Goal: Task Accomplishment & Management: Manage account settings

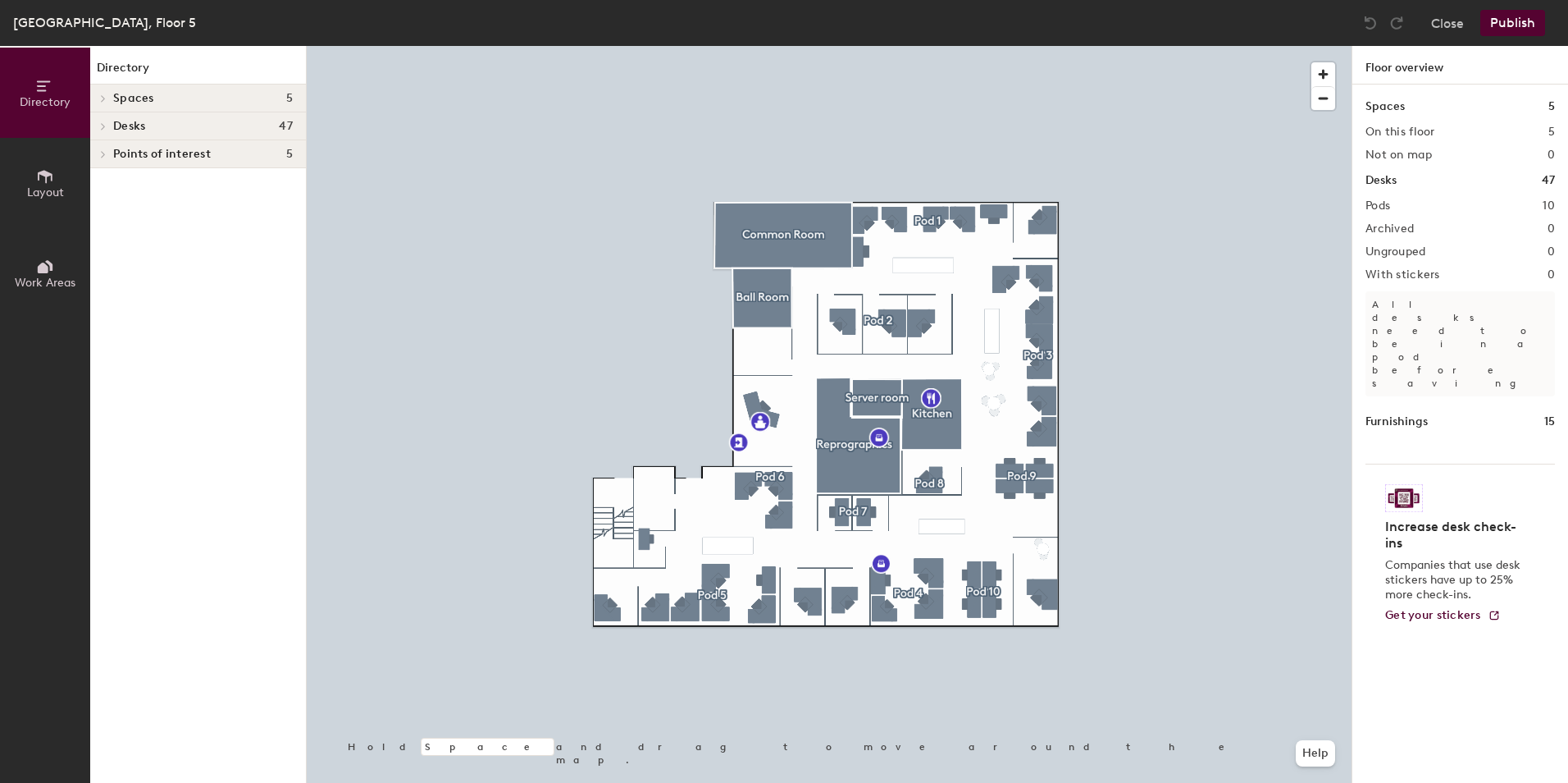
click at [105, 125] on icon at bounding box center [104, 125] width 7 height 8
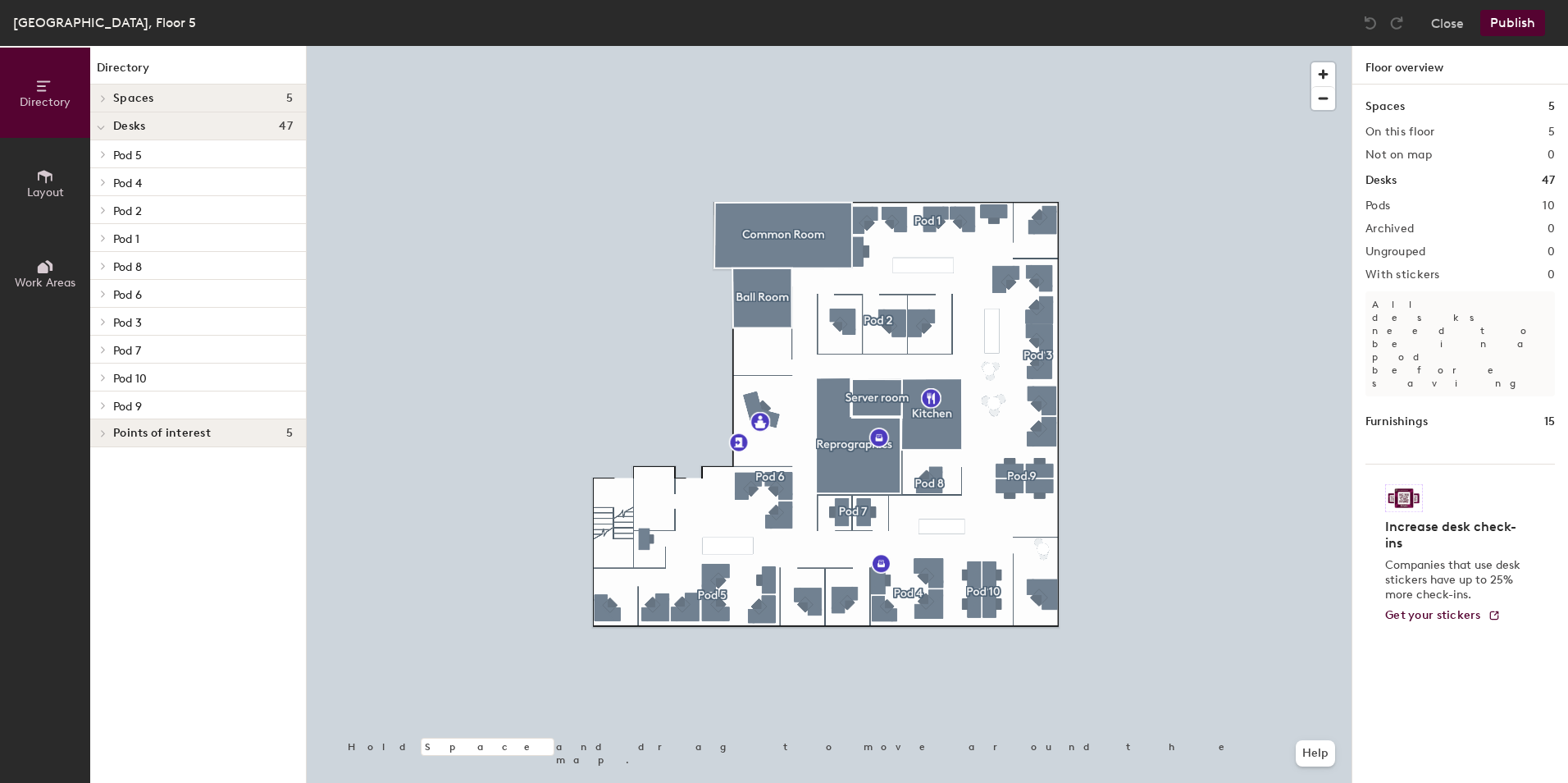
click at [130, 149] on span "Pod 5" at bounding box center [127, 155] width 29 height 14
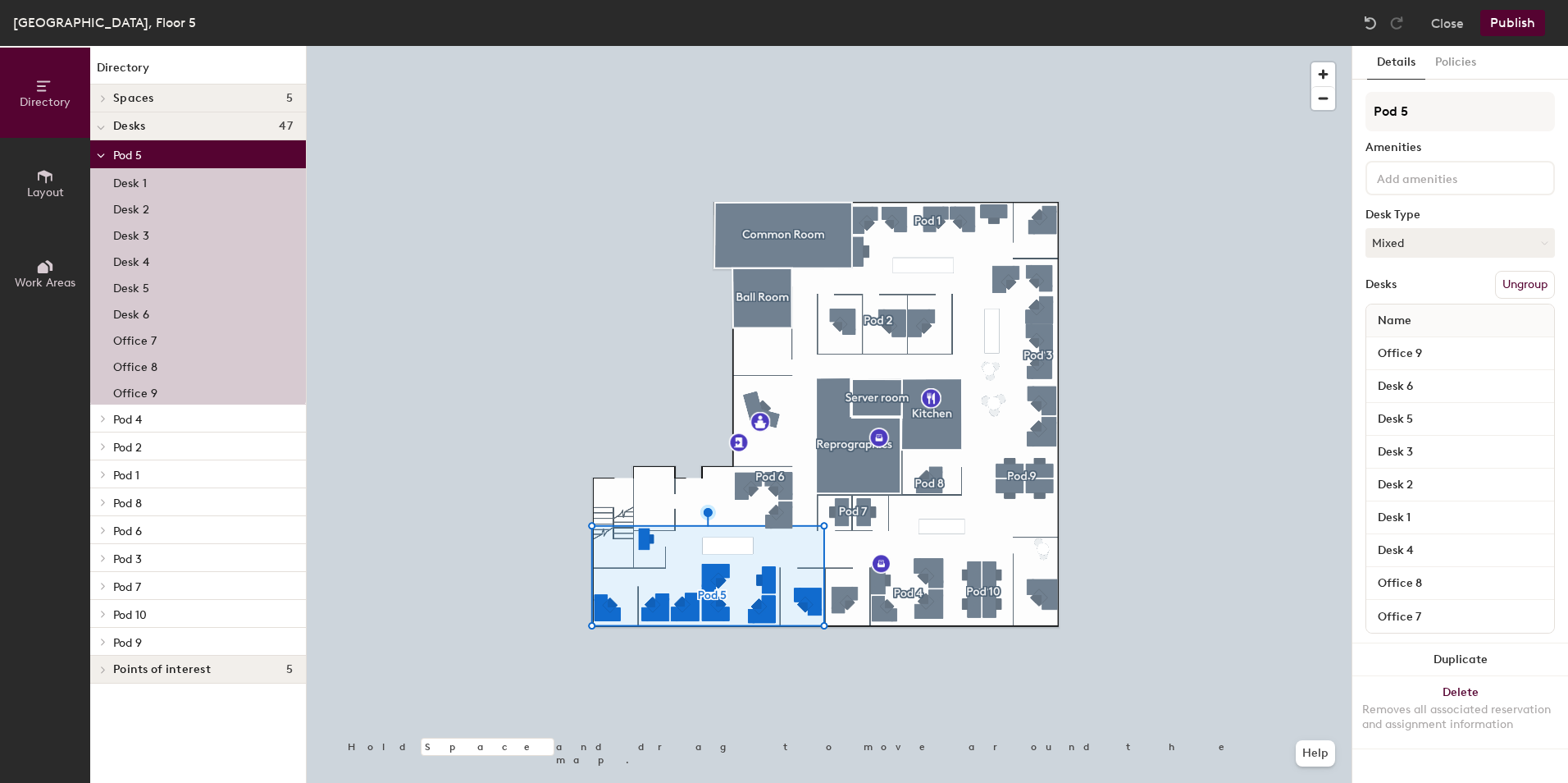
click at [131, 416] on span "Pod 4" at bounding box center [127, 420] width 29 height 14
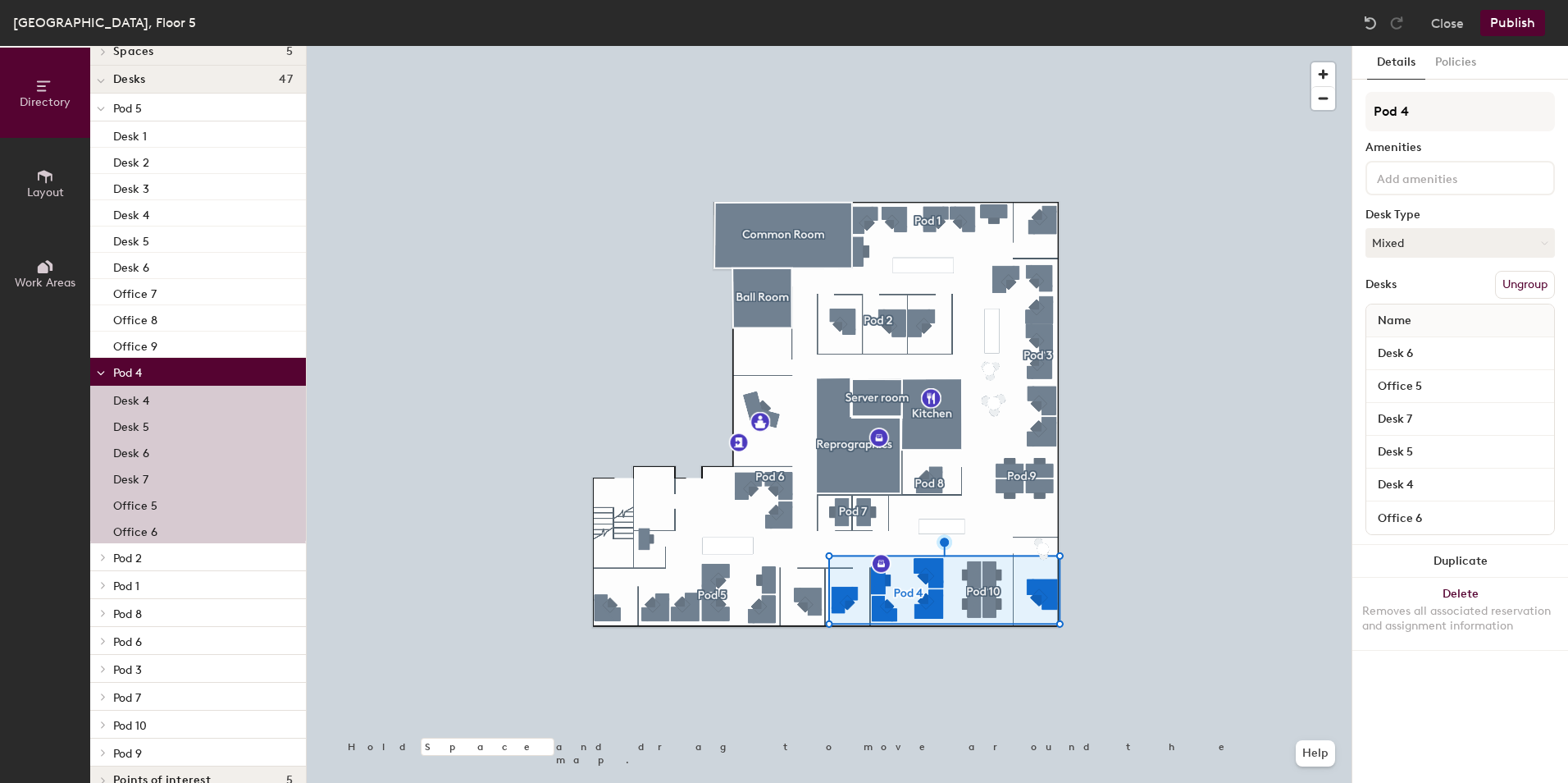
scroll to position [71, 0]
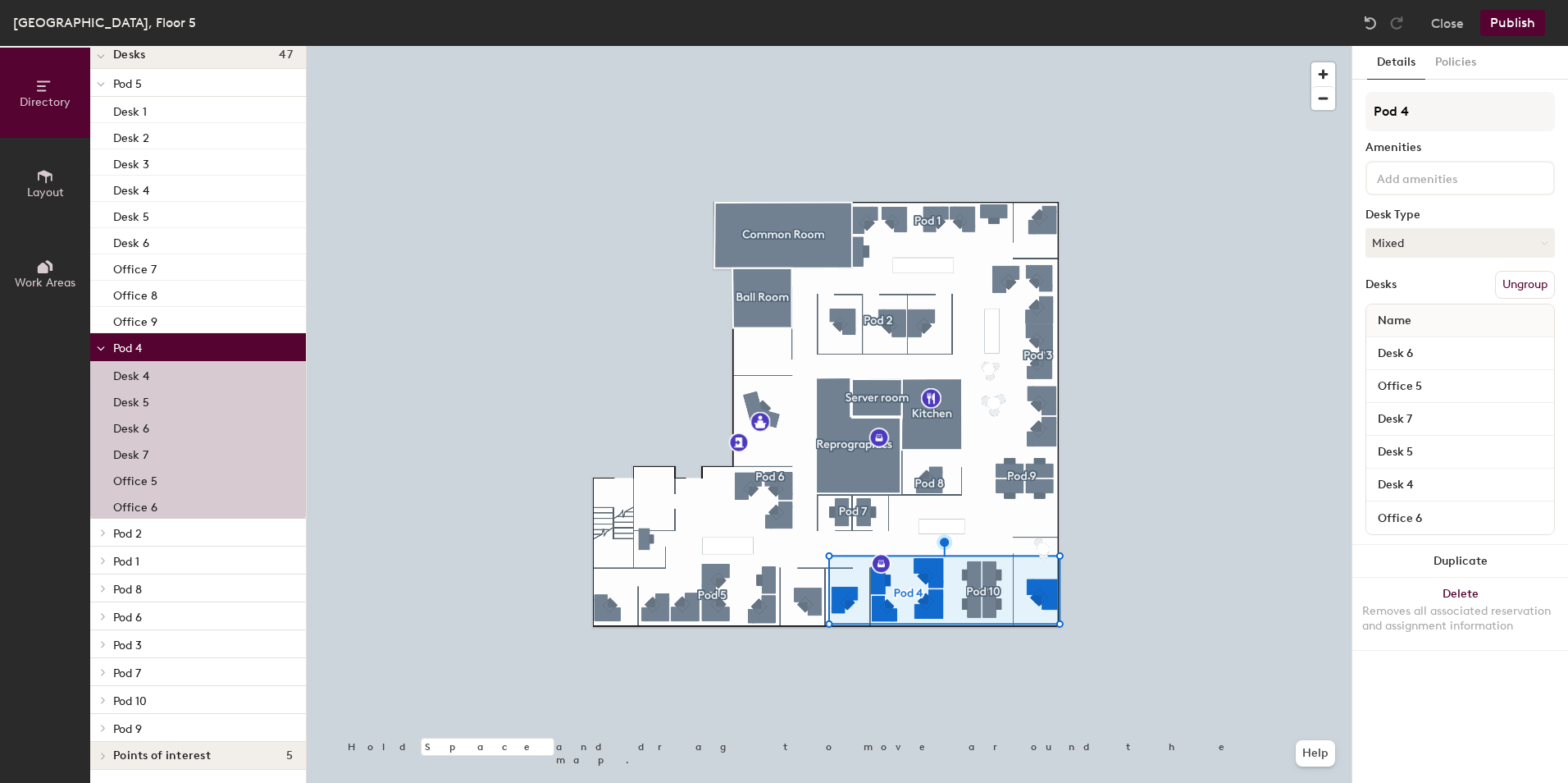
click at [157, 638] on p "Pod 3" at bounding box center [203, 644] width 179 height 21
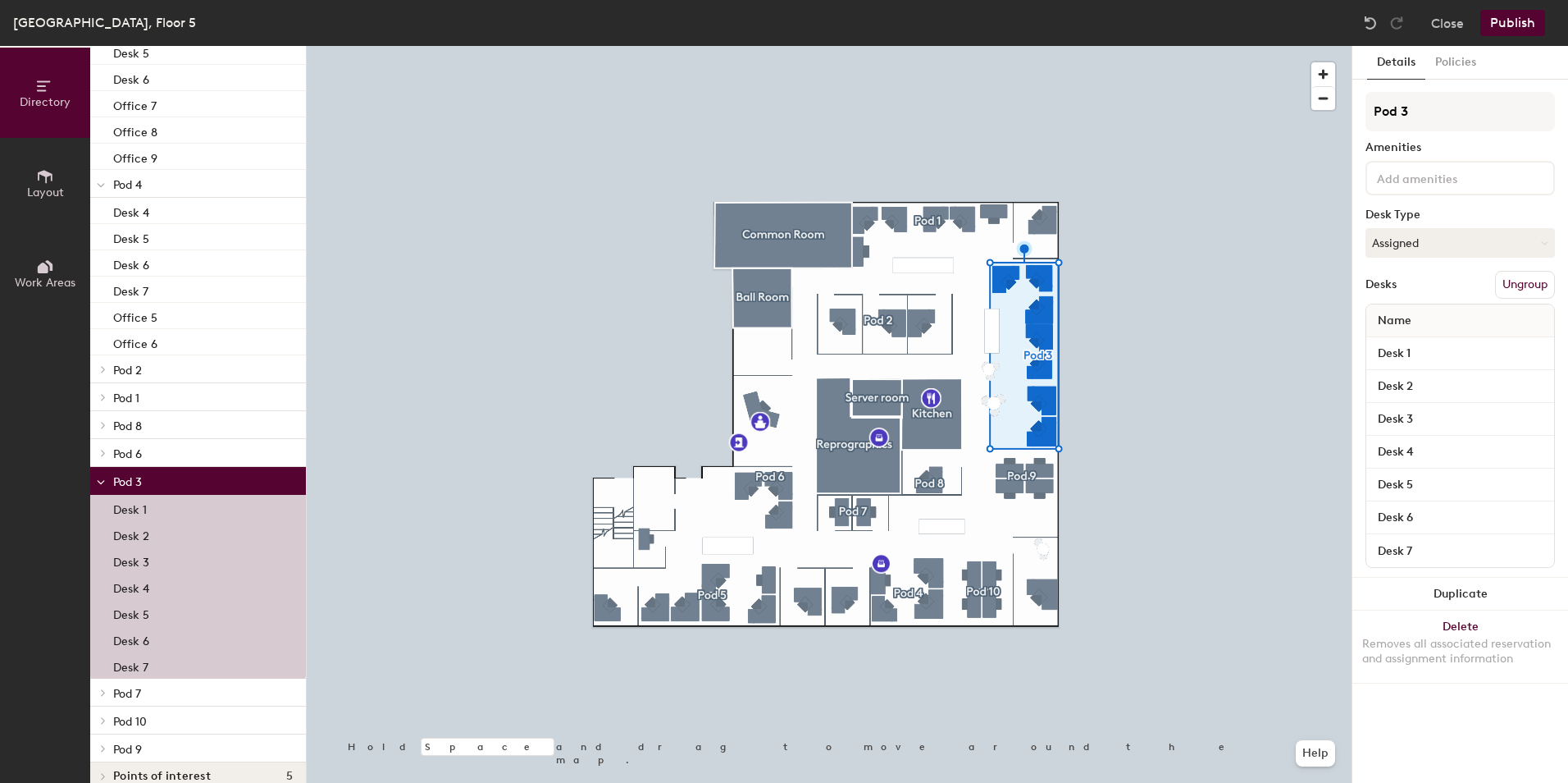
scroll to position [255, 0]
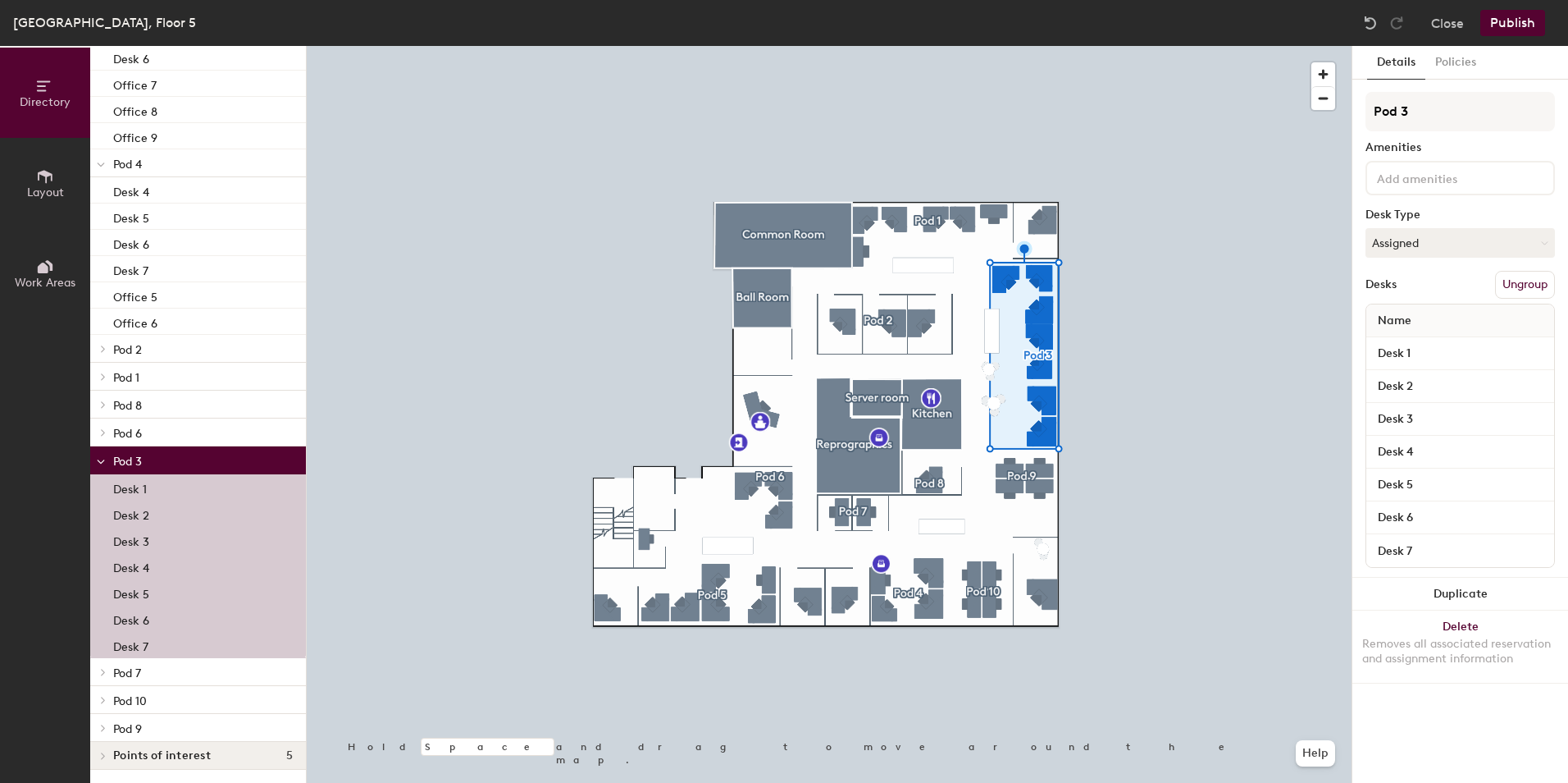
click at [164, 348] on p "Pod 2" at bounding box center [203, 348] width 179 height 21
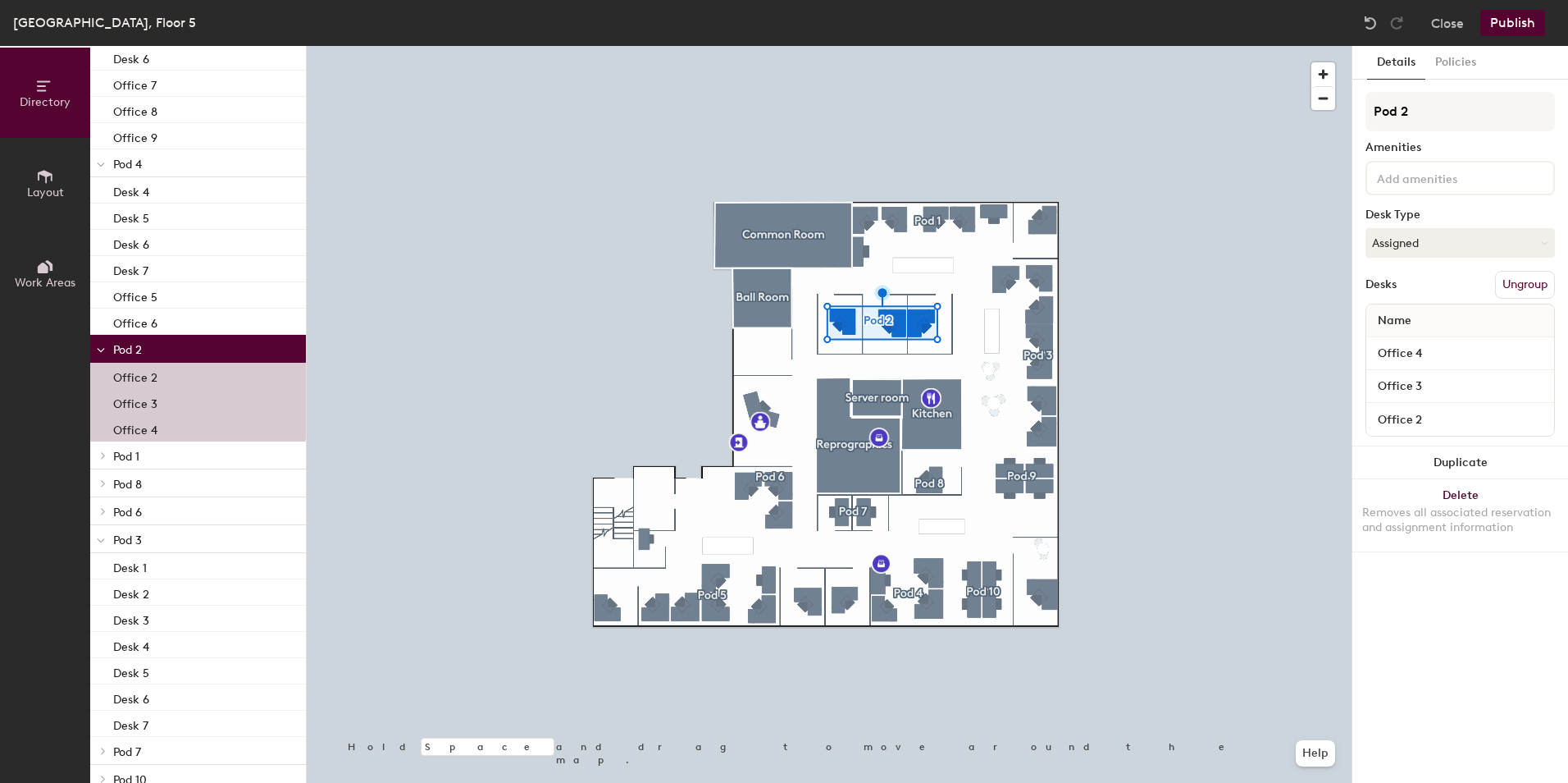
click at [185, 456] on p "Pod 1" at bounding box center [203, 455] width 179 height 21
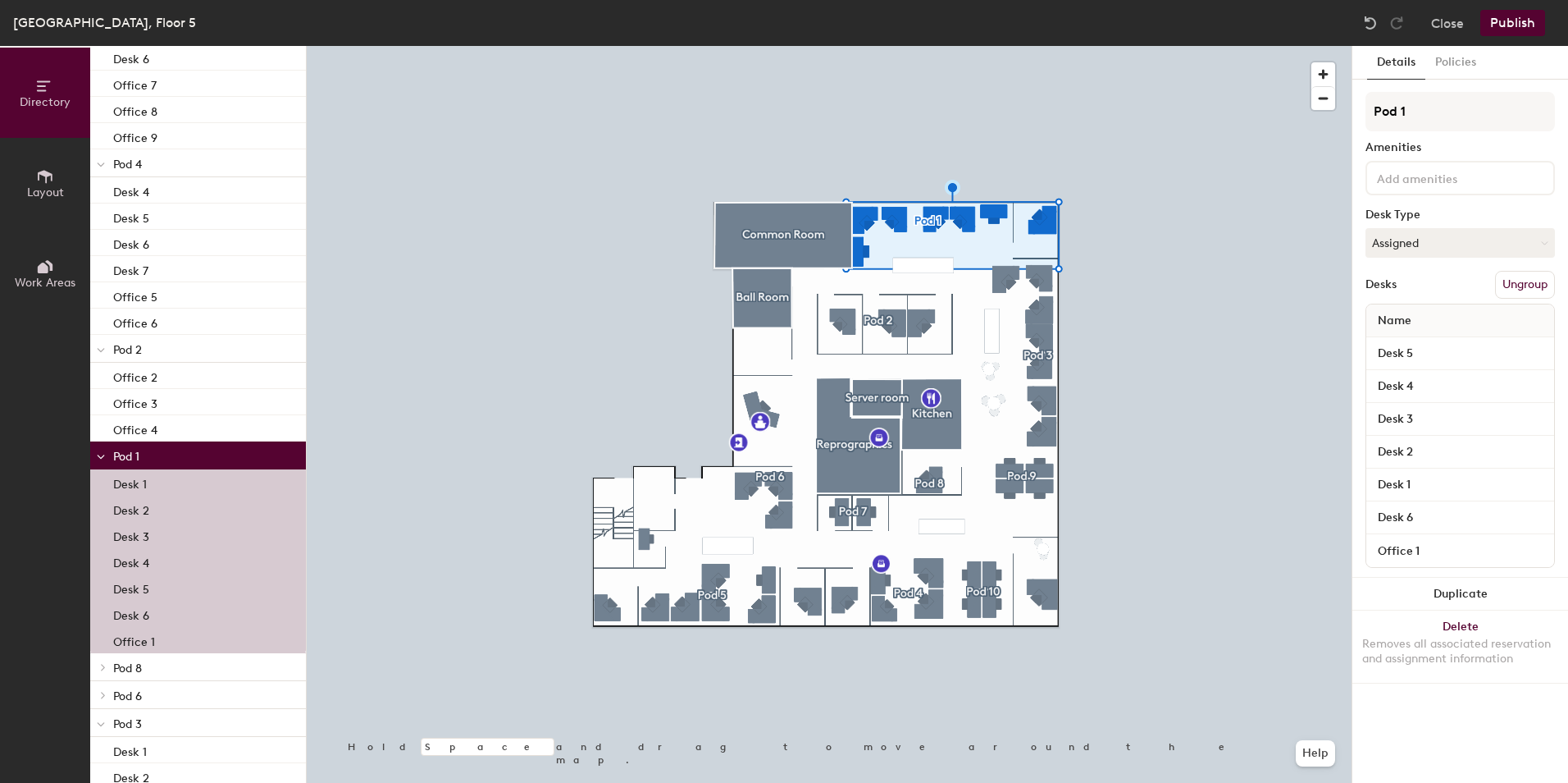
click at [173, 343] on p "Pod 2" at bounding box center [203, 348] width 179 height 21
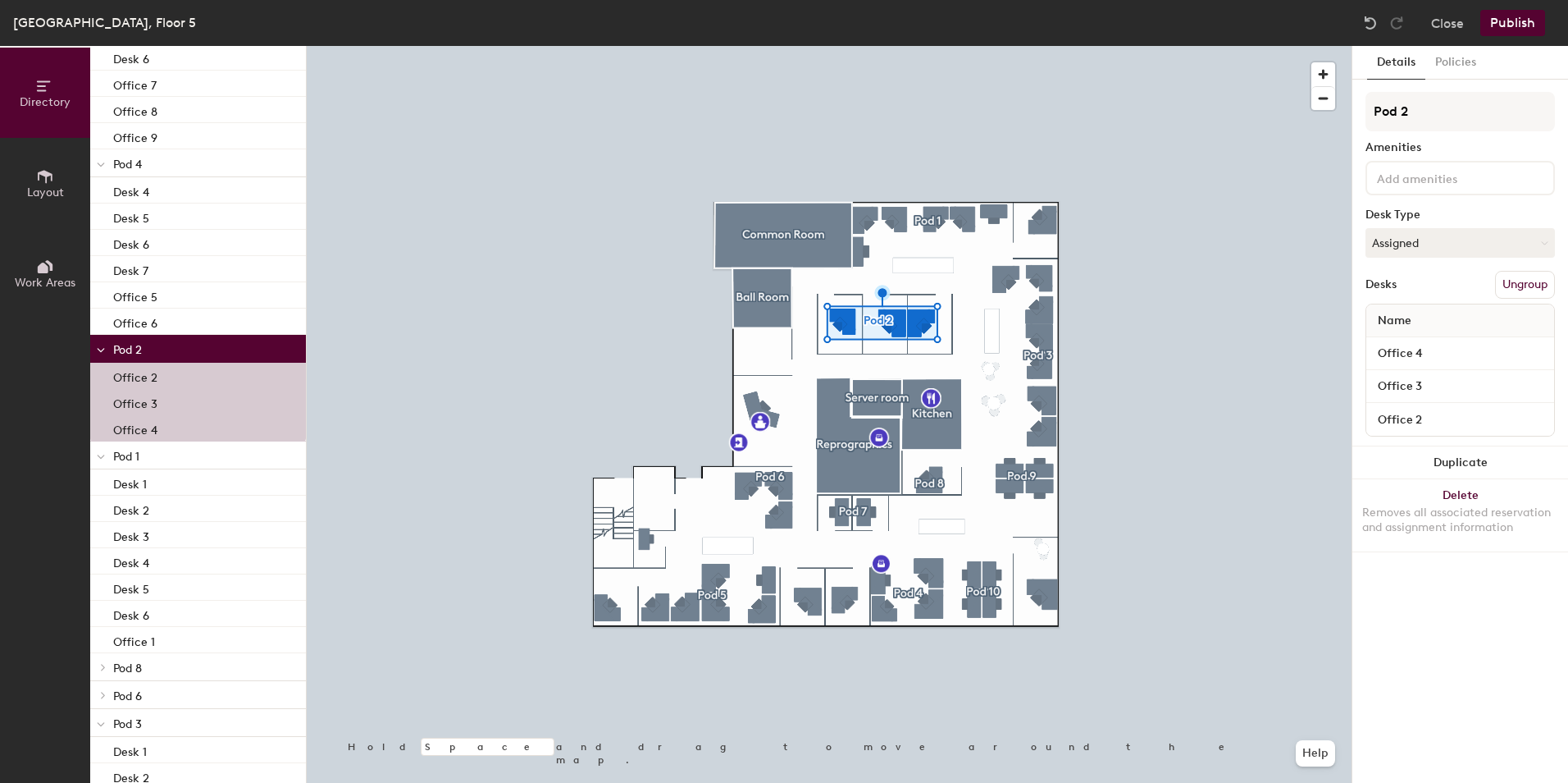
click at [99, 457] on icon at bounding box center [101, 457] width 7 height 3
click at [104, 348] on icon at bounding box center [100, 350] width 8 height 7
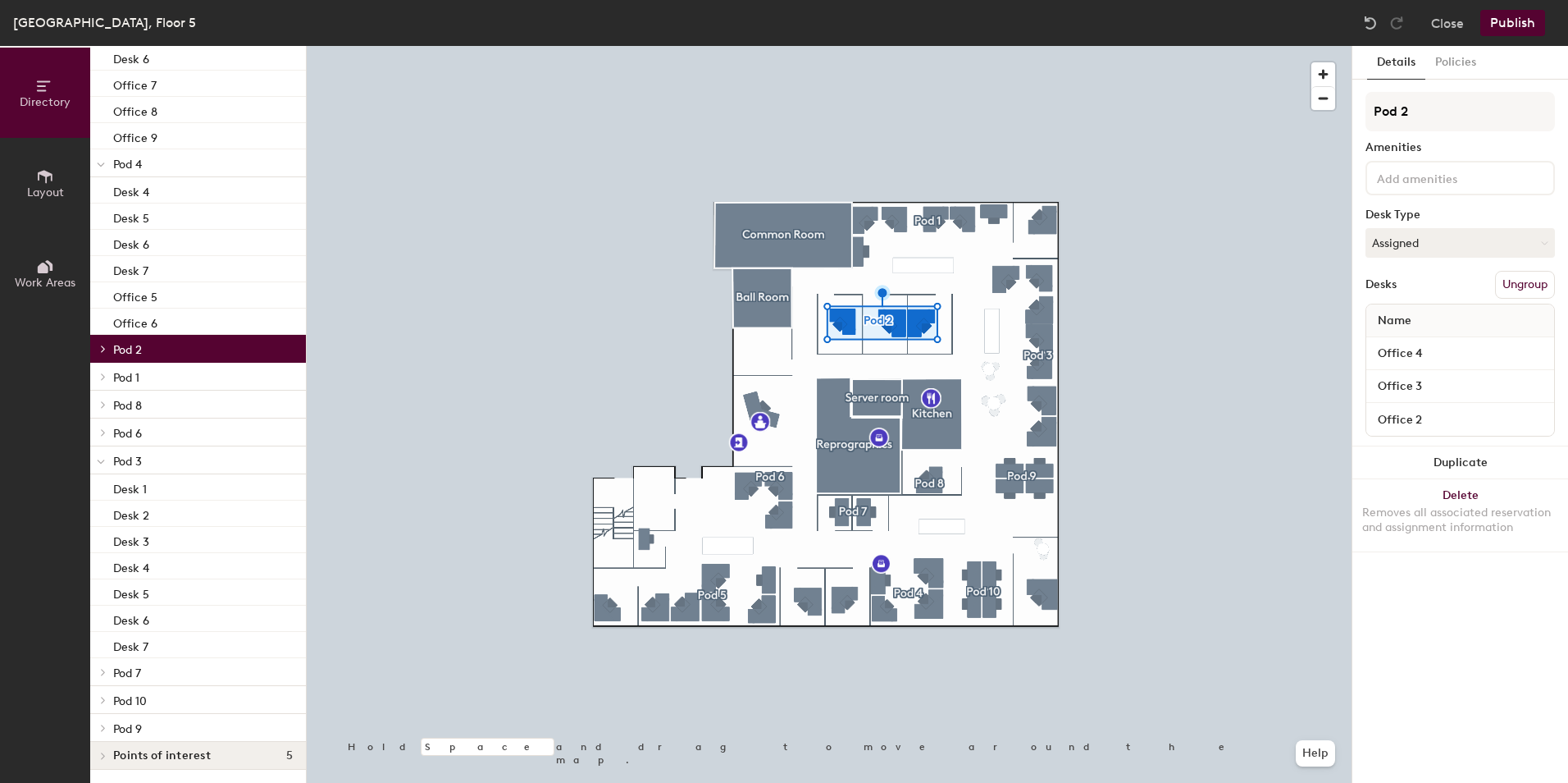
click at [165, 459] on p "Pod 3" at bounding box center [203, 460] width 179 height 21
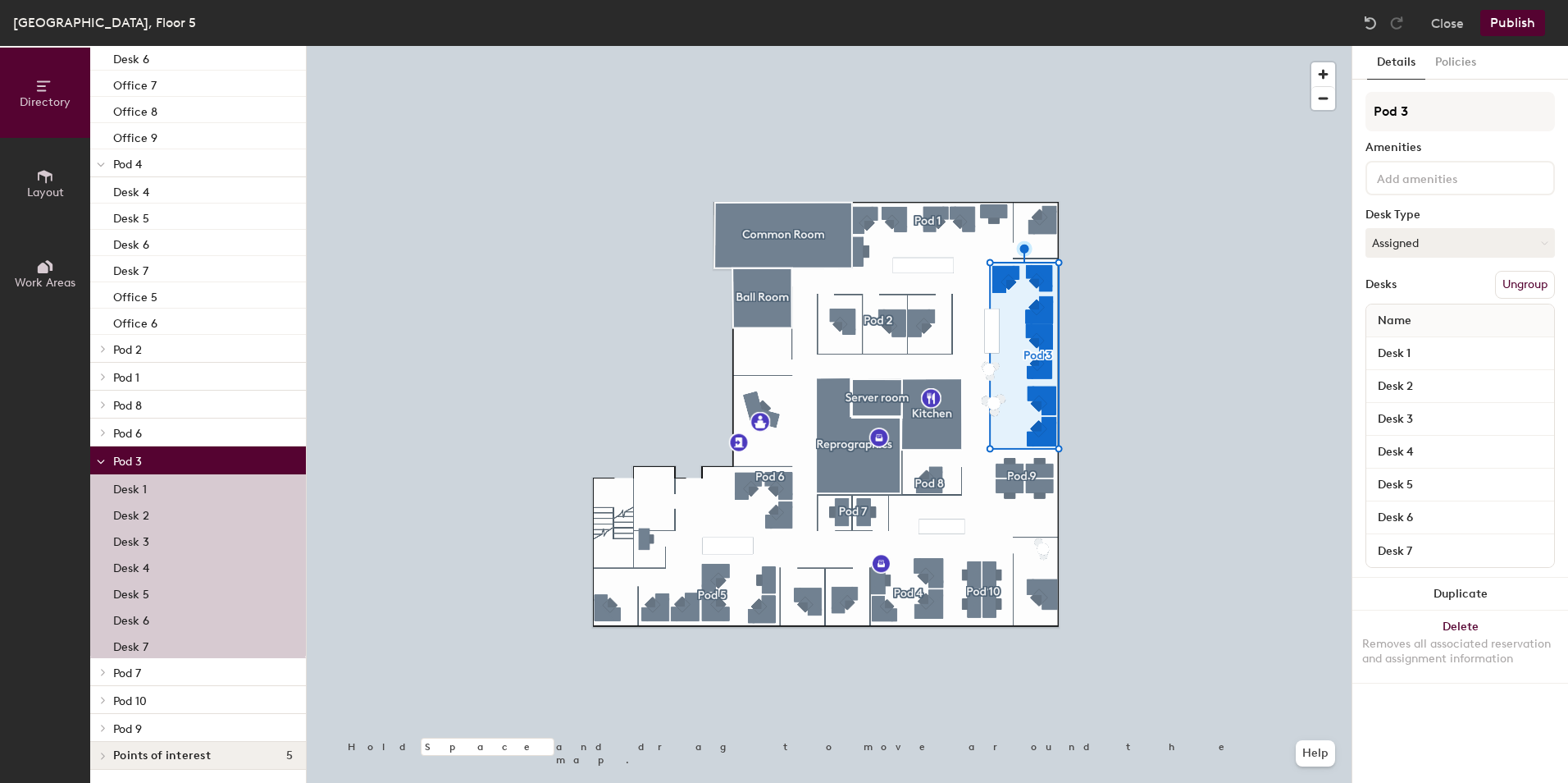
click at [165, 155] on p "Pod 4" at bounding box center [203, 163] width 179 height 21
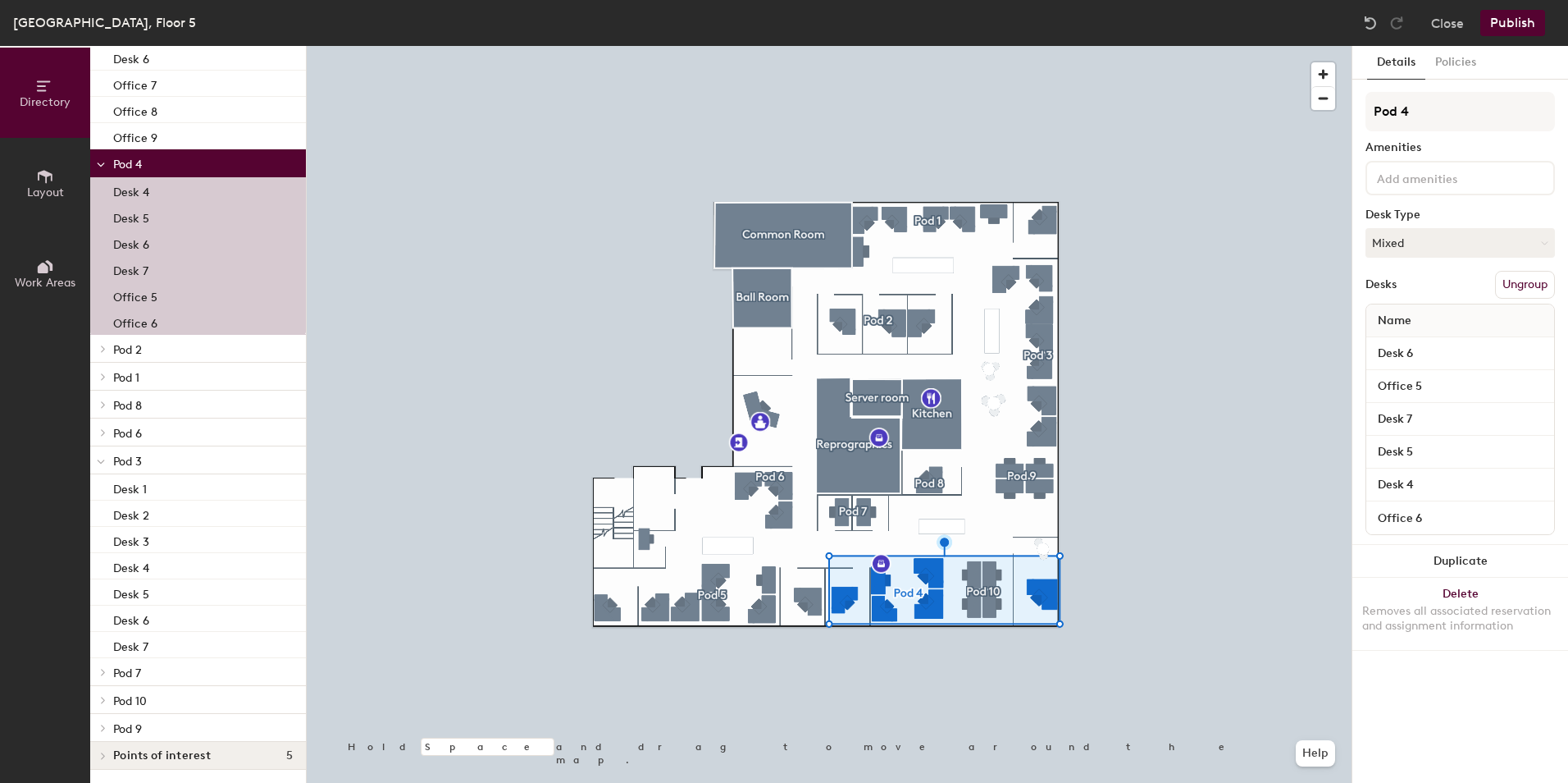
click at [101, 162] on icon at bounding box center [100, 165] width 8 height 7
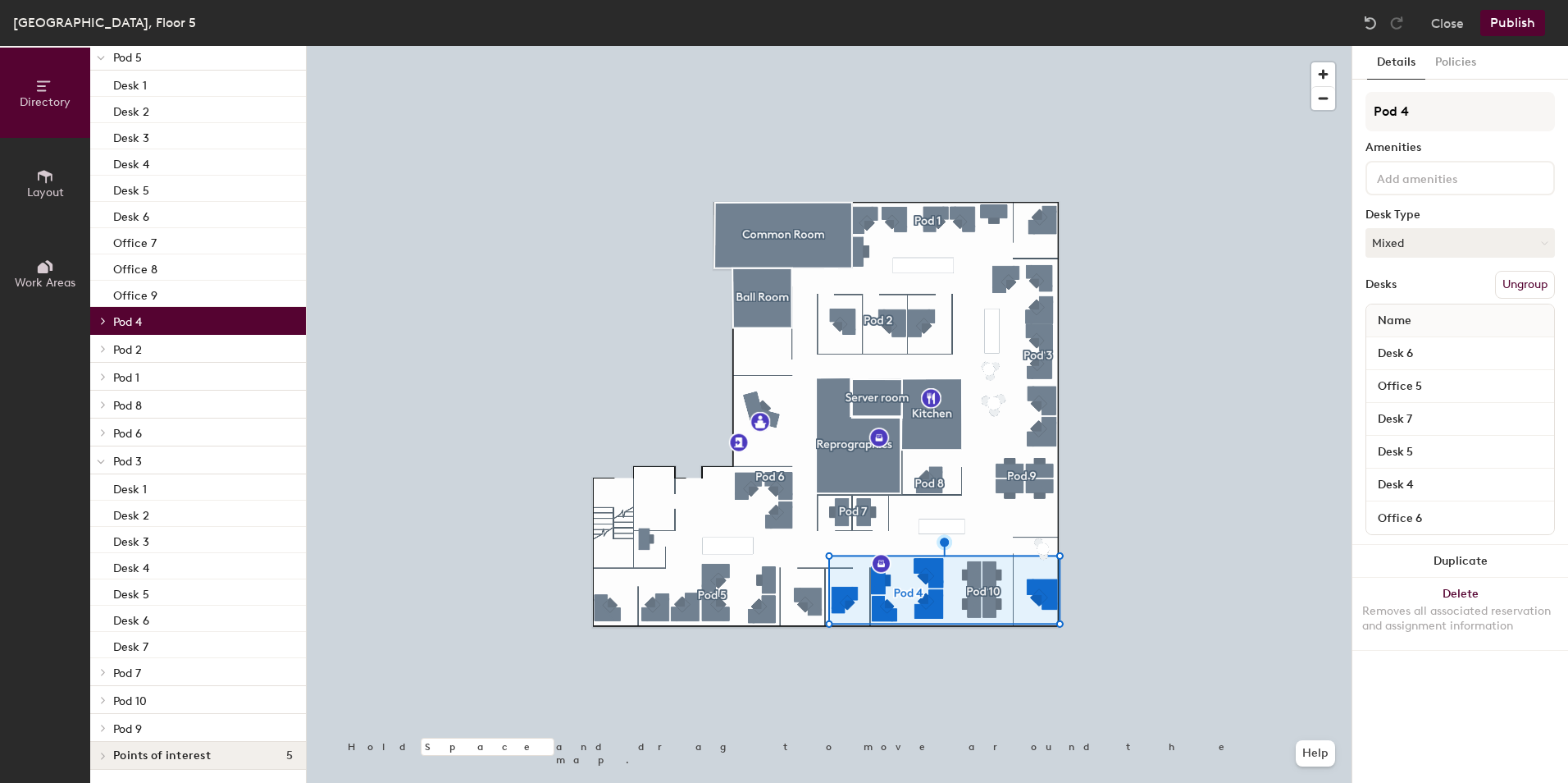
click at [103, 459] on icon at bounding box center [100, 462] width 8 height 7
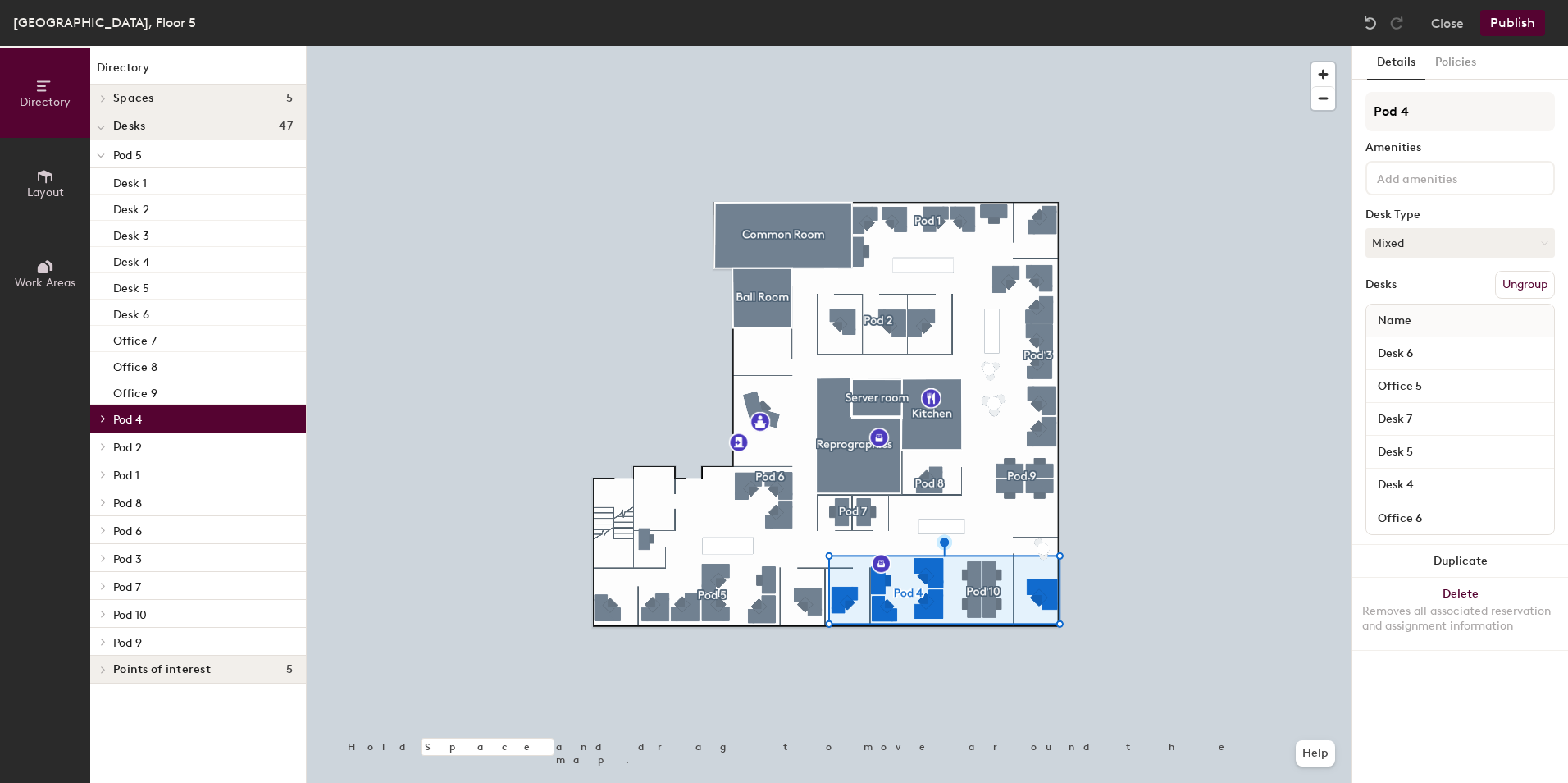
scroll to position [0, 0]
click at [177, 152] on p "Pod 5" at bounding box center [203, 154] width 179 height 21
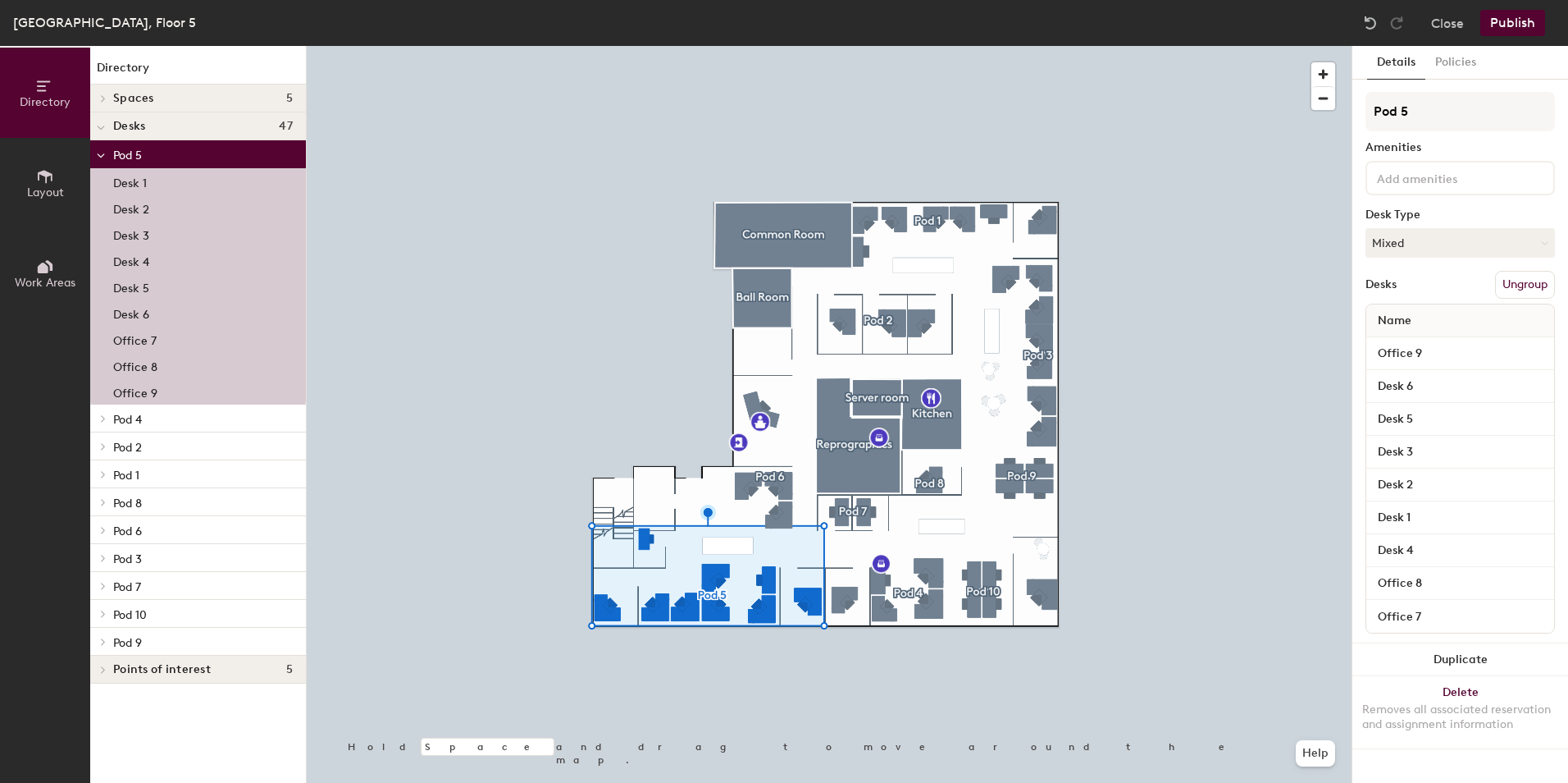
click at [98, 149] on span at bounding box center [100, 155] width 8 height 14
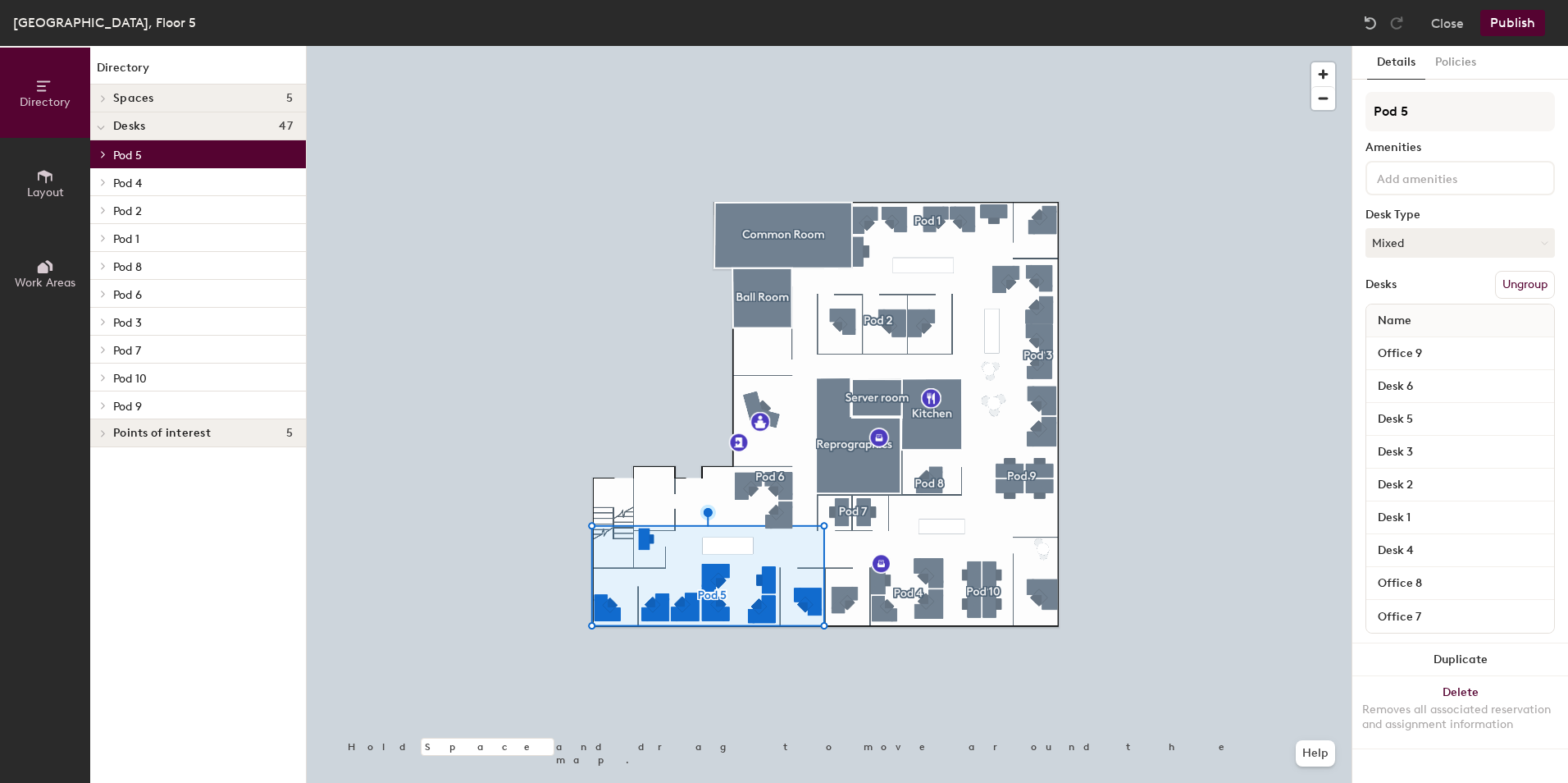
click at [187, 289] on p "Pod 6" at bounding box center [203, 294] width 179 height 21
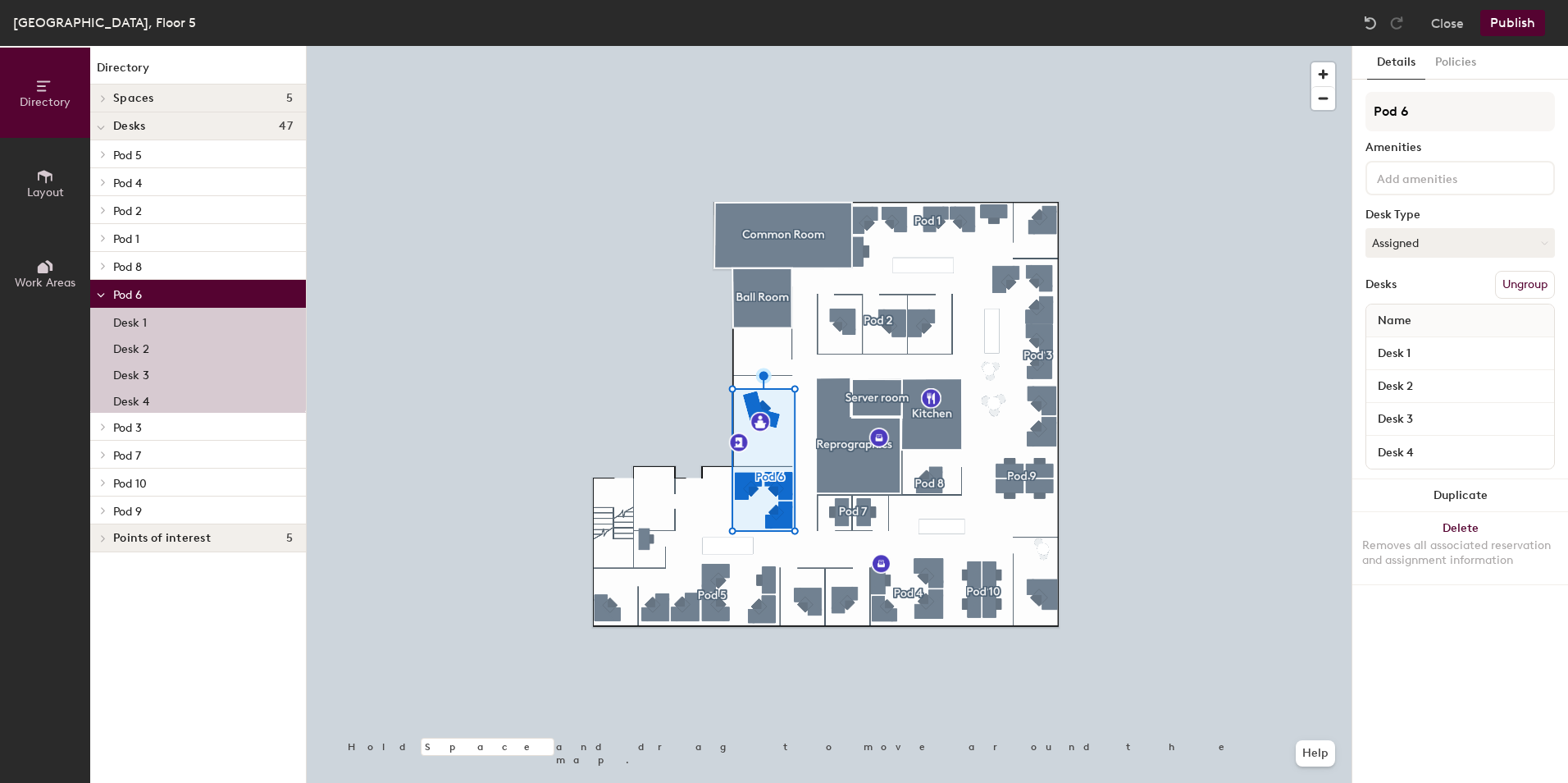
click at [190, 454] on p "Pod 7" at bounding box center [203, 455] width 179 height 21
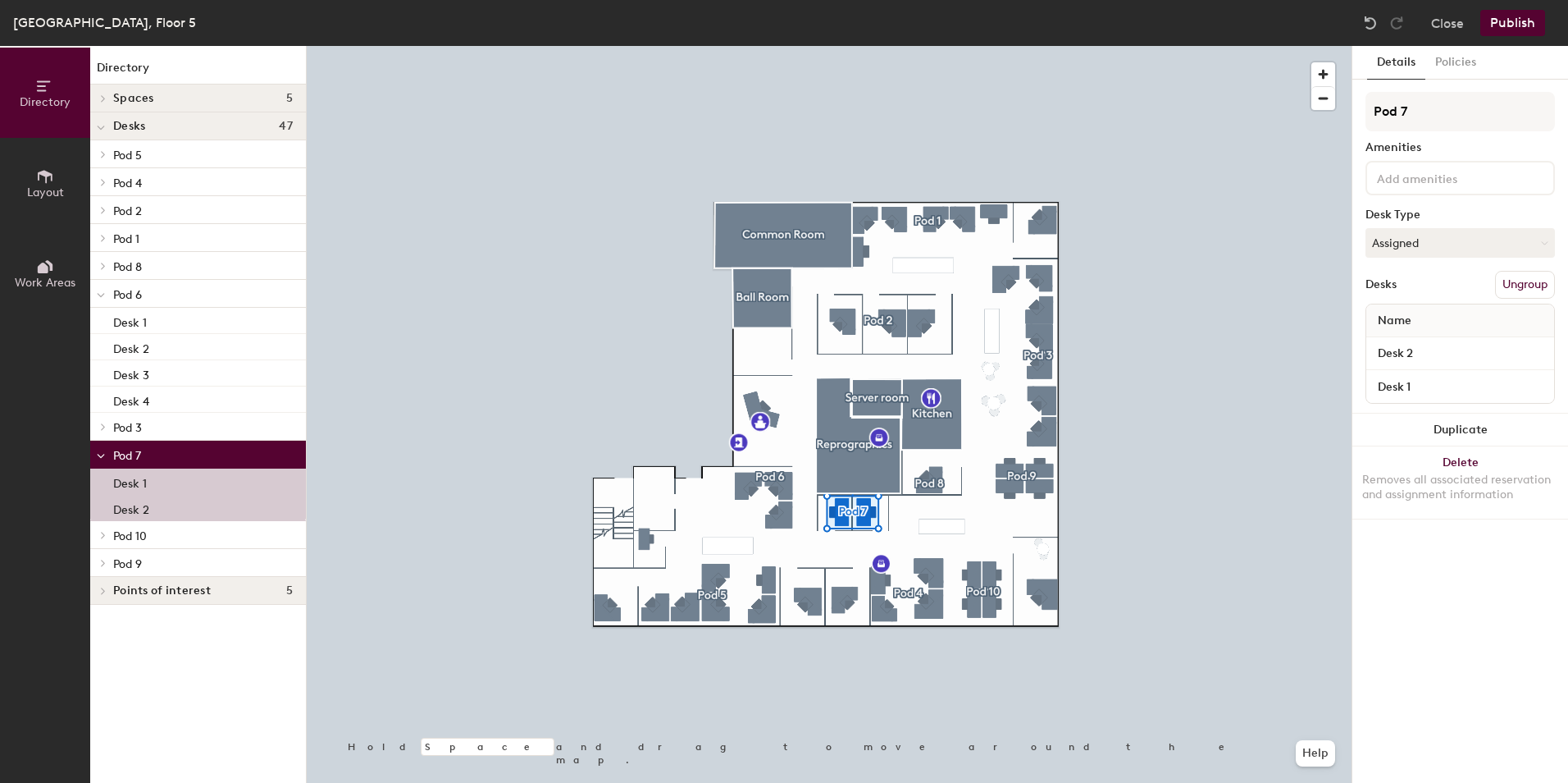
click at [101, 293] on icon at bounding box center [100, 295] width 8 height 7
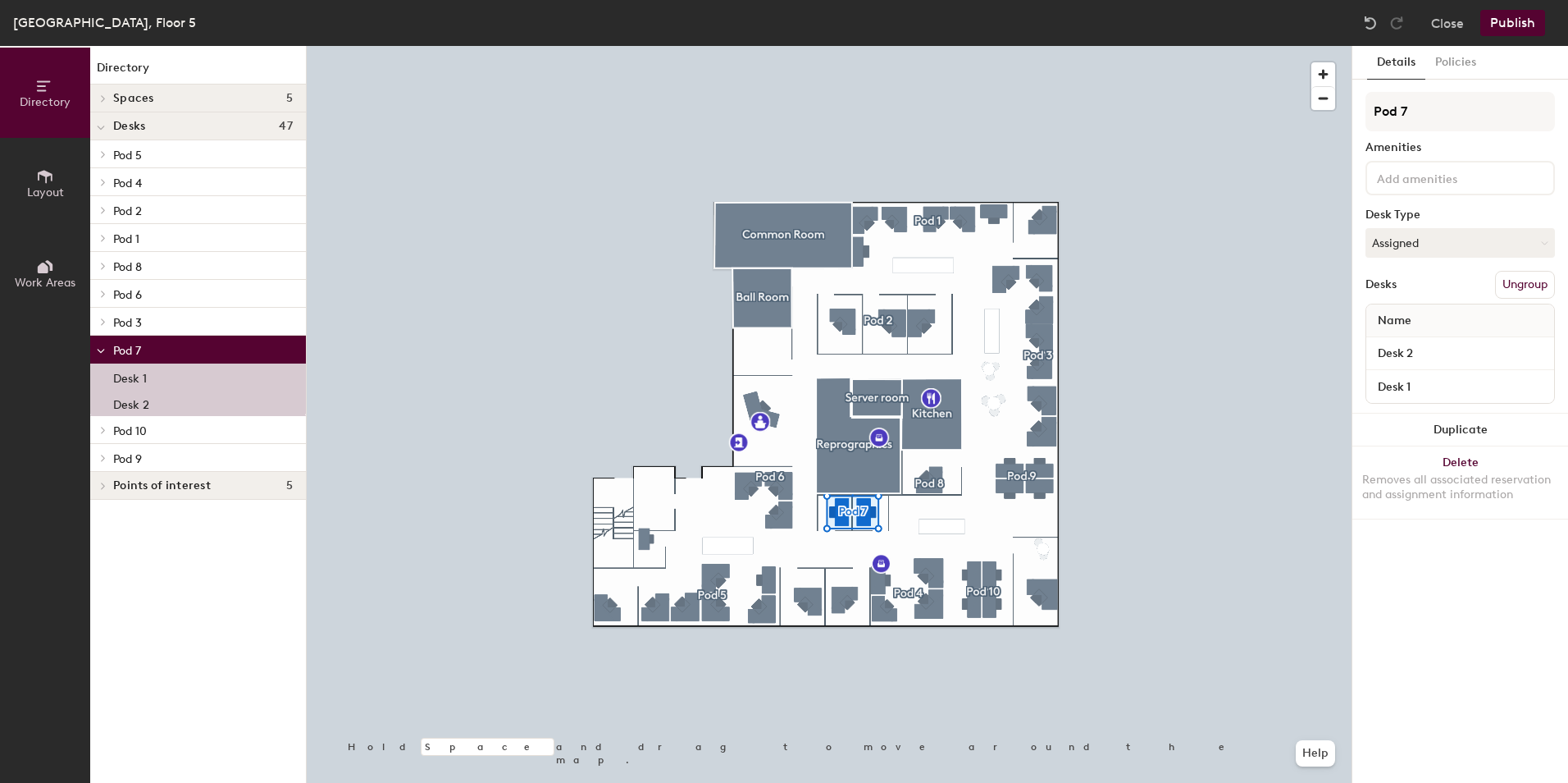
click at [191, 261] on p "Pod 8" at bounding box center [203, 266] width 179 height 21
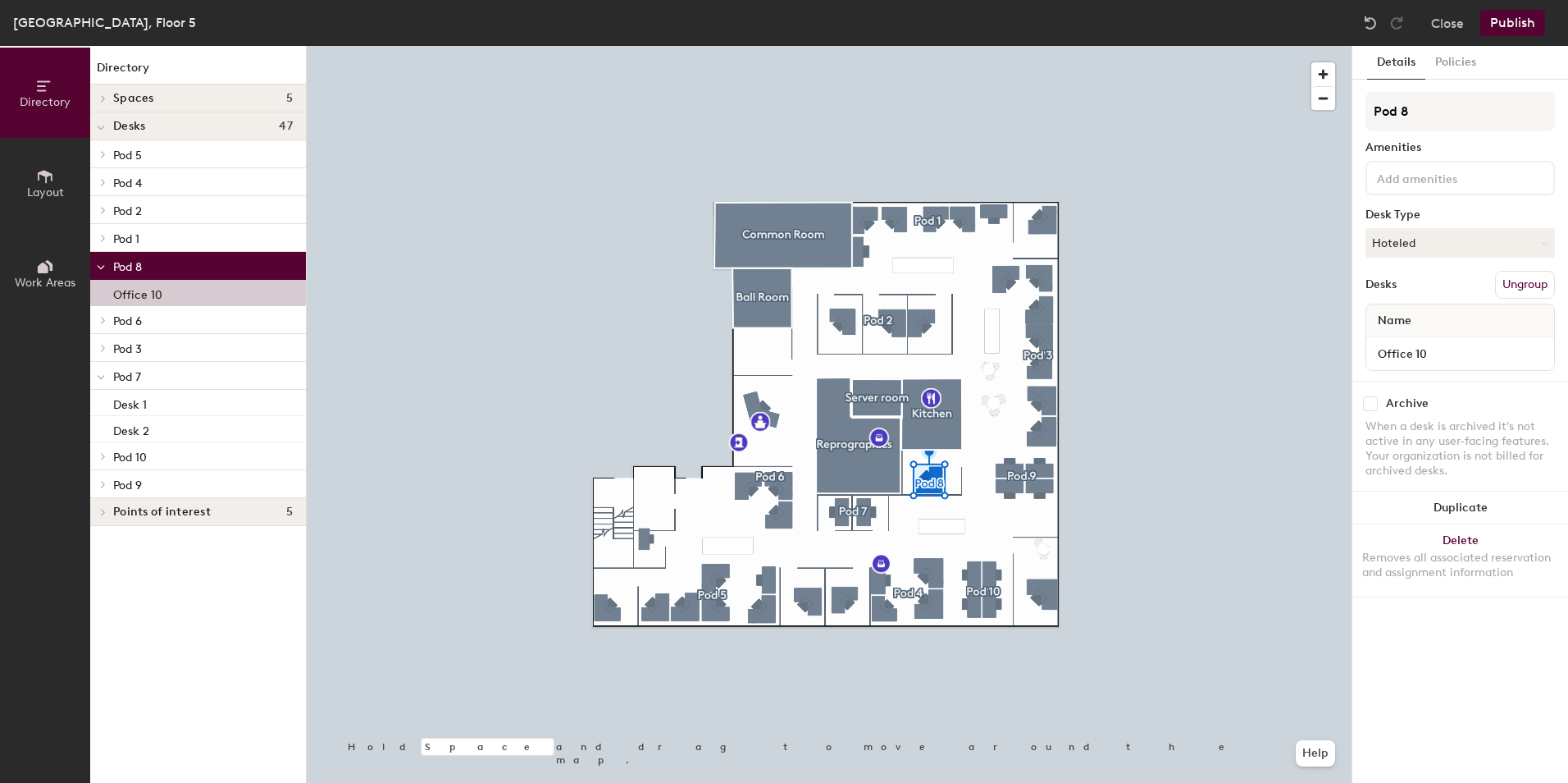
click at [185, 478] on p "Pod 9" at bounding box center [203, 483] width 179 height 21
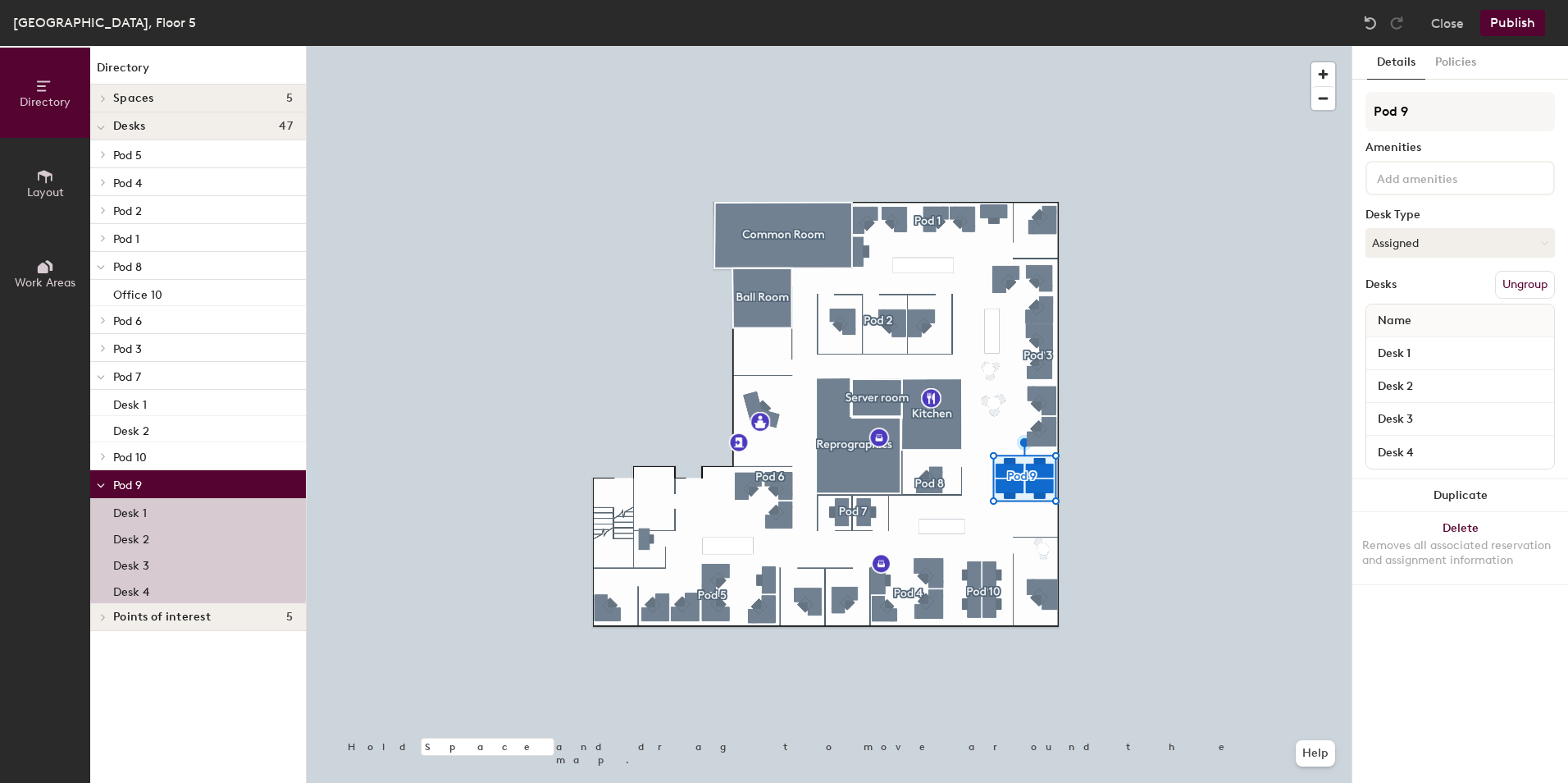
click at [192, 455] on p "Pod 10" at bounding box center [203, 456] width 179 height 21
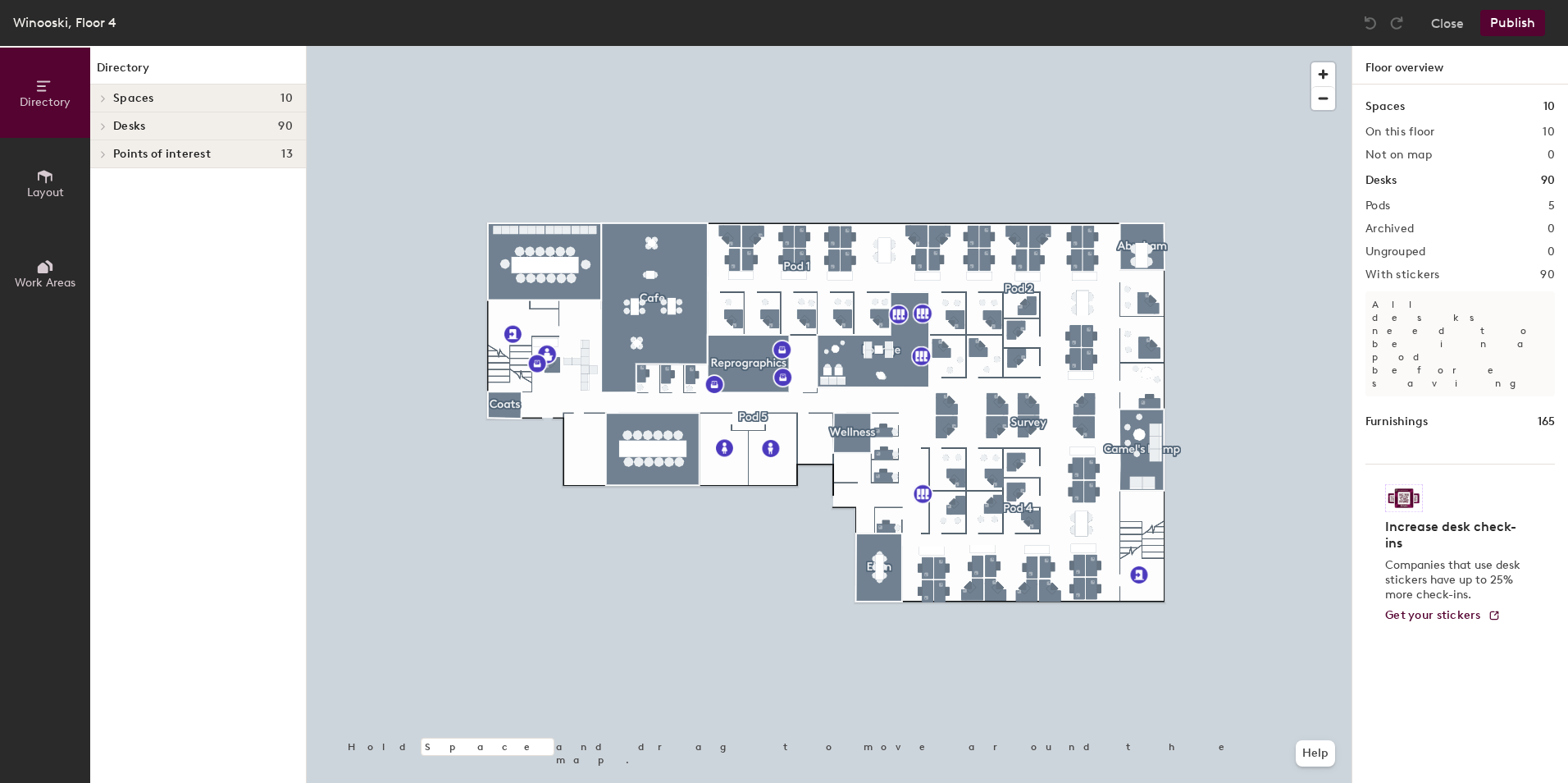
click at [105, 124] on icon at bounding box center [104, 125] width 7 height 8
click at [148, 204] on p "Pod 1" at bounding box center [203, 210] width 179 height 21
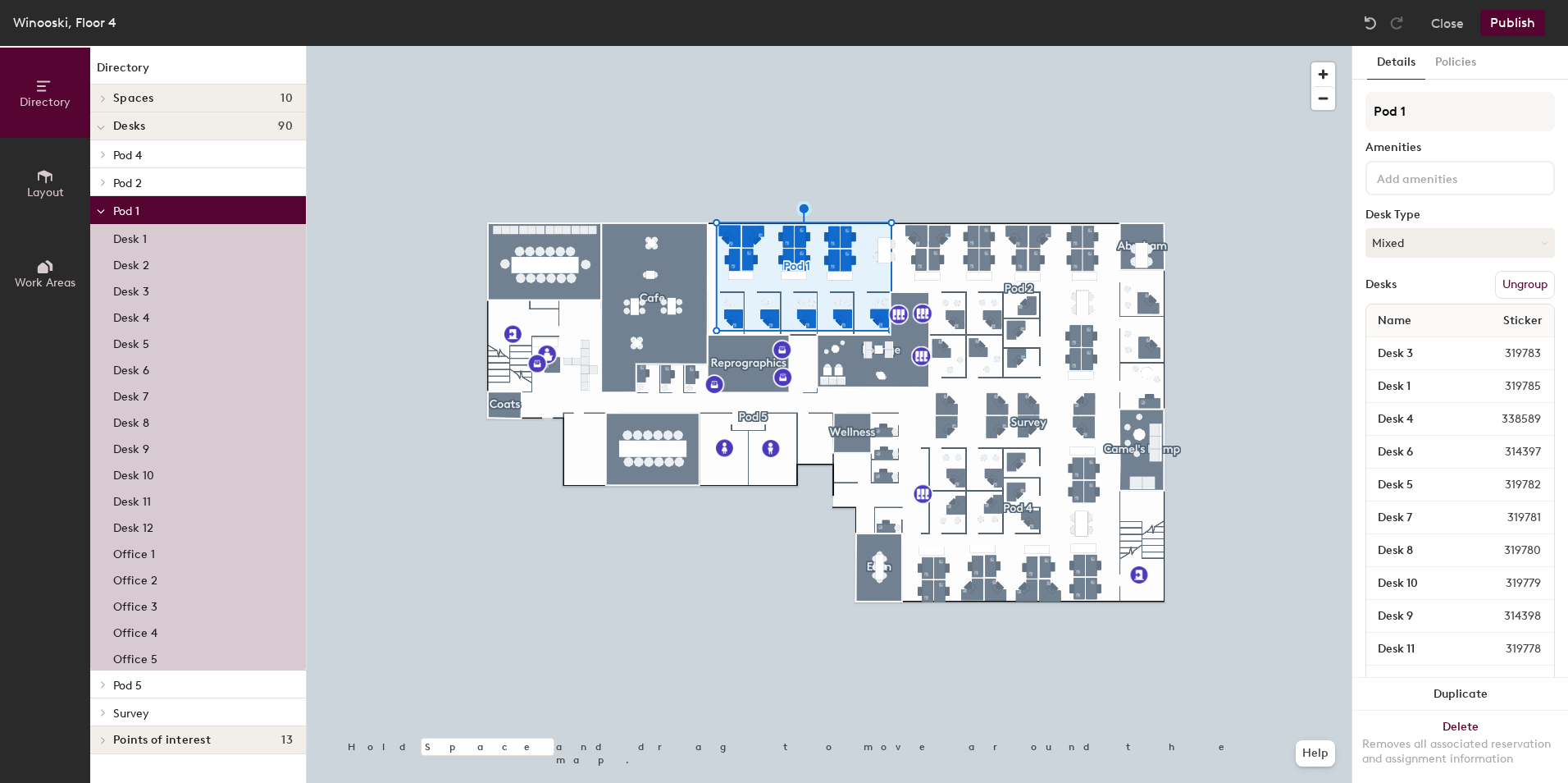
click at [106, 180] on icon at bounding box center [104, 181] width 7 height 8
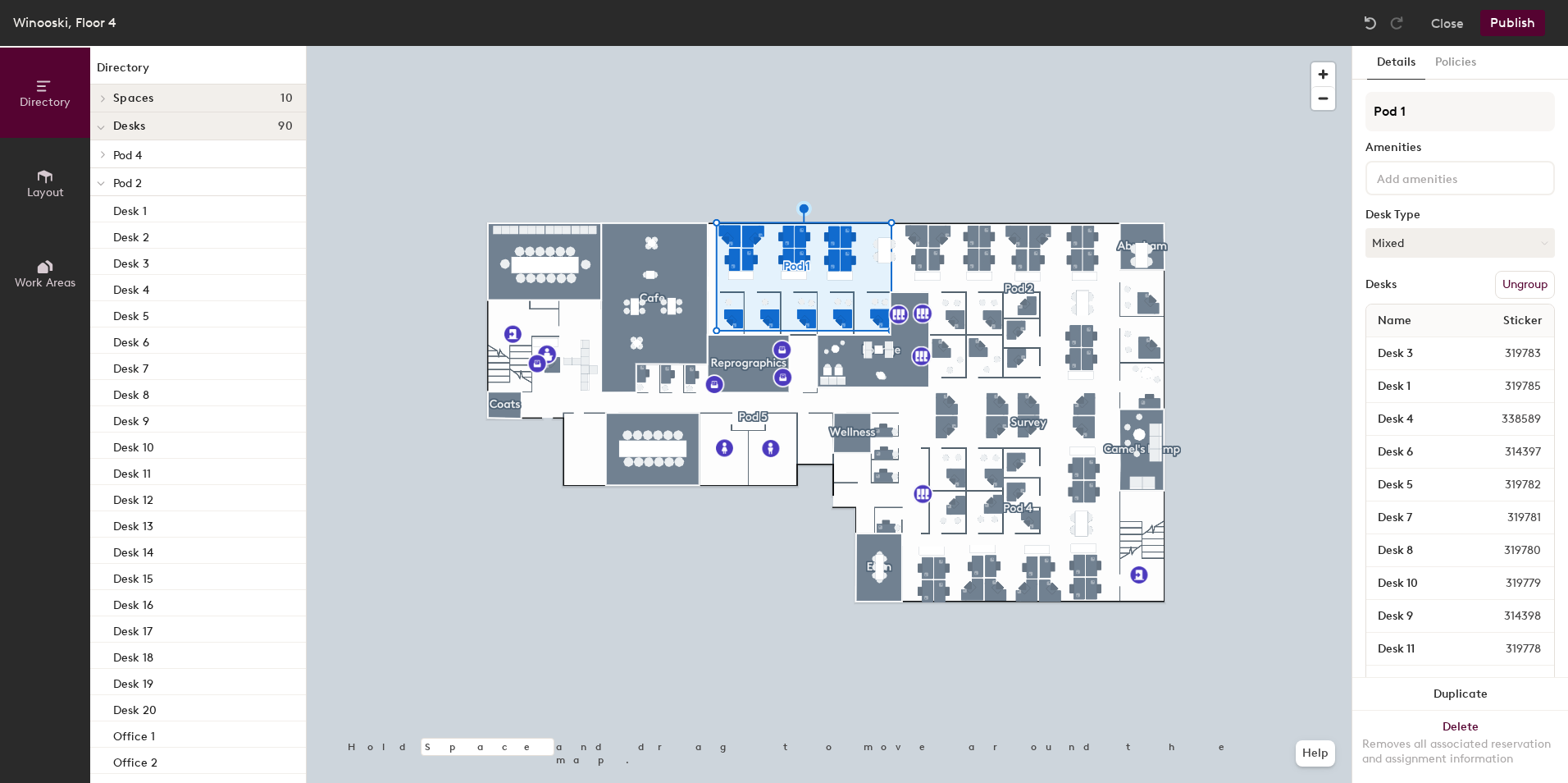
click at [154, 179] on p "Pod 2" at bounding box center [203, 182] width 179 height 21
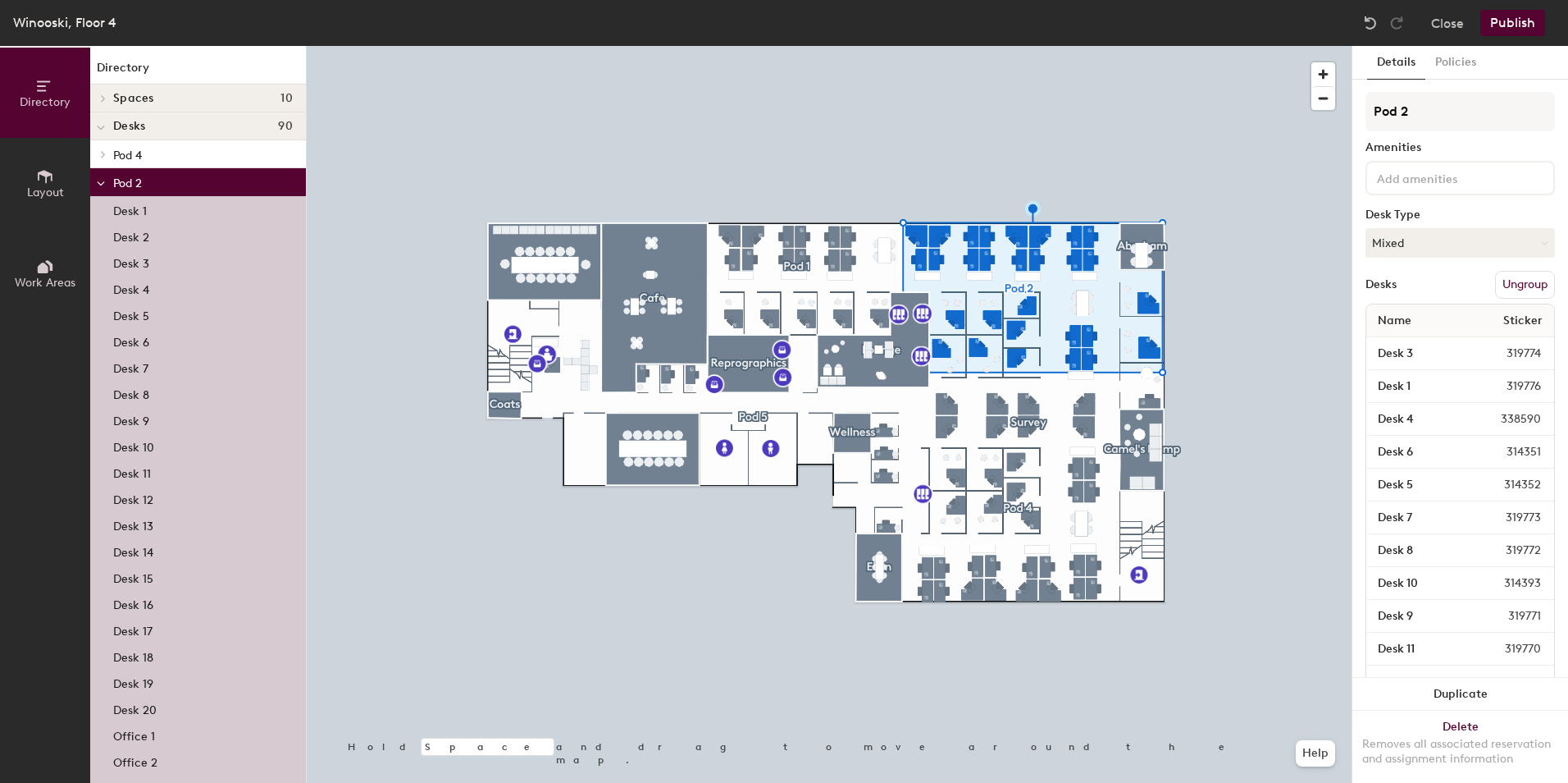
click at [103, 179] on span at bounding box center [100, 184] width 8 height 14
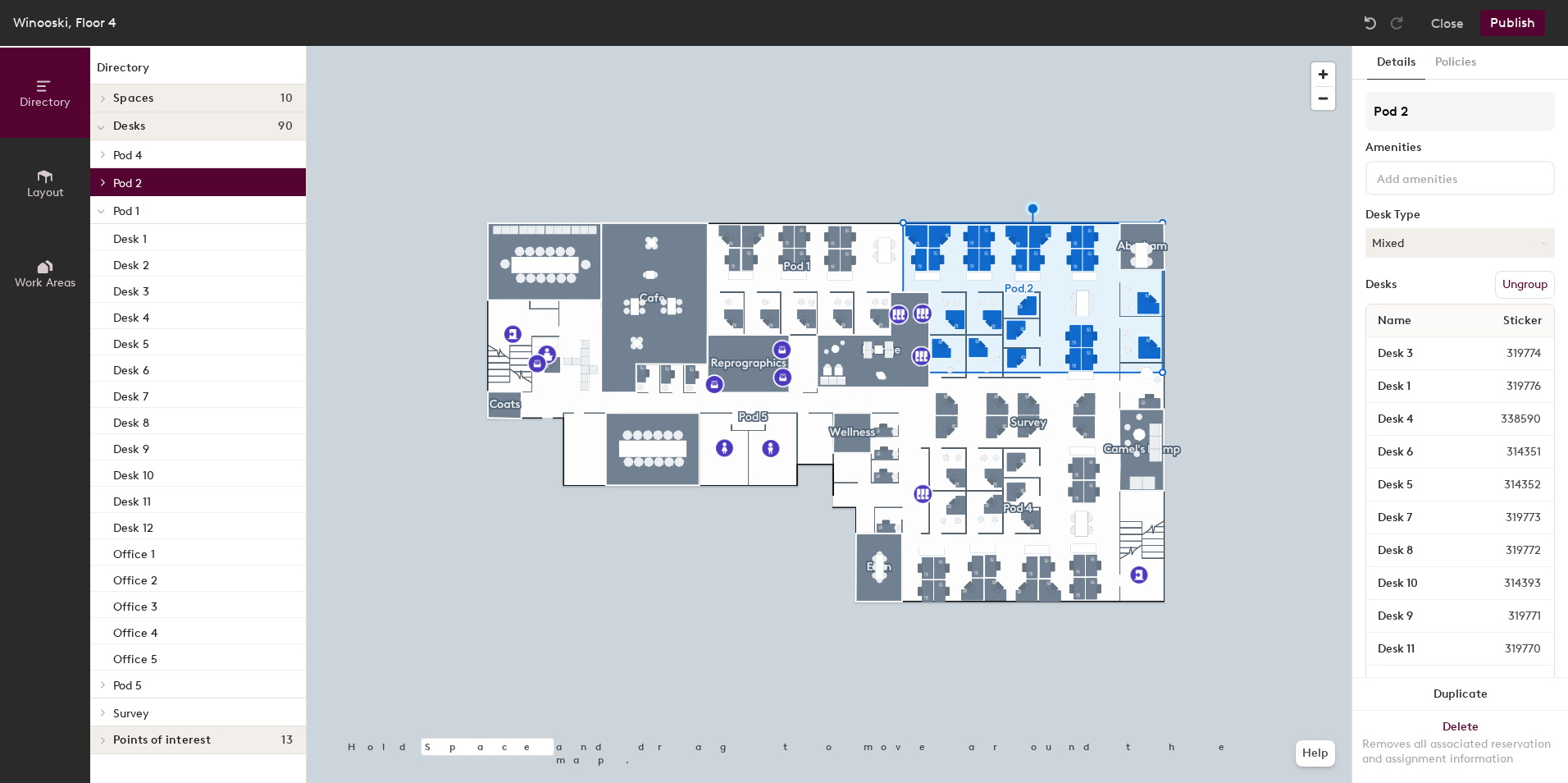
click at [102, 205] on span at bounding box center [100, 212] width 8 height 14
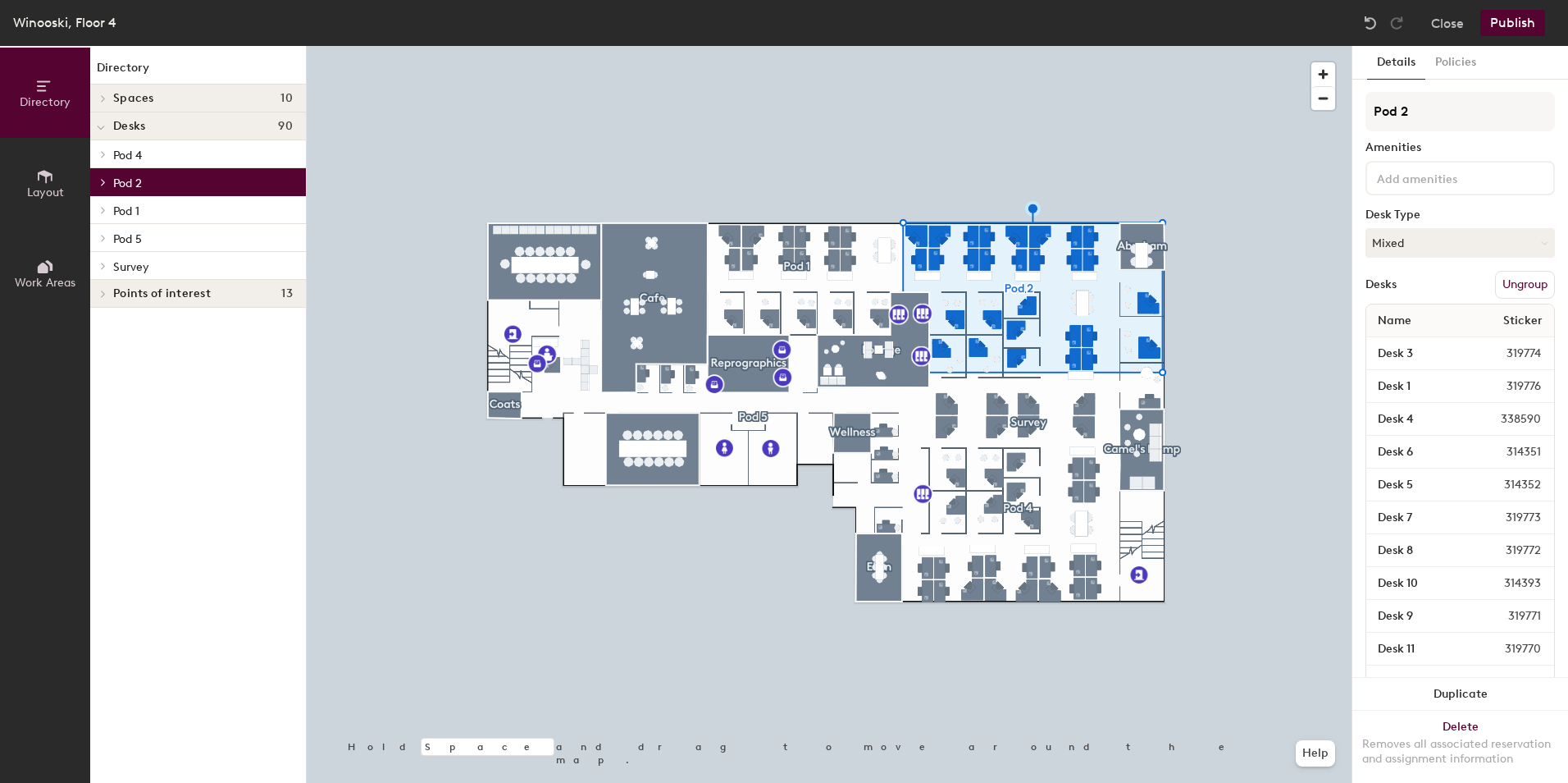
click at [171, 153] on p "Pod 4" at bounding box center [203, 154] width 179 height 21
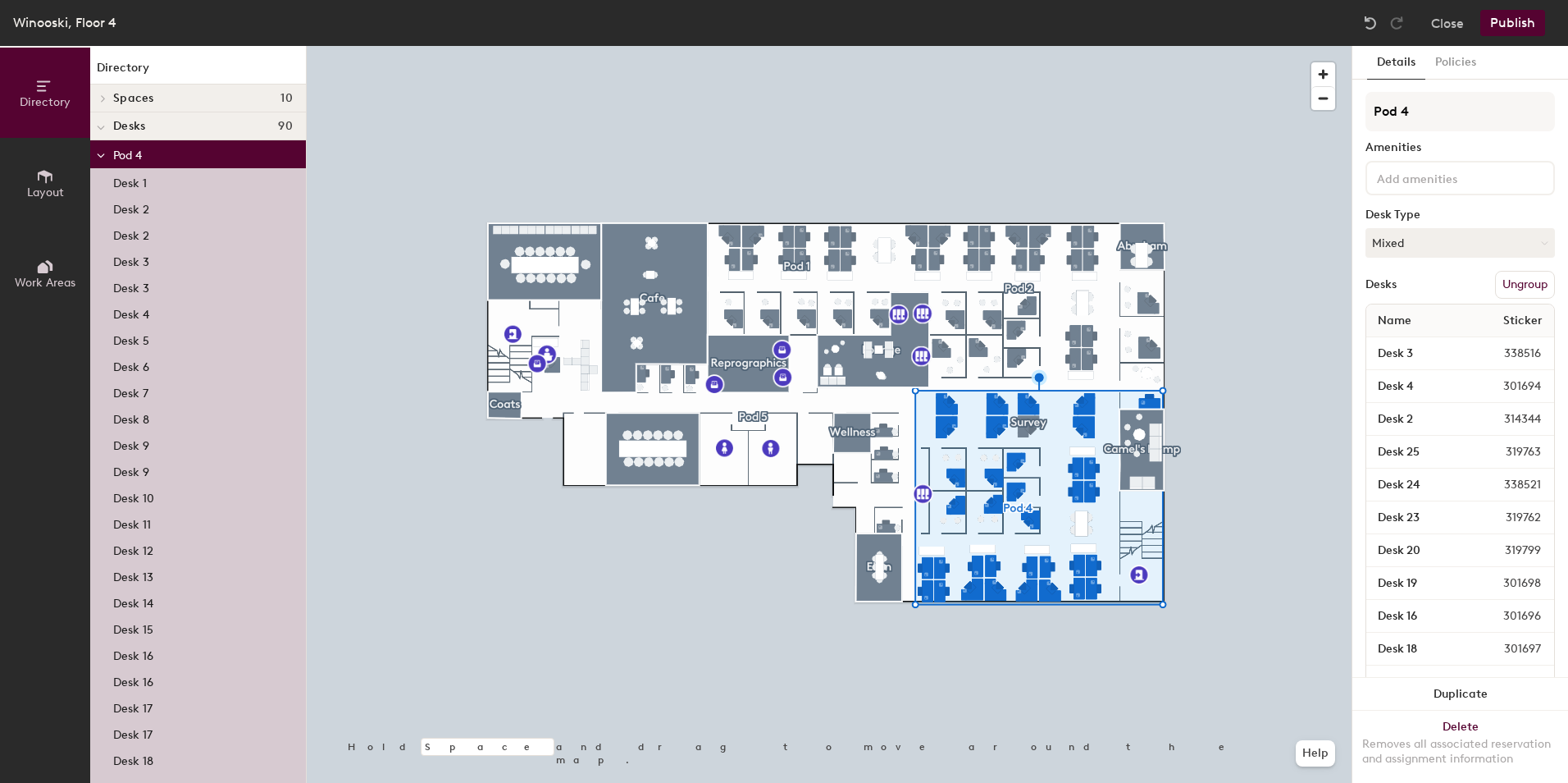
click at [98, 157] on icon at bounding box center [100, 156] width 8 height 7
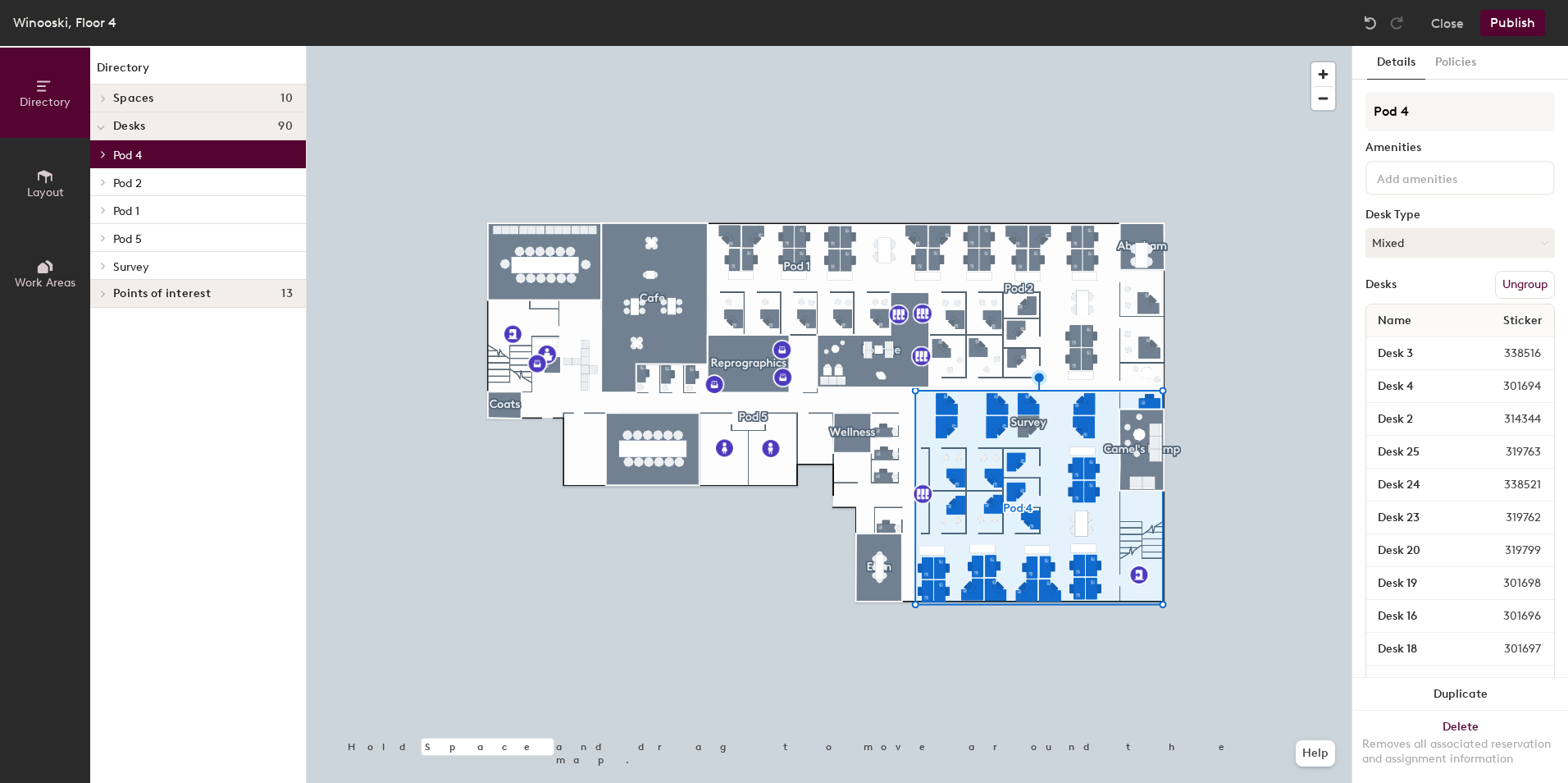
click at [170, 233] on p "Pod 5" at bounding box center [203, 238] width 179 height 21
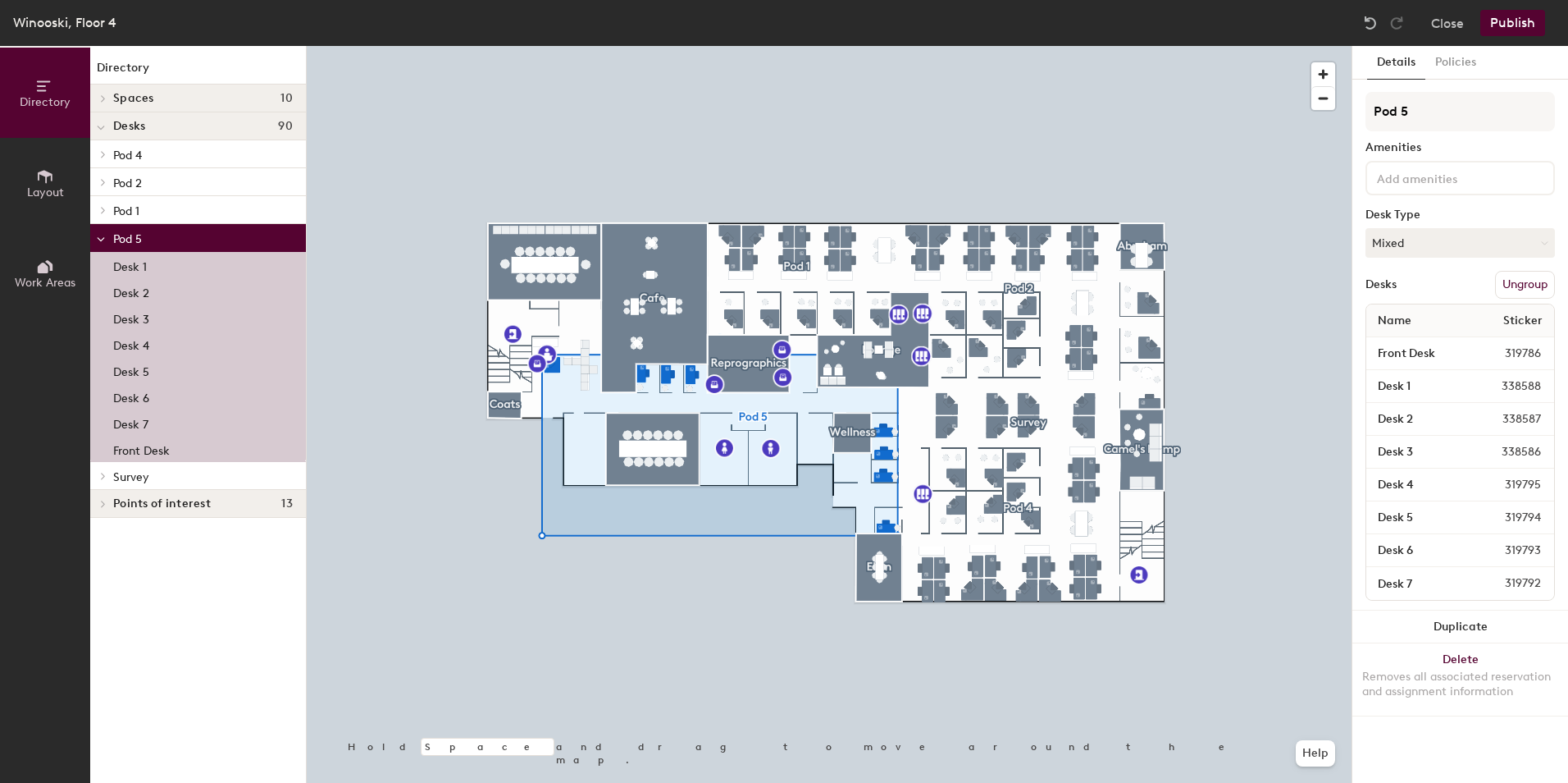
click at [103, 237] on icon at bounding box center [100, 240] width 8 height 7
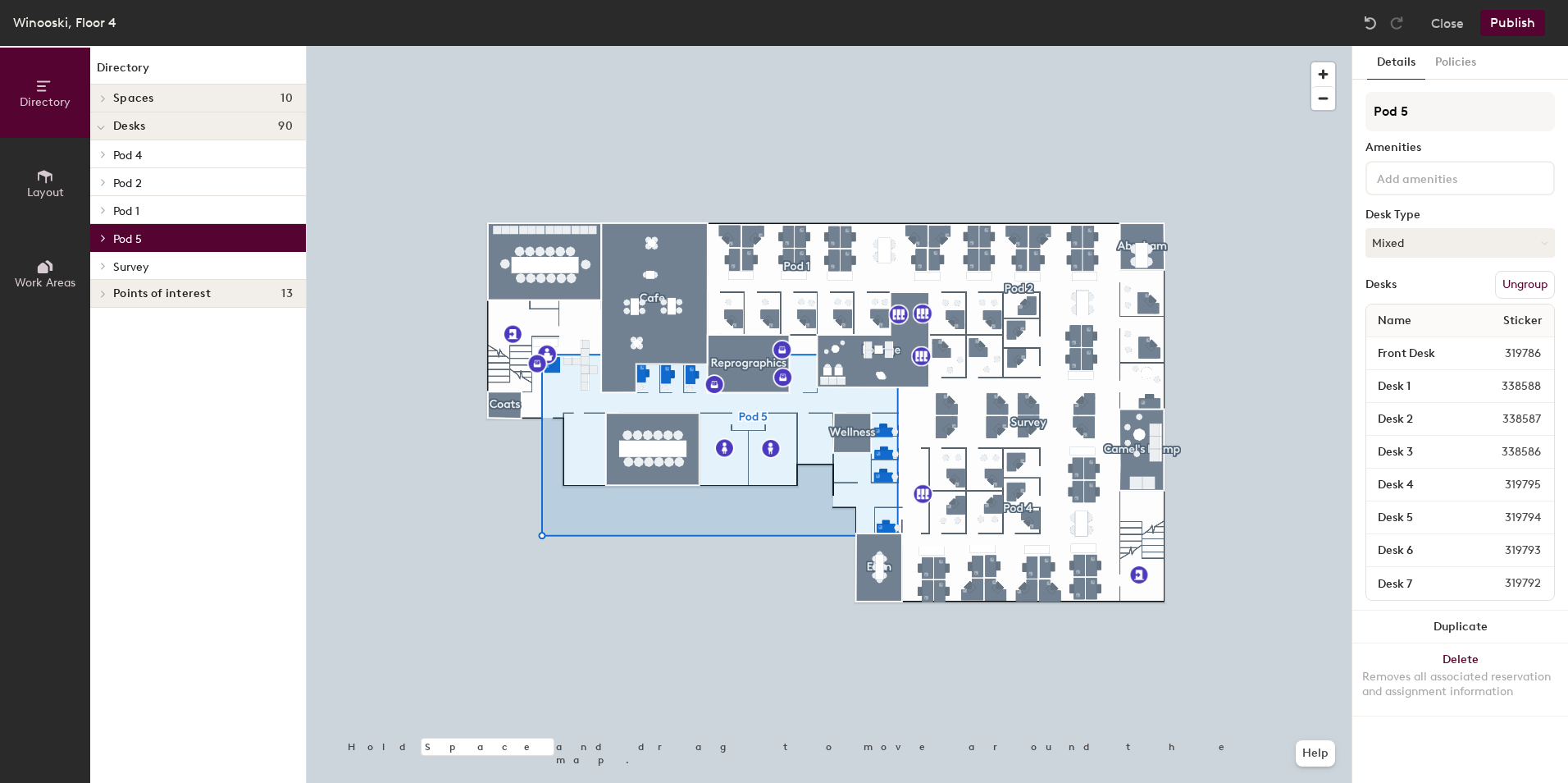
click at [190, 149] on p "Pod 4" at bounding box center [203, 154] width 179 height 21
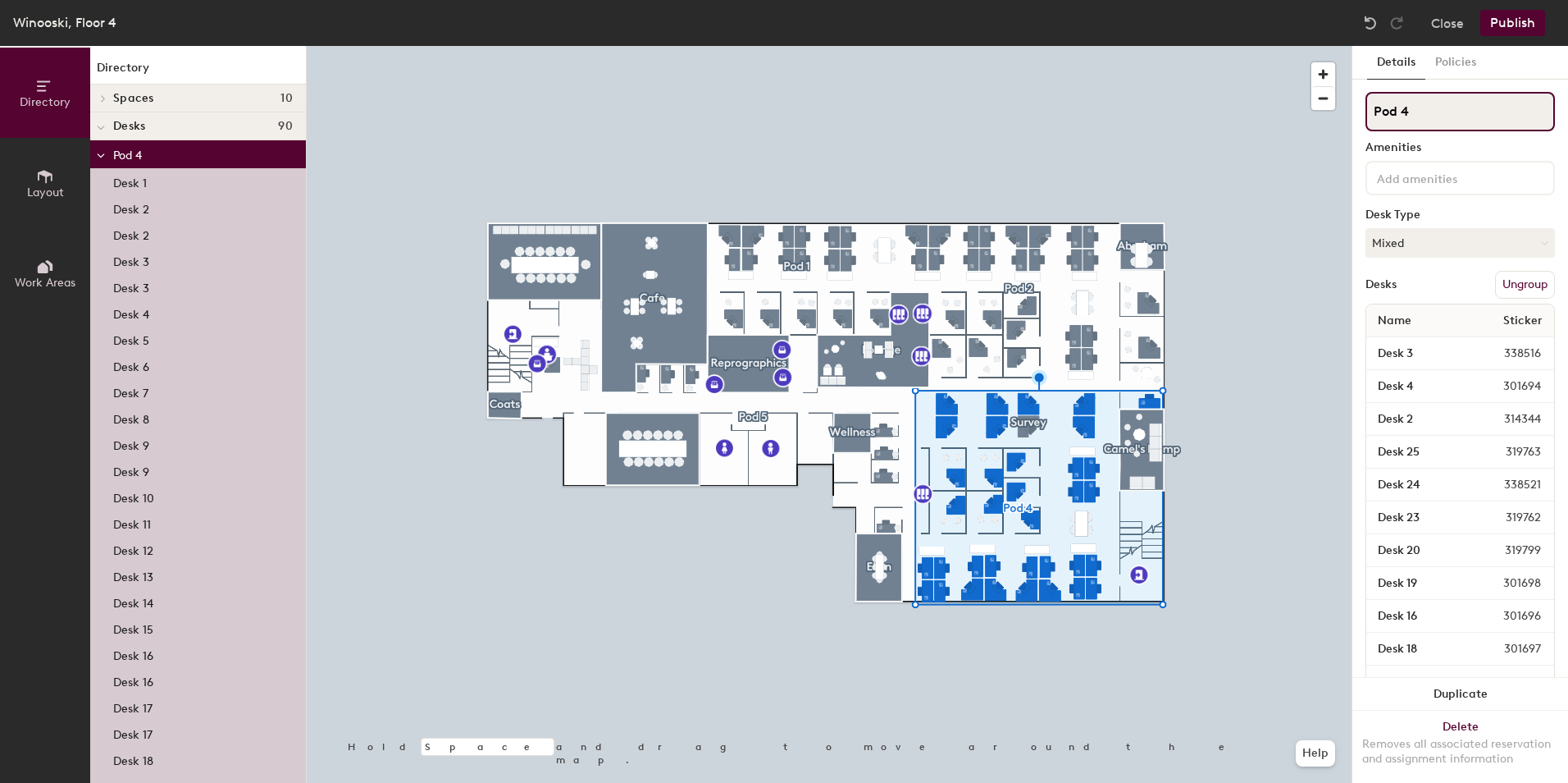
click at [1433, 104] on input "Pod 4" at bounding box center [1460, 111] width 190 height 39
type input "Pod 3"
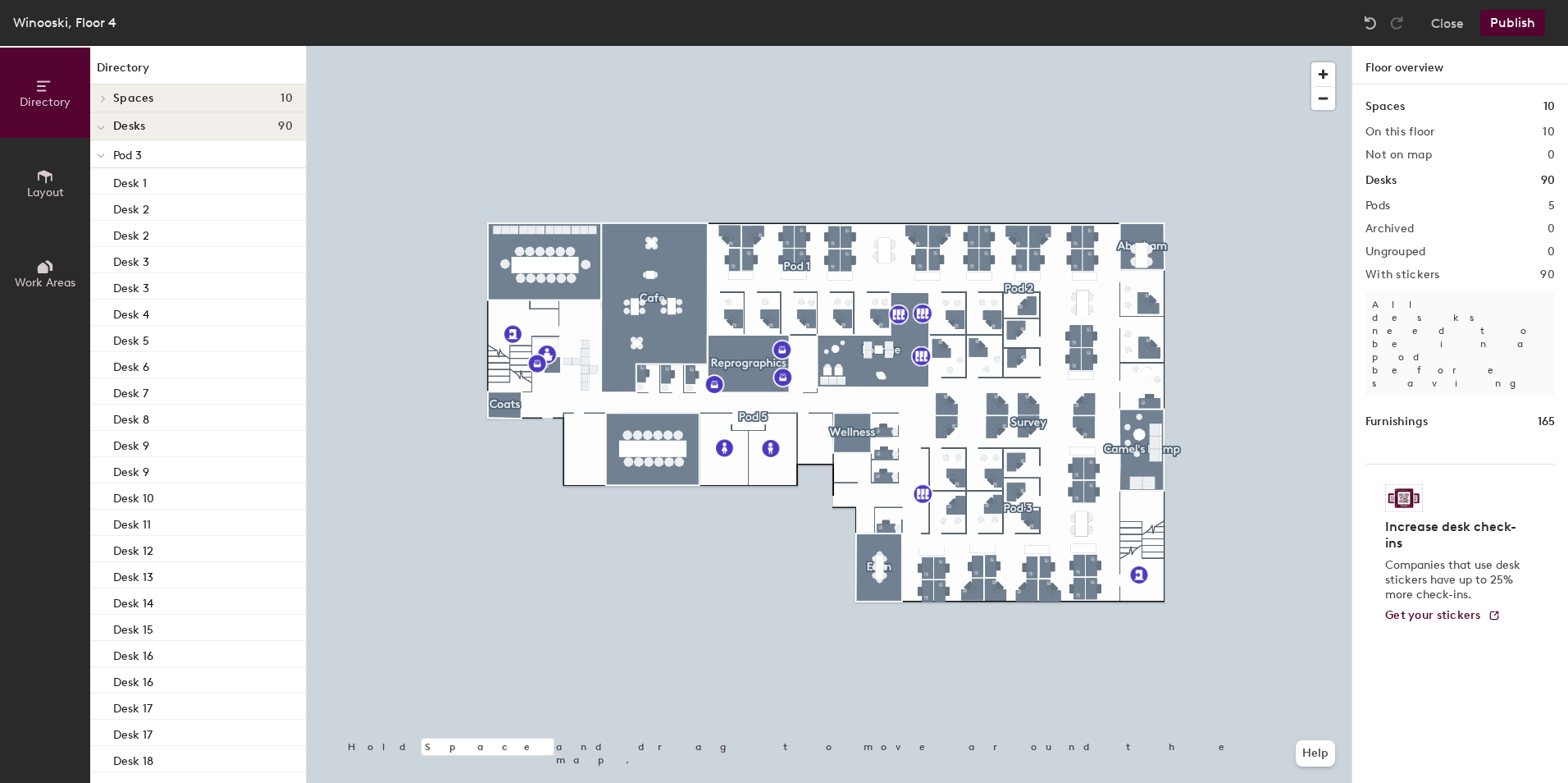
click at [104, 152] on icon at bounding box center [100, 156] width 8 height 7
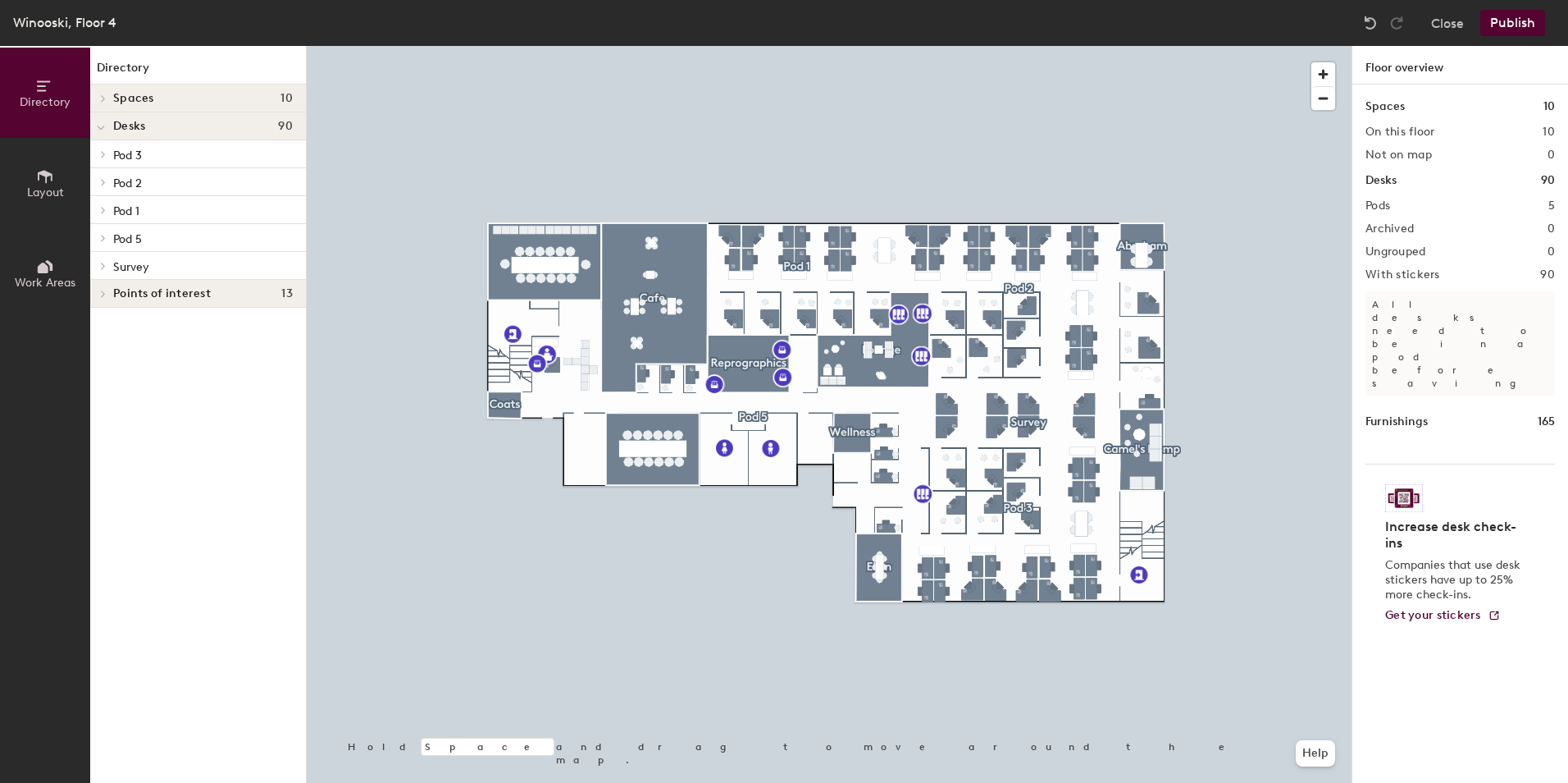
click at [130, 236] on span "Pod 5" at bounding box center [127, 240] width 29 height 14
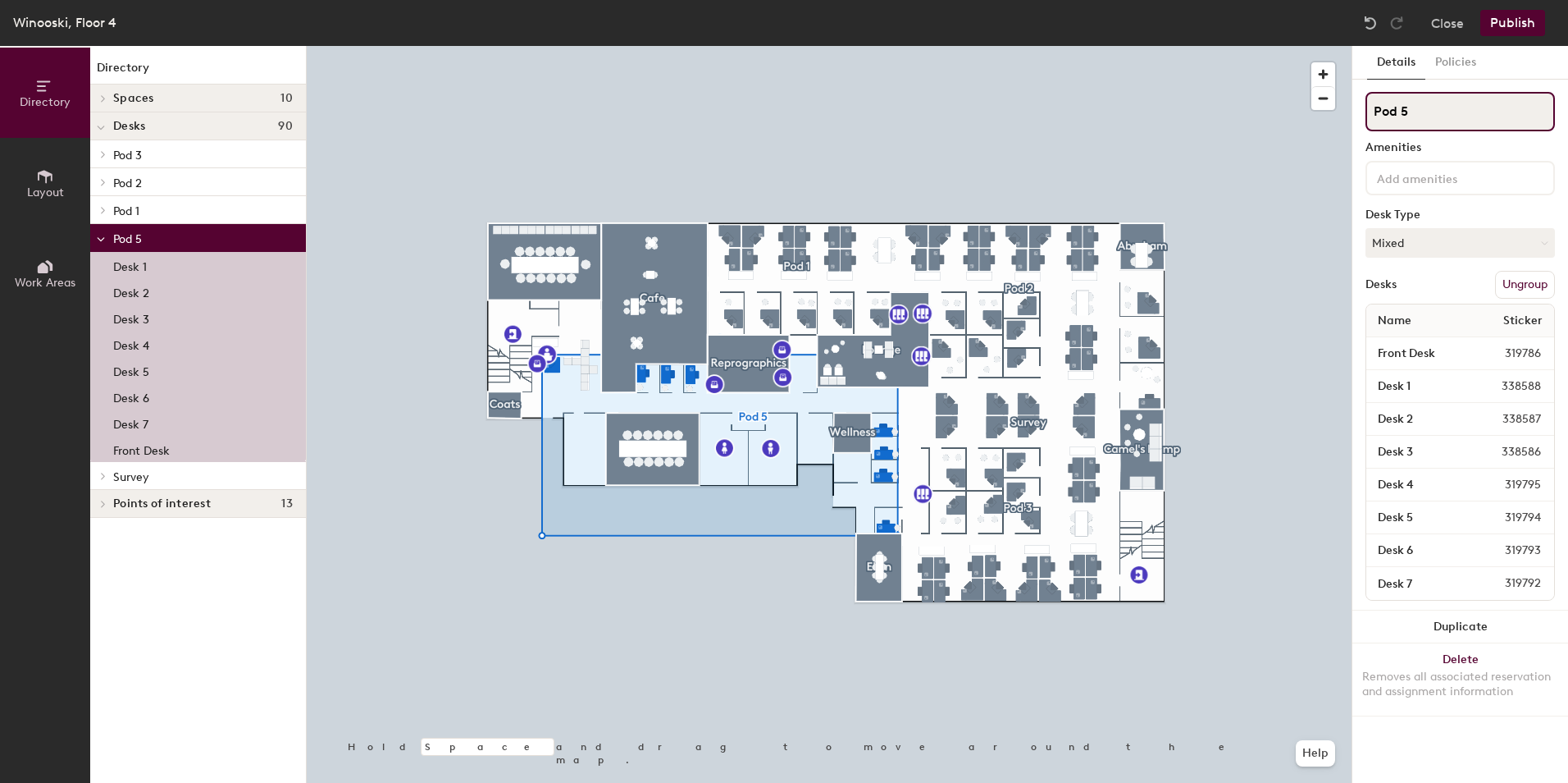
click at [1420, 108] on input "Pod 5" at bounding box center [1460, 111] width 190 height 39
type input "Pod 4"
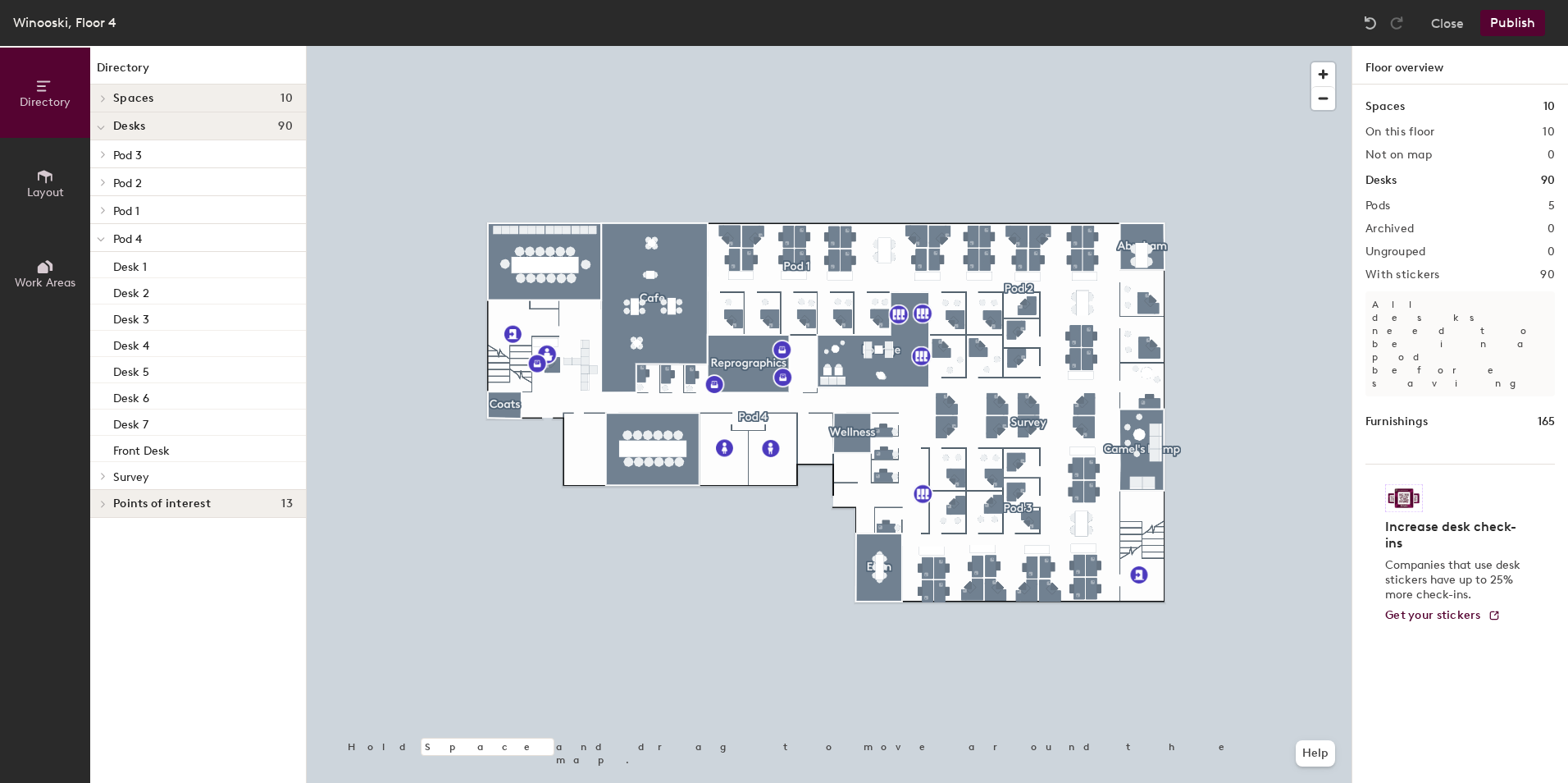
click at [94, 236] on div at bounding box center [101, 237] width 21 height 27
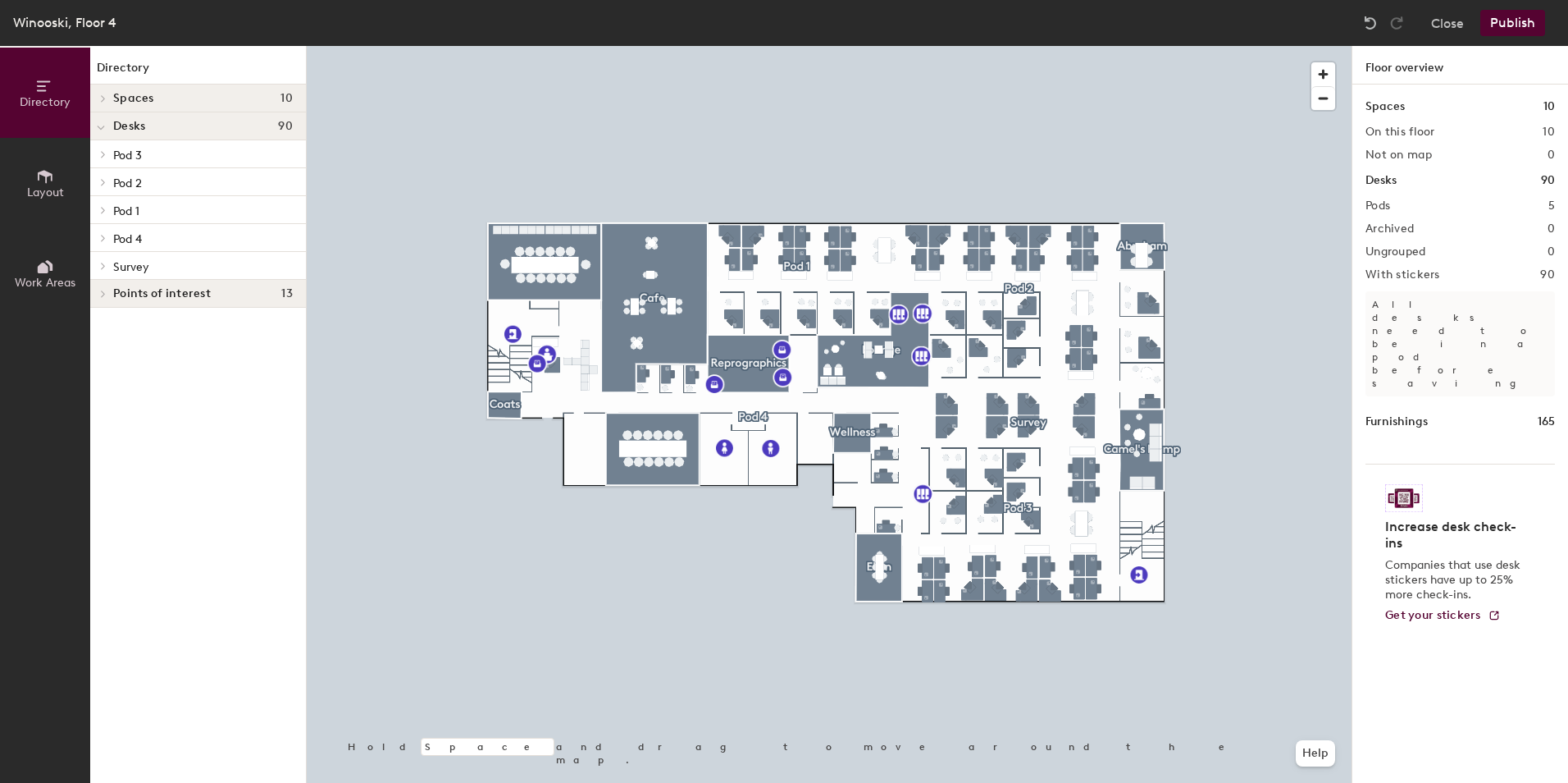
click at [1506, 16] on button "Publish" at bounding box center [1512, 23] width 64 height 26
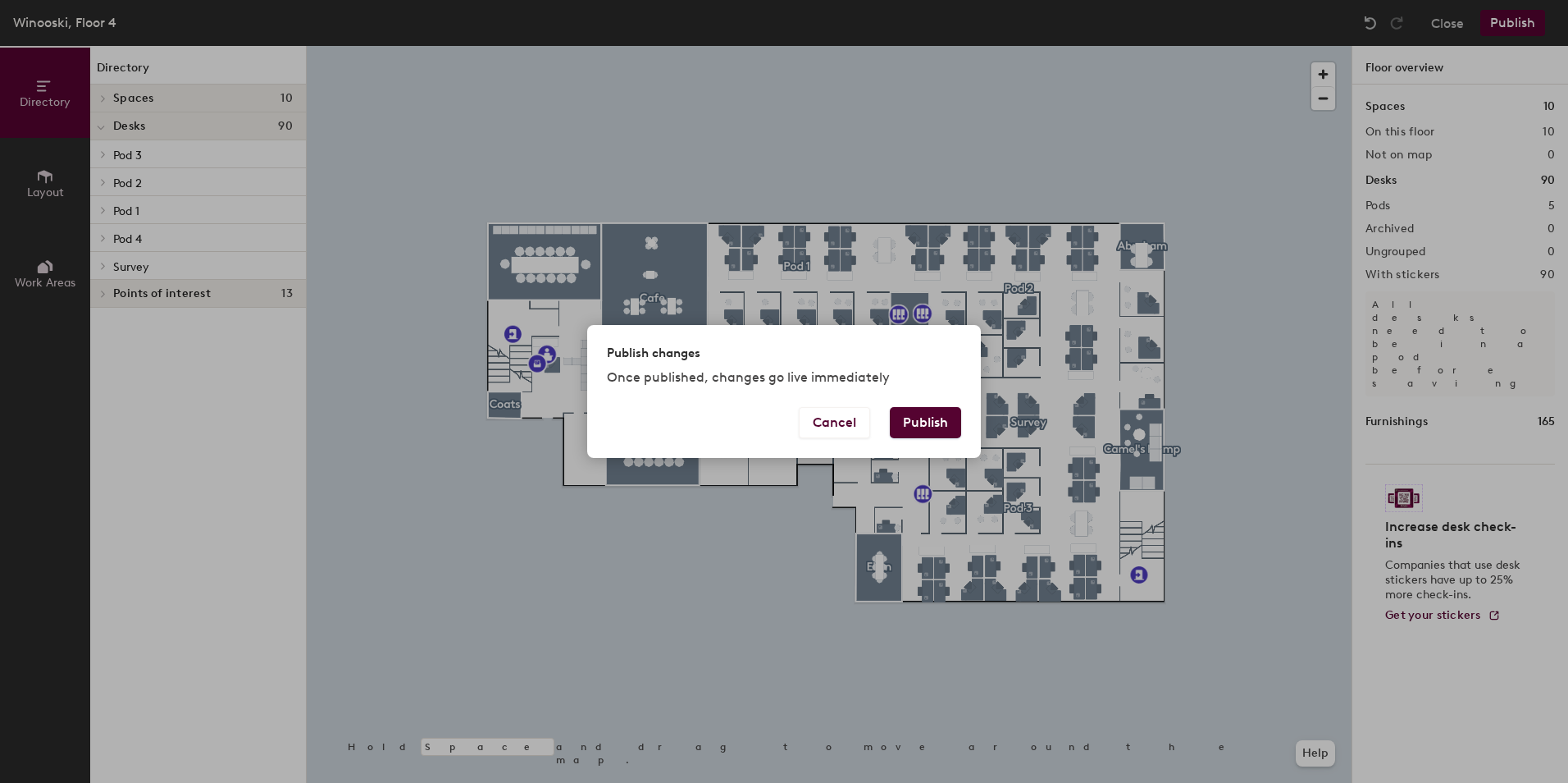
click at [917, 419] on button "Publish" at bounding box center [925, 422] width 71 height 31
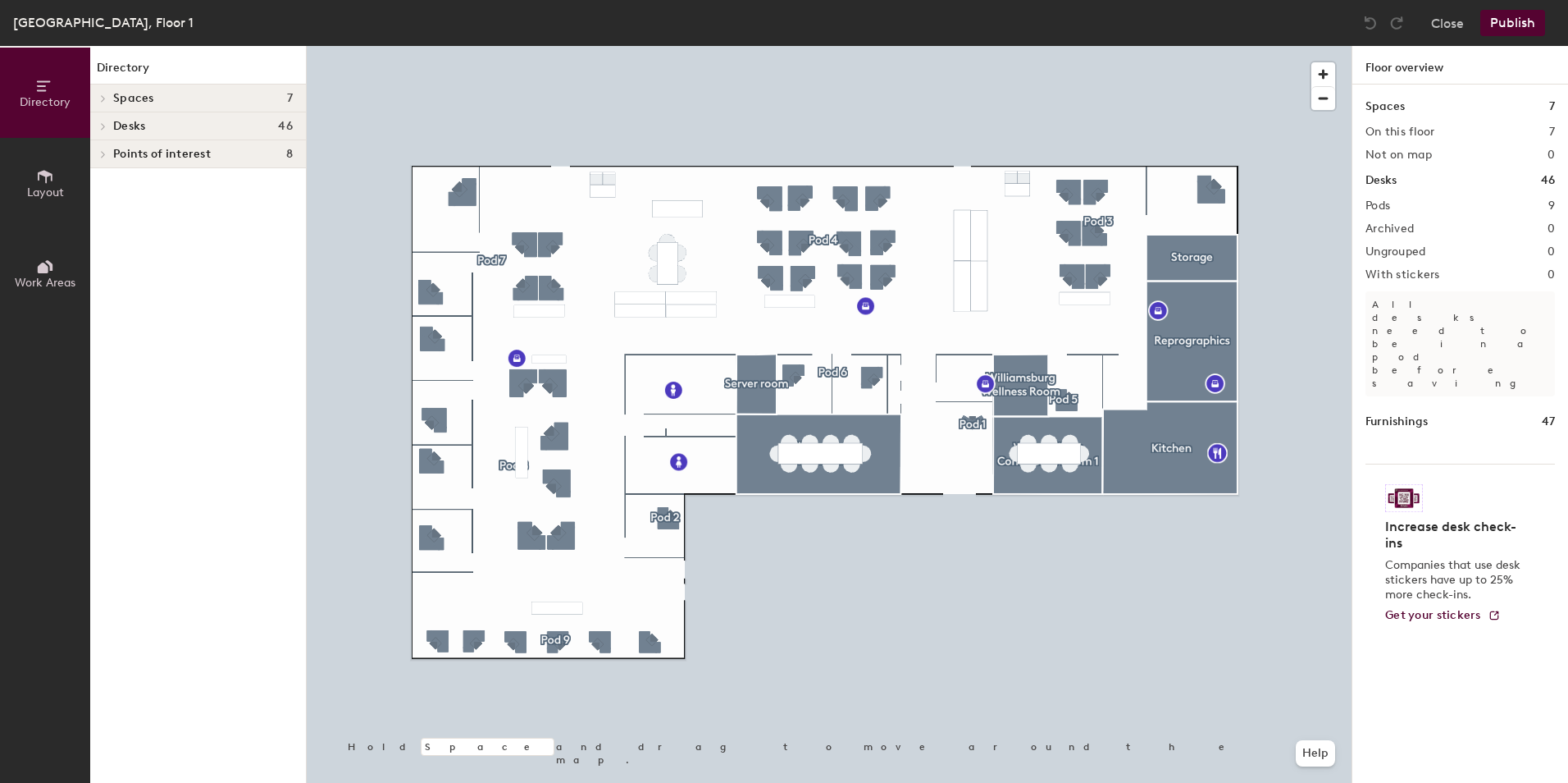
click at [101, 125] on icon at bounding box center [104, 125] width 7 height 8
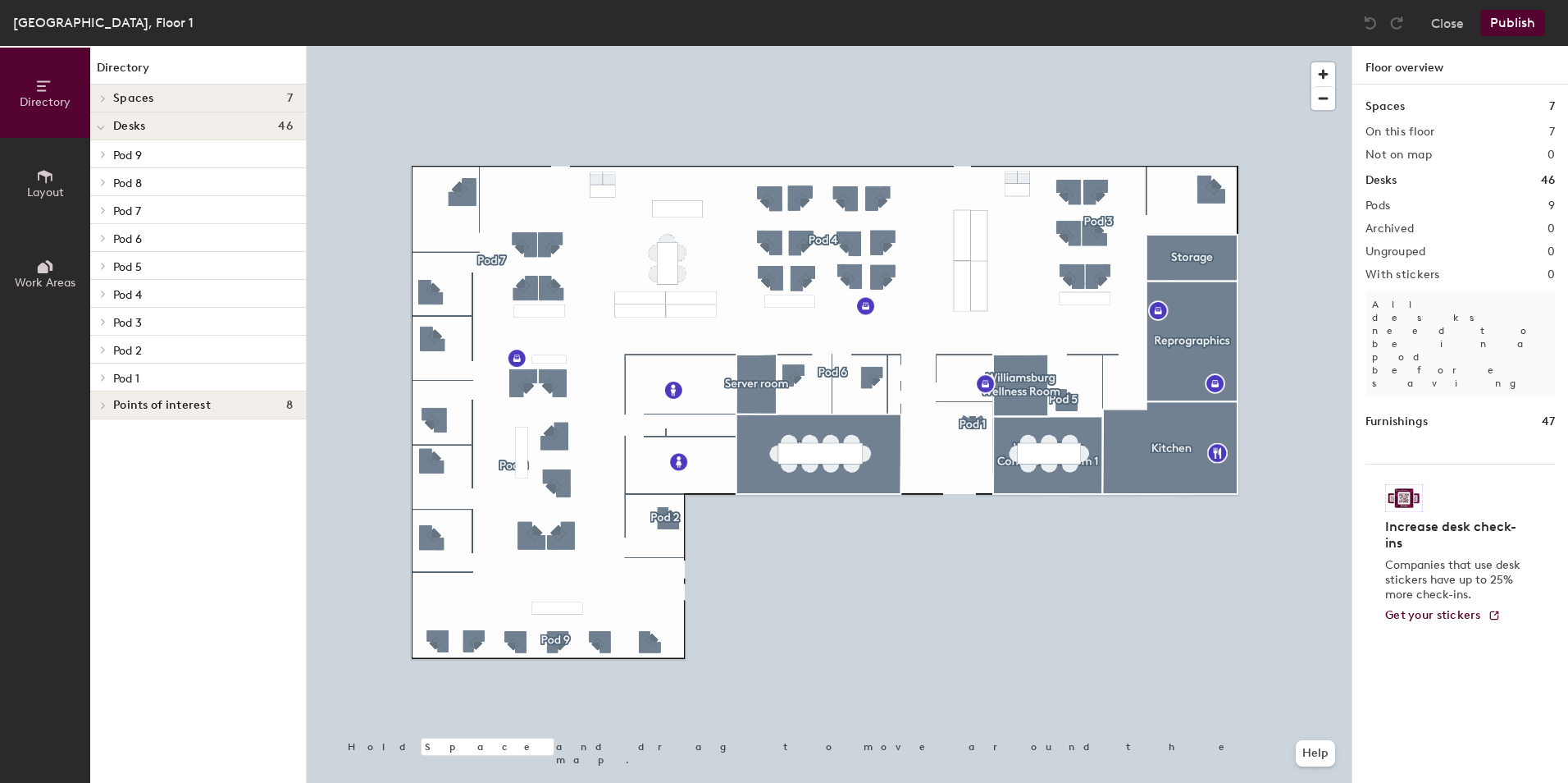
click at [104, 96] on icon at bounding box center [104, 98] width 7 height 8
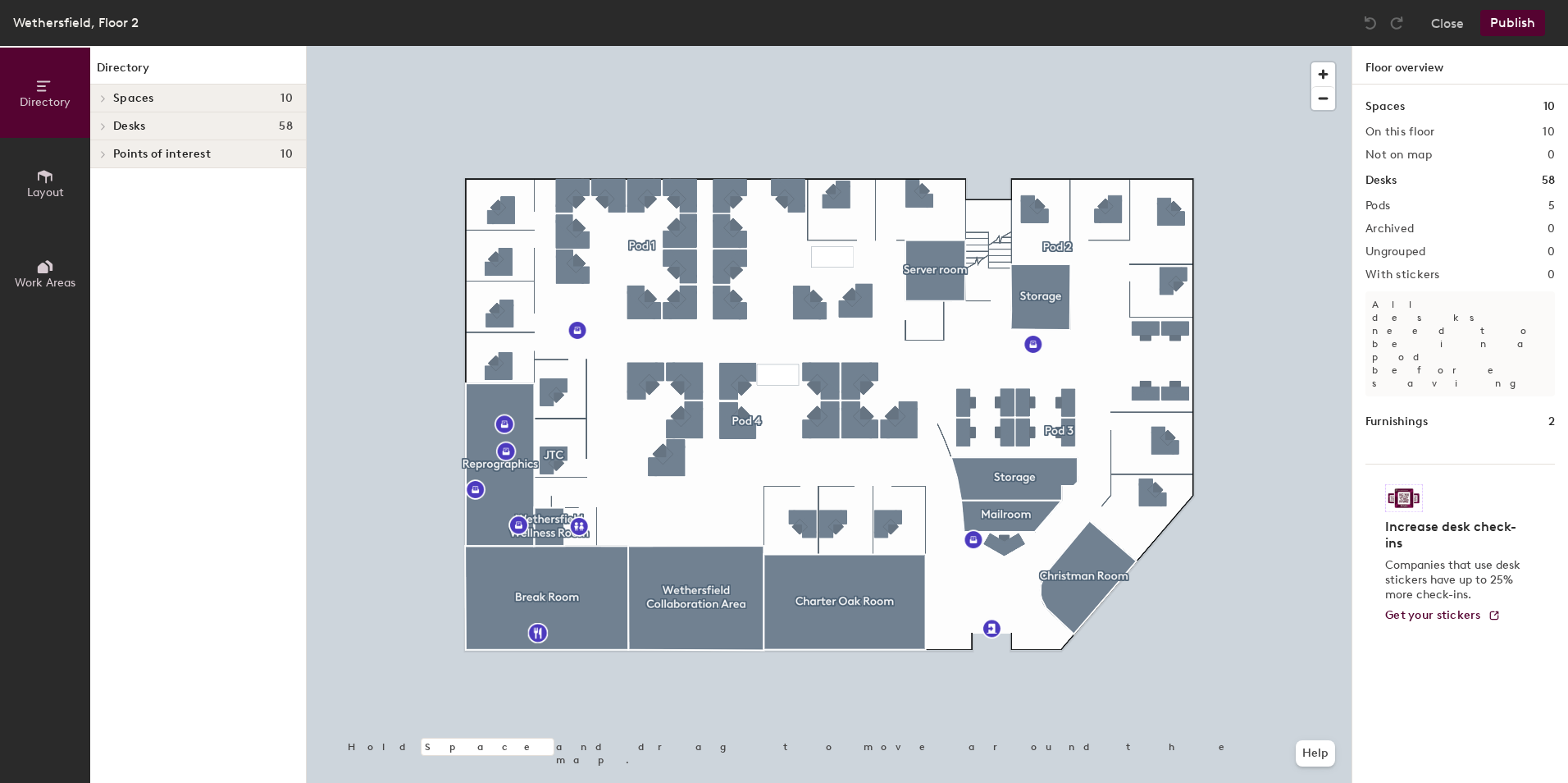
click at [106, 98] on span at bounding box center [102, 98] width 14 height 8
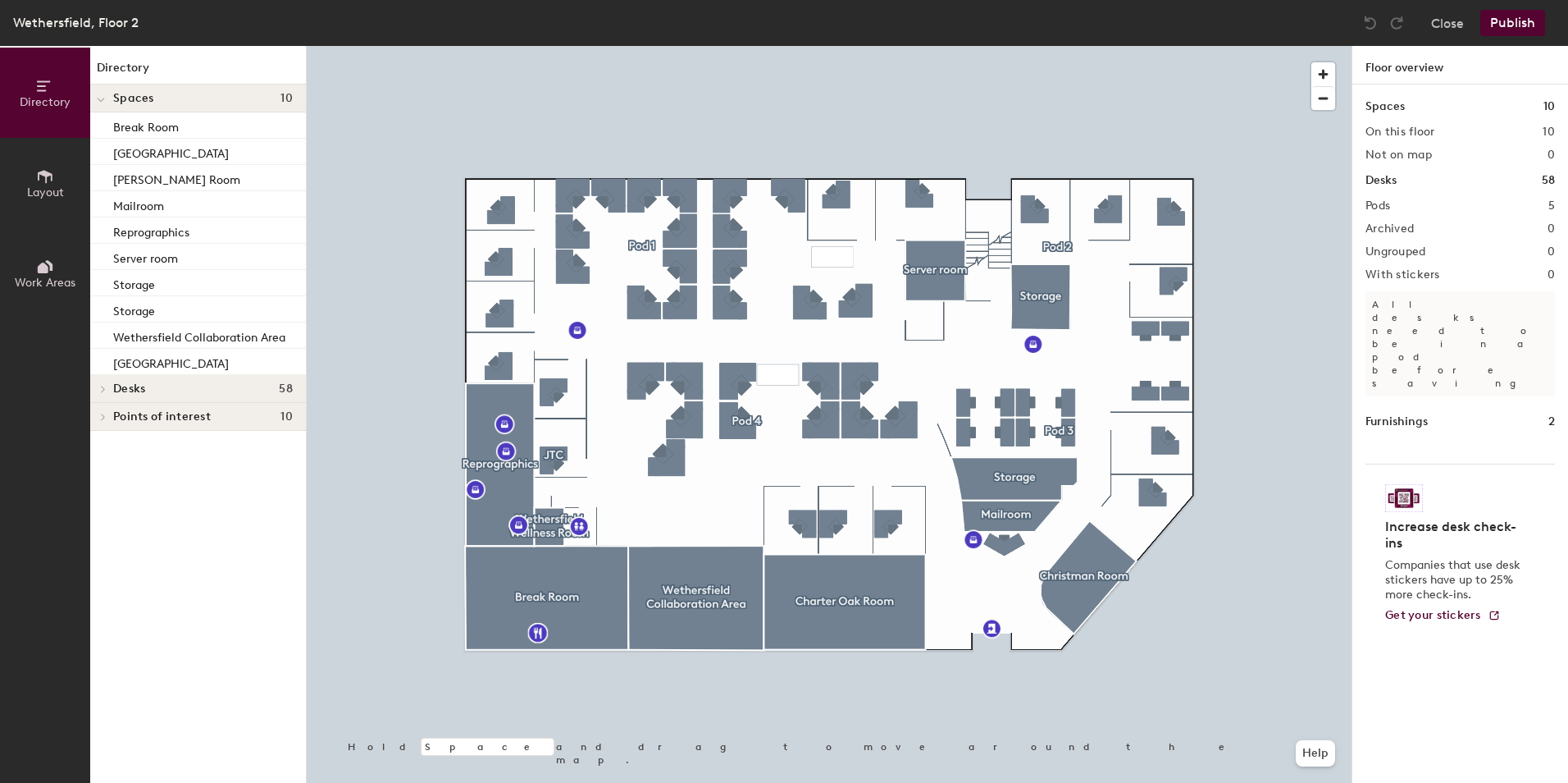
click at [106, 99] on div at bounding box center [101, 98] width 21 height 27
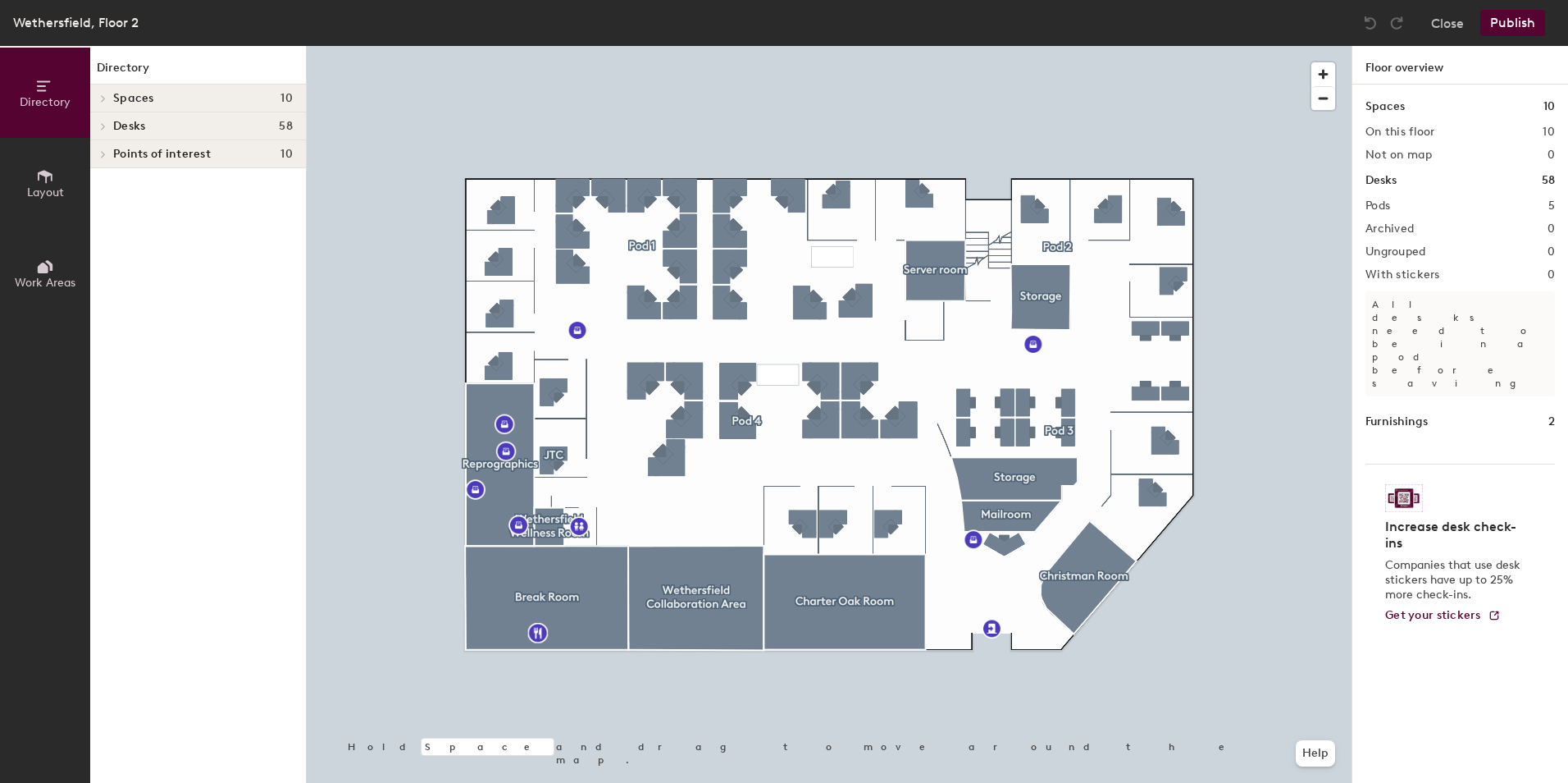
click at [103, 131] on div at bounding box center [101, 125] width 21 height 27
click at [134, 145] on p "JTC" at bounding box center [203, 154] width 179 height 21
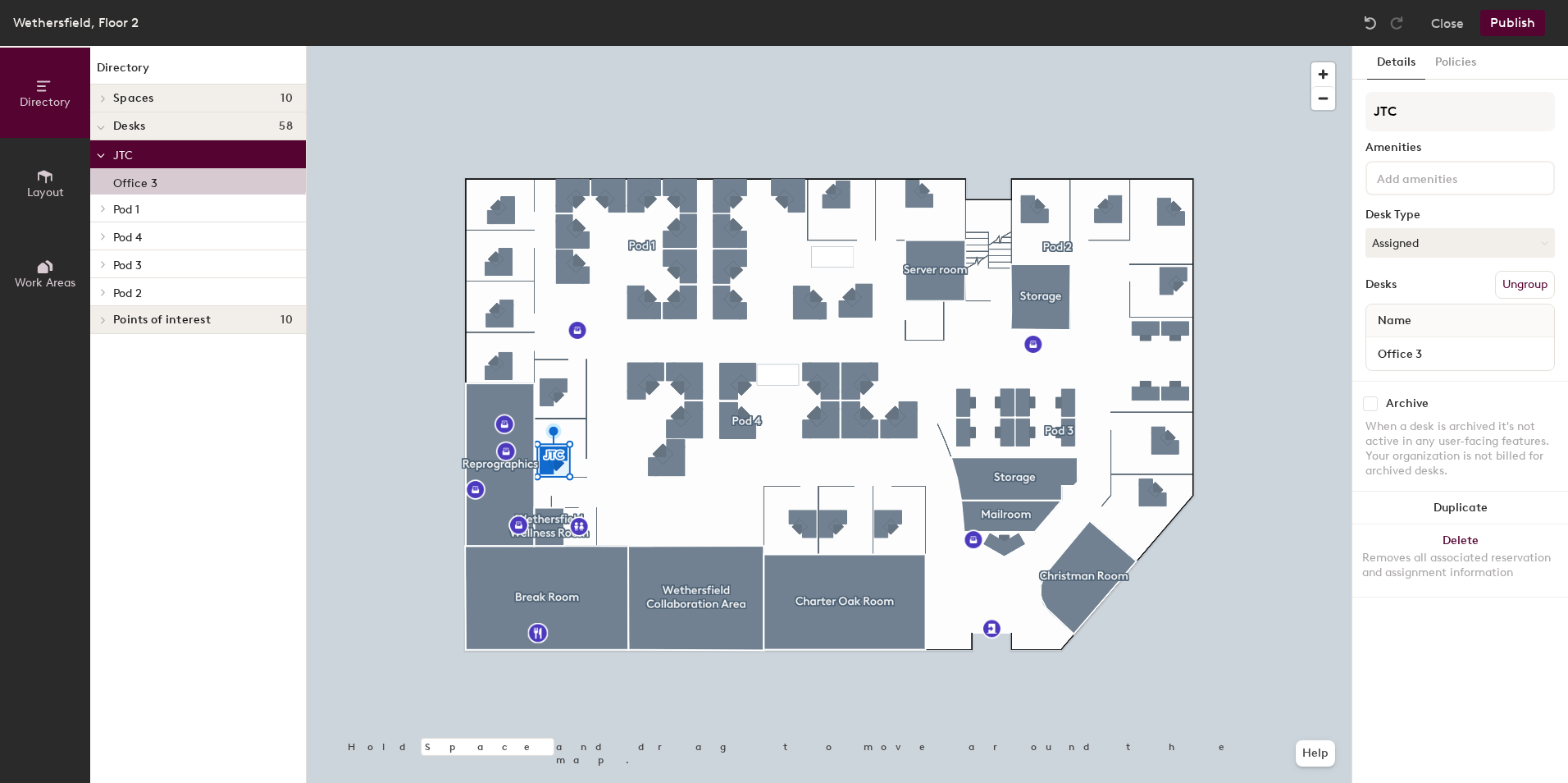
click at [159, 208] on p "Pod 1" at bounding box center [203, 208] width 179 height 21
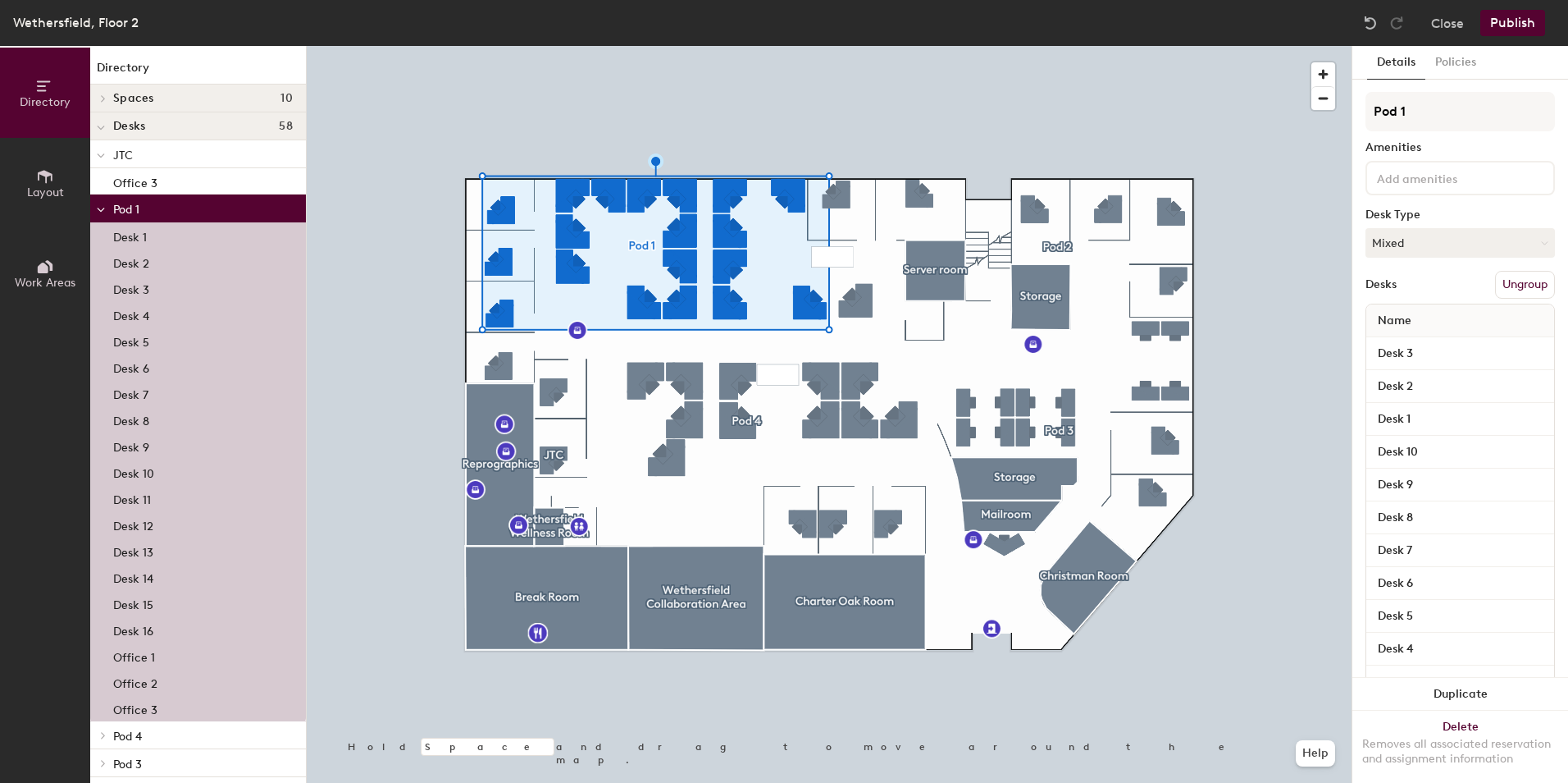
click at [96, 208] on div at bounding box center [101, 207] width 21 height 27
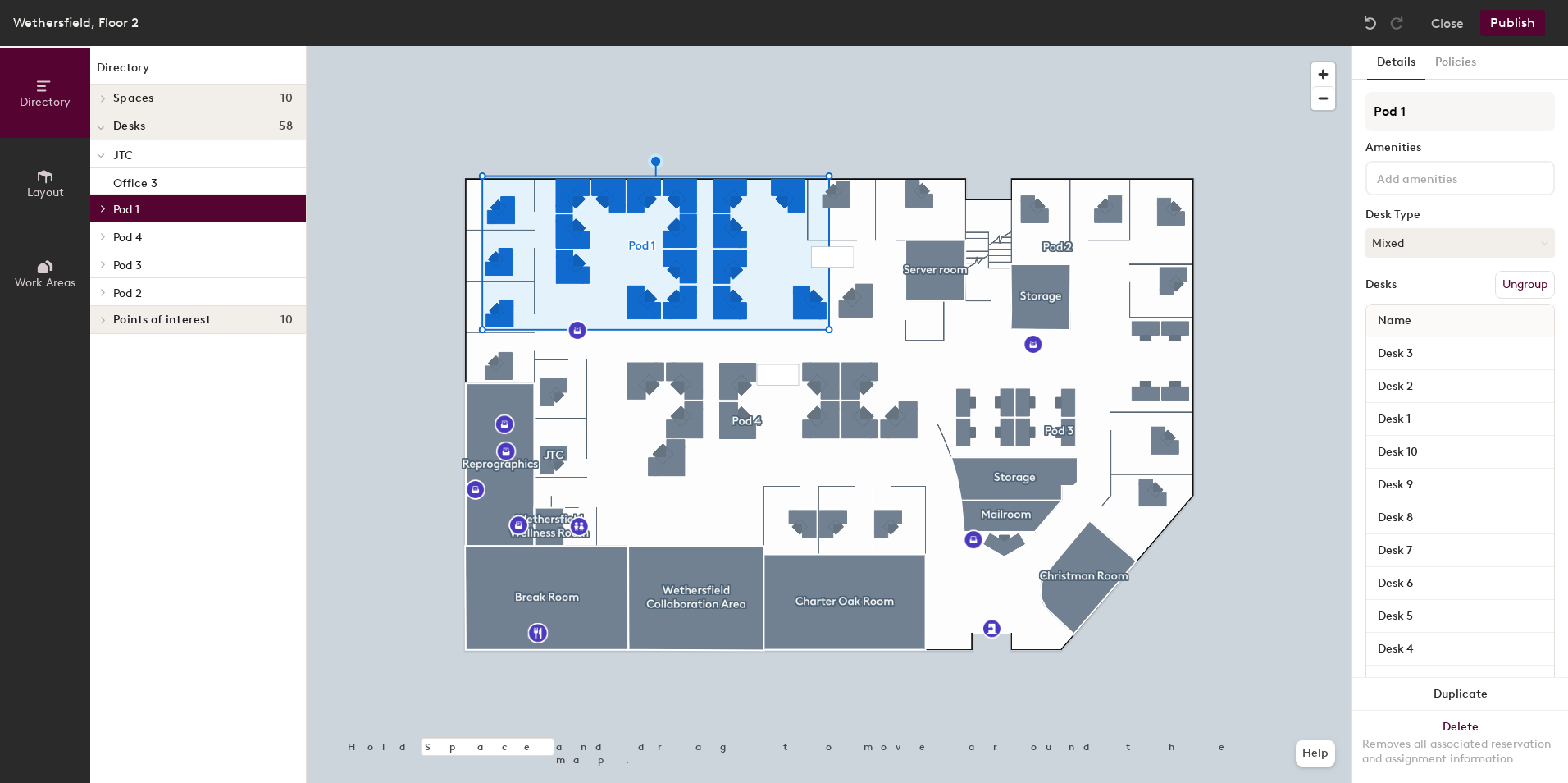
click at [135, 289] on span "Pod 2" at bounding box center [127, 294] width 29 height 14
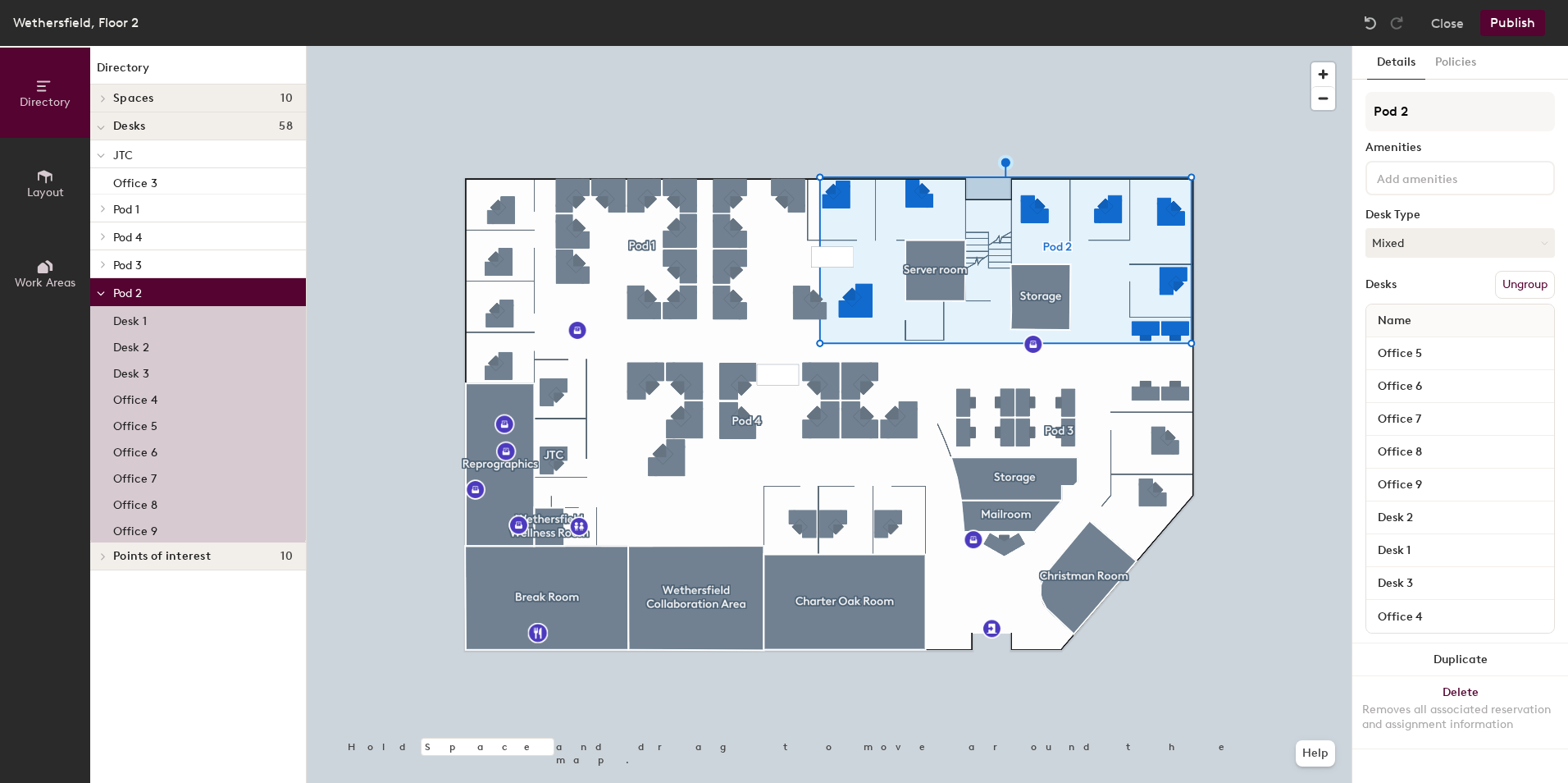
click at [101, 289] on span at bounding box center [100, 294] width 8 height 14
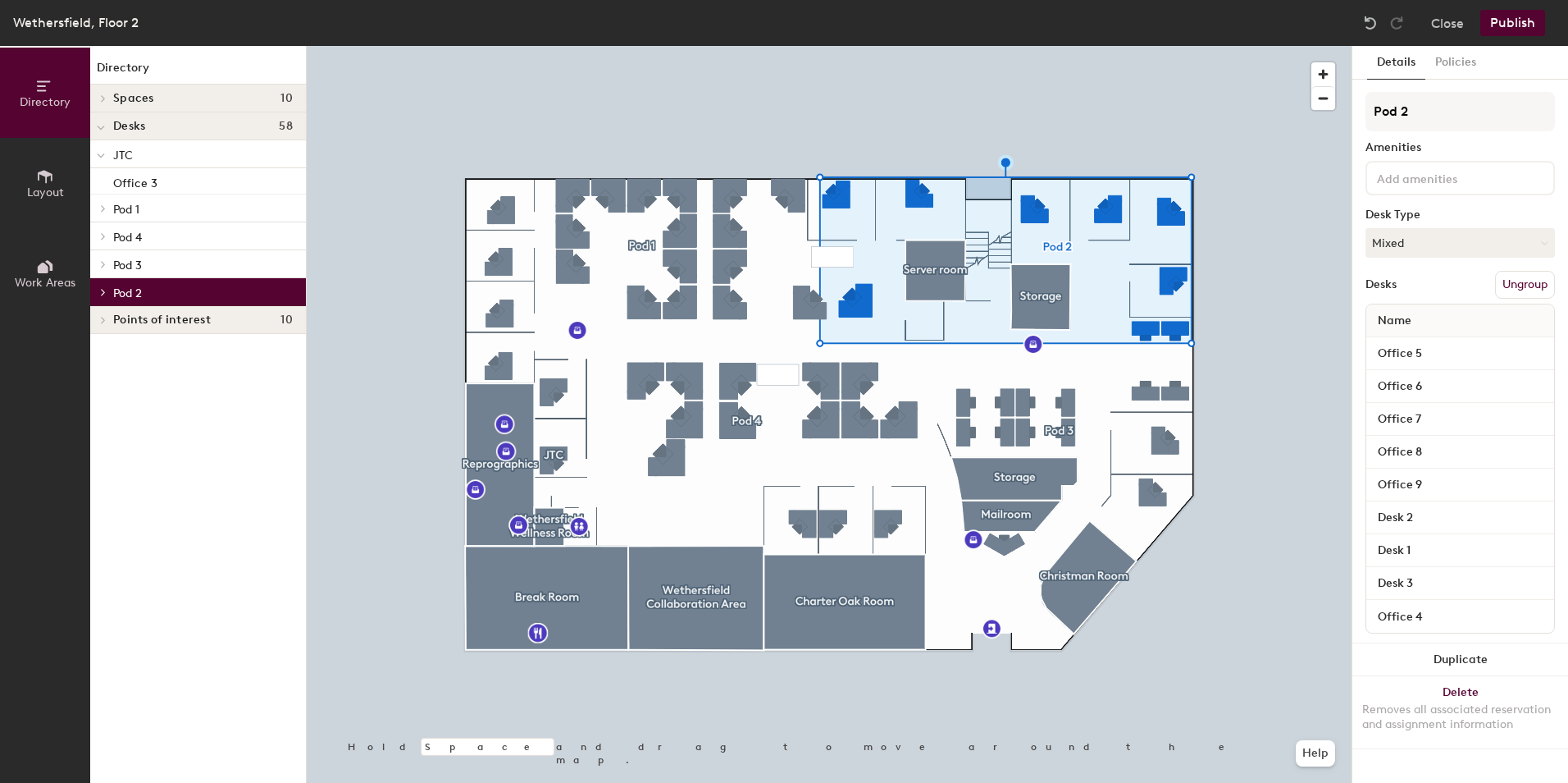
click at [104, 266] on icon at bounding box center [104, 265] width 3 height 7
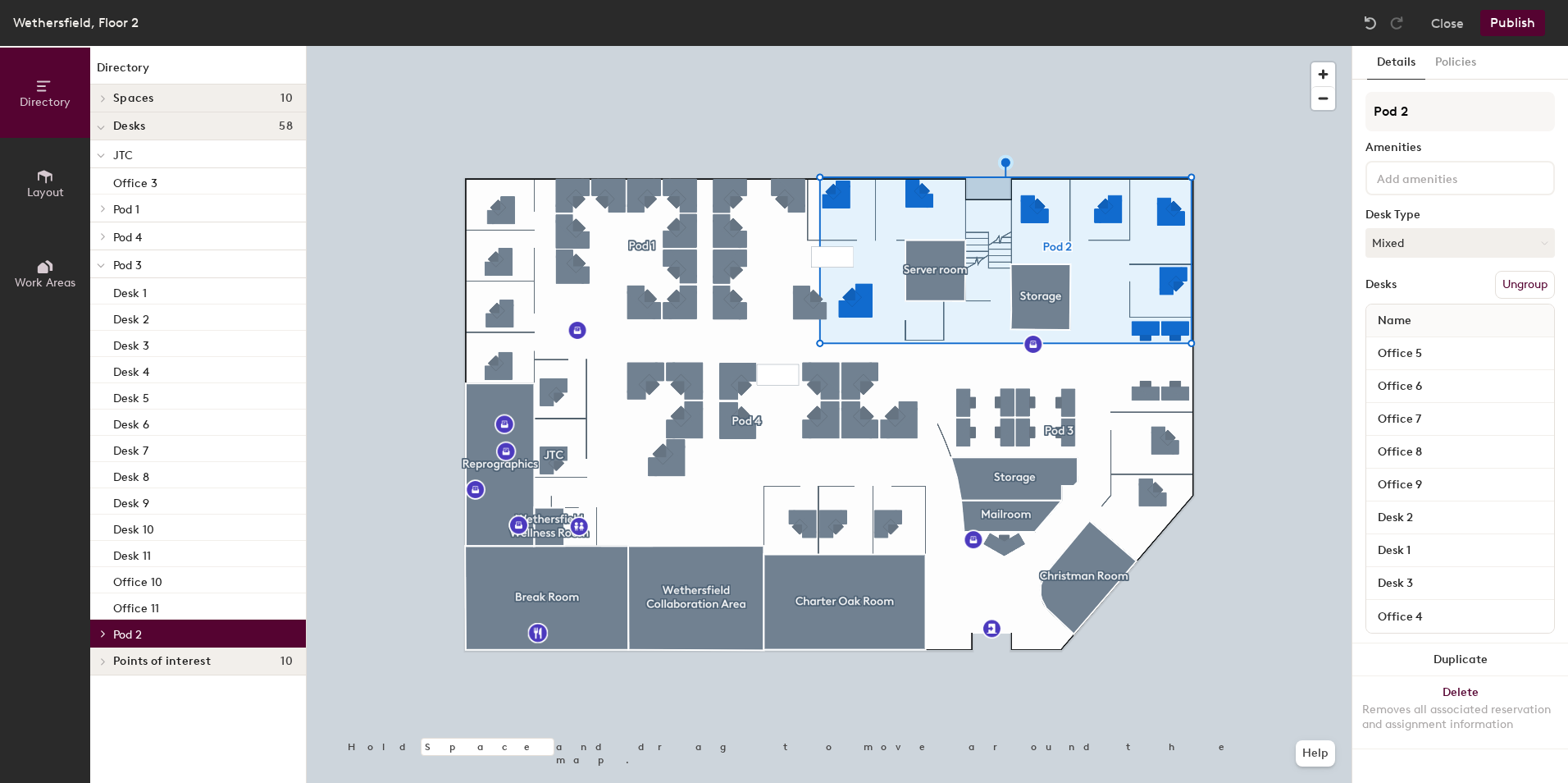
click at [99, 260] on span at bounding box center [100, 266] width 8 height 14
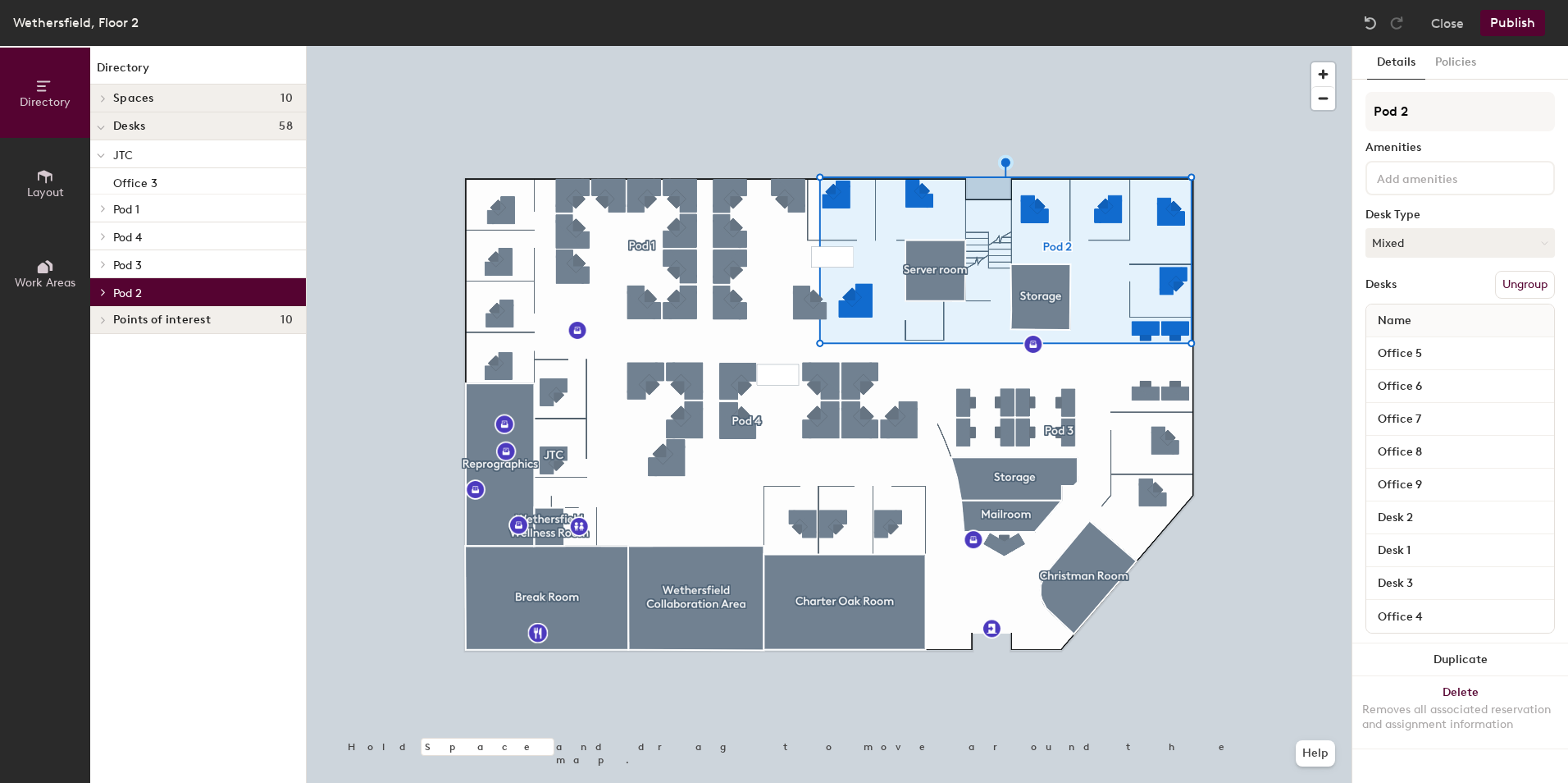
click at [104, 236] on icon at bounding box center [104, 236] width 7 height 8
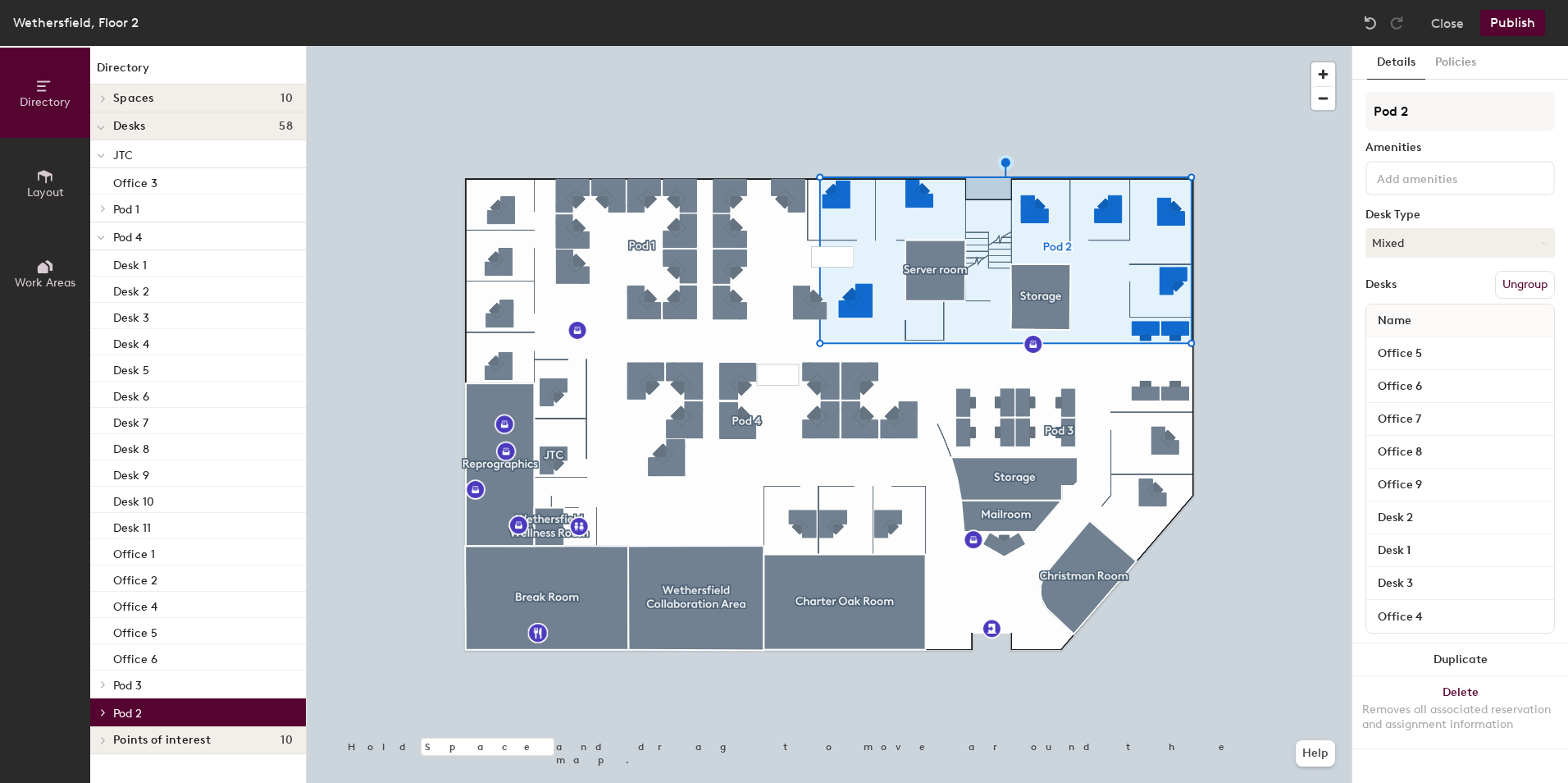
click at [99, 239] on icon at bounding box center [100, 238] width 8 height 7
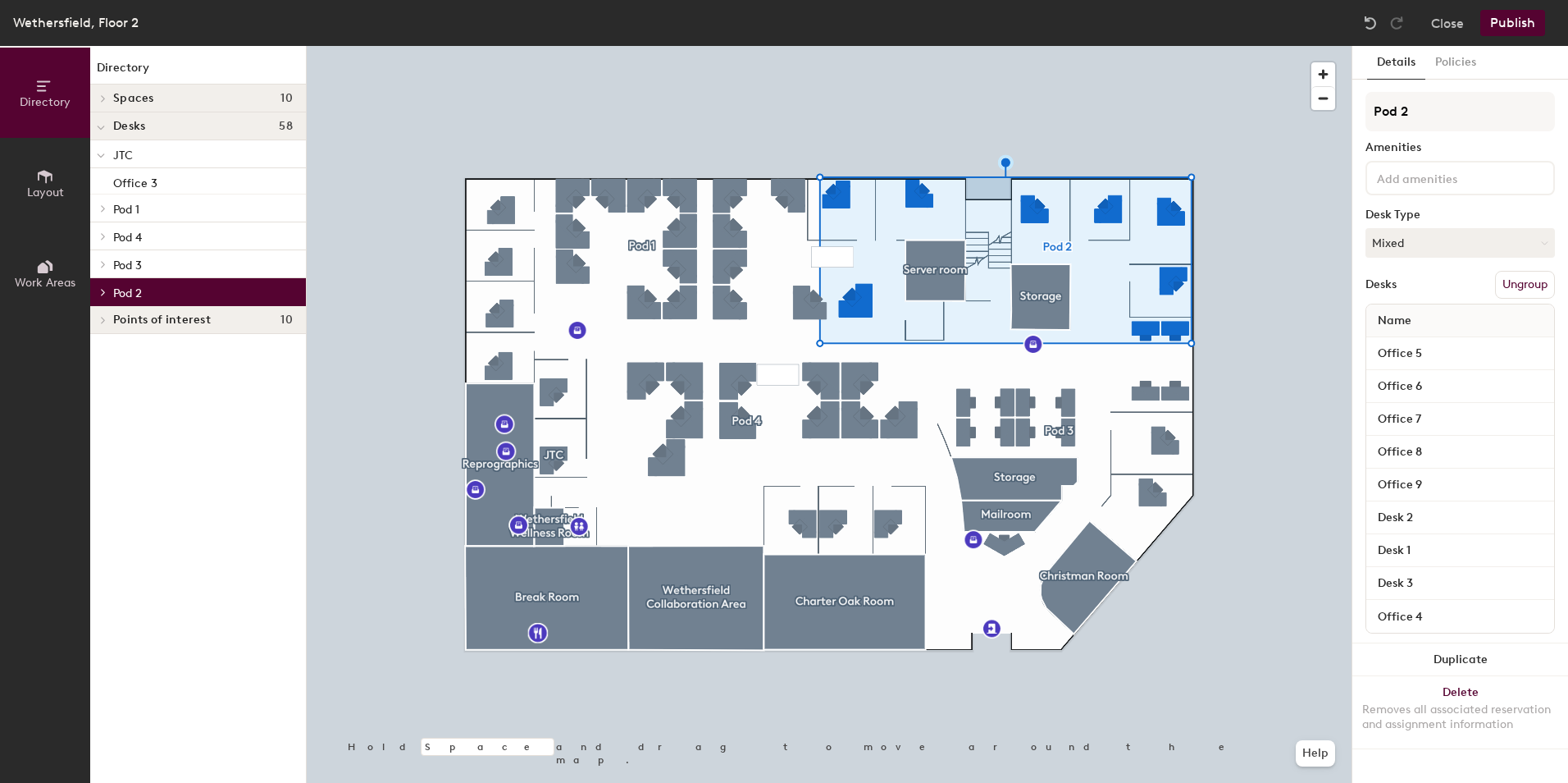
click at [100, 206] on icon at bounding box center [104, 208] width 7 height 8
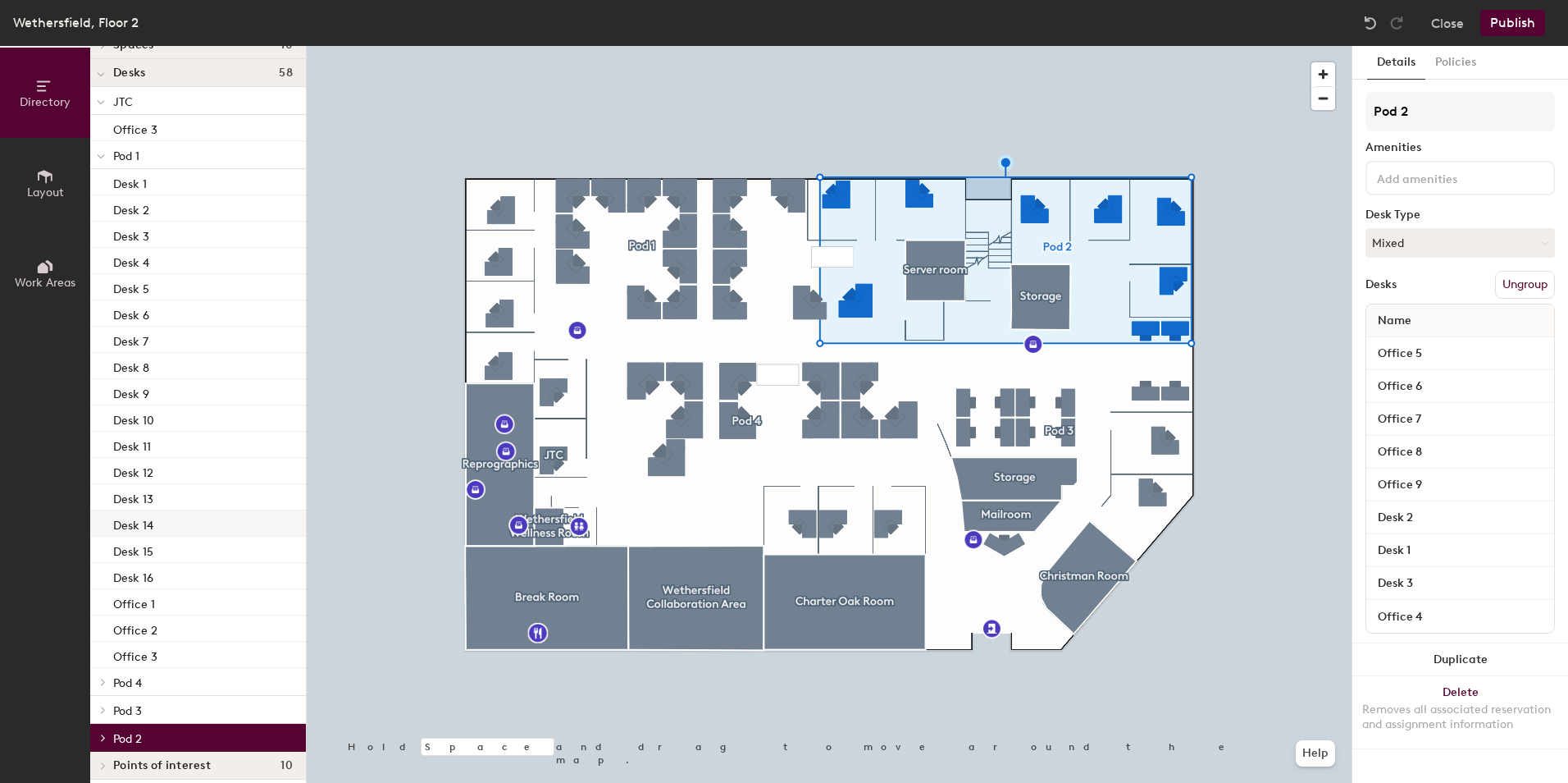
scroll to position [64, 0]
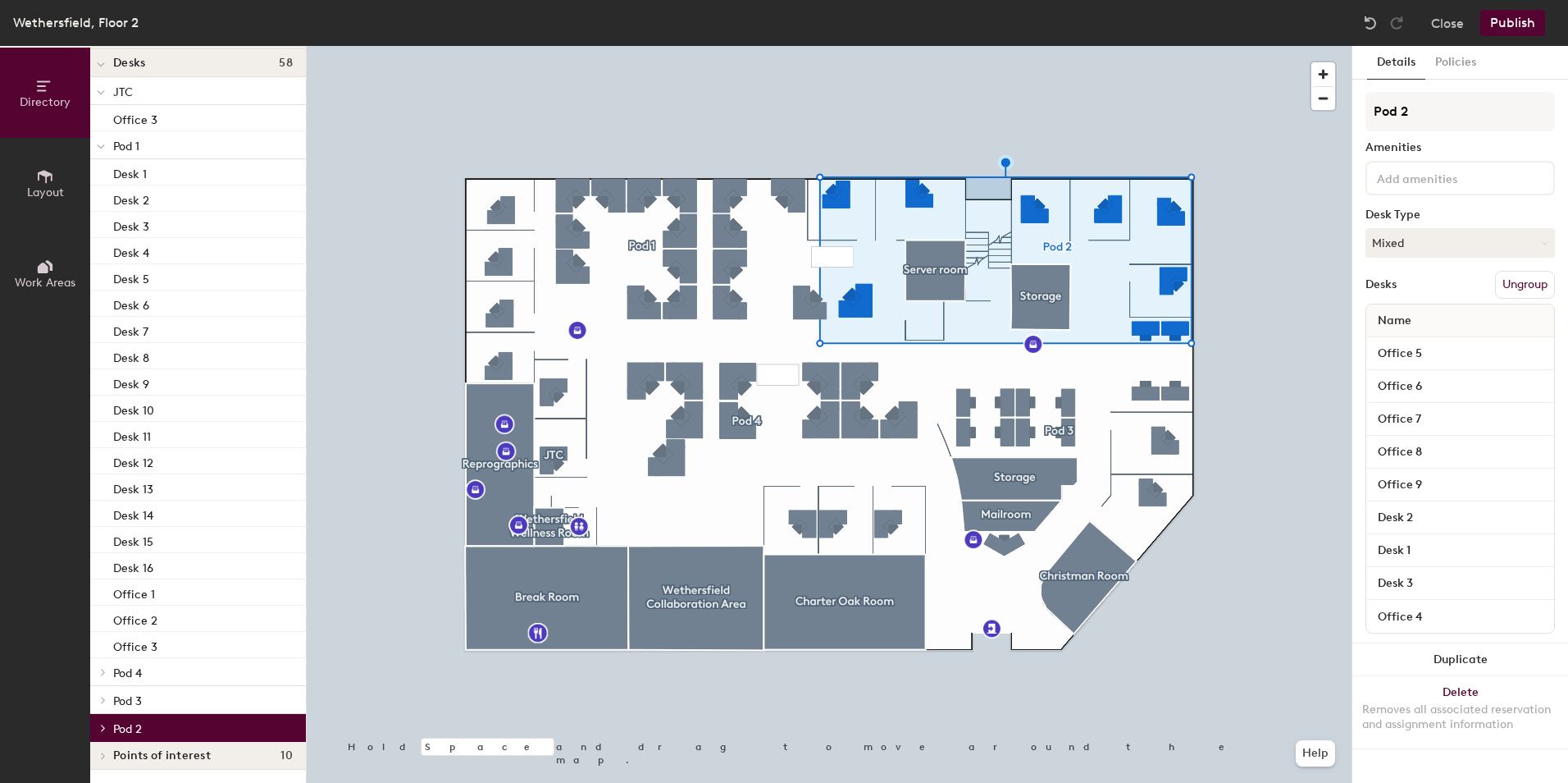
click at [99, 145] on icon at bounding box center [100, 147] width 8 height 7
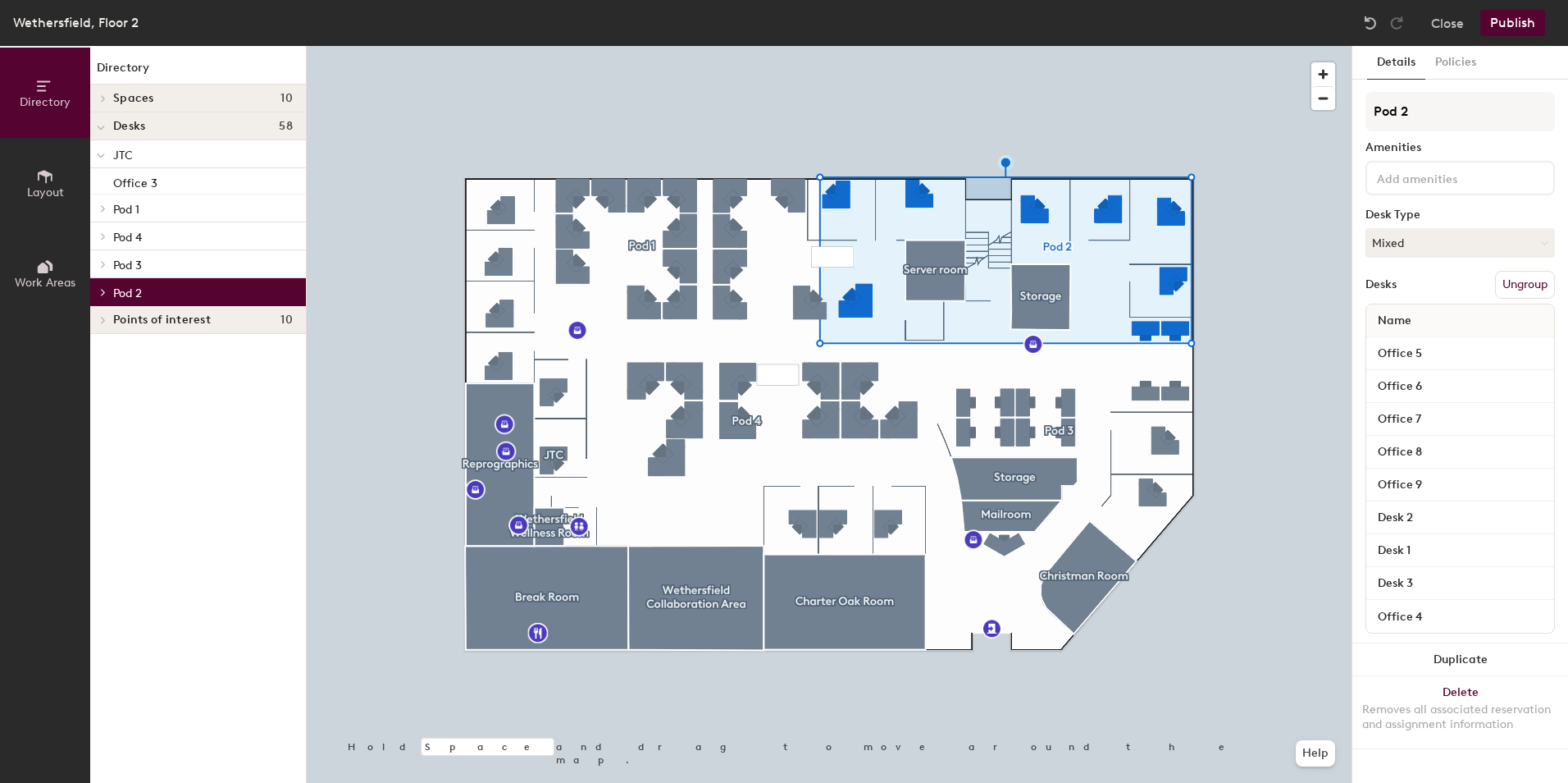
click at [104, 291] on icon at bounding box center [104, 293] width 3 height 7
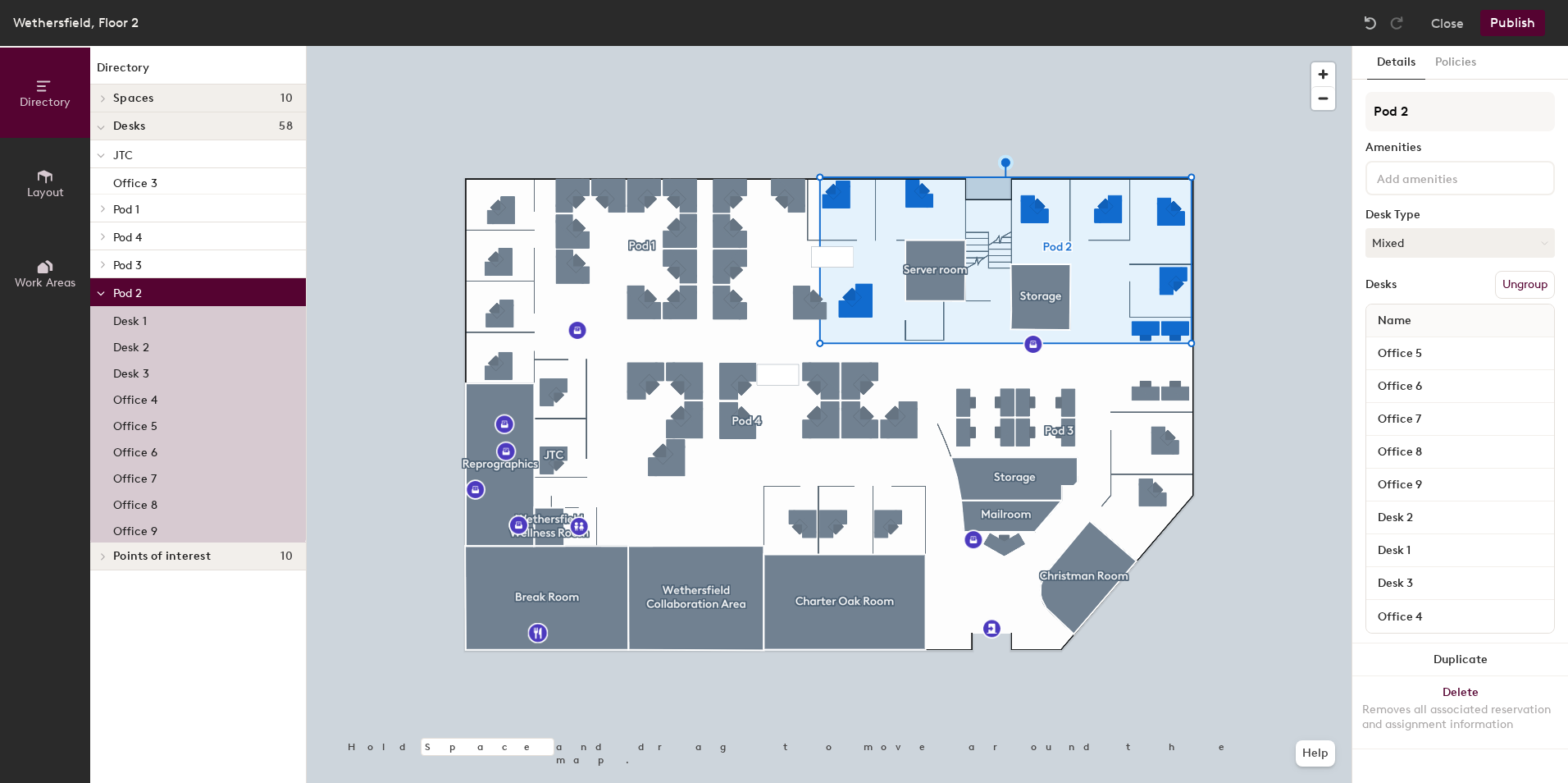
click at [164, 388] on div "Office 4" at bounding box center [199, 398] width 216 height 26
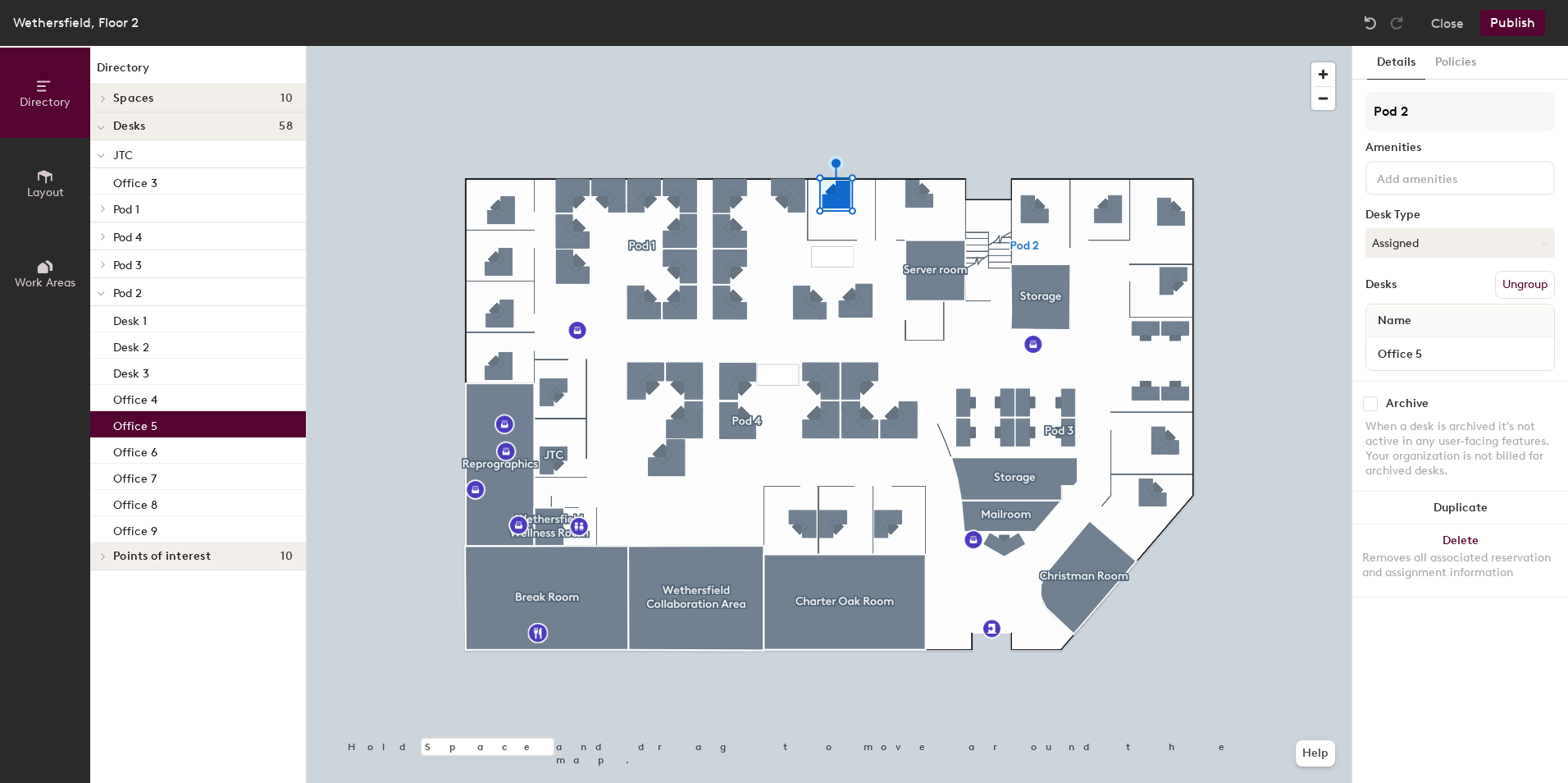
click at [173, 422] on div "Office 5" at bounding box center [199, 424] width 216 height 26
click at [182, 451] on div "Office 6" at bounding box center [199, 450] width 216 height 26
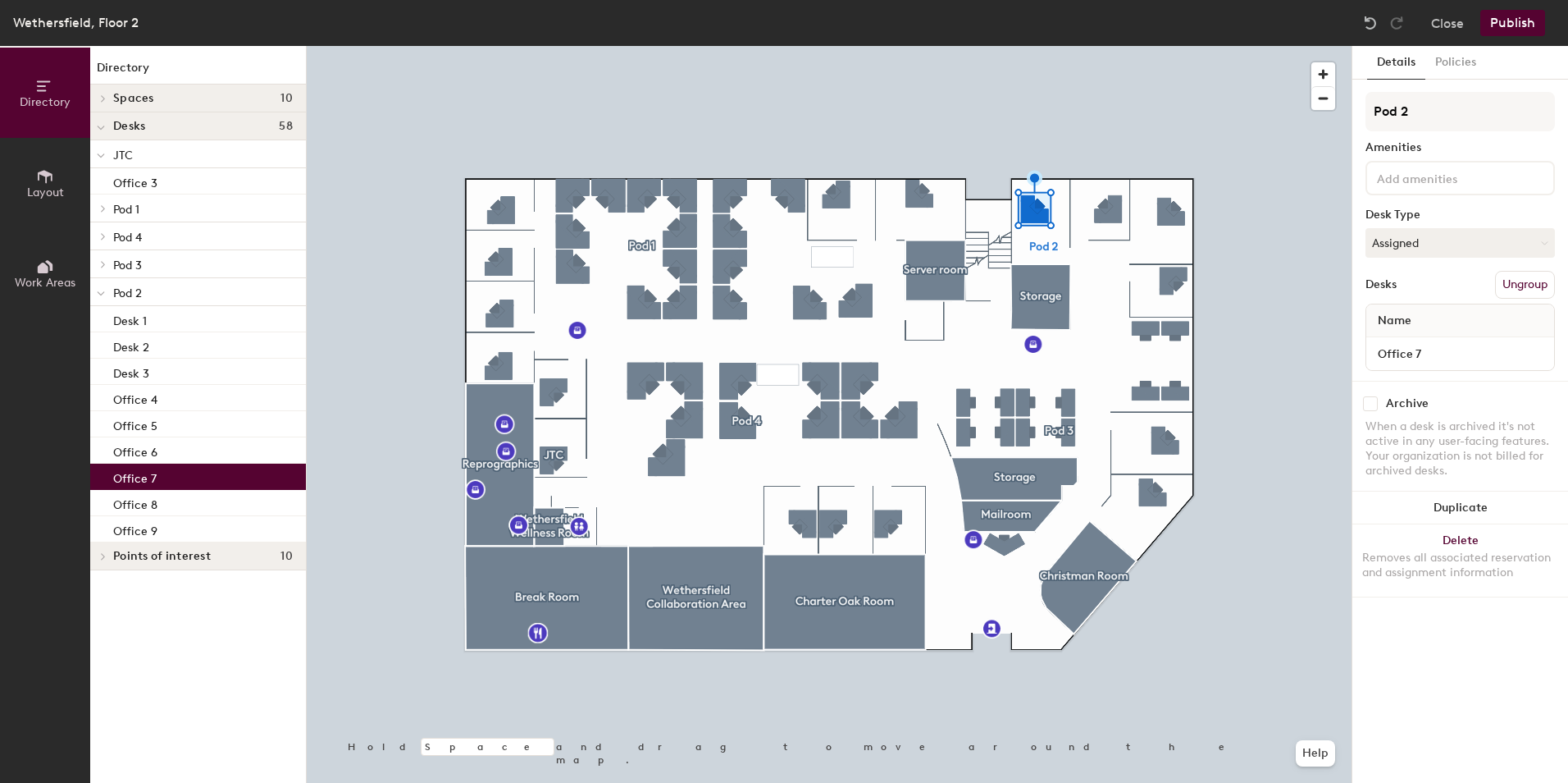
click at [177, 473] on div "Office 7" at bounding box center [199, 476] width 216 height 26
click at [174, 501] on div "Office 8" at bounding box center [199, 503] width 216 height 26
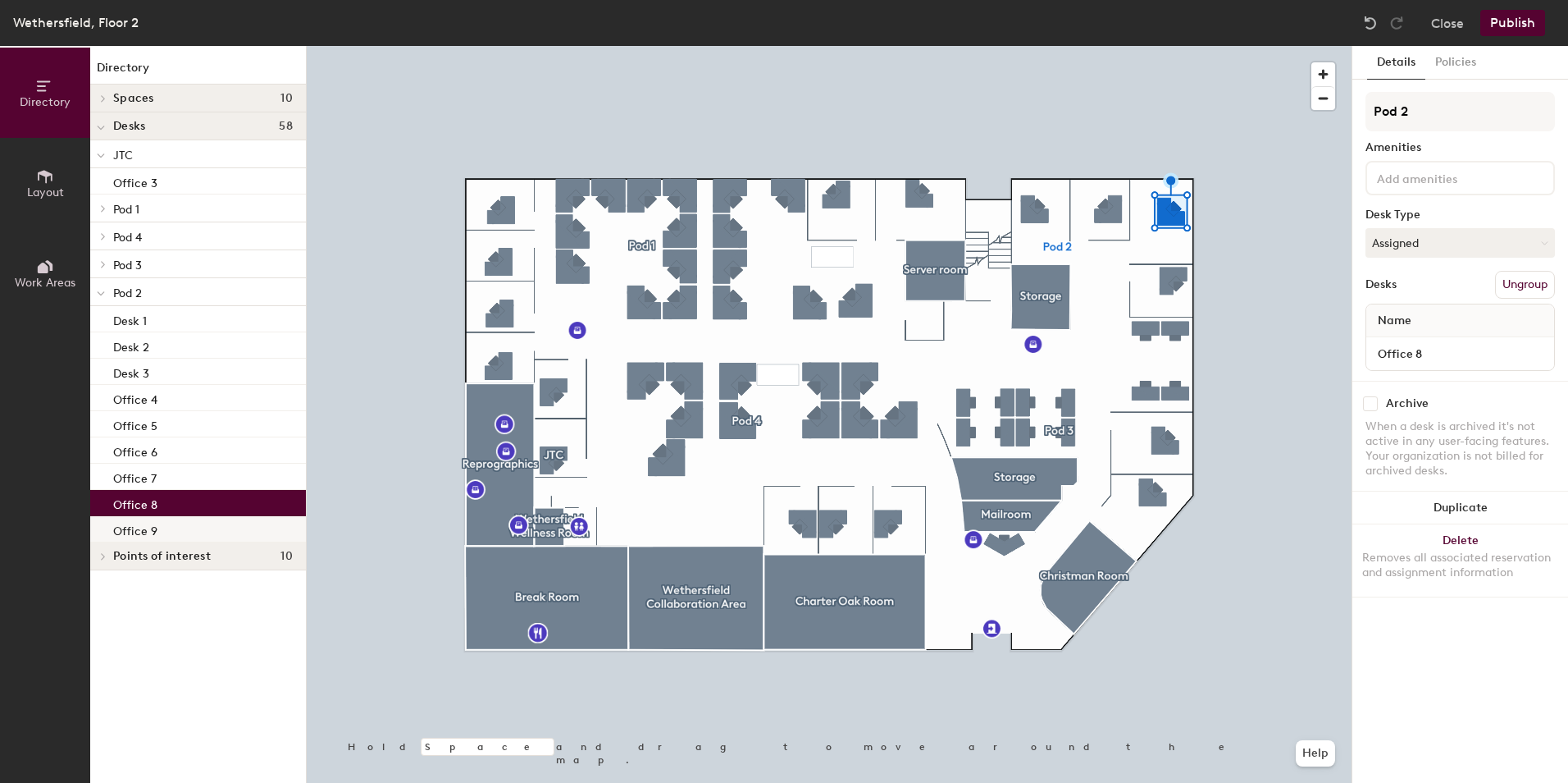
click at [181, 529] on div "Office 9" at bounding box center [199, 529] width 216 height 26
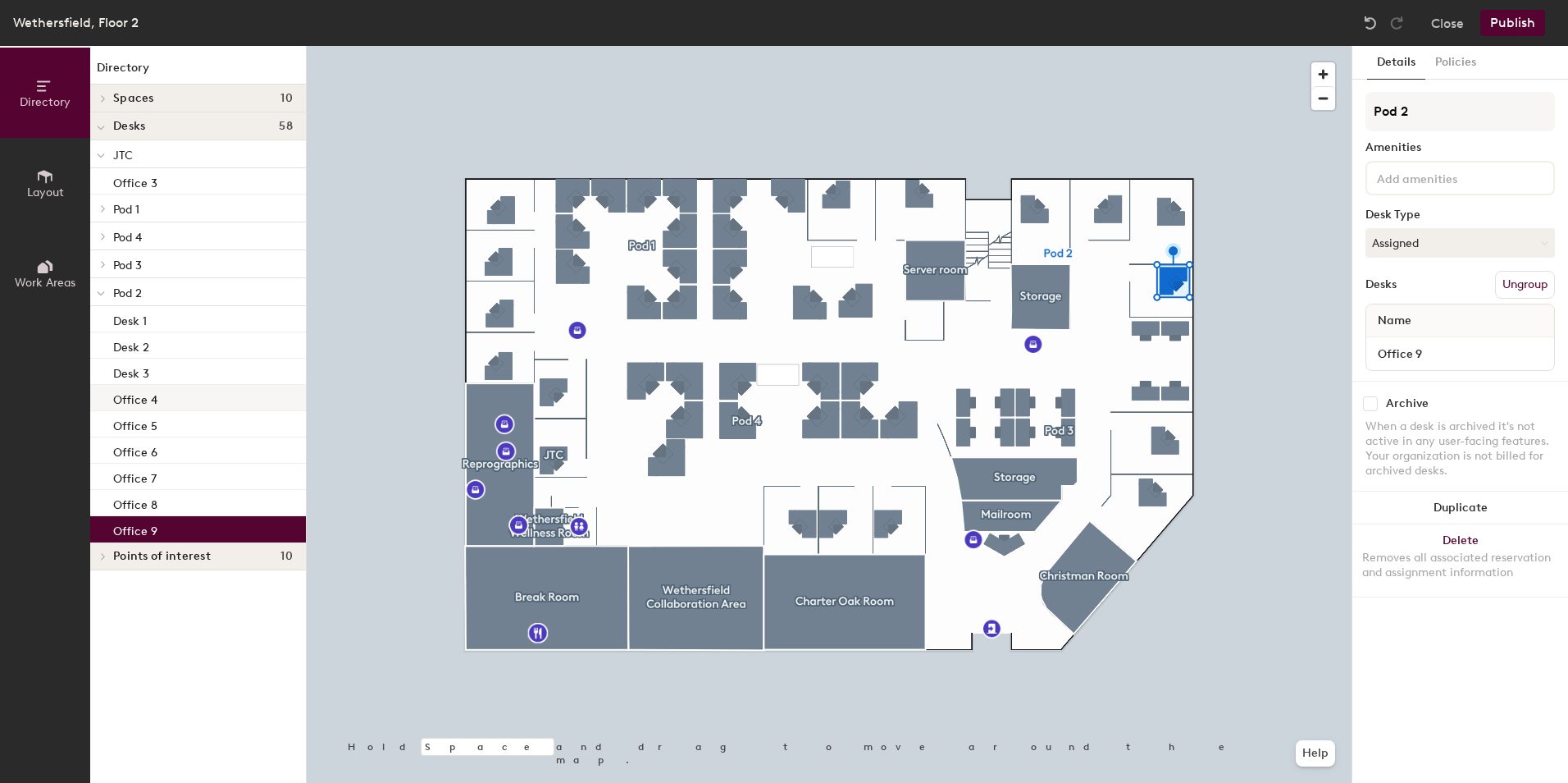
click at [196, 398] on div "Office 4" at bounding box center [199, 398] width 216 height 26
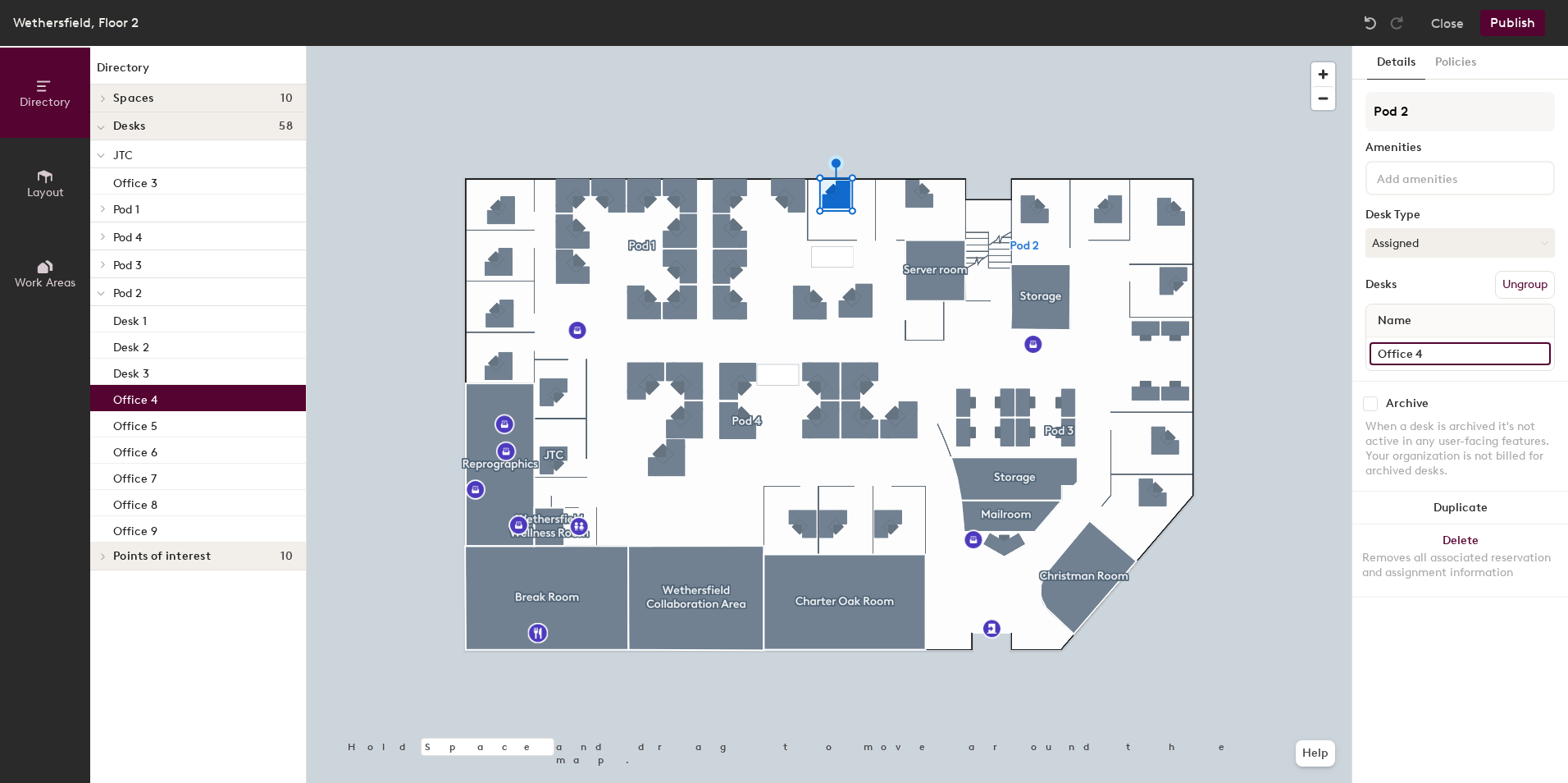
click at [1454, 351] on input "Office 4" at bounding box center [1460, 354] width 181 height 23
type input "Office 1"
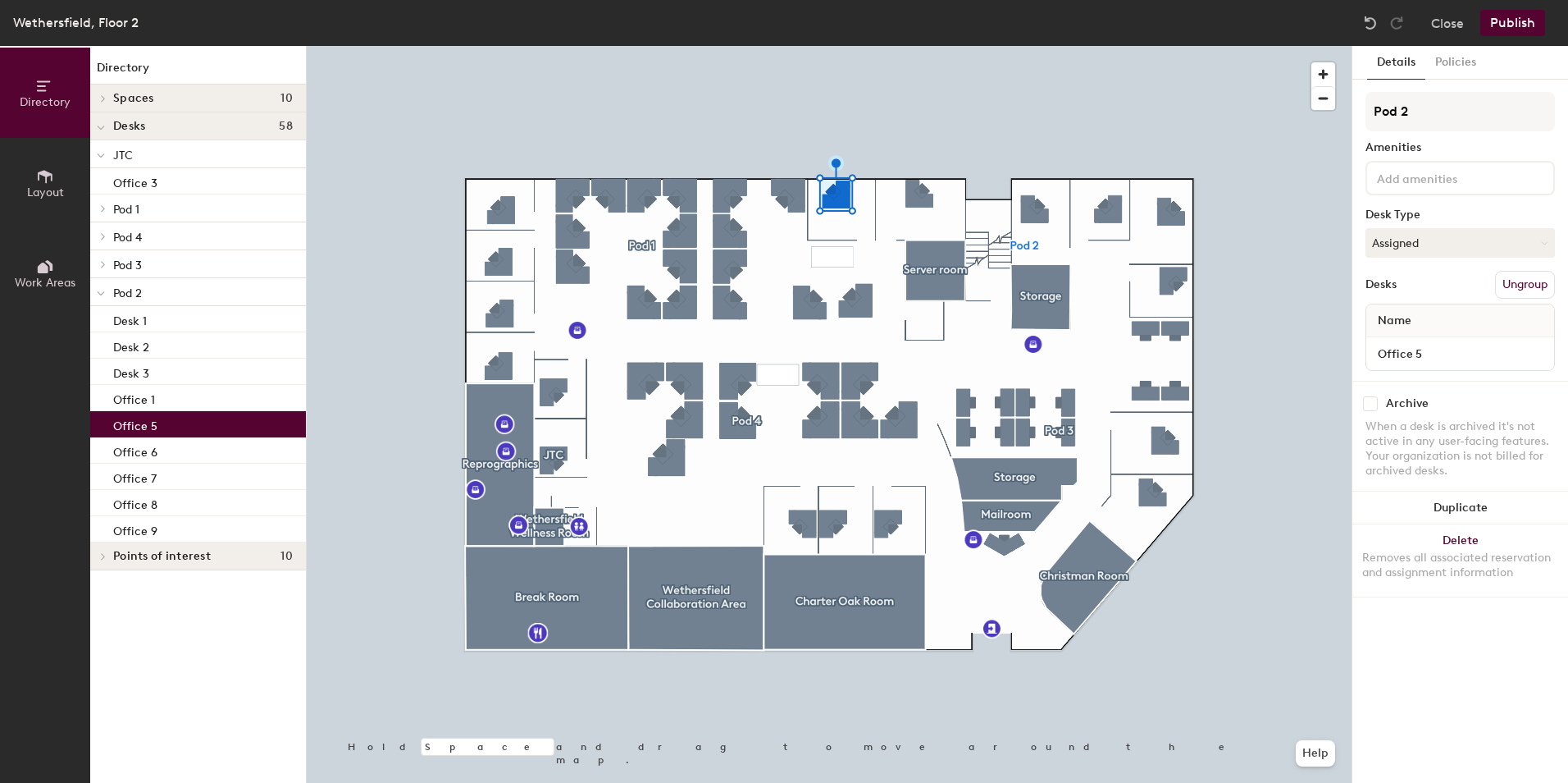
click at [220, 418] on div "Office 5" at bounding box center [199, 424] width 216 height 26
click at [1423, 345] on input "Office 5" at bounding box center [1460, 354] width 181 height 23
click at [1429, 350] on input "Office 5" at bounding box center [1460, 354] width 181 height 23
type input "Office 2"
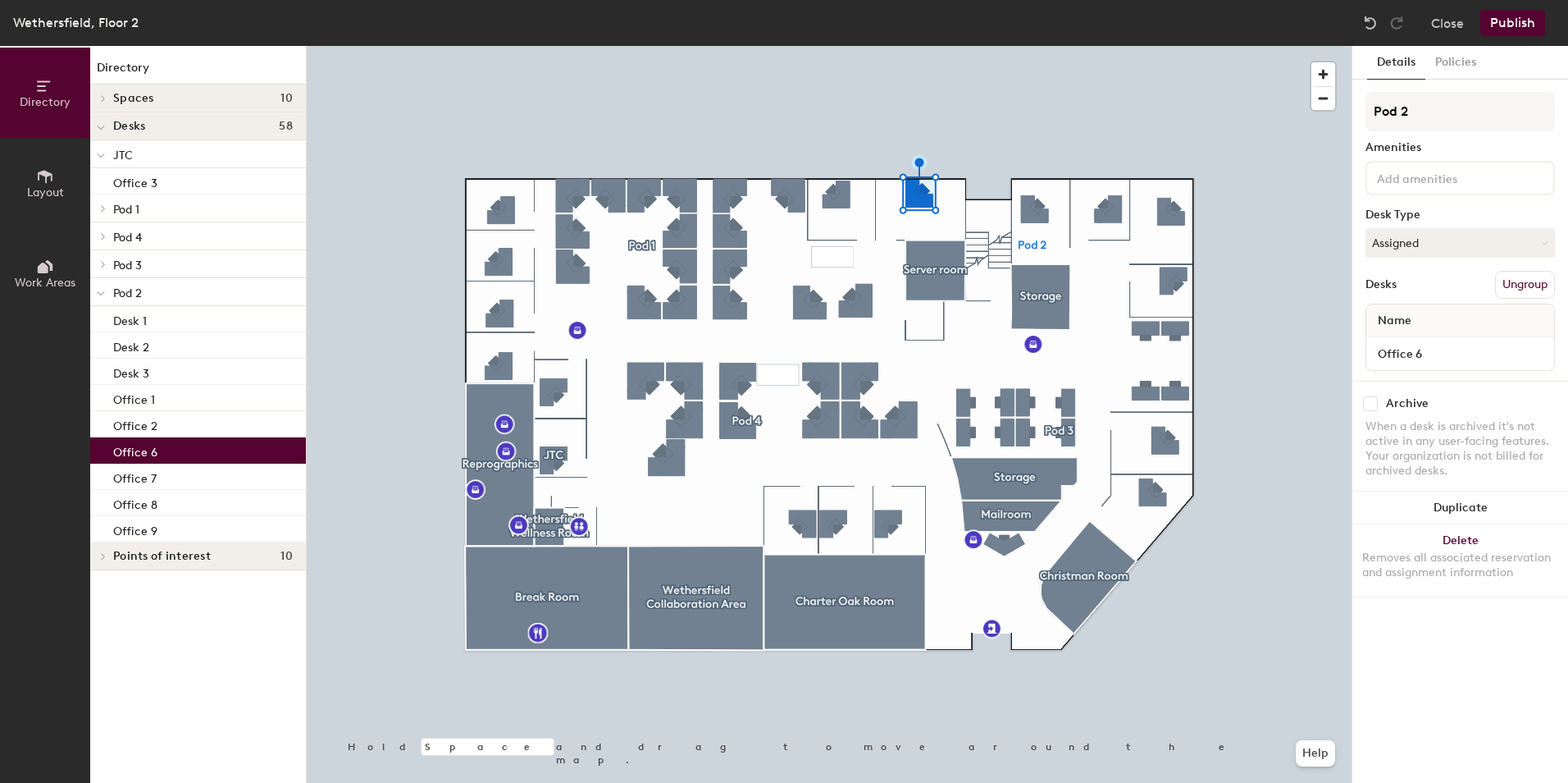
click at [188, 446] on div "Office 6" at bounding box center [199, 450] width 216 height 26
click at [1429, 353] on input "Office 6" at bounding box center [1460, 354] width 181 height 23
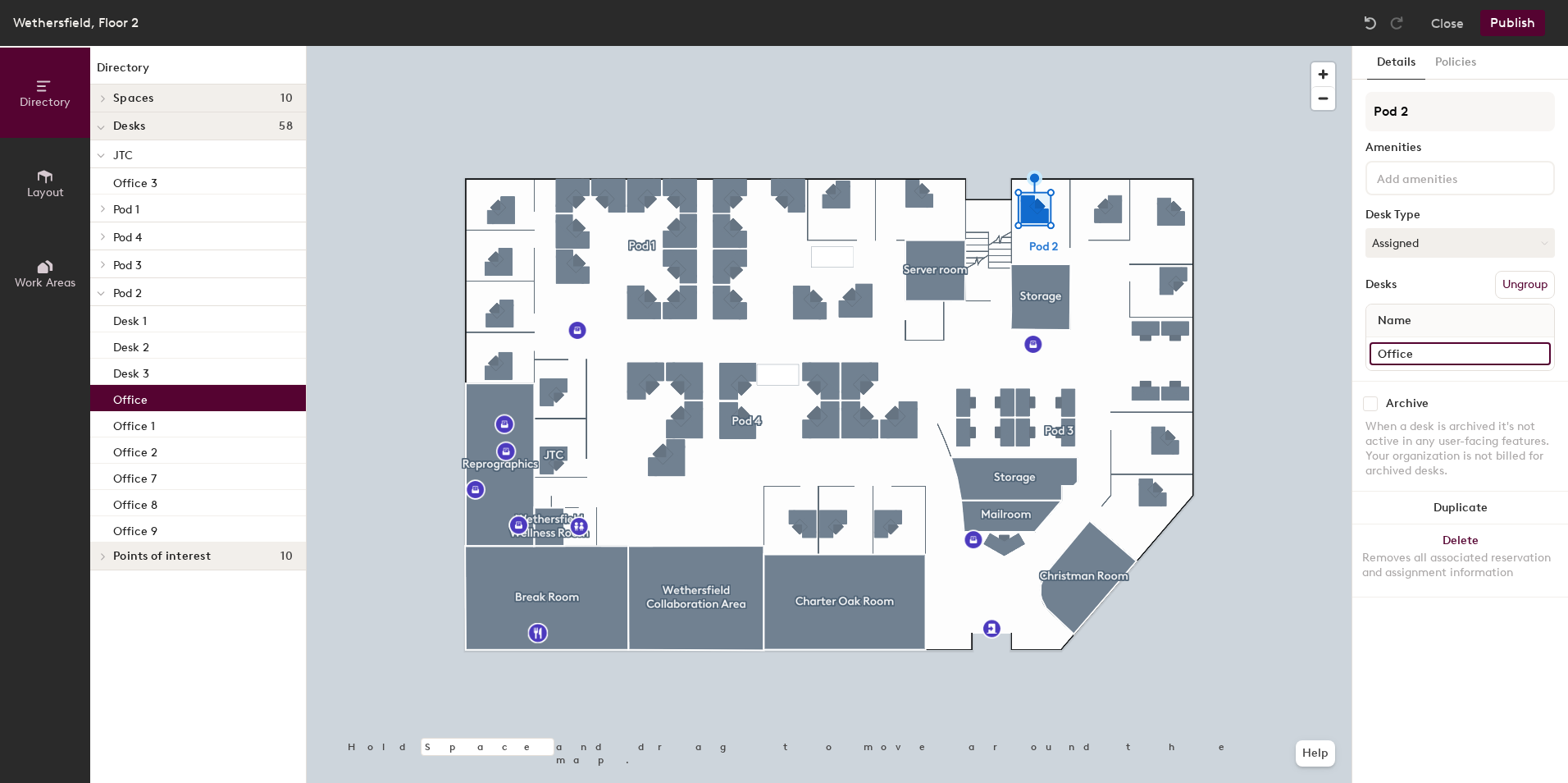
type input "Office 3"
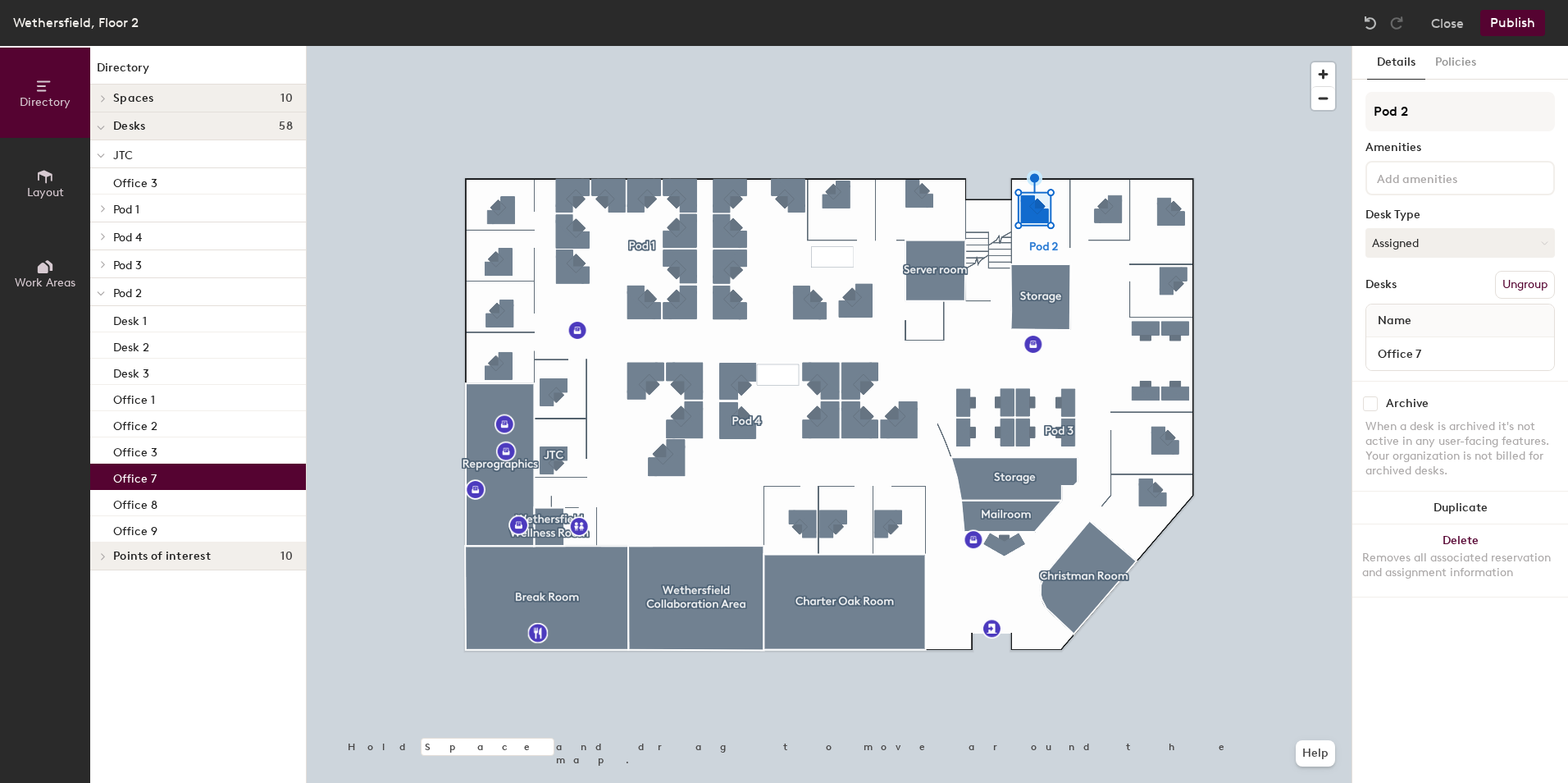
click at [178, 474] on div "Office 7" at bounding box center [199, 476] width 216 height 26
click at [1429, 353] on input "Office 7" at bounding box center [1460, 354] width 181 height 23
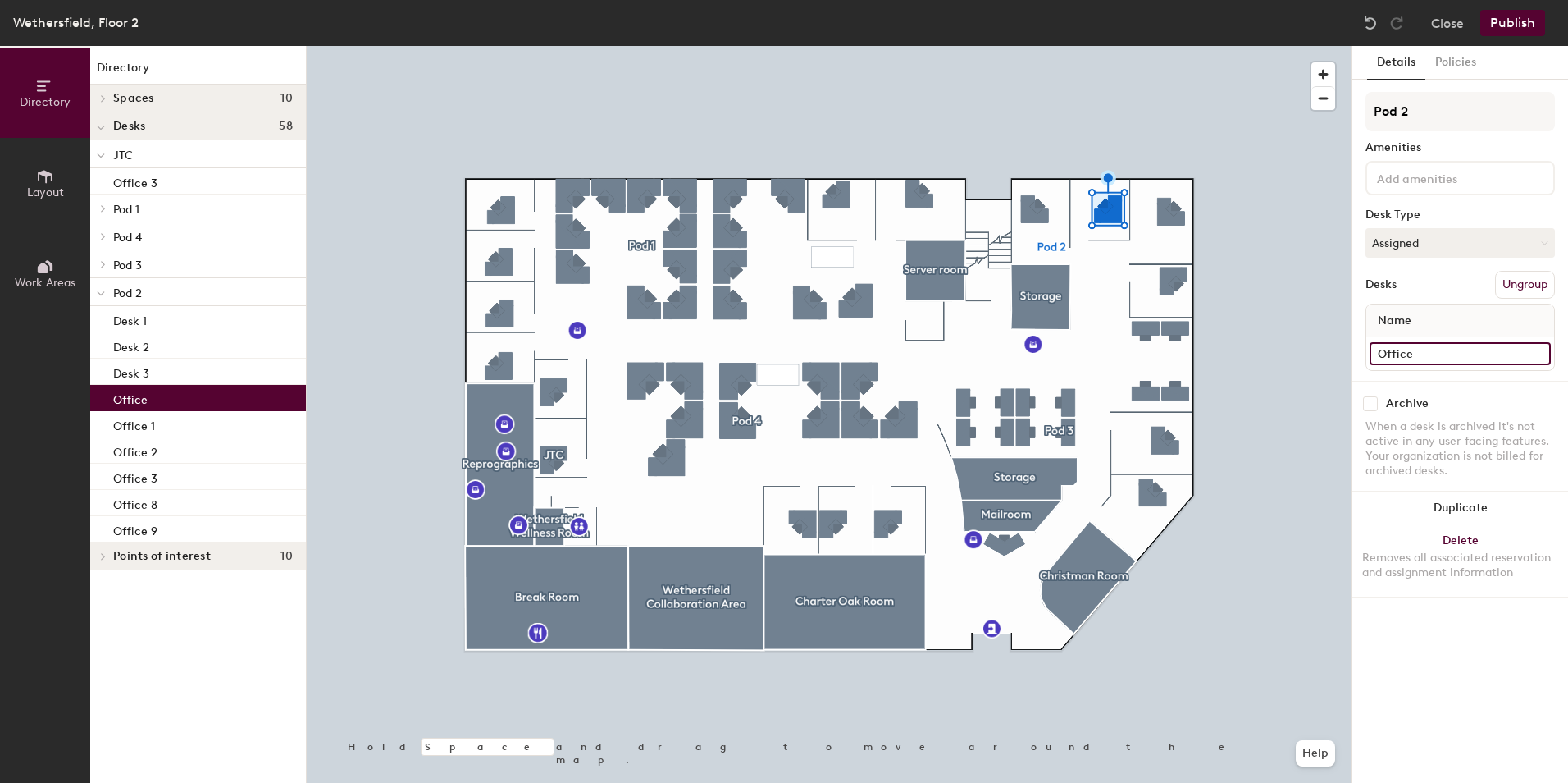
type input "Office 4"
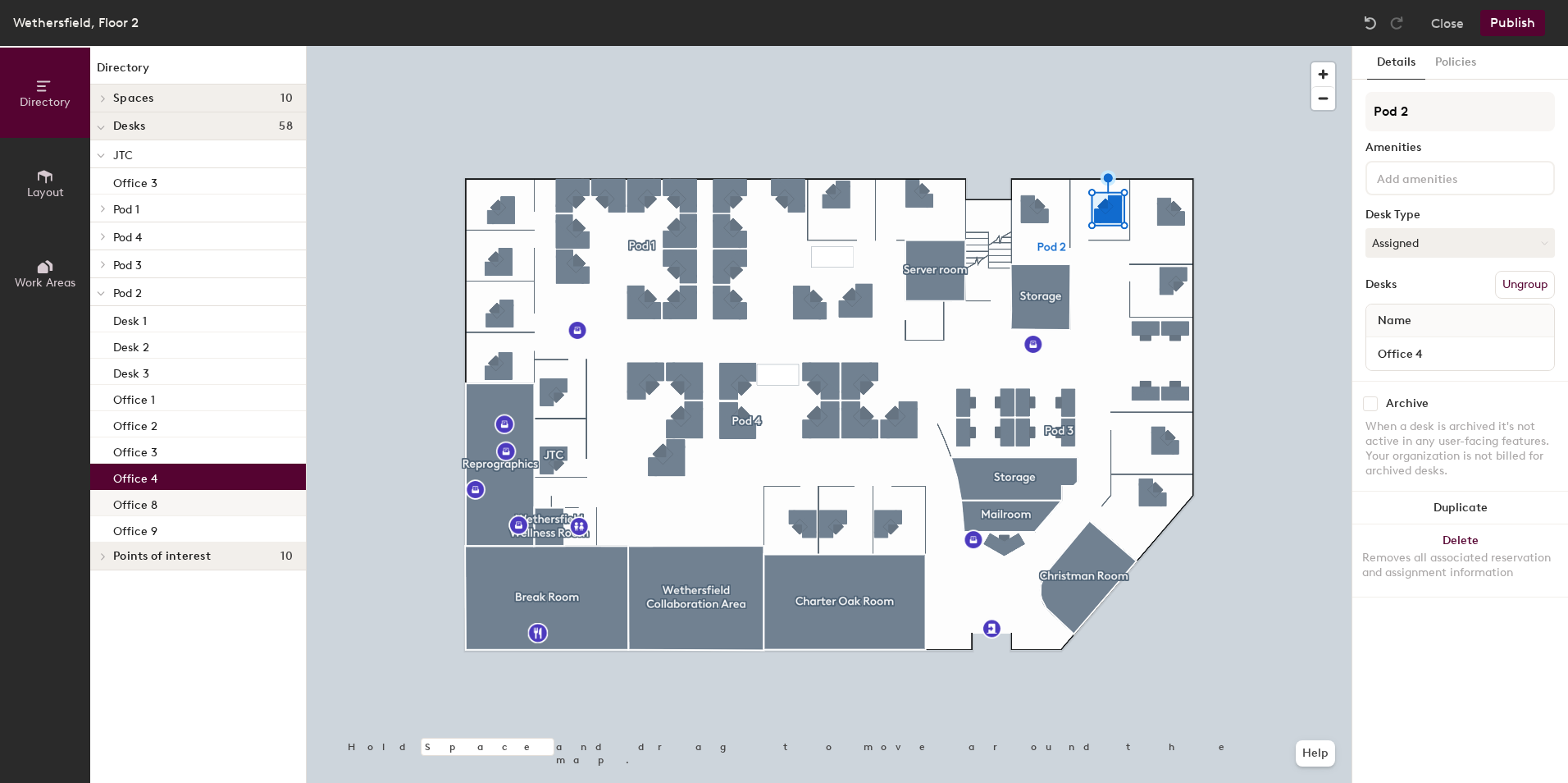
click at [171, 499] on div "Office 8" at bounding box center [199, 503] width 216 height 26
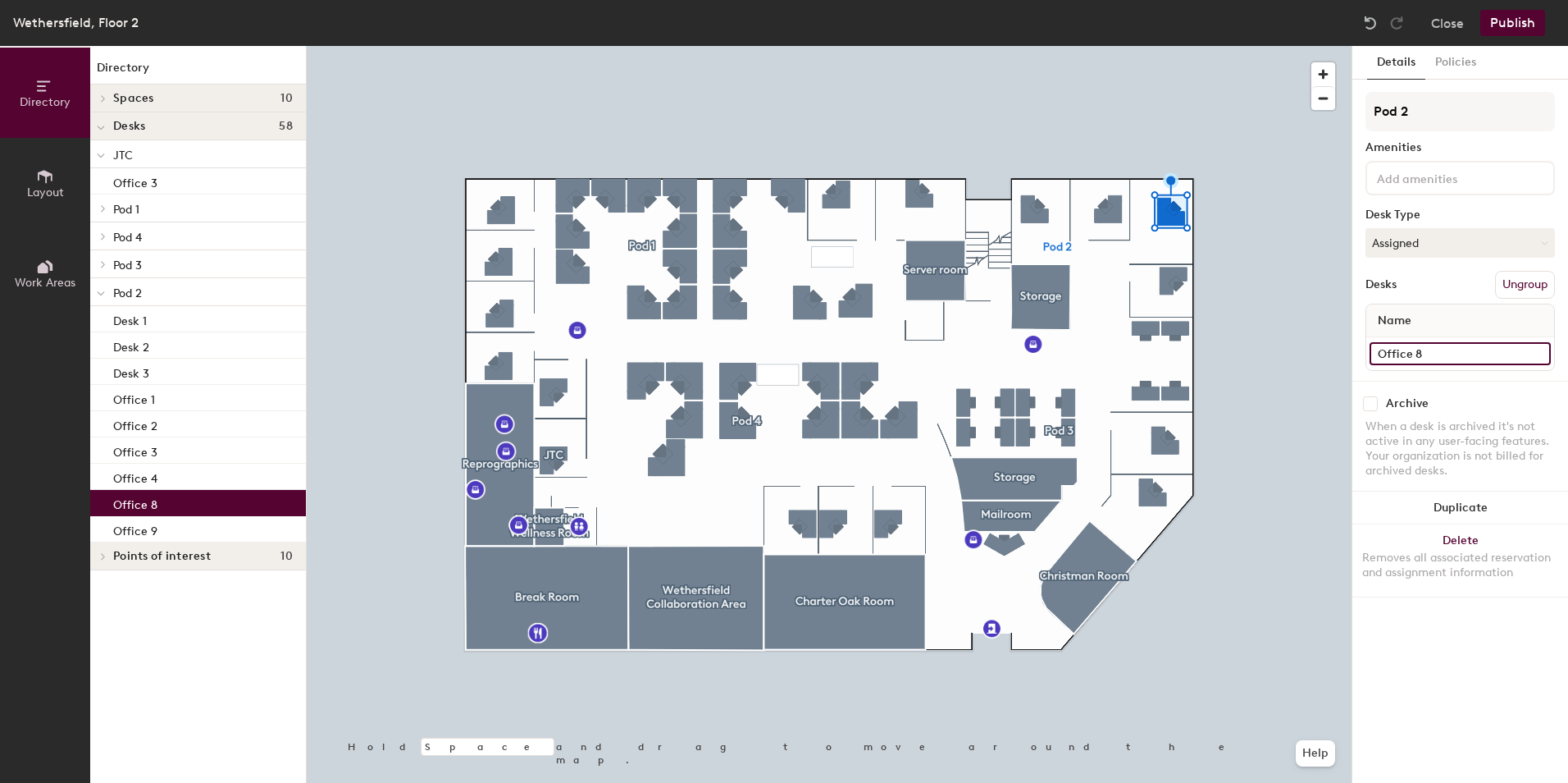
click at [1433, 348] on input "Office 8" at bounding box center [1460, 354] width 181 height 23
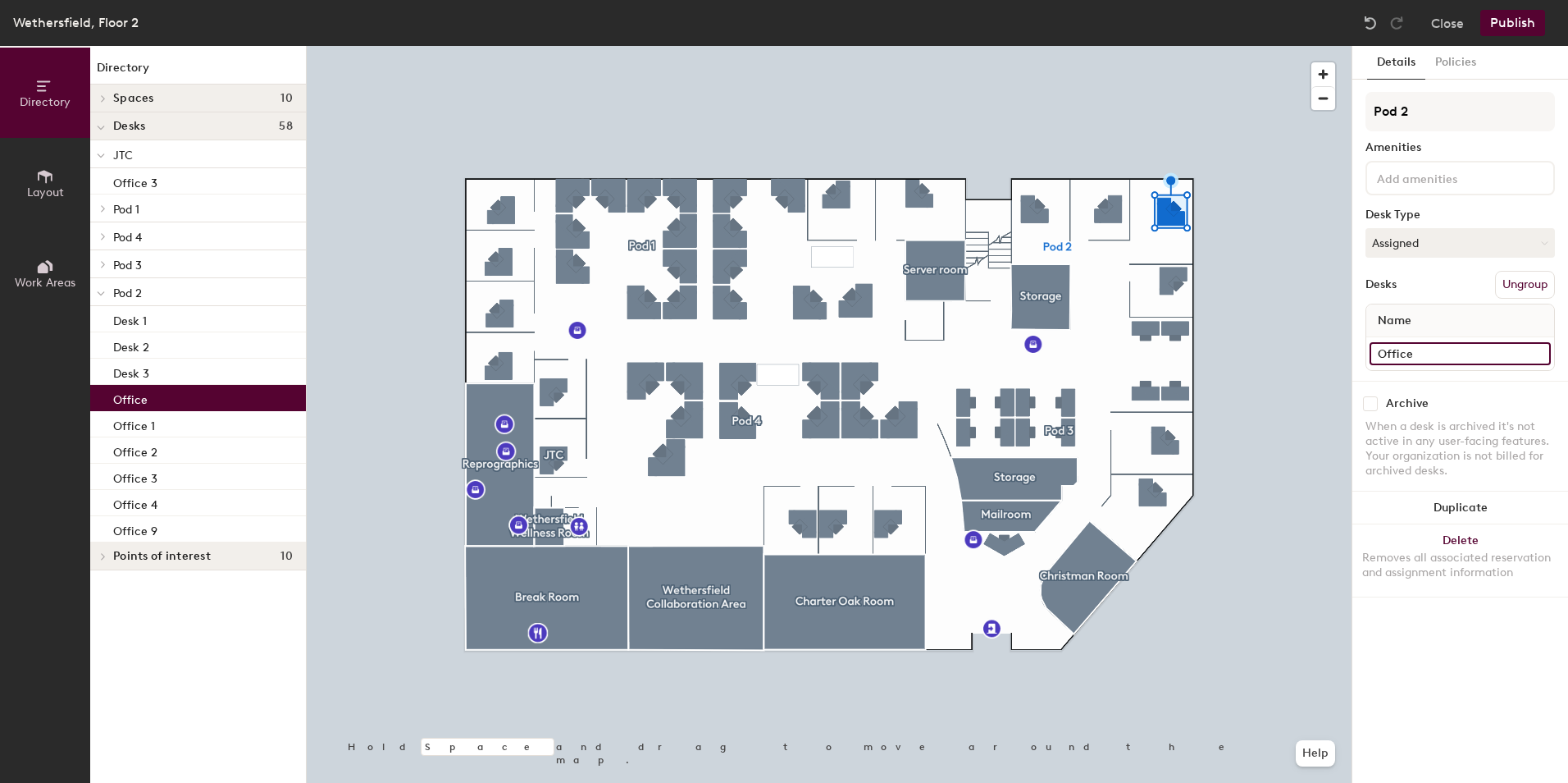
type input "Office 5"
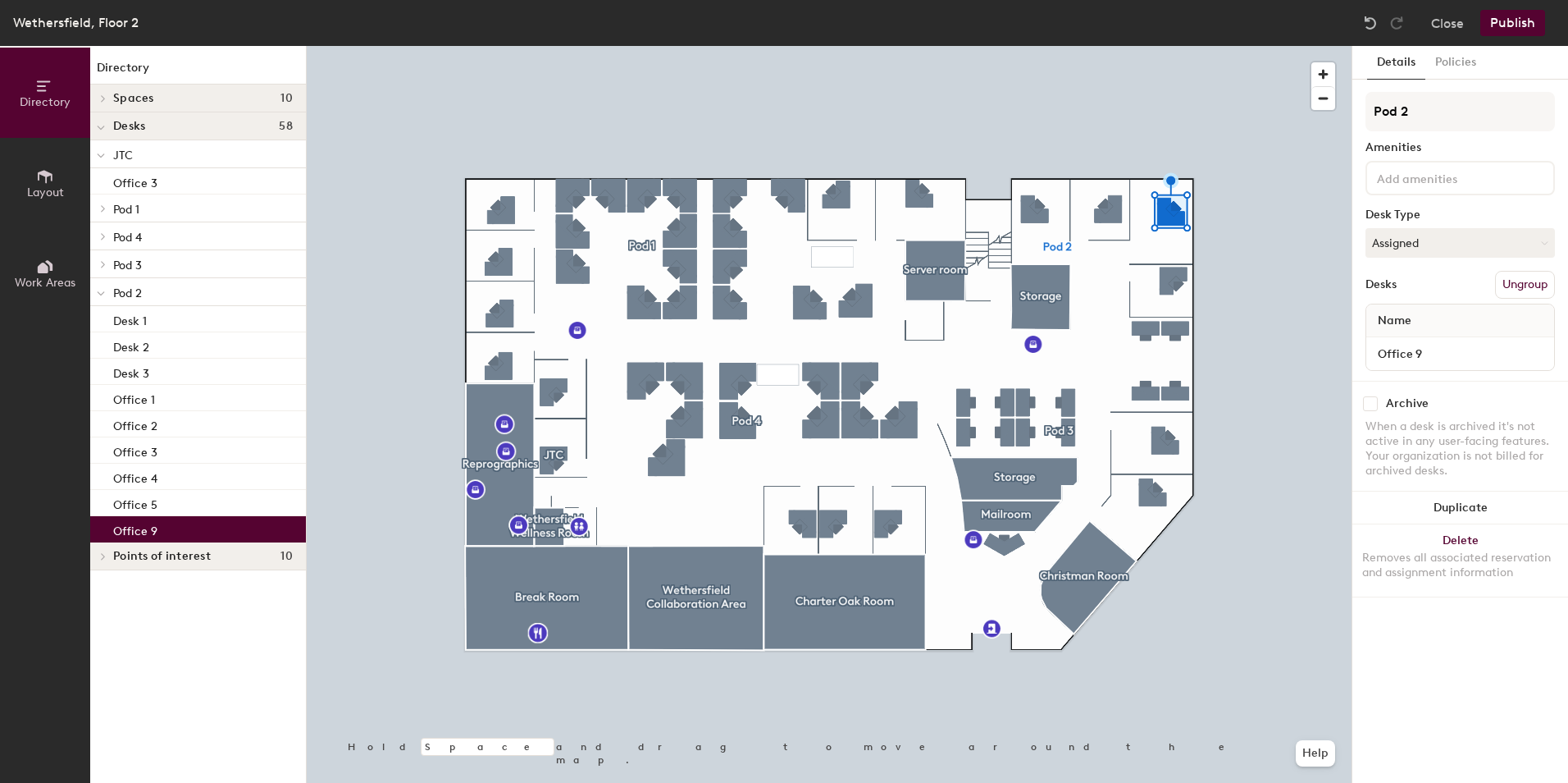
click at [172, 533] on div "Office 9" at bounding box center [199, 529] width 216 height 26
click at [1441, 351] on input "Office 9" at bounding box center [1460, 354] width 181 height 23
type input "Office 6"
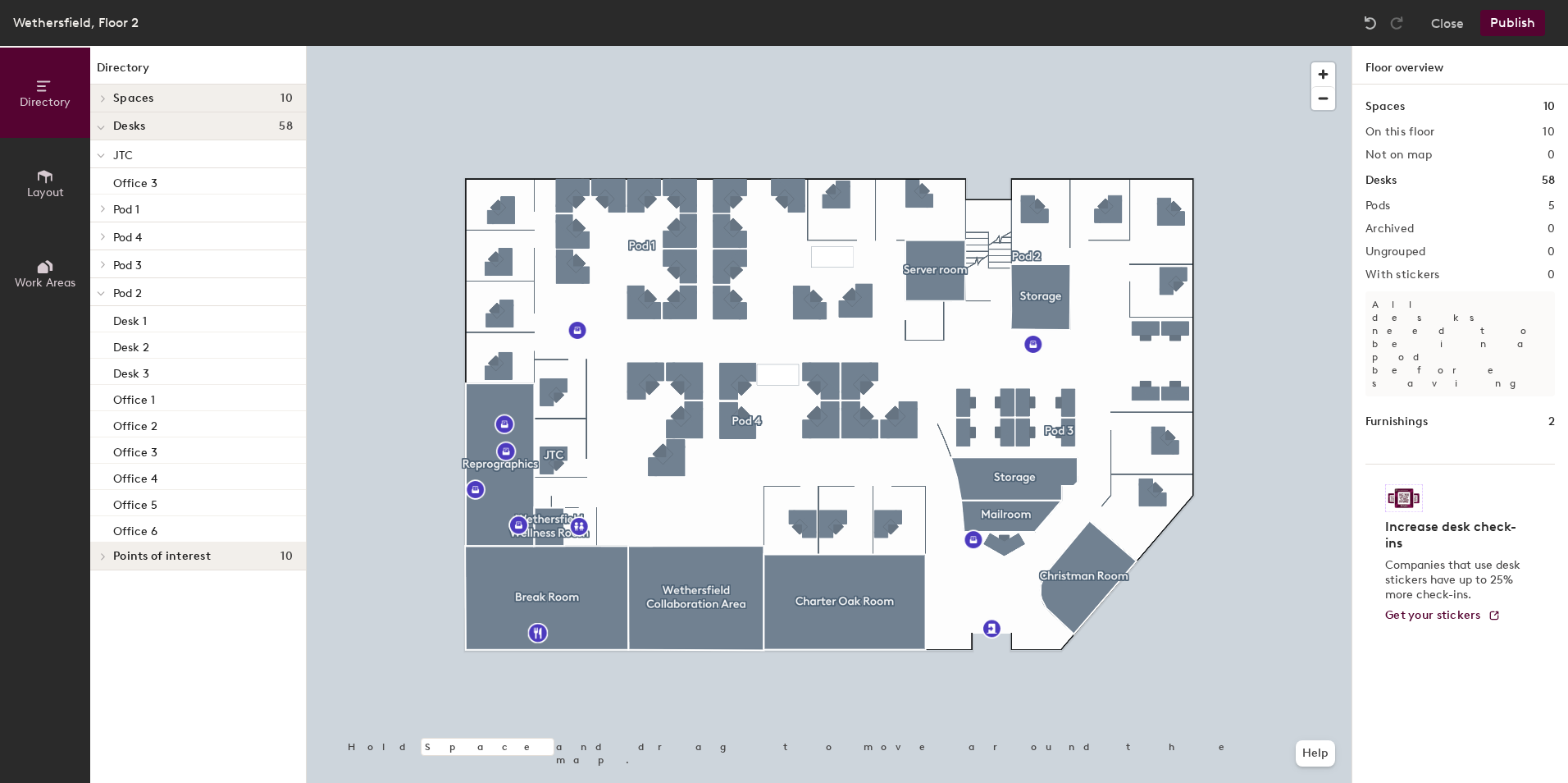
click at [1512, 26] on button "Publish" at bounding box center [1512, 23] width 64 height 26
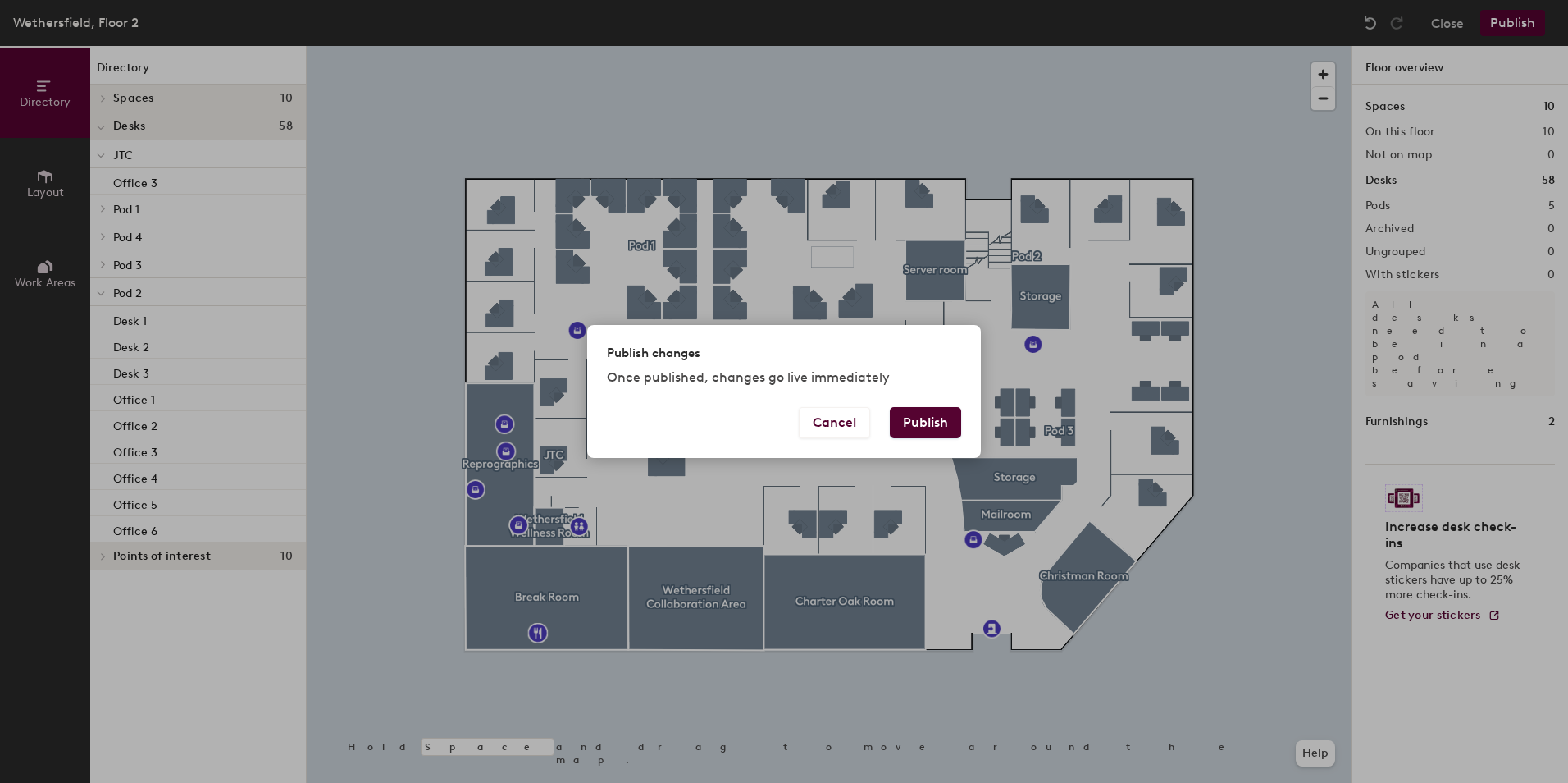
click at [922, 429] on button "Publish" at bounding box center [925, 422] width 71 height 31
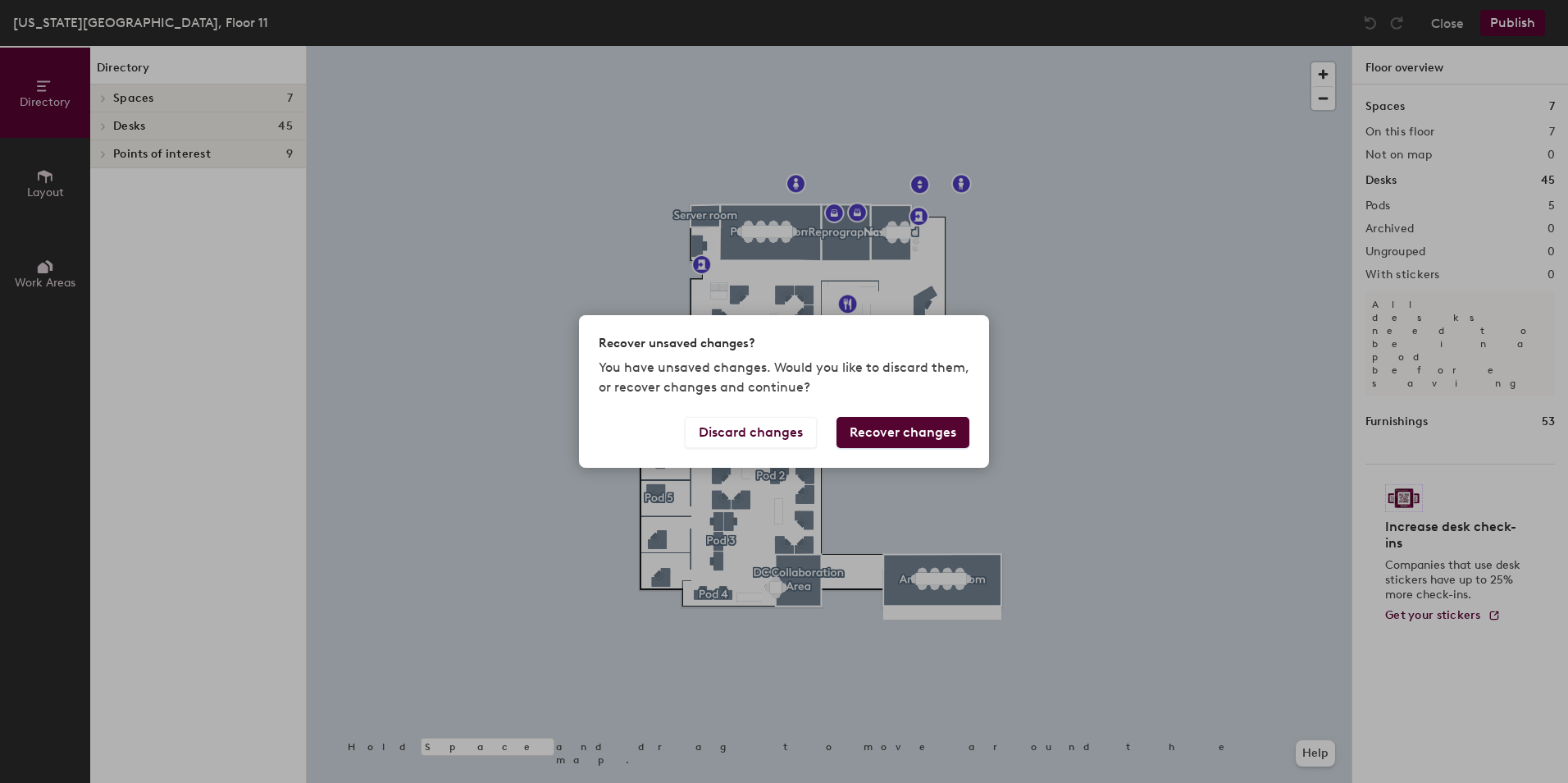
click at [894, 434] on button "Recover changes" at bounding box center [903, 432] width 133 height 31
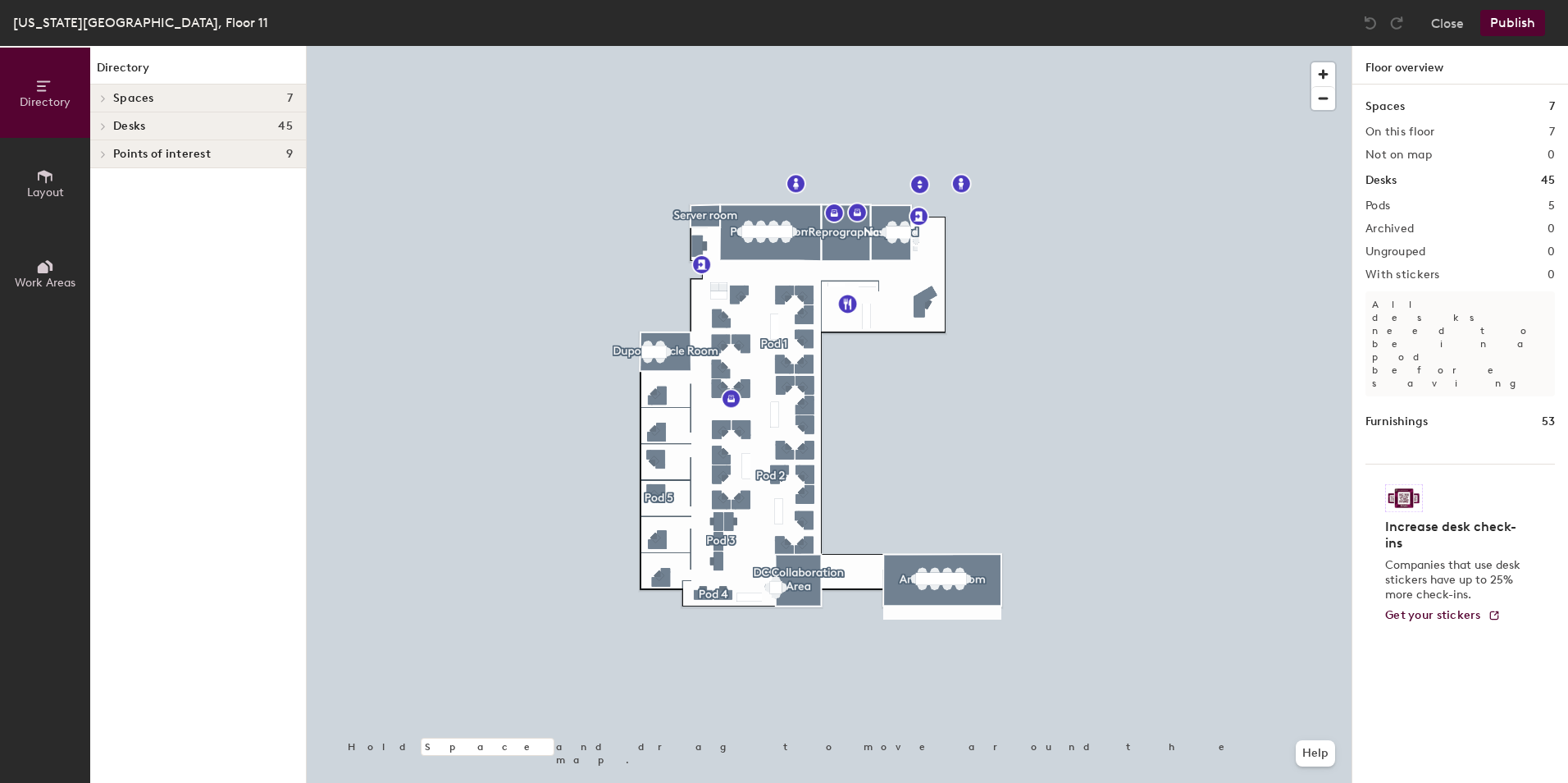
click at [103, 127] on icon at bounding box center [104, 125] width 7 height 8
click at [131, 266] on span "Pod 1" at bounding box center [126, 267] width 26 height 14
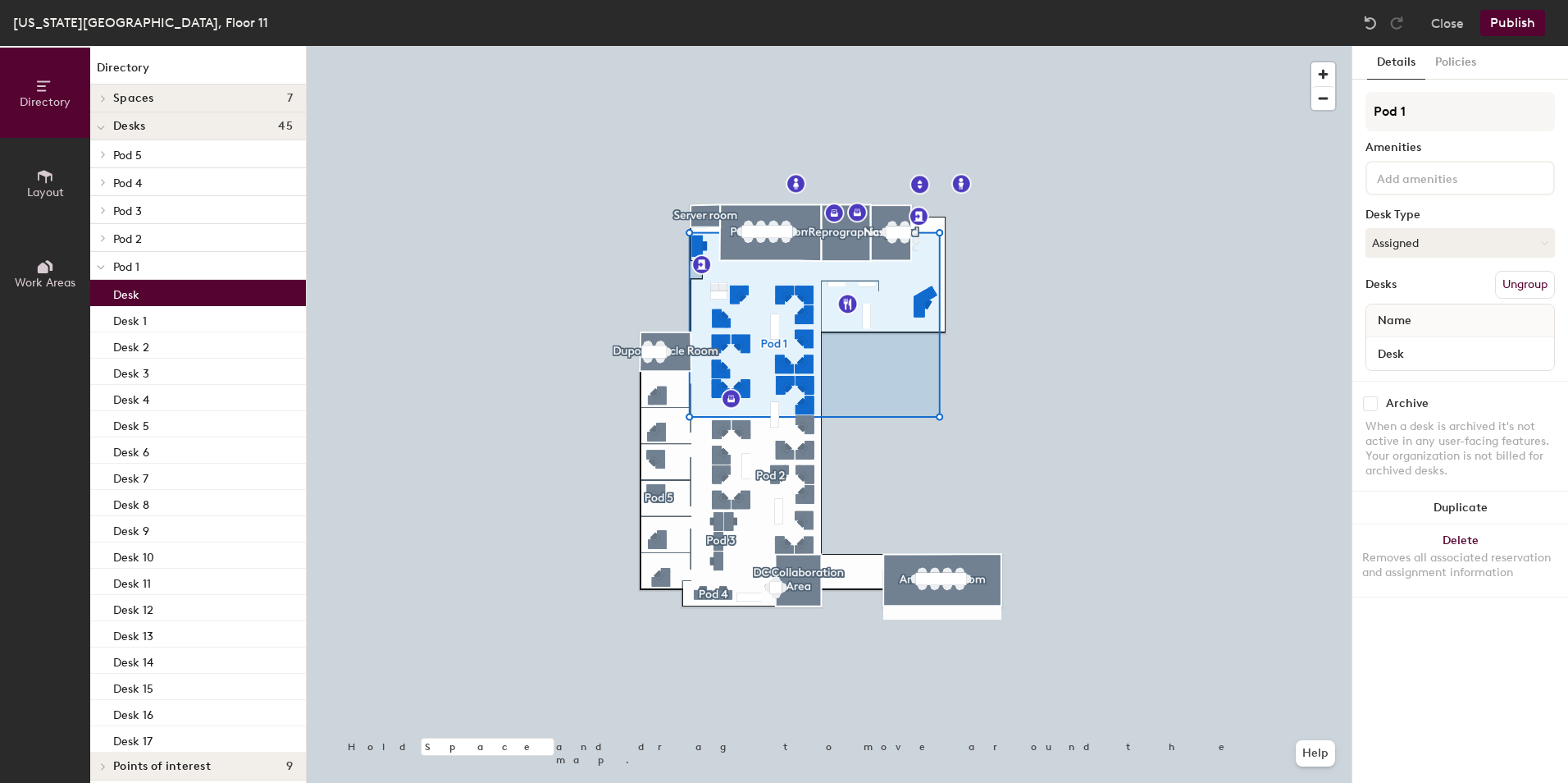
click at [171, 290] on div "Desk" at bounding box center [199, 293] width 216 height 26
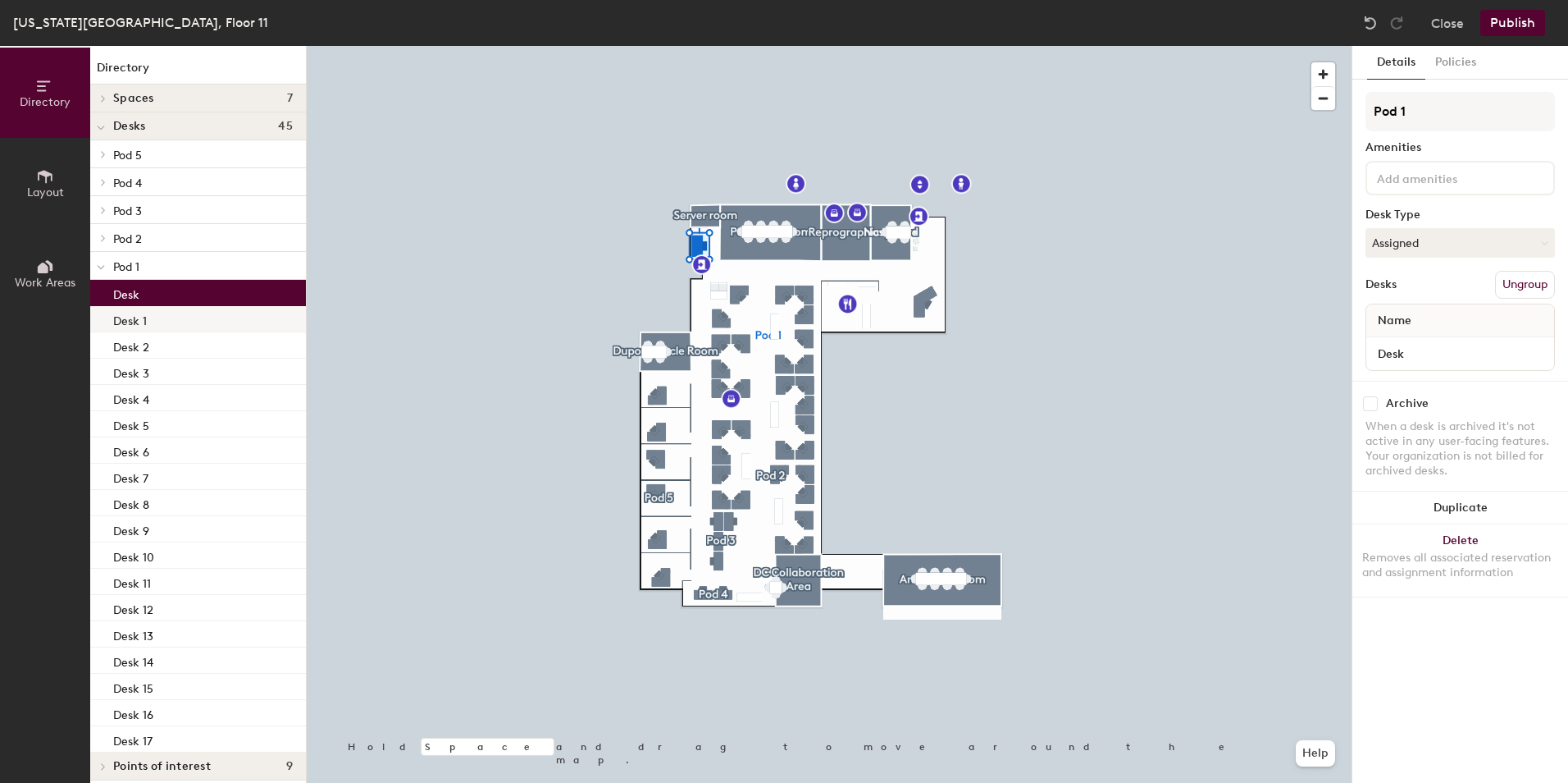
click at [181, 319] on div "Desk 1" at bounding box center [199, 319] width 216 height 26
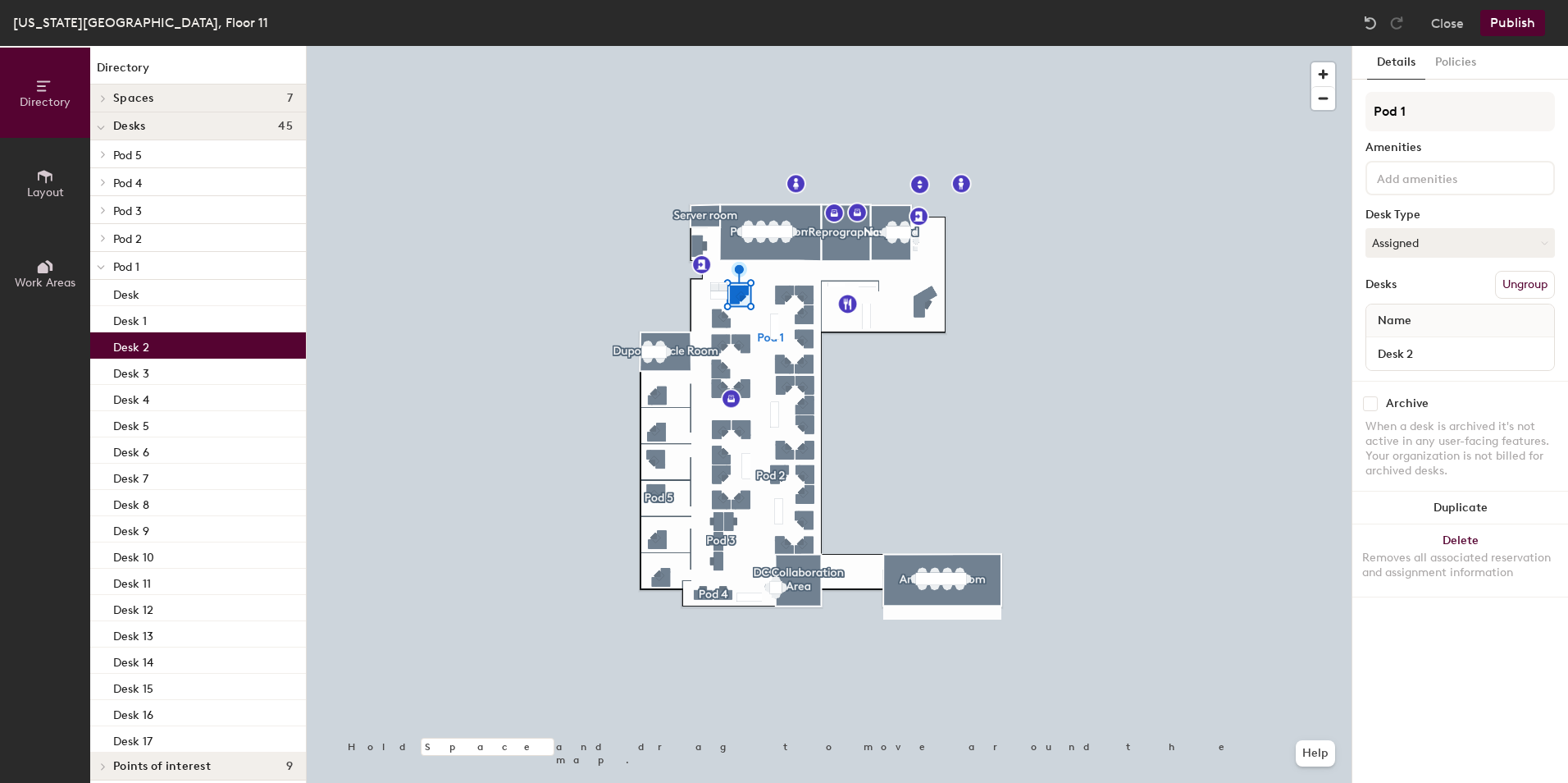
click at [177, 341] on div "Desk 2" at bounding box center [199, 345] width 216 height 26
click at [181, 367] on div "Desk 3" at bounding box center [199, 372] width 216 height 26
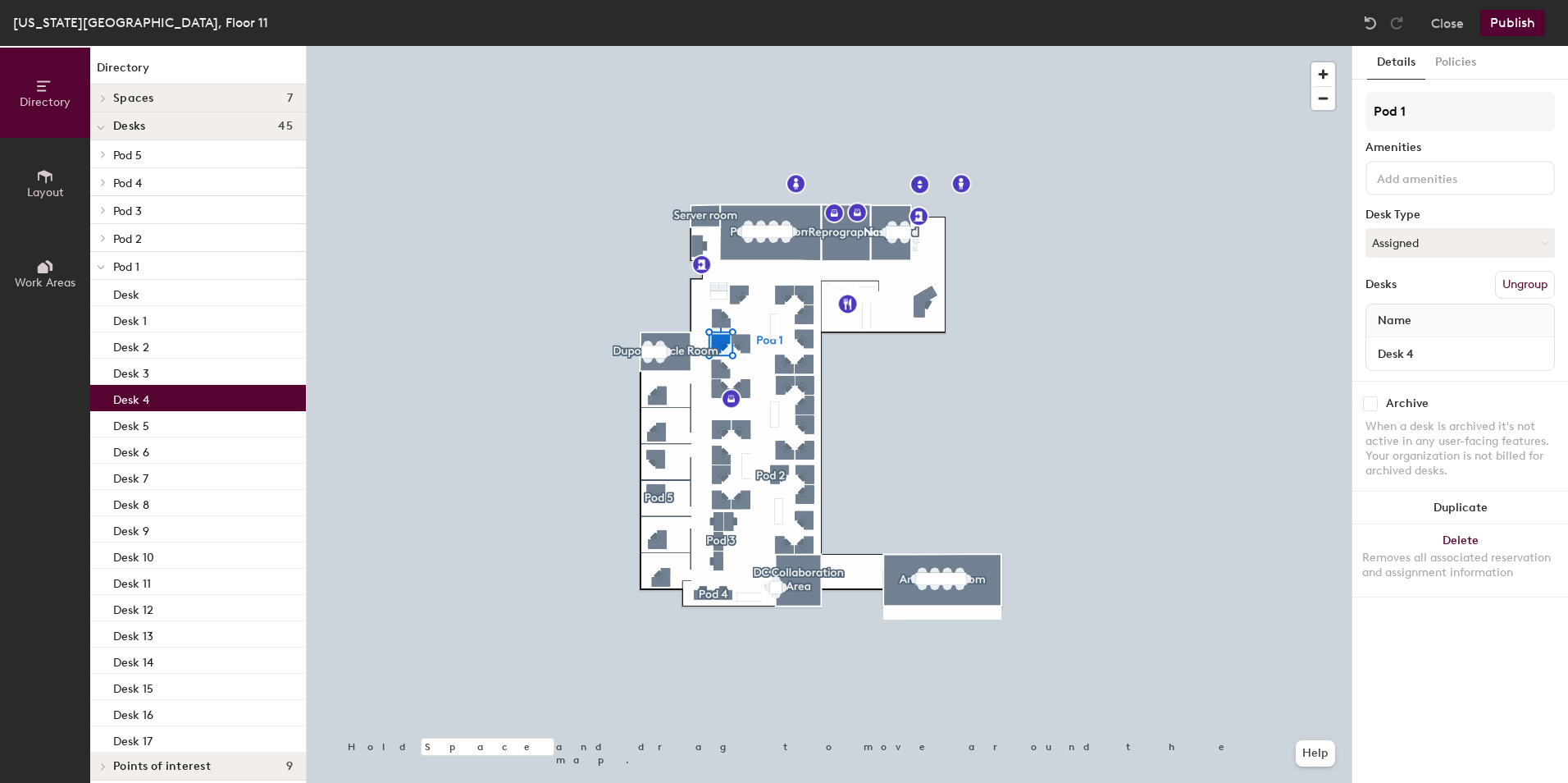
click at [174, 397] on div "Desk 4" at bounding box center [199, 398] width 216 height 26
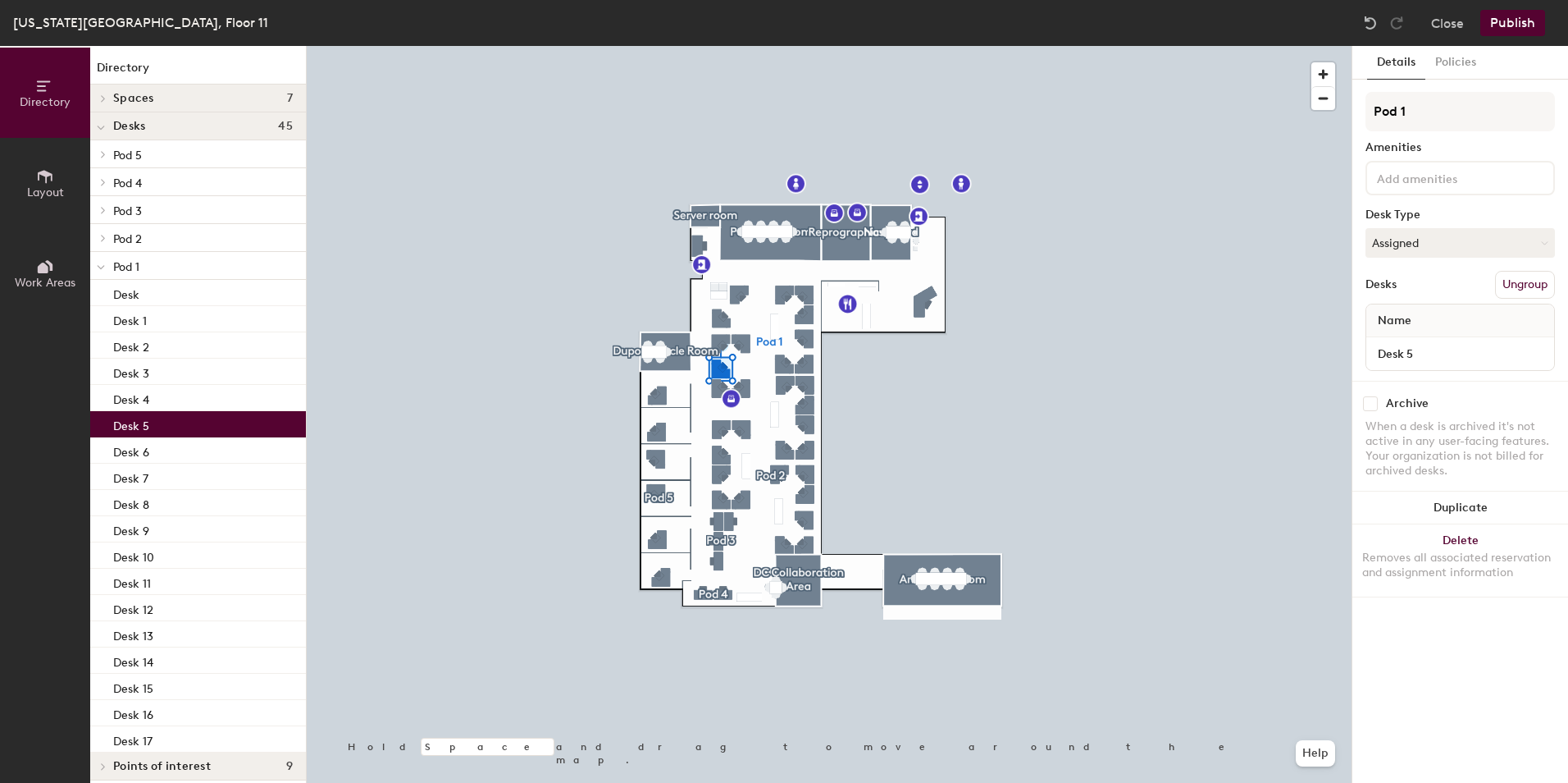
click at [180, 427] on div "Desk 5" at bounding box center [199, 424] width 216 height 26
click at [192, 448] on div "Desk 6" at bounding box center [199, 450] width 216 height 26
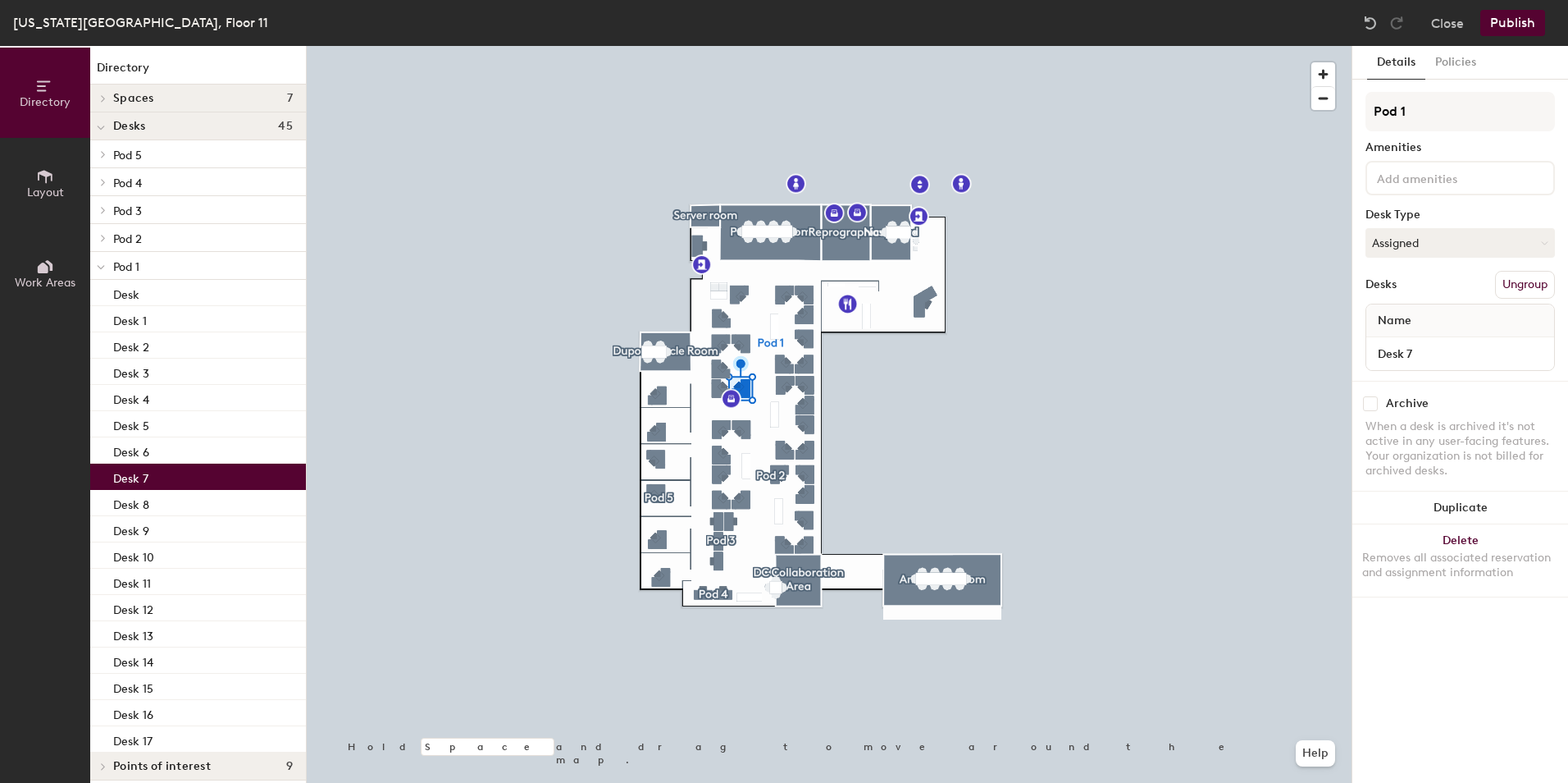
click at [192, 473] on div "Desk 7" at bounding box center [199, 476] width 216 height 26
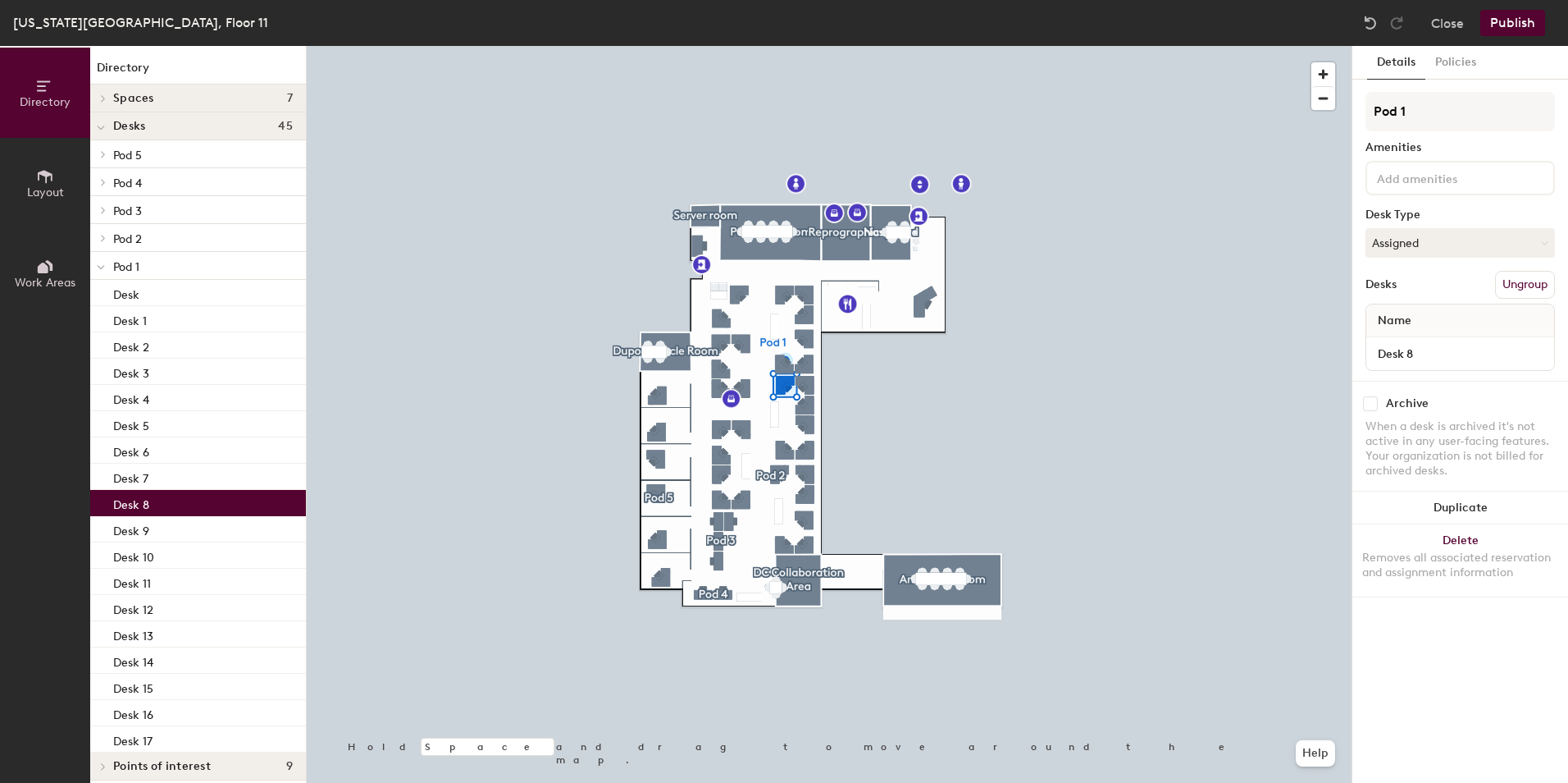
click at [191, 503] on div "Desk 8" at bounding box center [199, 503] width 216 height 26
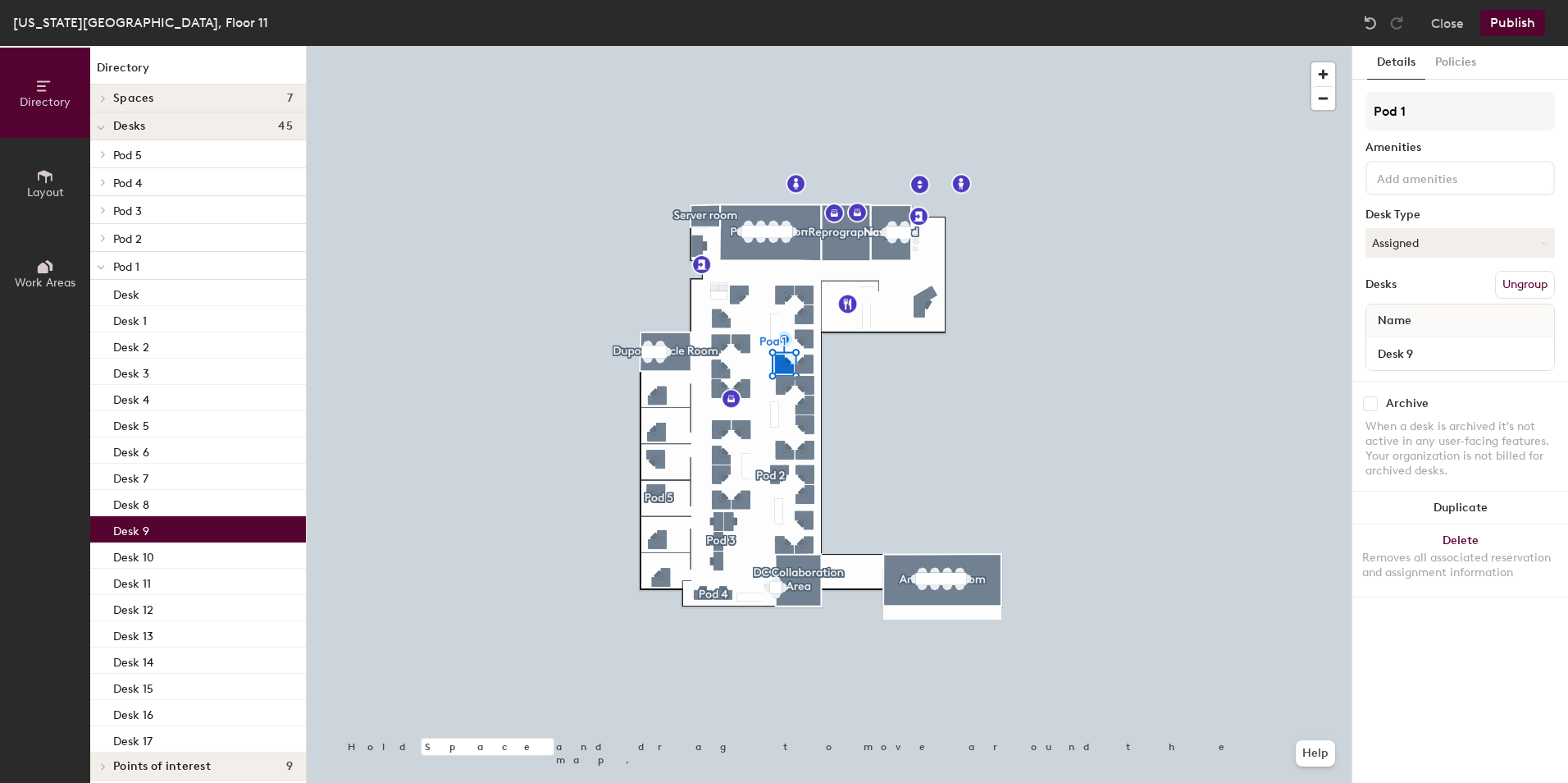
click at [194, 523] on div "Desk 9" at bounding box center [199, 529] width 216 height 26
click at [191, 551] on div "Desk 10" at bounding box center [199, 556] width 216 height 26
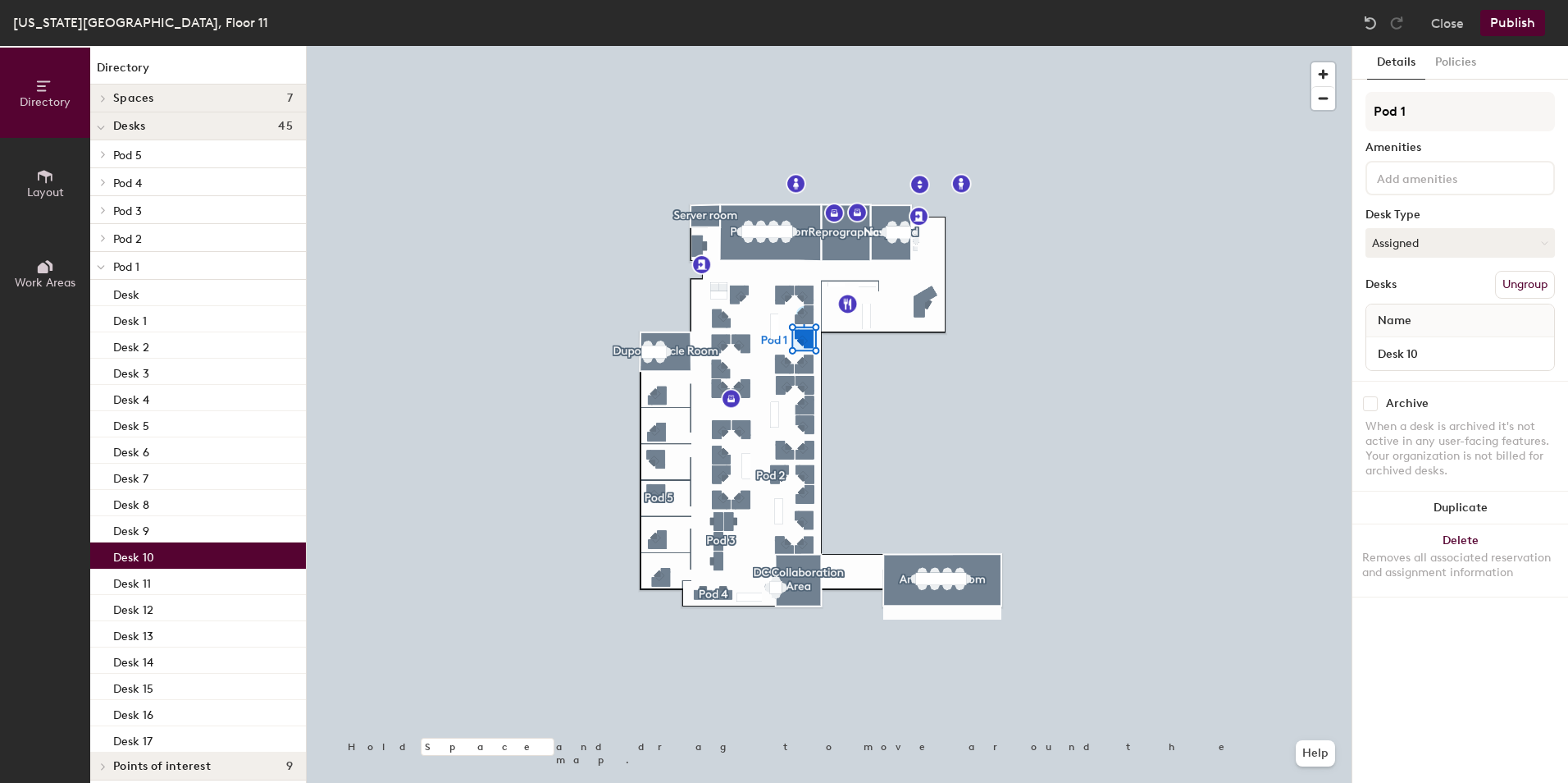
scroll to position [10, 0]
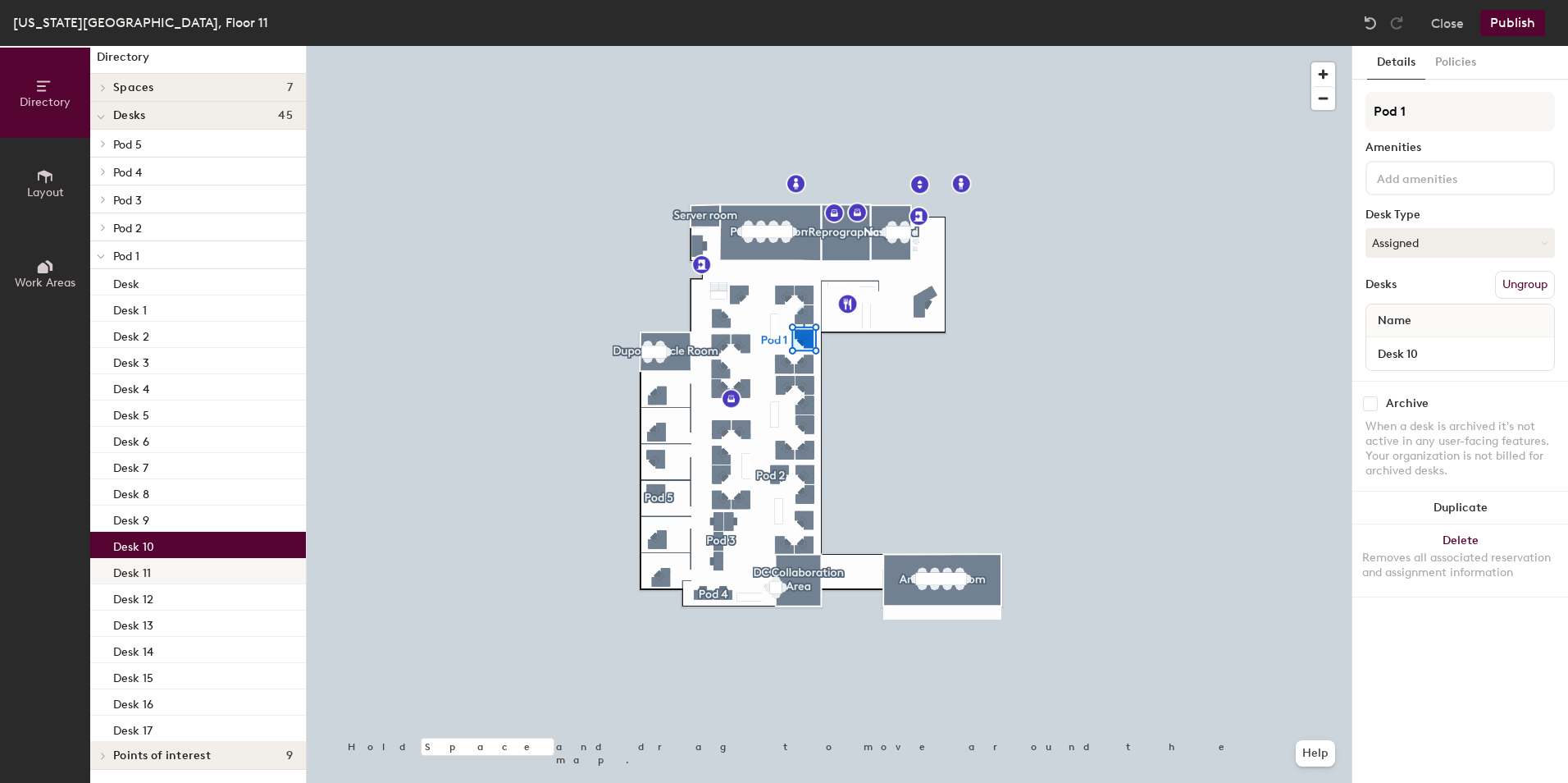
click at [180, 570] on div "Desk 11" at bounding box center [199, 570] width 216 height 26
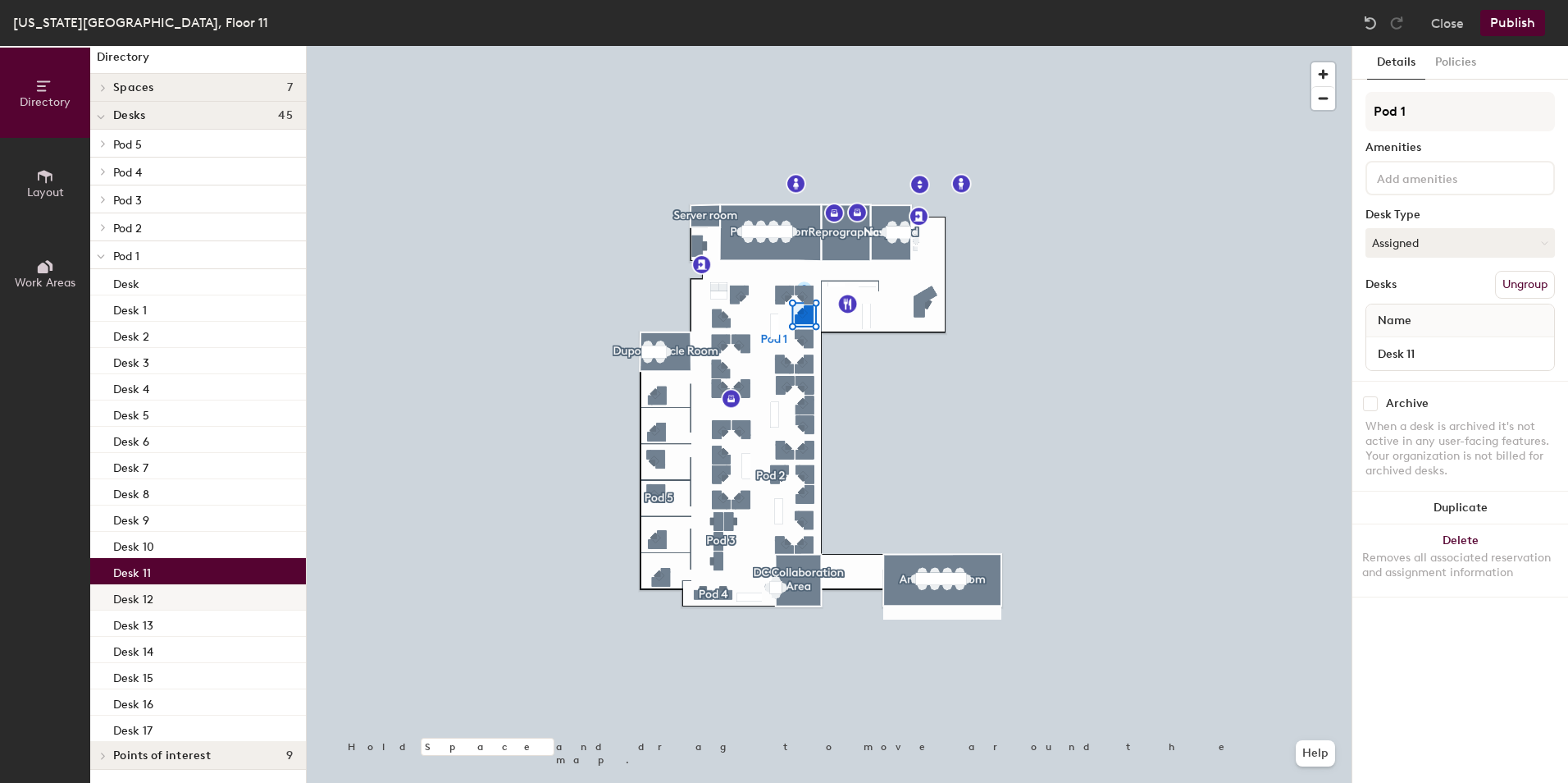
click at [187, 595] on div "Desk 12" at bounding box center [199, 597] width 216 height 26
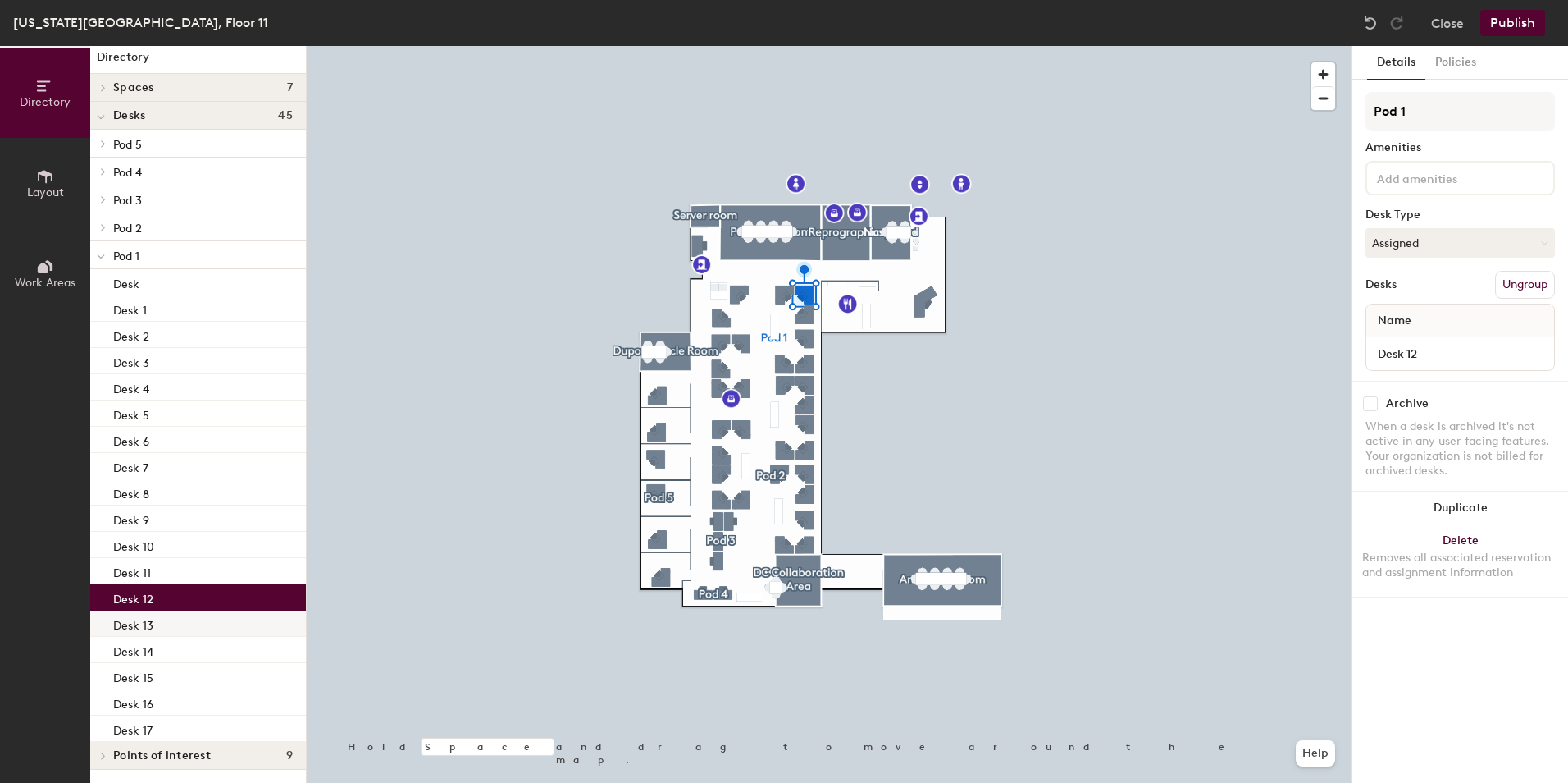
click at [183, 624] on div "Desk 13" at bounding box center [199, 624] width 216 height 26
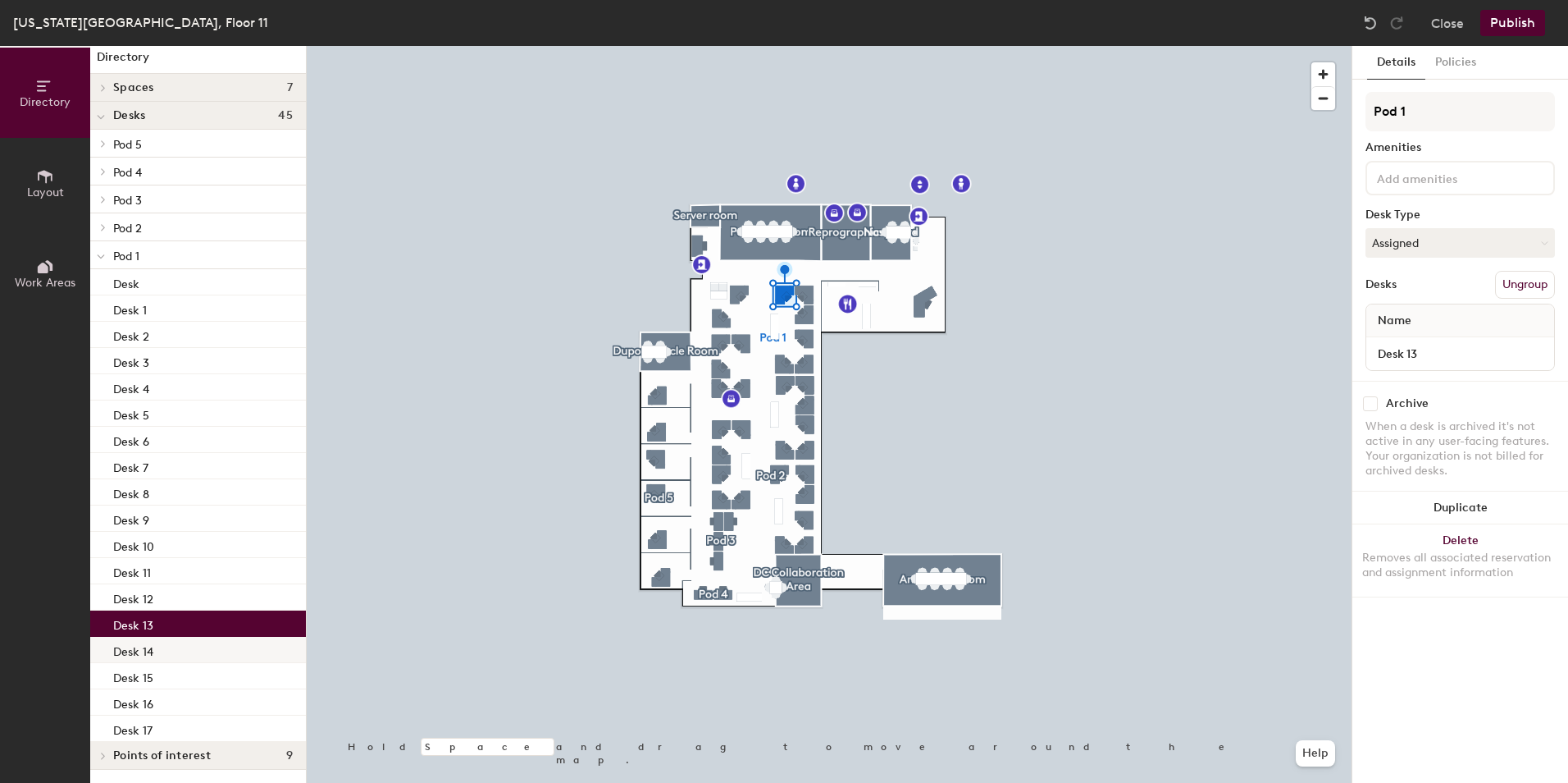
click at [190, 646] on div "Desk 14" at bounding box center [199, 650] width 216 height 26
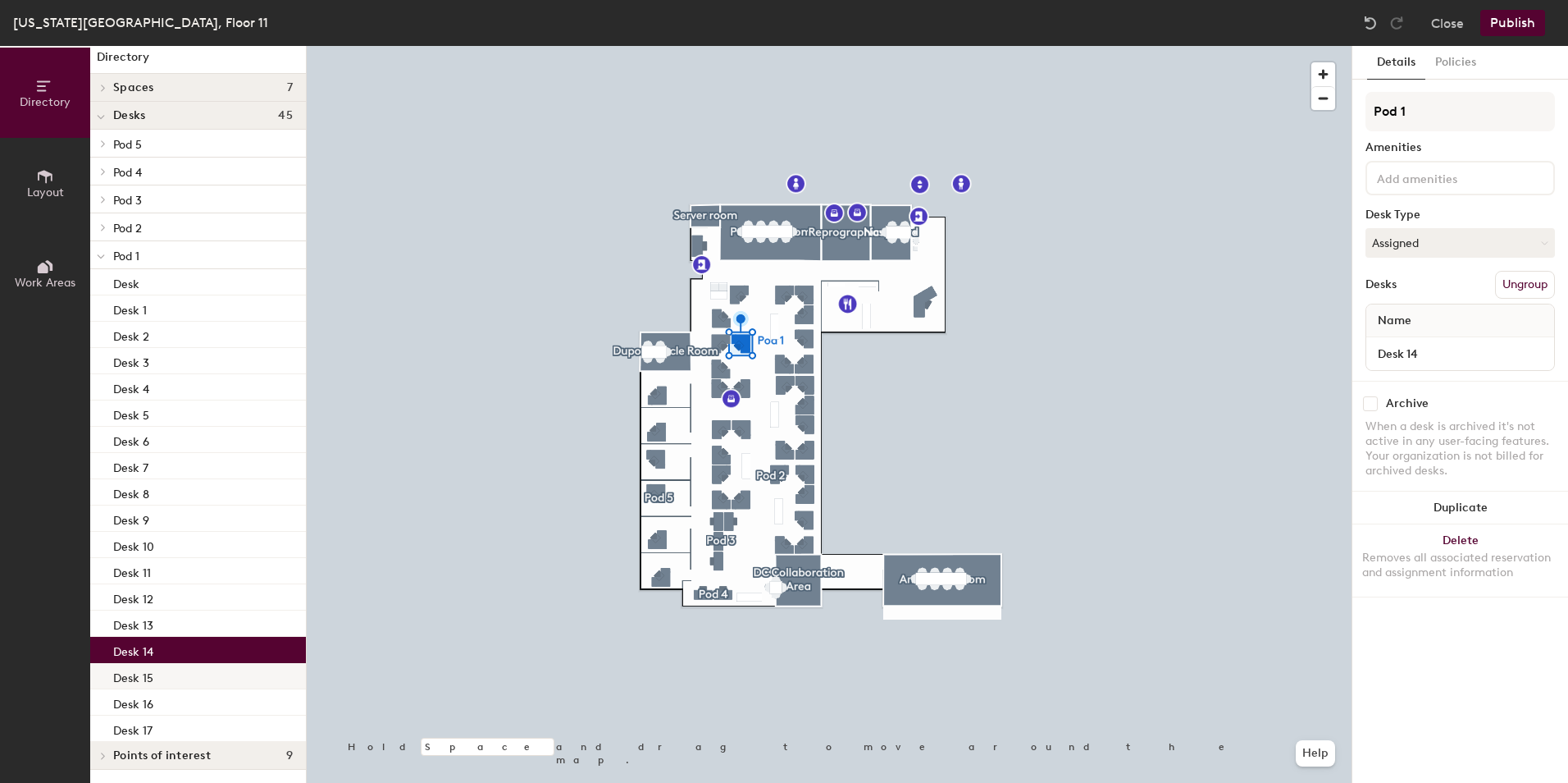
click at [200, 675] on div "Desk 15" at bounding box center [199, 676] width 216 height 26
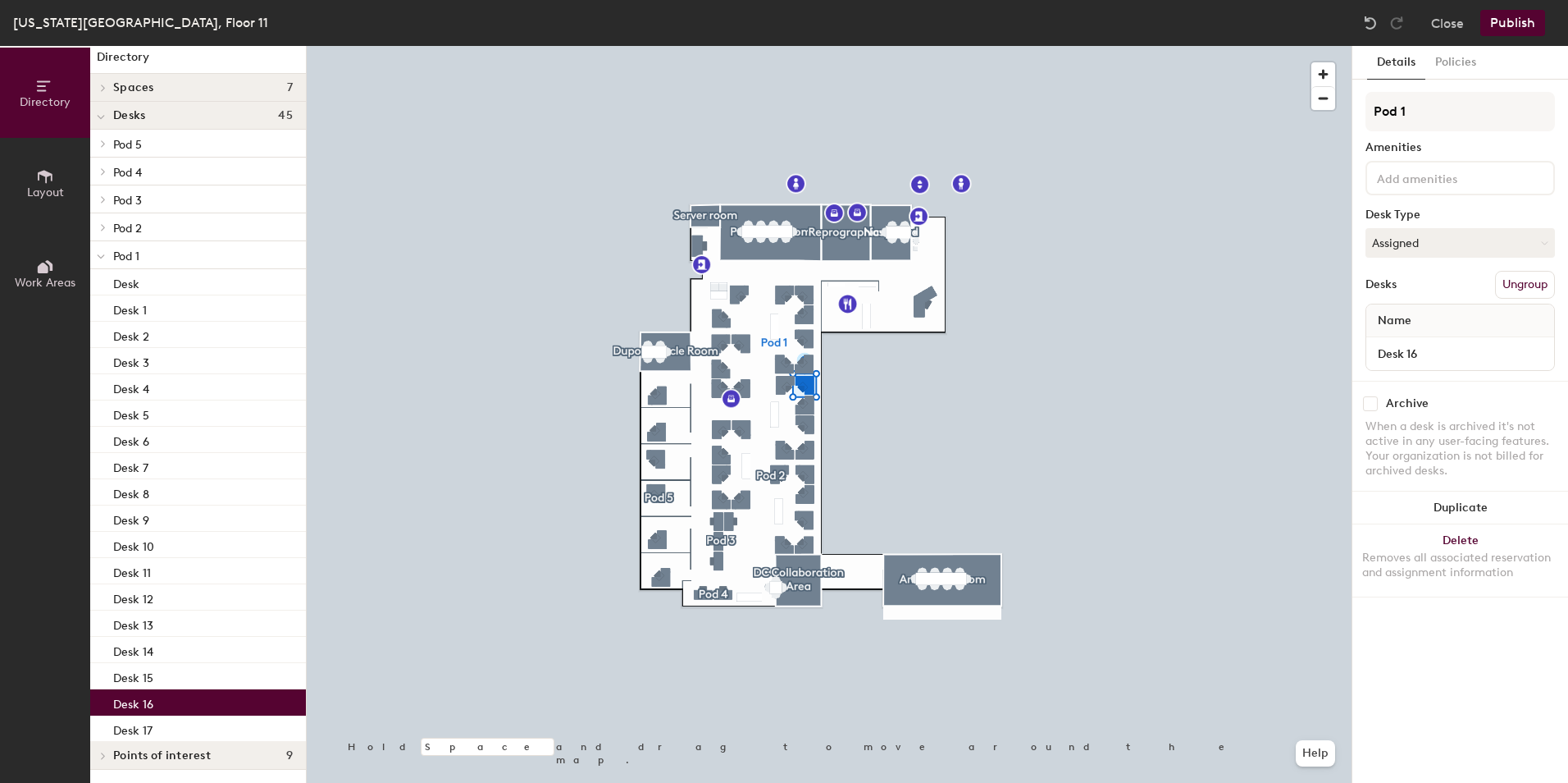
click at [194, 699] on div "Desk 16" at bounding box center [199, 702] width 216 height 26
click at [202, 725] on div "Desk 17" at bounding box center [199, 728] width 216 height 26
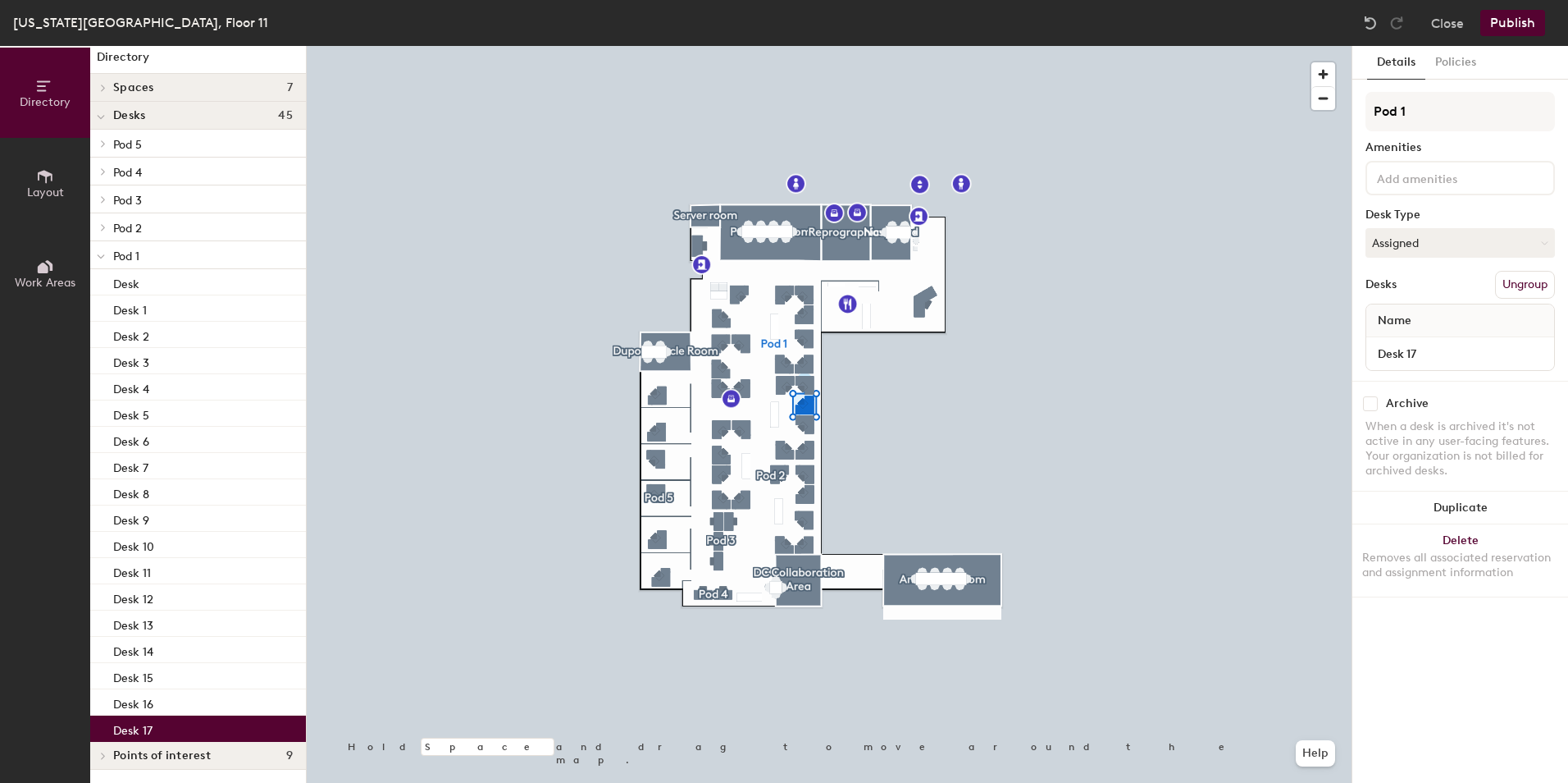
click at [104, 255] on icon at bounding box center [100, 257] width 8 height 7
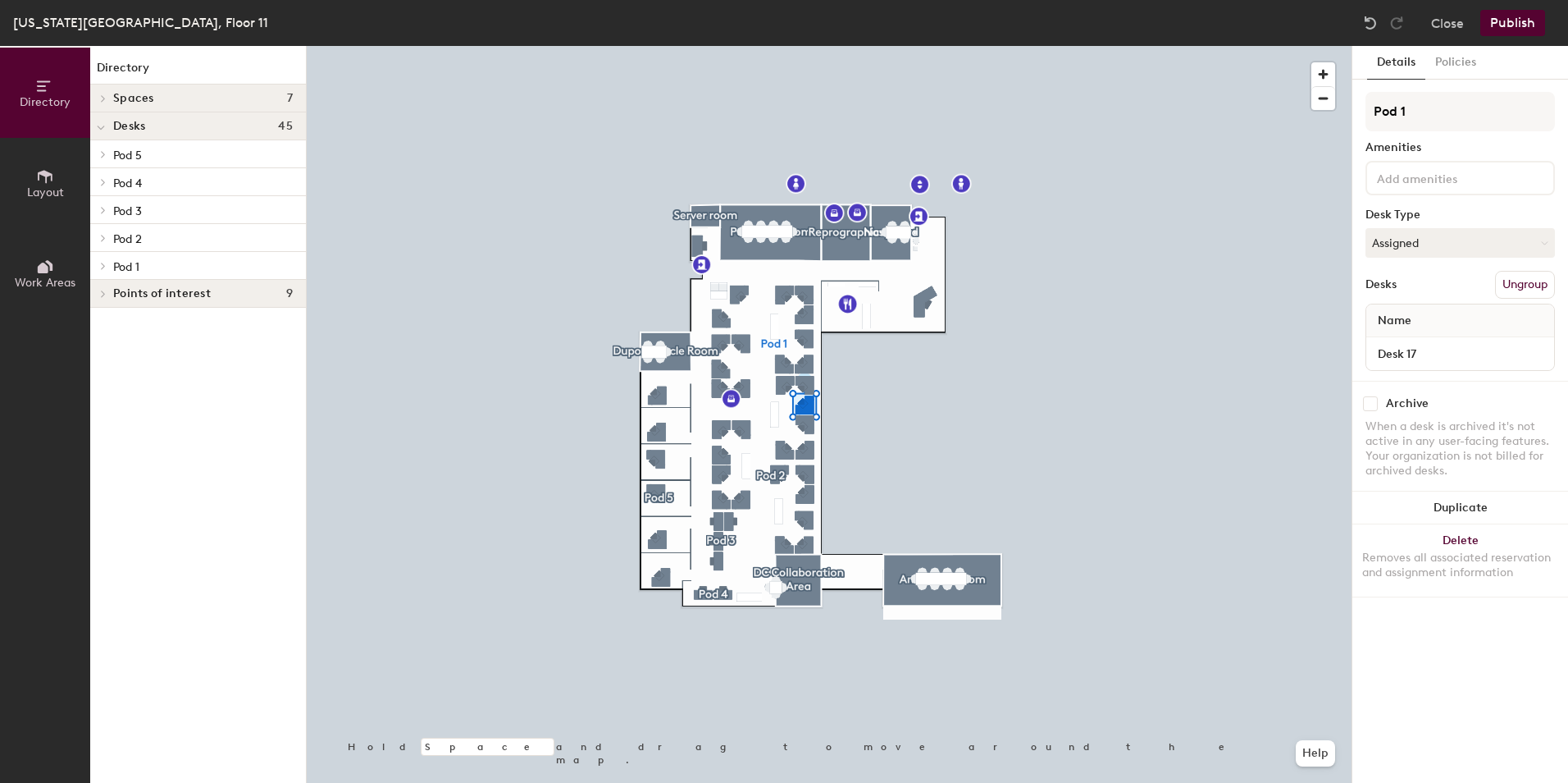
click at [100, 265] on icon at bounding box center [104, 265] width 7 height 8
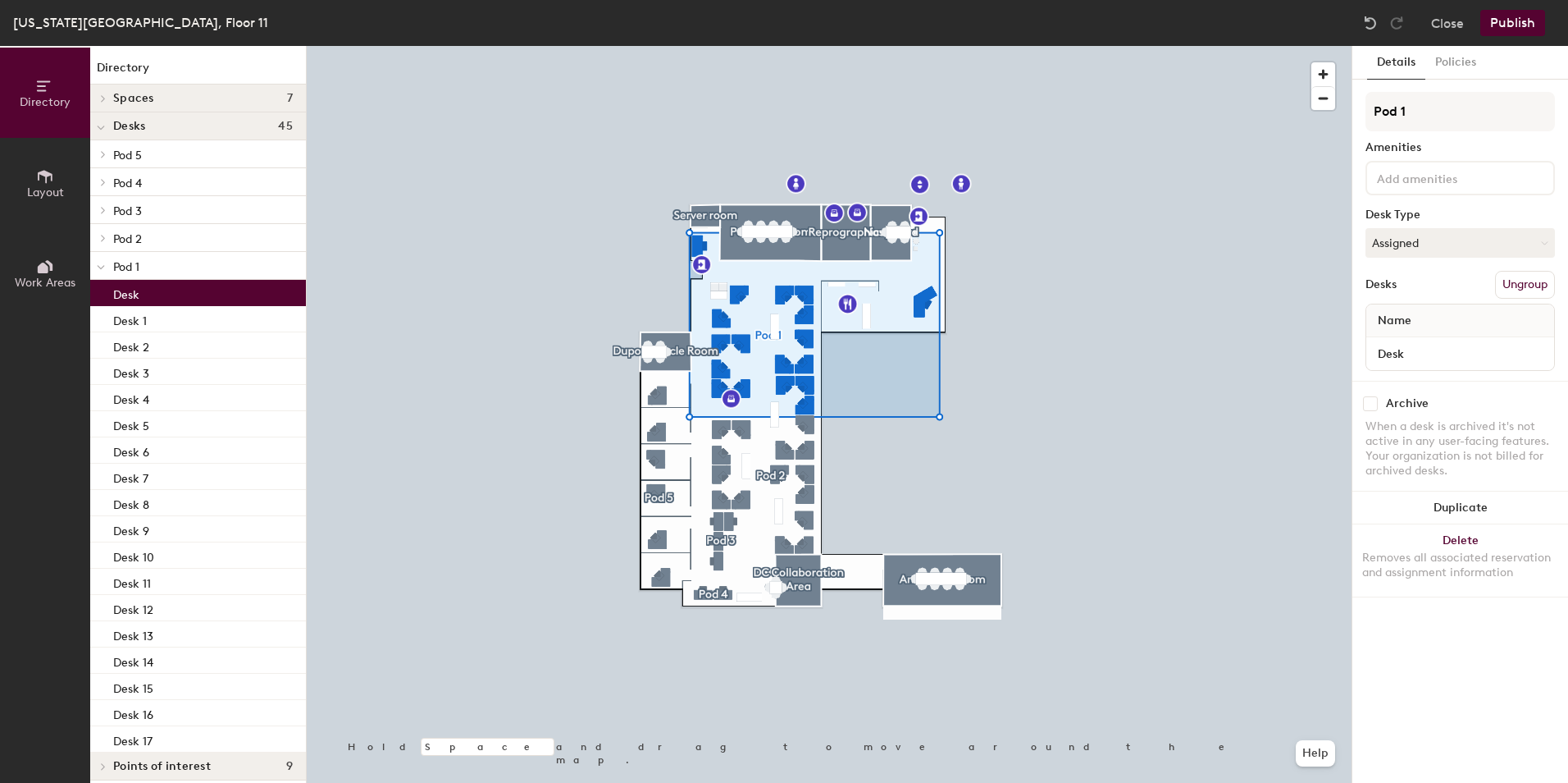
click at [173, 289] on div "Desk" at bounding box center [199, 293] width 216 height 26
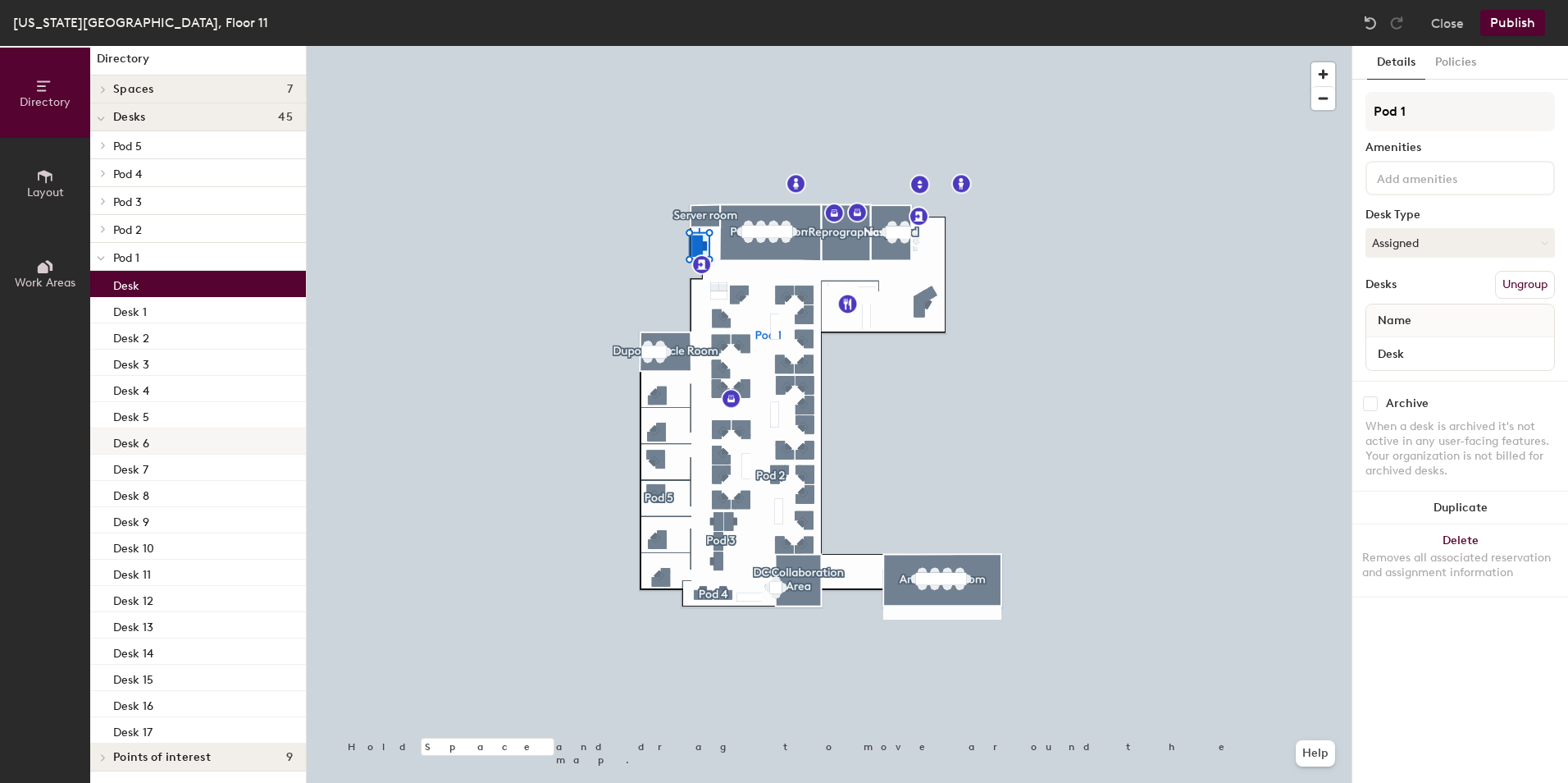
scroll to position [10, 0]
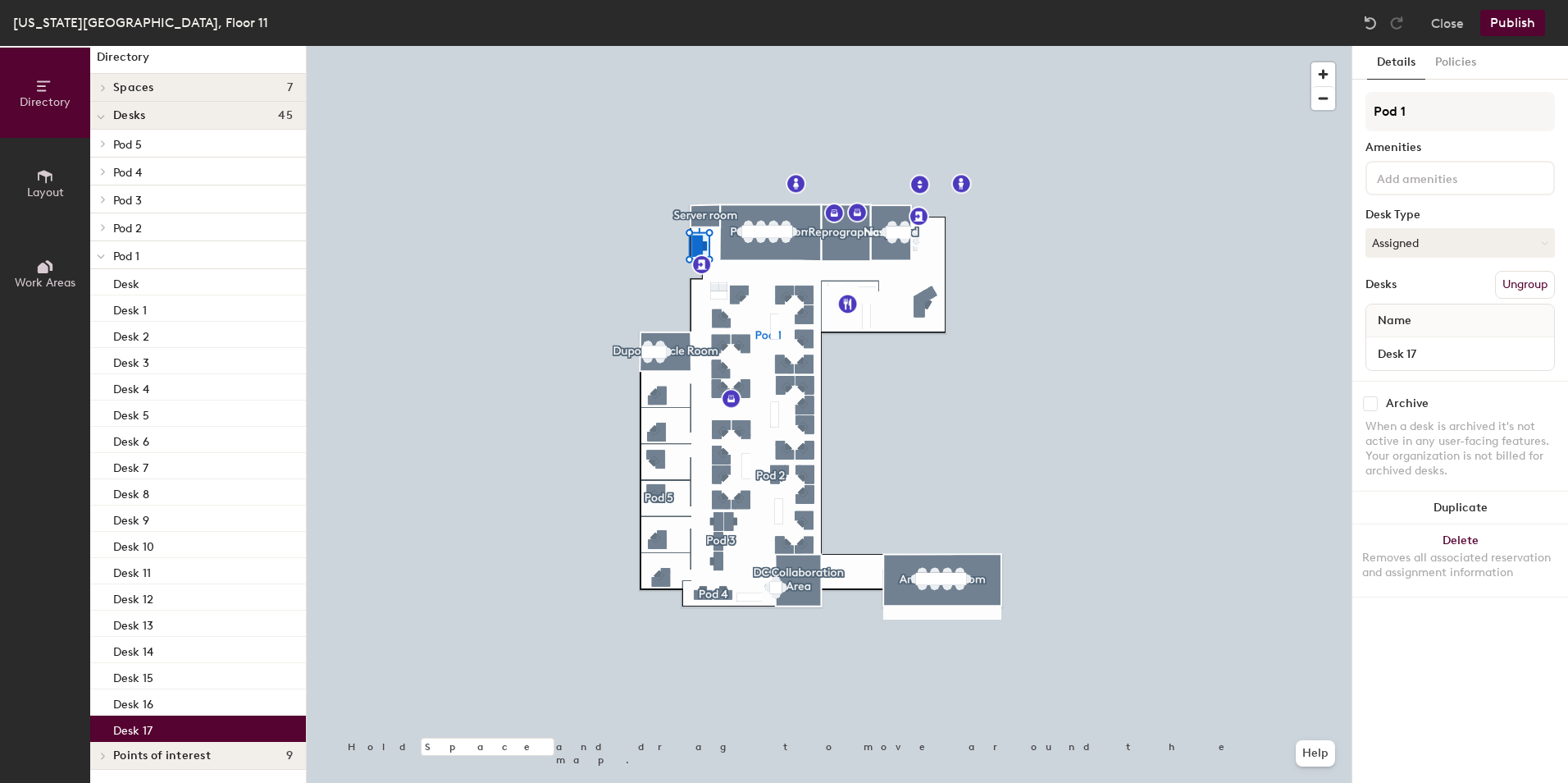
click at [175, 727] on div "Desk 17" at bounding box center [199, 728] width 216 height 26
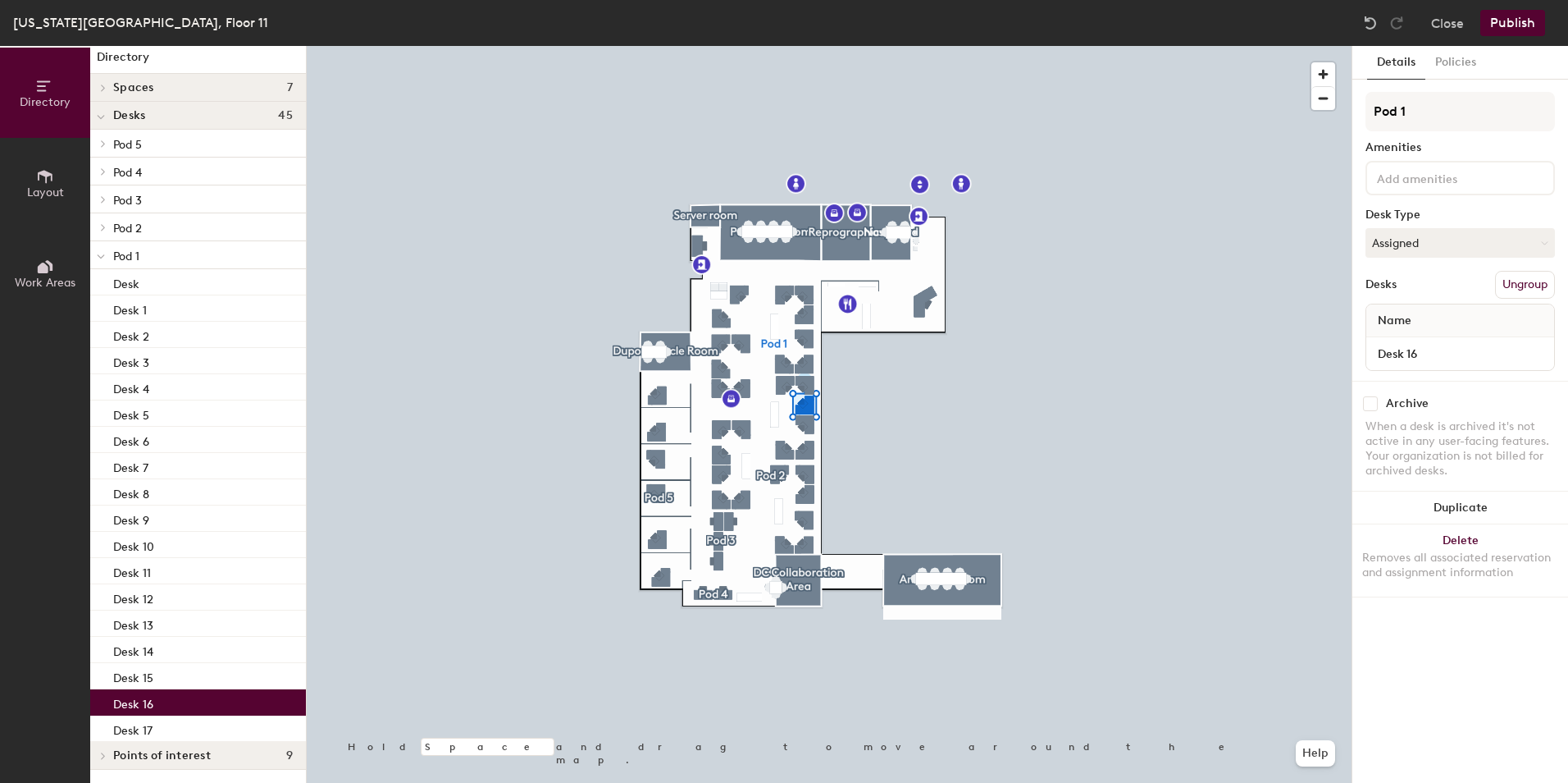
click at [190, 700] on div "Desk 16" at bounding box center [199, 702] width 216 height 26
click at [1438, 354] on input "Desk 16" at bounding box center [1460, 354] width 181 height 23
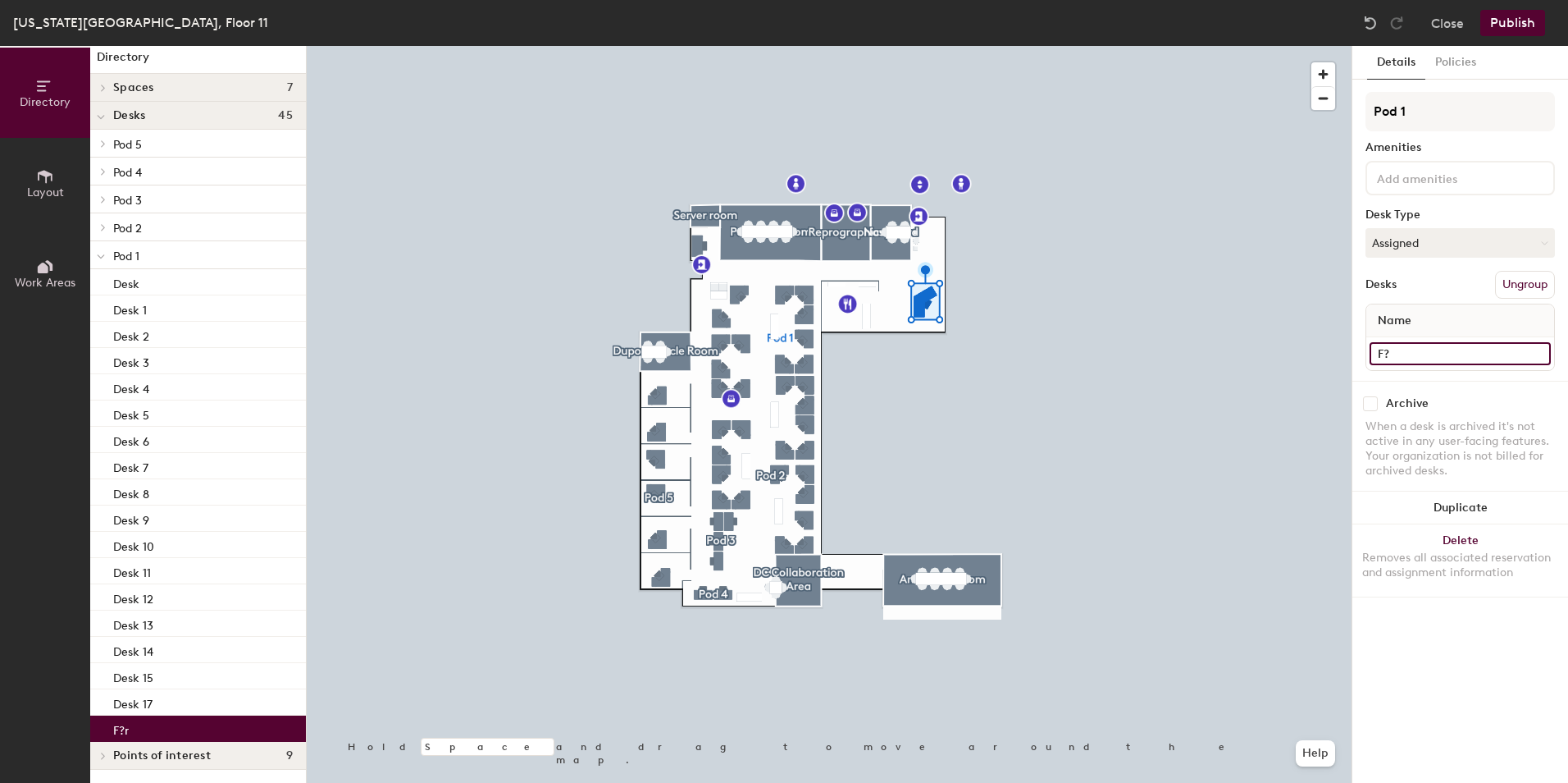
type input "F"
type input "Front Desk"
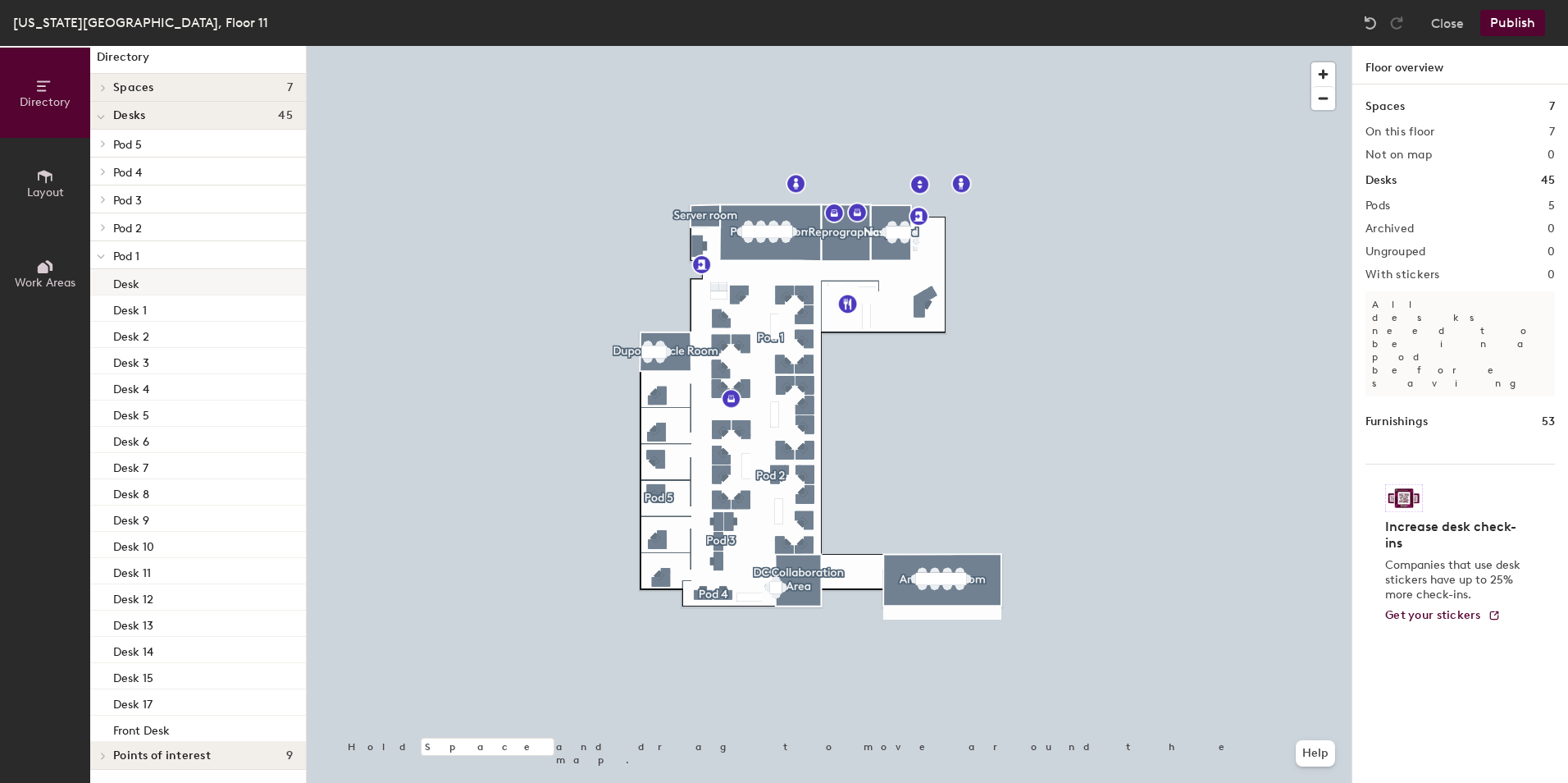
click at [168, 286] on div "Desk" at bounding box center [199, 282] width 216 height 26
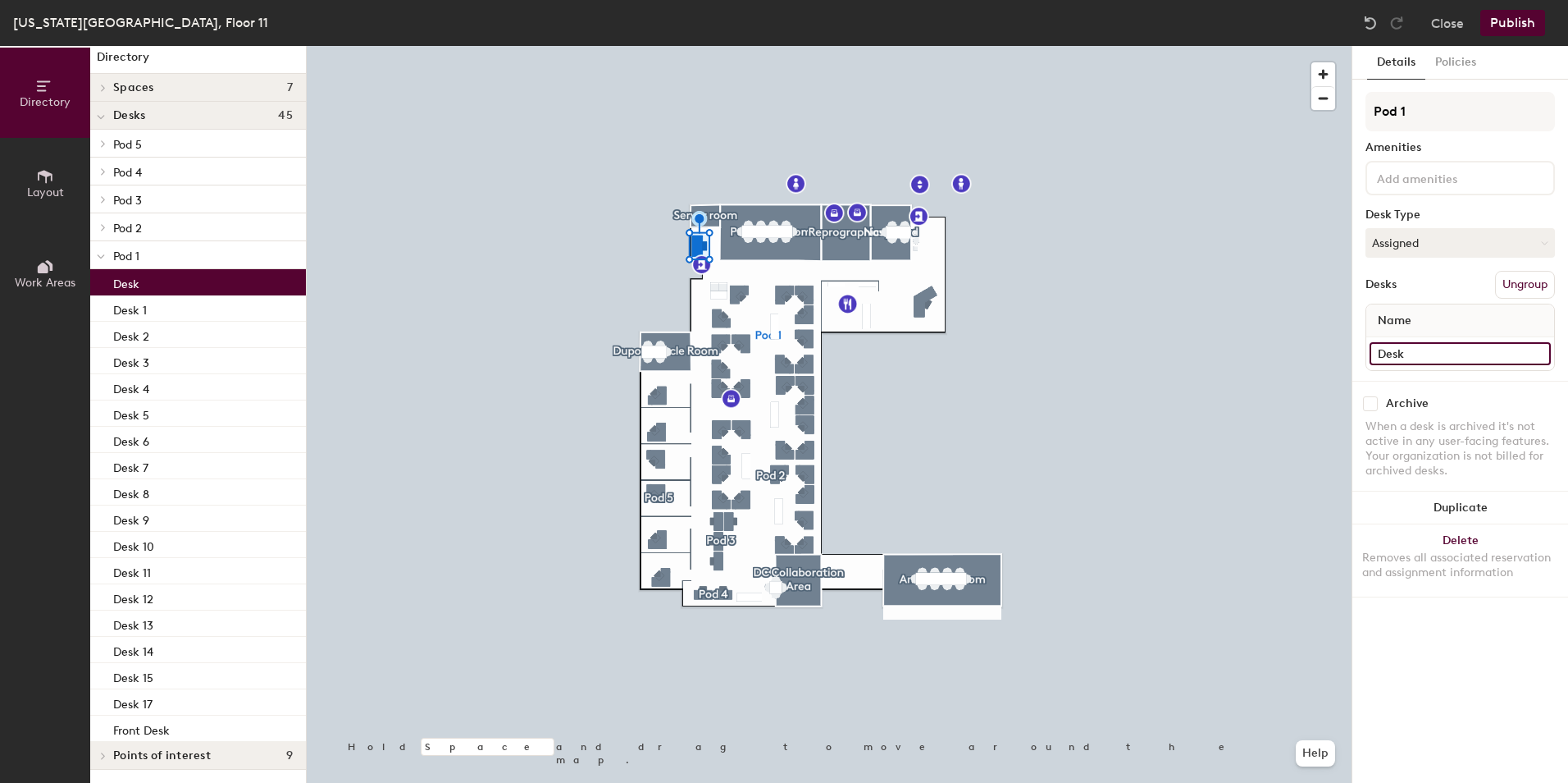
click at [1414, 350] on input "Desk" at bounding box center [1460, 354] width 181 height 23
click at [1414, 354] on input "Desk" at bounding box center [1460, 354] width 181 height 23
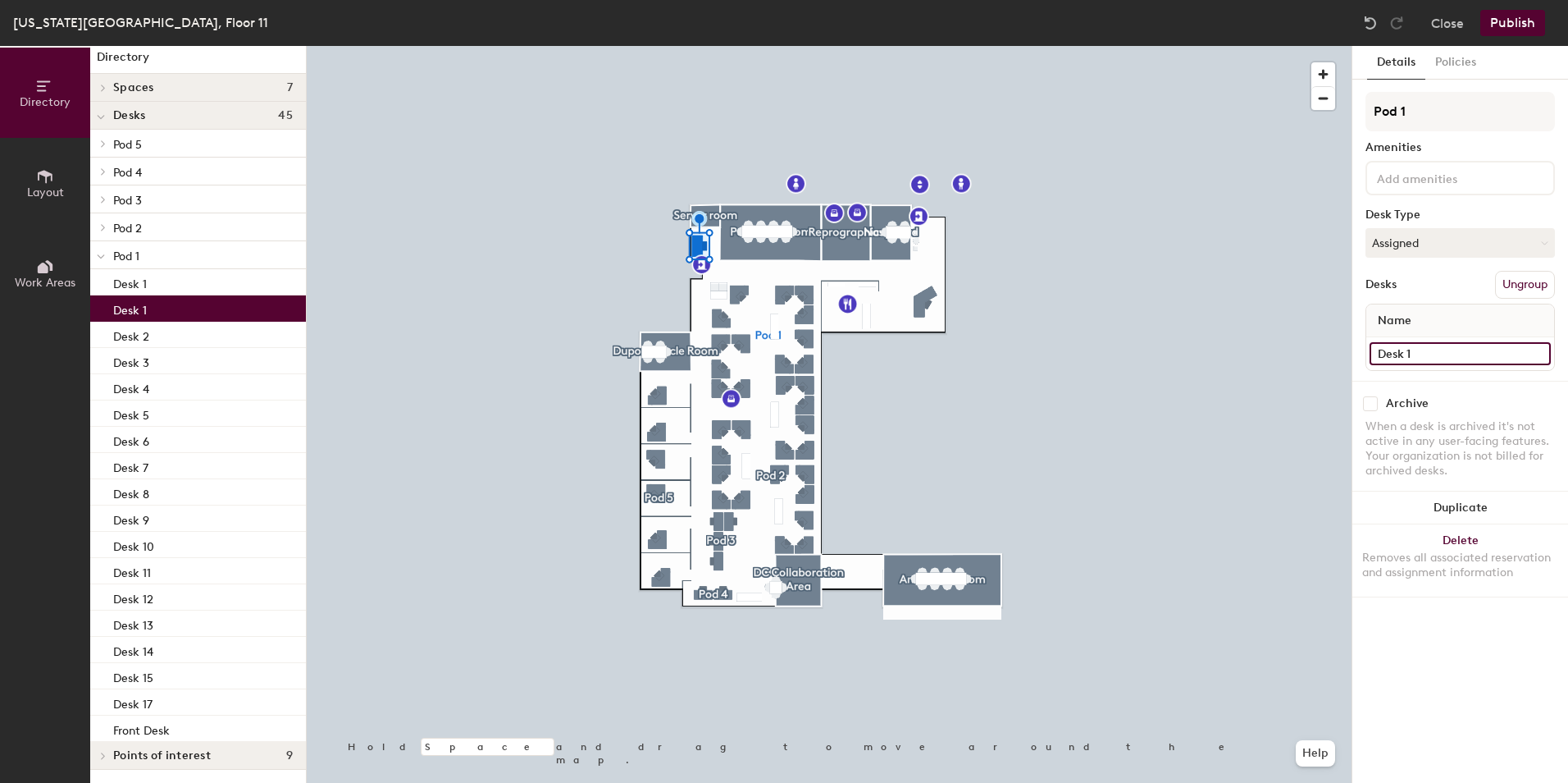
type input "Desk 1"
click at [1434, 355] on input "Desk 1" at bounding box center [1460, 354] width 181 height 23
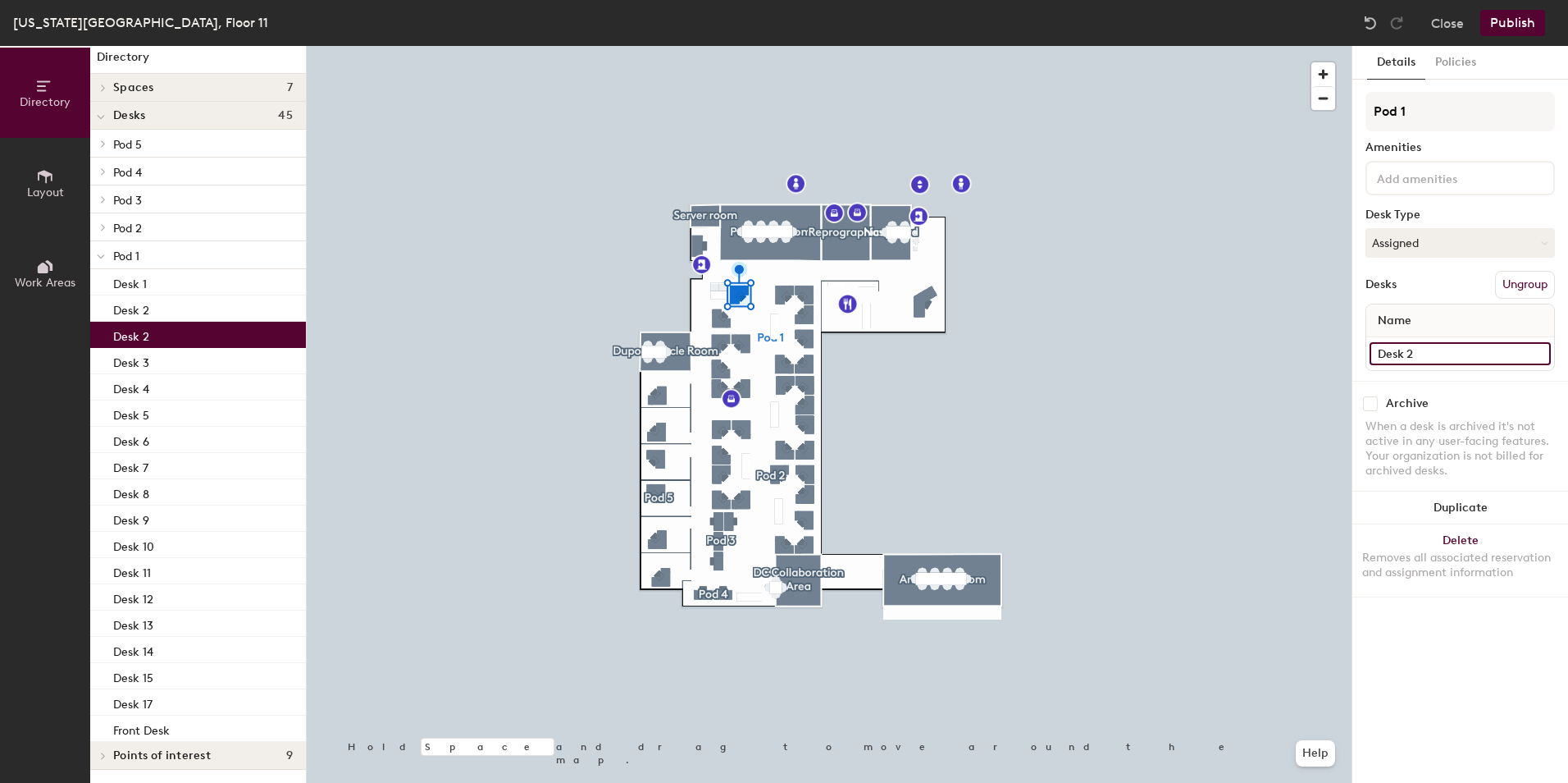
type input "Desk 2"
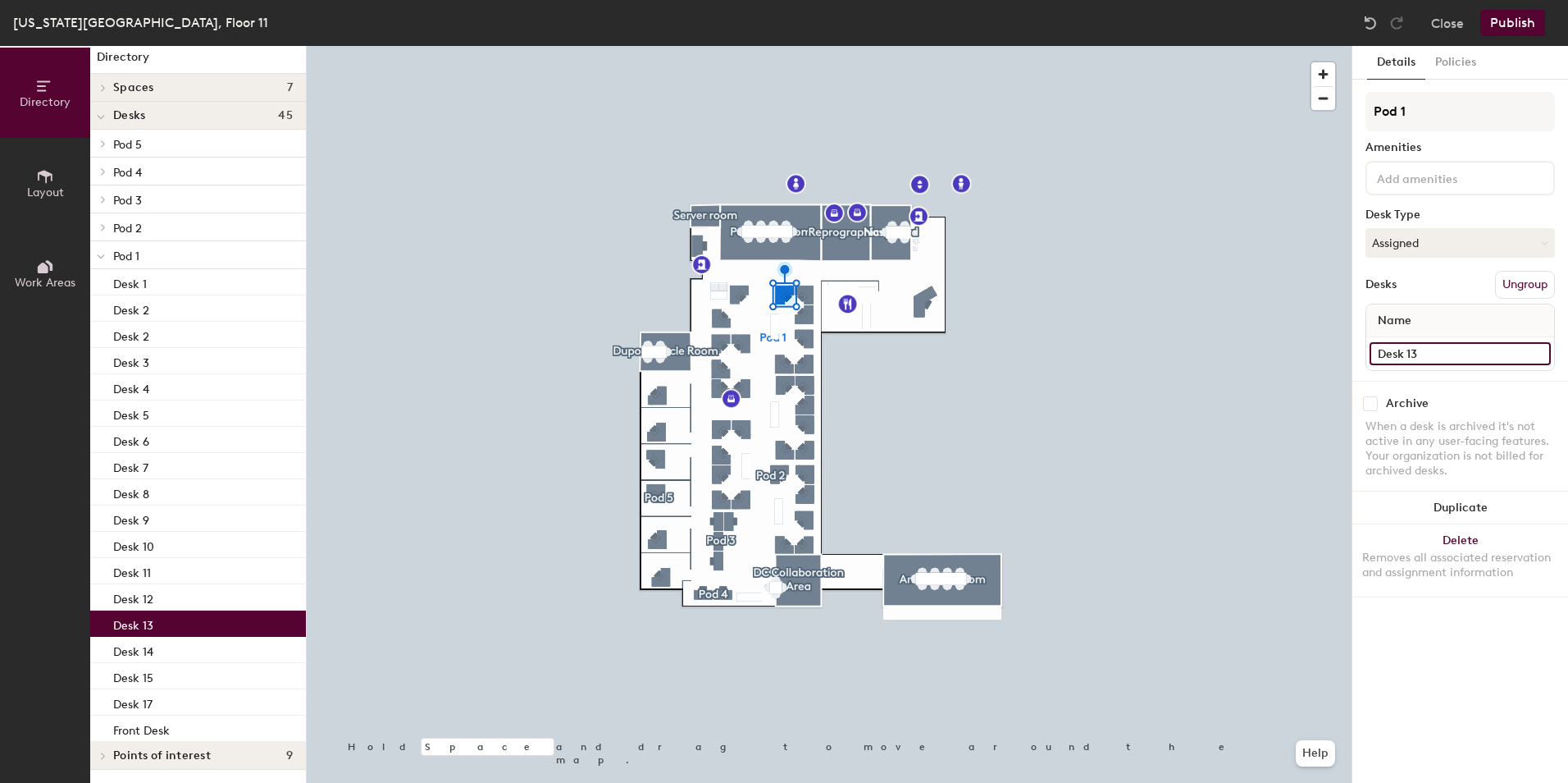
click at [1433, 356] on input "Desk 13" at bounding box center [1460, 354] width 181 height 23
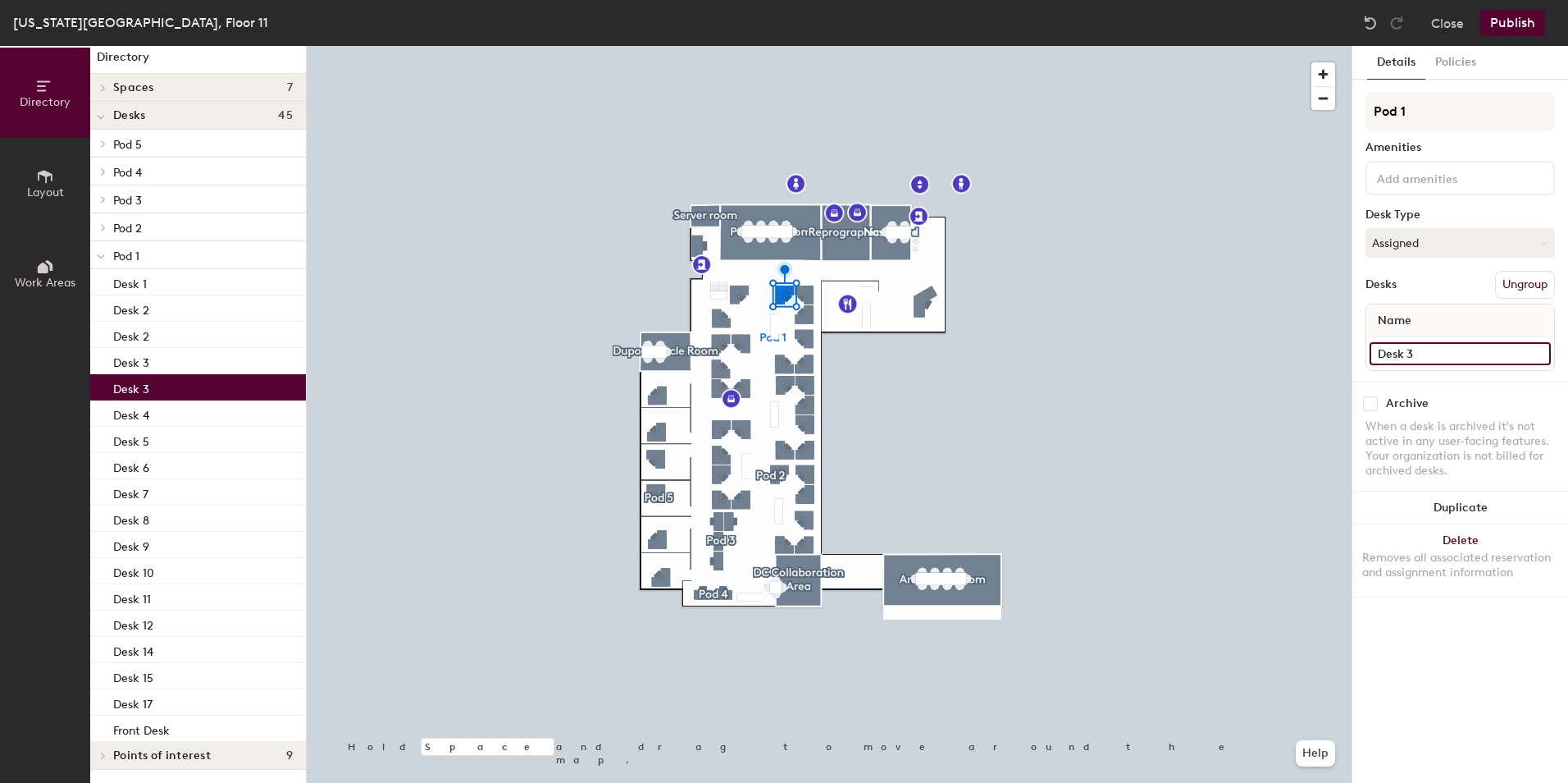
type input "Desk 3"
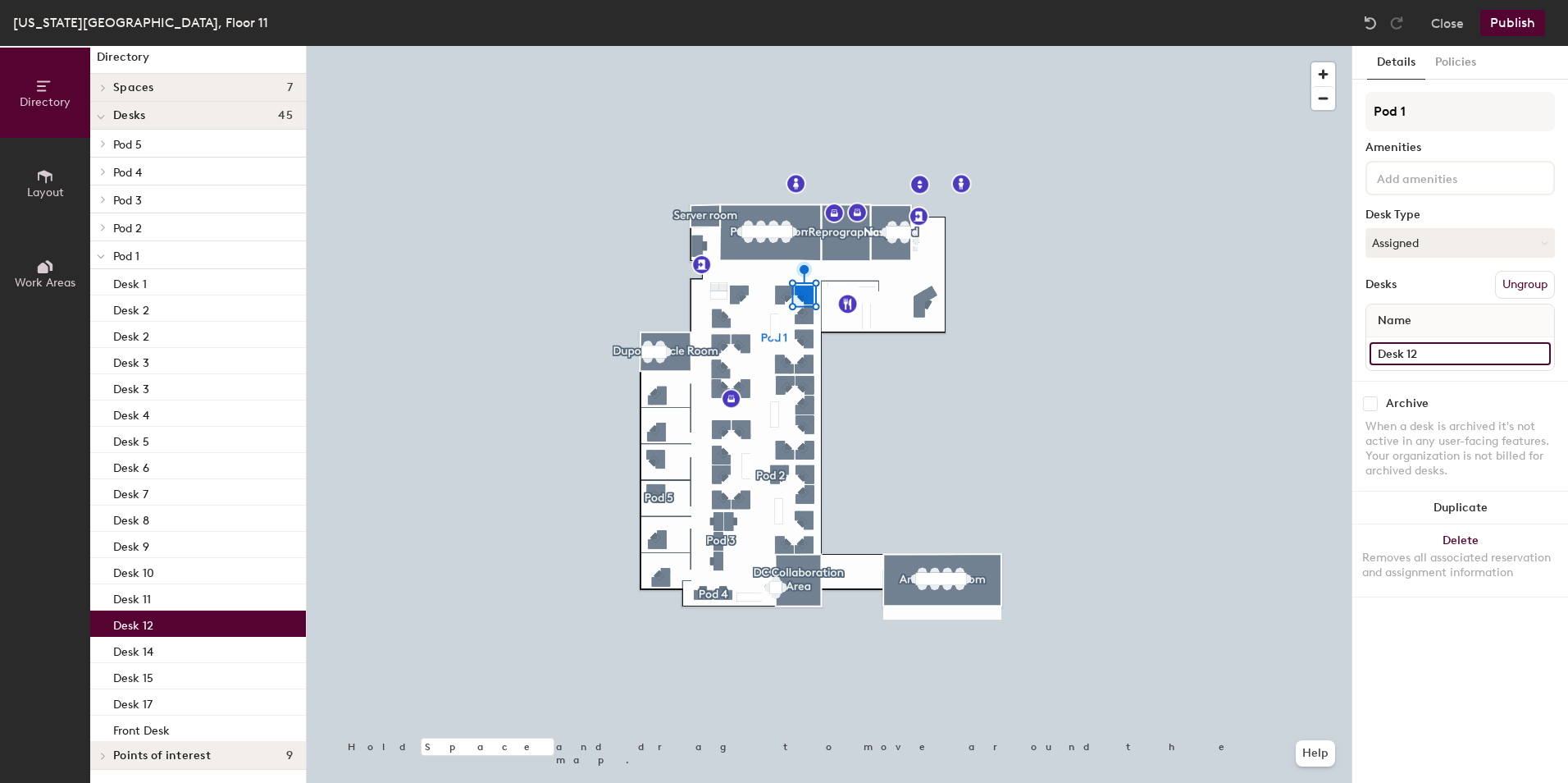
click at [1432, 357] on input "Desk 12" at bounding box center [1460, 354] width 181 height 23
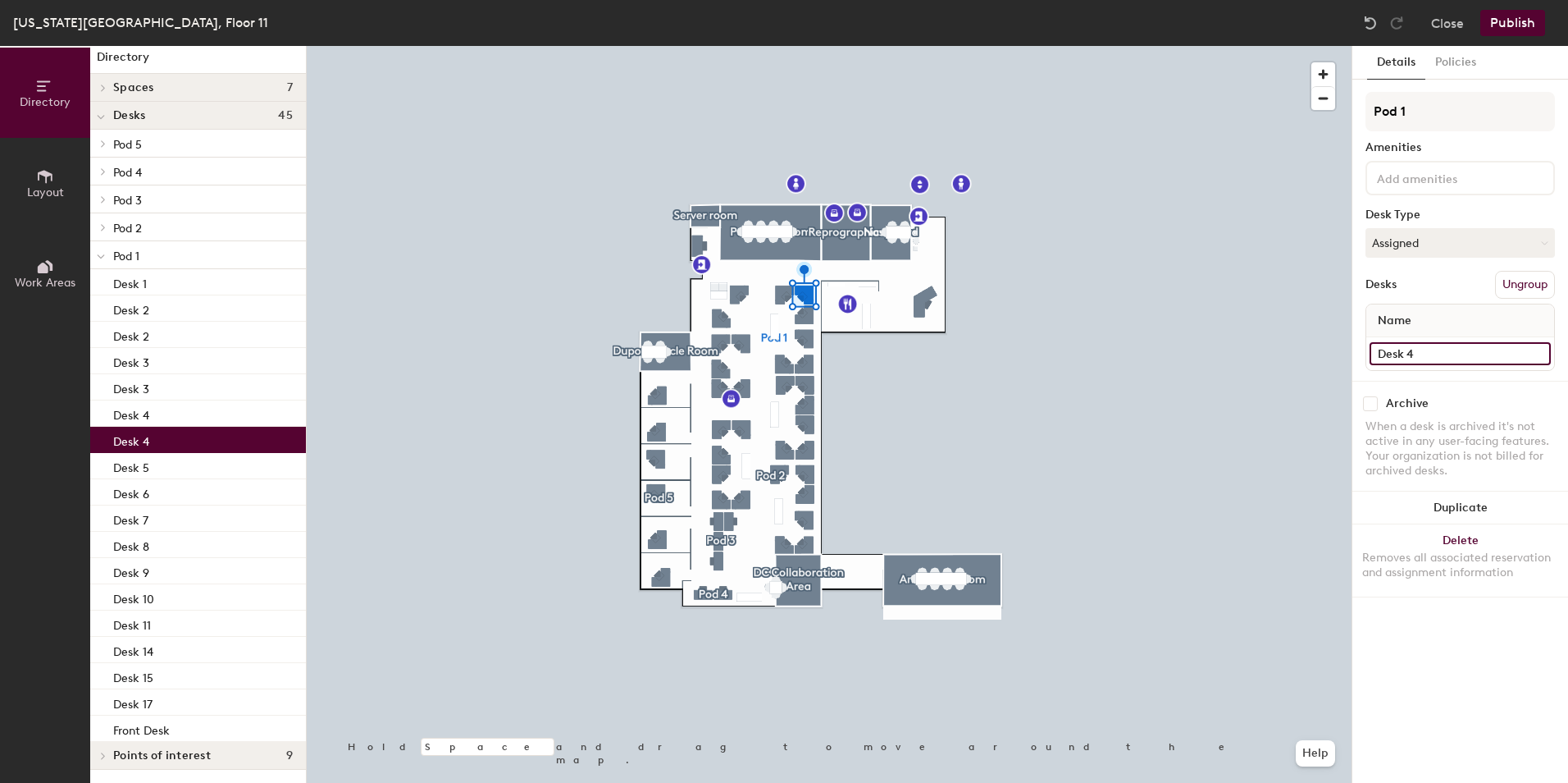
type input "Desk 4"
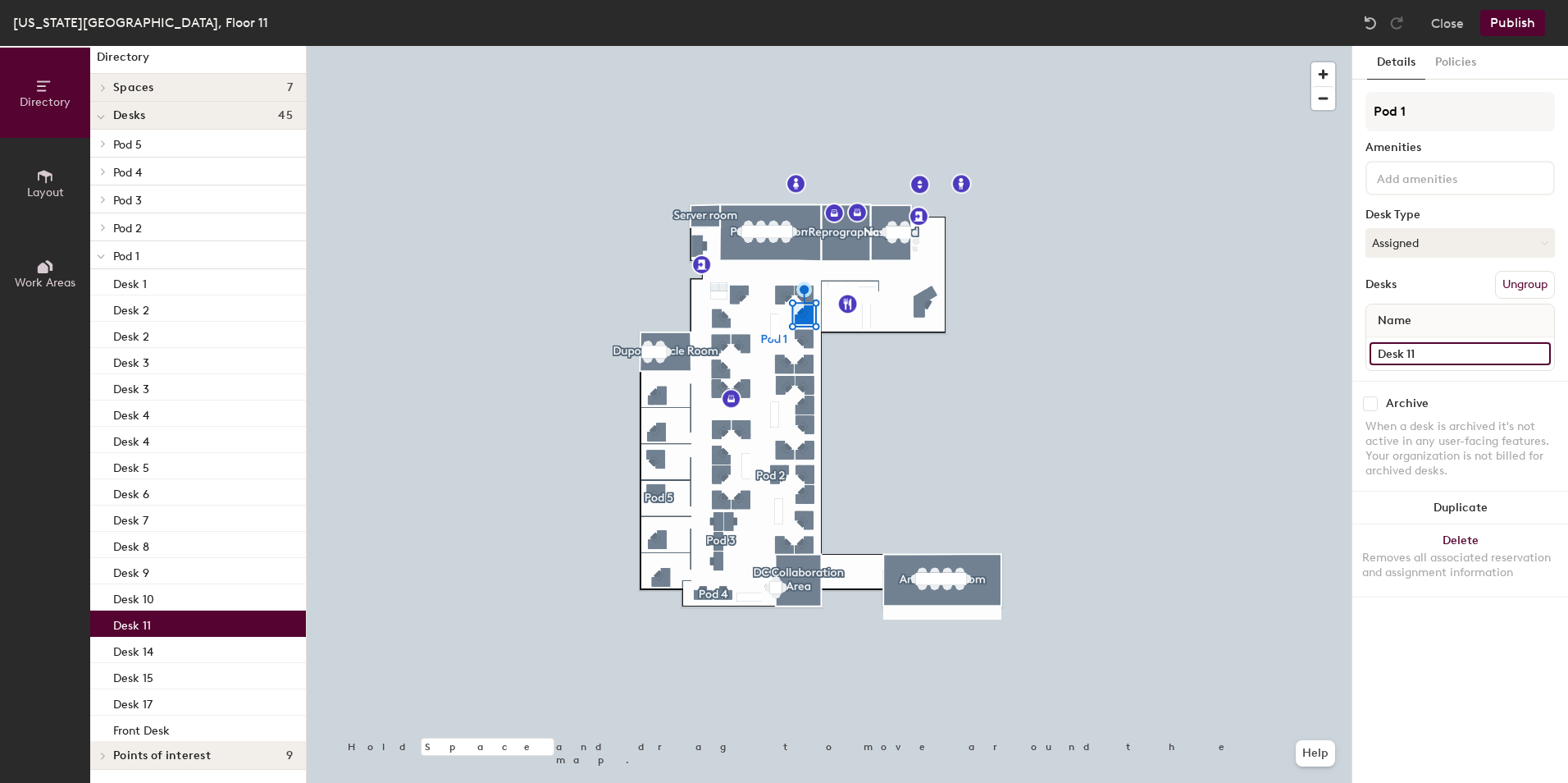
click at [1424, 349] on input "Desk 11" at bounding box center [1460, 354] width 181 height 23
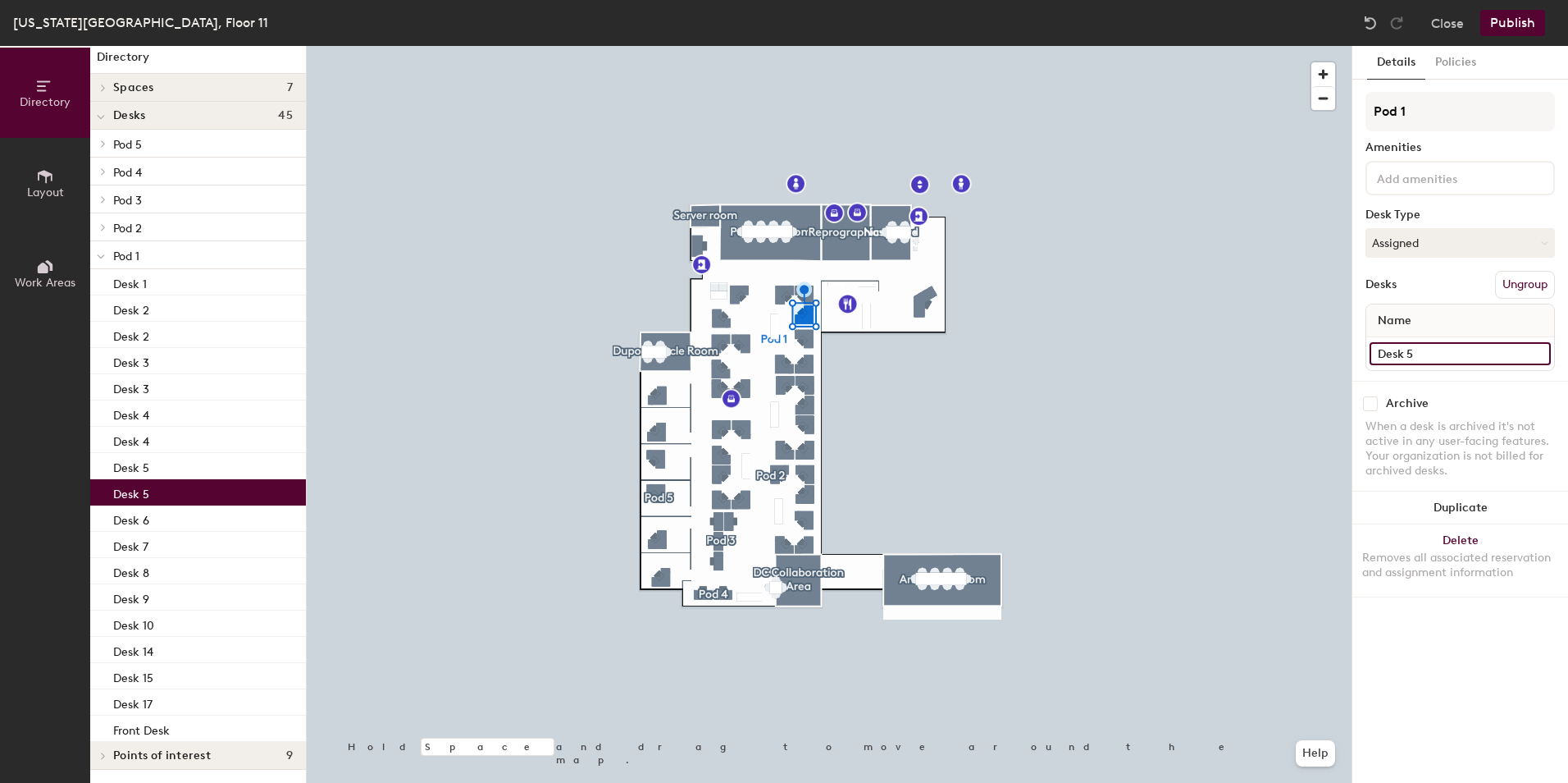
type input "Desk 5"
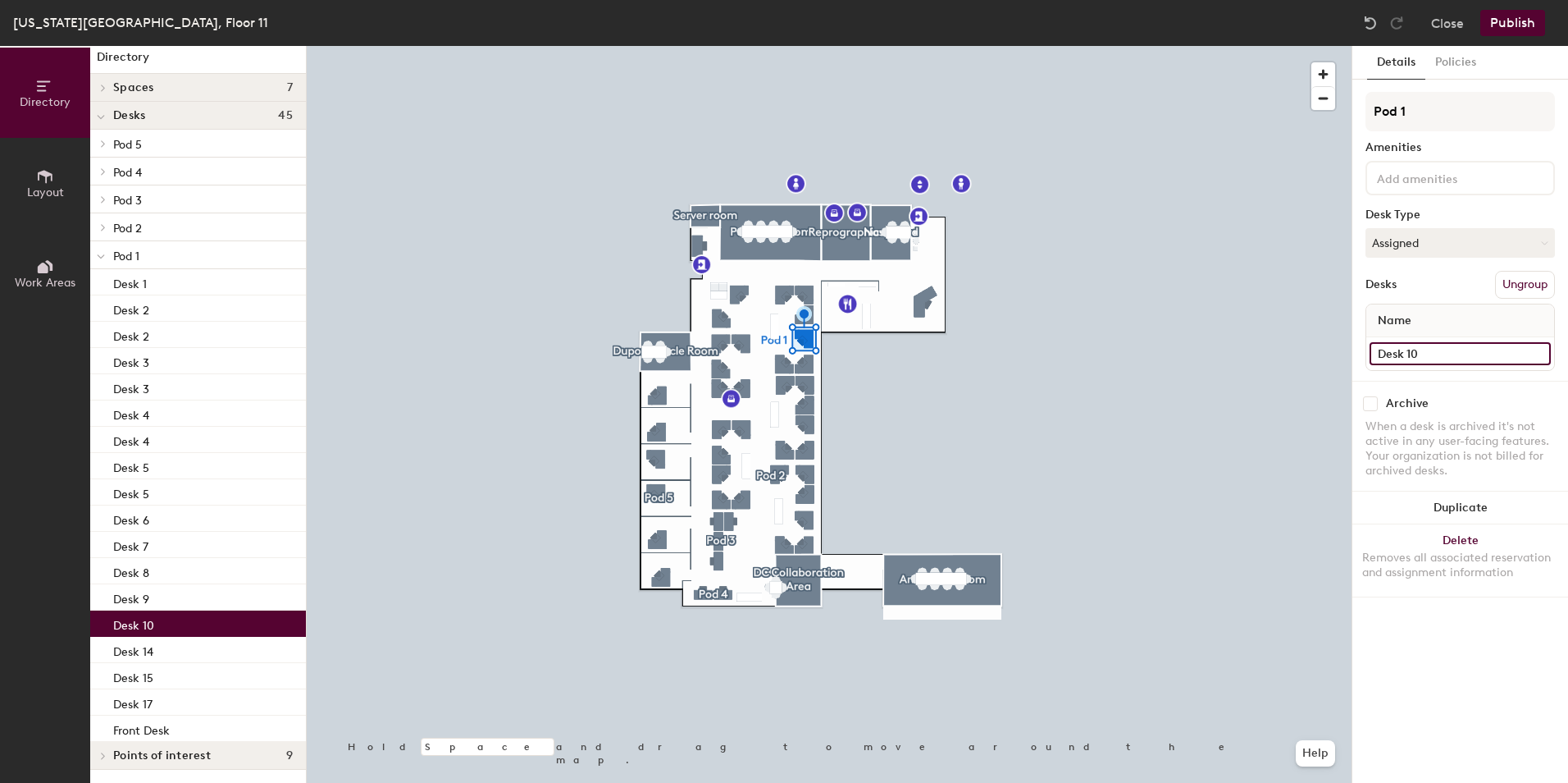
click at [1425, 351] on input "Desk 10" at bounding box center [1460, 354] width 181 height 23
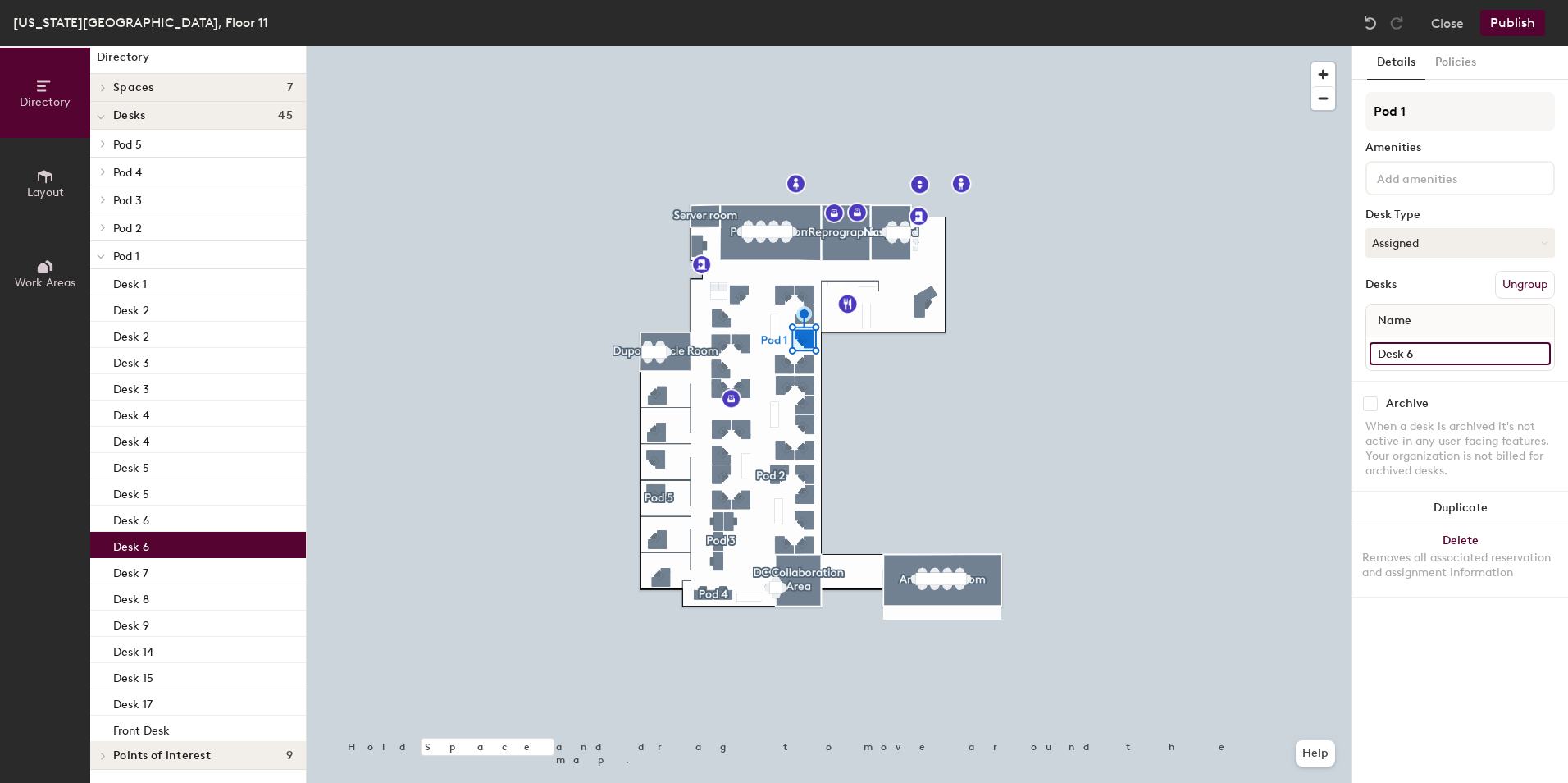
type input "Desk 6"
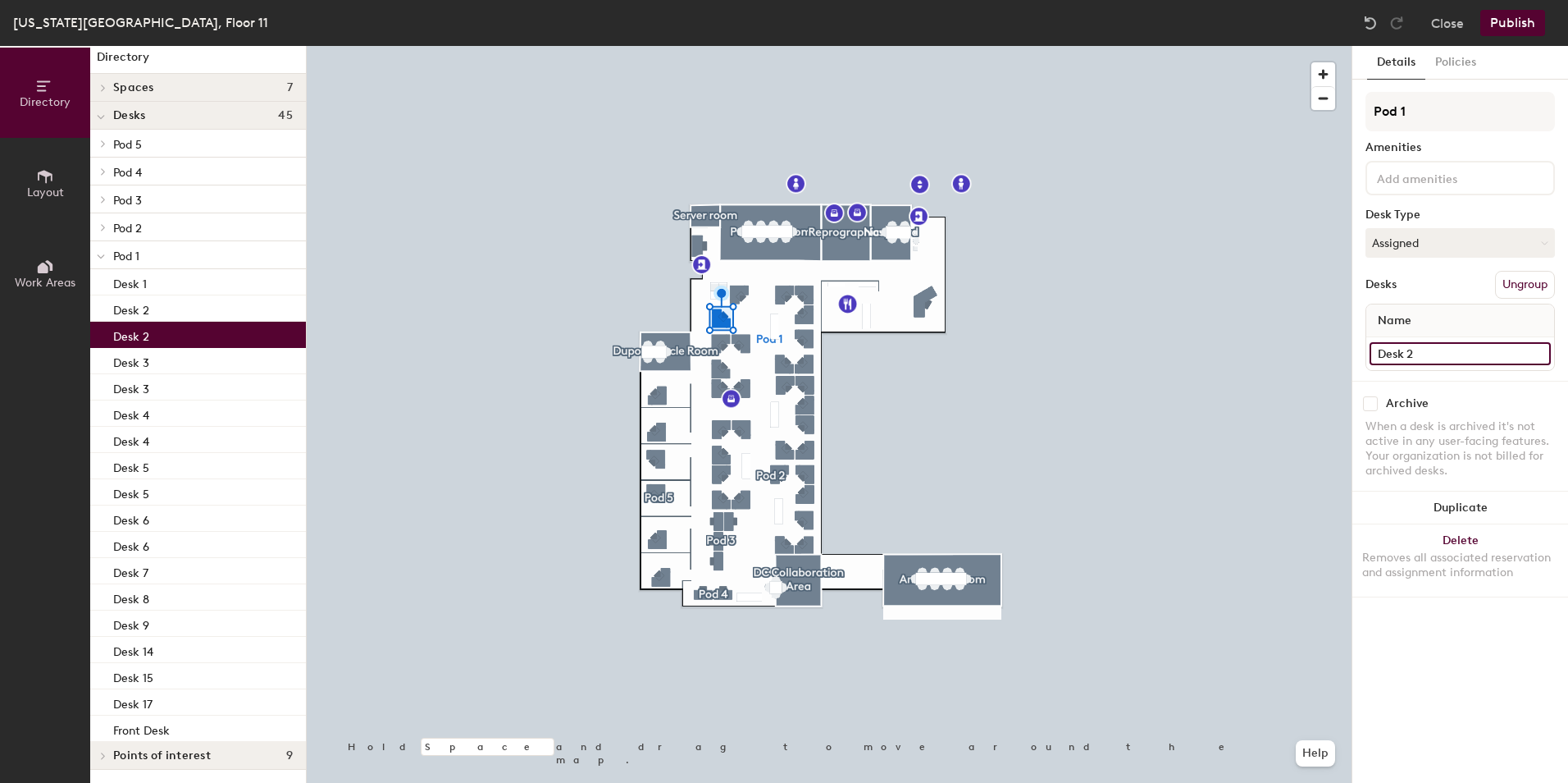
click at [1445, 352] on input "Desk 2" at bounding box center [1460, 354] width 181 height 23
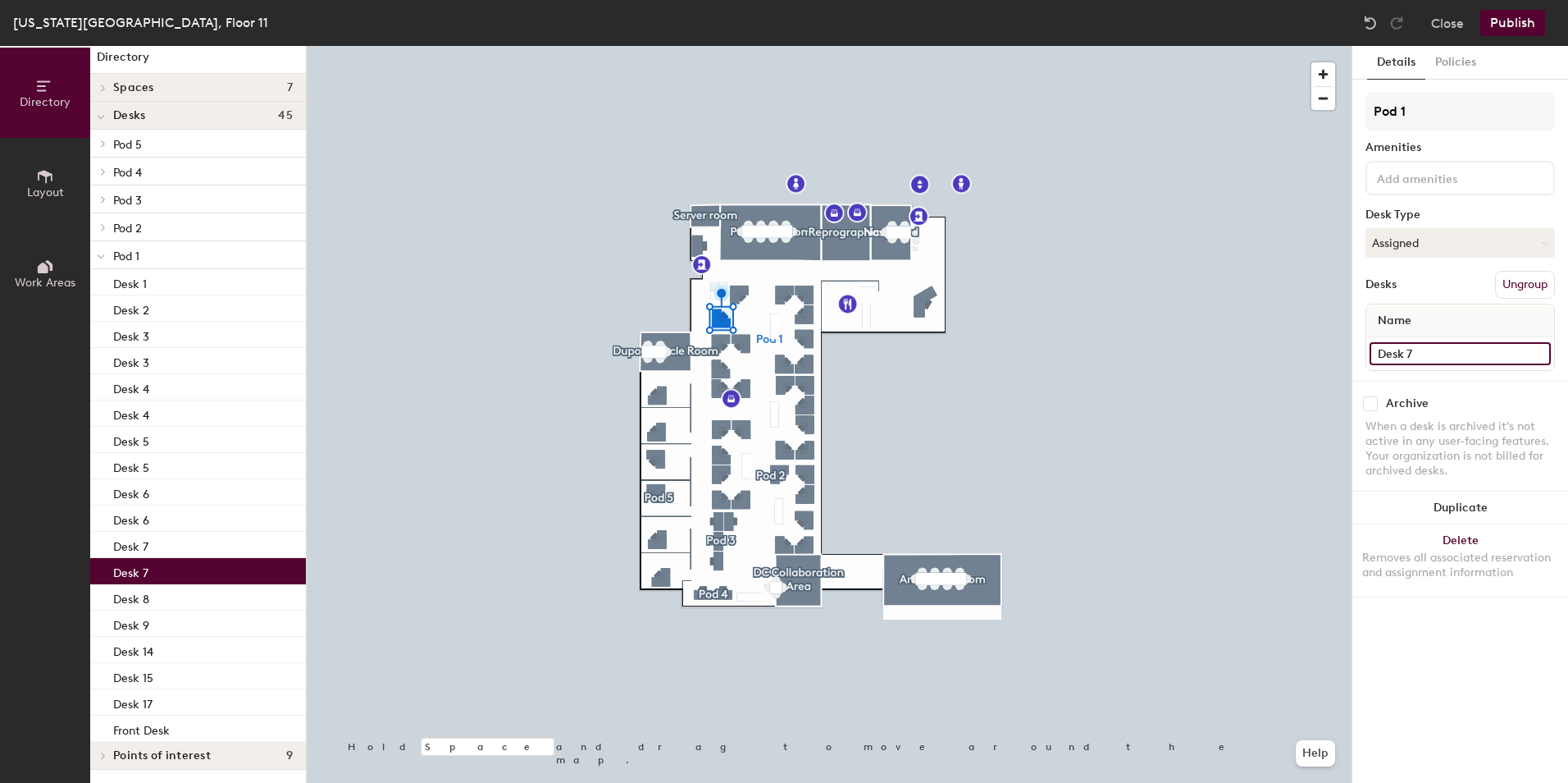
type input "Desk 7"
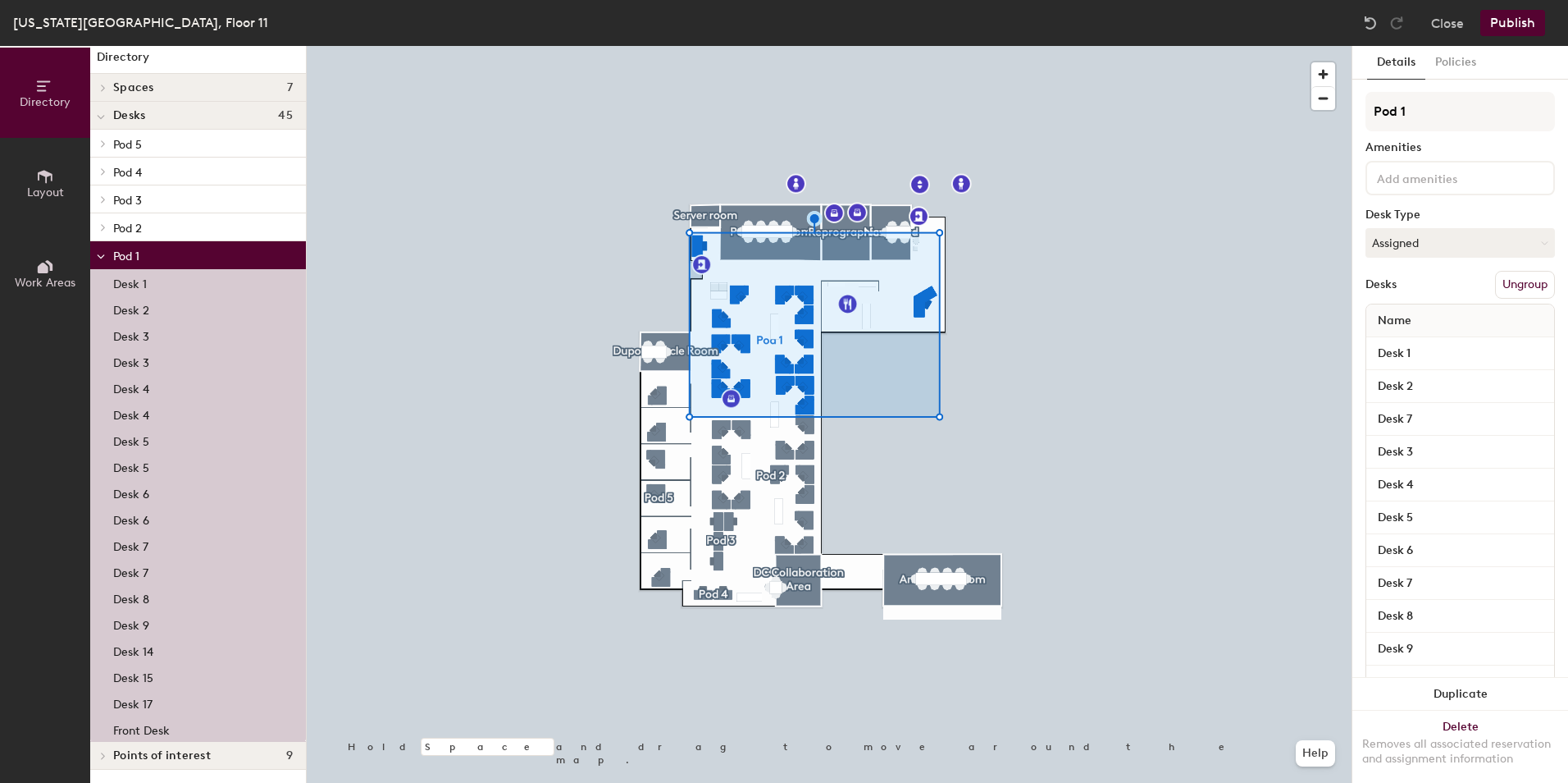
click at [1517, 282] on button "Ungroup" at bounding box center [1524, 285] width 60 height 28
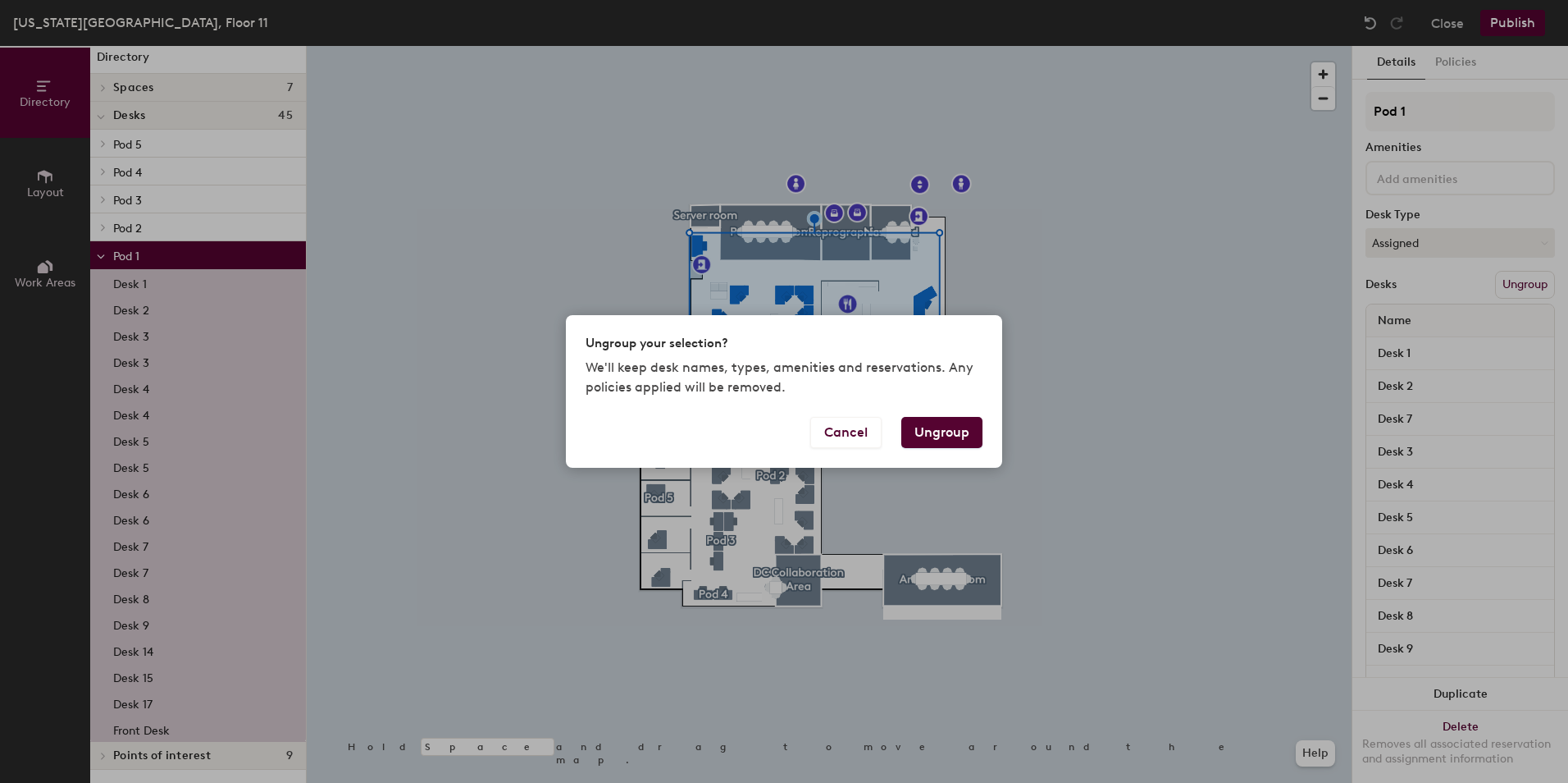
click at [938, 430] on button "Ungroup" at bounding box center [941, 432] width 81 height 31
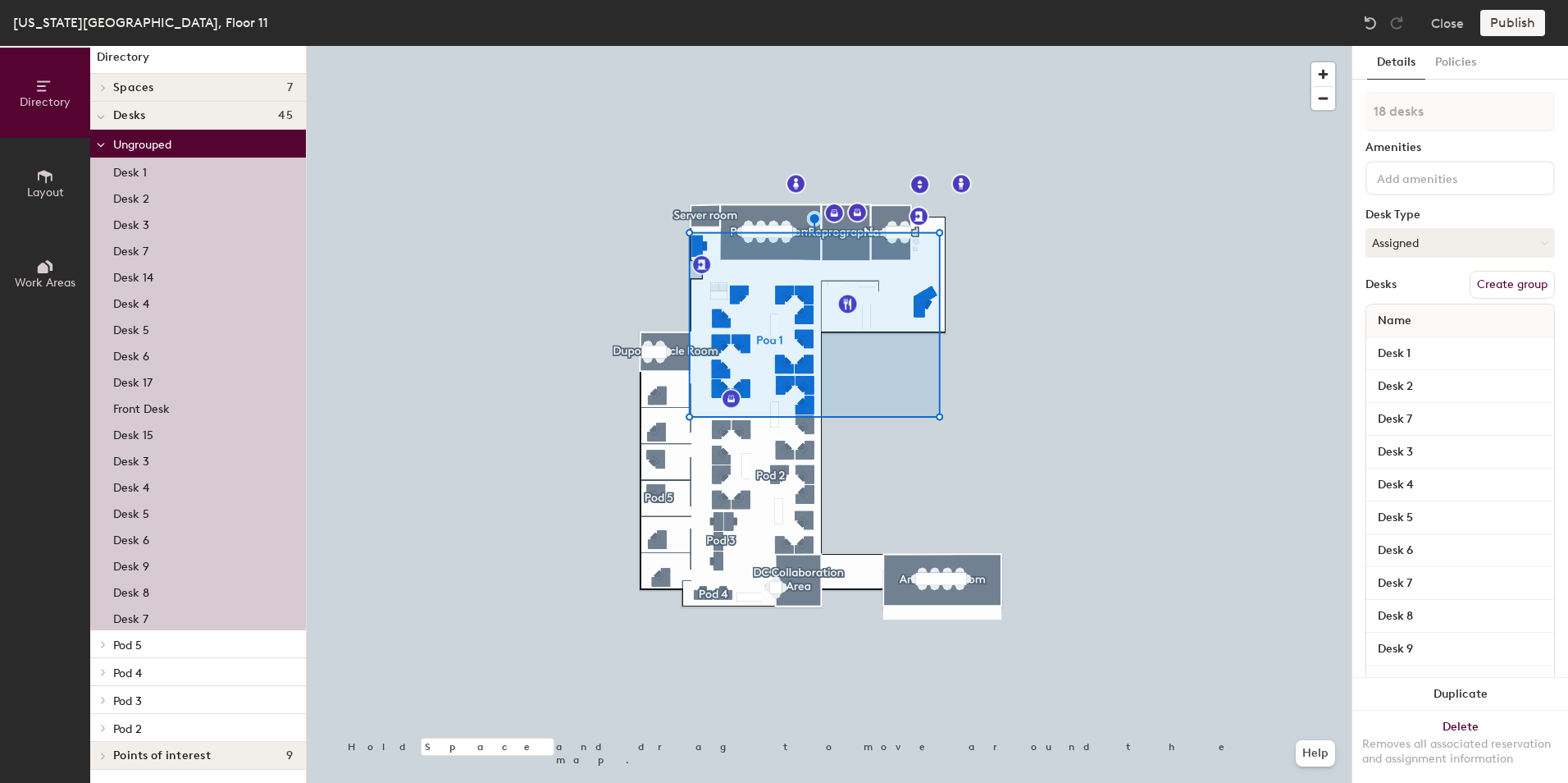
scroll to position [0, 0]
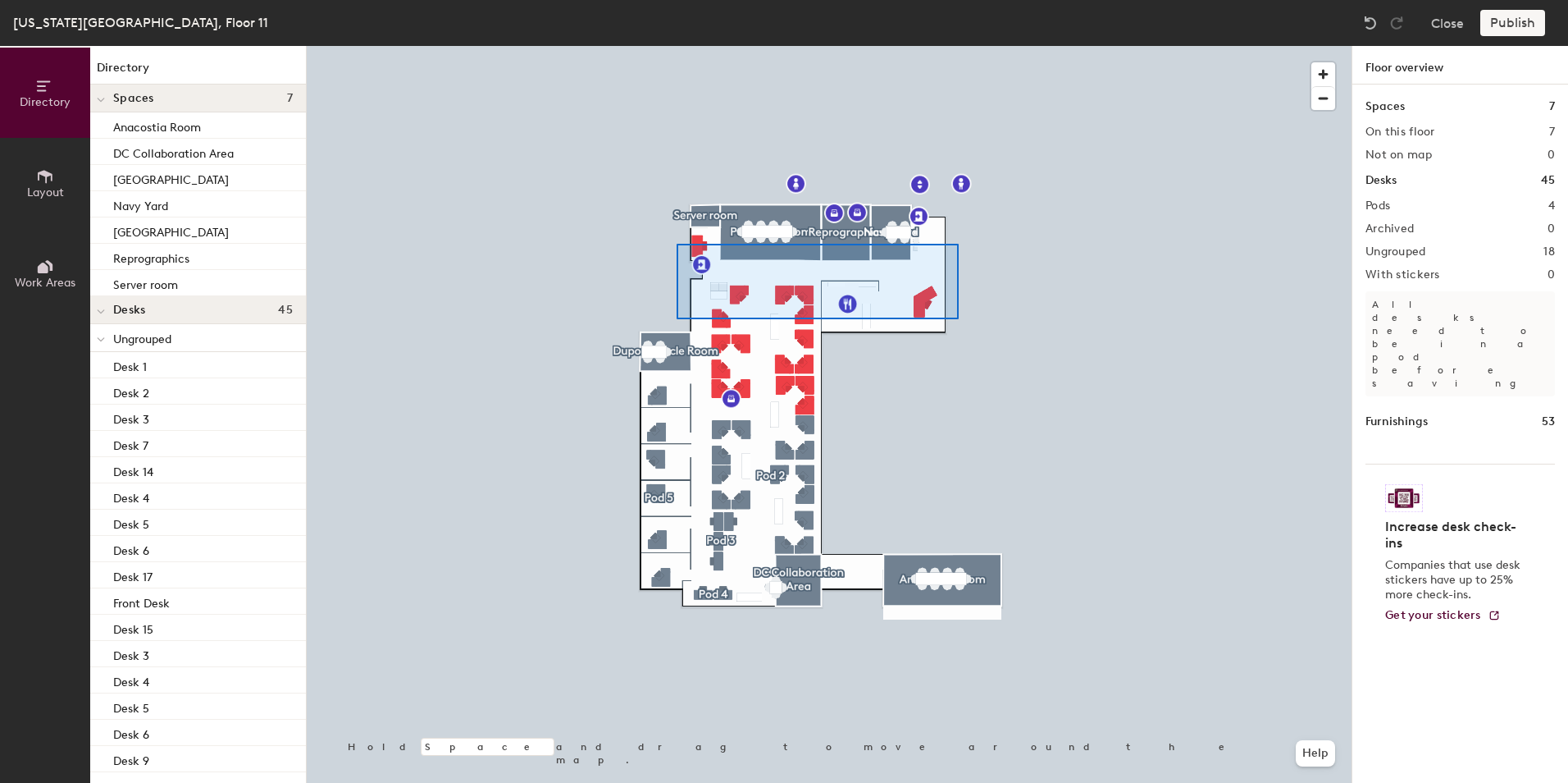
click at [676, 46] on div at bounding box center [829, 46] width 1045 height 0
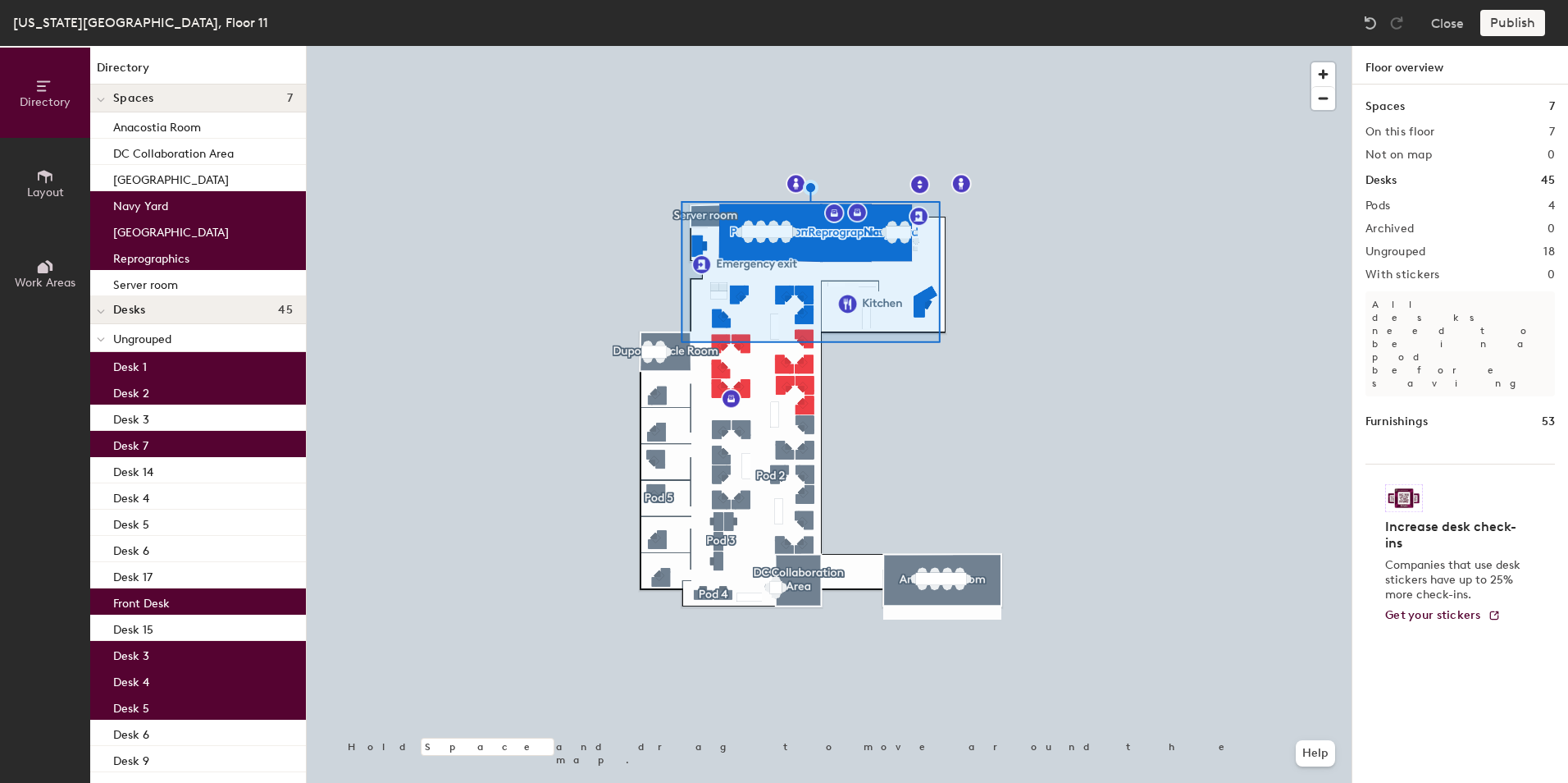
click at [1216, 46] on div at bounding box center [829, 46] width 1045 height 0
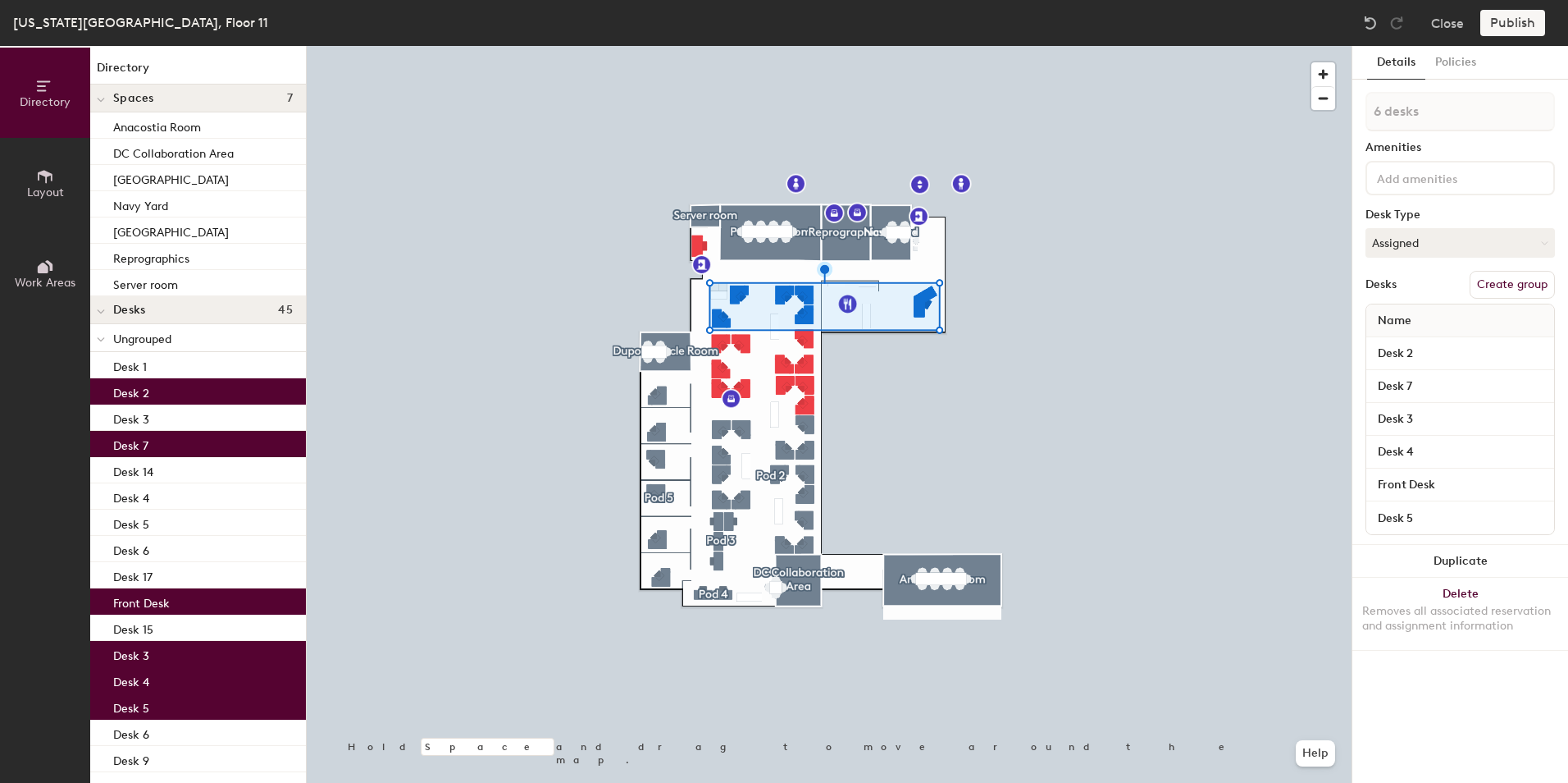
type input "7 desks"
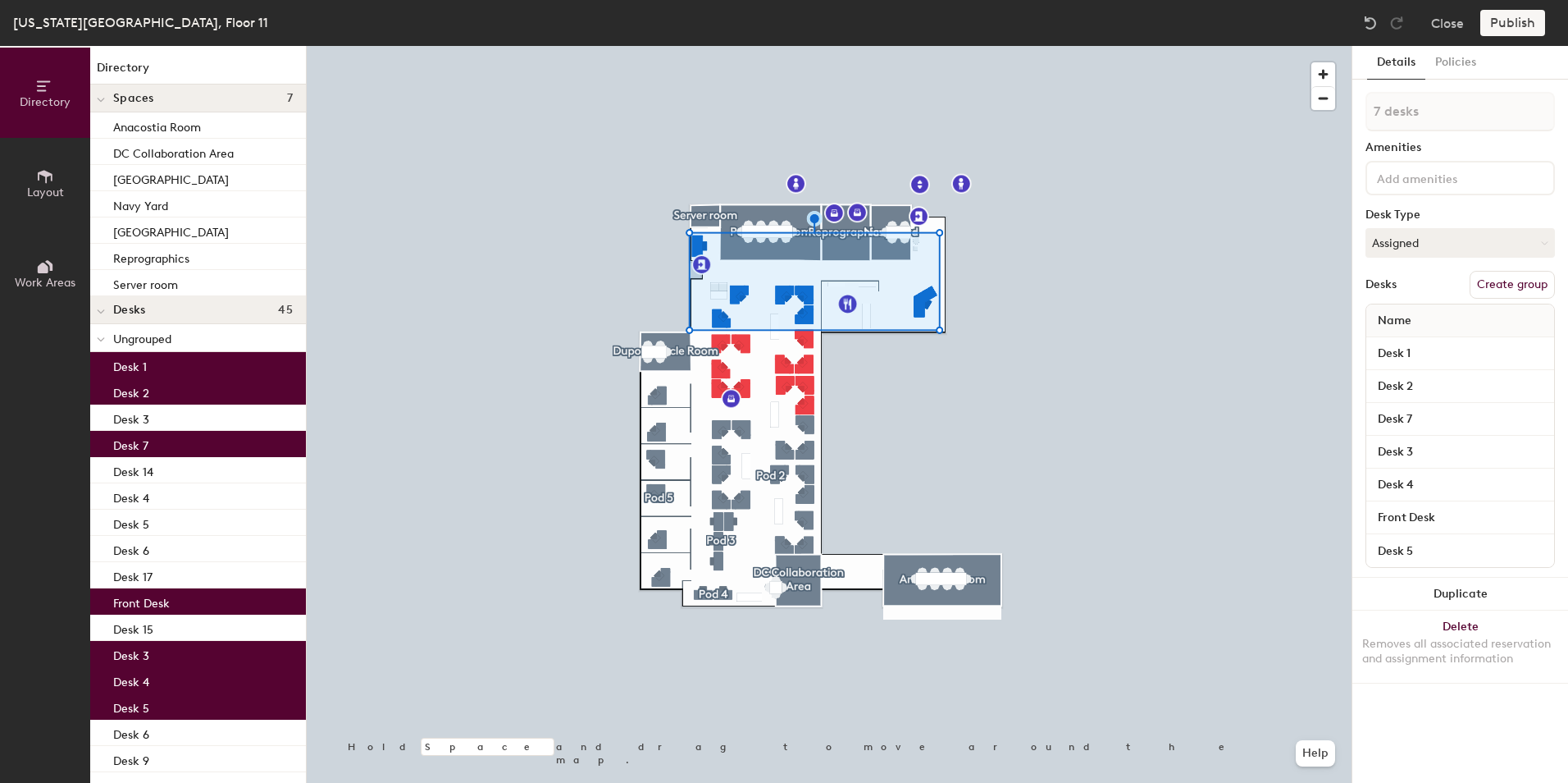
click at [1417, 183] on input at bounding box center [1448, 177] width 148 height 20
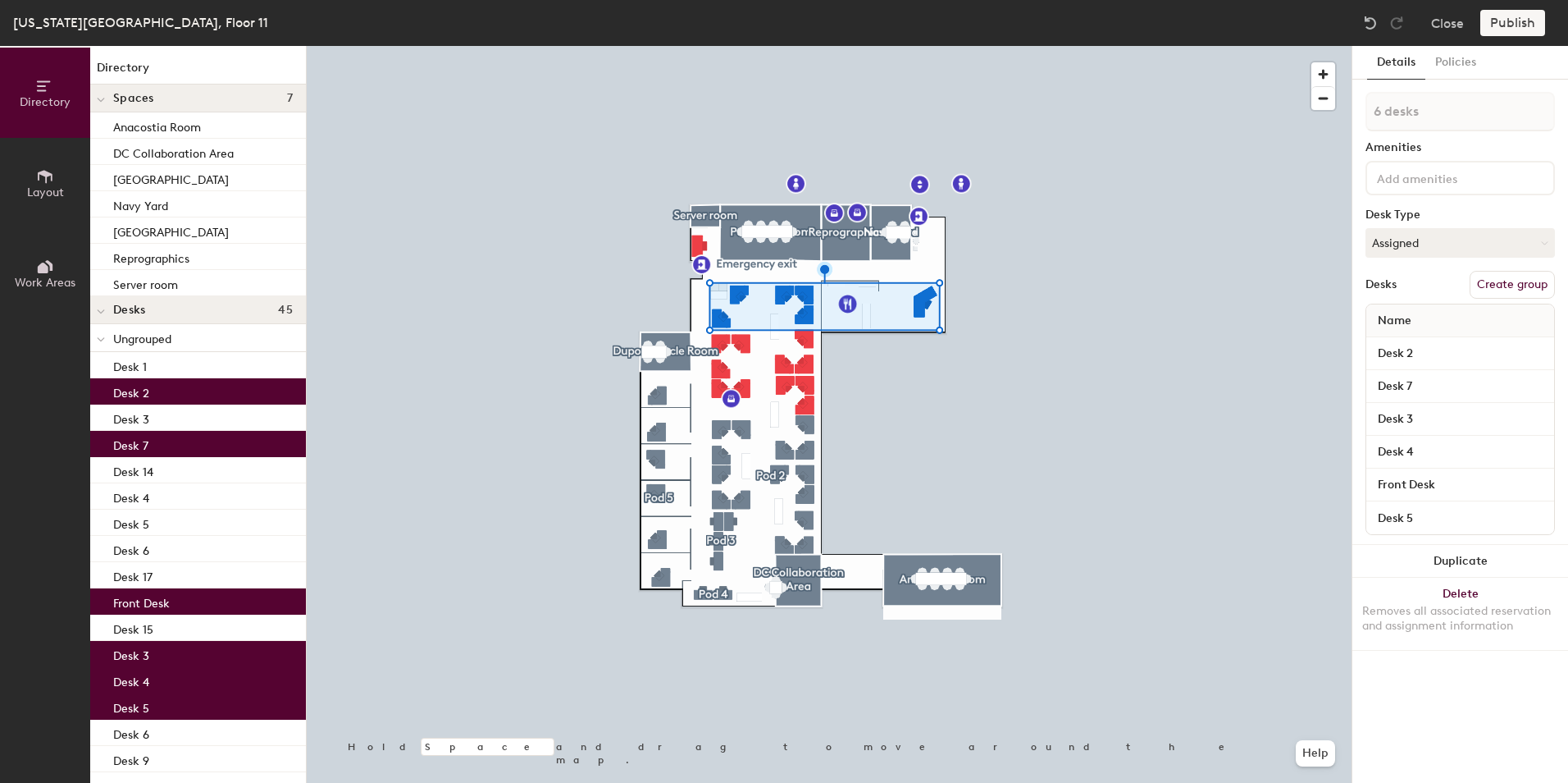
type input "7 desks"
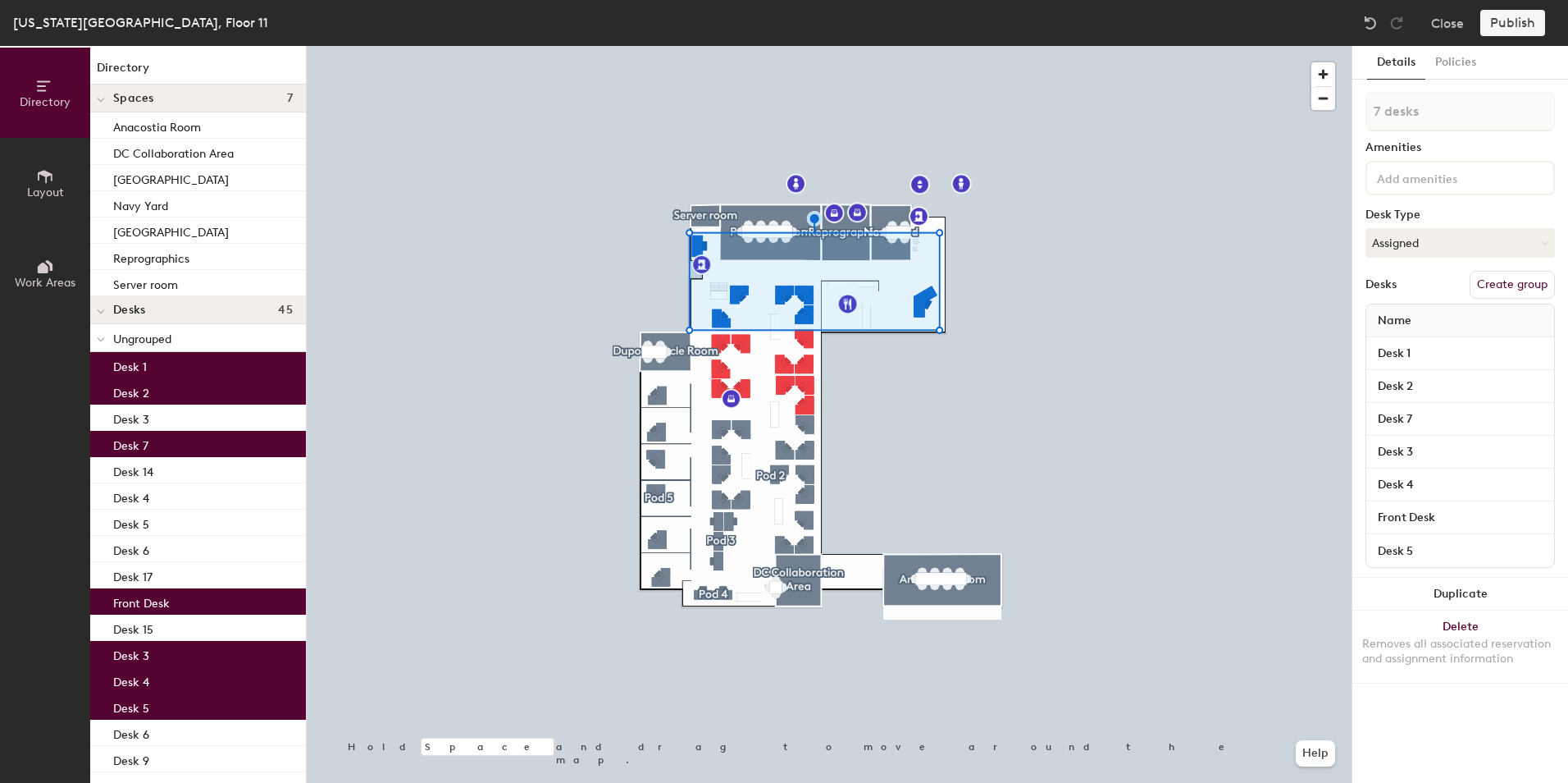
click at [1505, 284] on button "Create group" at bounding box center [1512, 285] width 85 height 28
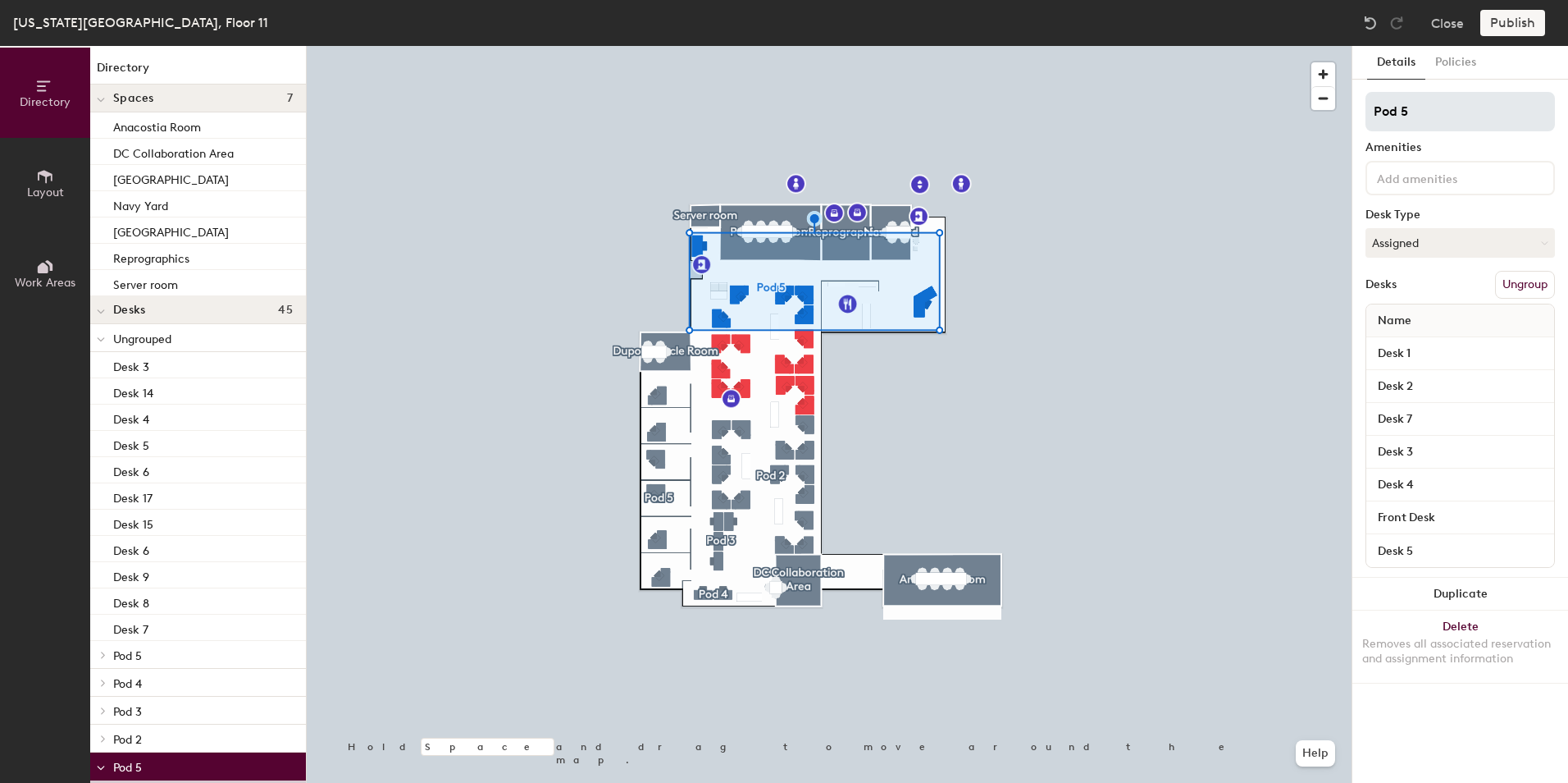
click at [1427, 107] on input "Pod 5" at bounding box center [1460, 111] width 190 height 39
type input "Pod 1a"
click at [104, 311] on icon at bounding box center [101, 312] width 7 height 3
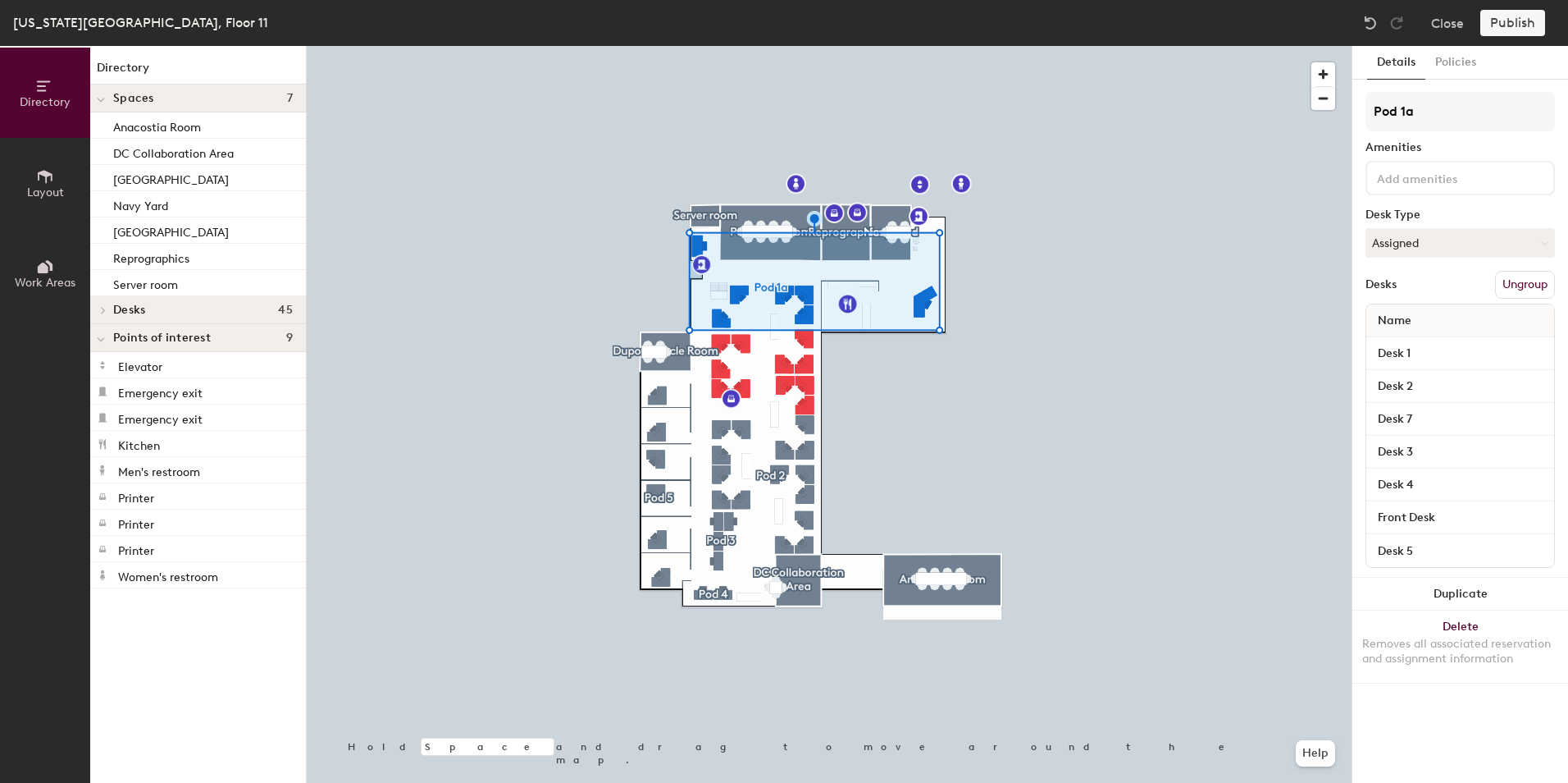
click at [104, 311] on icon at bounding box center [104, 310] width 3 height 7
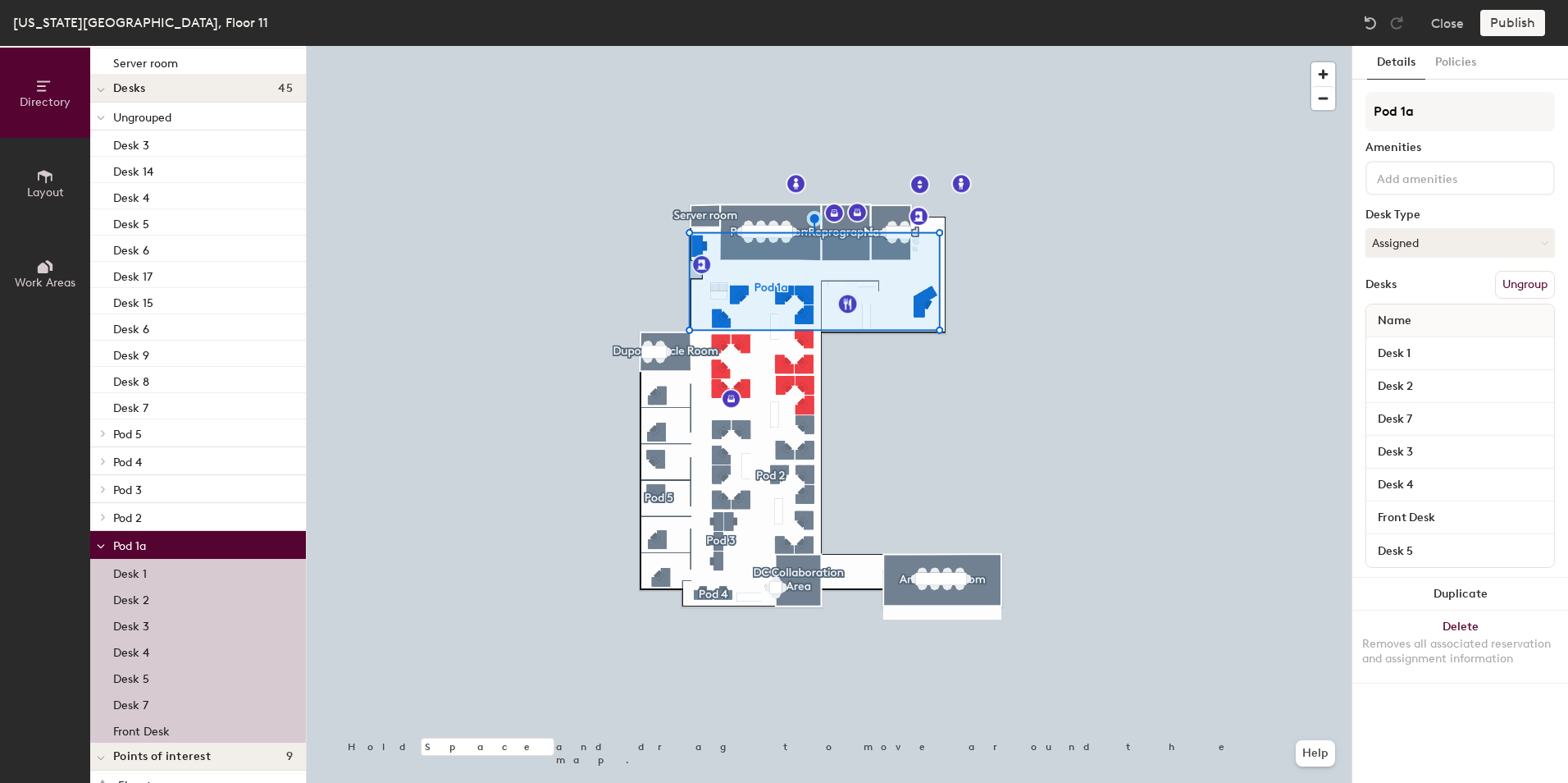
scroll to position [246, 0]
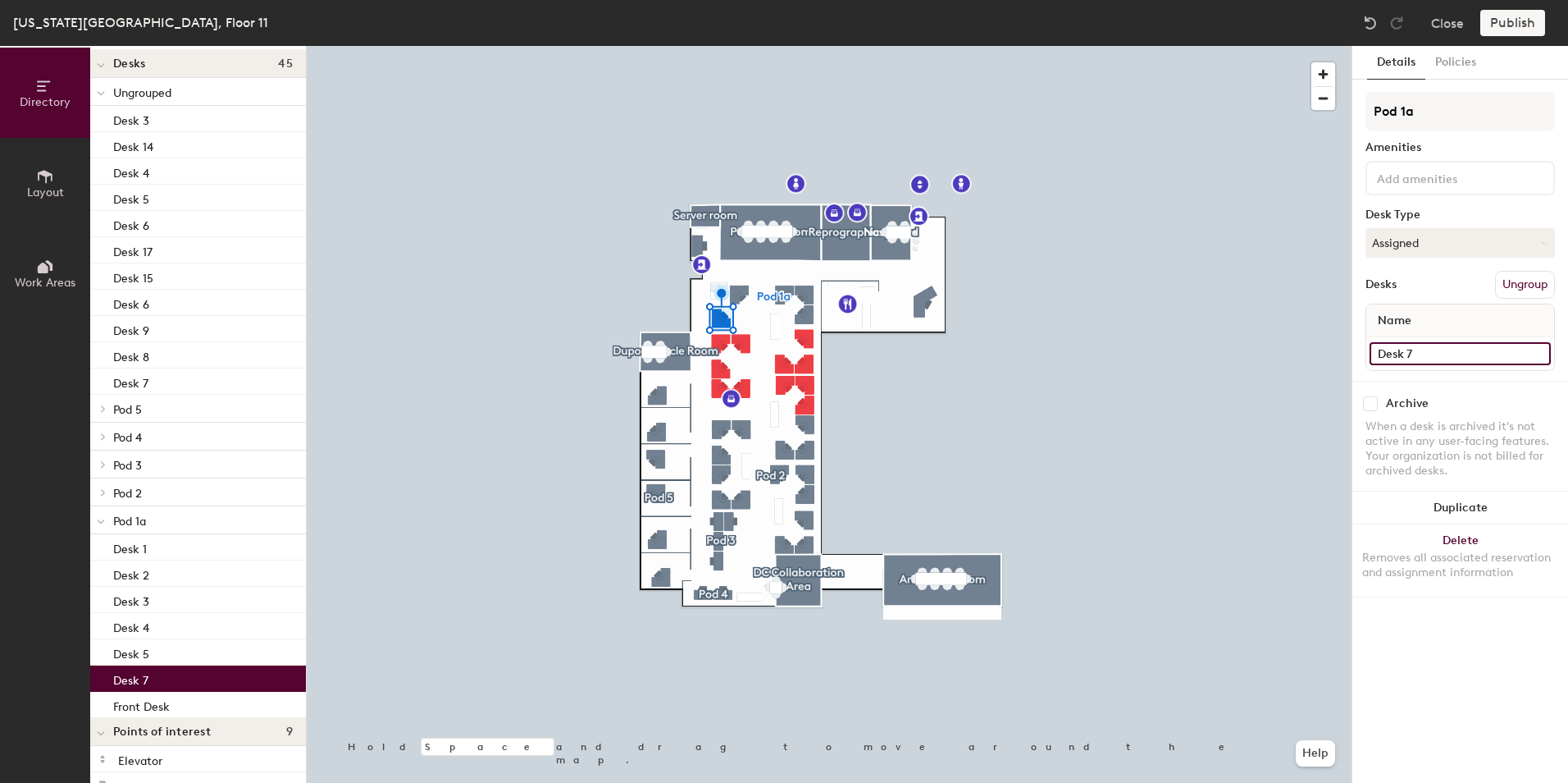
click at [1428, 354] on input "Desk 7" at bounding box center [1460, 354] width 181 height 23
type input "Desk 6"
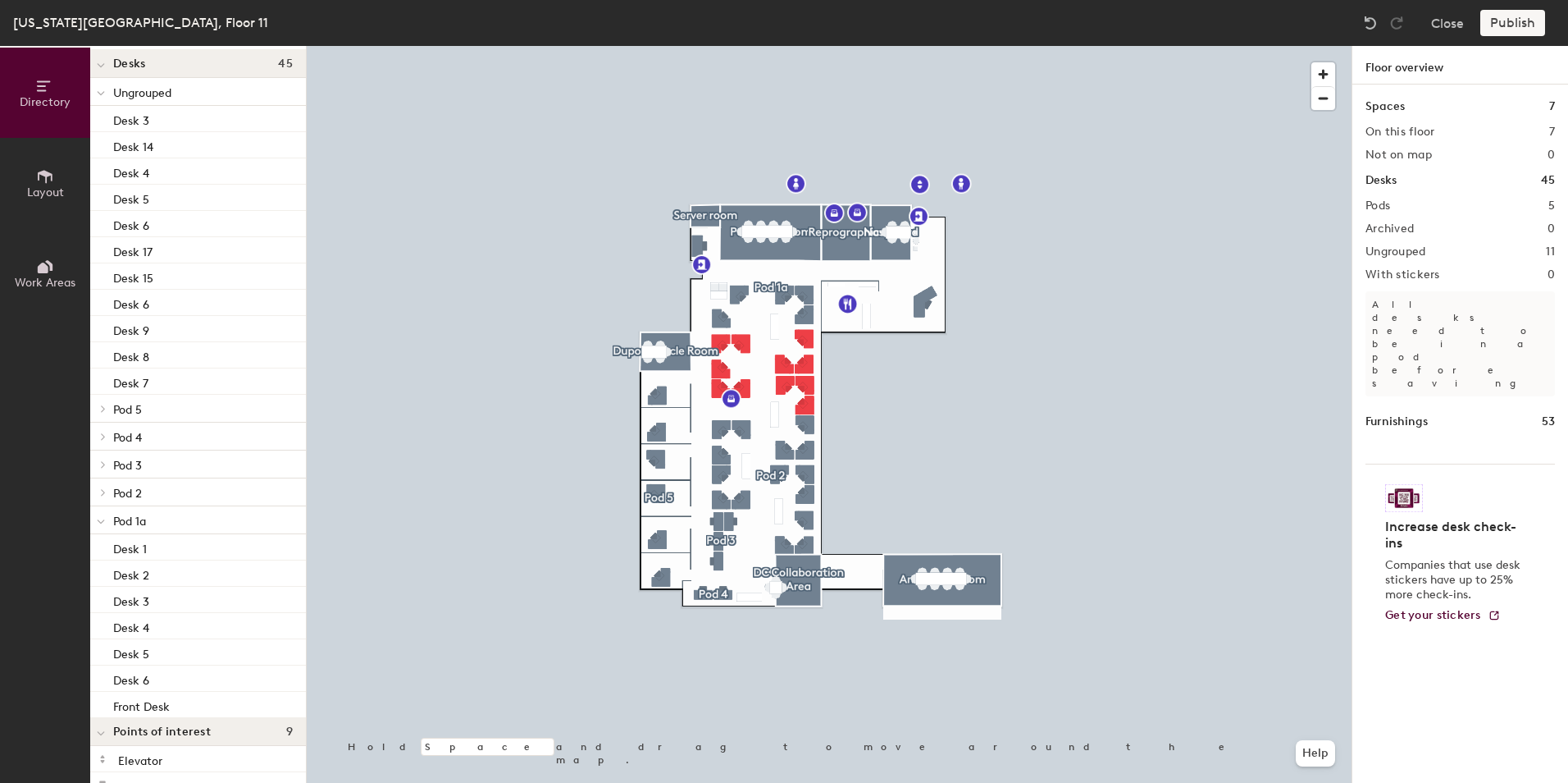
click at [1180, 46] on div at bounding box center [829, 46] width 1045 height 0
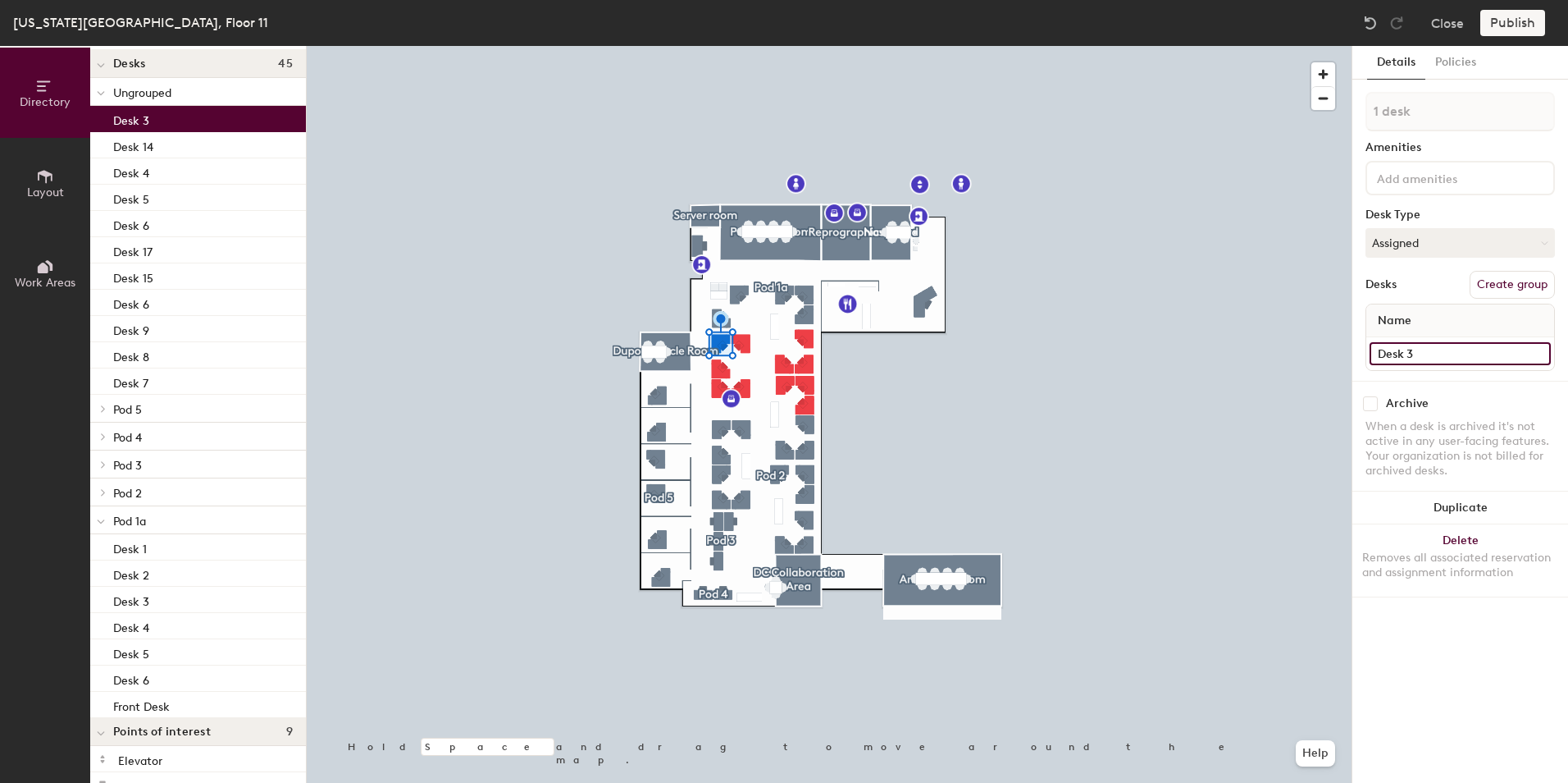
click at [1420, 346] on input "Desk 3" at bounding box center [1460, 354] width 181 height 23
type input "Desk 1"
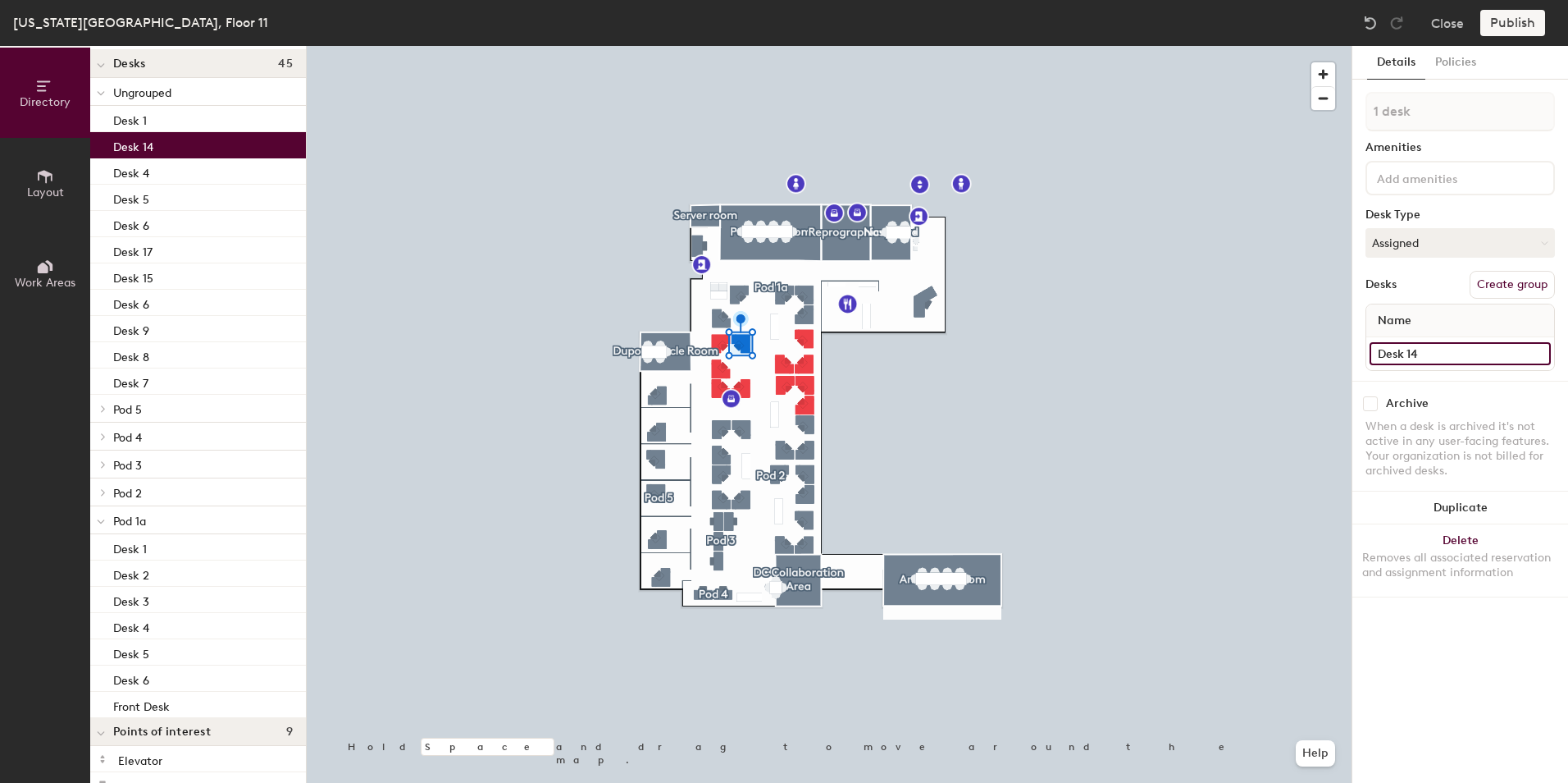
click at [1439, 359] on input "Desk 14" at bounding box center [1460, 354] width 181 height 23
type input "Desk 2"
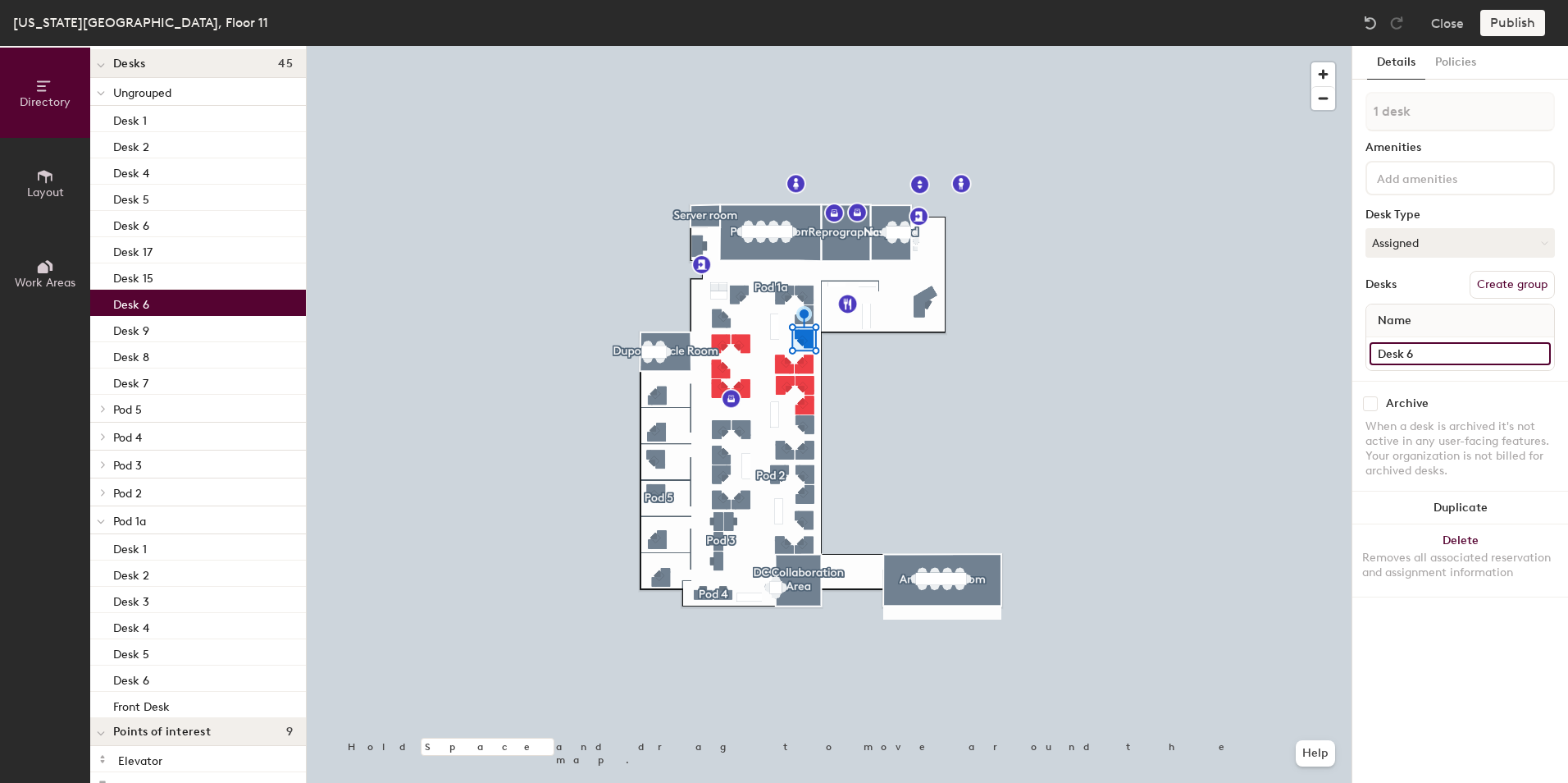
click at [1434, 350] on input "Desk 6" at bounding box center [1460, 354] width 181 height 23
type input "Desk 3"
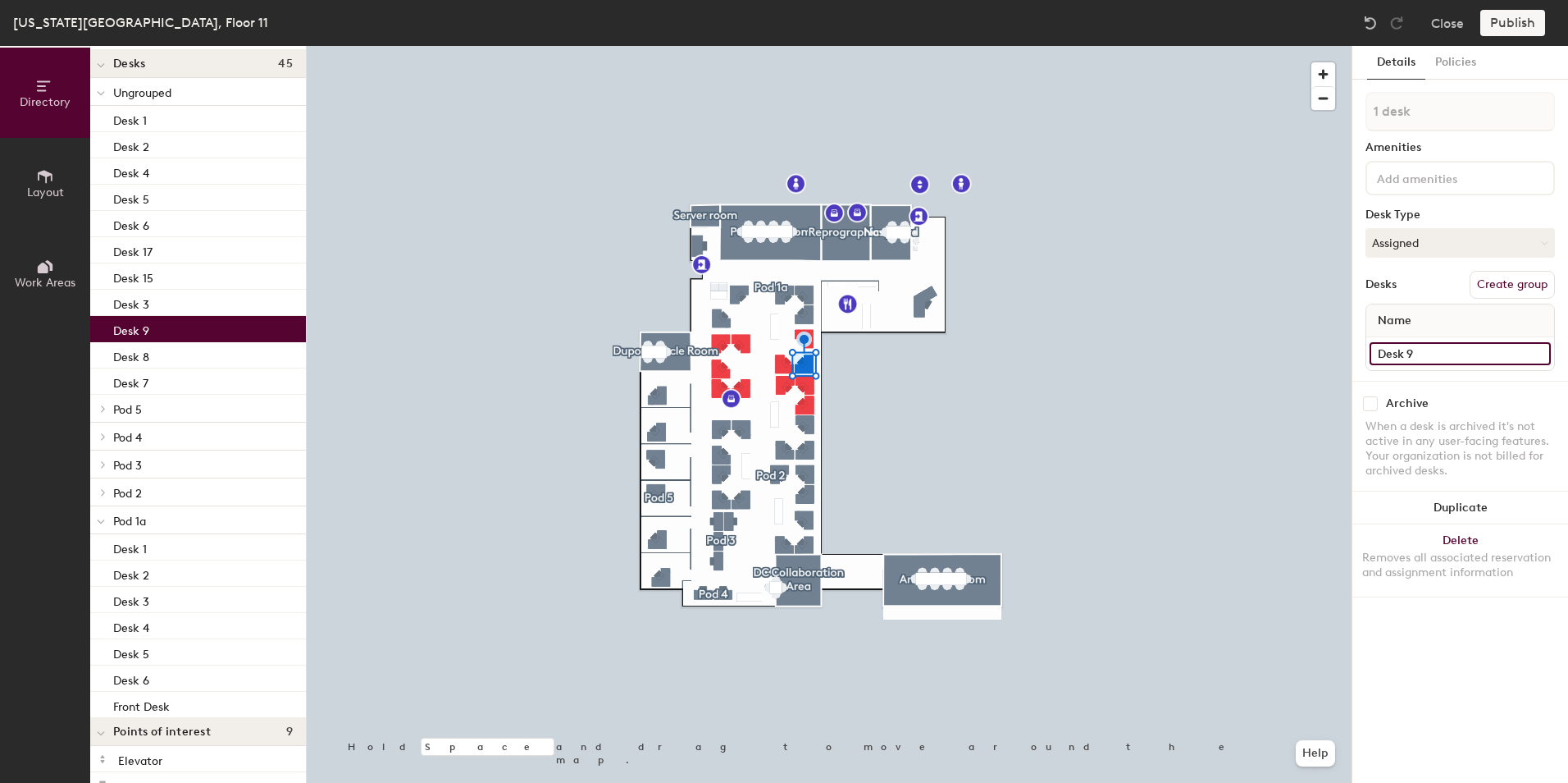
click at [1418, 351] on input "Desk 9" at bounding box center [1460, 354] width 181 height 23
click at [1420, 352] on input "Desk 9" at bounding box center [1460, 354] width 181 height 23
type input "Desk 4"
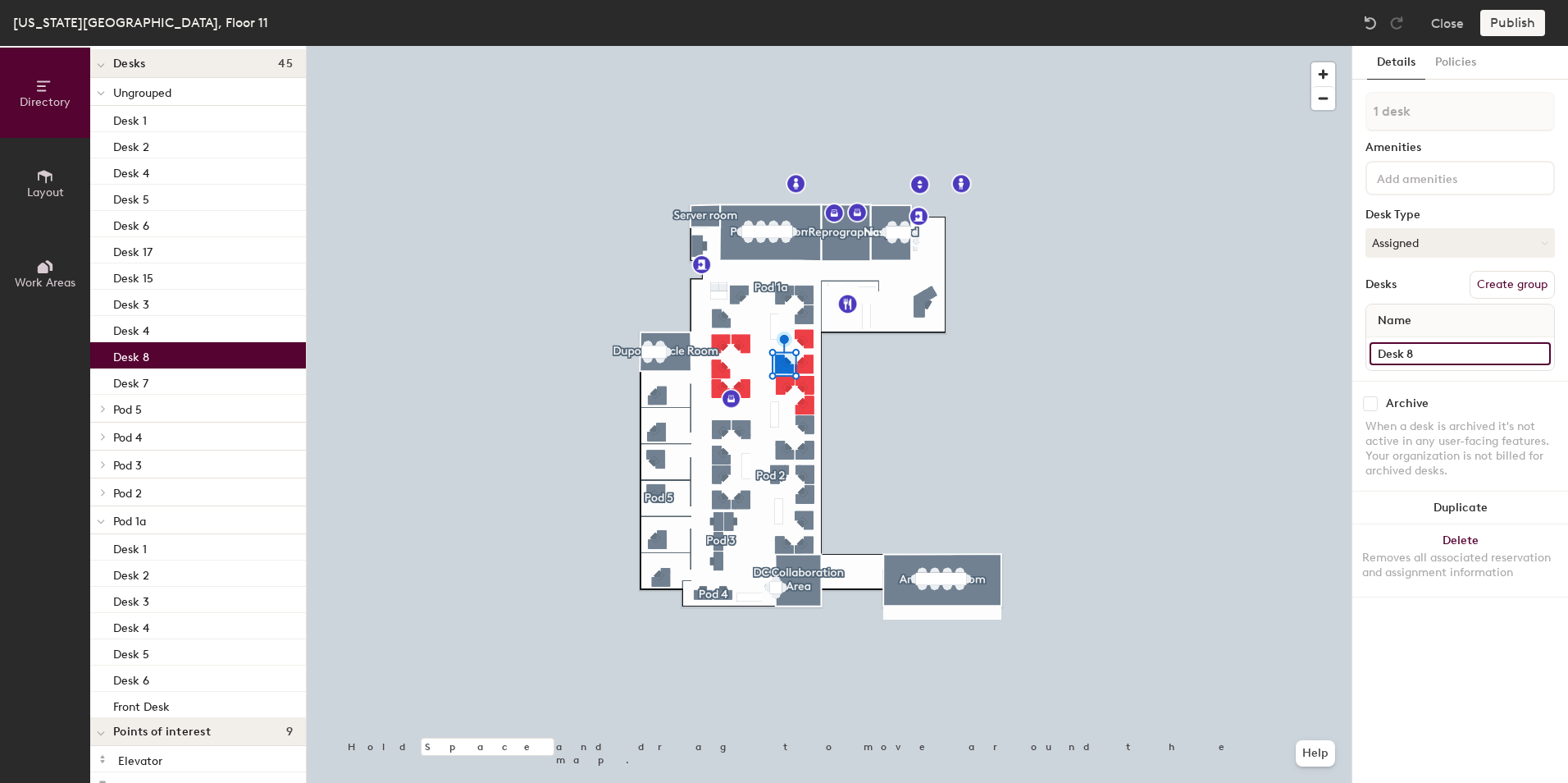
click at [1435, 354] on input "Desk 8" at bounding box center [1460, 354] width 181 height 23
type input "Desk 5"
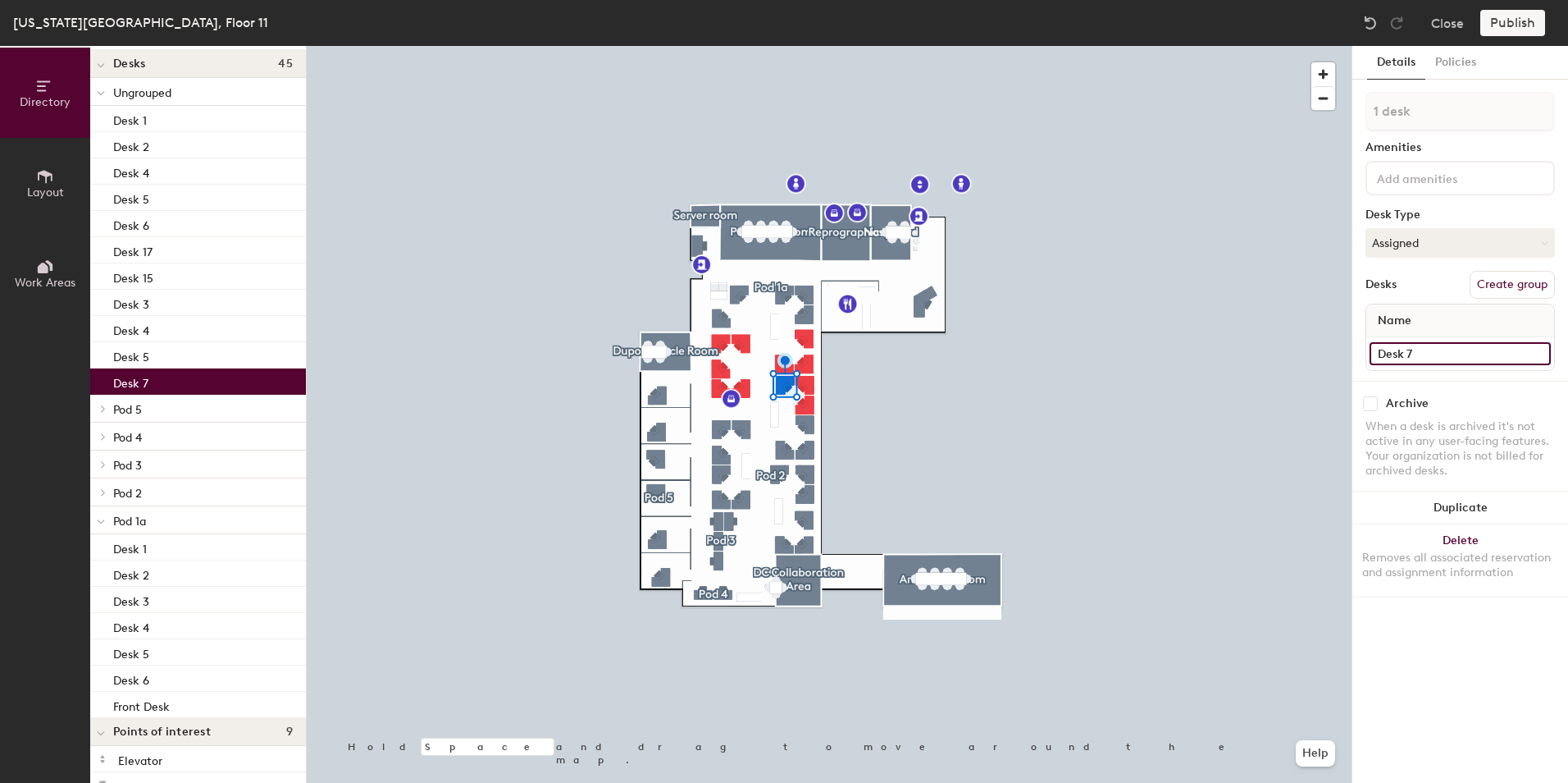
click at [1419, 347] on input "Desk 7" at bounding box center [1460, 354] width 181 height 23
type input "Desk 6"
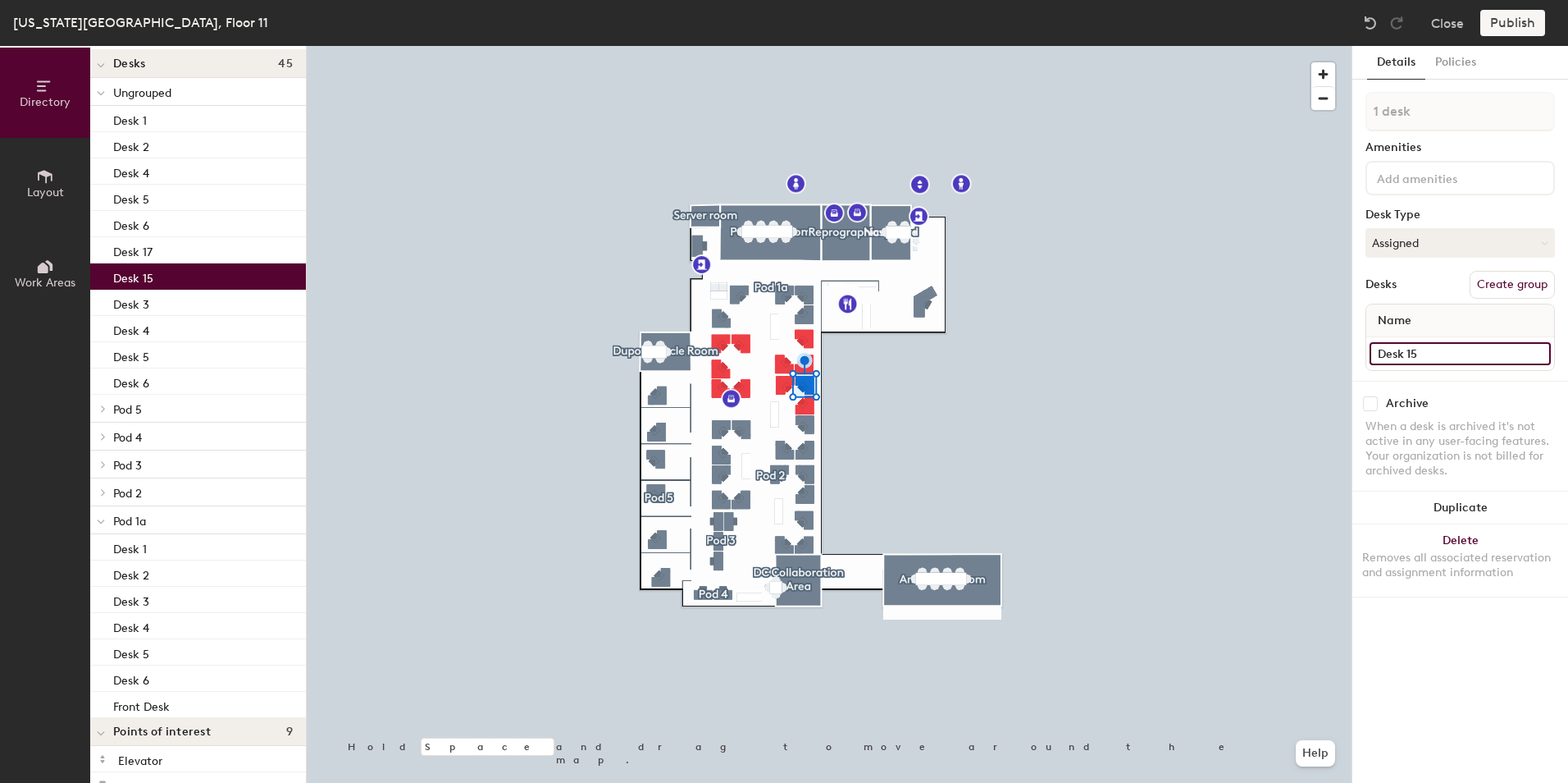
click at [1422, 353] on input "Desk 15" at bounding box center [1460, 354] width 181 height 23
type input "Desk 17"
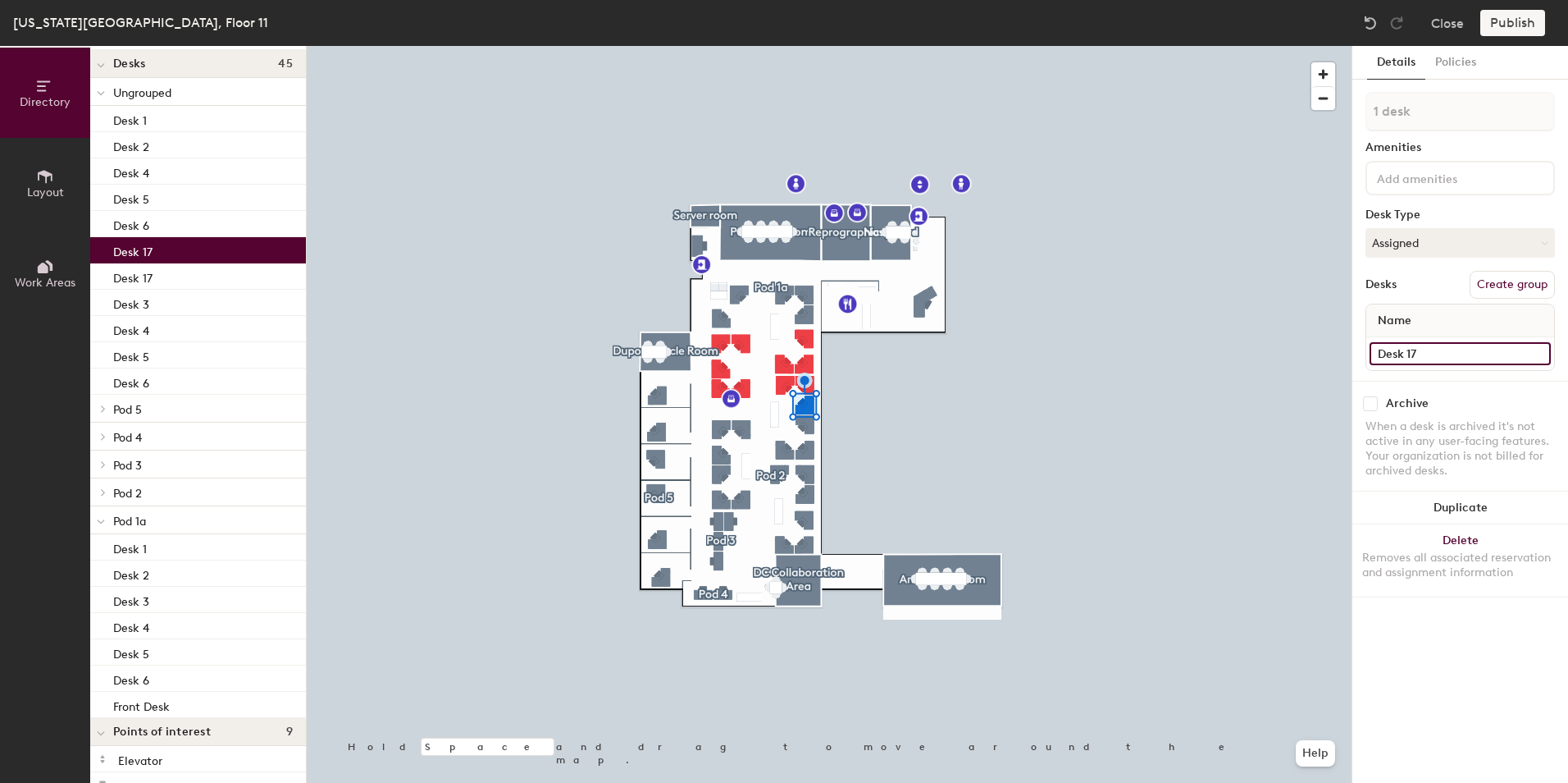
click at [1421, 361] on input "Desk 17" at bounding box center [1460, 354] width 181 height 23
type input "Desk 8"
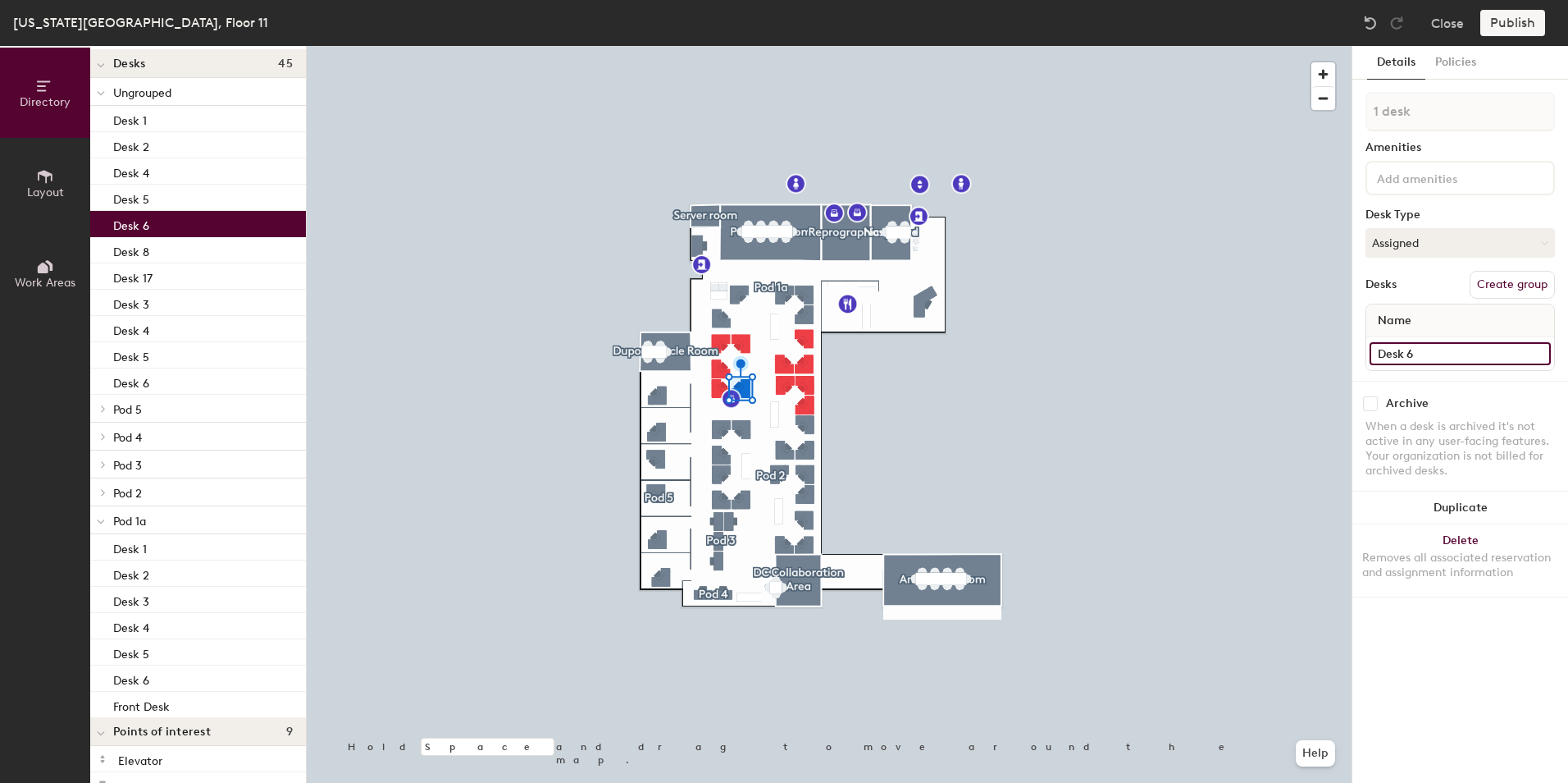
click at [1416, 354] on input "Desk 6" at bounding box center [1460, 354] width 181 height 23
click at [1417, 354] on input "Desk 6" at bounding box center [1460, 354] width 181 height 23
type input "Desk 9"
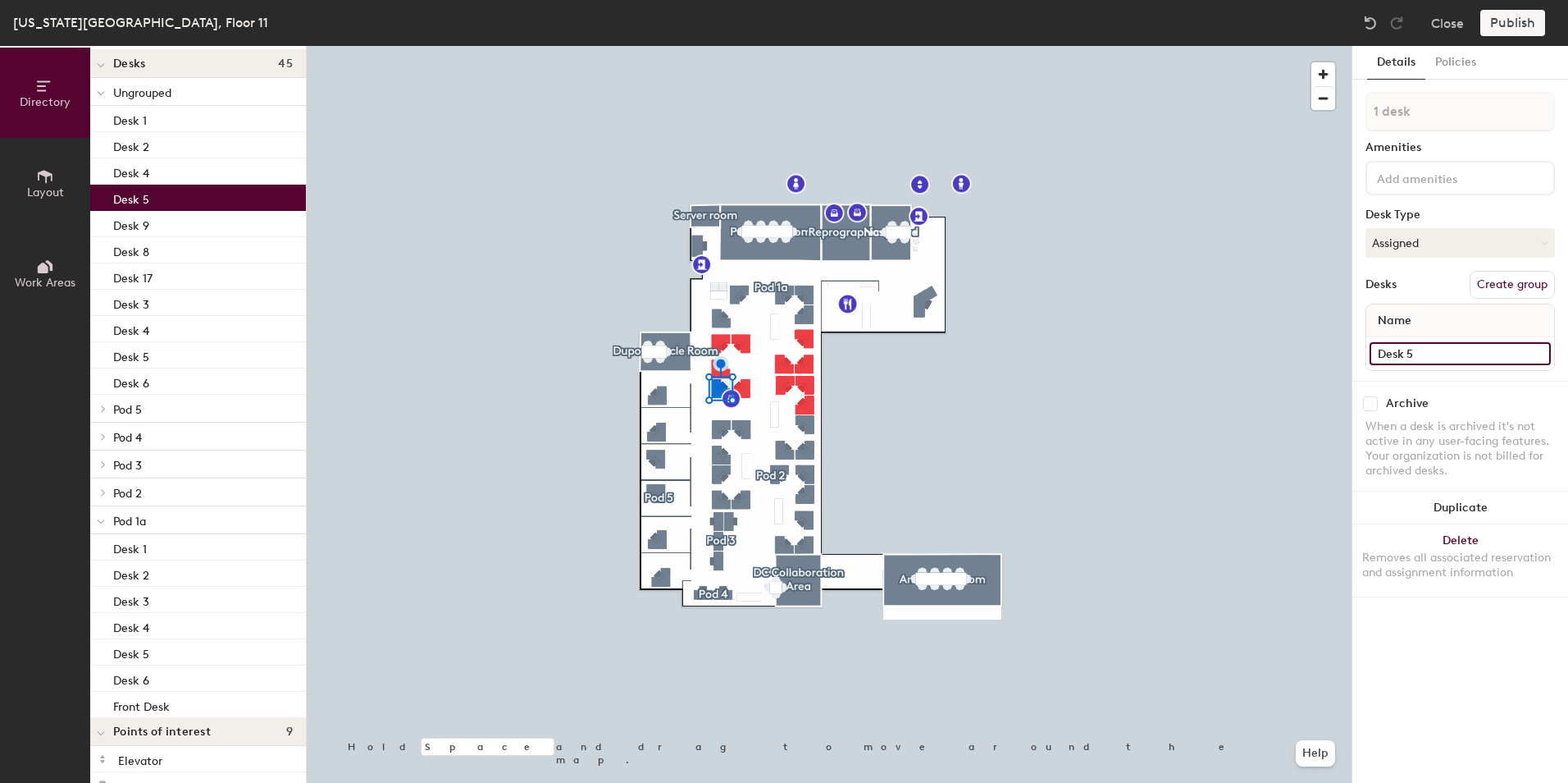
click at [1425, 347] on input "Desk 5" at bounding box center [1460, 354] width 181 height 23
type input "Desk 10"
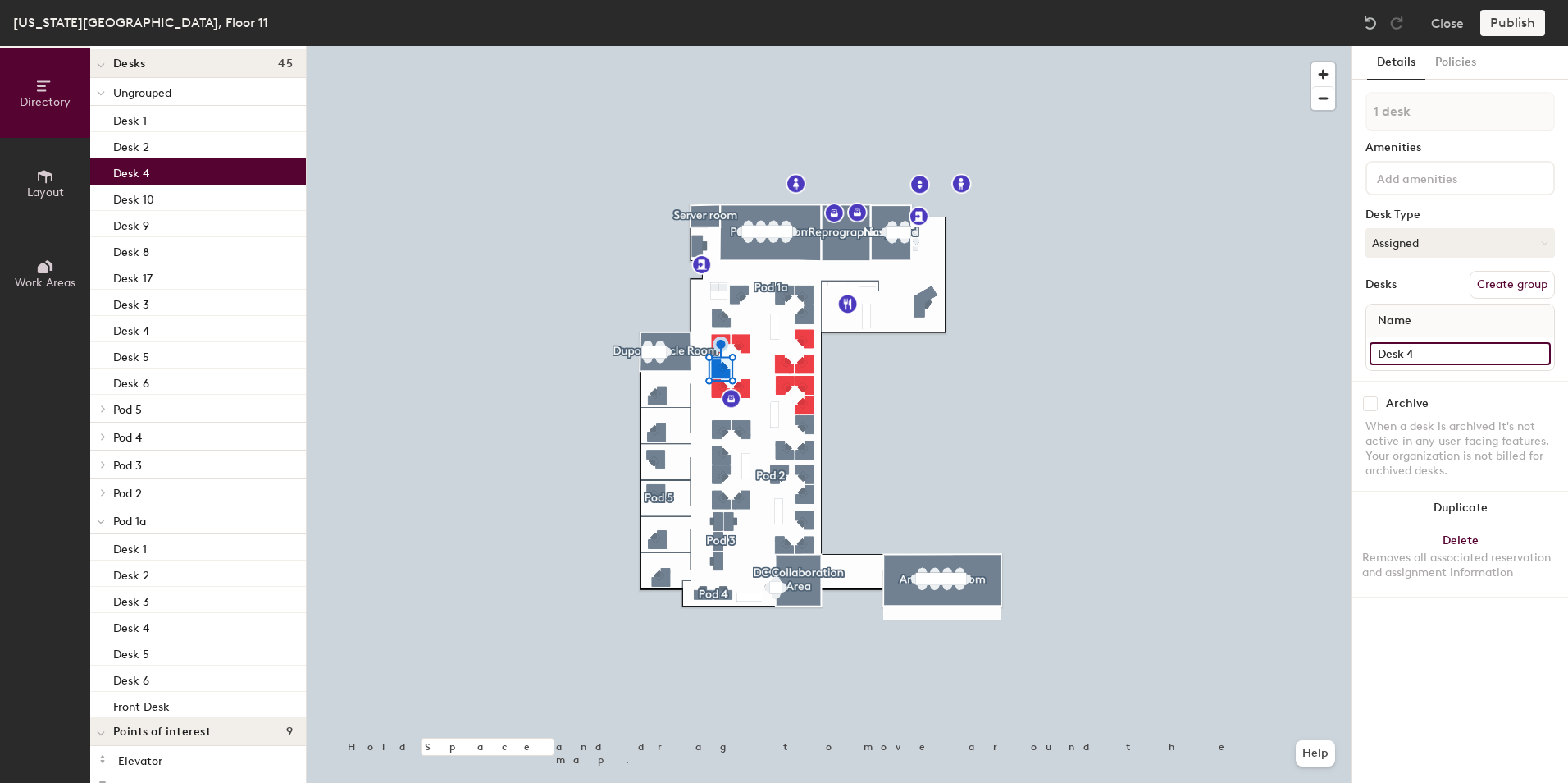
click at [1457, 361] on input "Desk 4" at bounding box center [1460, 354] width 181 height 23
type input "Desk 11"
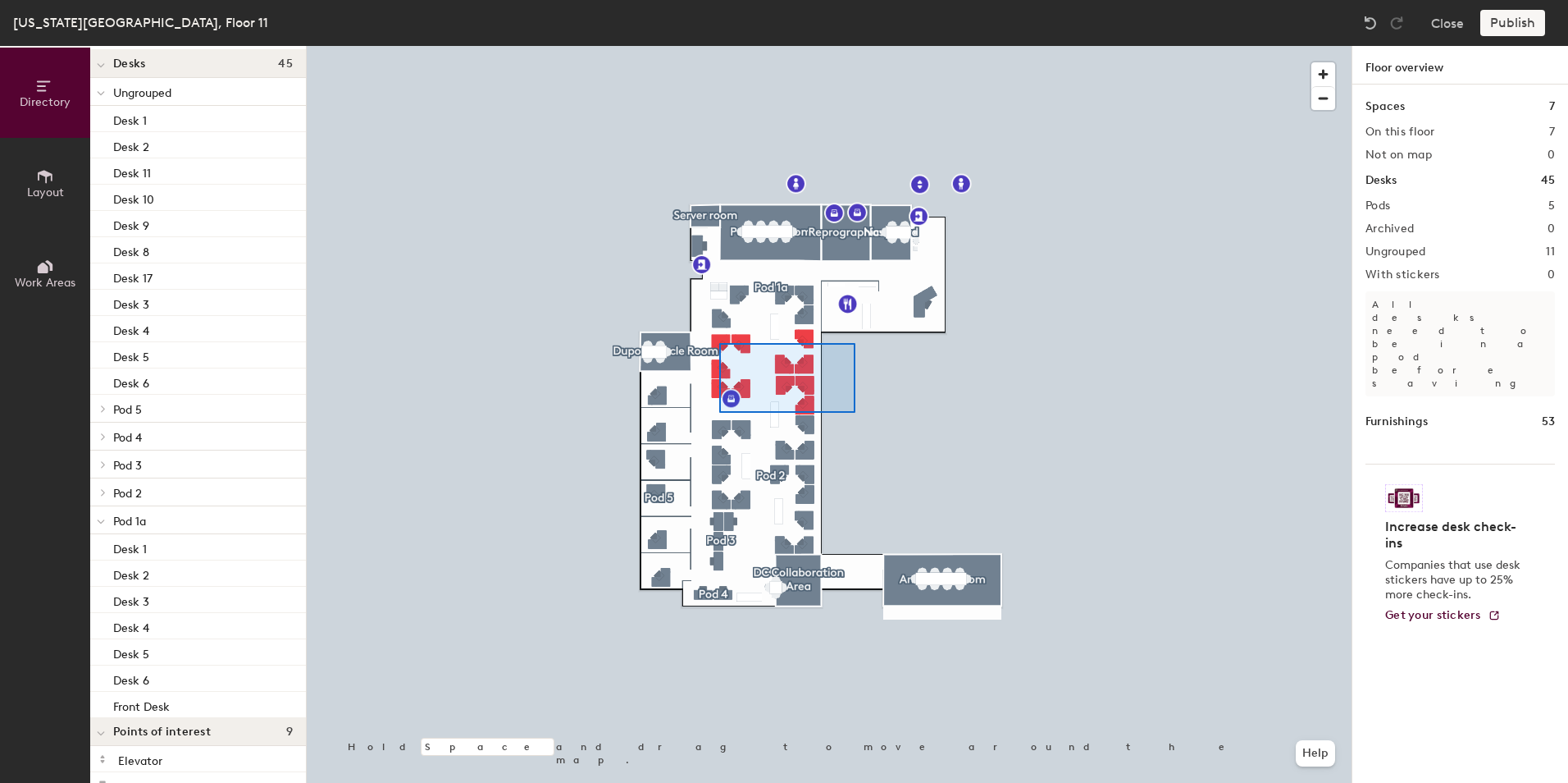
click at [719, 46] on div at bounding box center [829, 46] width 1045 height 0
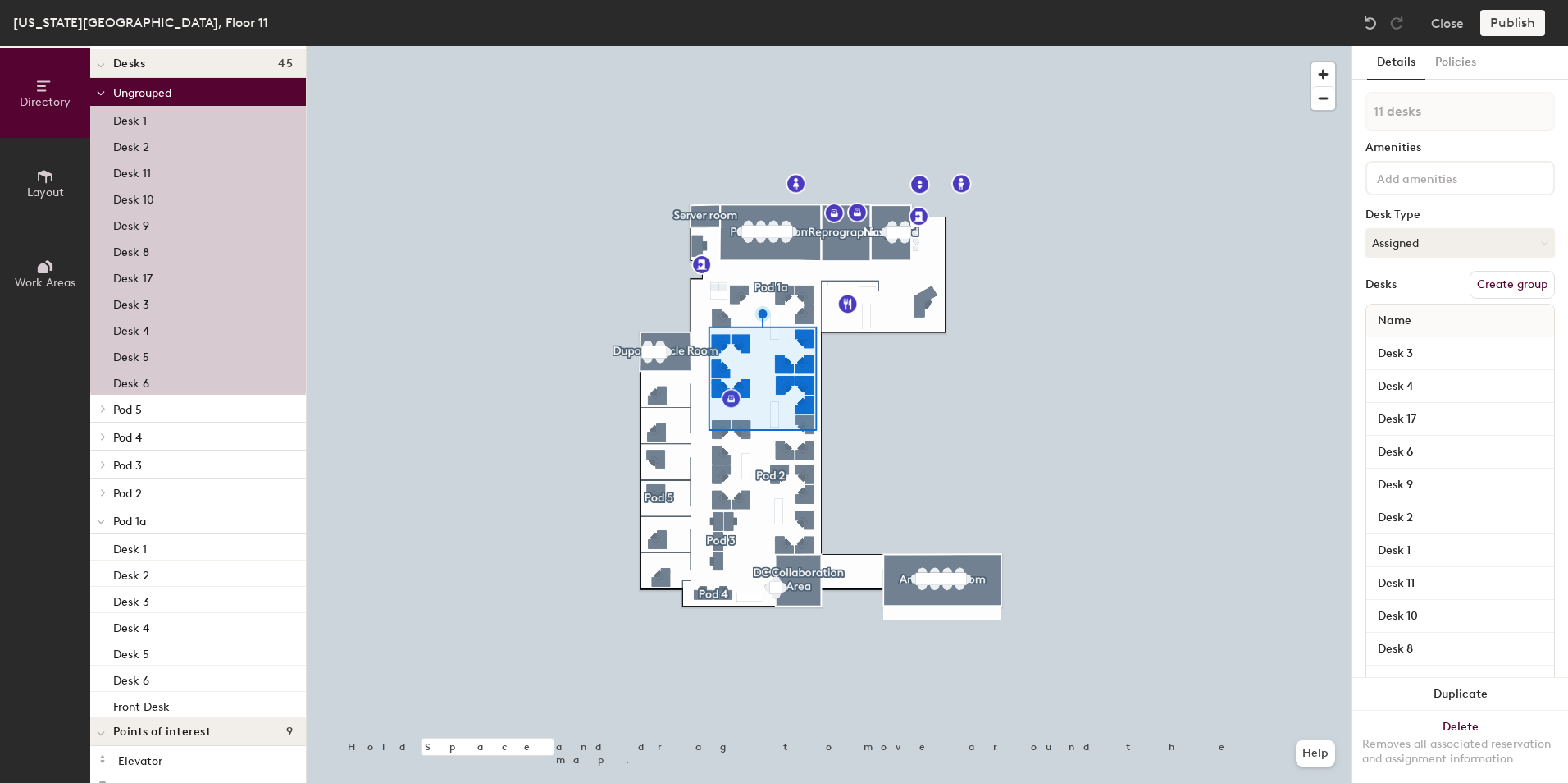
click at [1006, 46] on div at bounding box center [829, 46] width 1045 height 0
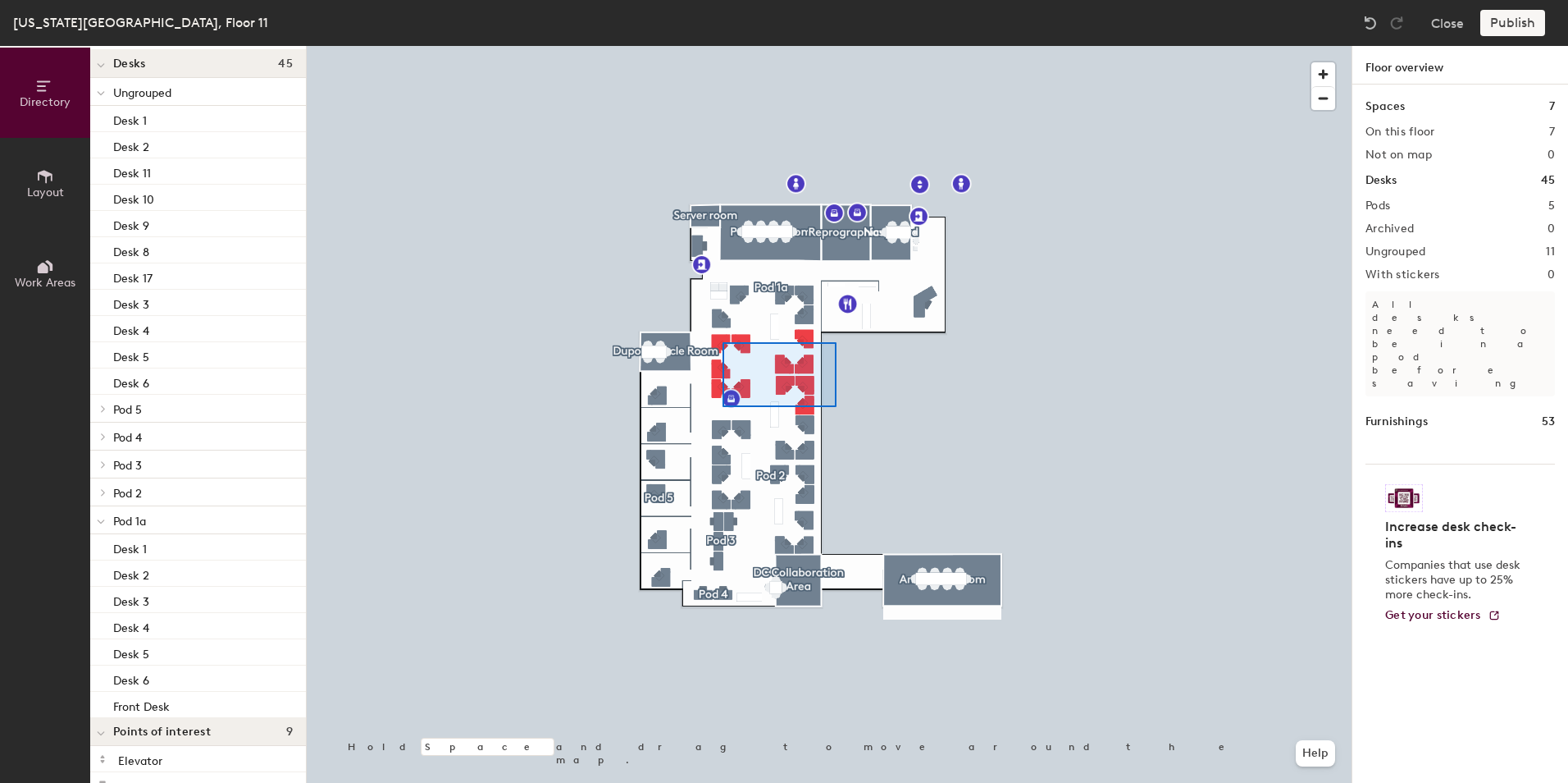
click at [723, 46] on div at bounding box center [829, 46] width 1045 height 0
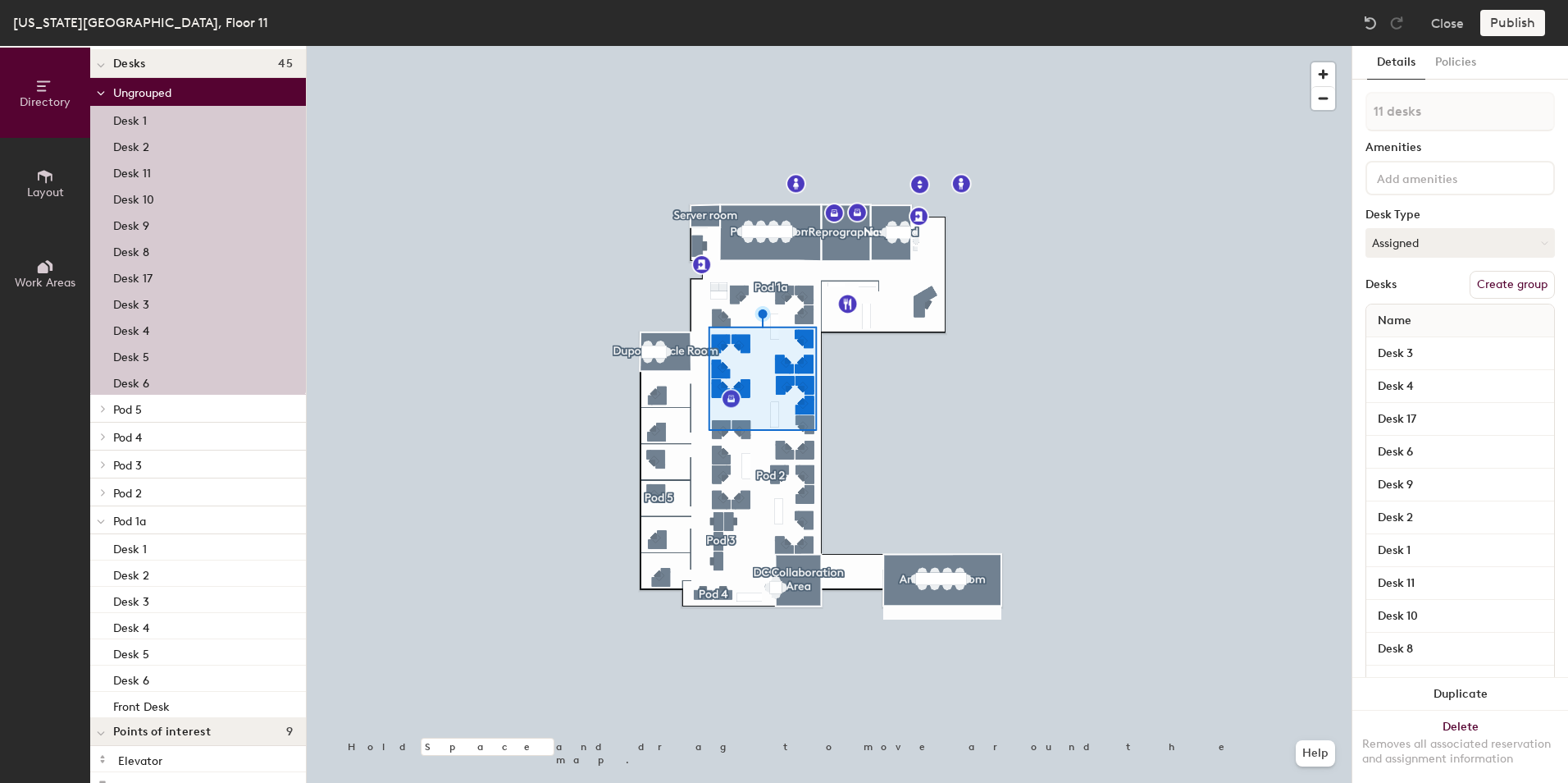
click at [1498, 283] on button "Create group" at bounding box center [1512, 285] width 85 height 28
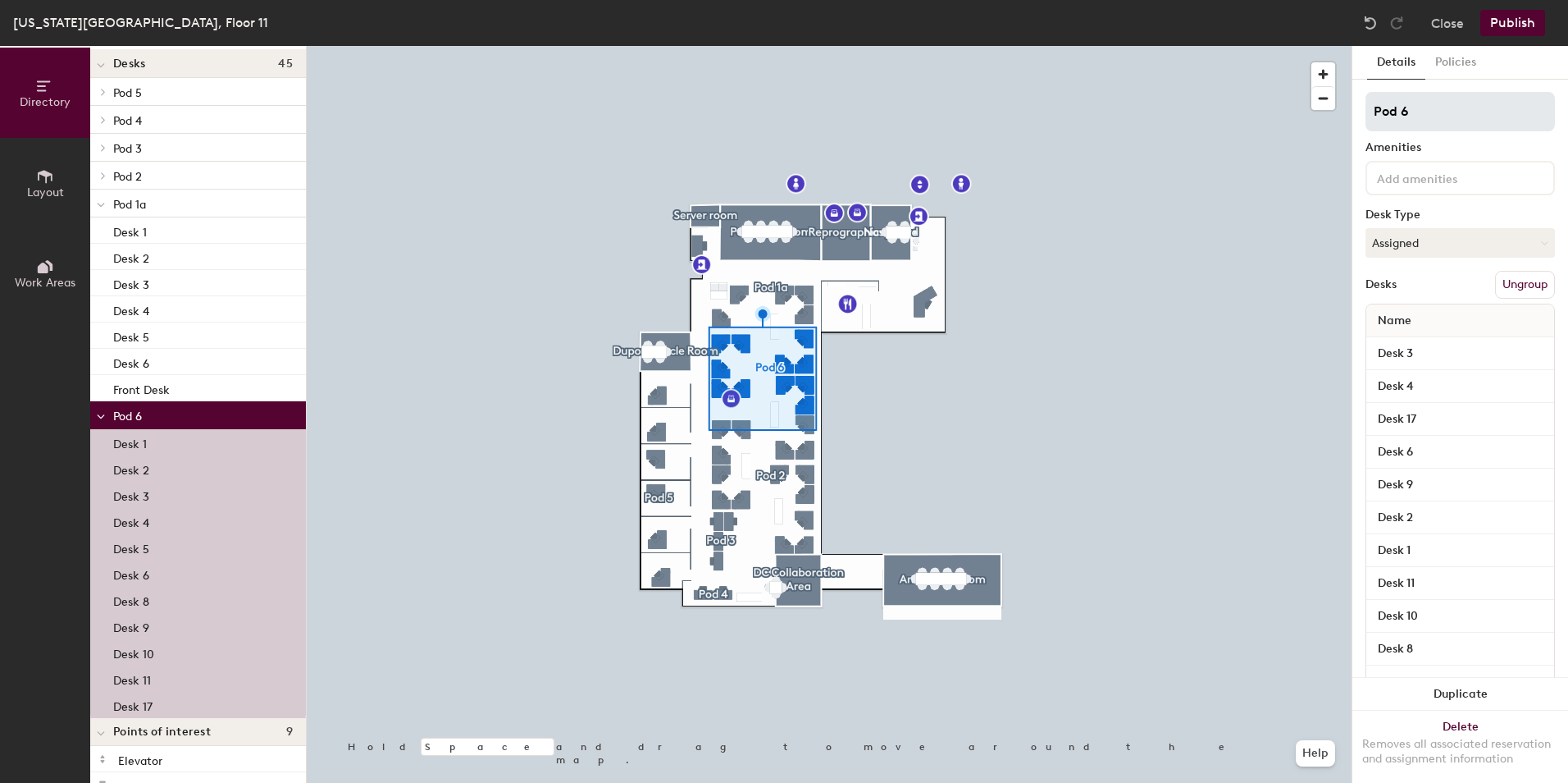
click at [1428, 112] on input "Pod 6" at bounding box center [1460, 111] width 190 height 39
type input "Pod 2a"
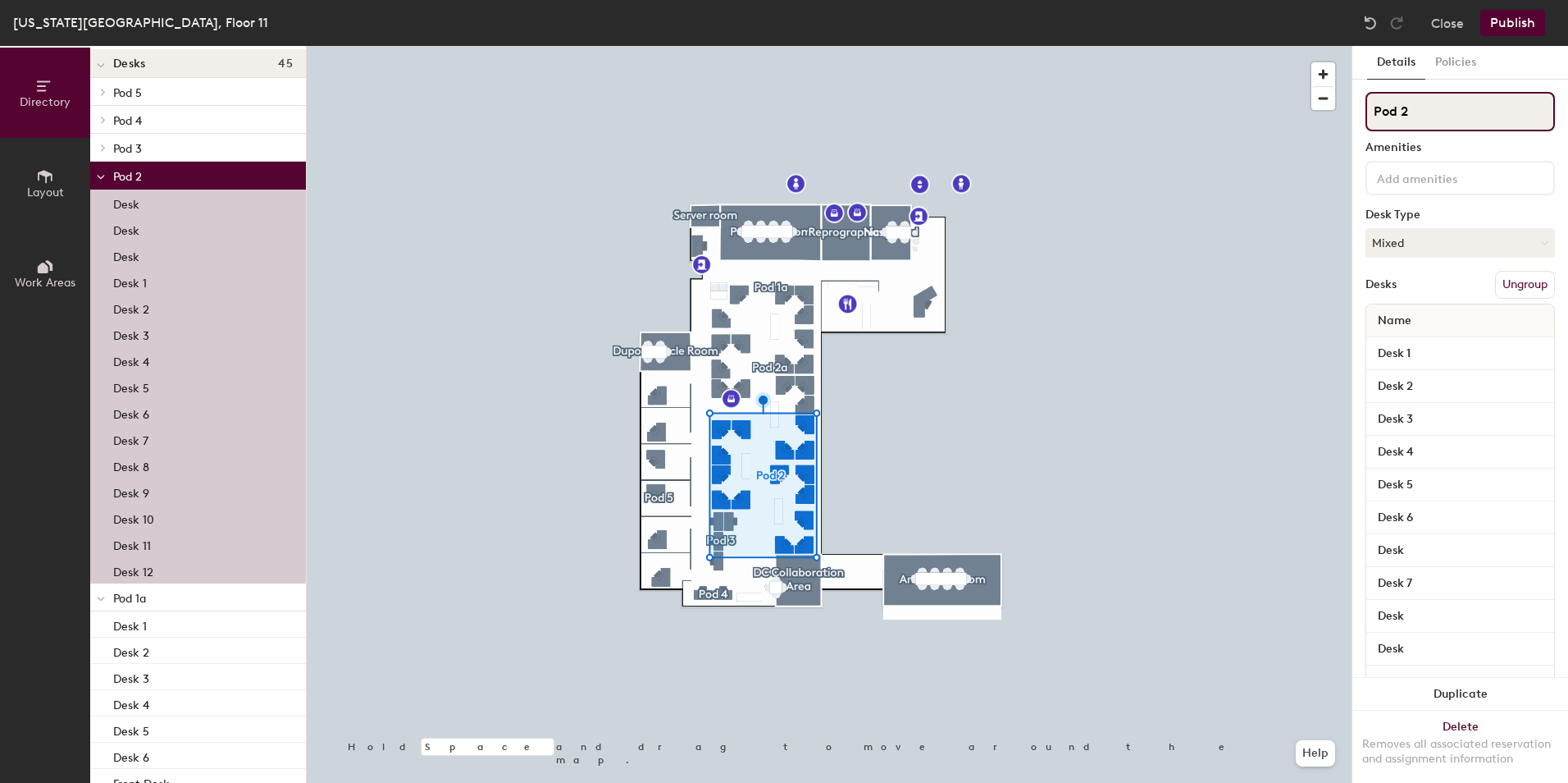
click at [1436, 111] on input "Pod 2" at bounding box center [1460, 111] width 190 height 39
type input "Pod 3a"
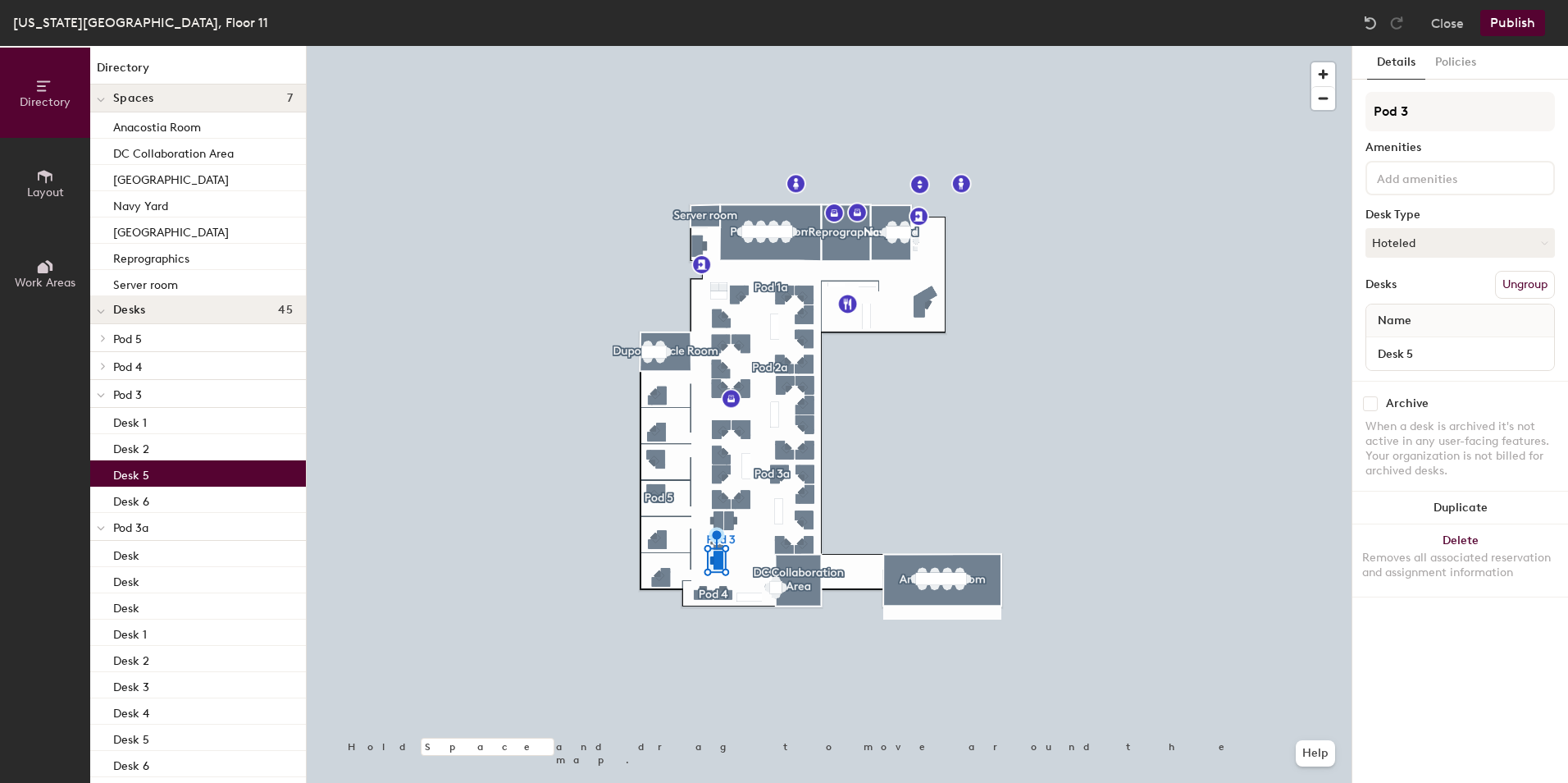
scroll to position [246, 0]
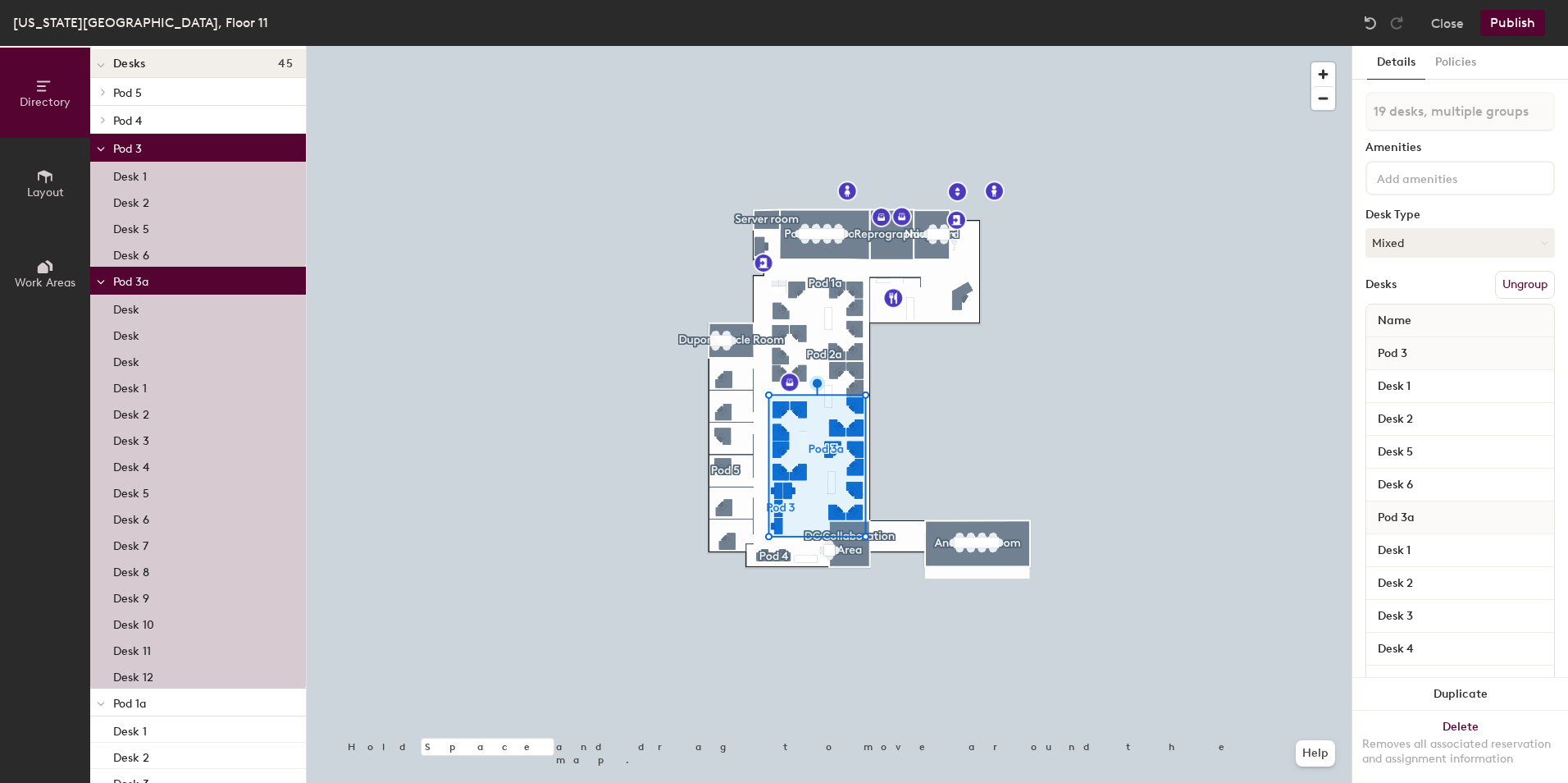
click at [1508, 289] on button "Ungroup" at bounding box center [1524, 285] width 60 height 28
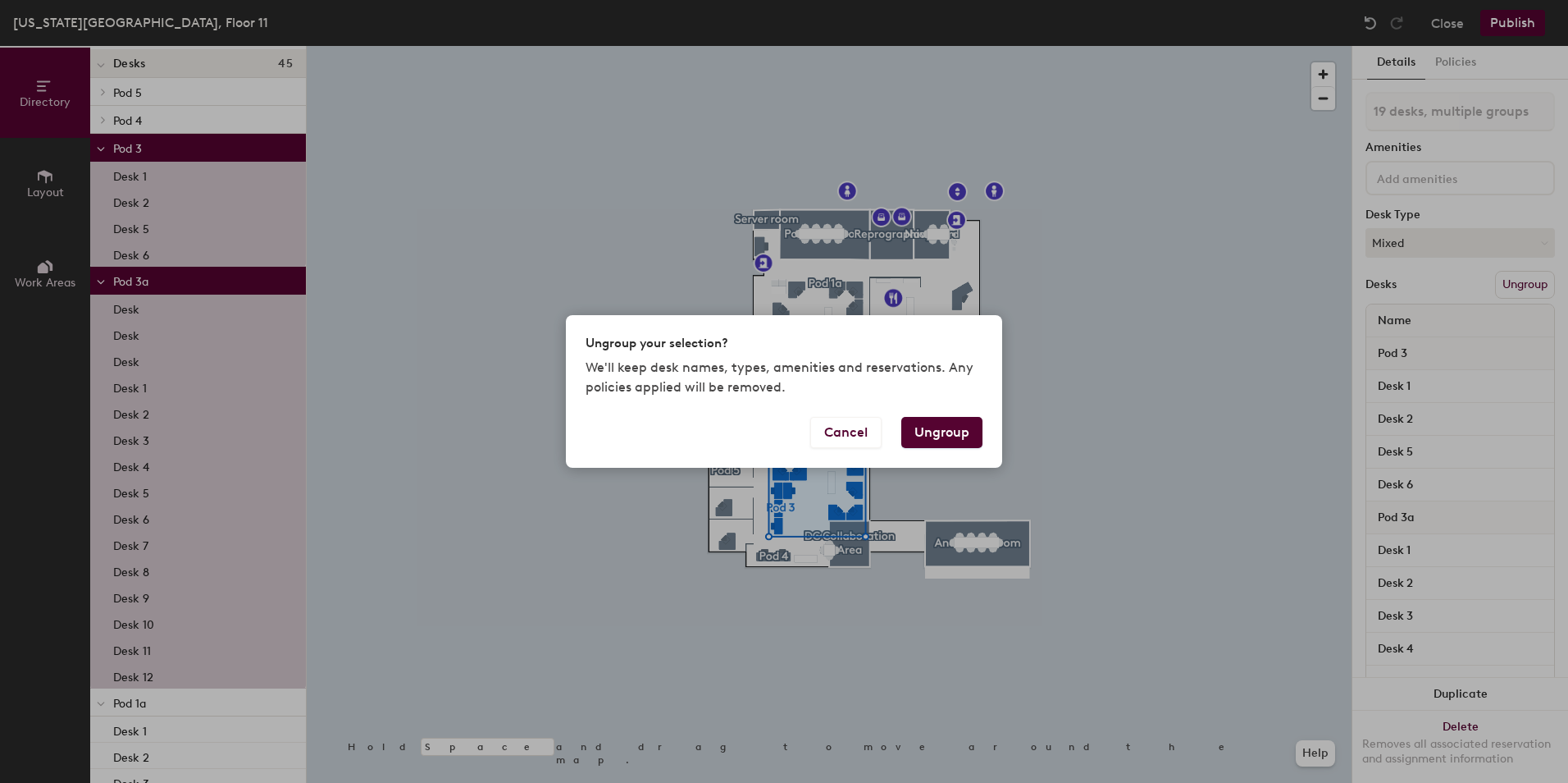
click at [938, 429] on button "Ungroup" at bounding box center [941, 432] width 81 height 31
type input "19 desks"
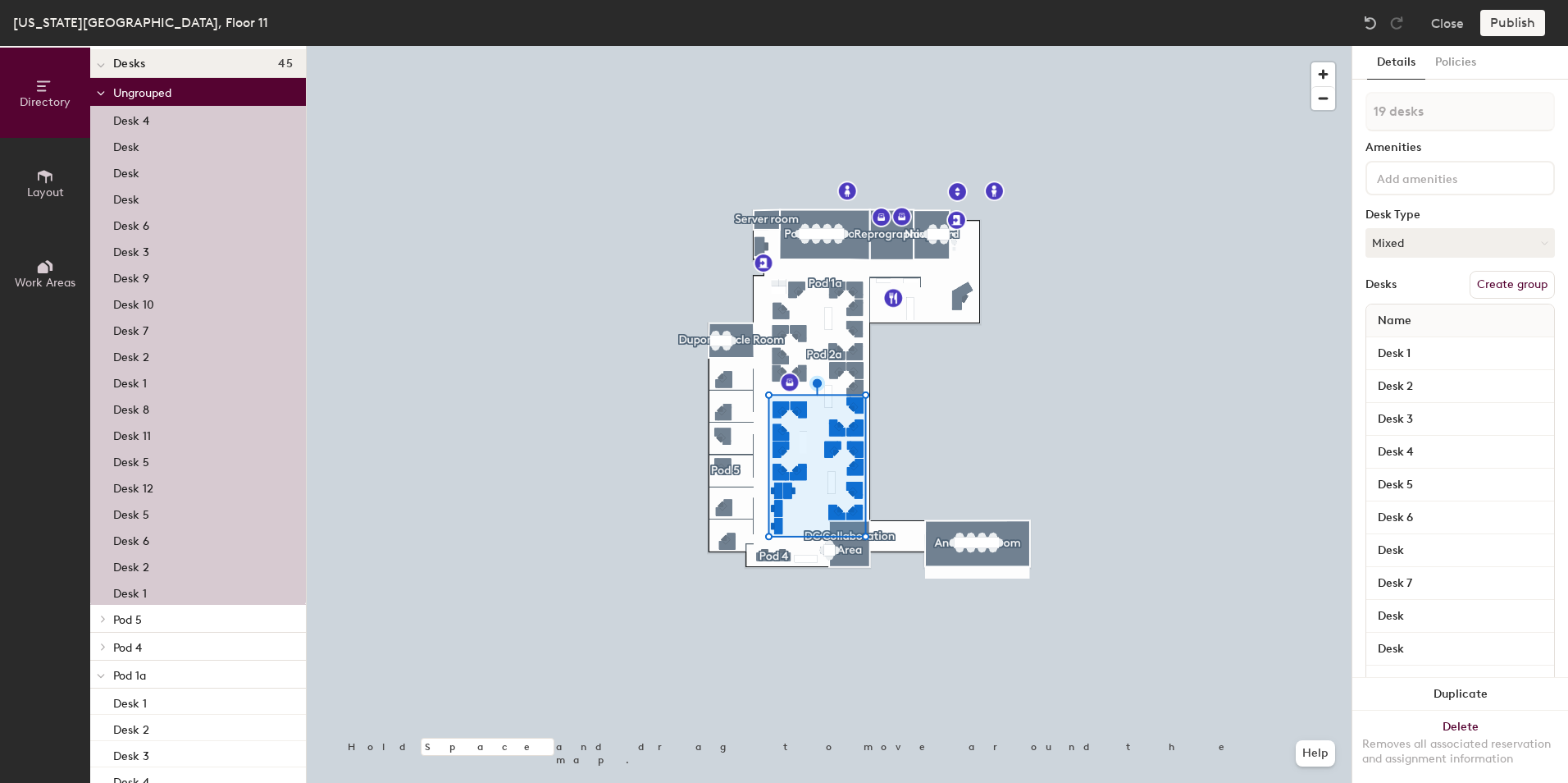
click at [1497, 286] on button "Create group" at bounding box center [1512, 285] width 85 height 28
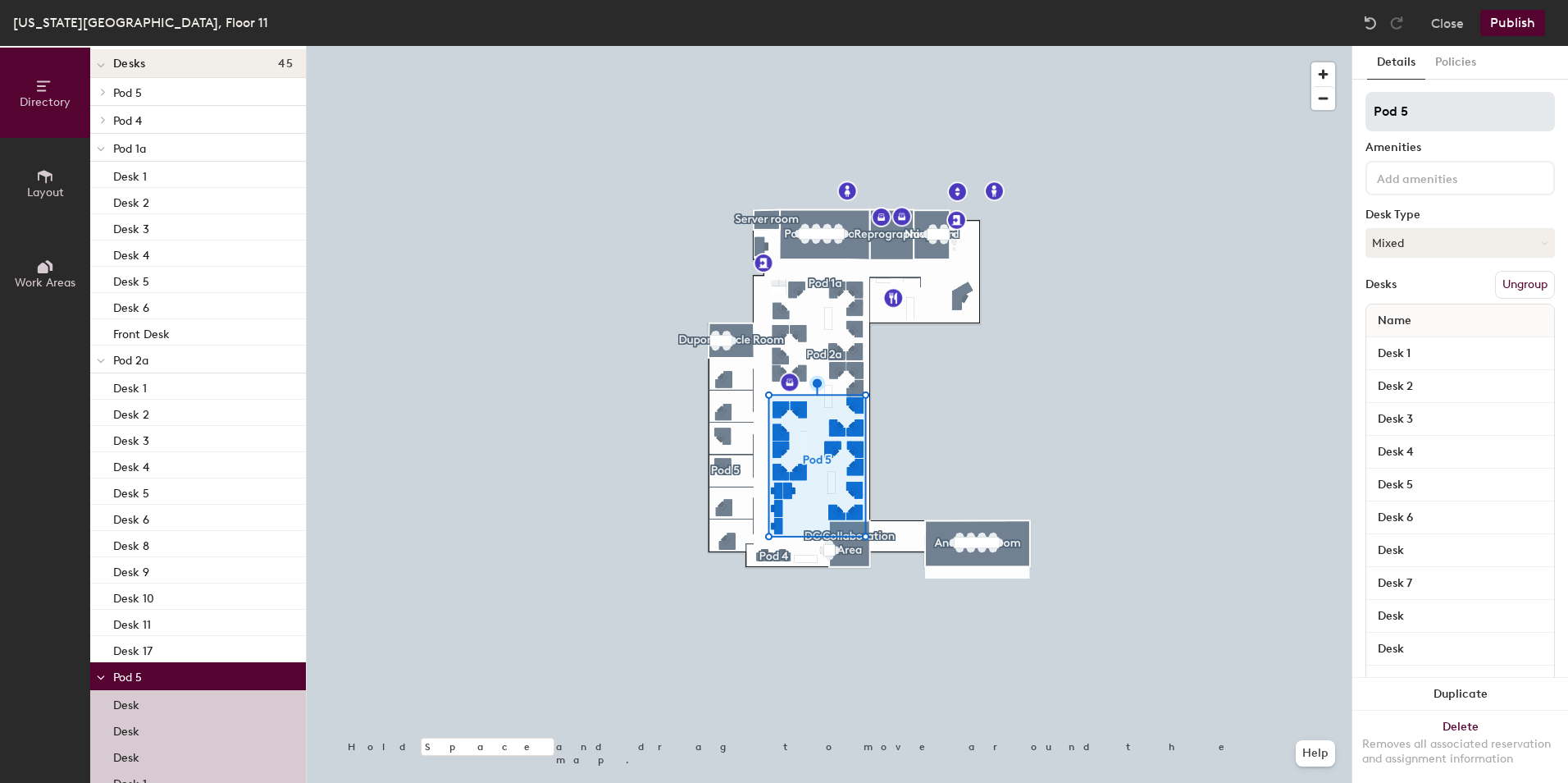
click at [1418, 110] on input "Pod 5" at bounding box center [1460, 111] width 190 height 39
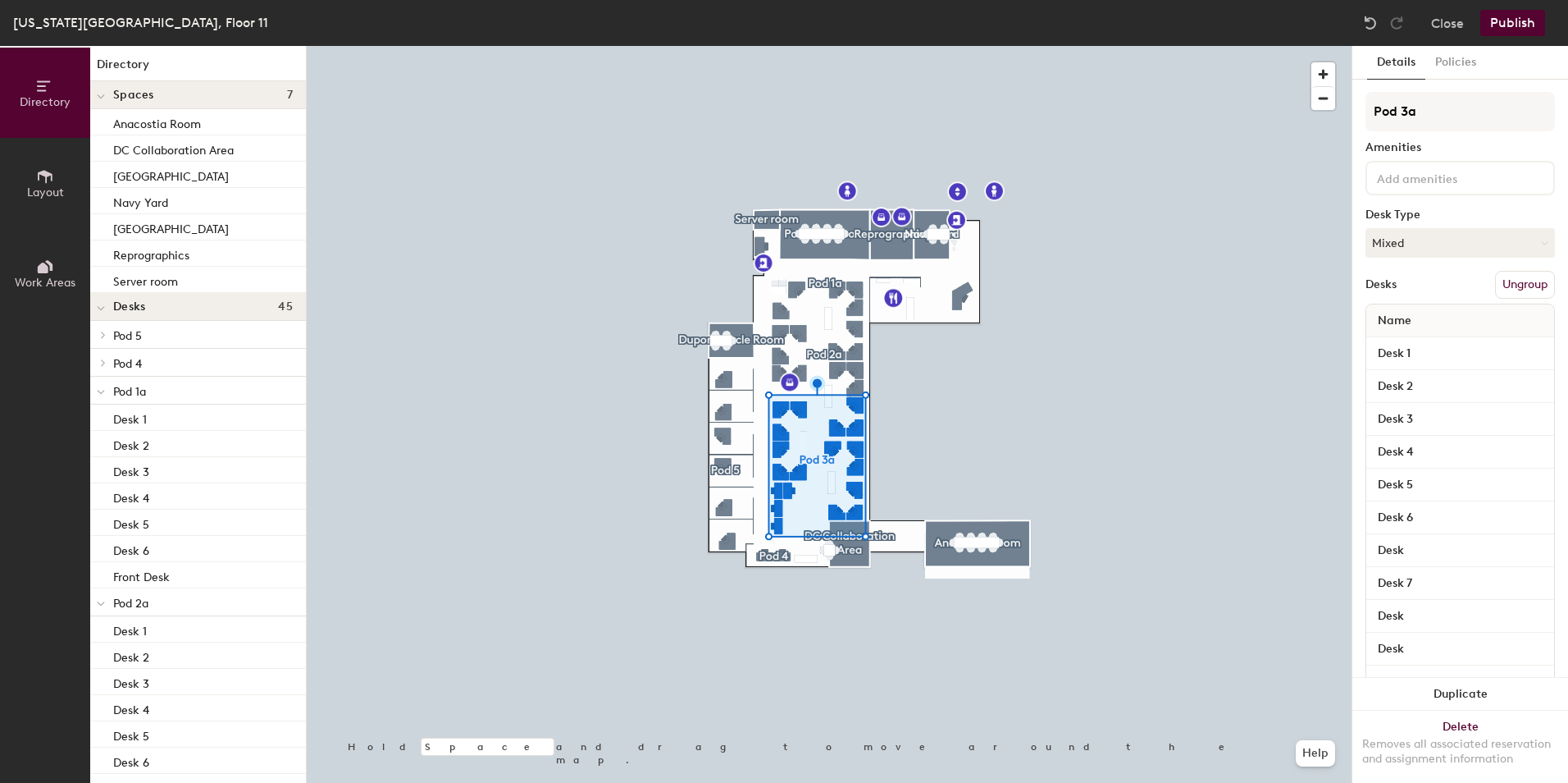
scroll to position [0, 0]
type input "Pod 3a"
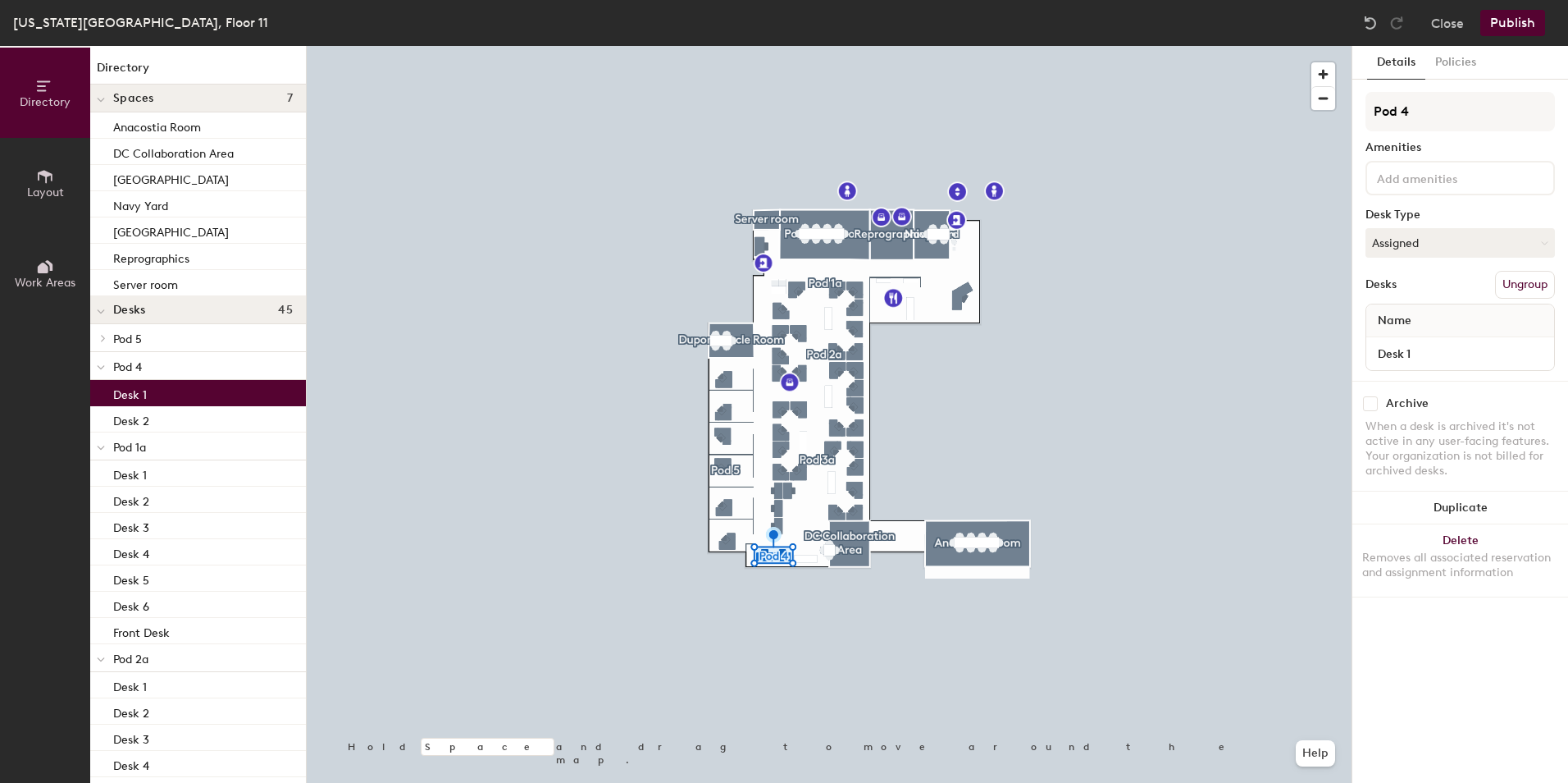
click at [182, 390] on div "Desk 1" at bounding box center [199, 393] width 216 height 26
click at [169, 416] on div "Desk 2" at bounding box center [199, 419] width 216 height 26
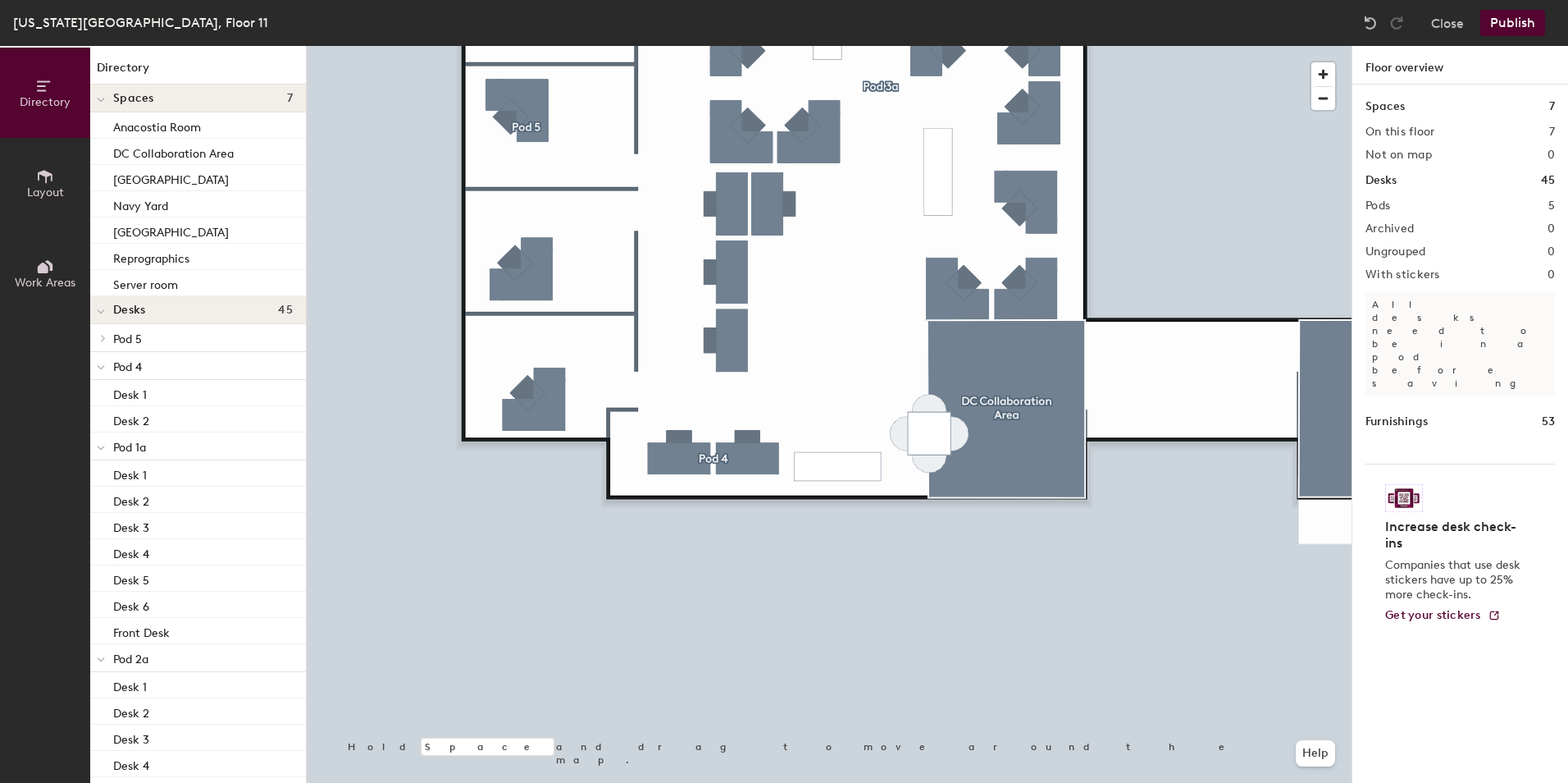
click at [137, 337] on span "Pod 5" at bounding box center [127, 339] width 29 height 14
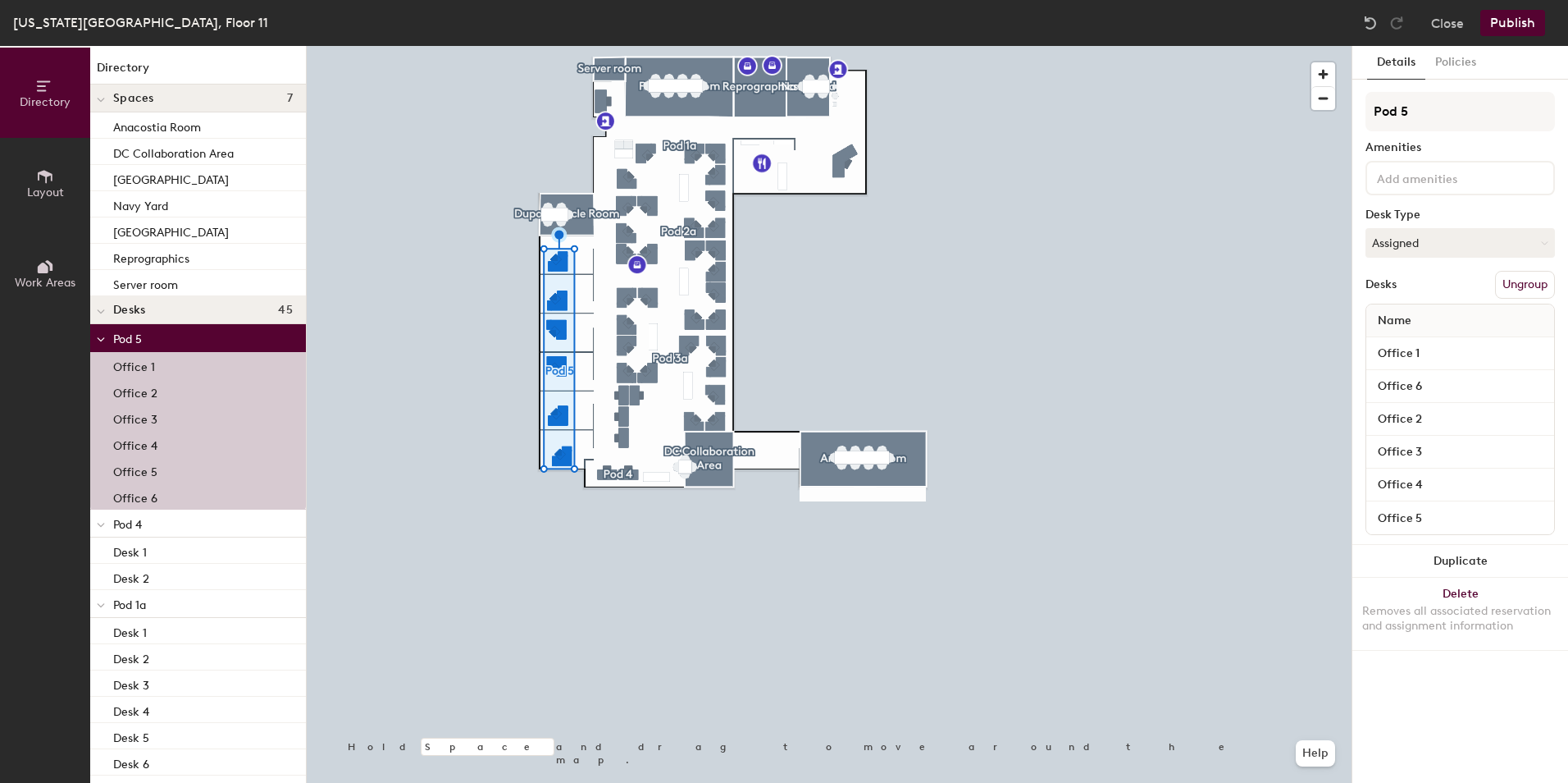
click at [99, 337] on icon at bounding box center [100, 340] width 8 height 7
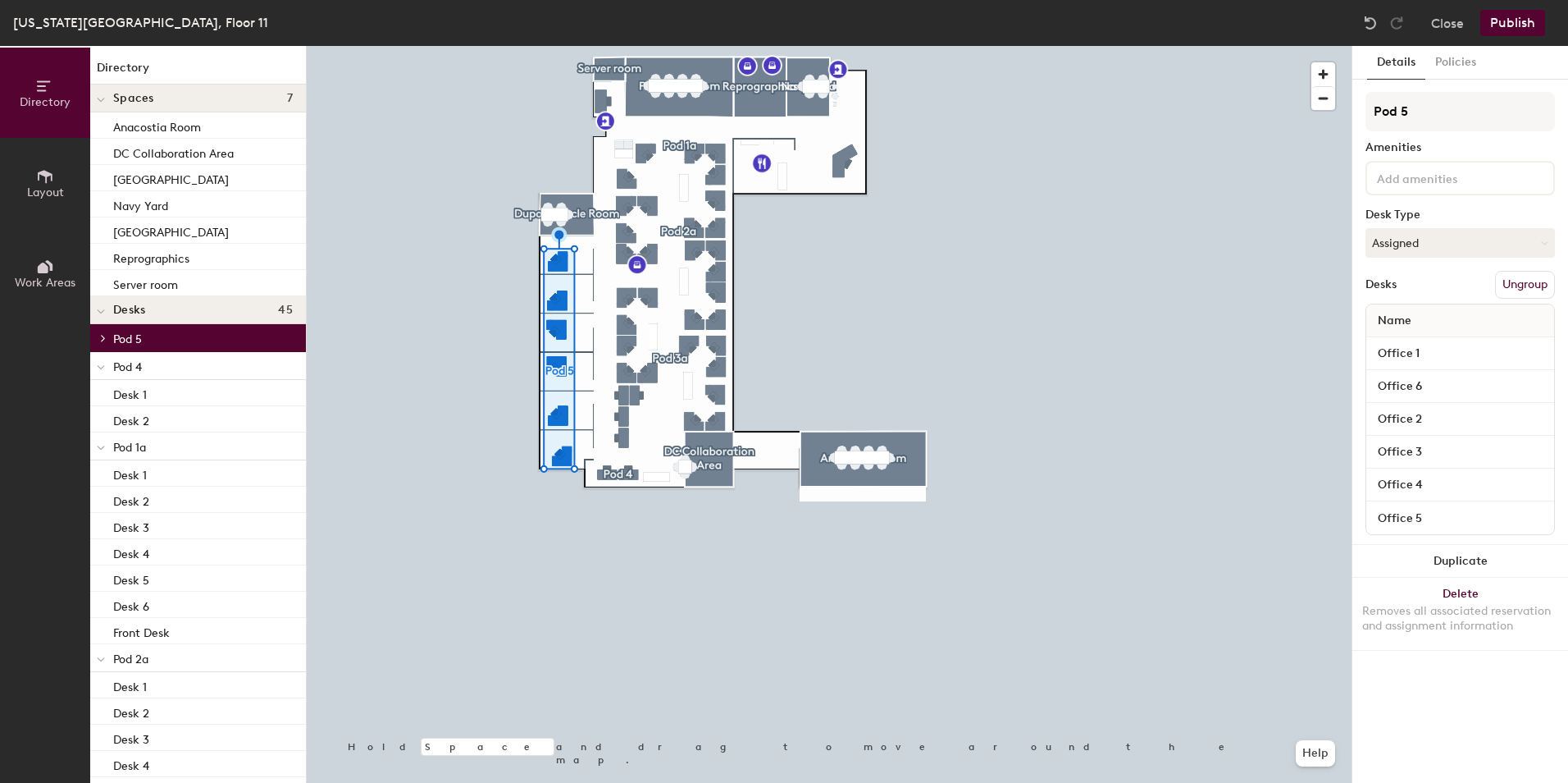
click at [98, 365] on icon at bounding box center [100, 368] width 8 height 7
click at [102, 393] on icon at bounding box center [100, 395] width 8 height 7
click at [100, 426] on icon at bounding box center [100, 423] width 8 height 7
click at [98, 449] on icon at bounding box center [100, 451] width 8 height 7
click at [202, 393] on p "Pod 1a" at bounding box center [203, 394] width 179 height 21
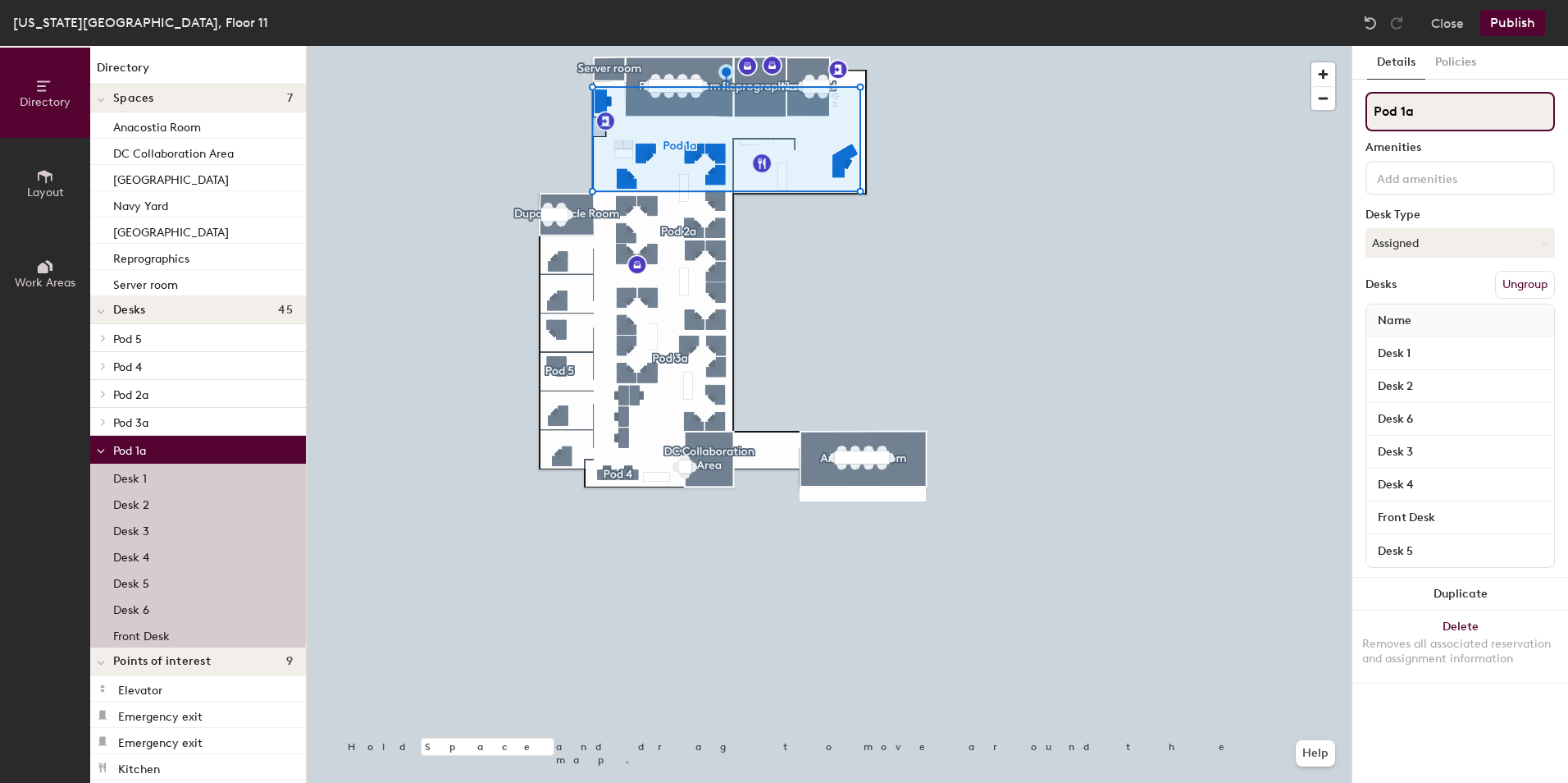
click at [1470, 117] on input "Pod 1a" at bounding box center [1460, 111] width 190 height 39
type input "Pod 1"
click at [96, 449] on div at bounding box center [101, 449] width 21 height 27
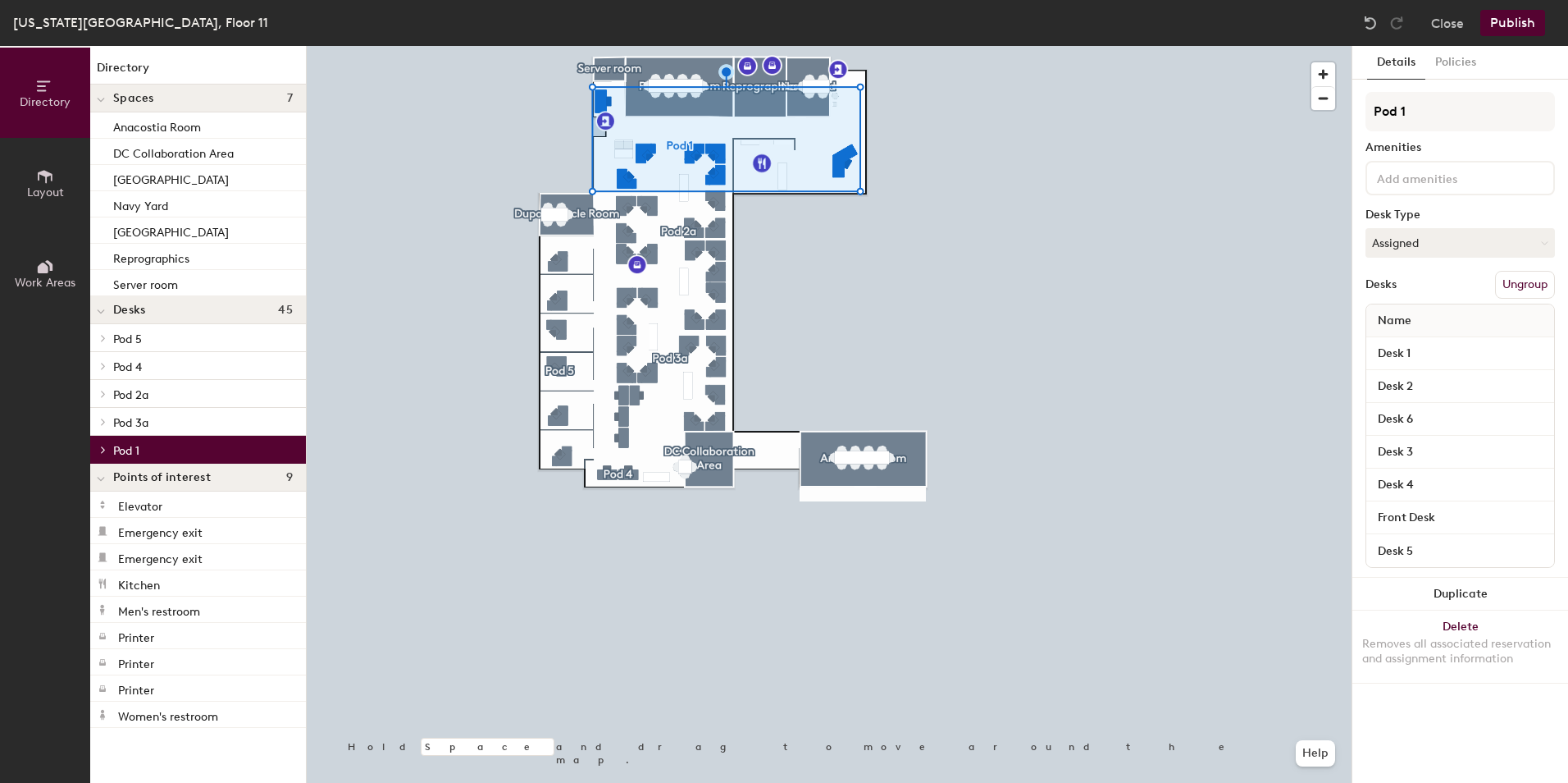
click at [102, 390] on icon at bounding box center [104, 394] width 3 height 7
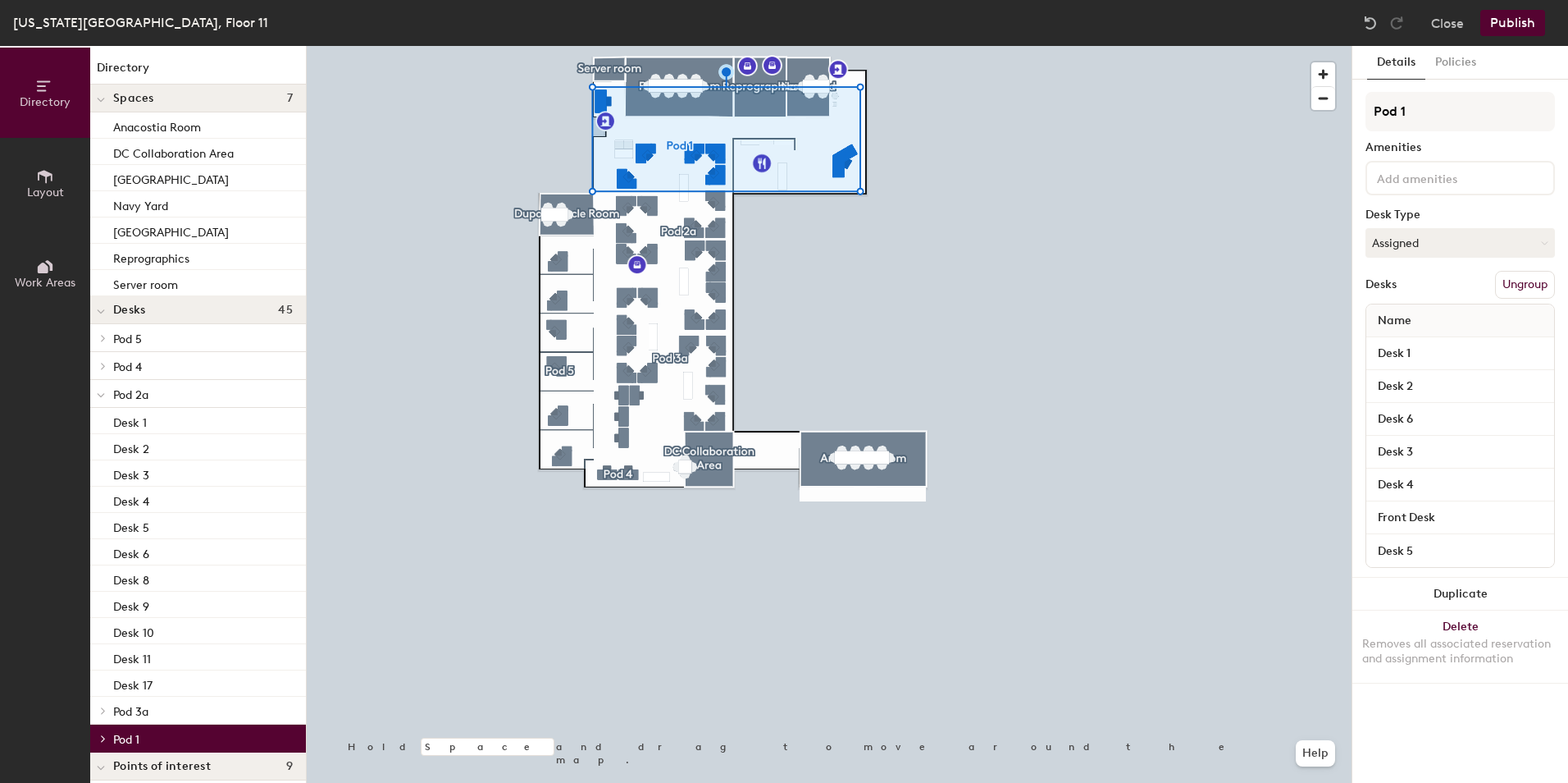
click at [158, 394] on p "Pod 2a" at bounding box center [203, 394] width 179 height 21
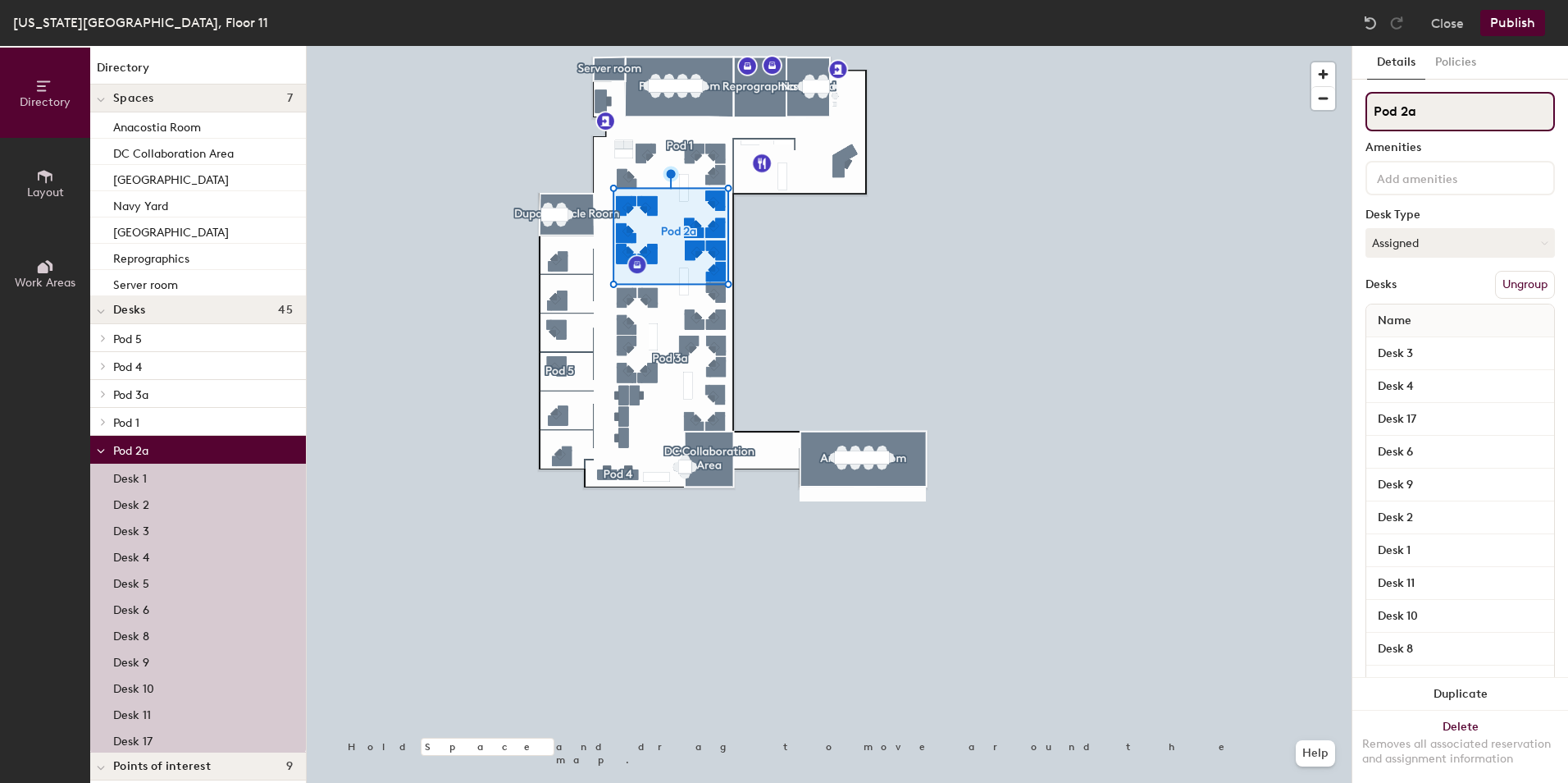
click at [1411, 115] on input "Pod 2a" at bounding box center [1460, 111] width 190 height 39
type input "Pod 2"
click at [104, 455] on span at bounding box center [100, 451] width 8 height 14
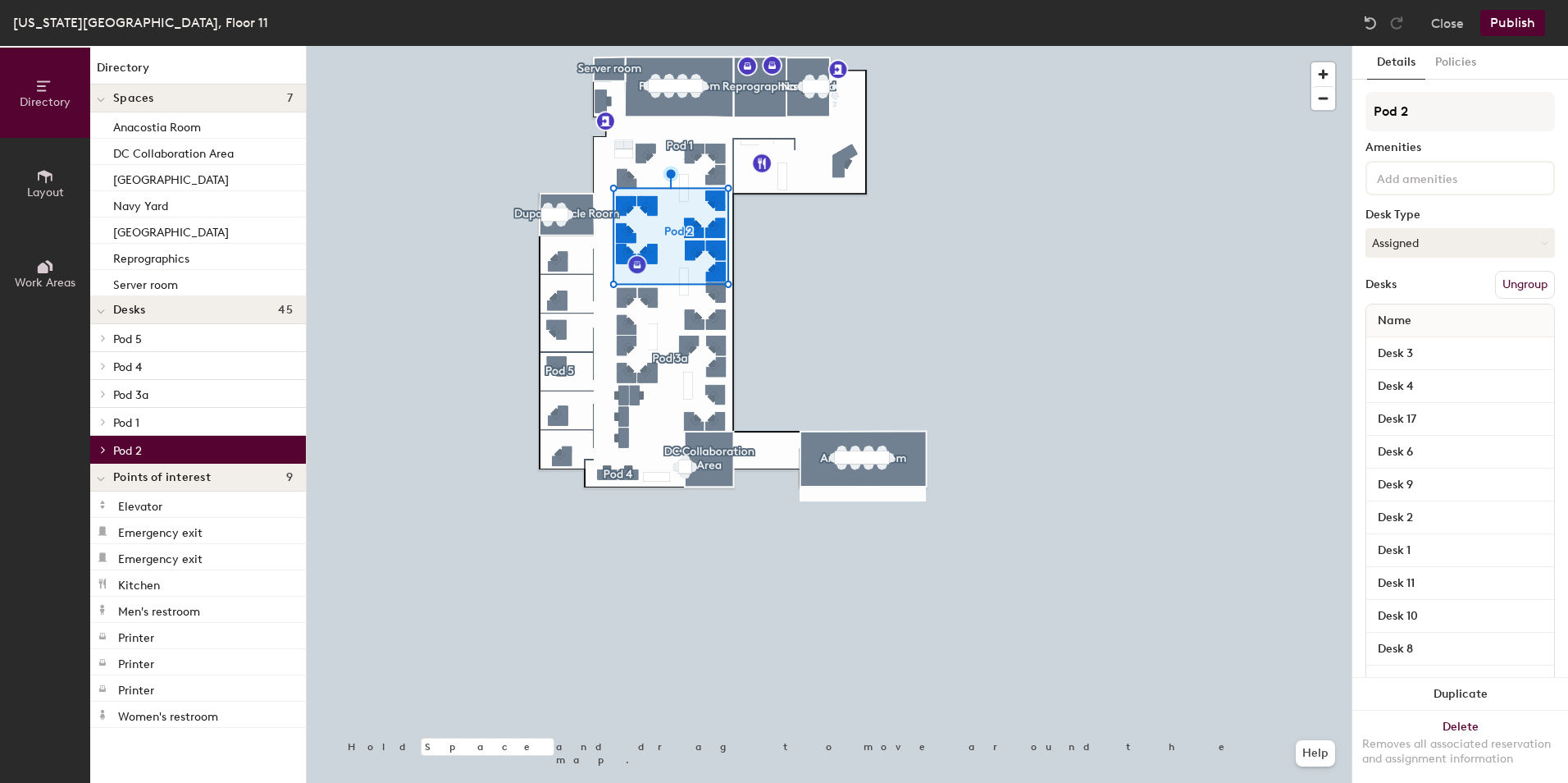
click at [115, 392] on span "Pod 3a" at bounding box center [131, 395] width 36 height 14
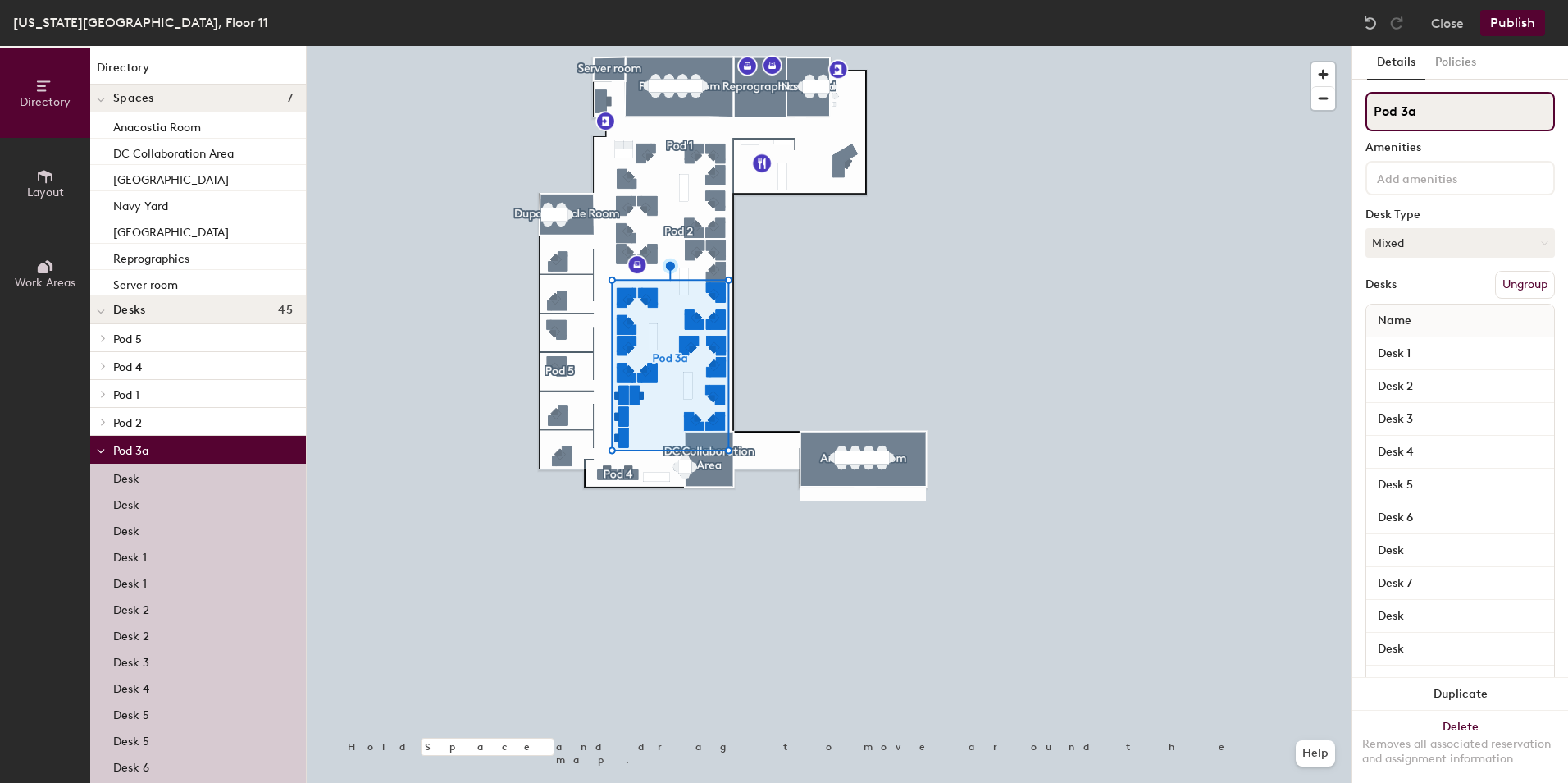
click at [1432, 103] on input "Pod 3a" at bounding box center [1460, 111] width 190 height 39
type input "Pod 3"
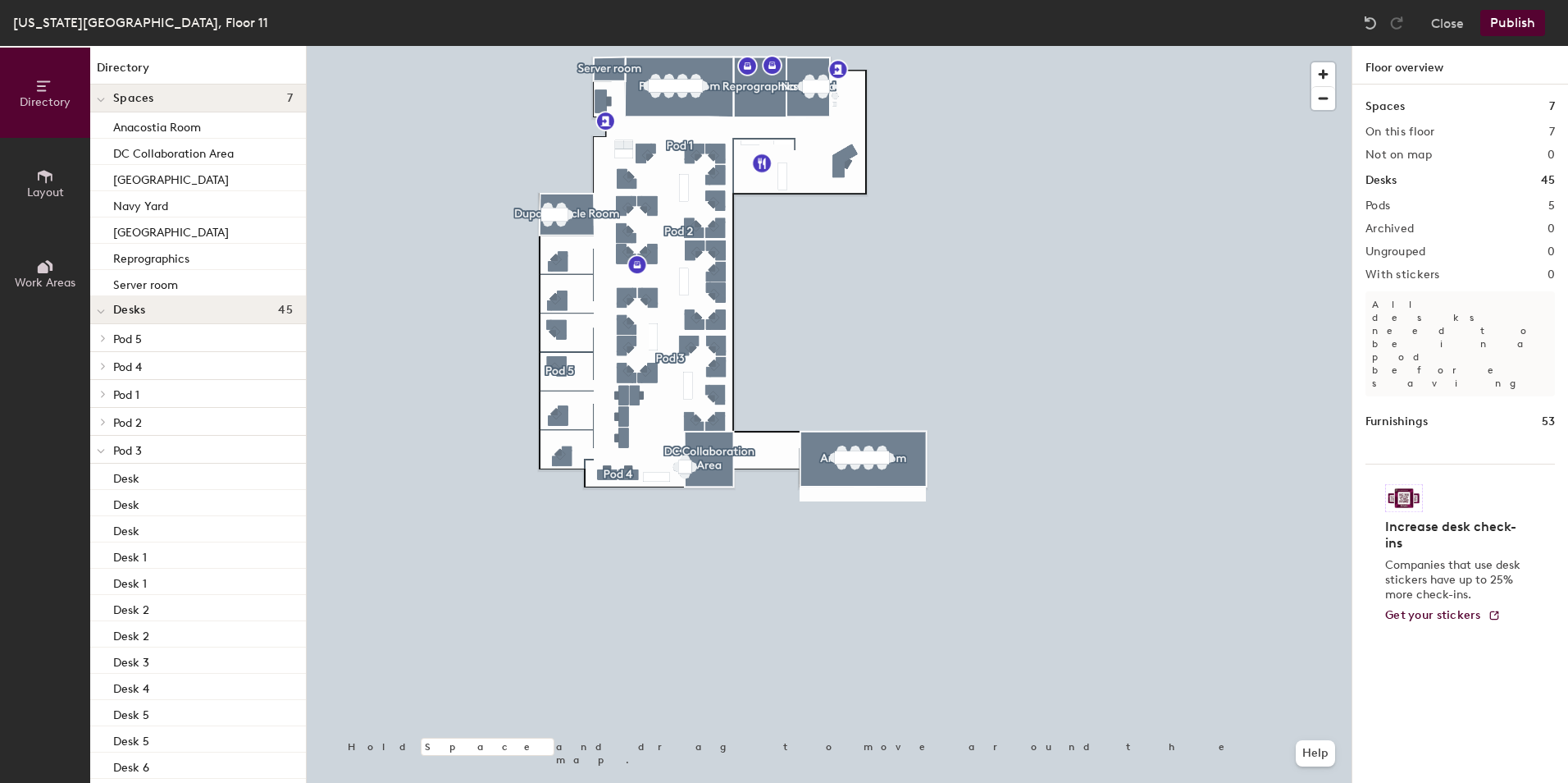
click at [98, 453] on icon at bounding box center [100, 451] width 8 height 7
click at [1508, 24] on button "Publish" at bounding box center [1512, 23] width 64 height 26
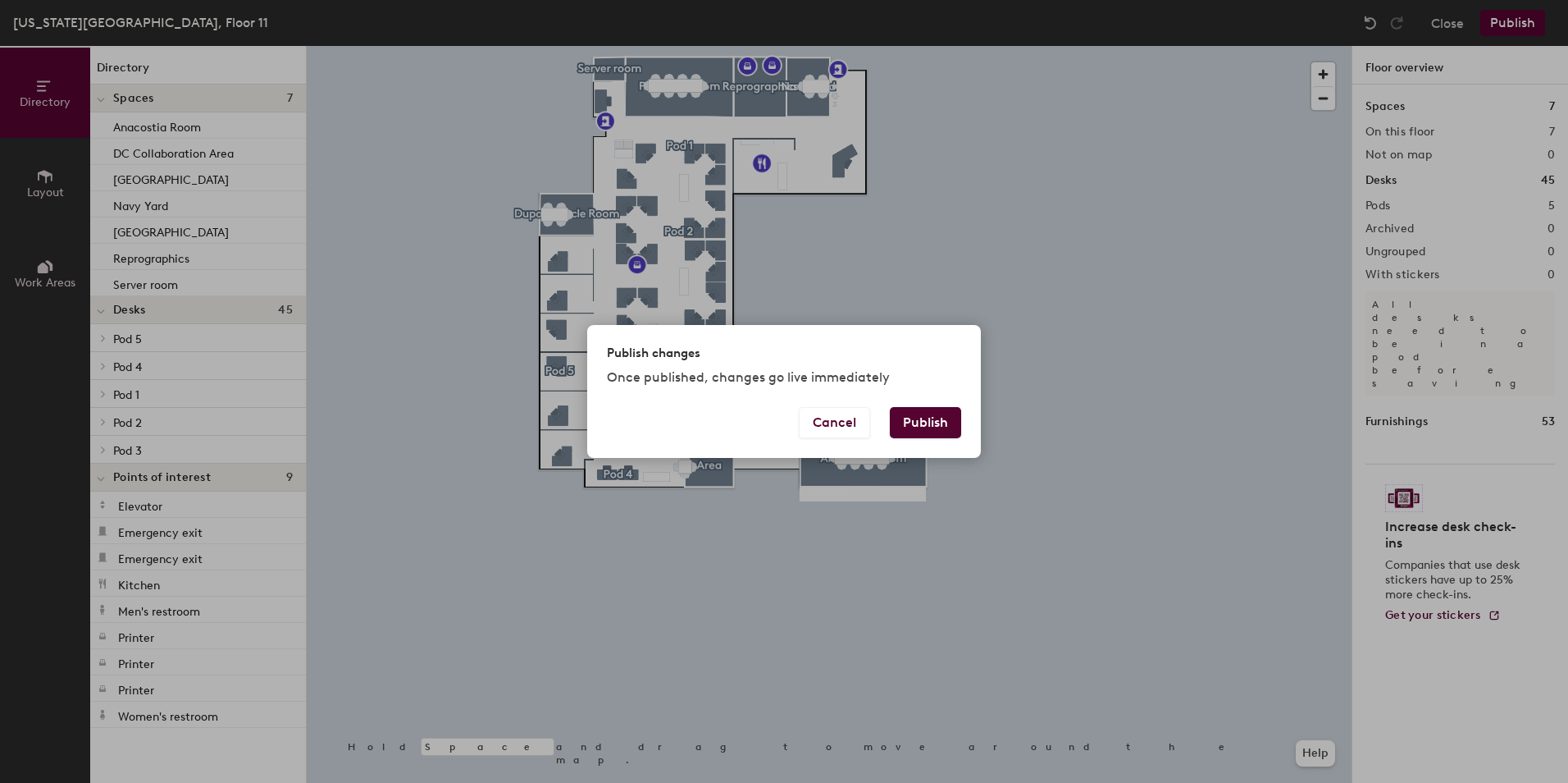
click at [890, 415] on button "Publish" at bounding box center [925, 422] width 71 height 31
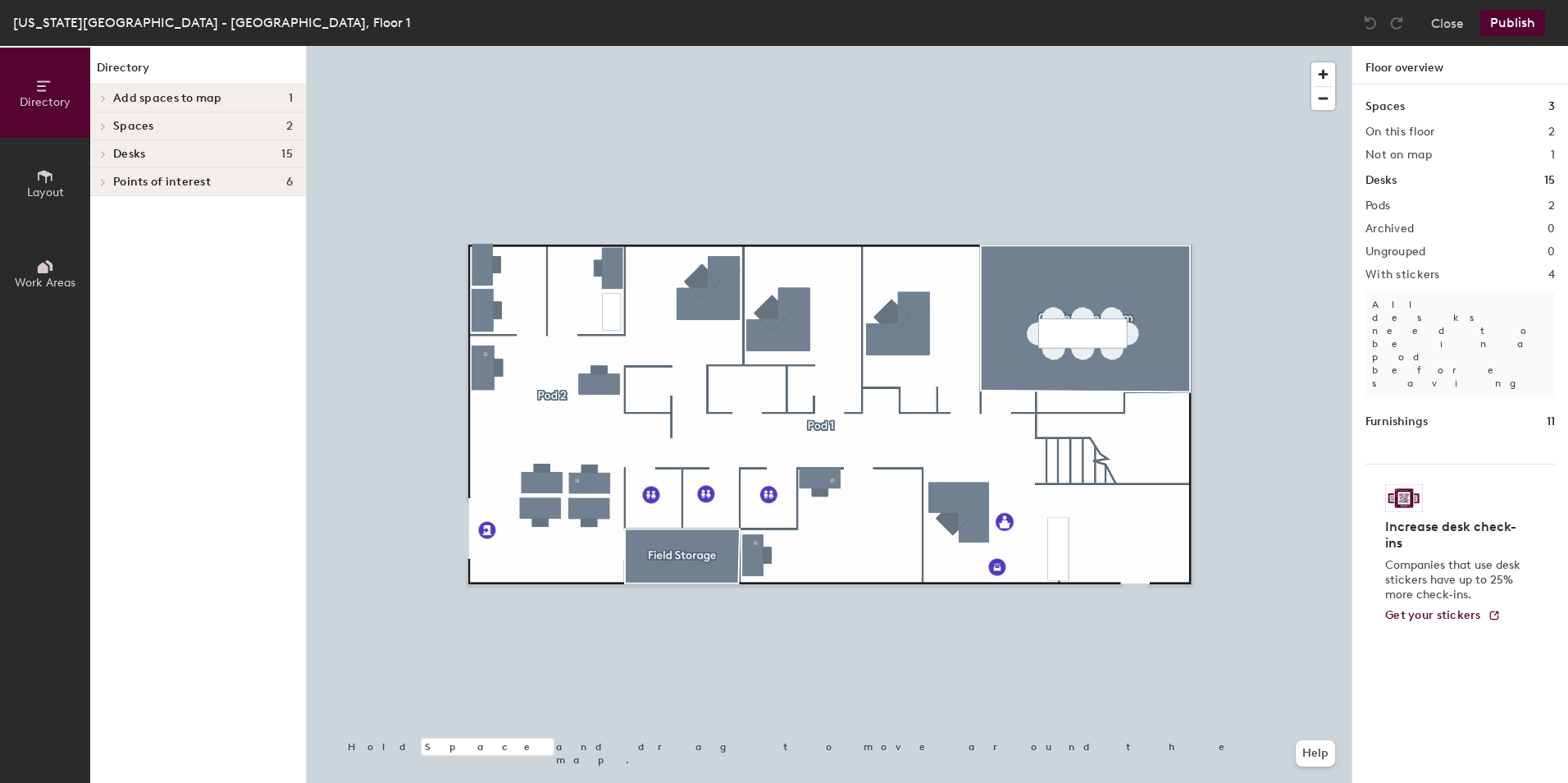
click at [107, 127] on span at bounding box center [102, 125] width 14 height 8
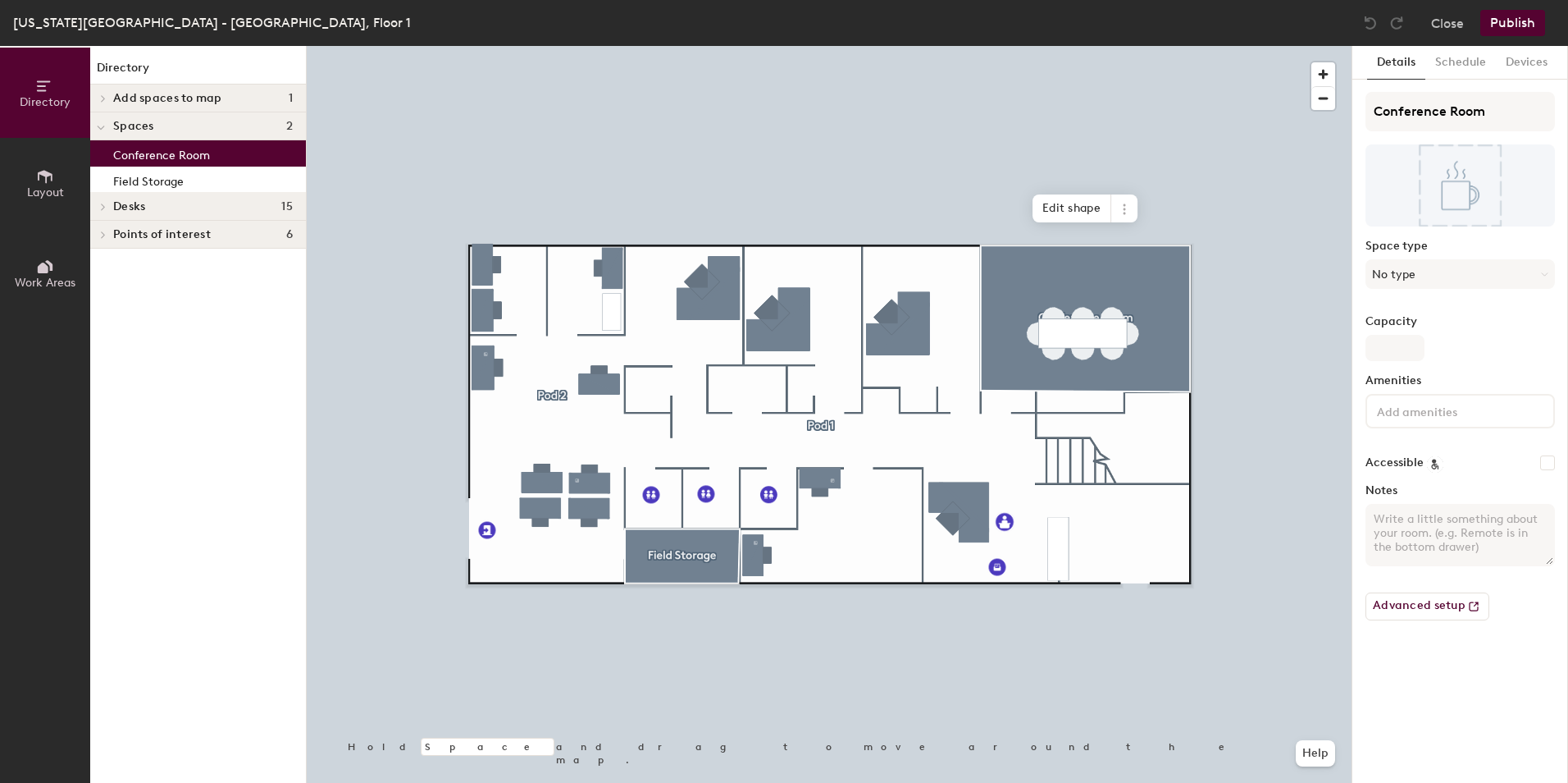
click at [177, 151] on p "Conference Room" at bounding box center [161, 153] width 97 height 19
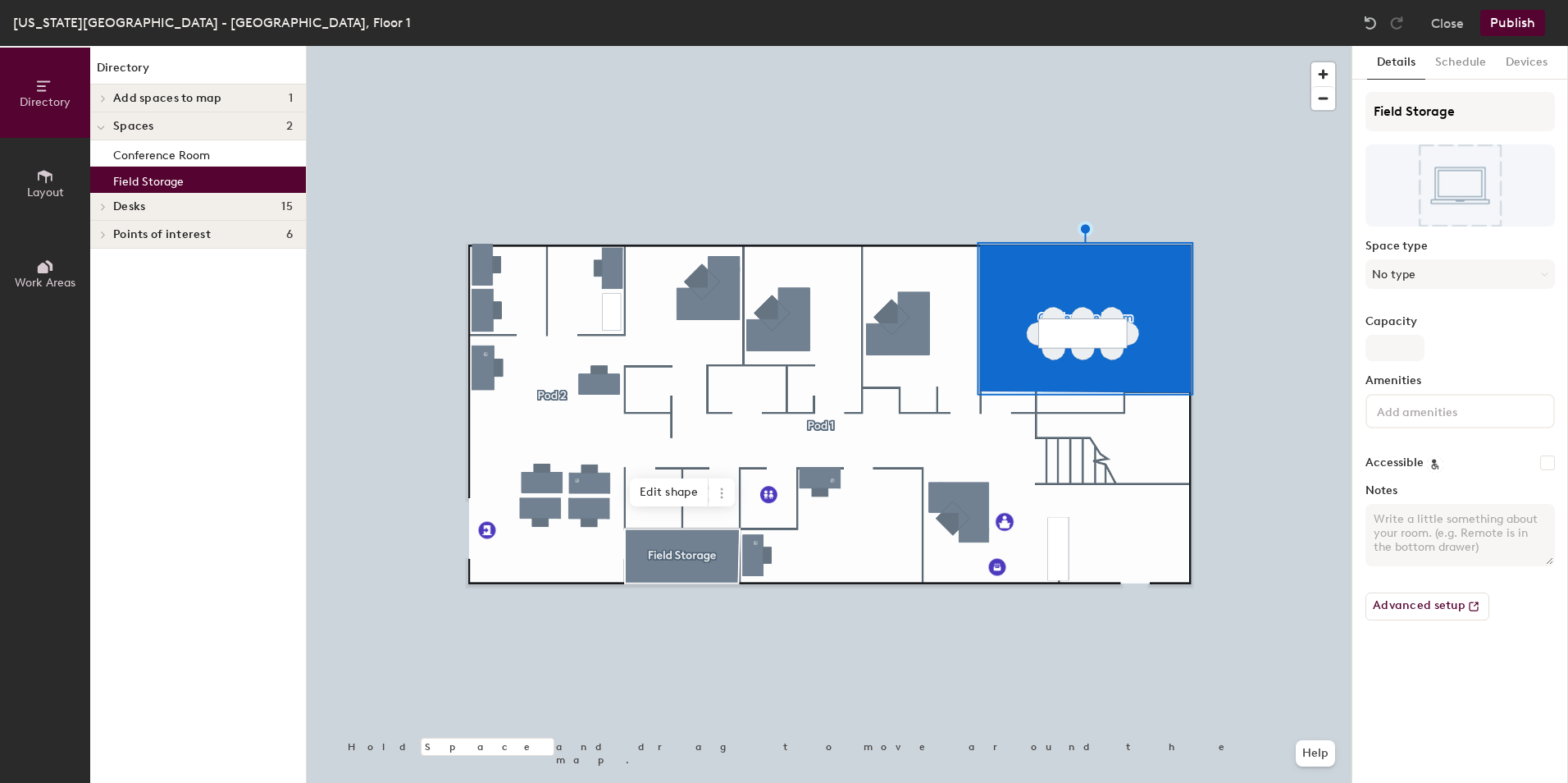
click at [134, 181] on p "Field Storage" at bounding box center [148, 179] width 71 height 19
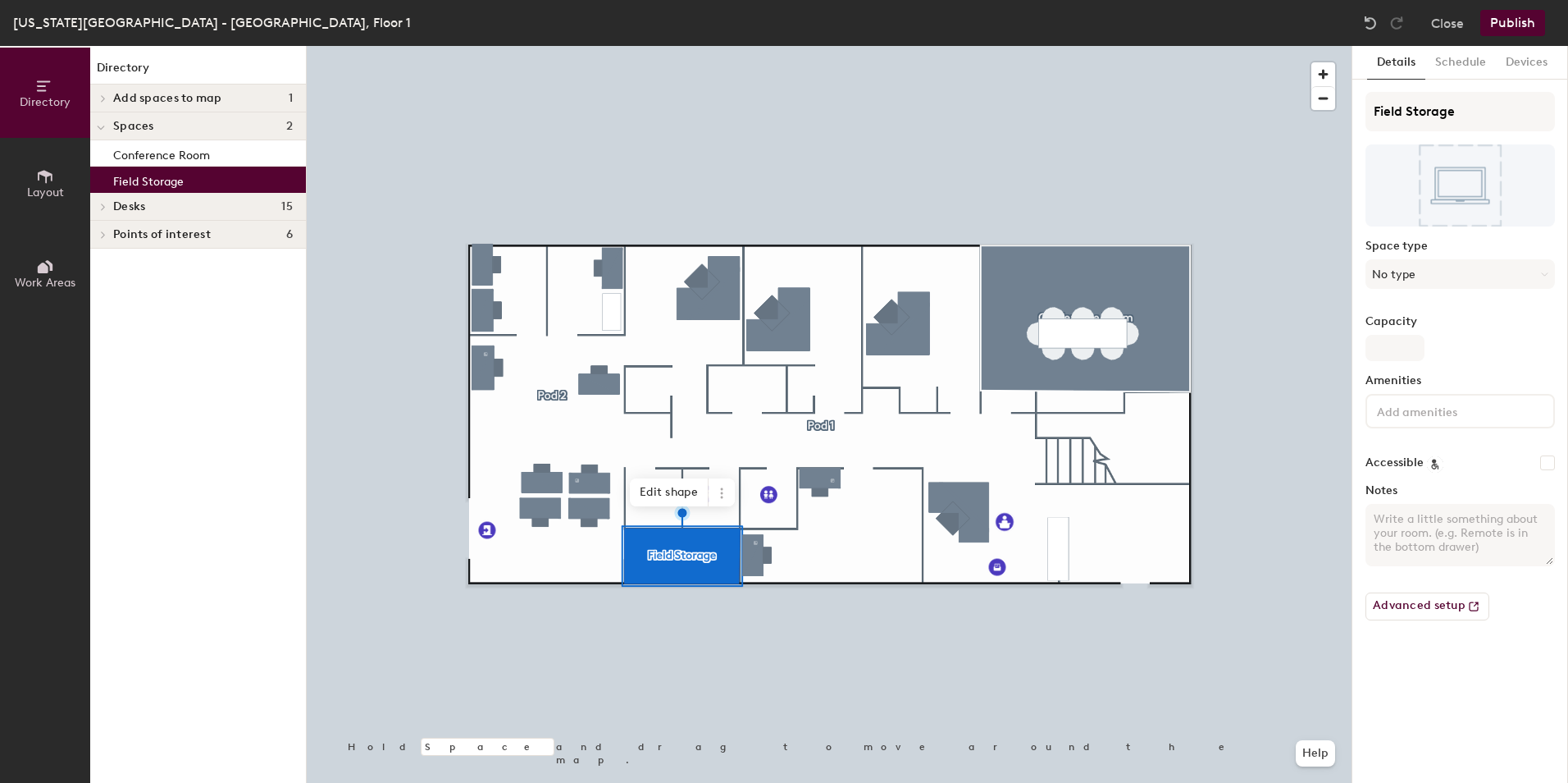
click at [105, 204] on icon at bounding box center [104, 206] width 7 height 8
click at [184, 261] on p "Pod 1" at bounding box center [203, 262] width 179 height 21
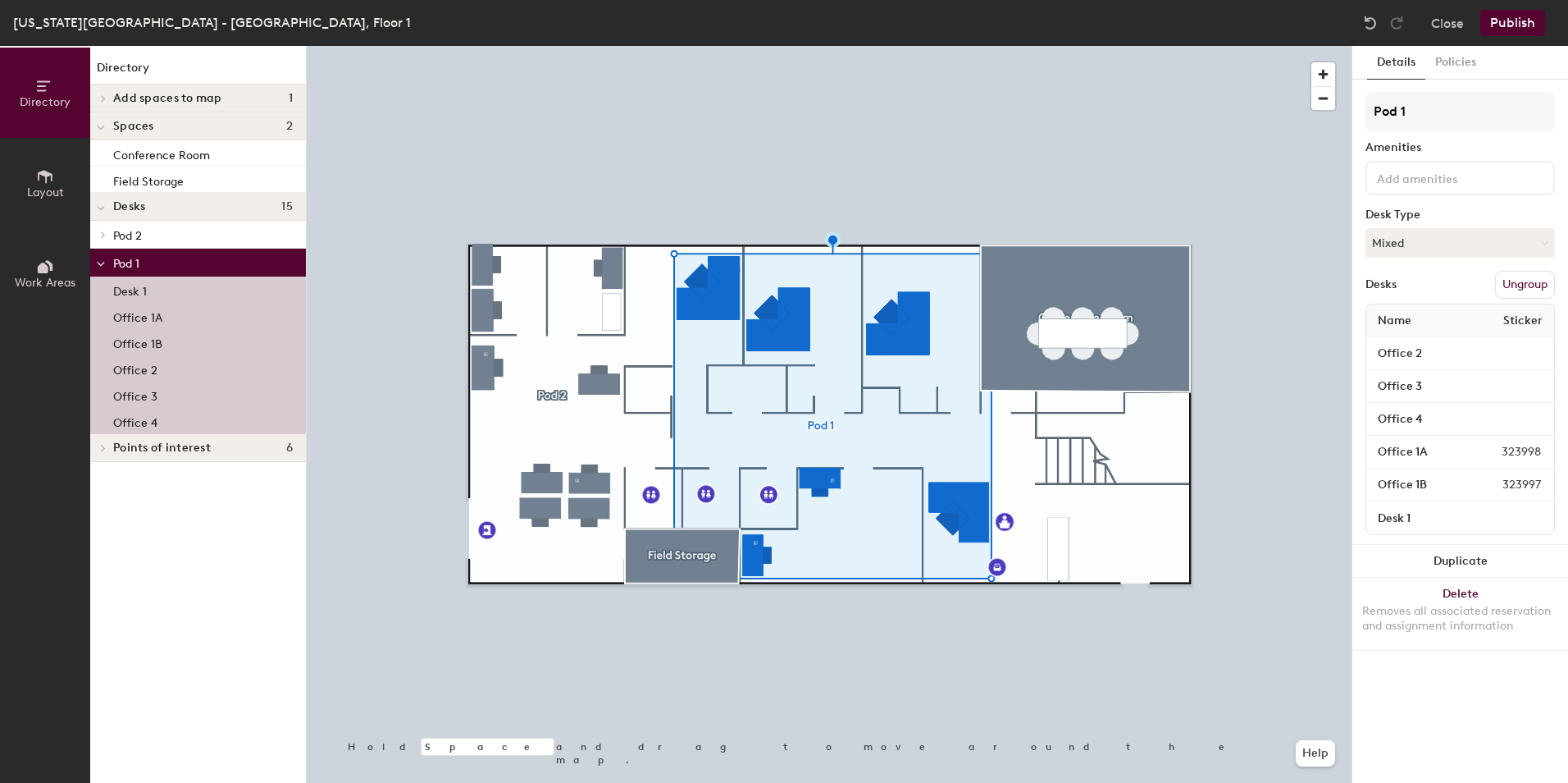
click at [170, 237] on p "Pod 2" at bounding box center [203, 234] width 179 height 21
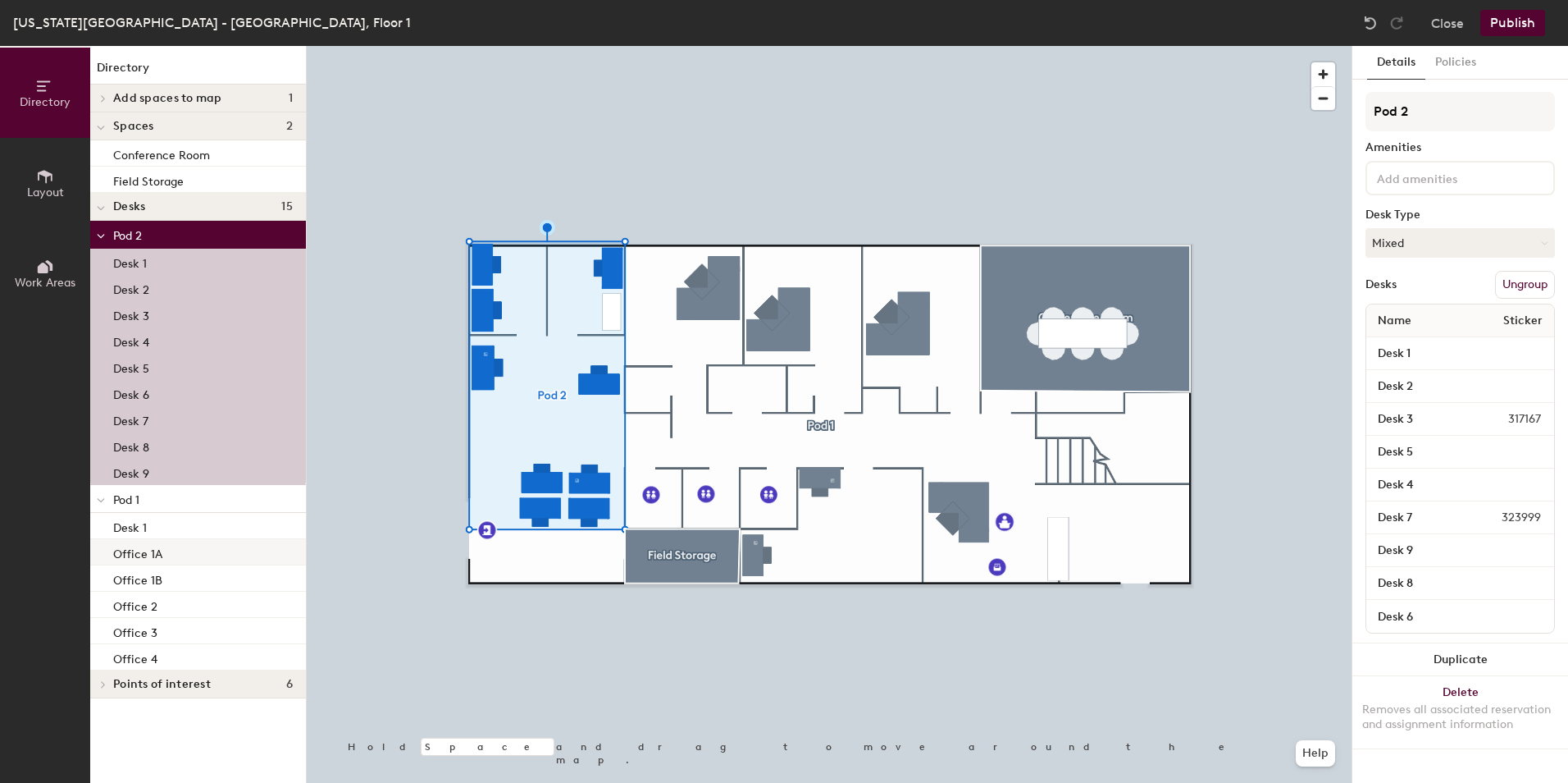
click at [177, 553] on div "Office 1A" at bounding box center [199, 552] width 216 height 26
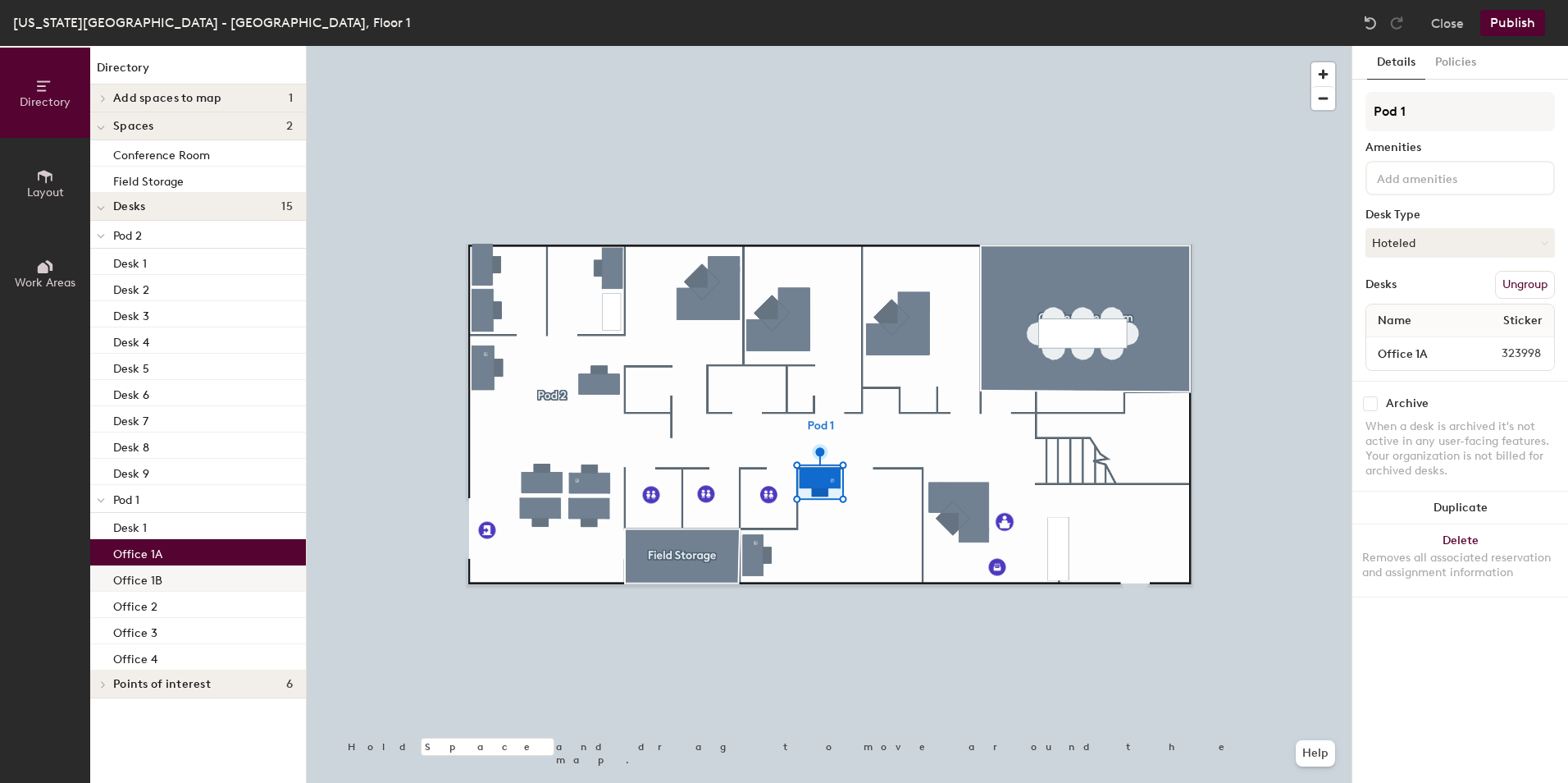
click at [177, 578] on div "Office 1B" at bounding box center [199, 578] width 216 height 26
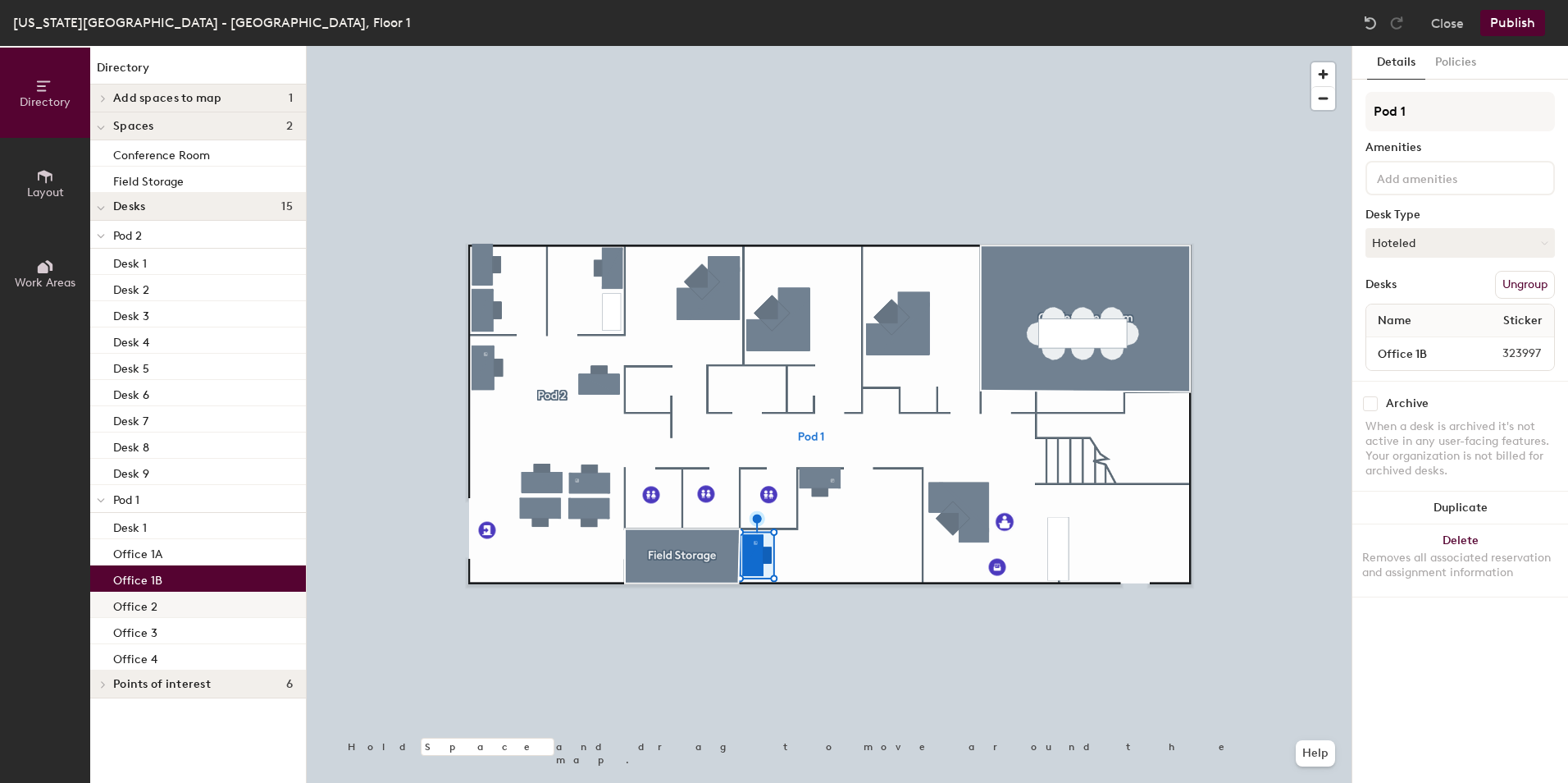
click at [177, 596] on div "Office 2" at bounding box center [199, 604] width 216 height 26
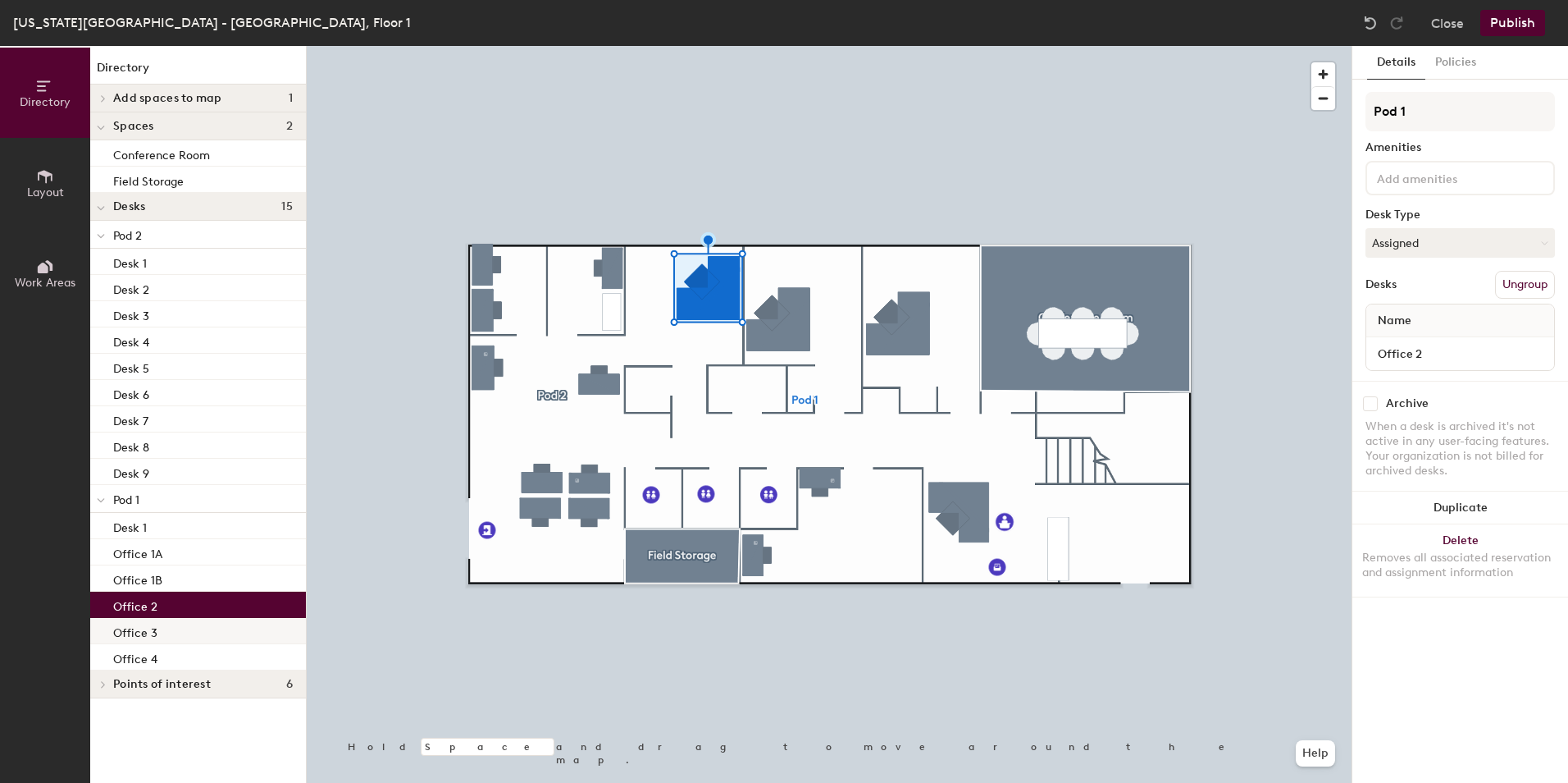
click at [208, 630] on div "Office 3" at bounding box center [199, 631] width 216 height 26
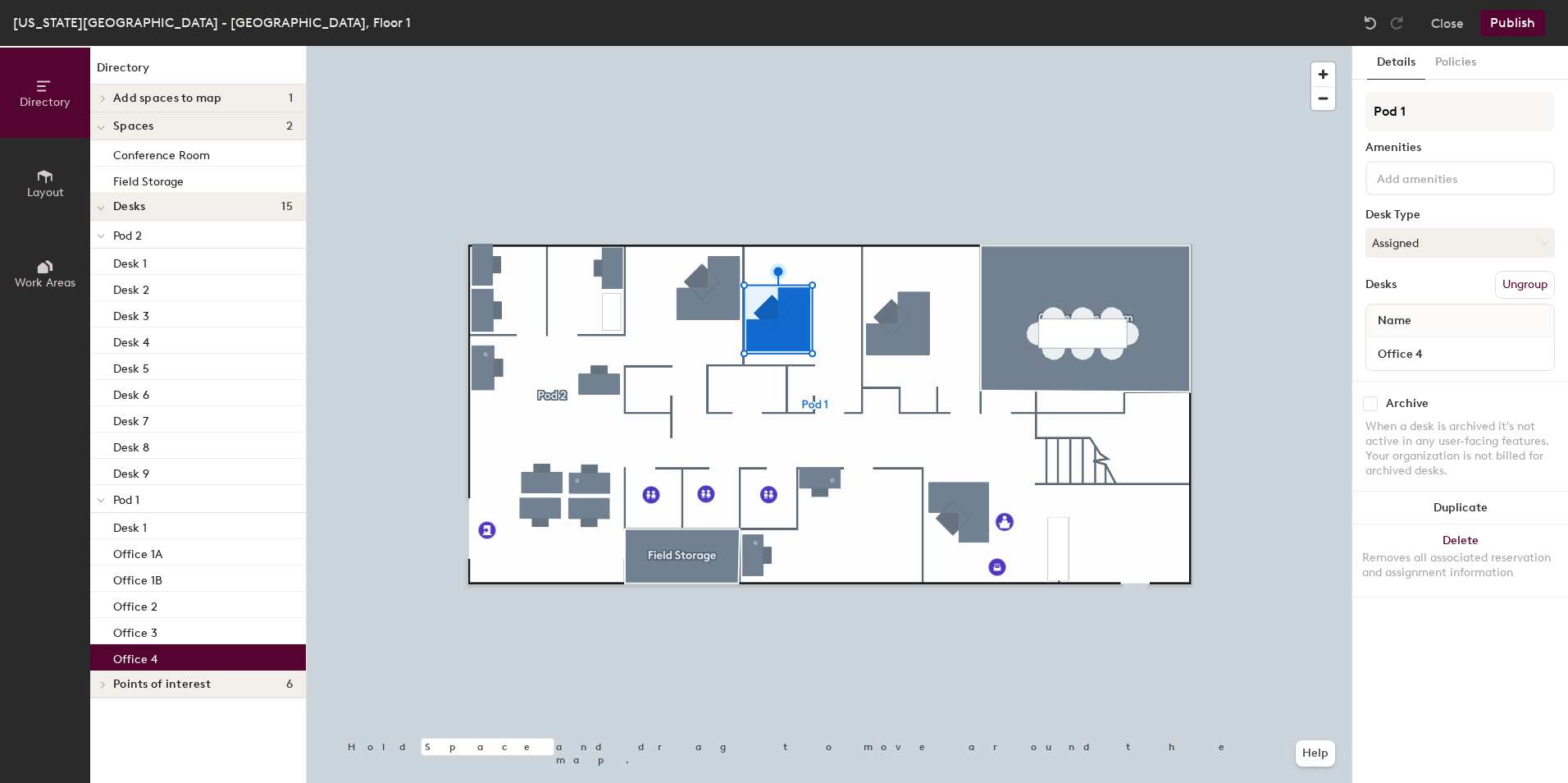
click at [199, 657] on div "Office 4" at bounding box center [199, 657] width 216 height 26
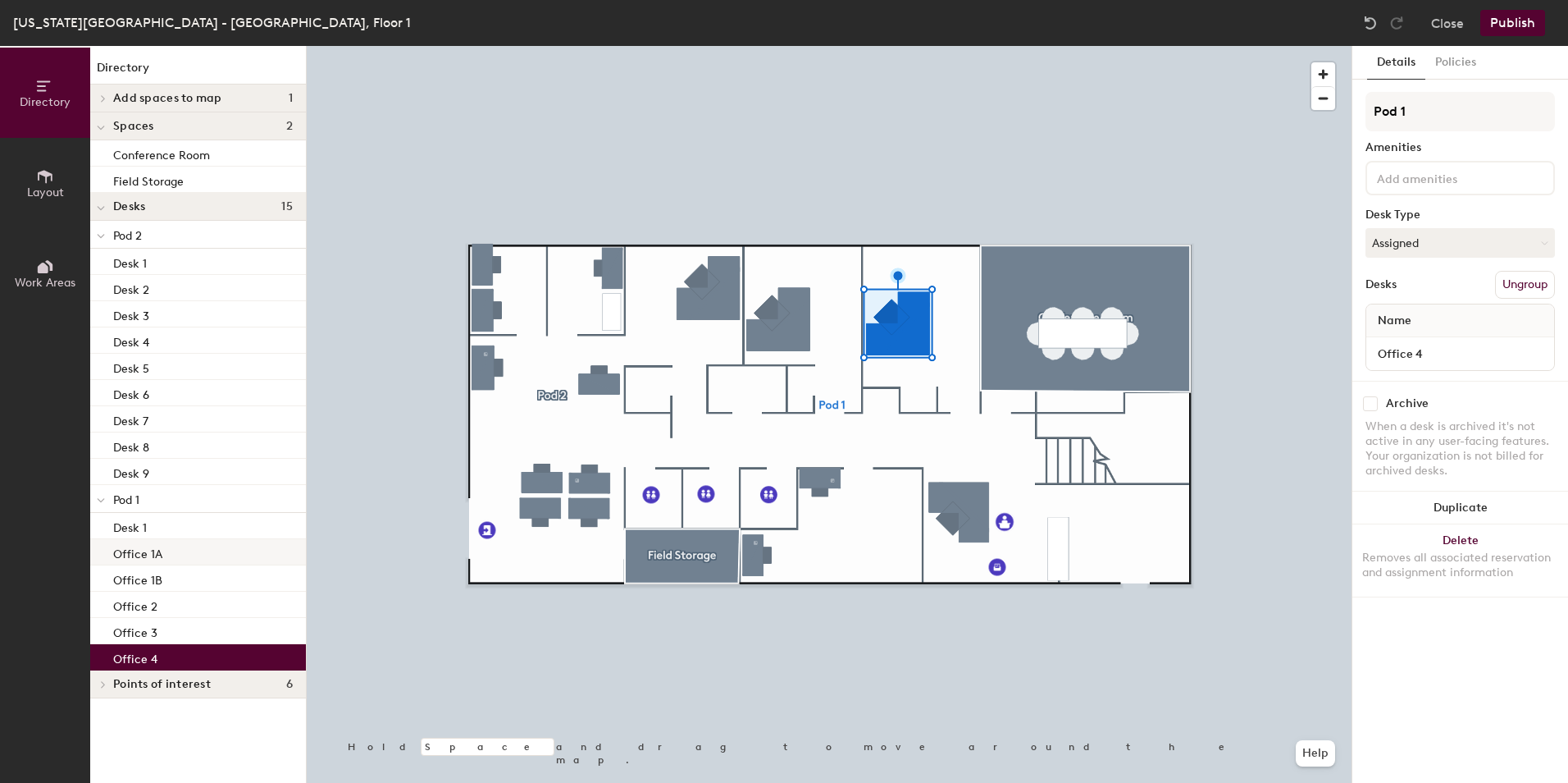
click at [201, 547] on div "Office 1A" at bounding box center [199, 552] width 216 height 26
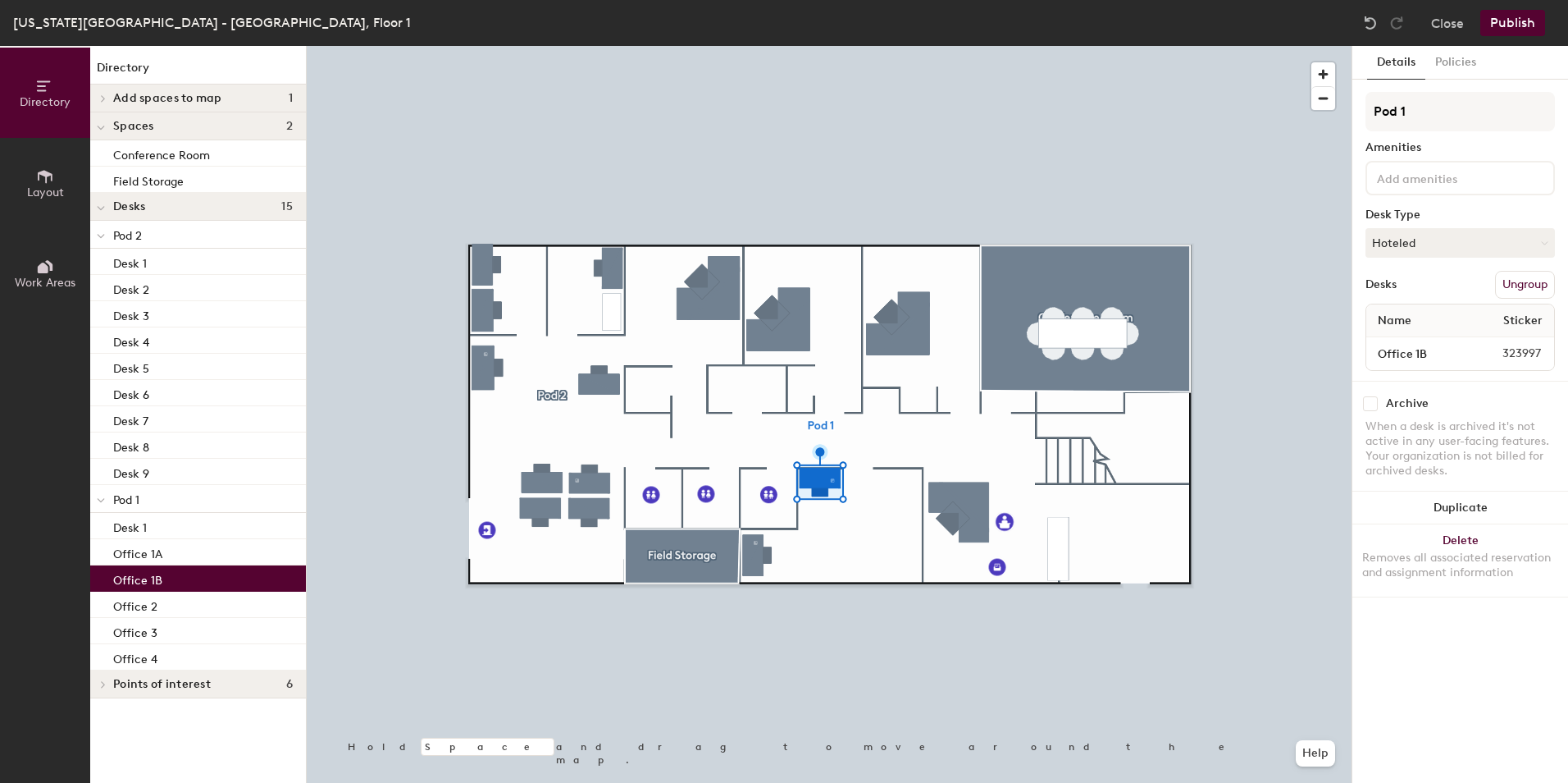
click at [206, 578] on div "Office 1B" at bounding box center [199, 578] width 216 height 26
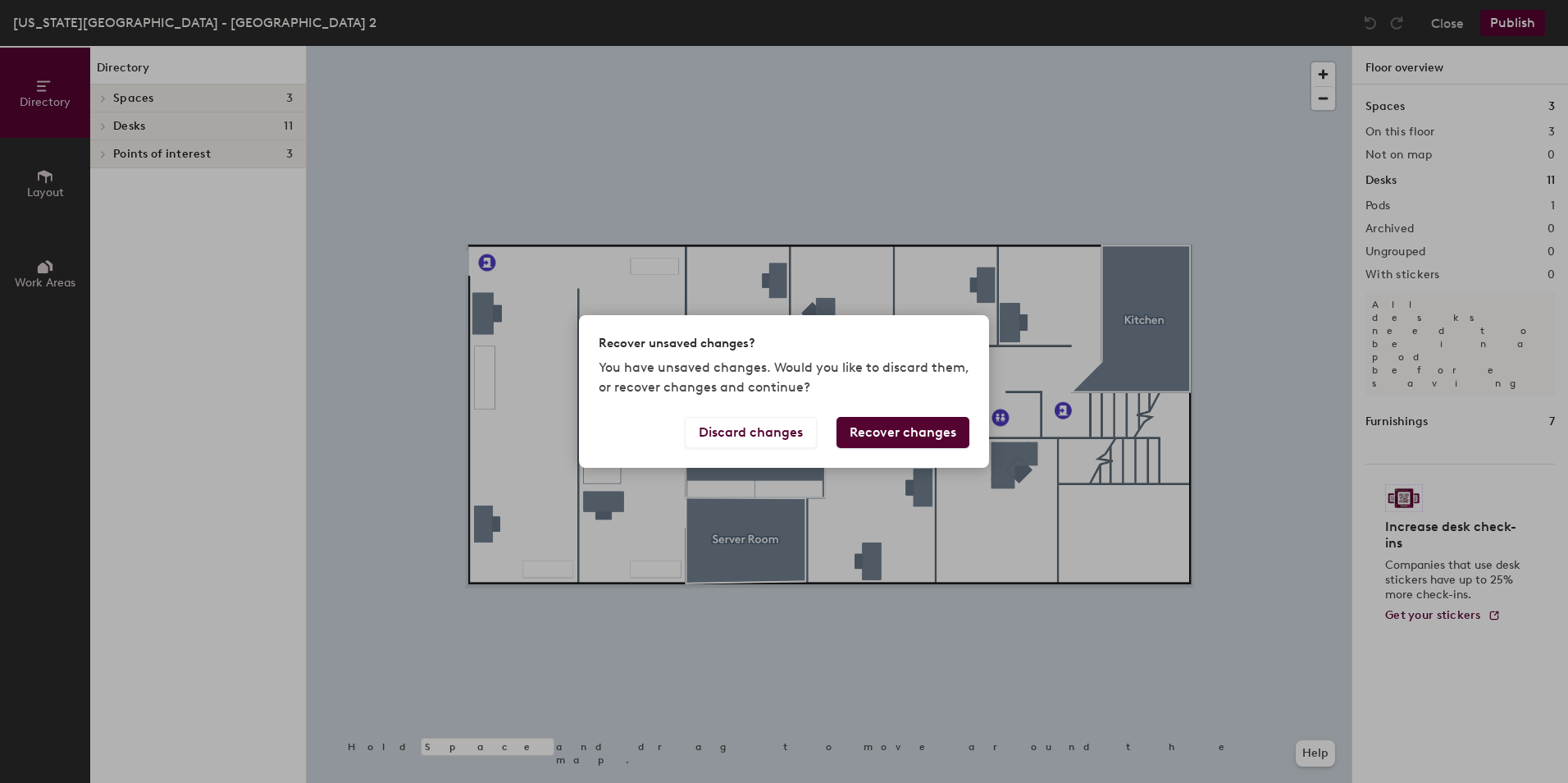
click at [877, 435] on button "Recover changes" at bounding box center [903, 432] width 133 height 31
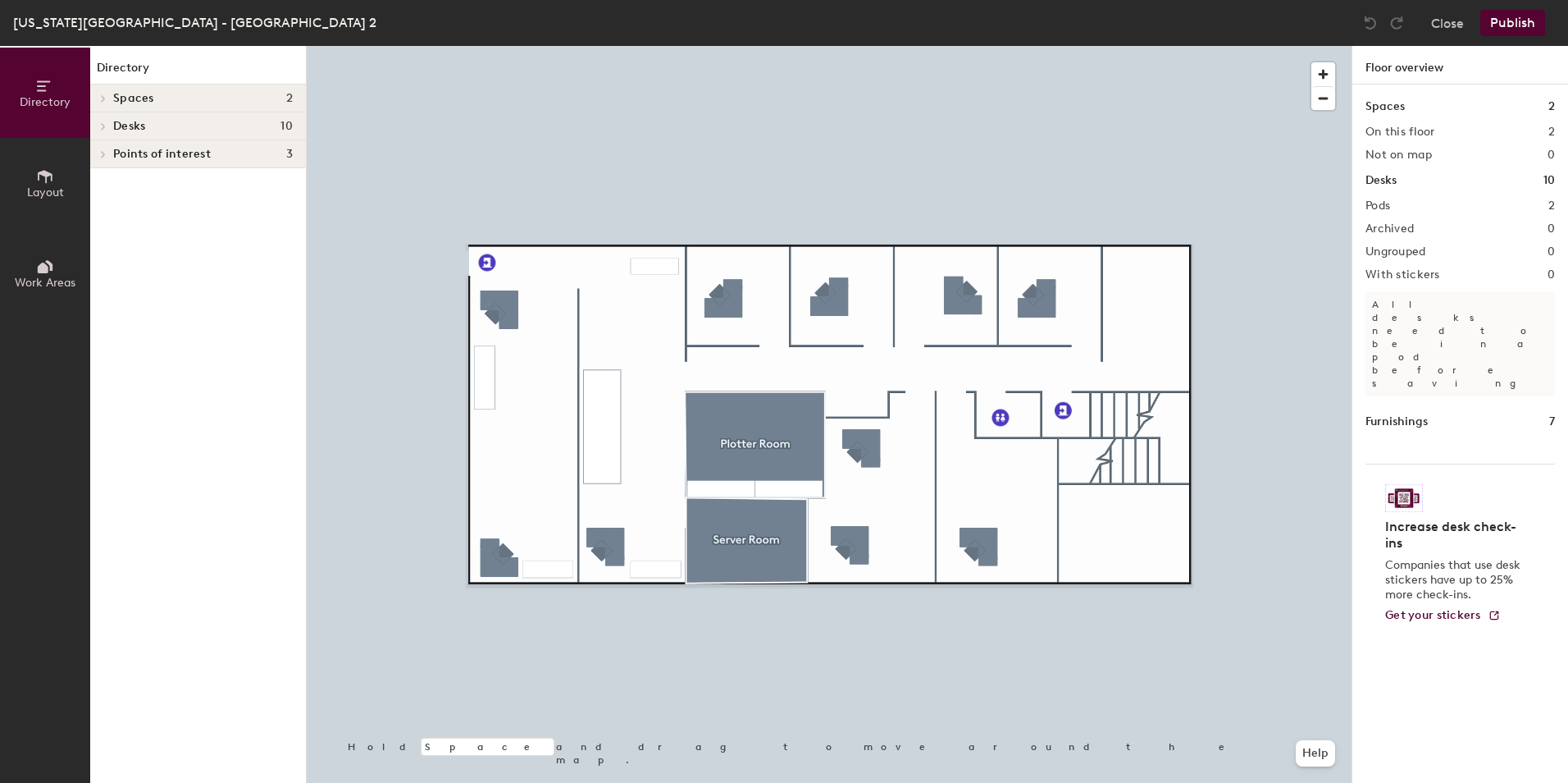
click at [101, 127] on icon at bounding box center [104, 125] width 7 height 8
click at [156, 158] on span "Unnamed Group" at bounding box center [157, 155] width 87 height 14
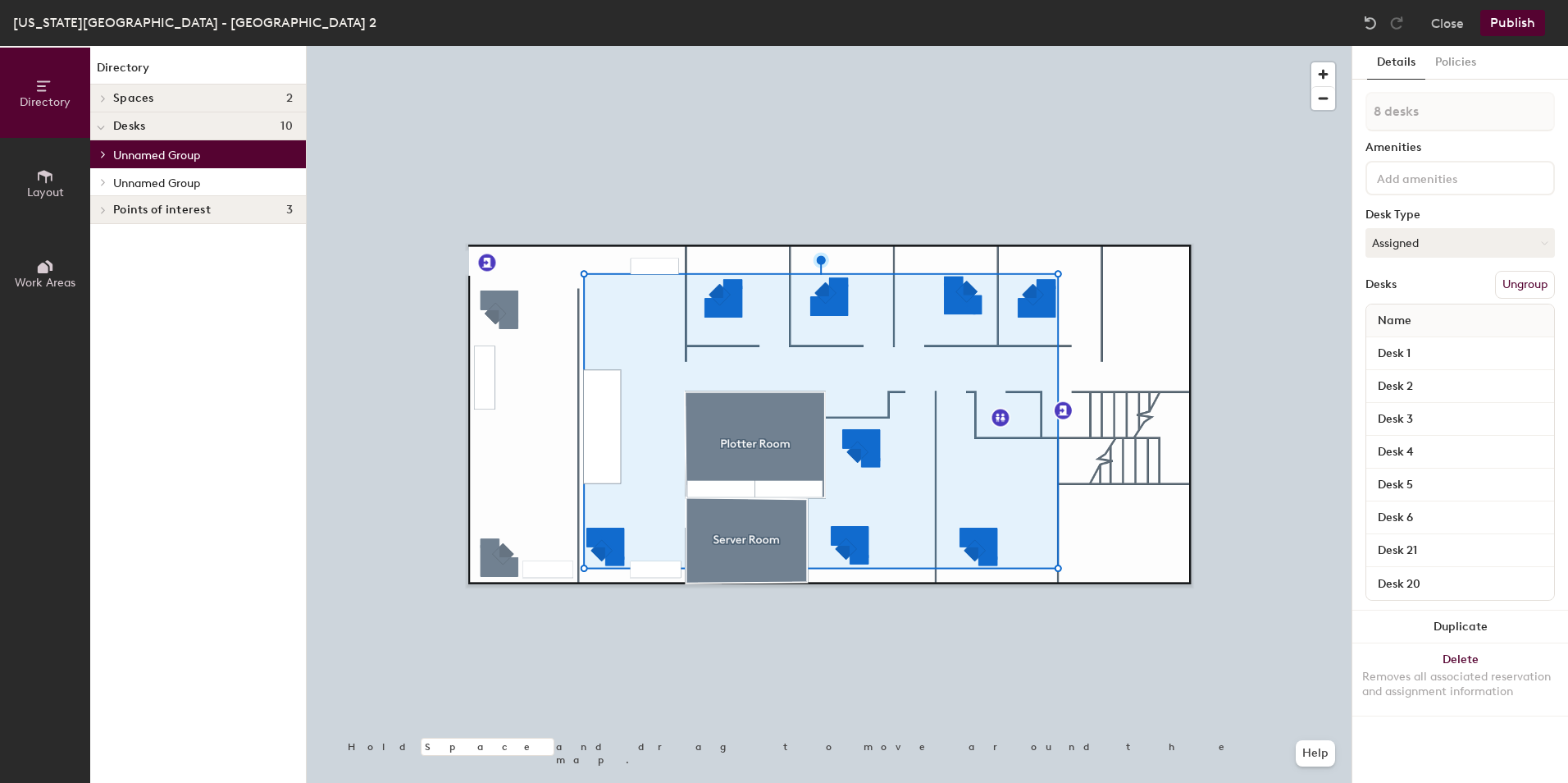
click at [104, 157] on icon at bounding box center [104, 153] width 7 height 8
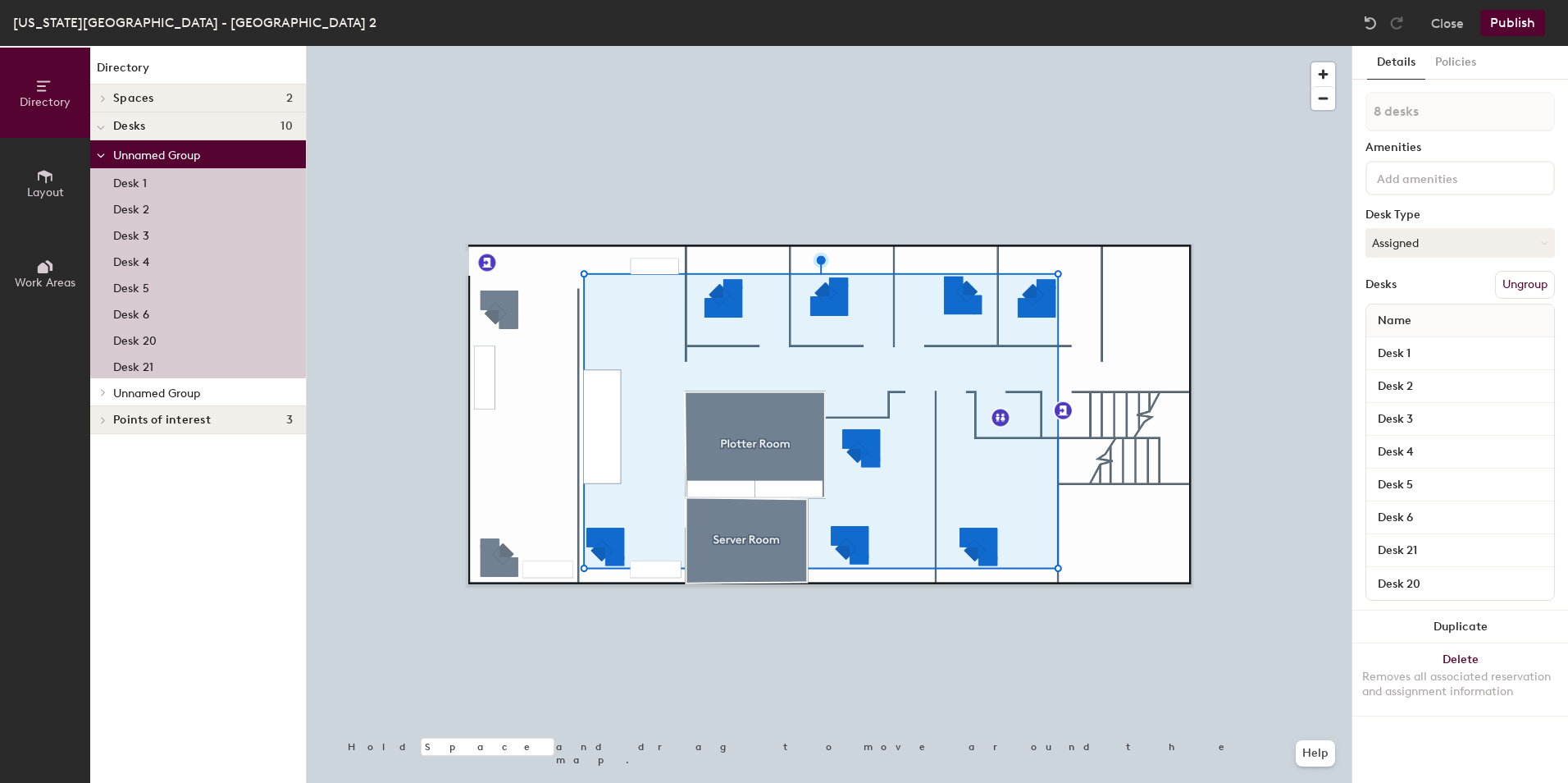
click at [104, 159] on icon at bounding box center [100, 156] width 8 height 7
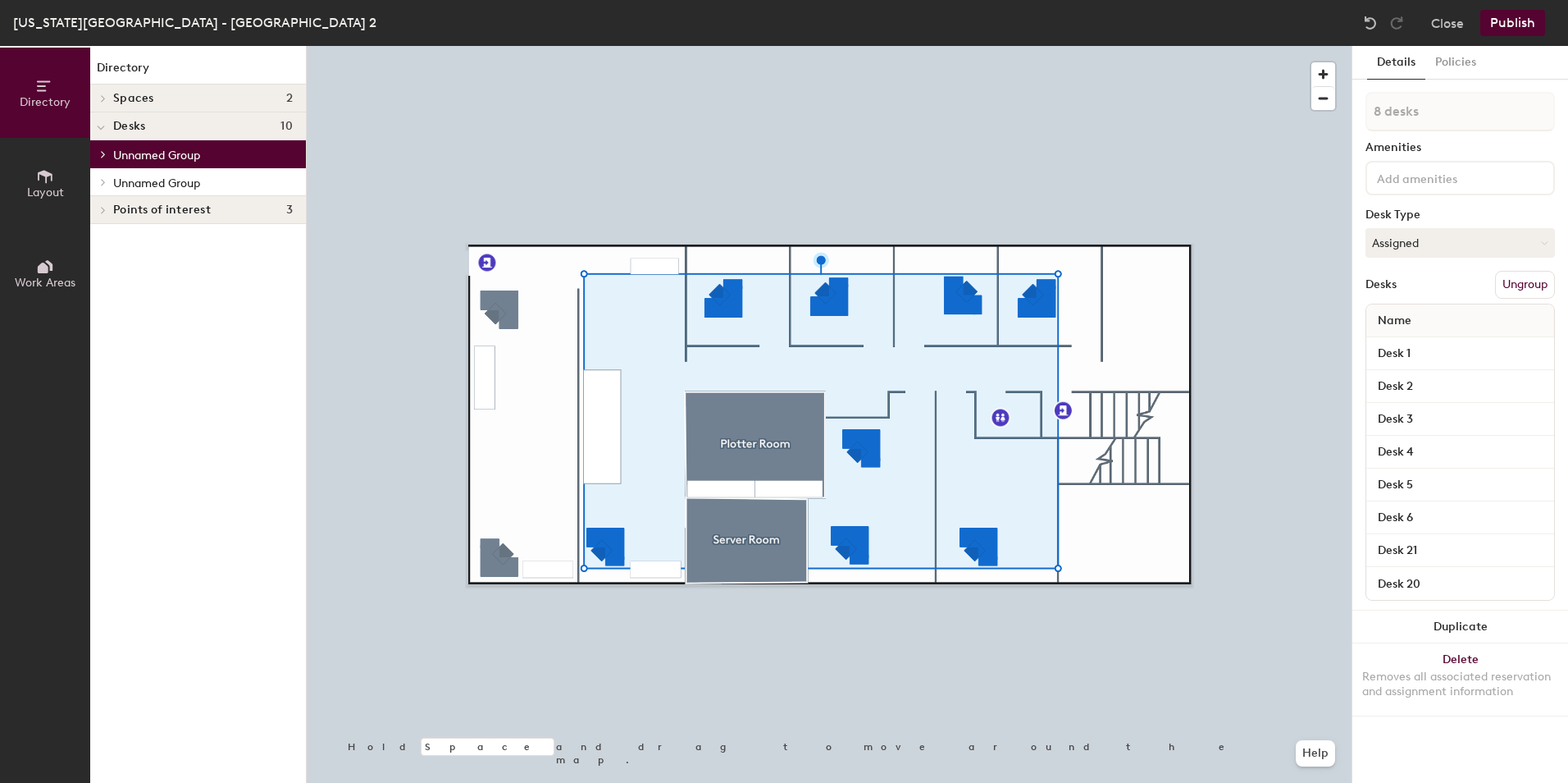
click at [100, 184] on icon at bounding box center [104, 181] width 7 height 8
click at [99, 182] on icon at bounding box center [100, 184] width 8 height 7
click at [1449, 175] on input at bounding box center [1448, 177] width 148 height 20
click at [1518, 282] on button "Ungroup" at bounding box center [1524, 285] width 60 height 28
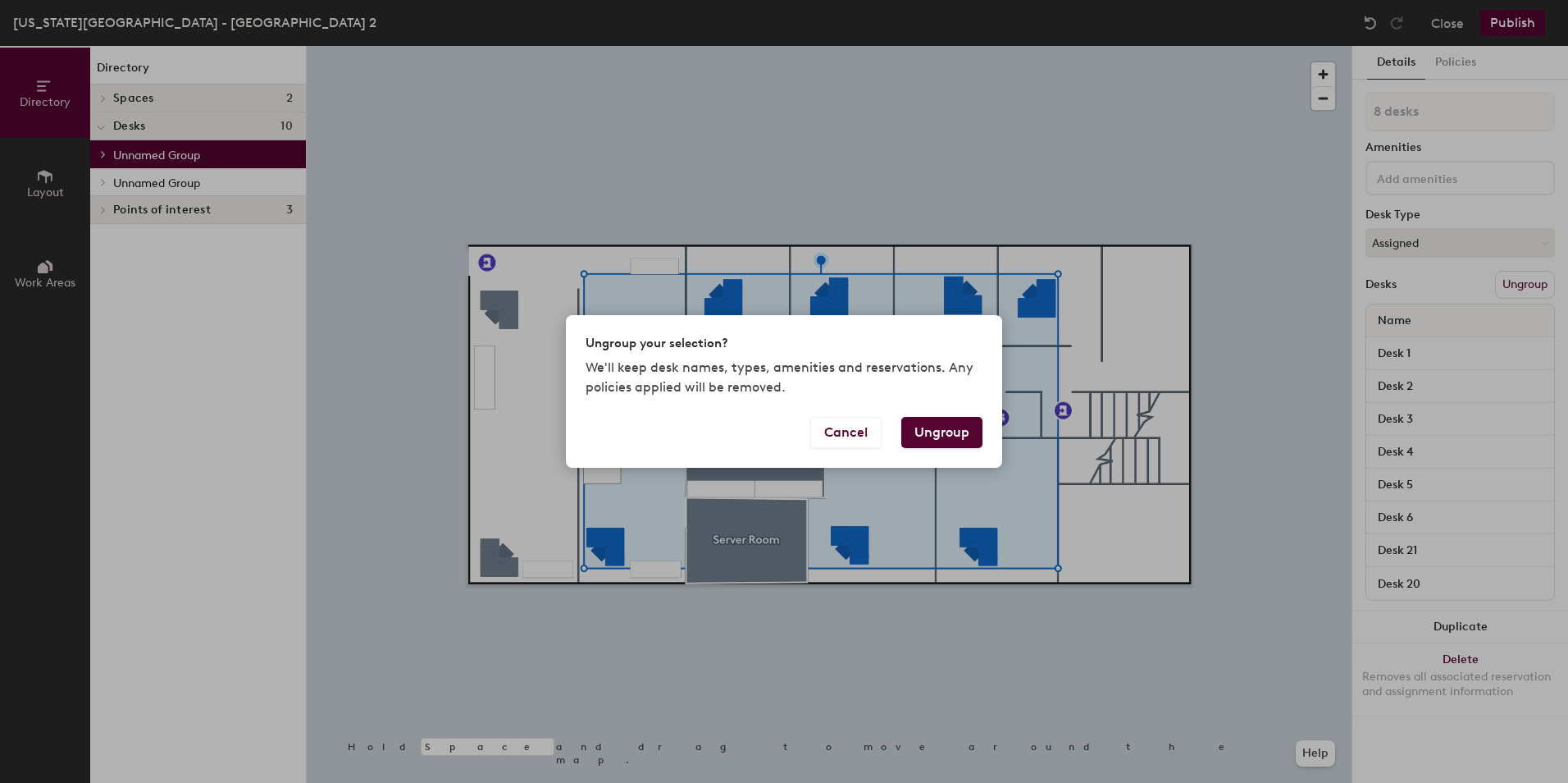
click at [939, 432] on button "Ungroup" at bounding box center [941, 432] width 81 height 31
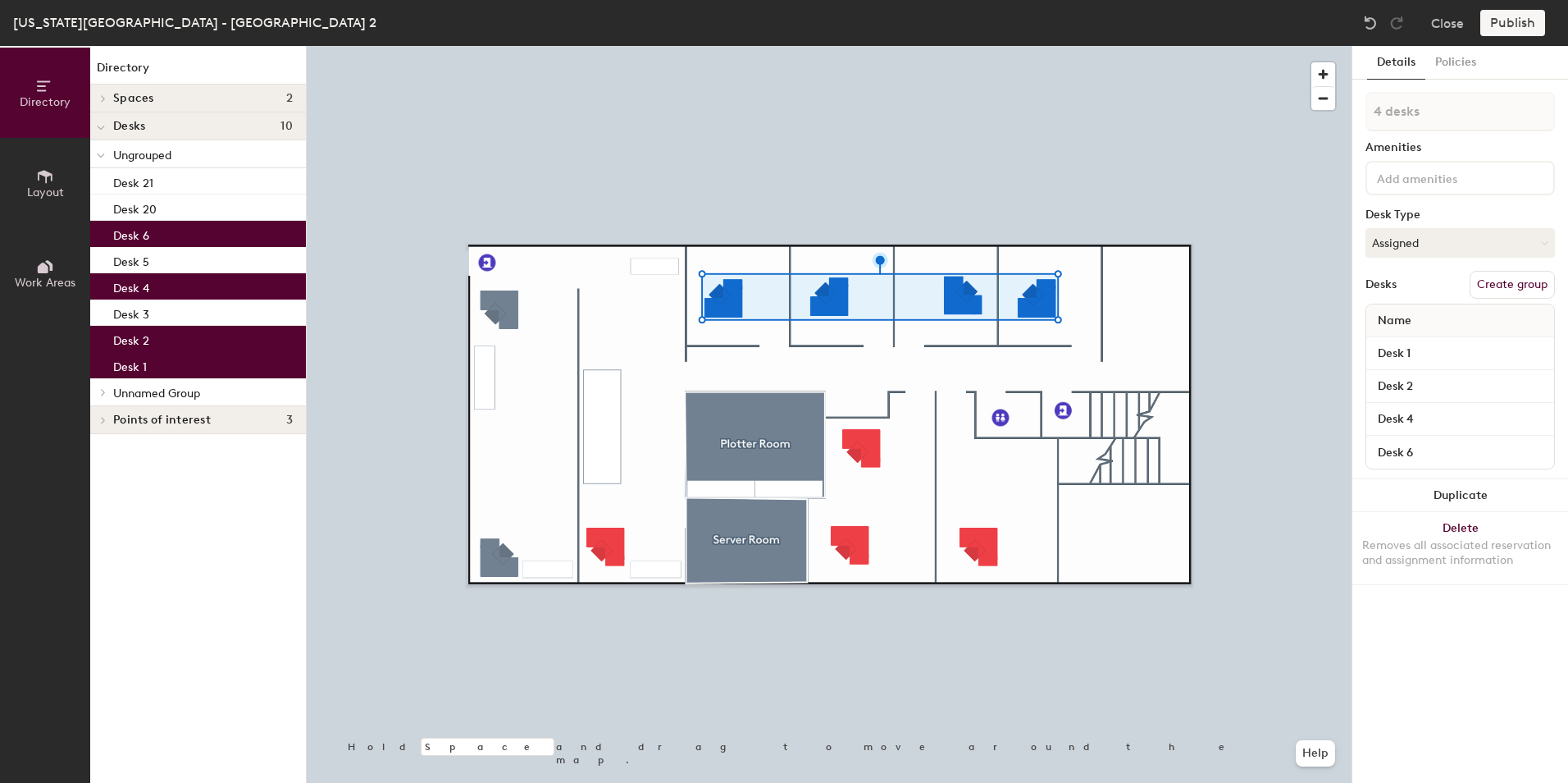
click at [1496, 282] on button "Create group" at bounding box center [1512, 285] width 85 height 28
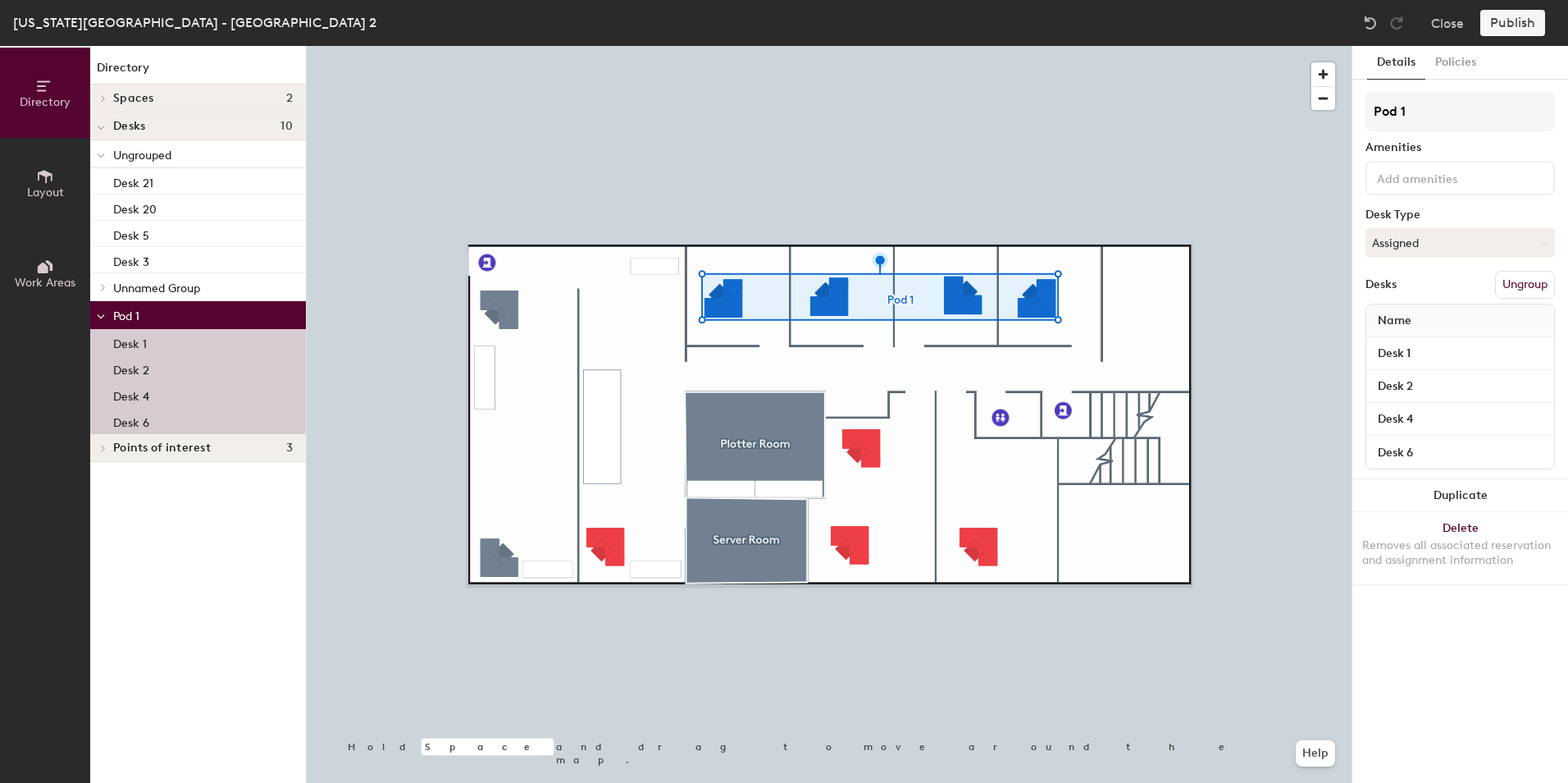
type input "Pod 1"
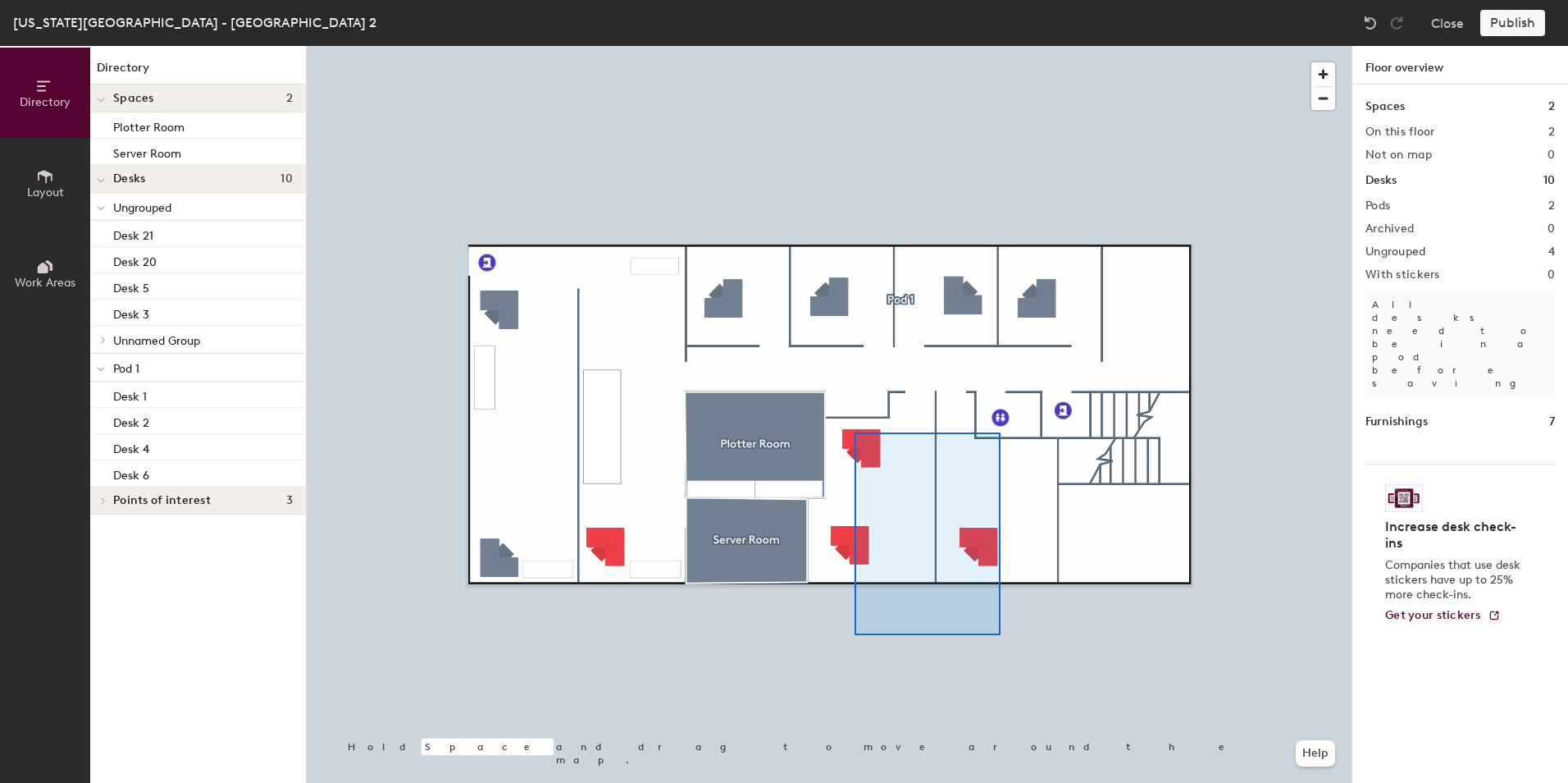
click at [854, 46] on div at bounding box center [829, 46] width 1045 height 0
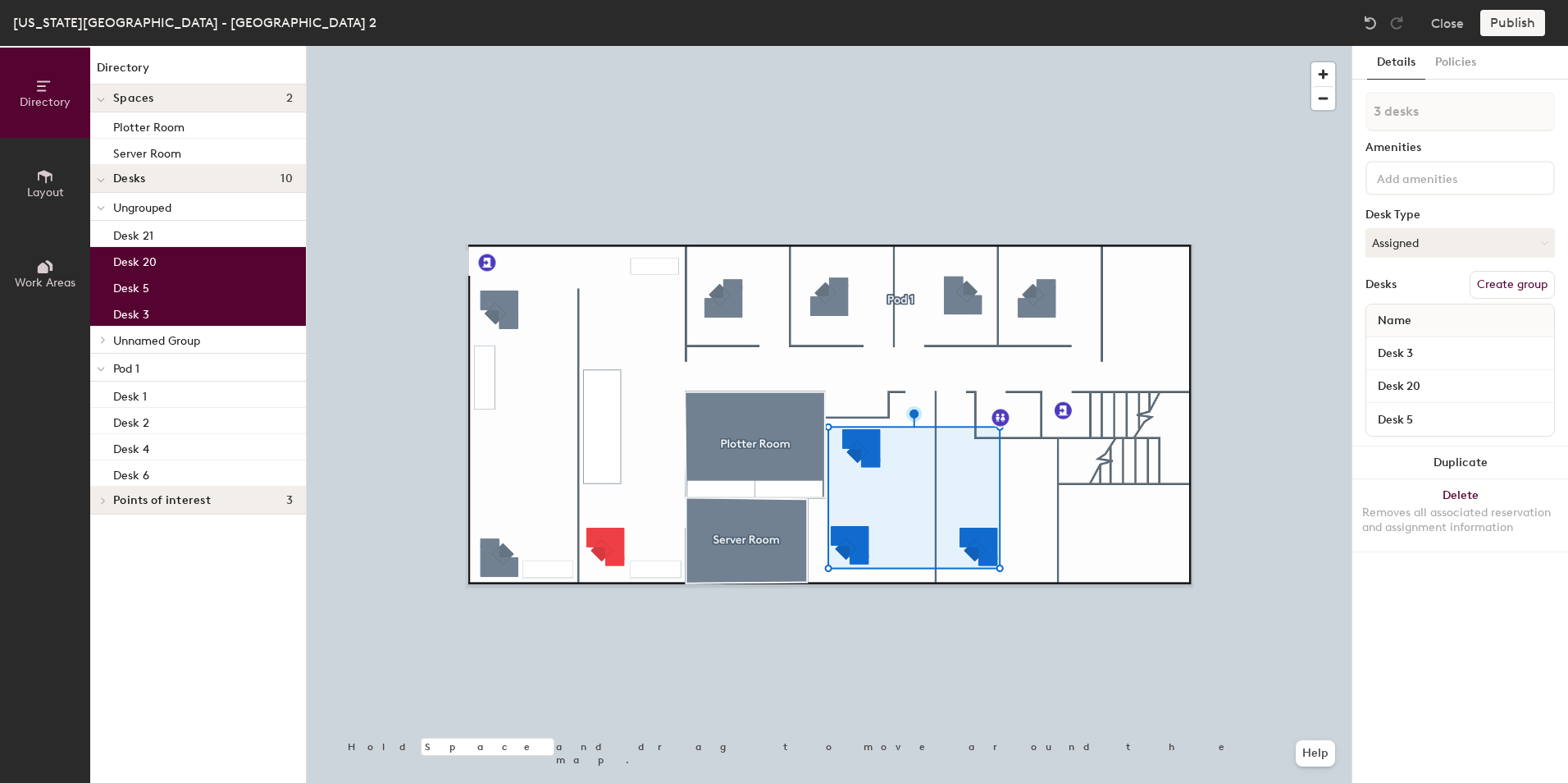
click at [1494, 280] on button "Create group" at bounding box center [1512, 285] width 85 height 28
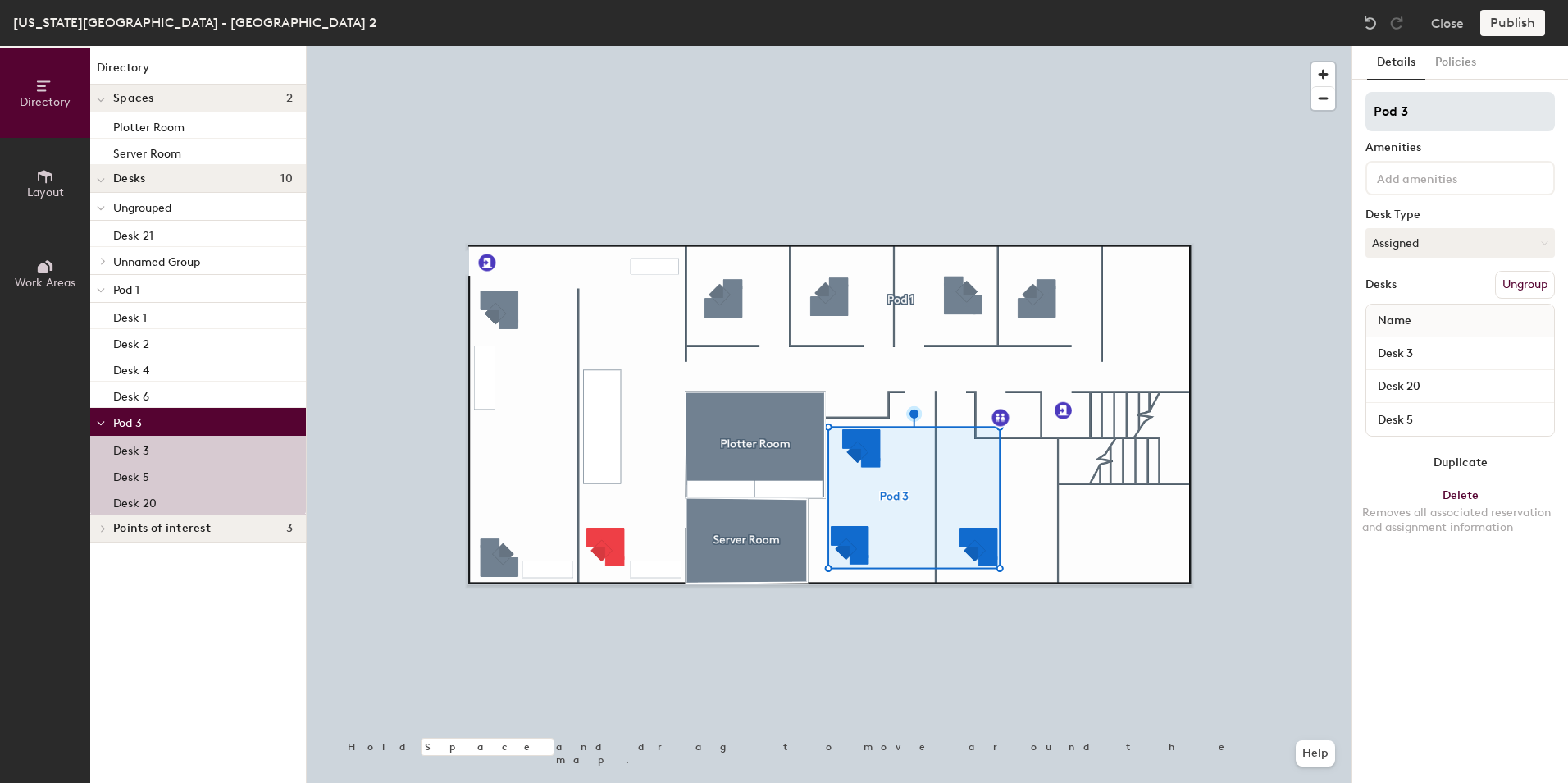
click at [1430, 119] on input "Pod 3" at bounding box center [1460, 111] width 190 height 39
type input "Pod 2"
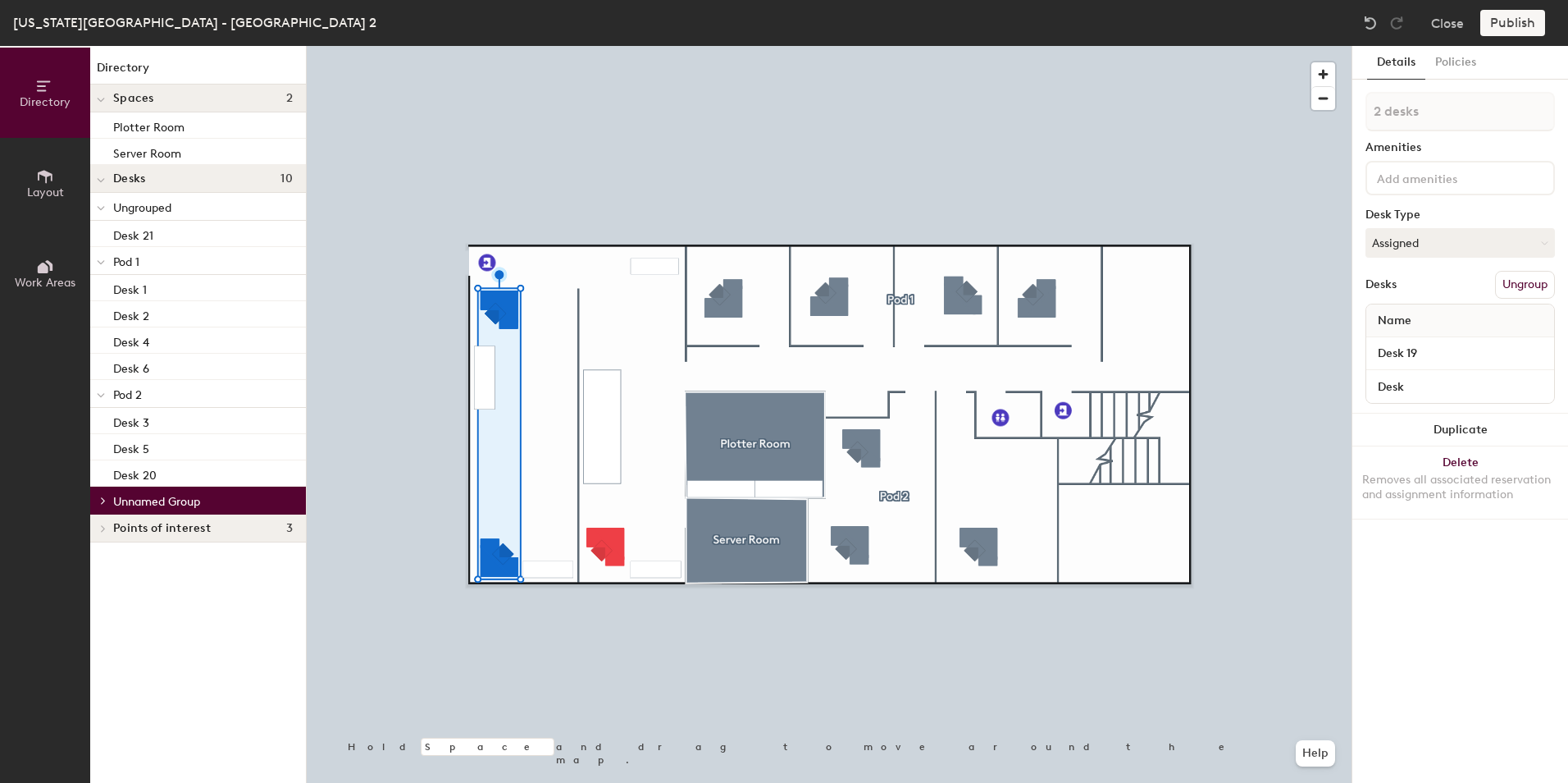
click at [1511, 284] on button "Ungroup" at bounding box center [1524, 285] width 60 height 28
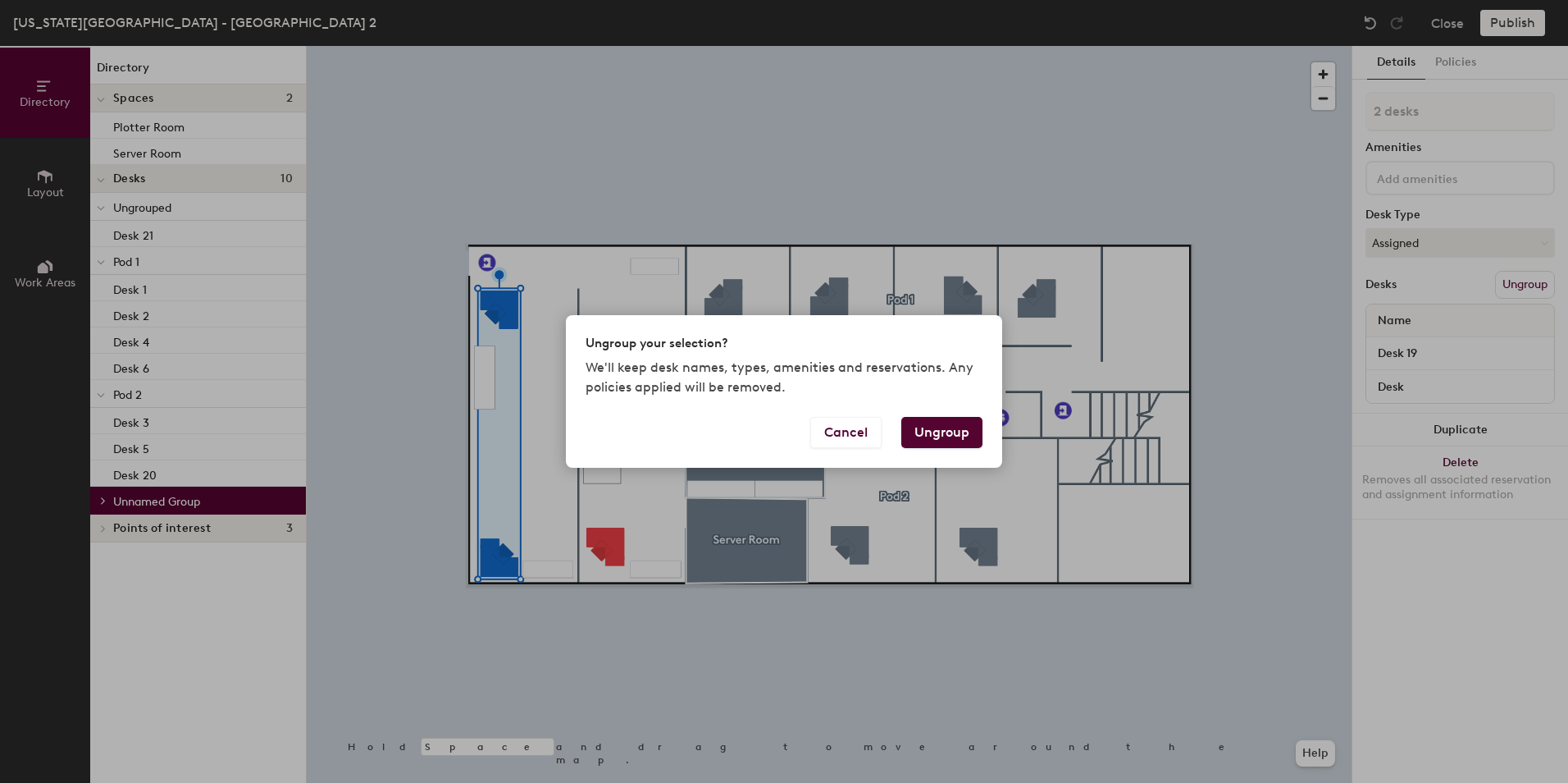
click at [932, 427] on button "Ungroup" at bounding box center [941, 432] width 81 height 31
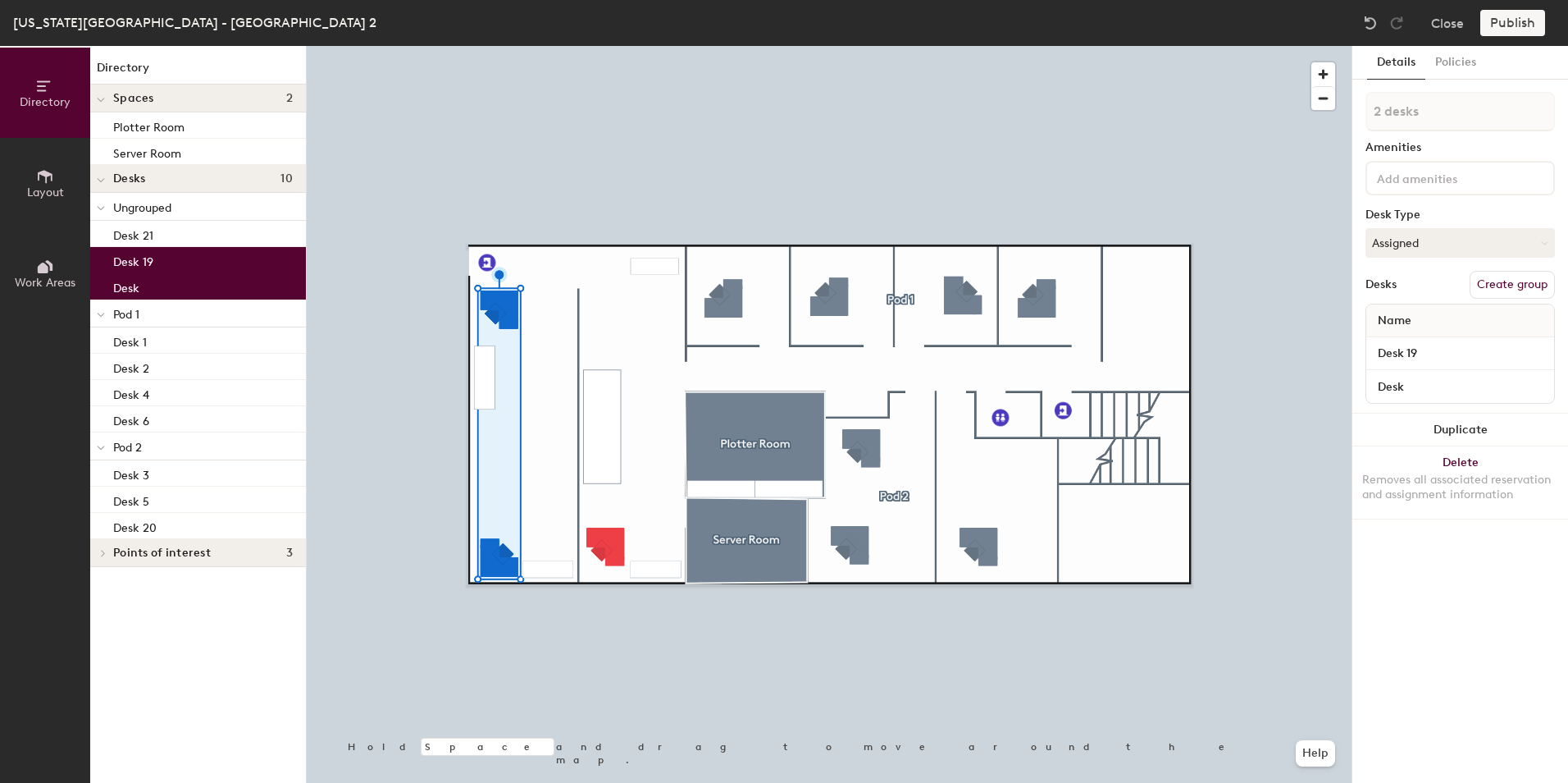
click at [459, 46] on div at bounding box center [829, 46] width 1045 height 0
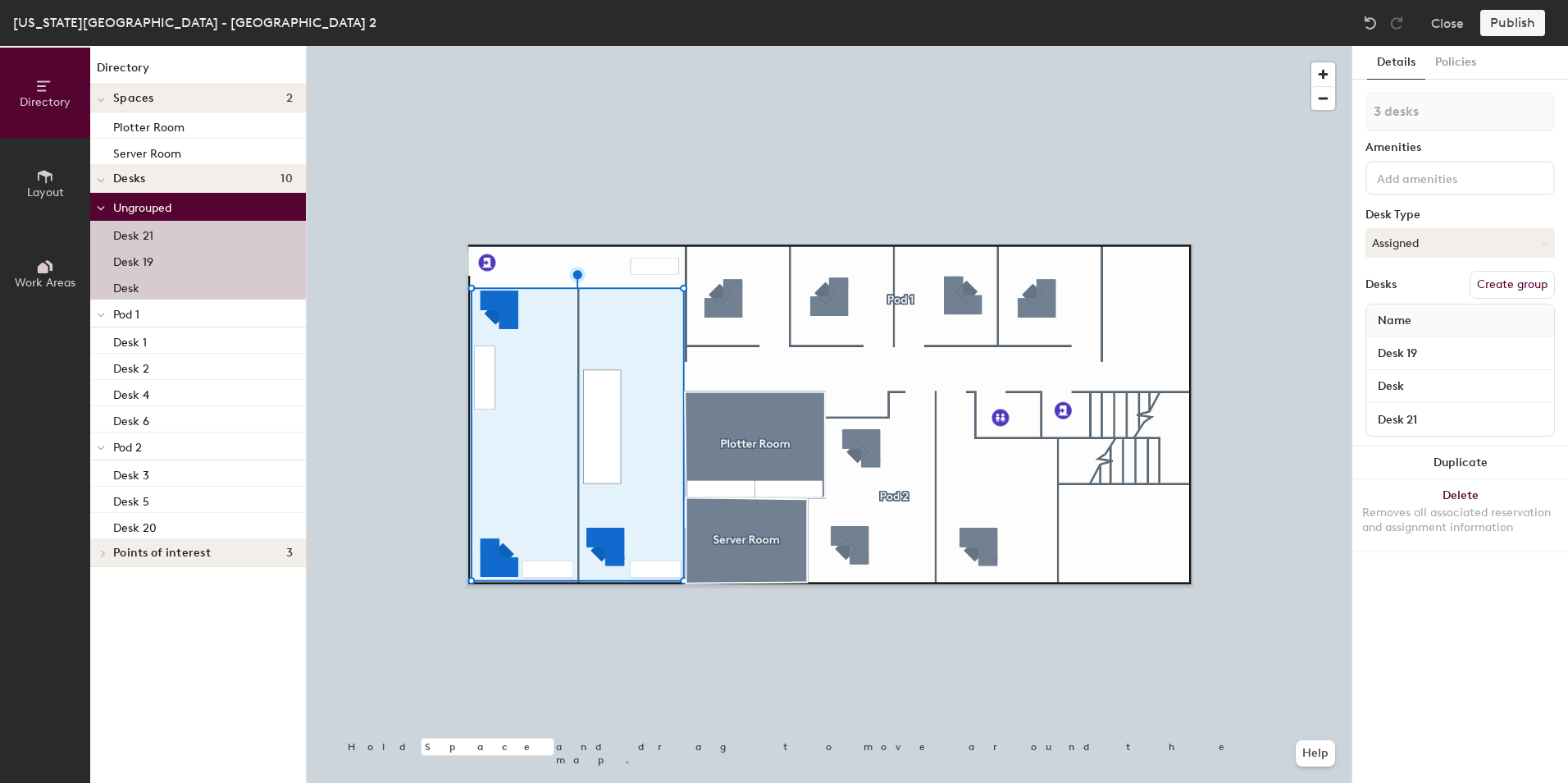
click at [1509, 285] on button "Create group" at bounding box center [1512, 285] width 85 height 28
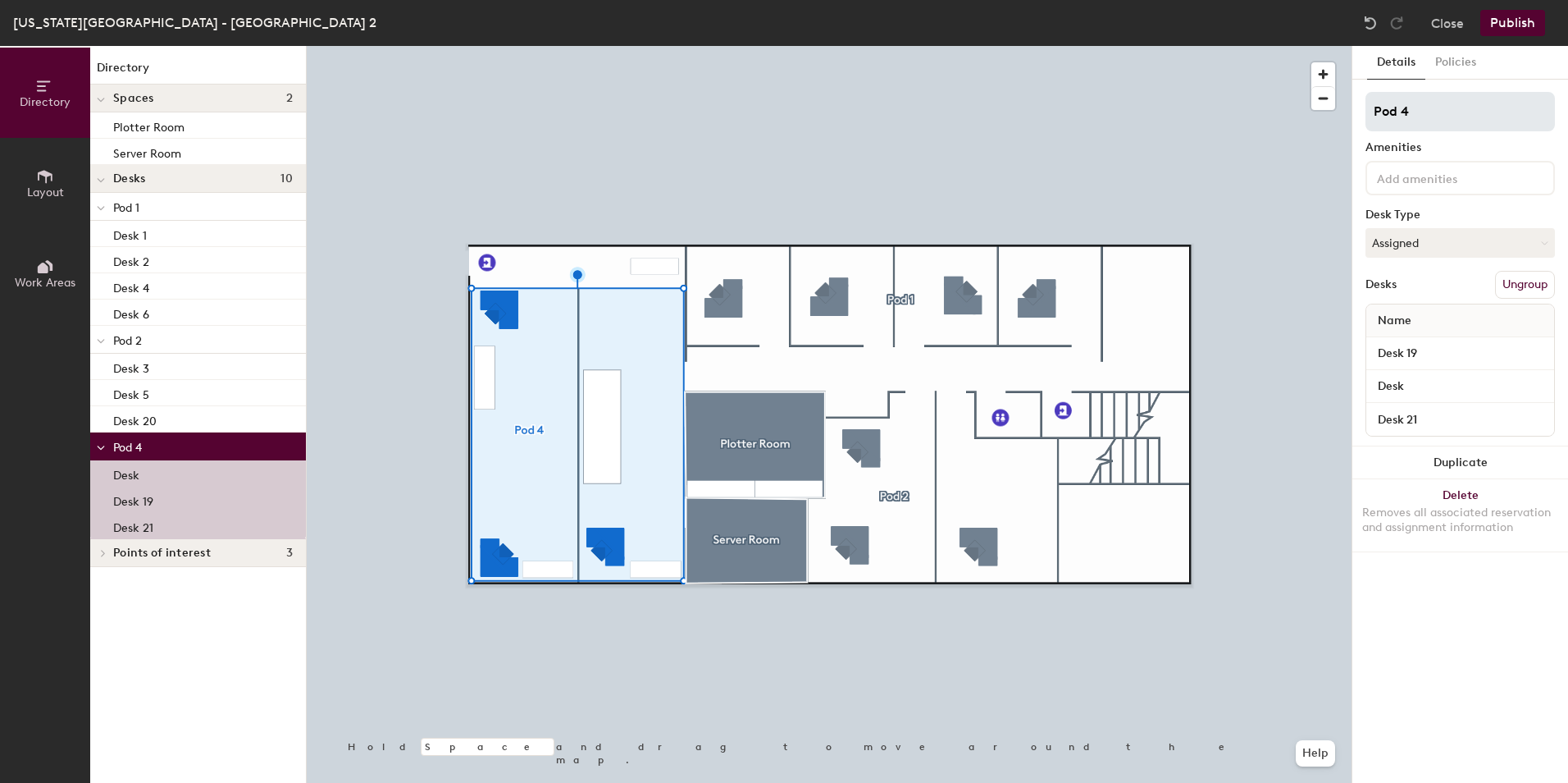
click at [1420, 116] on input "Pod 4" at bounding box center [1460, 111] width 190 height 39
type input "Pod 3"
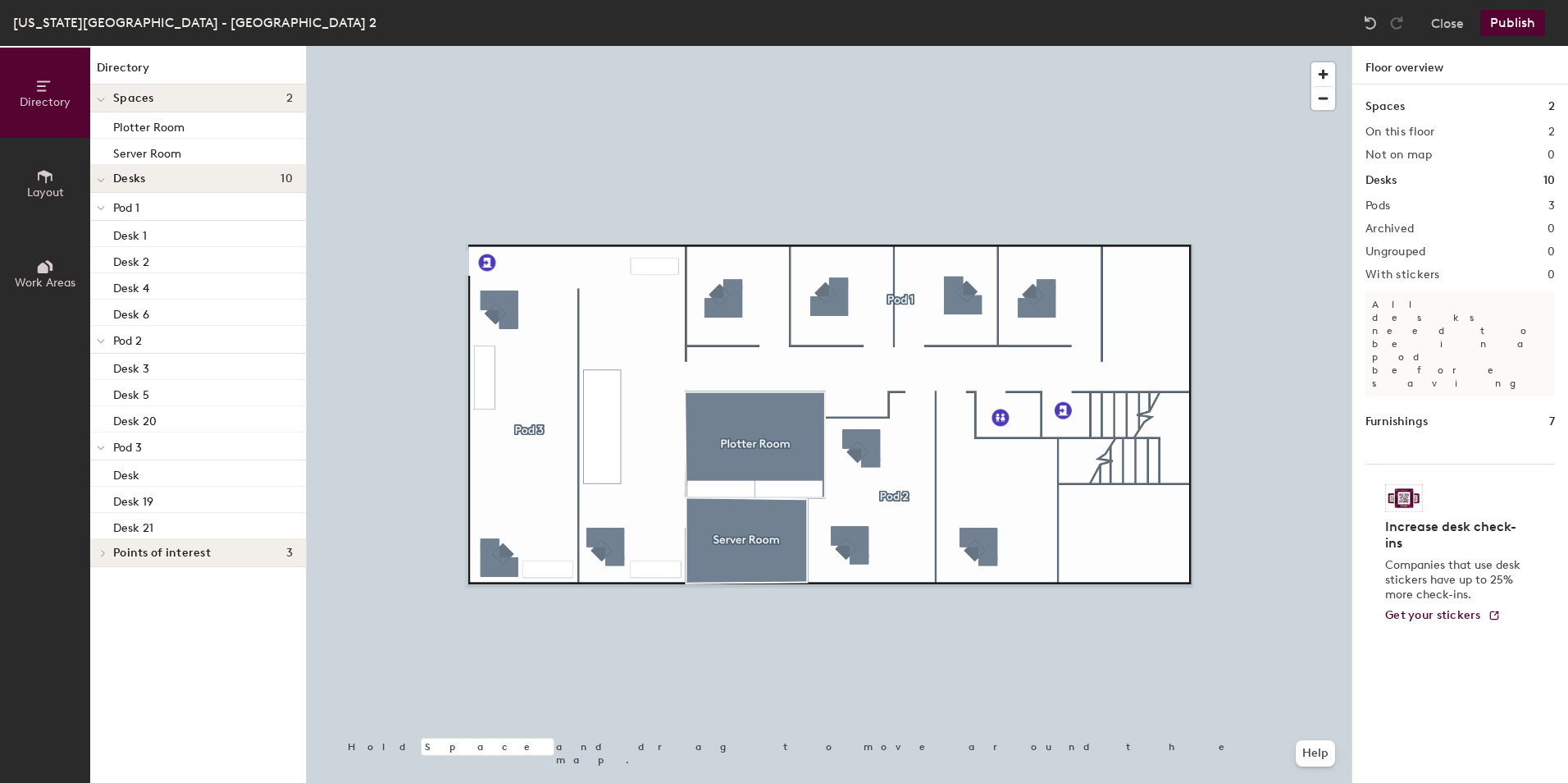
click at [1499, 18] on button "Publish" at bounding box center [1512, 23] width 64 height 26
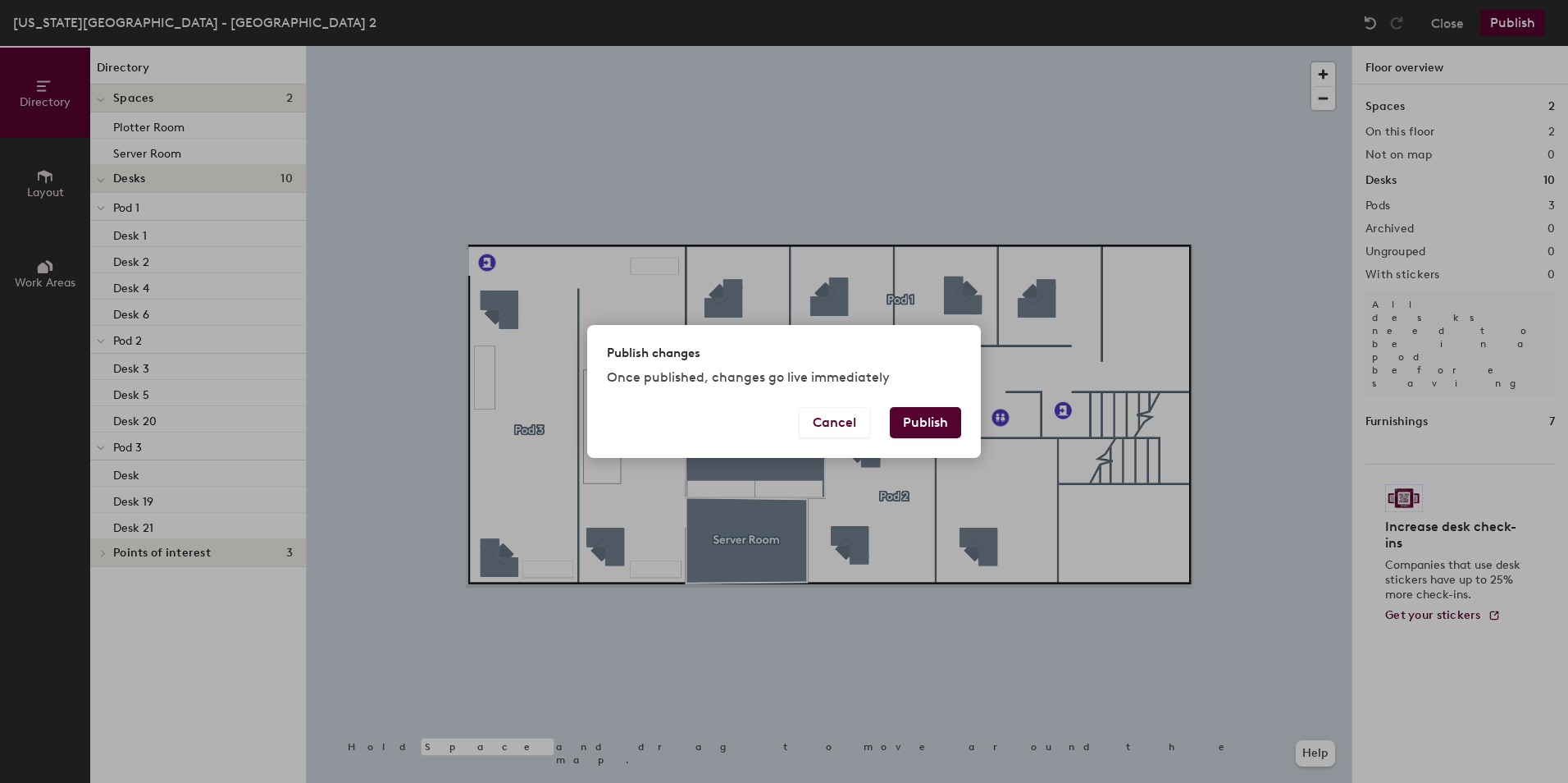
click at [923, 419] on button "Publish" at bounding box center [925, 422] width 71 height 31
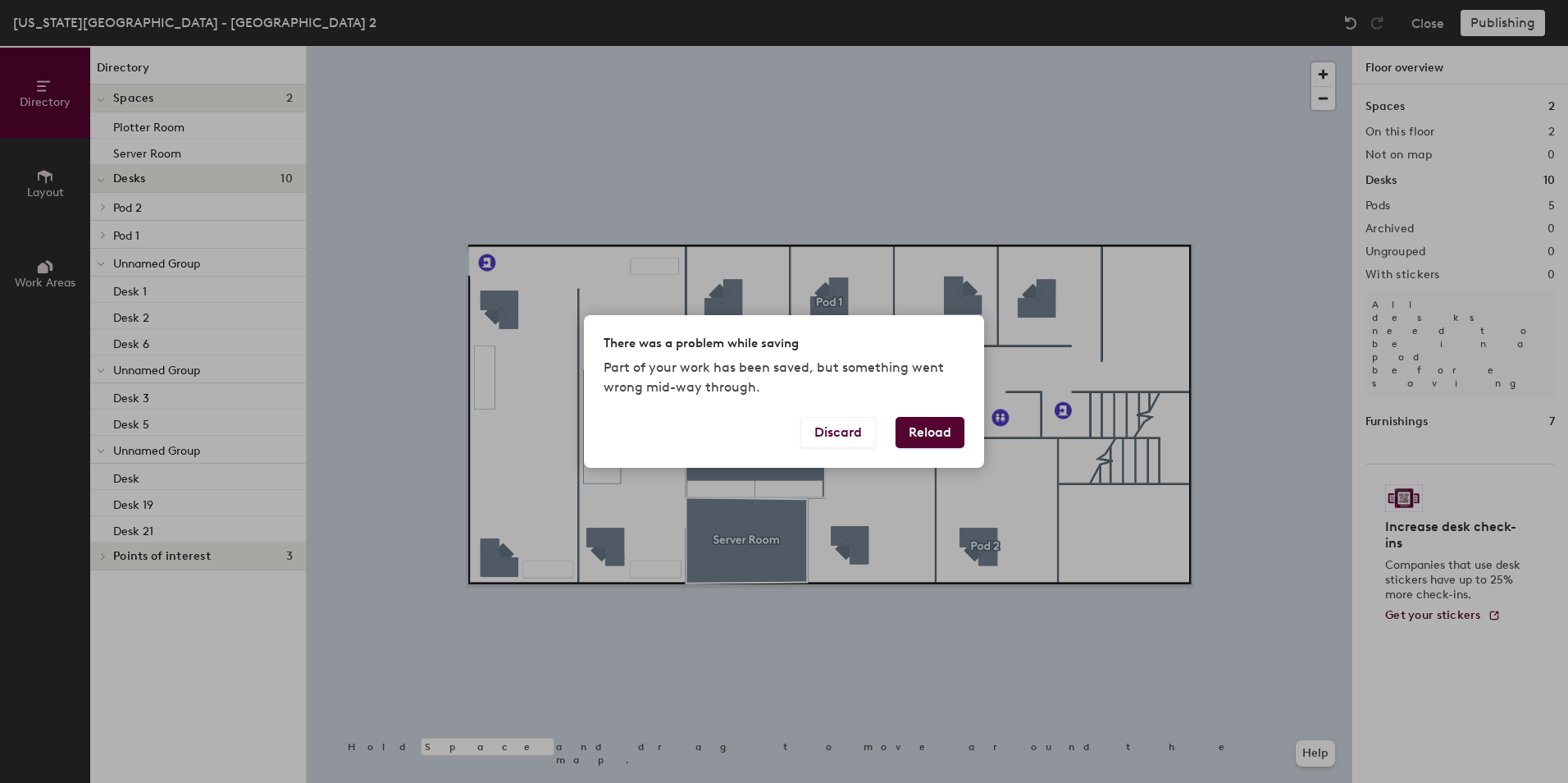
click at [924, 432] on button "Reload" at bounding box center [930, 432] width 69 height 31
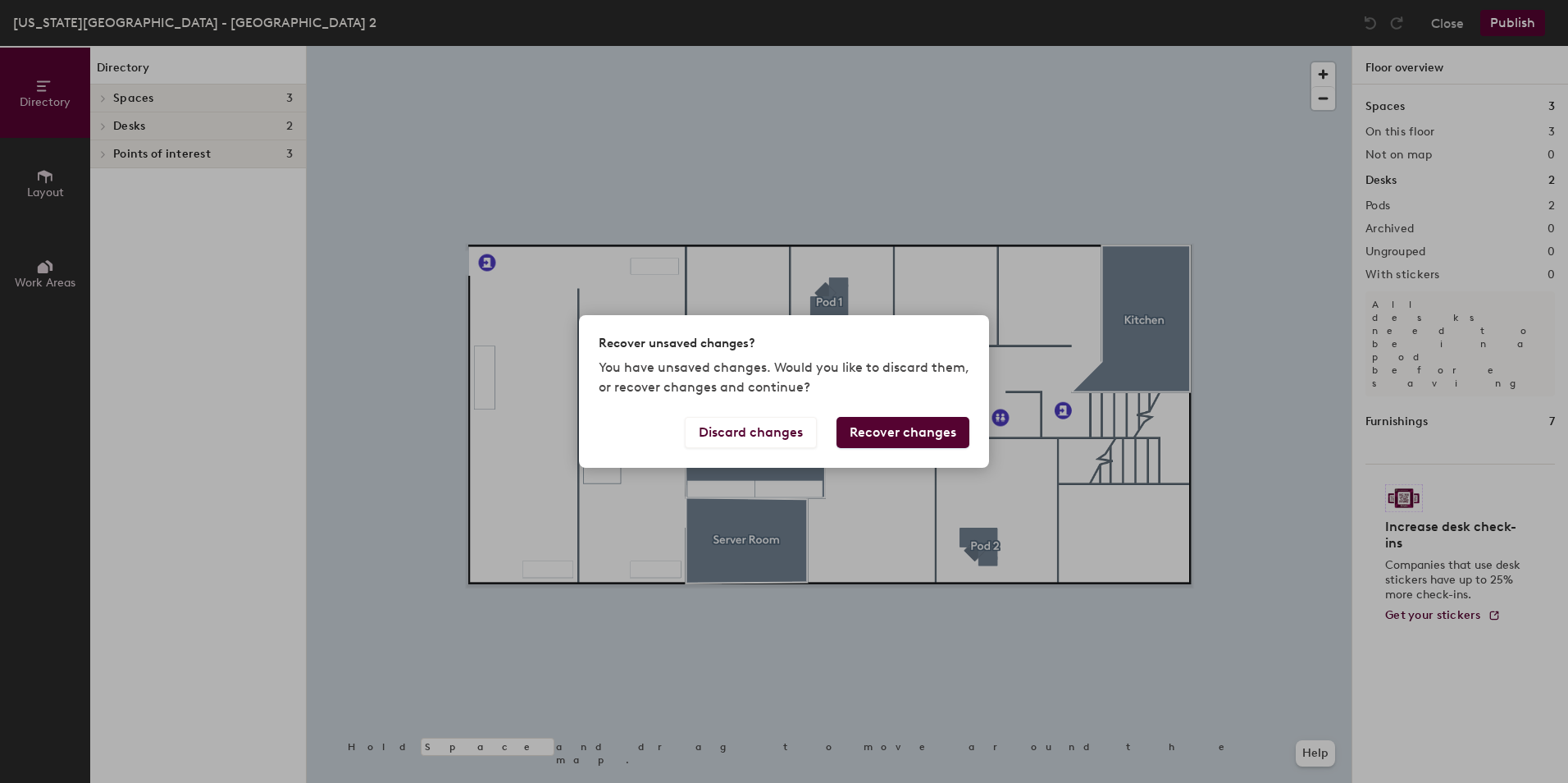
click at [924, 432] on button "Recover changes" at bounding box center [903, 432] width 133 height 31
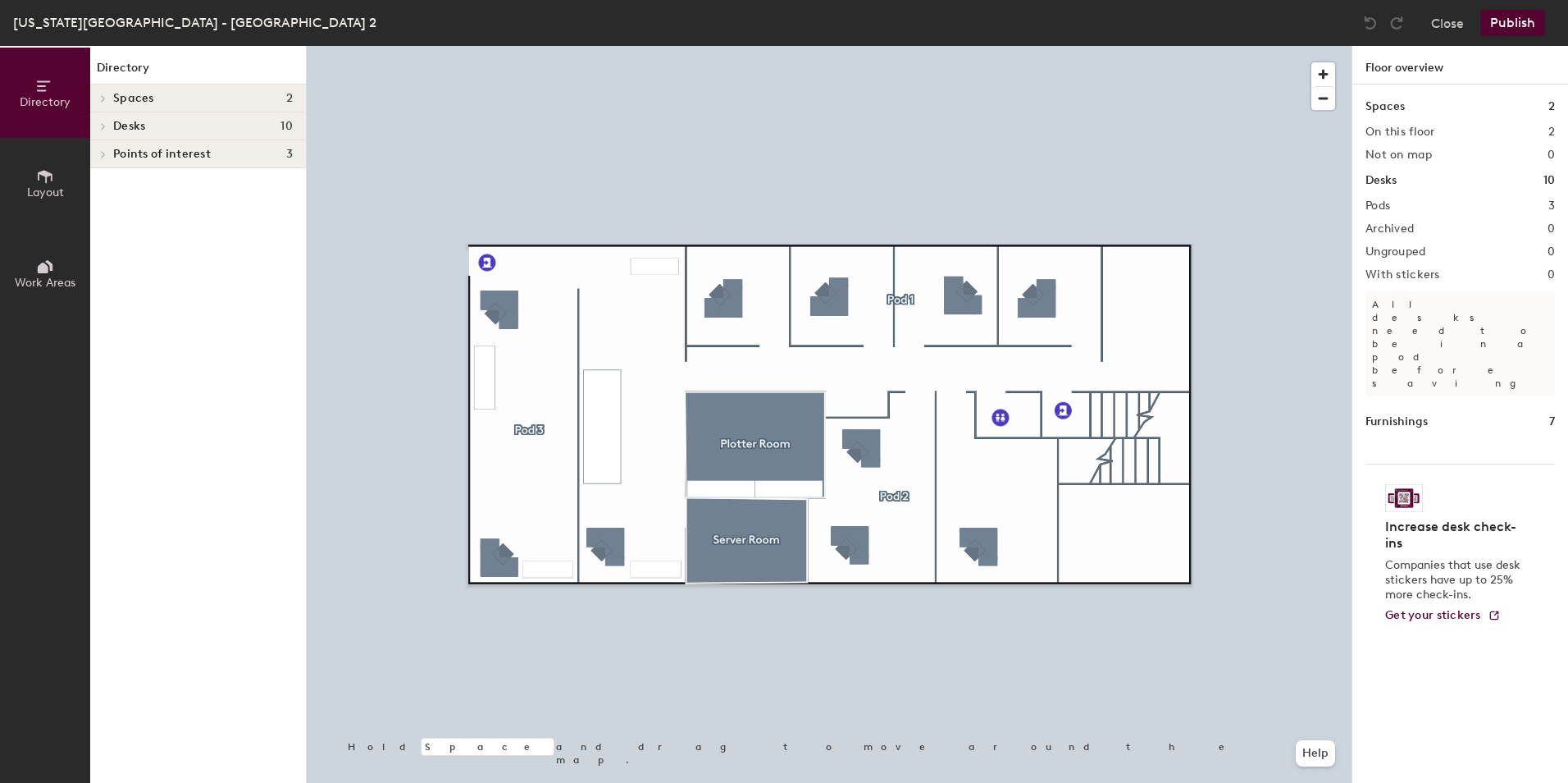
click at [106, 129] on span at bounding box center [102, 125] width 14 height 8
click at [105, 153] on icon at bounding box center [104, 153] width 7 height 8
click at [106, 289] on span at bounding box center [102, 287] width 14 height 8
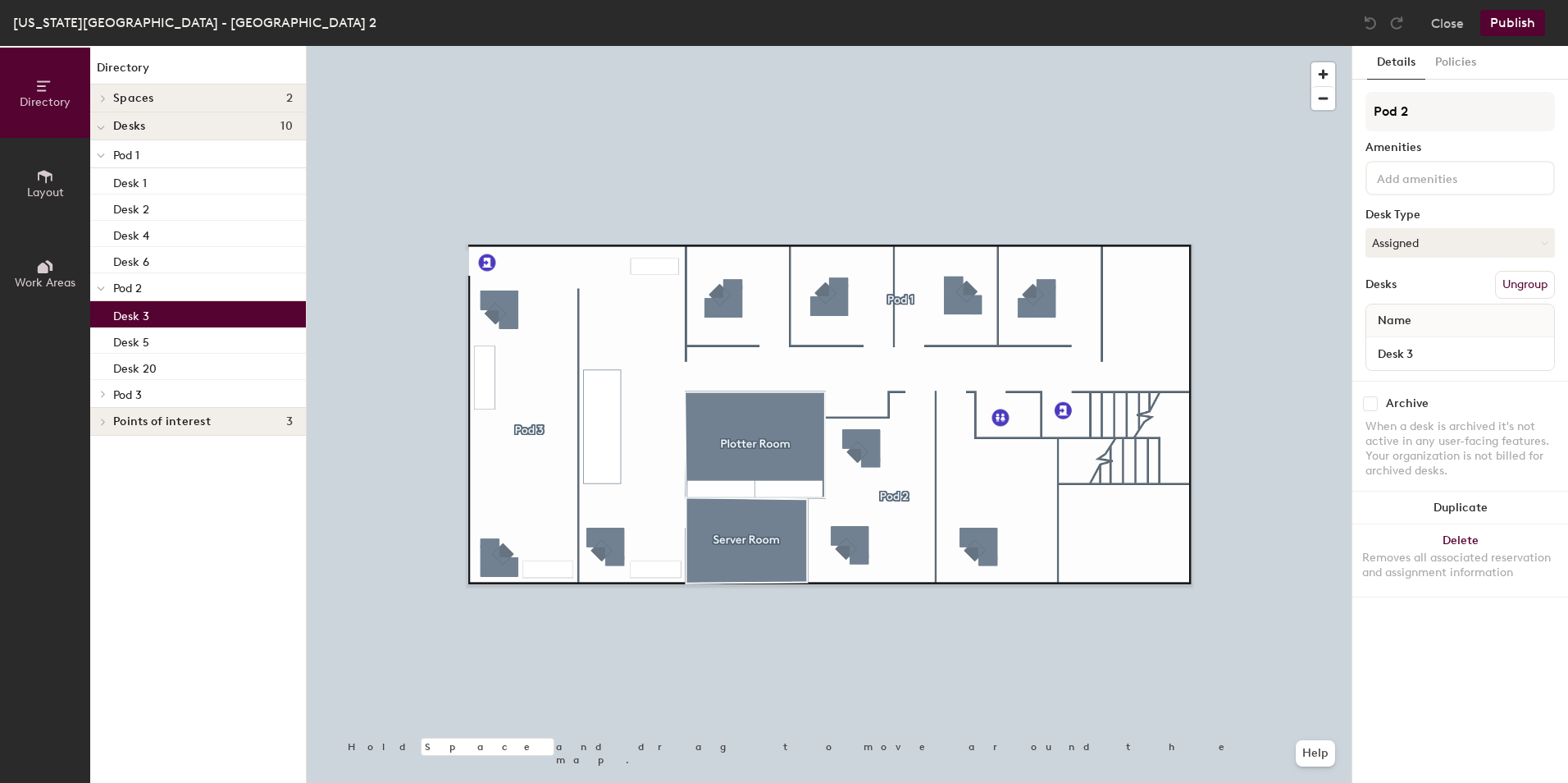
click at [168, 316] on div "Desk 3" at bounding box center [199, 314] width 216 height 26
click at [1431, 353] on input "Desk 3" at bounding box center [1460, 354] width 181 height 23
type input "Desk 1"
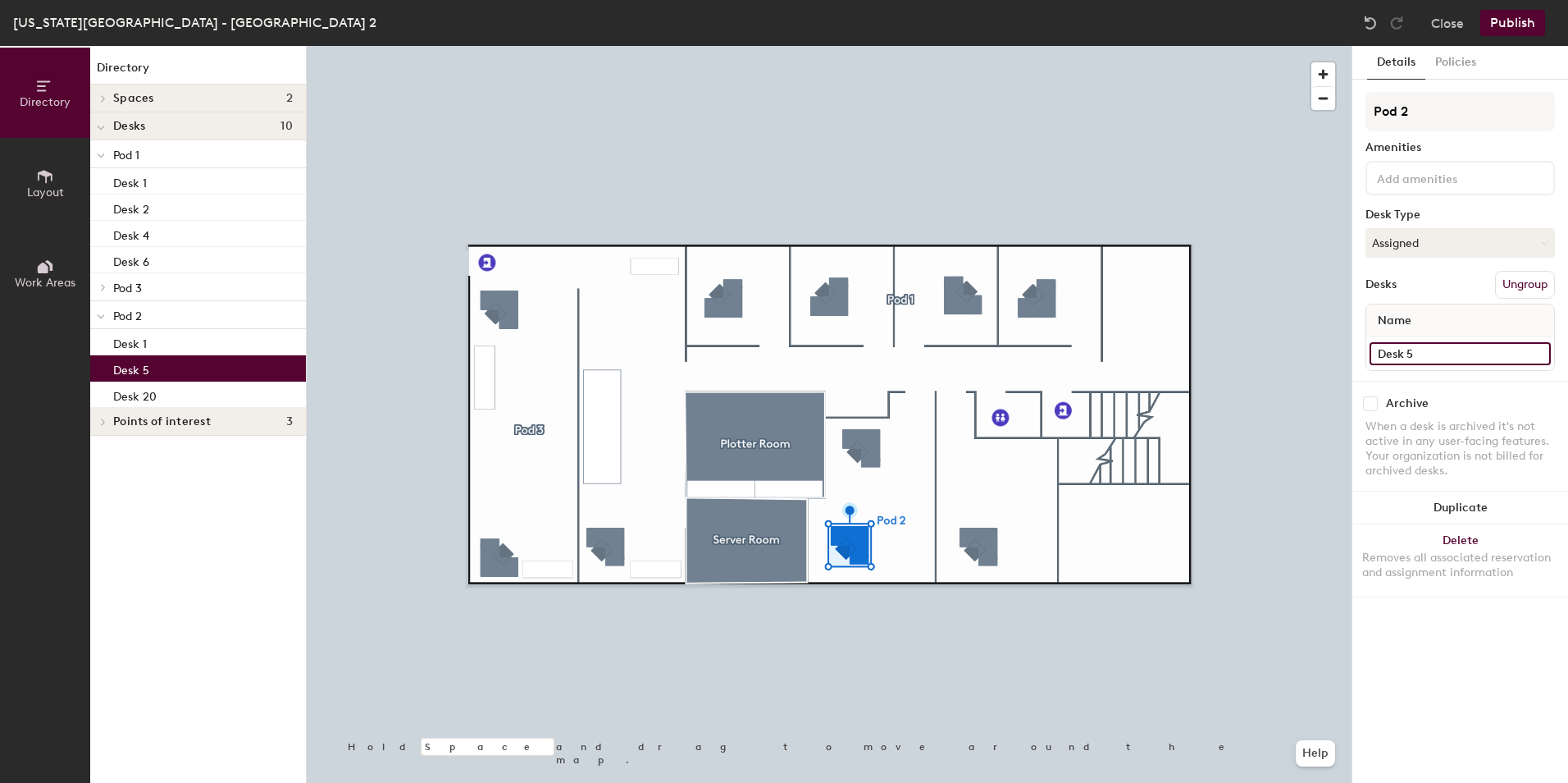
click at [1443, 348] on input "Desk 5" at bounding box center [1460, 354] width 181 height 23
type input "Desk 2"
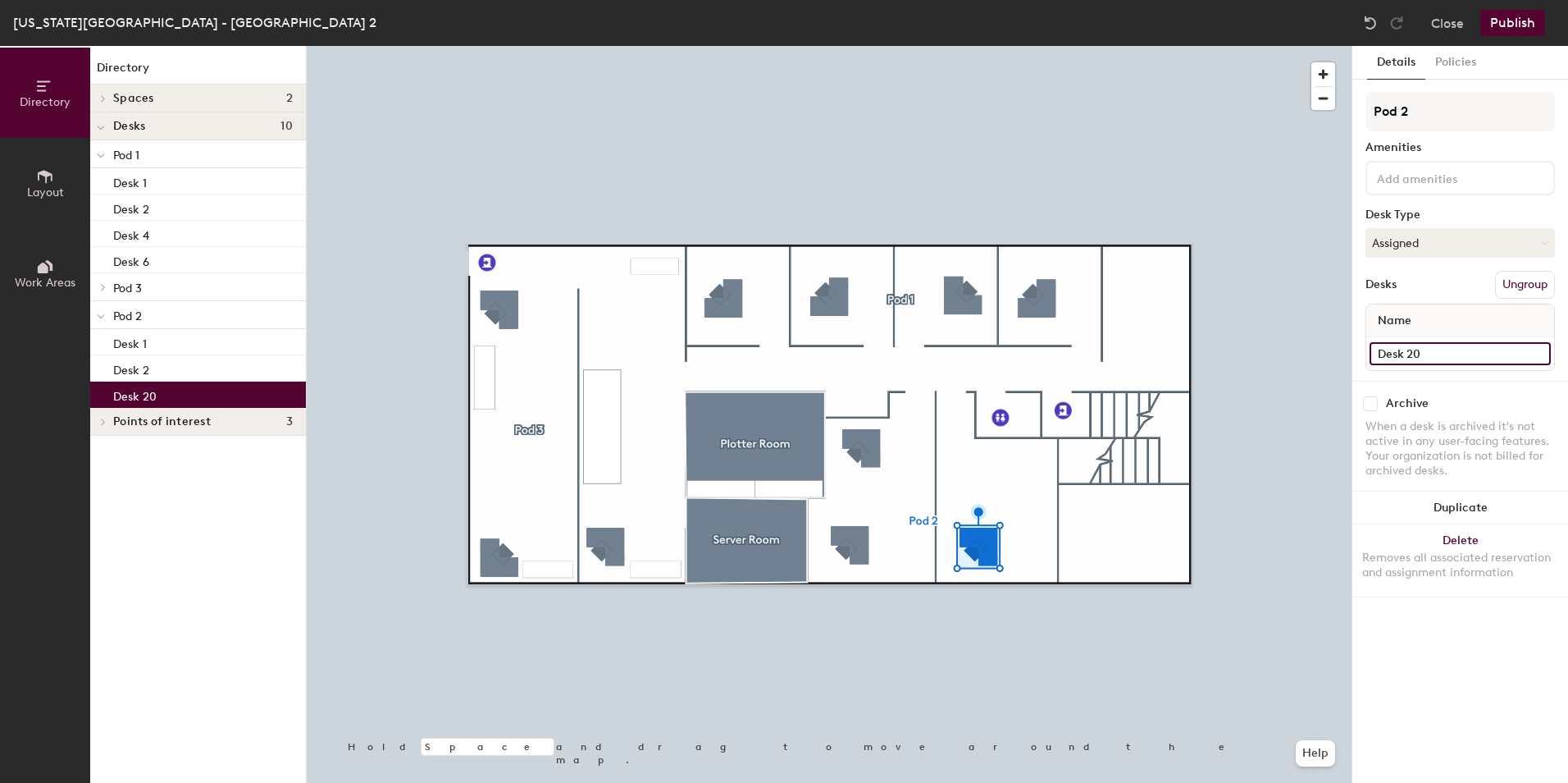
click at [1431, 354] on input "Desk 20" at bounding box center [1460, 354] width 181 height 23
type input "Desk 3"
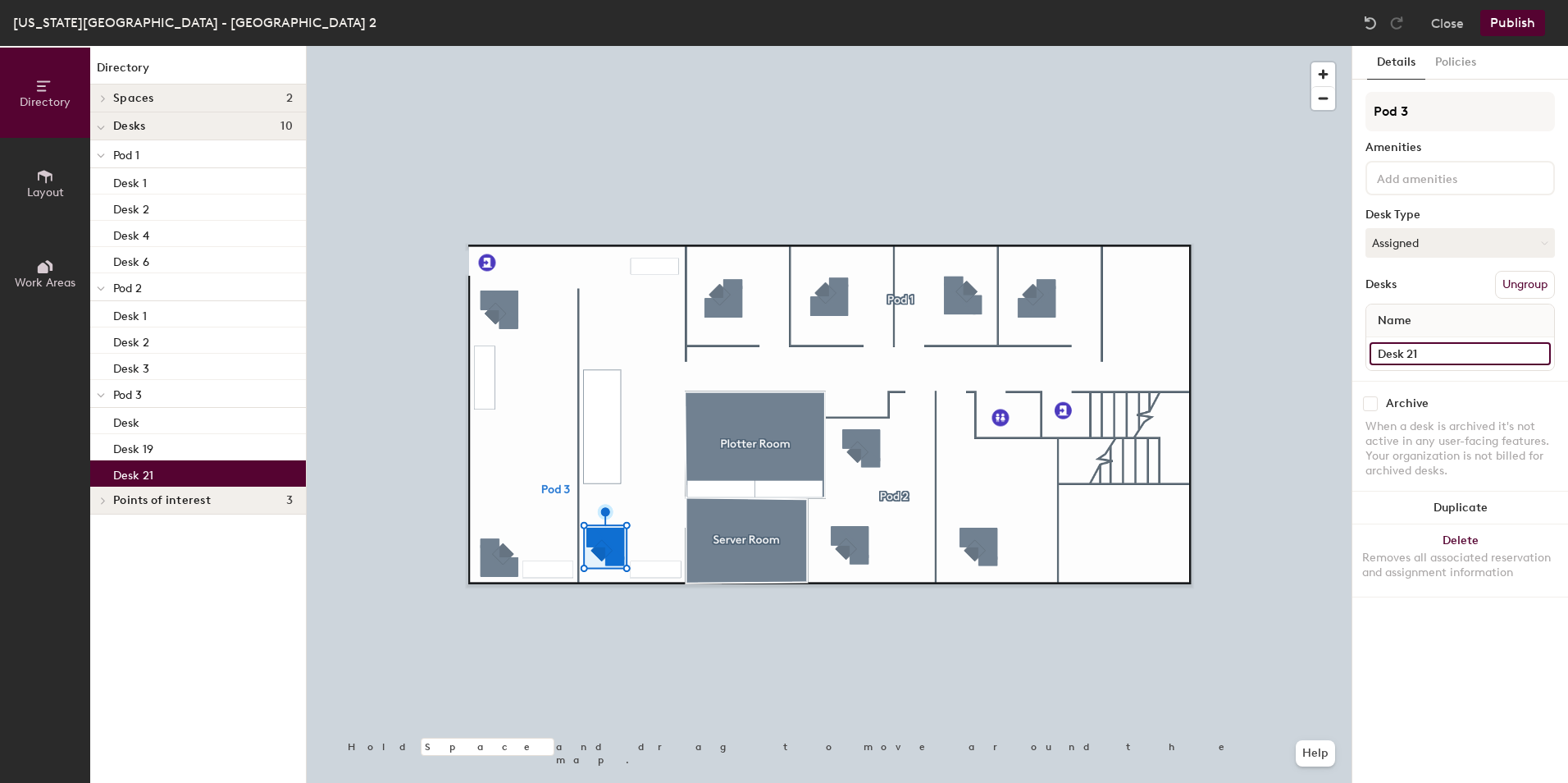
click input "Desk 21"
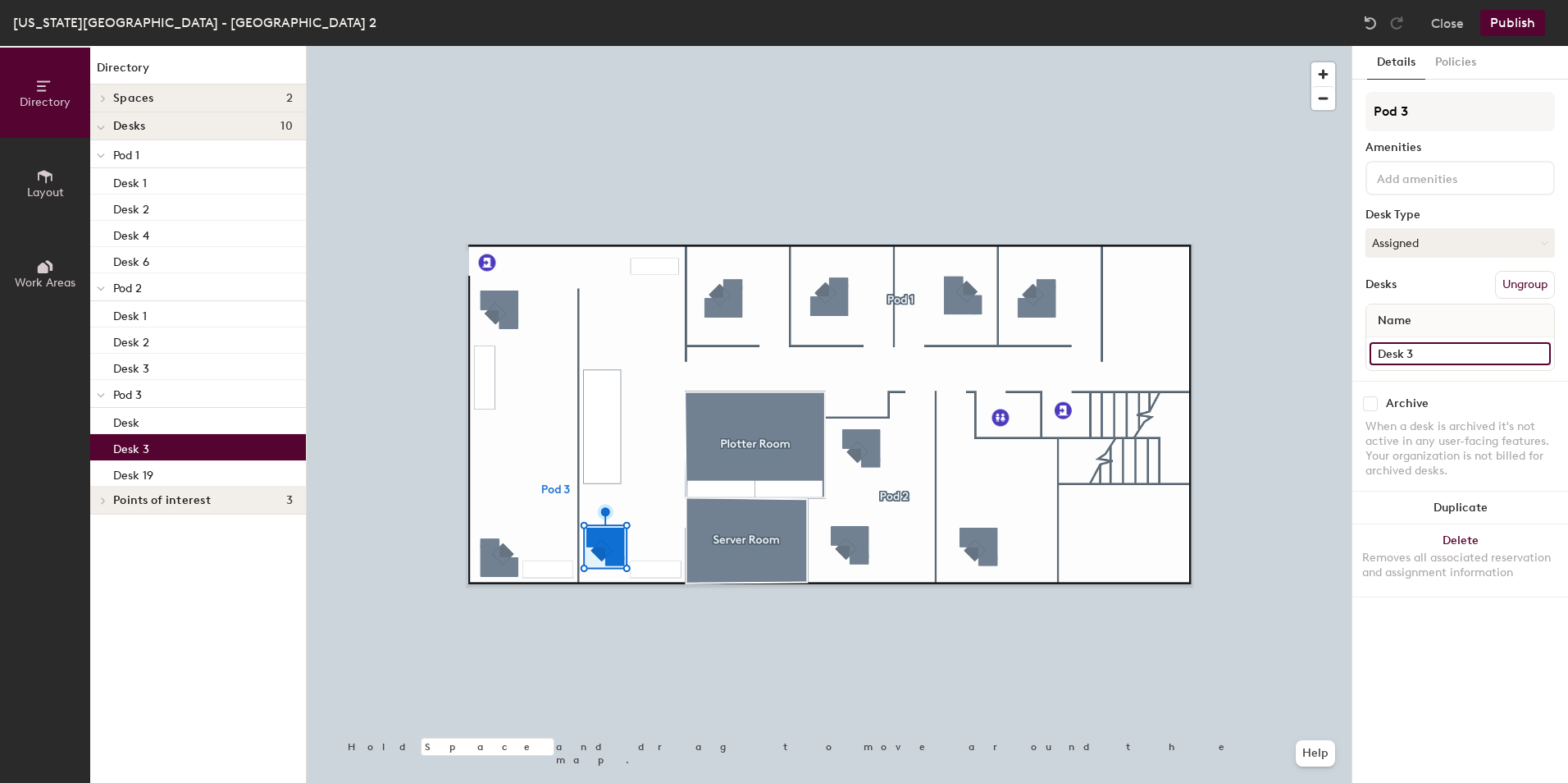
type input "Desk 3"
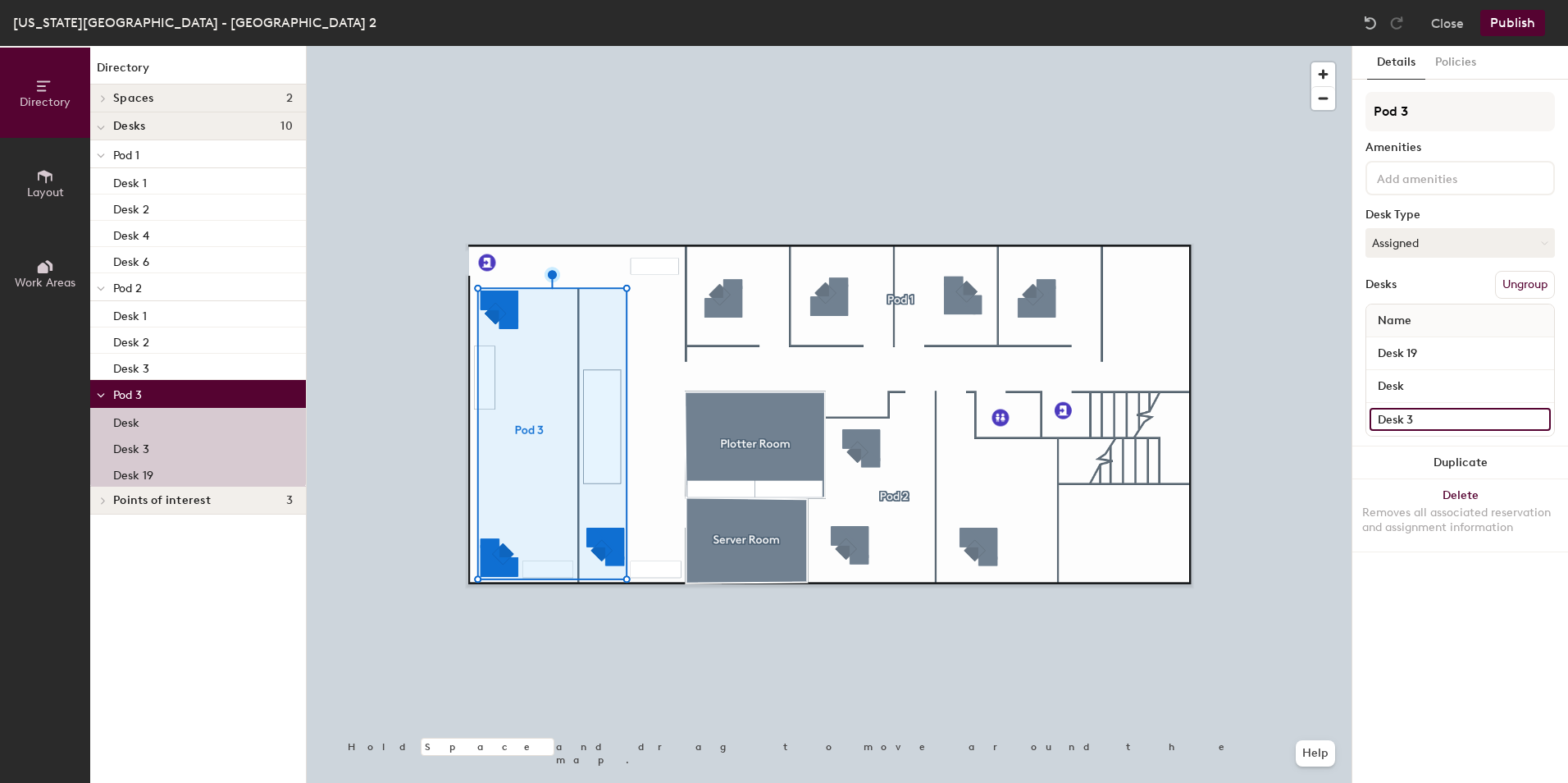
click input "Desk 3"
type input "Desk 2"
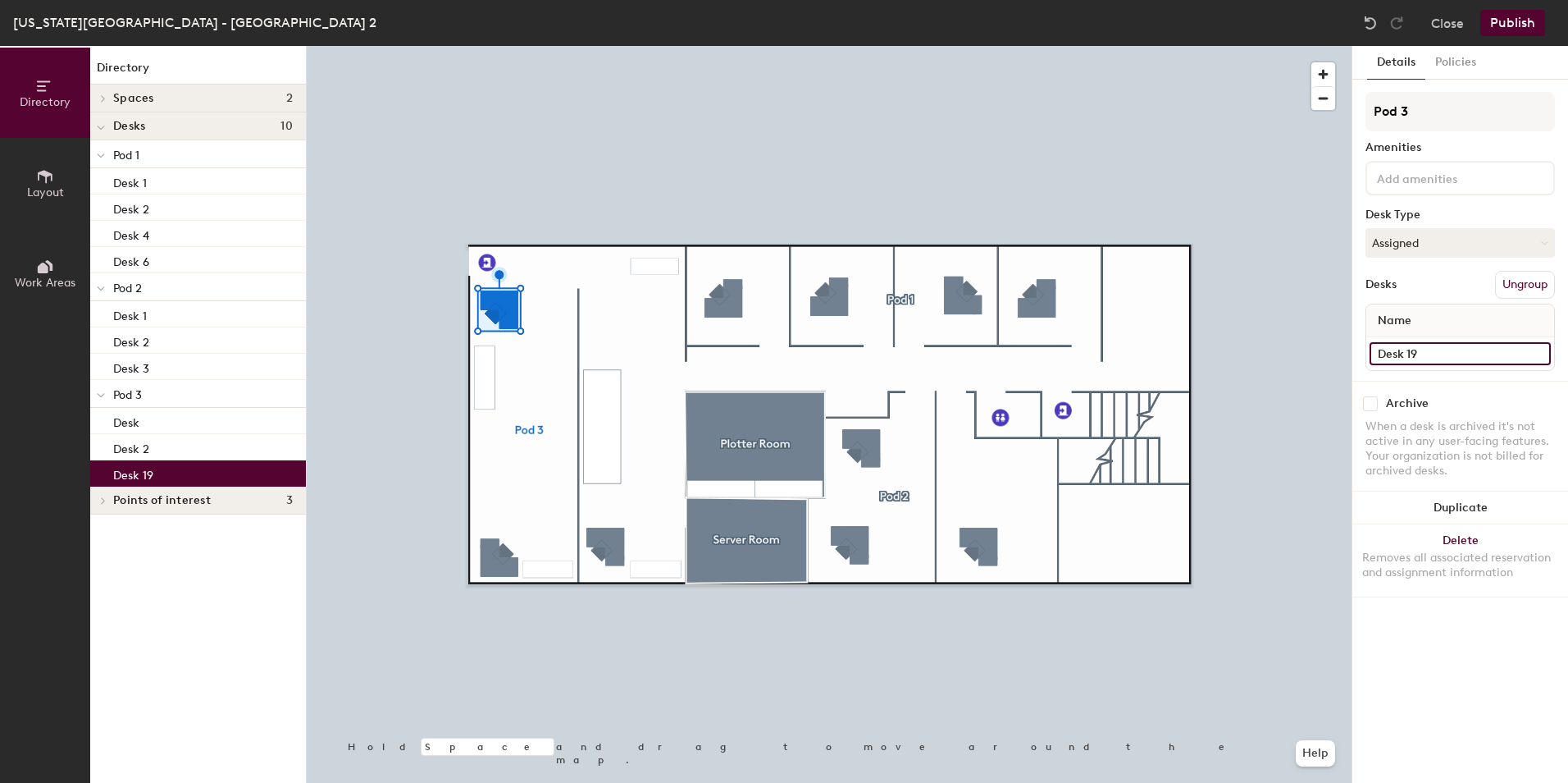
click input "Desk 19"
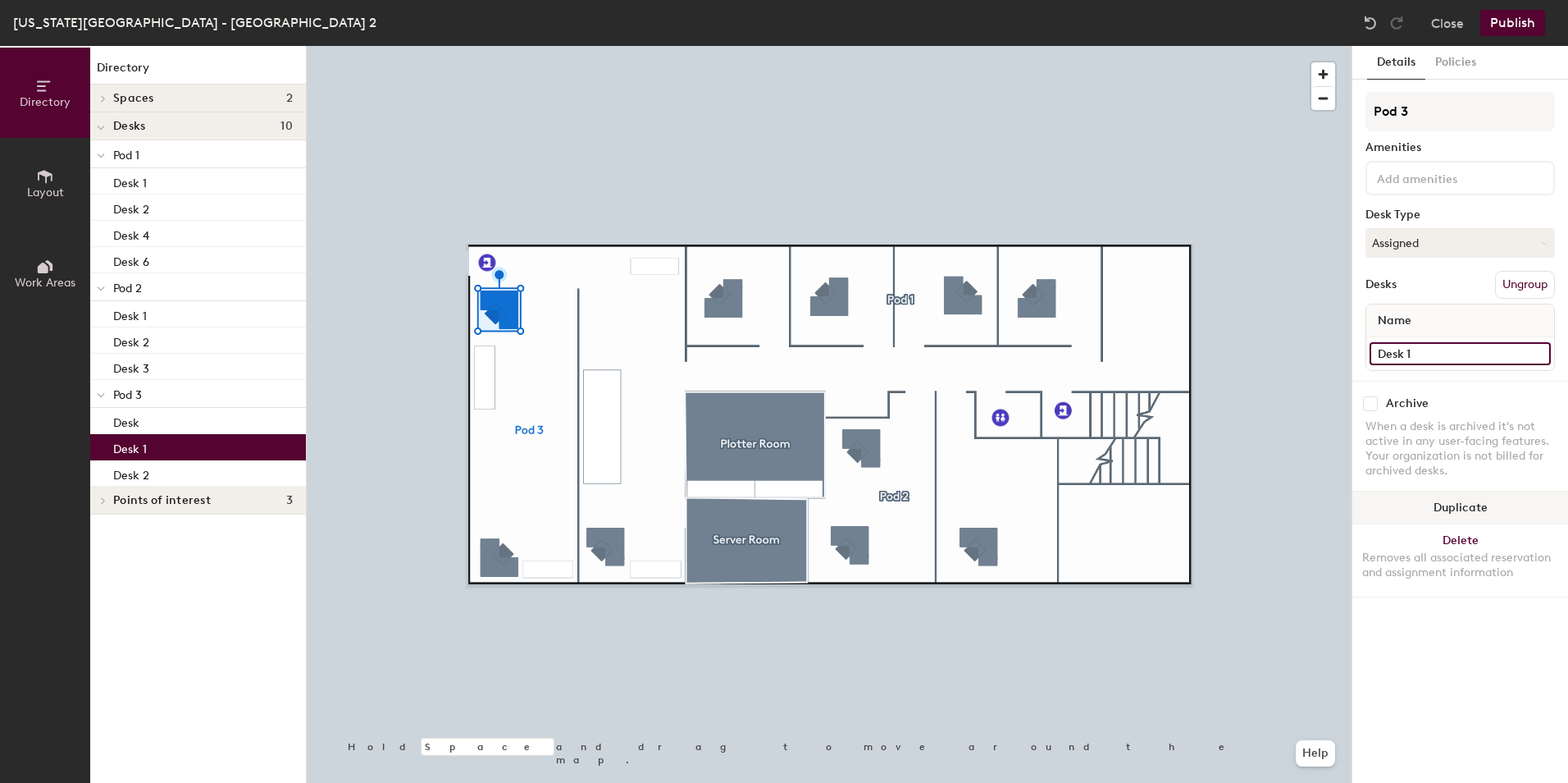
type input "Desk 1"
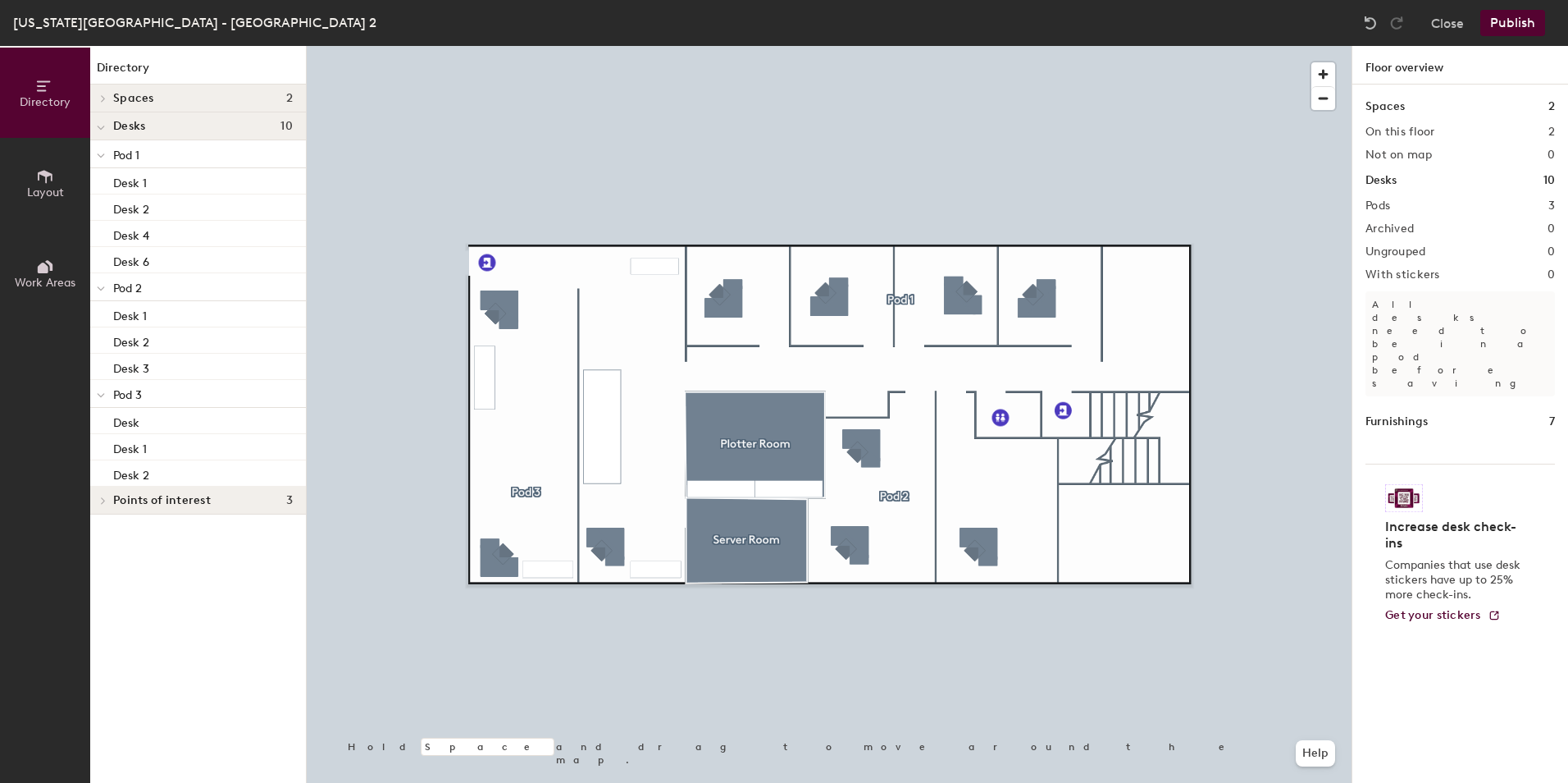
click button "Publish"
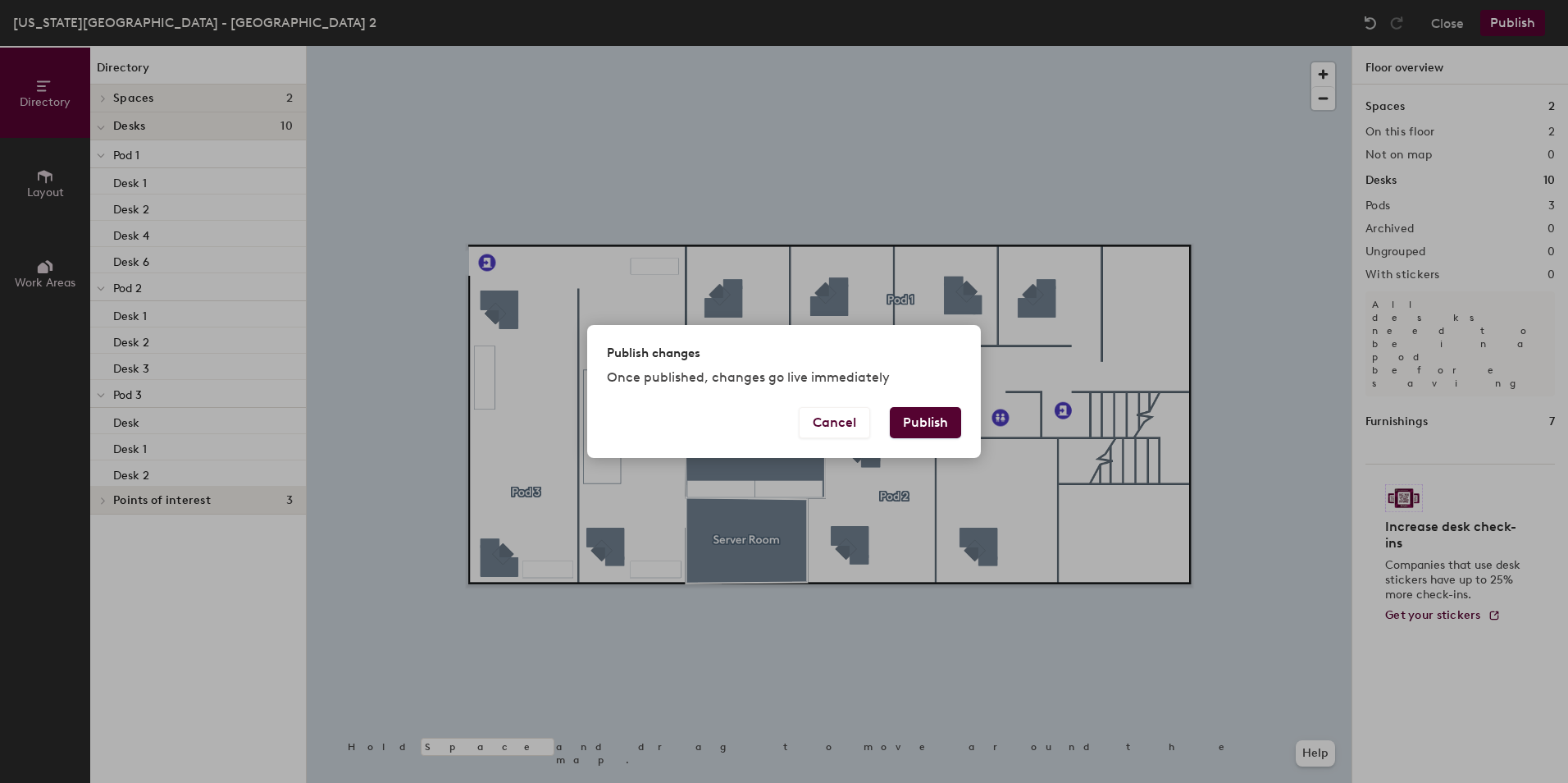
click button "Publish"
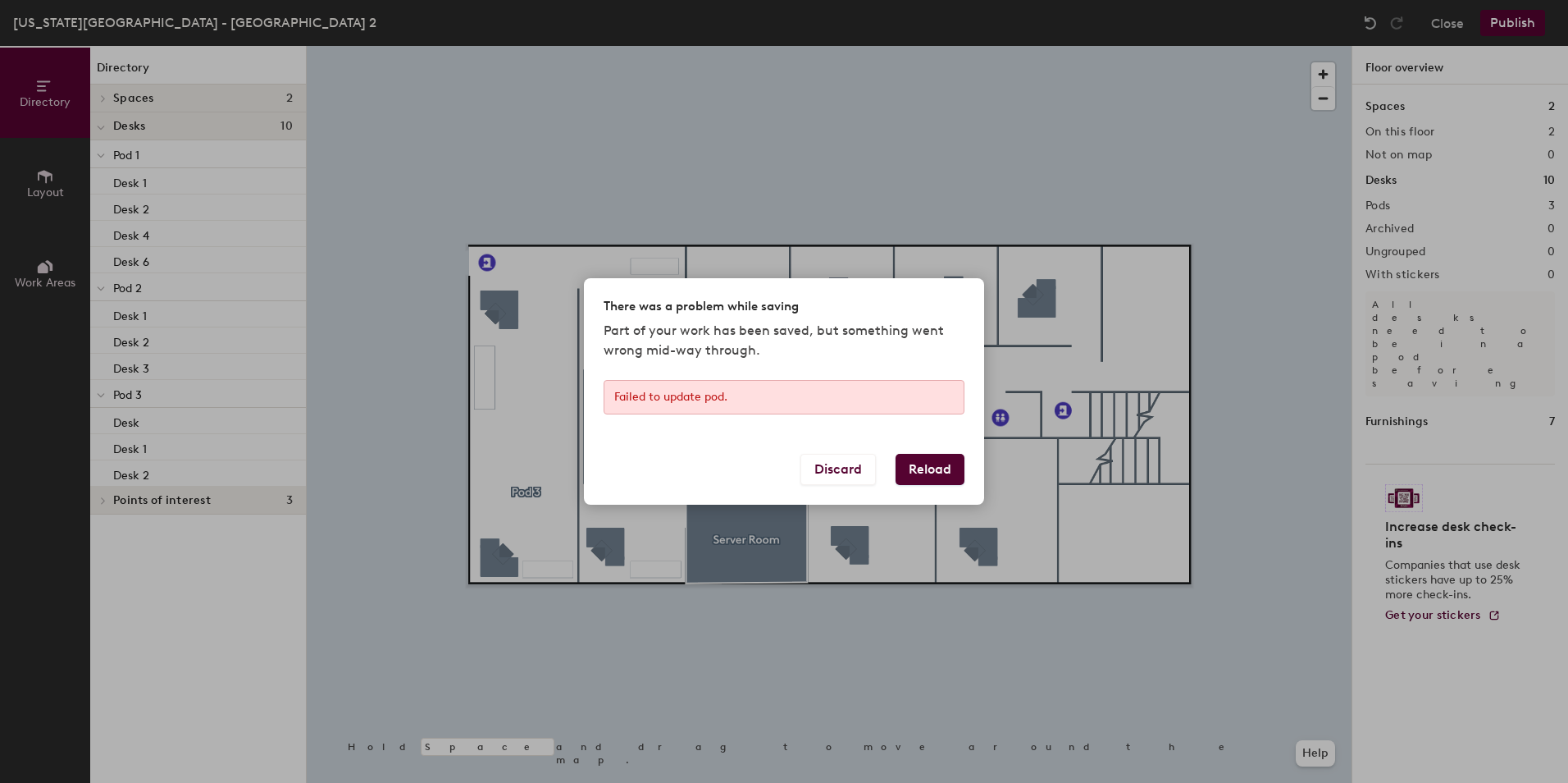
click button "Reload"
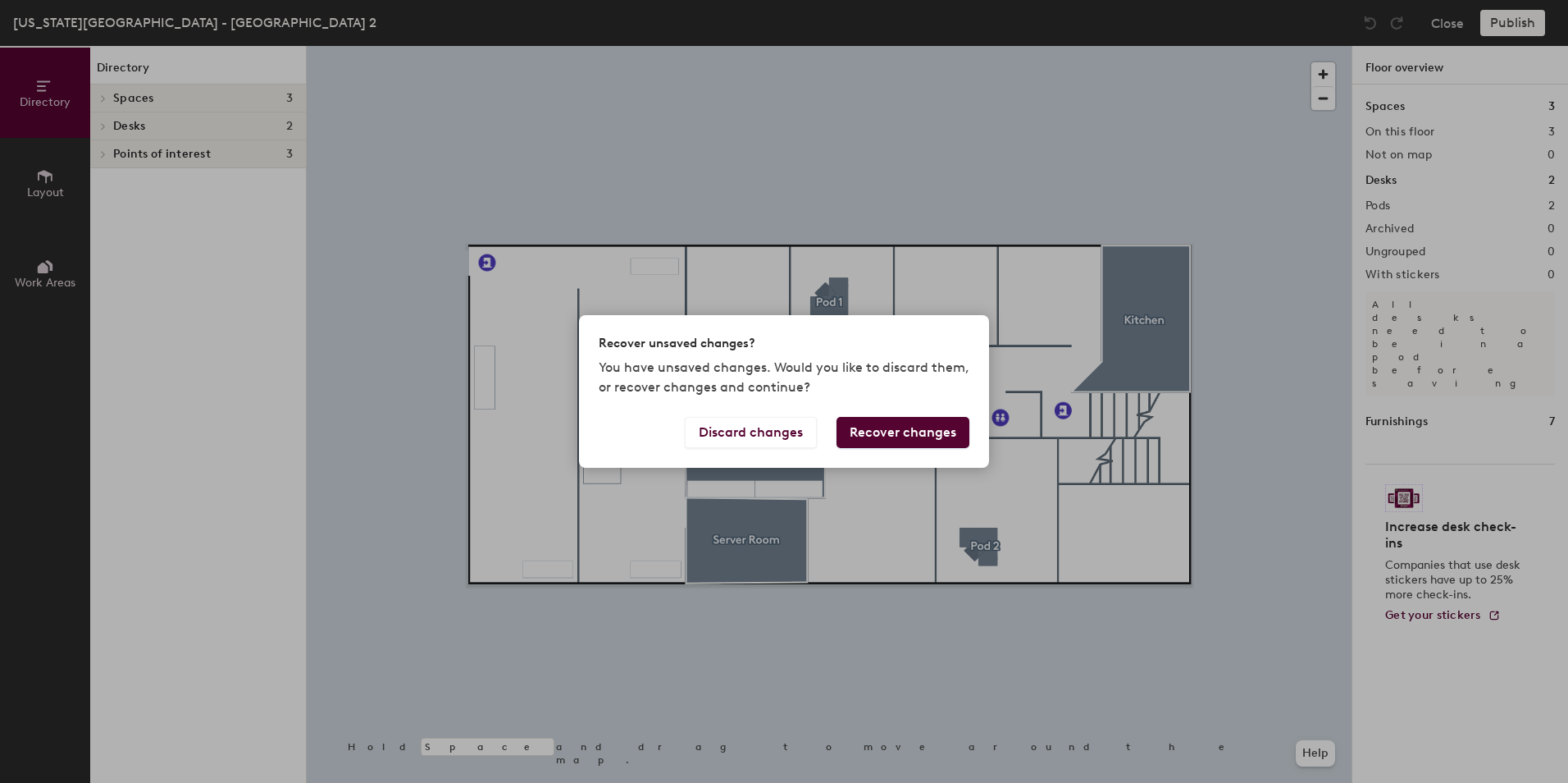
click at [898, 429] on button "Recover changes" at bounding box center [903, 432] width 133 height 31
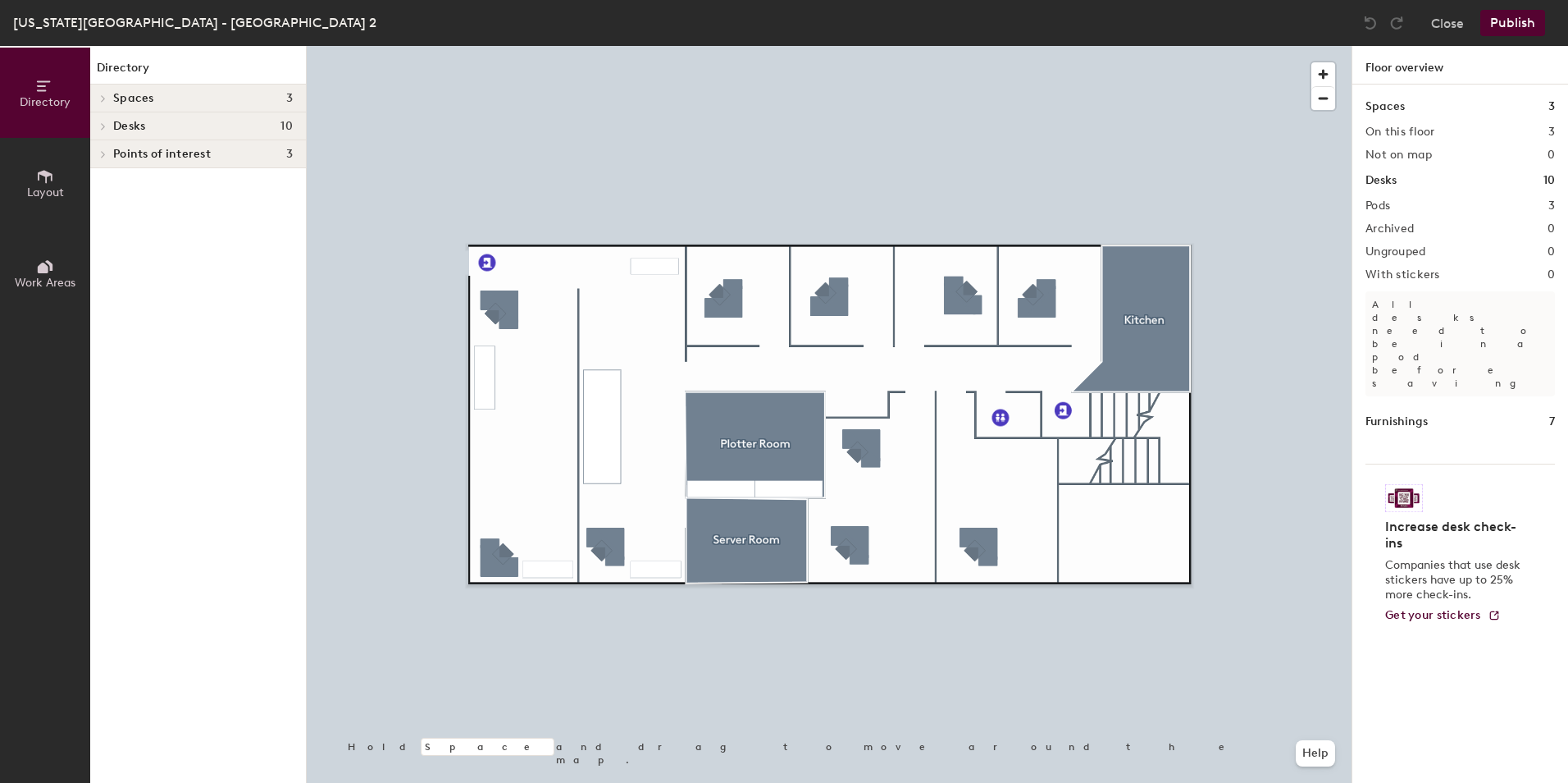
click at [1504, 17] on button "Publish" at bounding box center [1512, 23] width 64 height 26
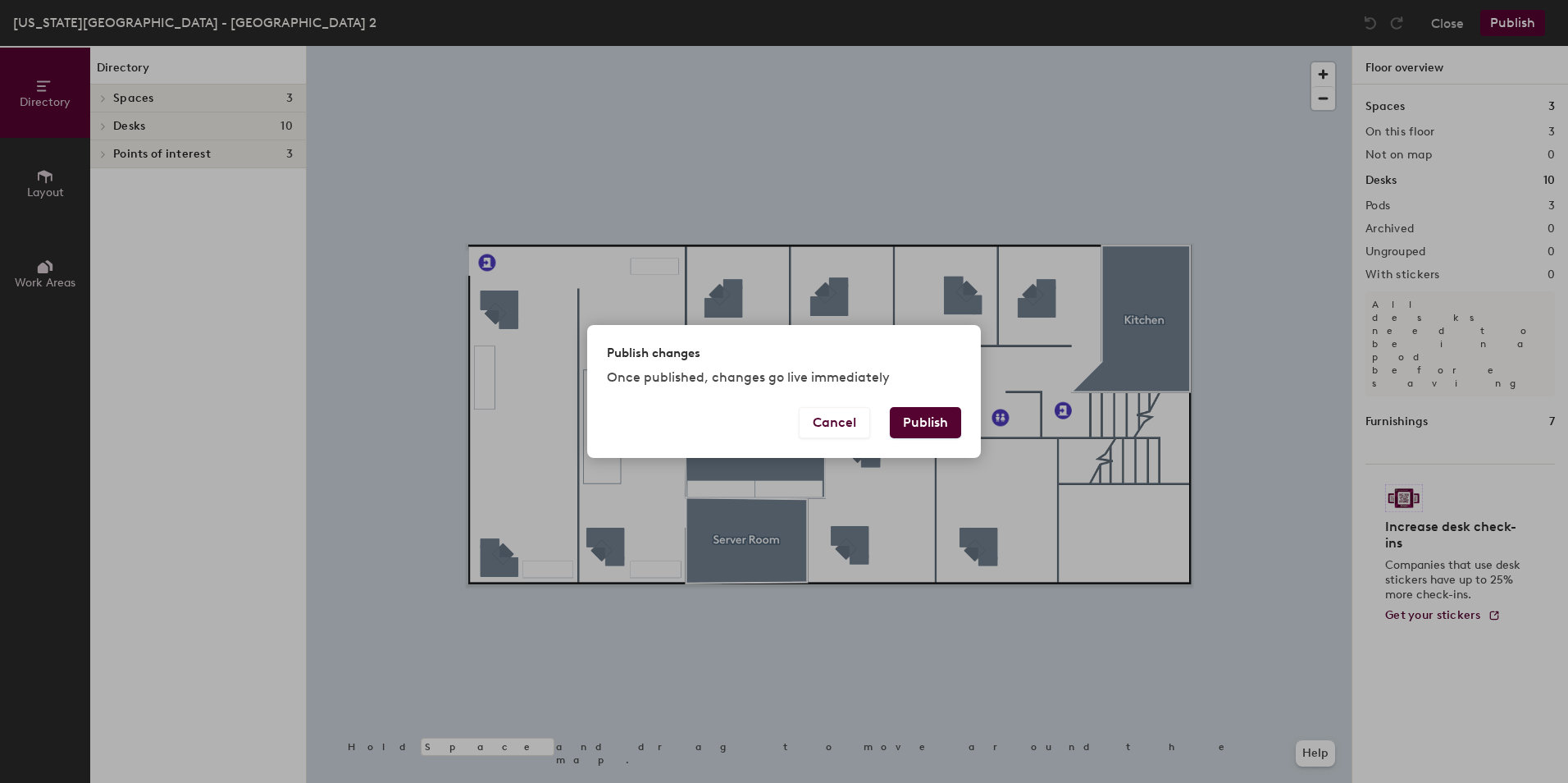
click at [939, 420] on button "Publish" at bounding box center [925, 422] width 71 height 31
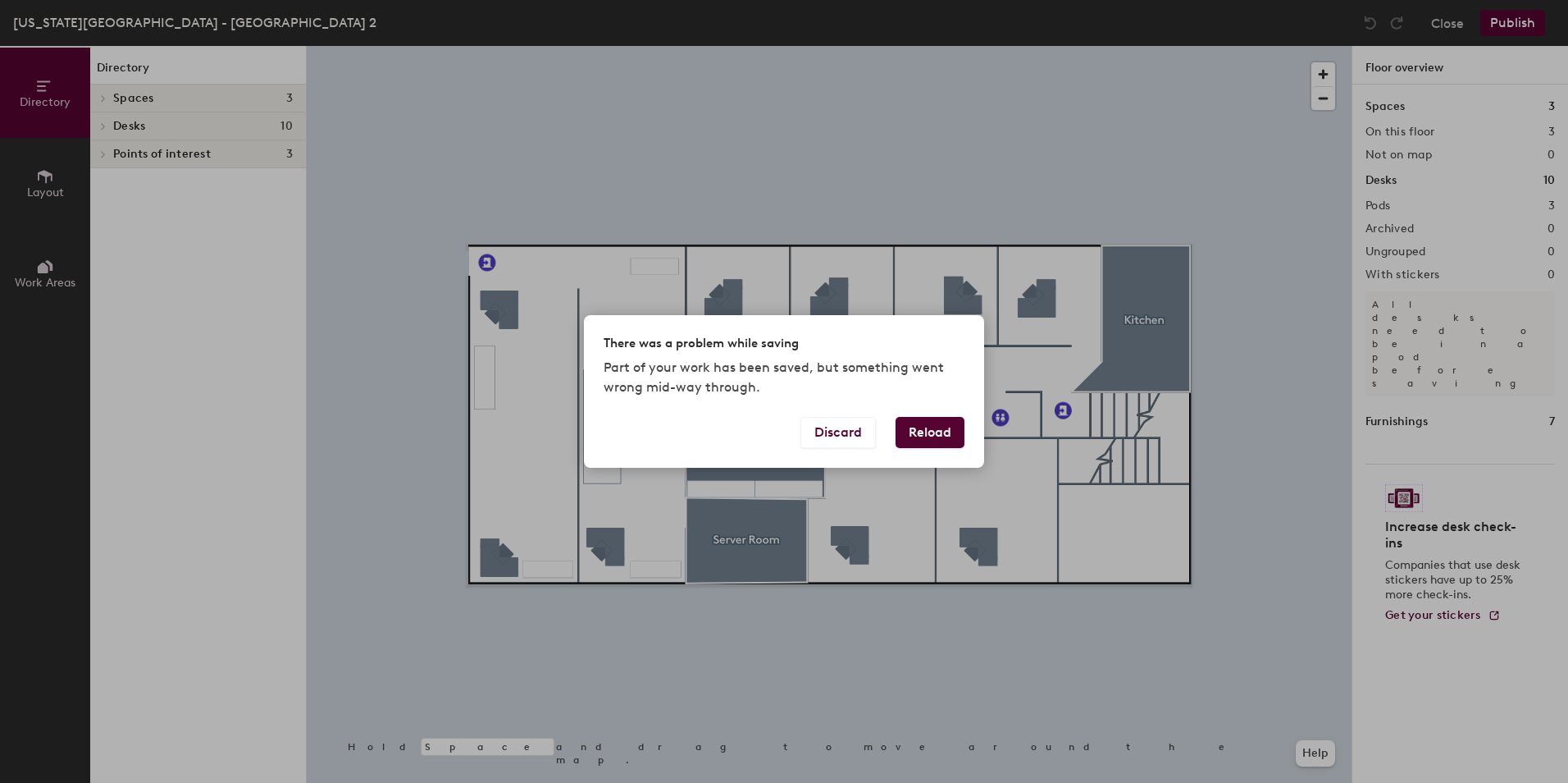
click at [933, 428] on button "Reload" at bounding box center [930, 432] width 69 height 31
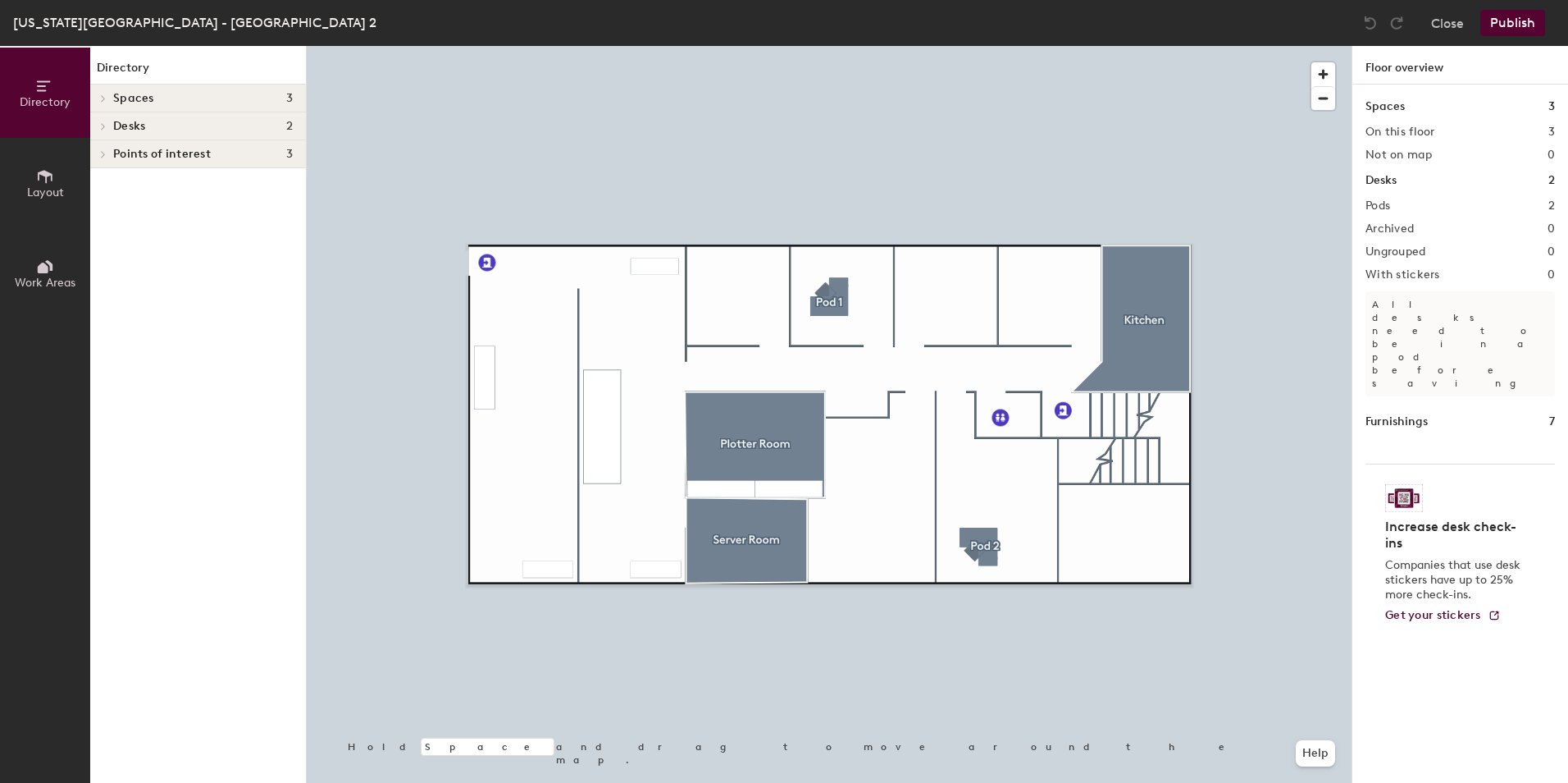
click at [105, 122] on icon at bounding box center [104, 125] width 7 height 8
click at [107, 153] on span at bounding box center [102, 153] width 14 height 8
click at [103, 204] on div at bounding box center [101, 207] width 21 height 27
click at [162, 213] on p "Pod 1" at bounding box center [203, 208] width 179 height 21
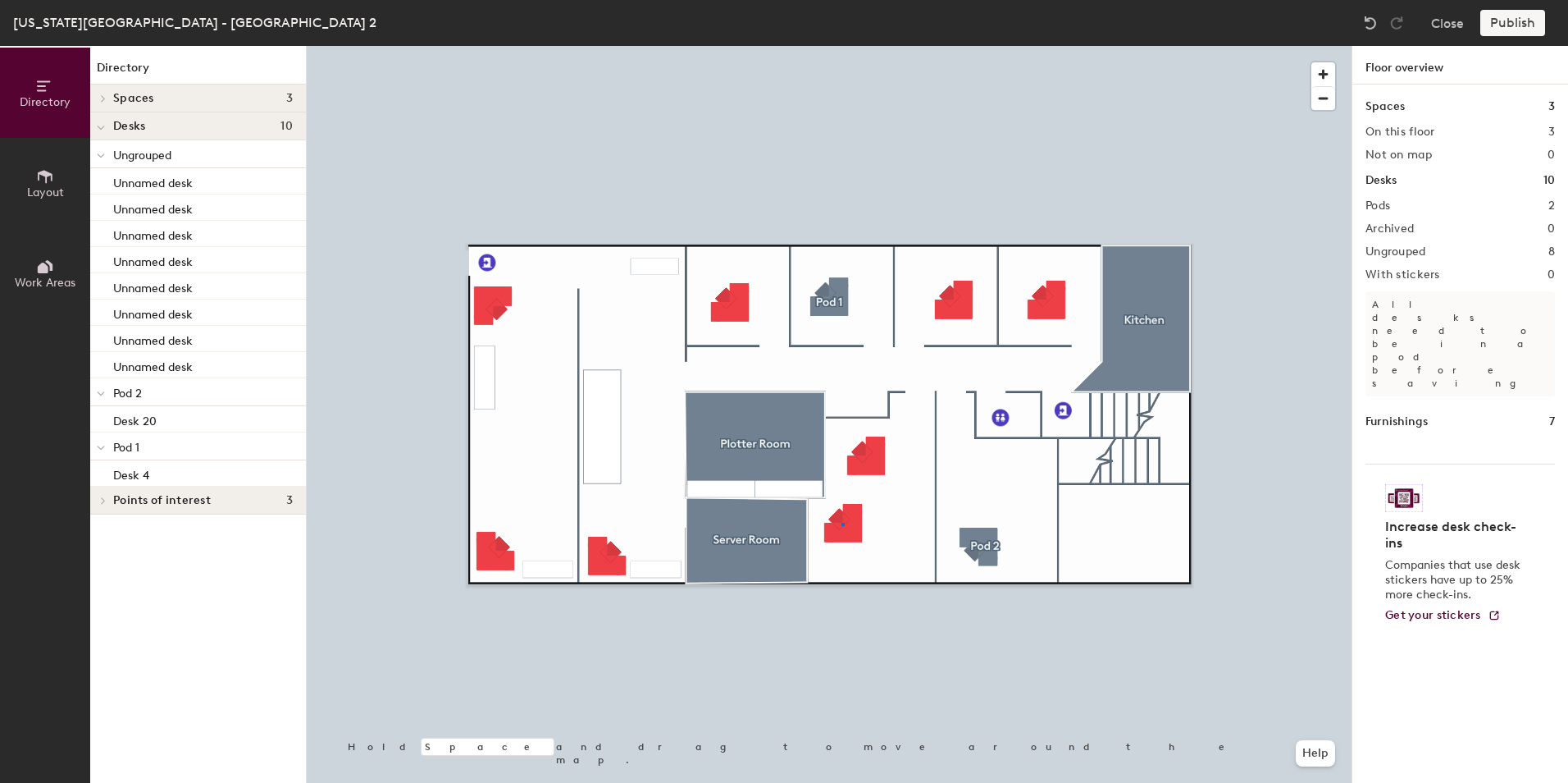
click at [842, 46] on div at bounding box center [829, 46] width 1045 height 0
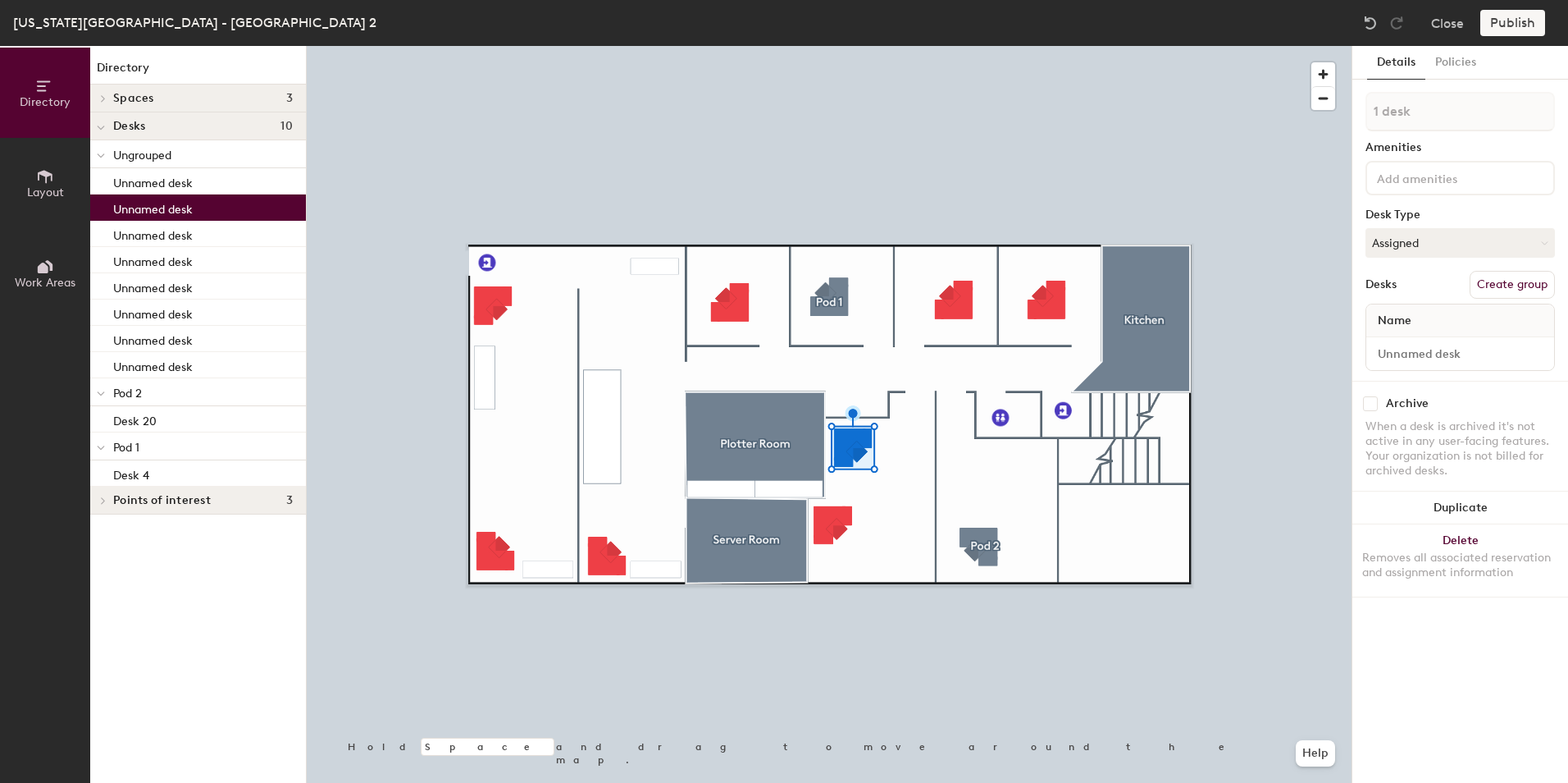
click at [989, 46] on div at bounding box center [829, 46] width 1045 height 0
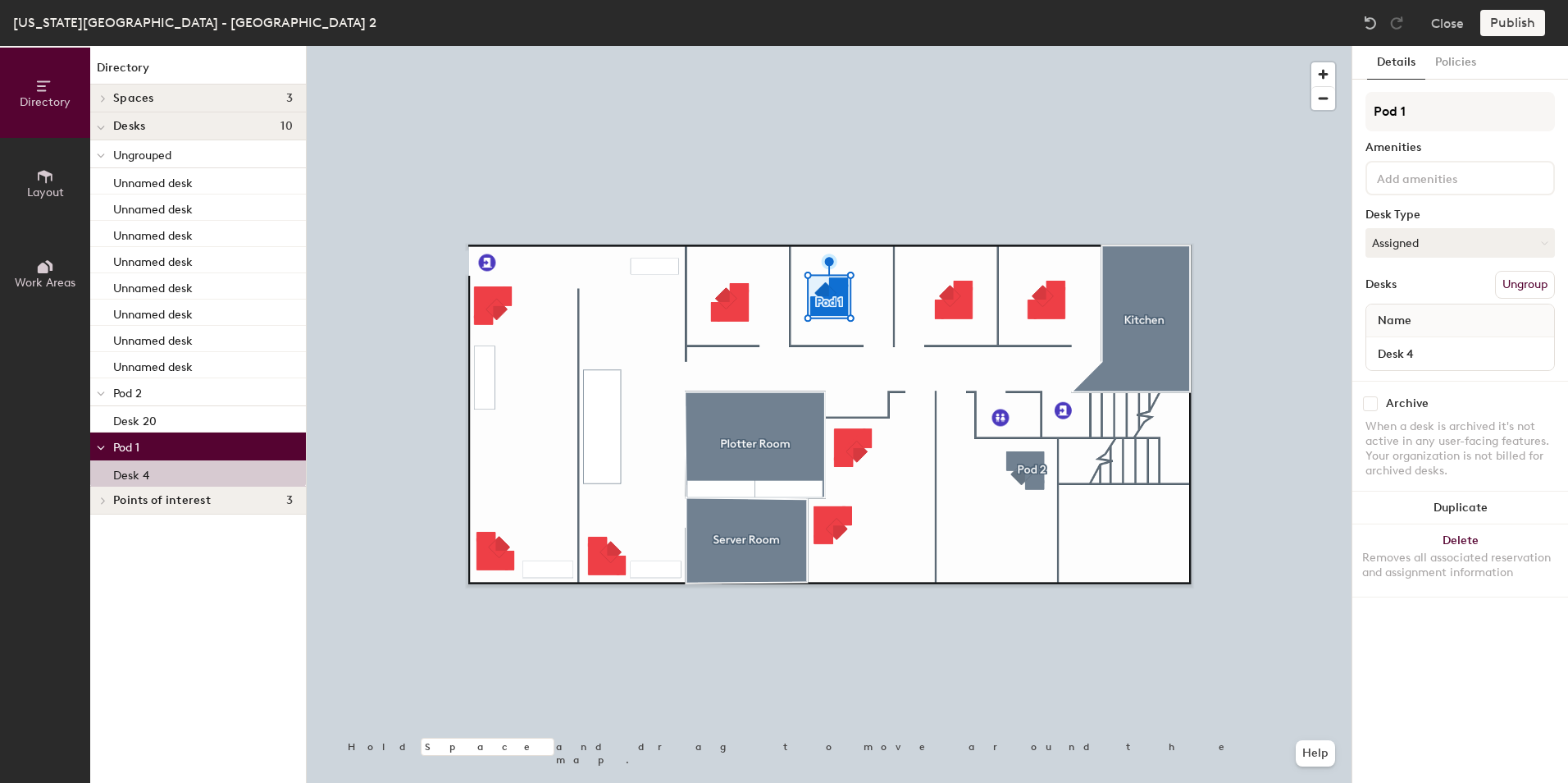
click at [1531, 289] on button "Ungroup" at bounding box center [1524, 285] width 60 height 28
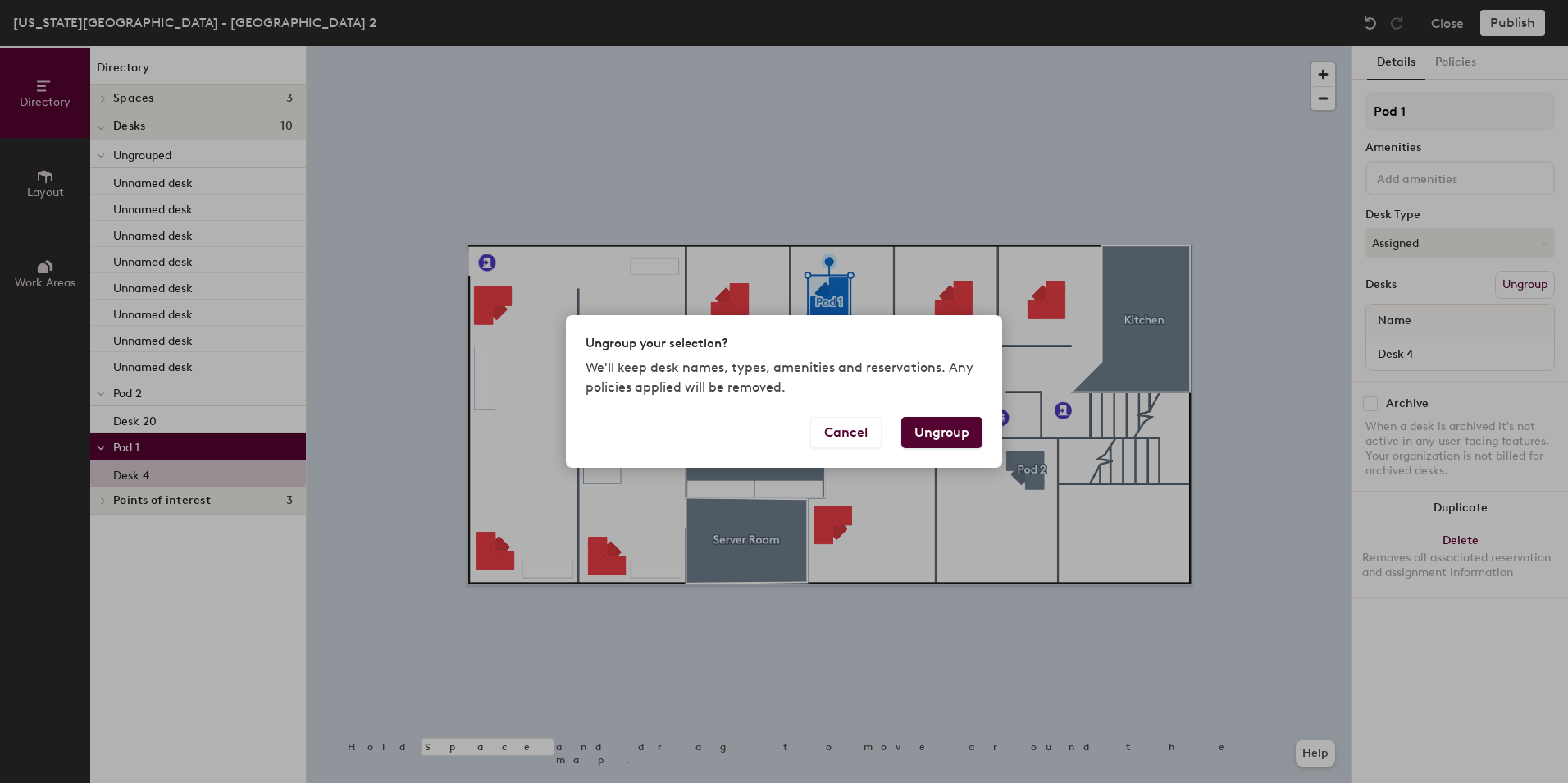
click at [931, 435] on button "Ungroup" at bounding box center [941, 432] width 81 height 31
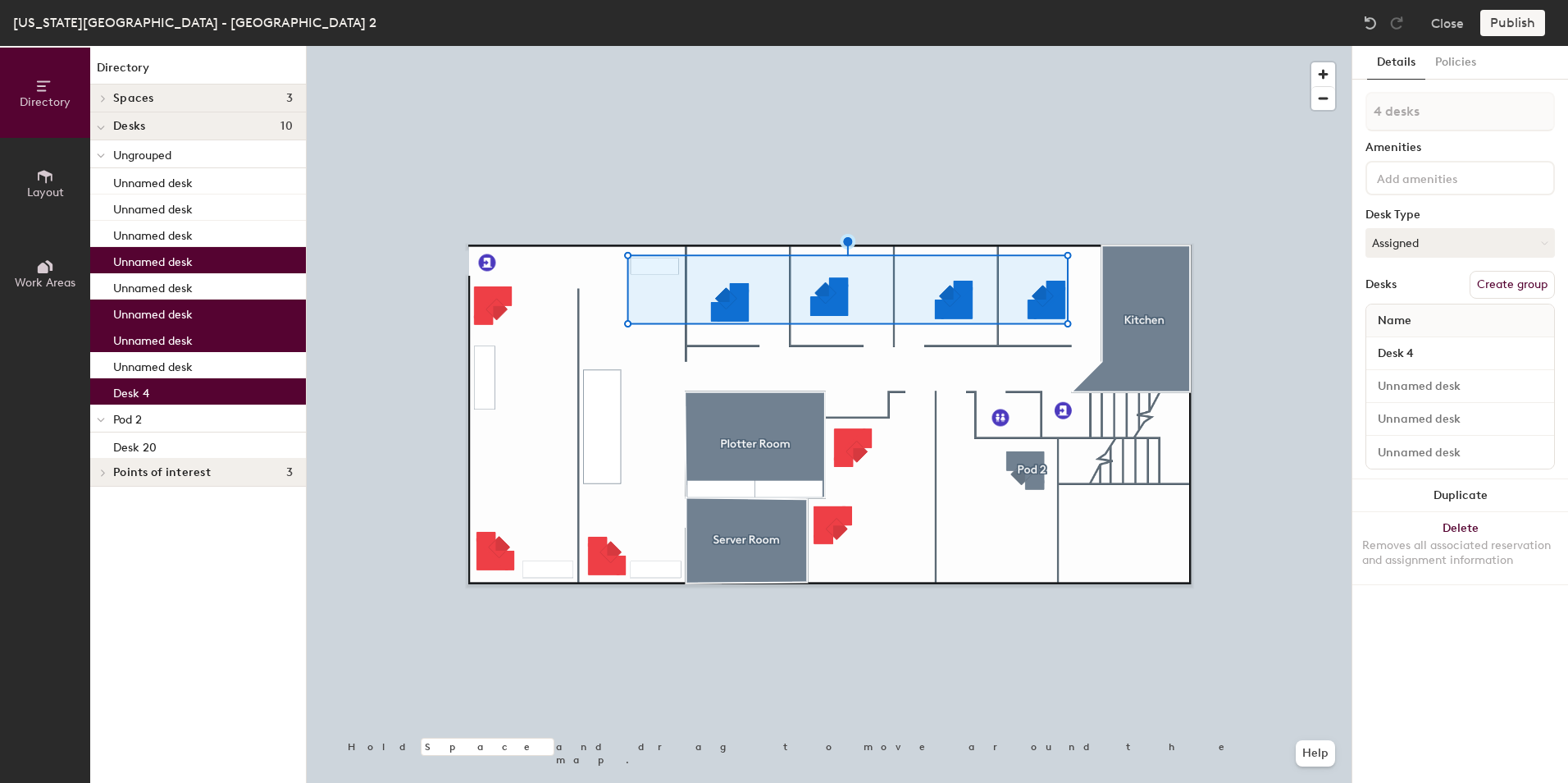
click at [1515, 287] on button "Create group" at bounding box center [1512, 285] width 85 height 28
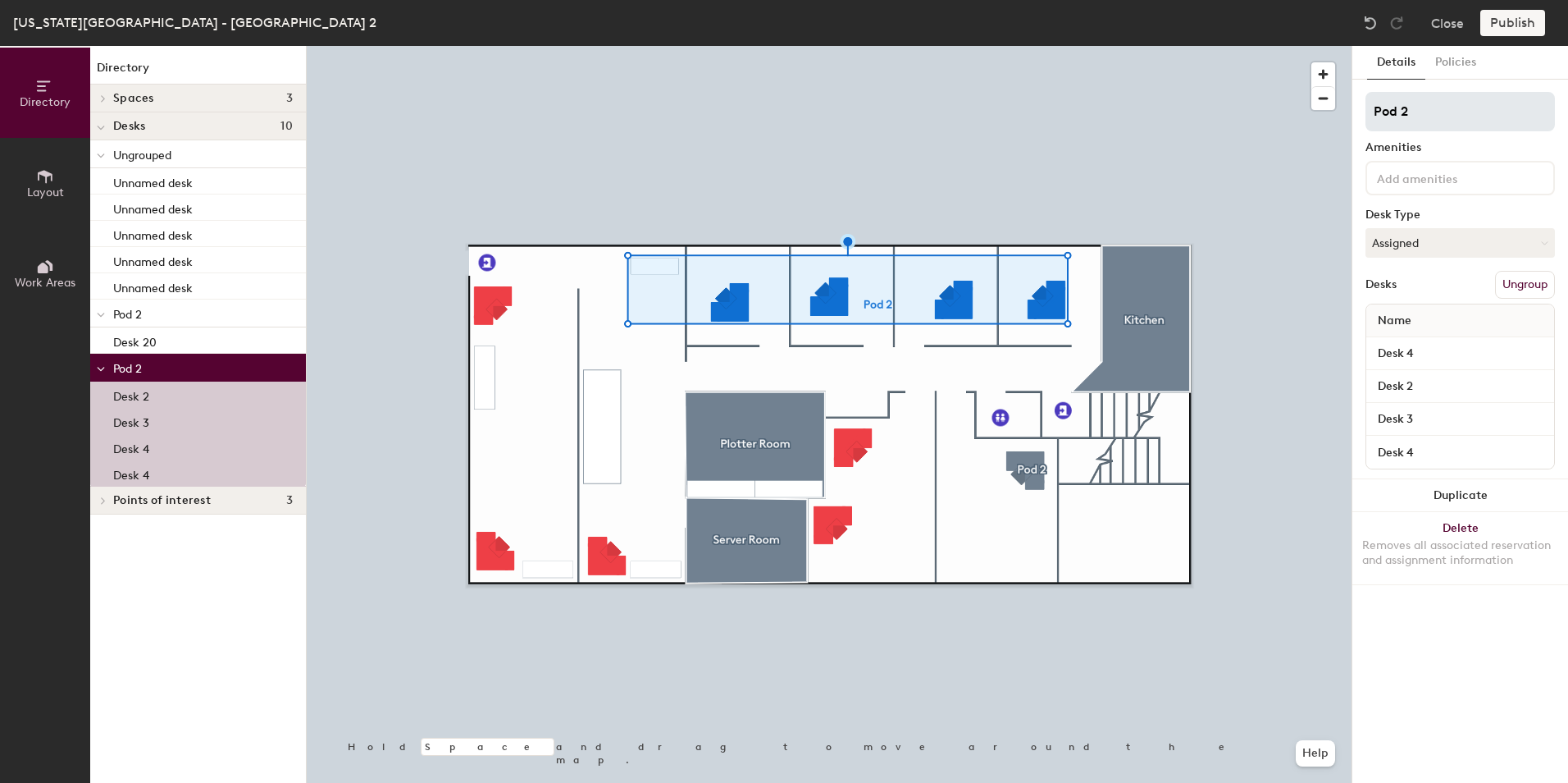
click at [1411, 112] on input "Pod 2" at bounding box center [1460, 111] width 190 height 39
type input "Pod 1"
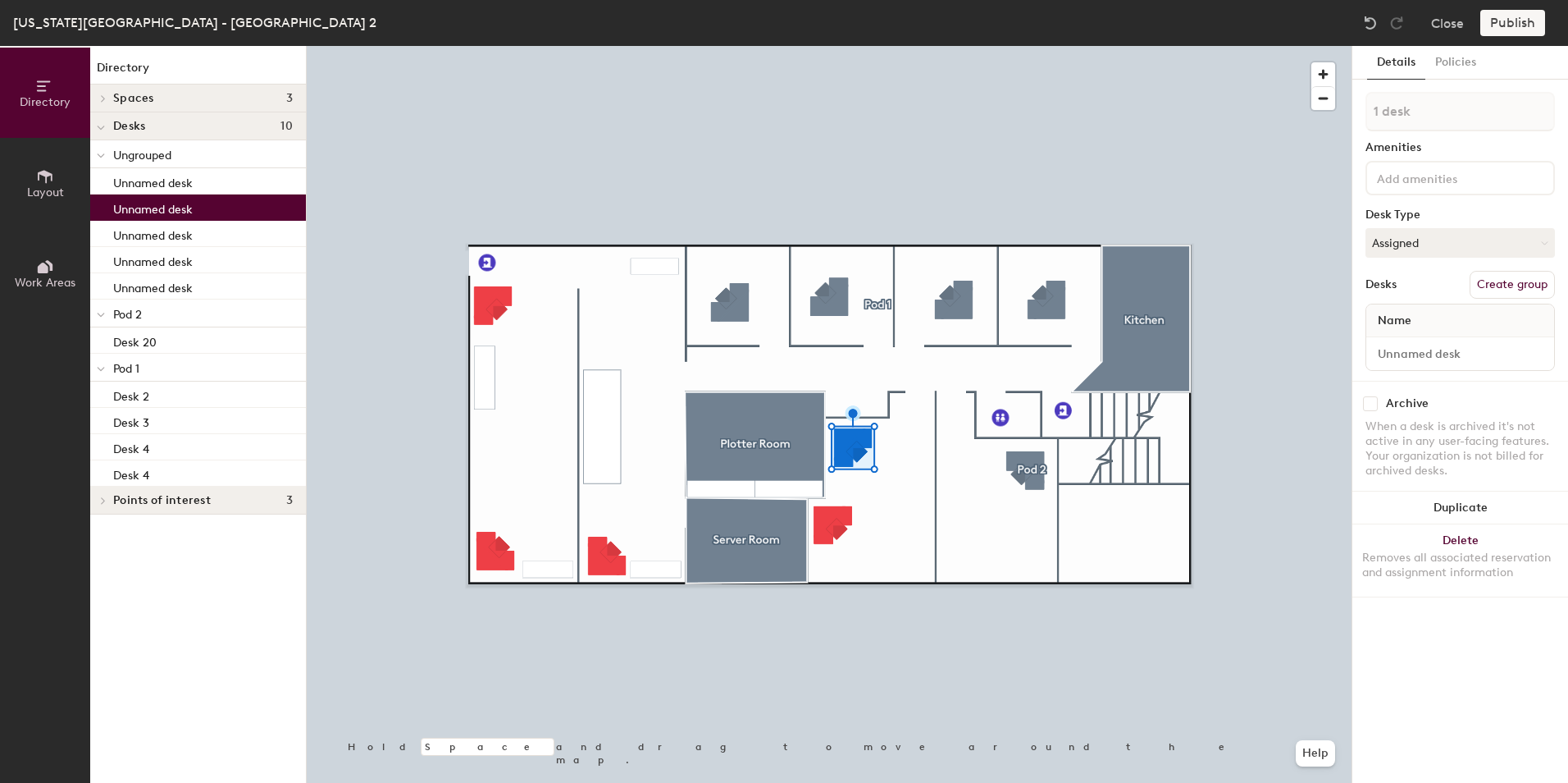
type input "2 desks"
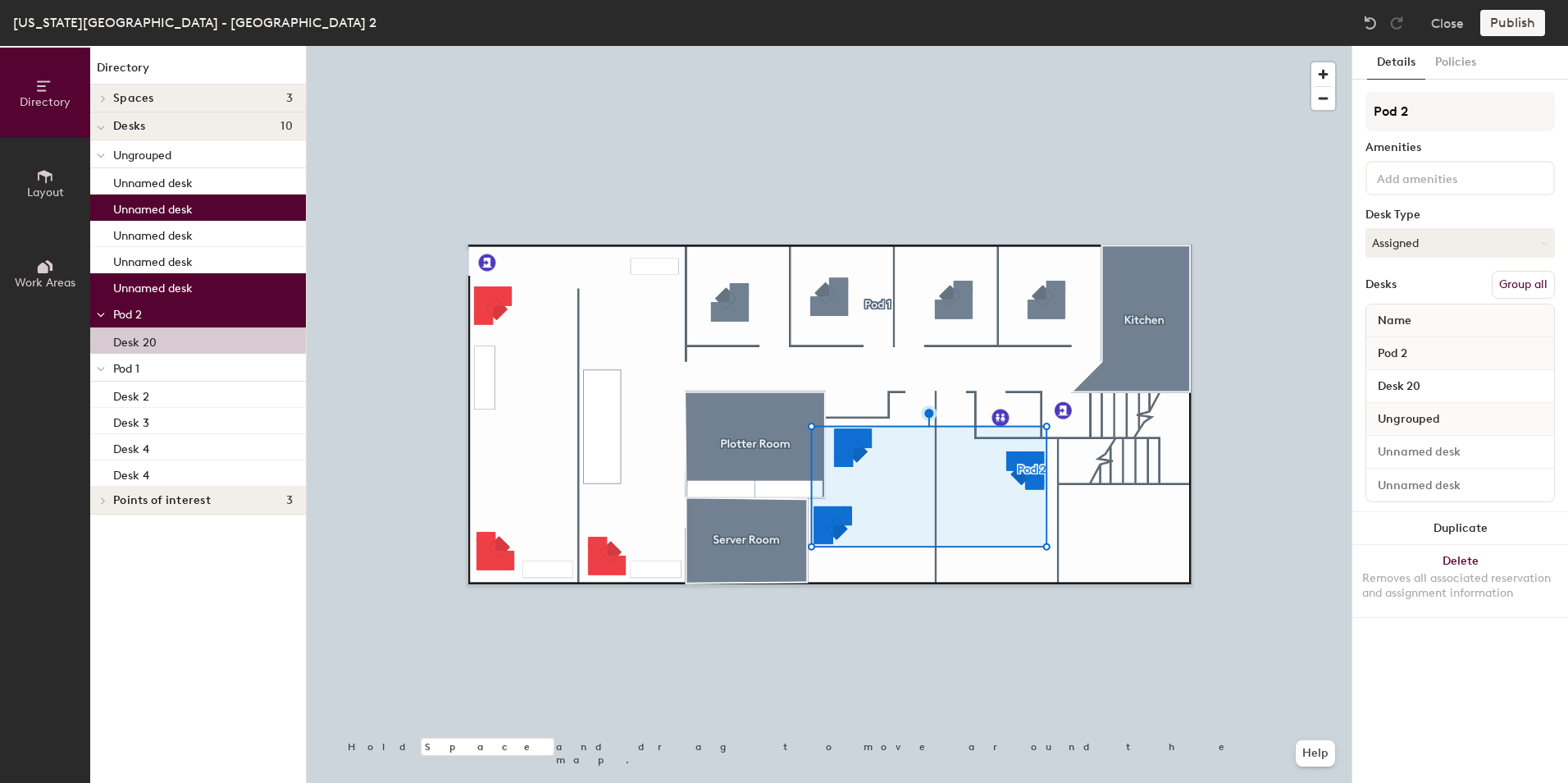
click at [1519, 289] on button "Group all" at bounding box center [1523, 285] width 64 height 28
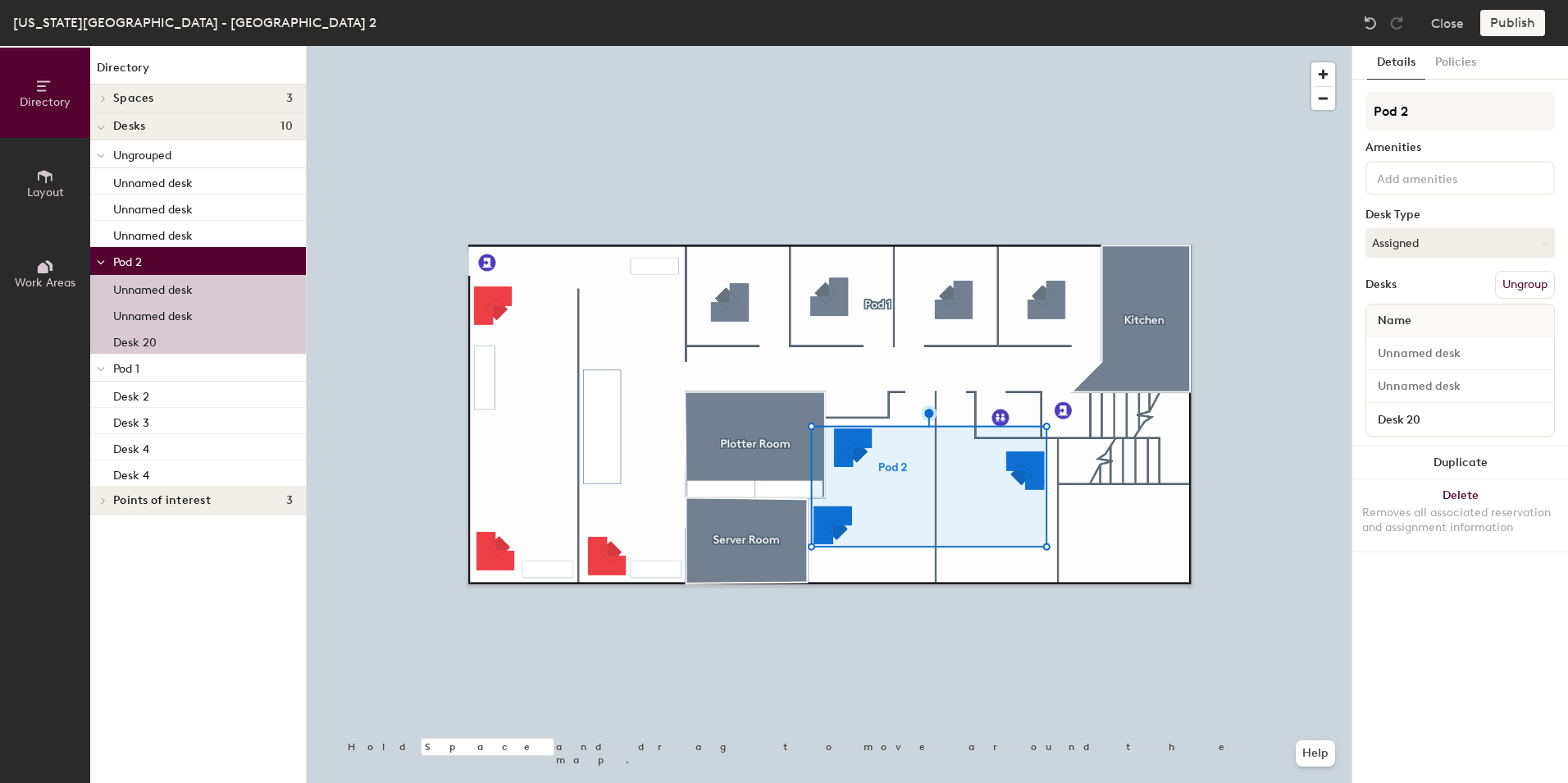
click at [1168, 46] on div at bounding box center [829, 46] width 1045 height 0
click at [1484, 348] on input at bounding box center [1460, 354] width 181 height 23
type input "Desk 1"
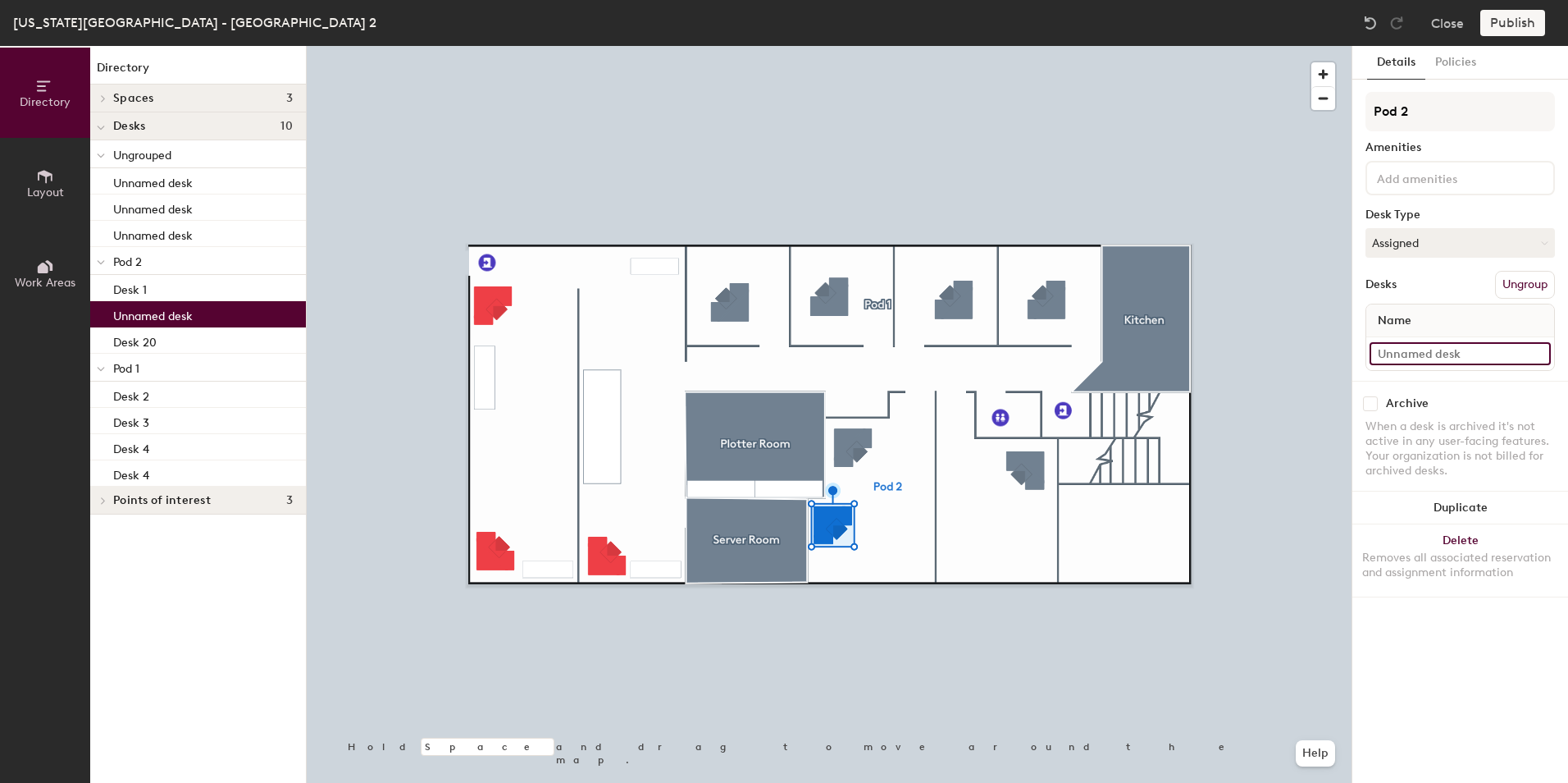
click at [1433, 358] on input at bounding box center [1460, 354] width 181 height 23
type input "Desk 2"
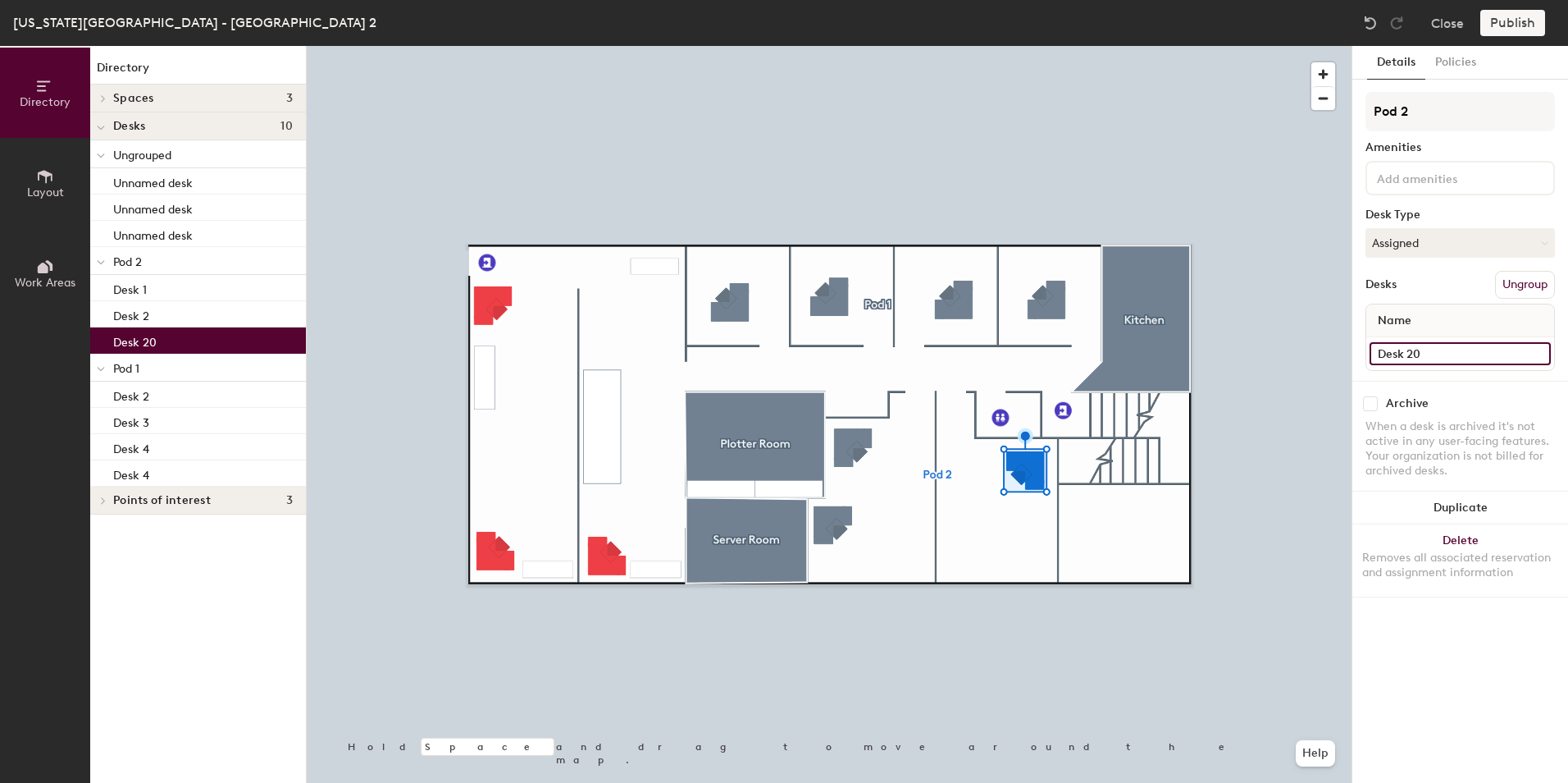
click at [1439, 354] on input "Desk 20" at bounding box center [1460, 354] width 181 height 23
type input "Desk 3"
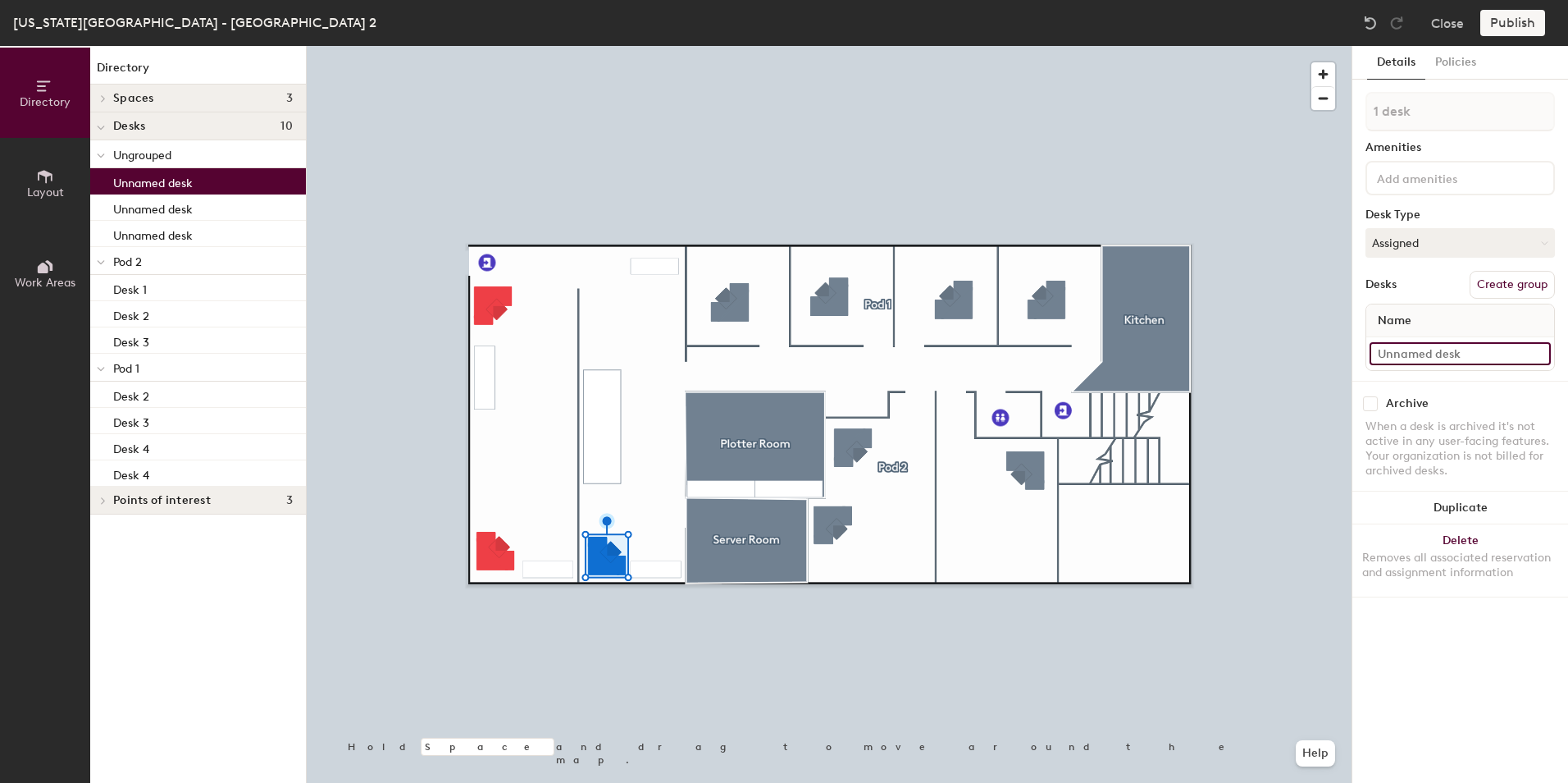
click at [1474, 348] on input at bounding box center [1460, 354] width 181 height 23
type input "Desk 3"
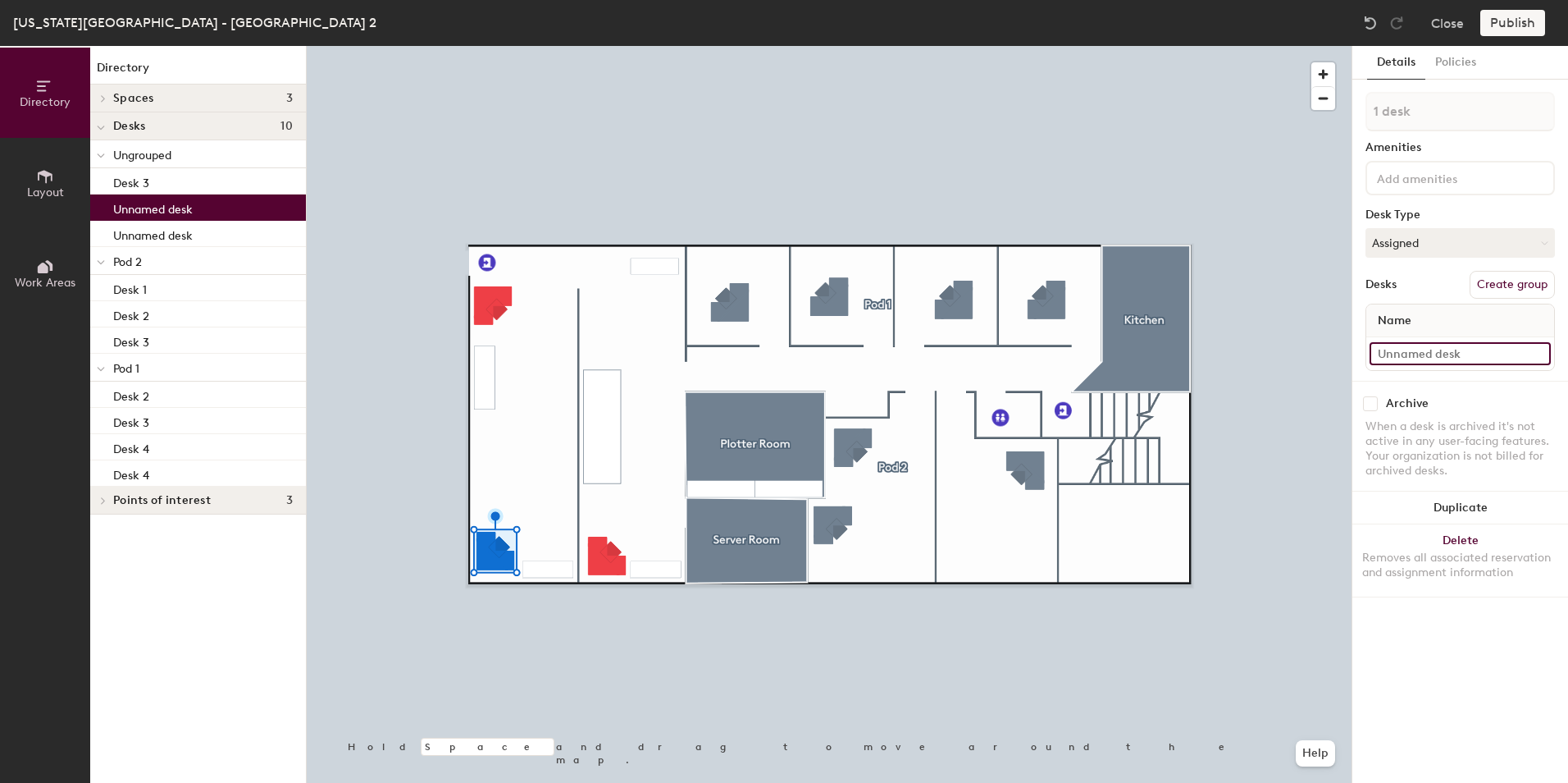
click at [1454, 348] on input at bounding box center [1460, 354] width 181 height 23
type input "Desk 2"
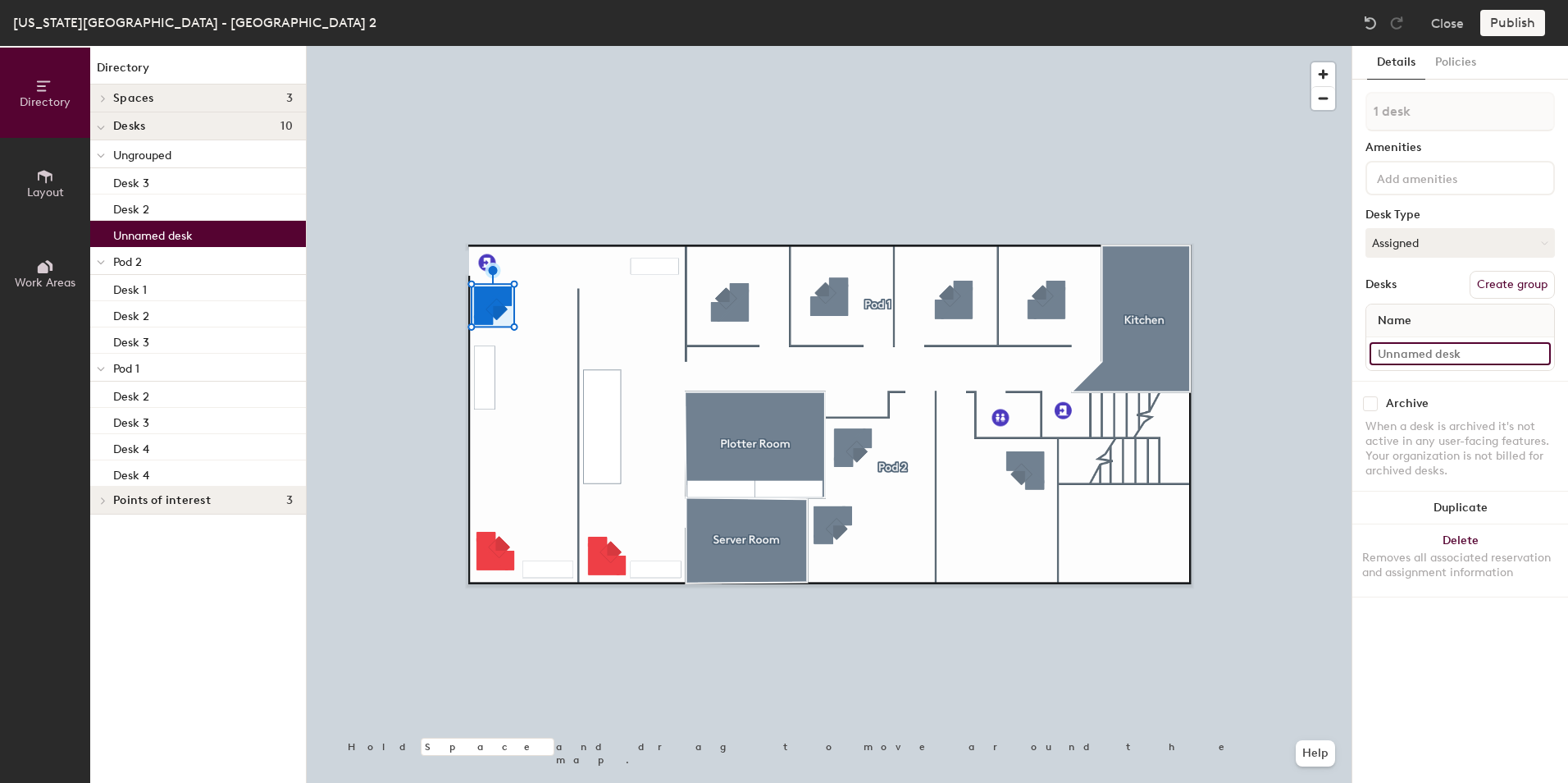
click at [1404, 343] on input at bounding box center [1460, 354] width 181 height 23
type input "Desk 1"
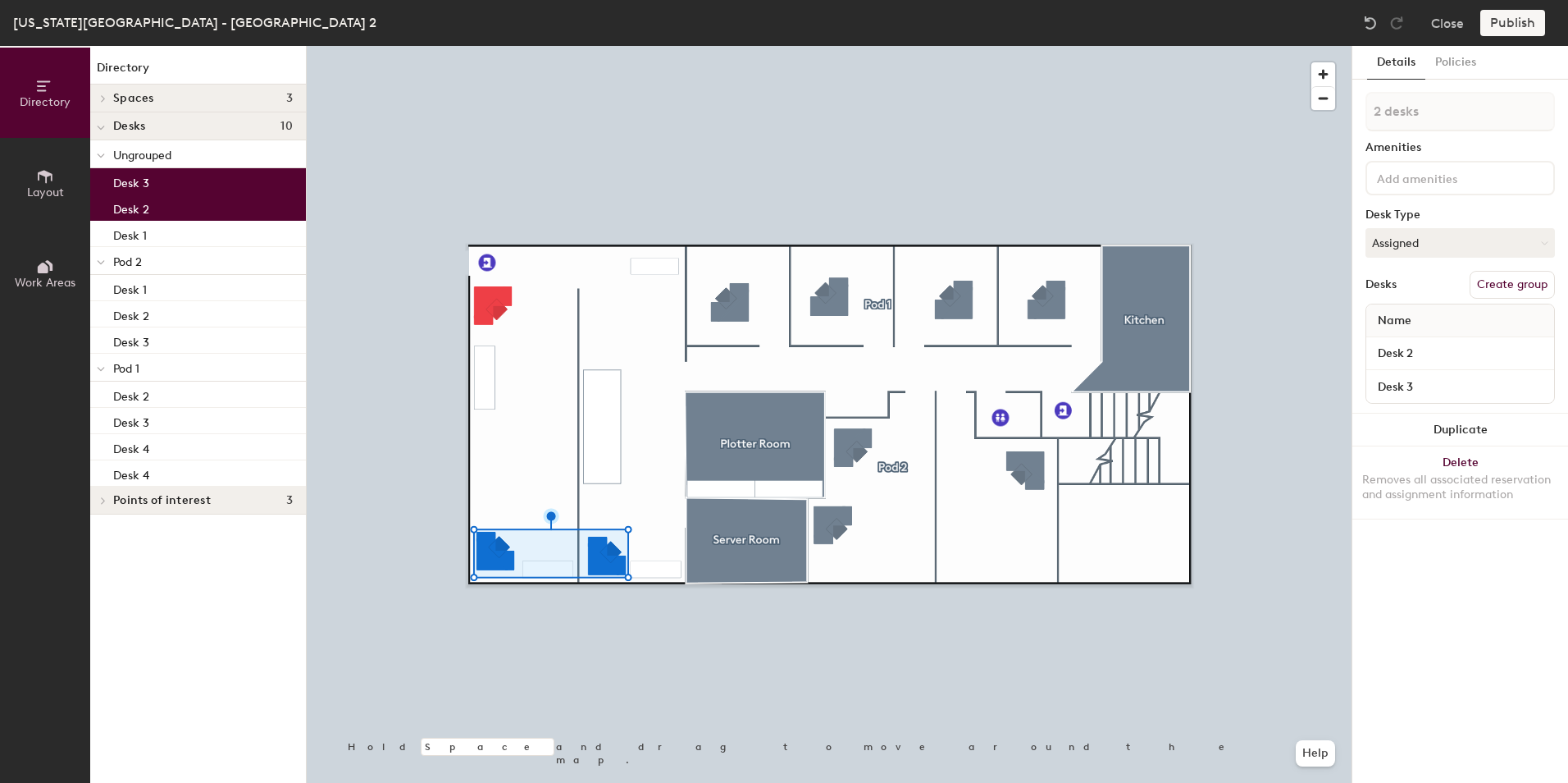
type input "3 desks"
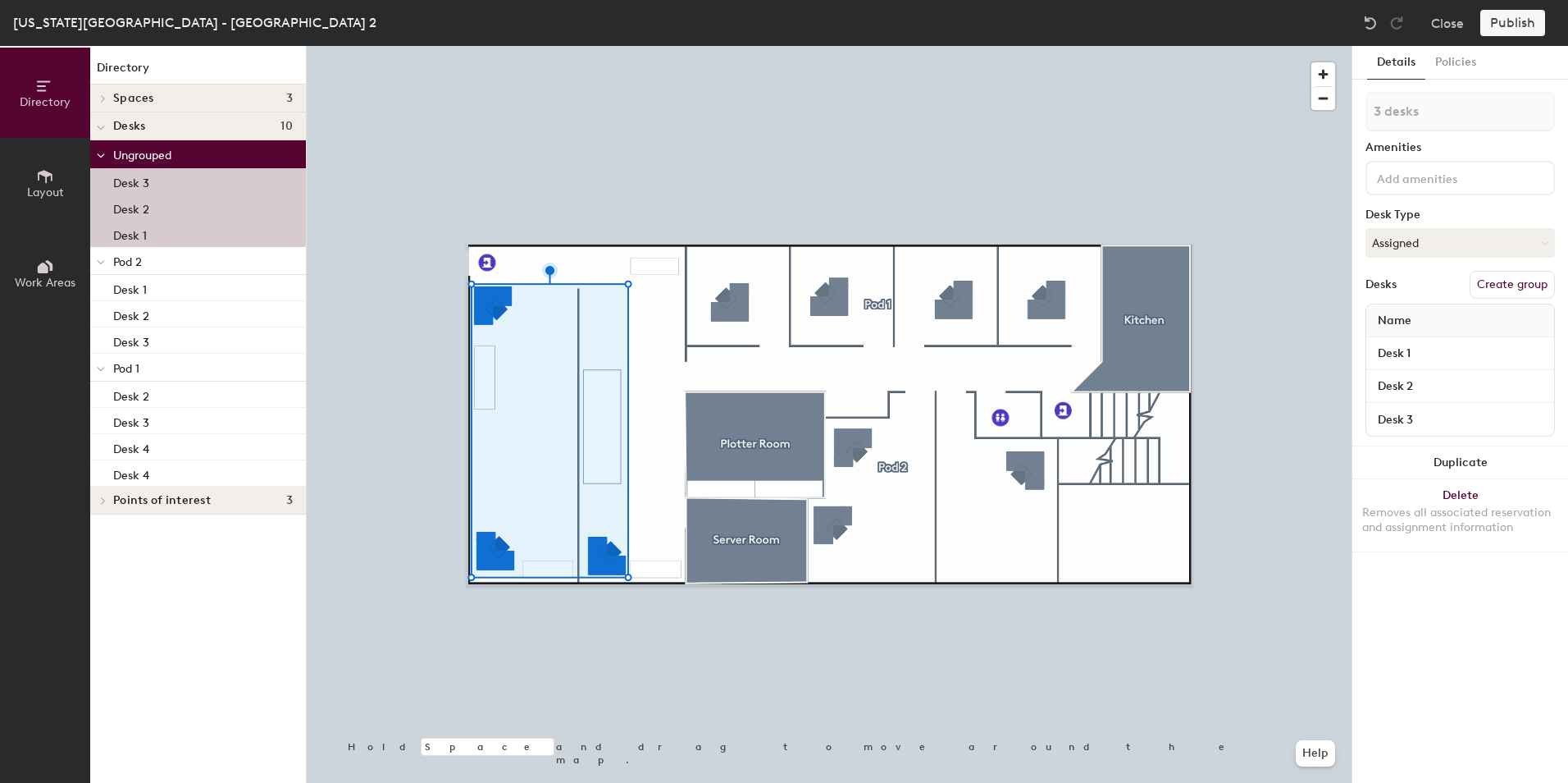
click at [1497, 283] on button "Create group" at bounding box center [1512, 285] width 85 height 28
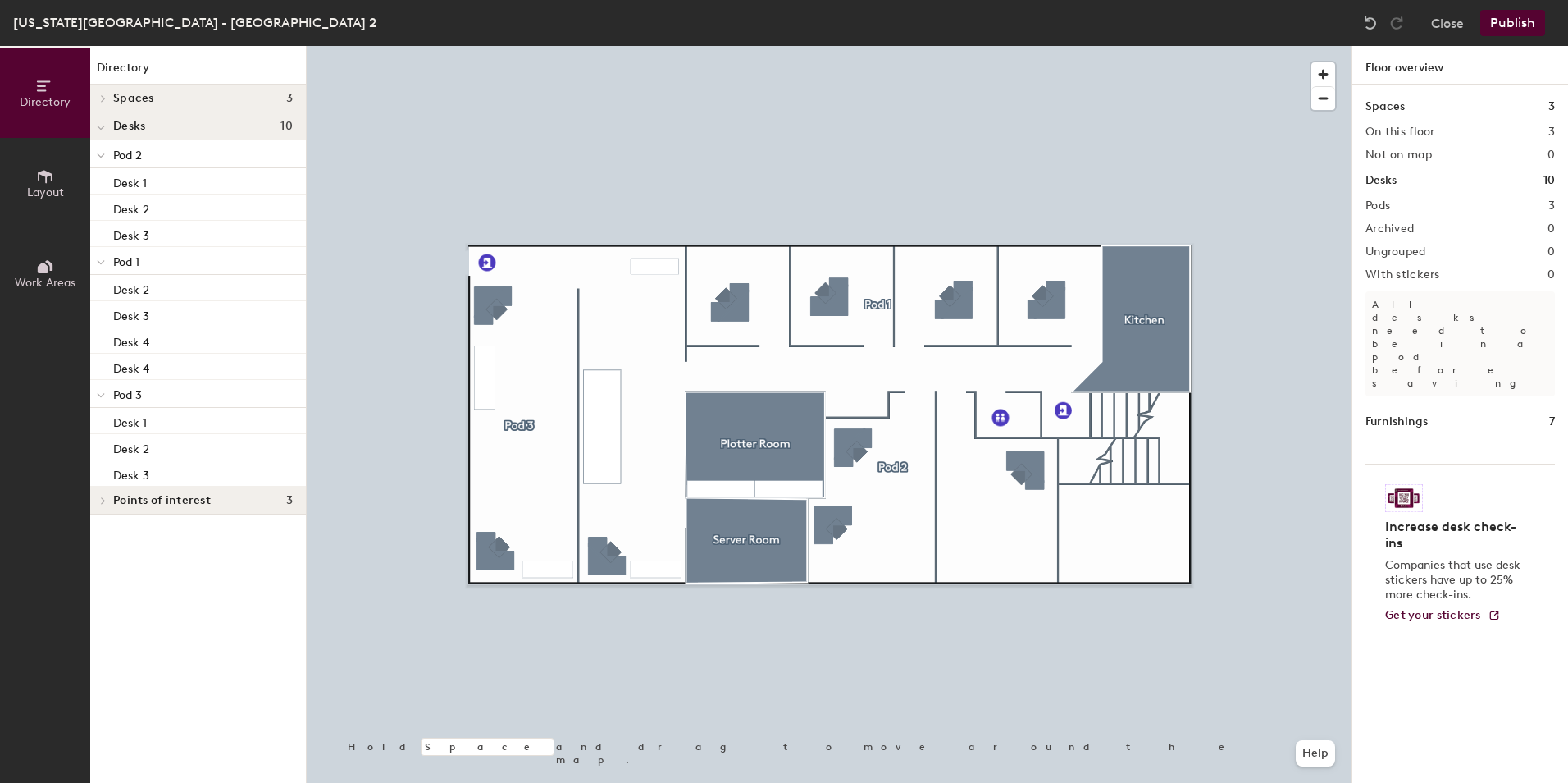
click at [101, 395] on icon at bounding box center [100, 395] width 8 height 7
click at [103, 155] on icon at bounding box center [100, 156] width 8 height 7
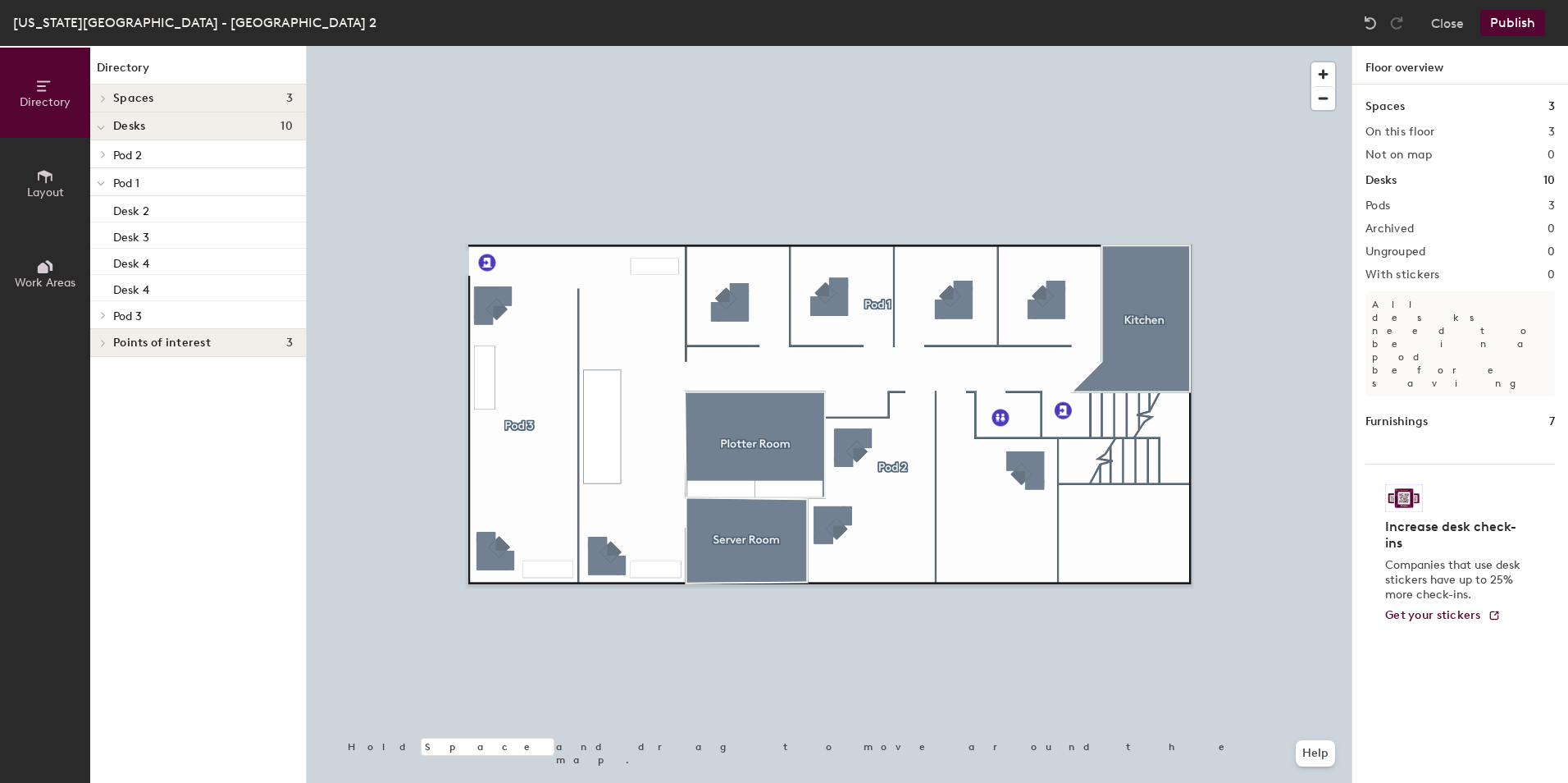
click at [99, 184] on icon at bounding box center [101, 184] width 7 height 3
click at [1516, 26] on button "Publish" at bounding box center [1512, 23] width 64 height 26
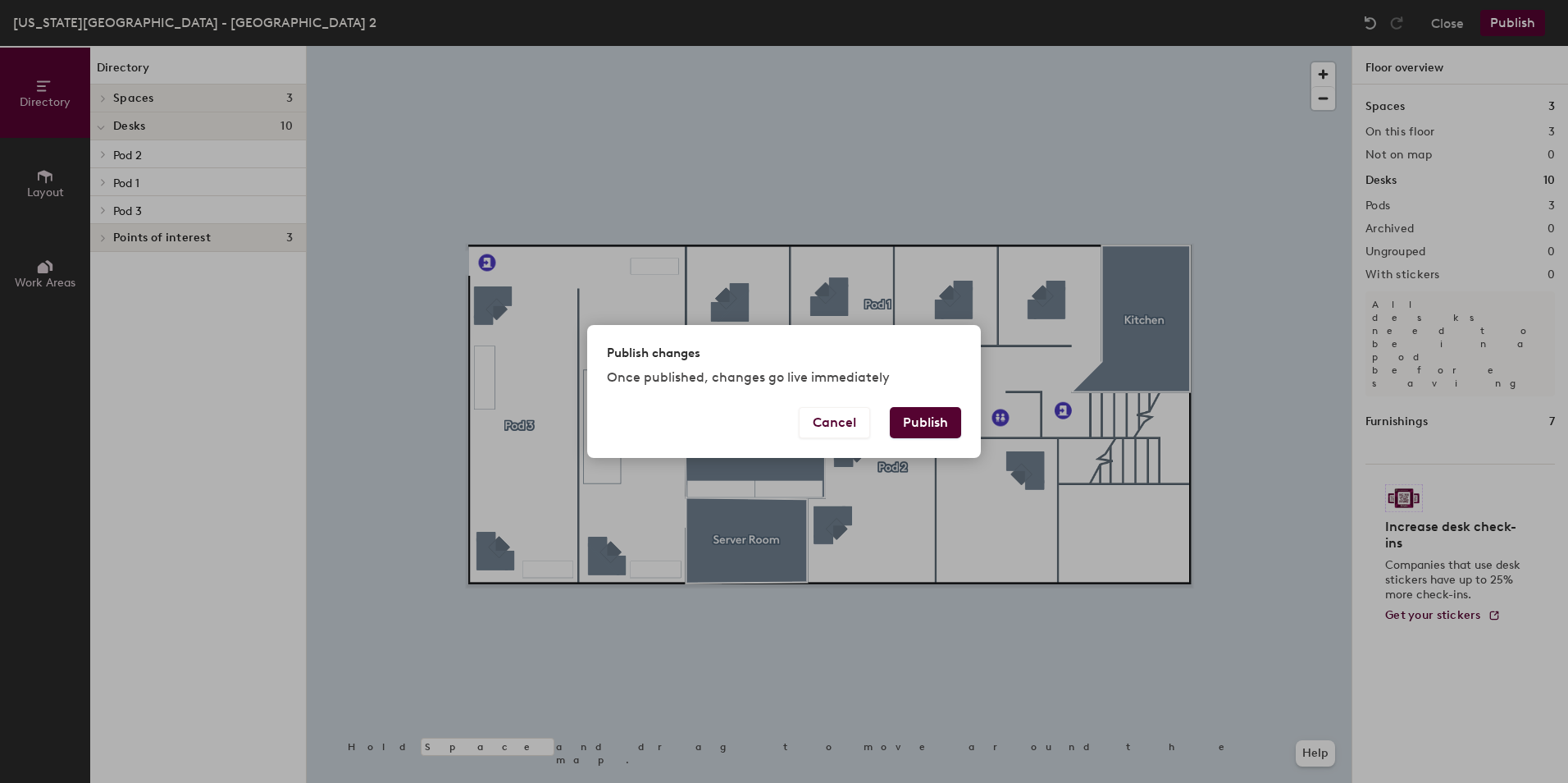
click at [941, 423] on button "Publish" at bounding box center [925, 422] width 71 height 31
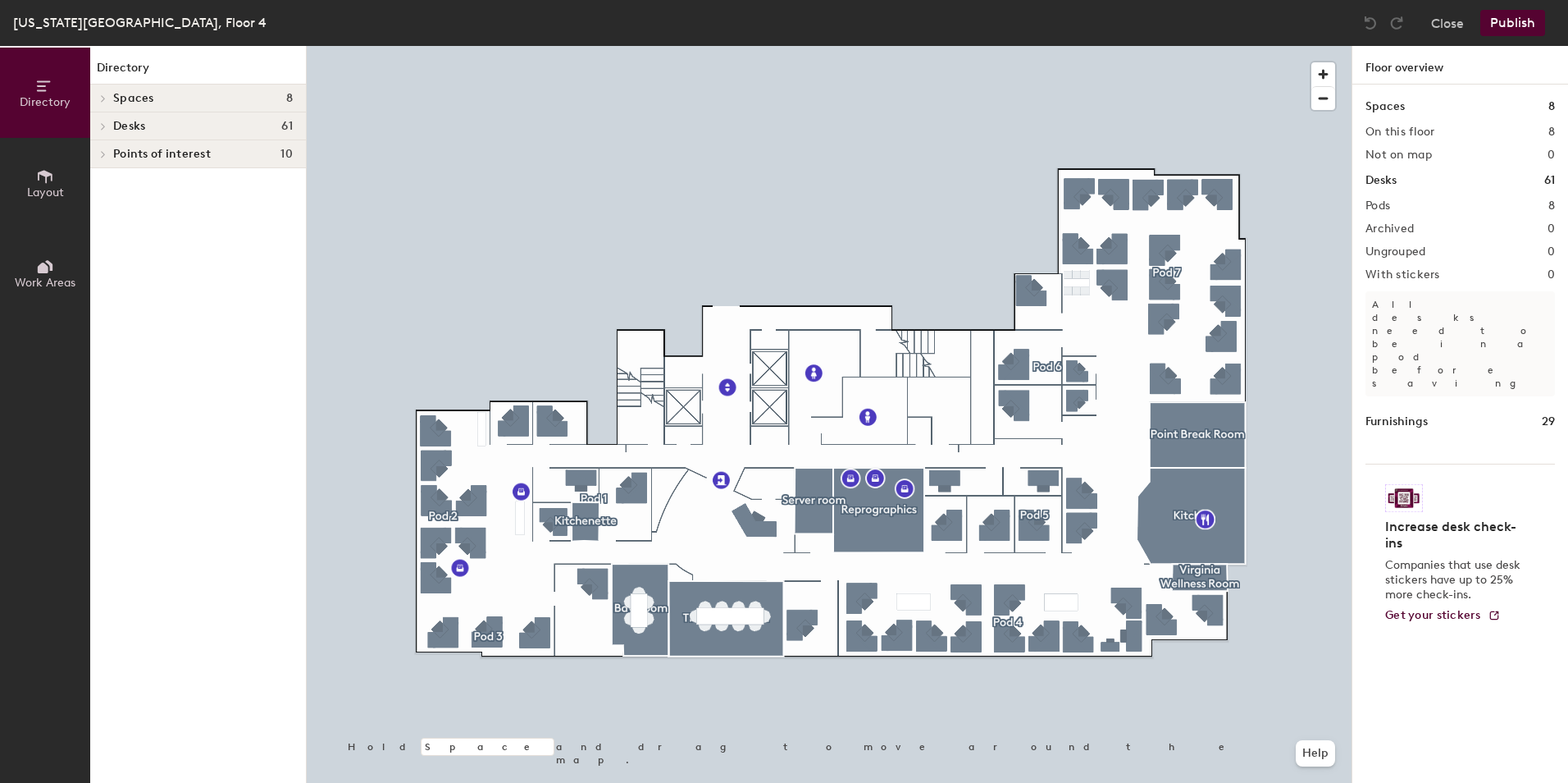
click at [102, 120] on div at bounding box center [101, 125] width 21 height 27
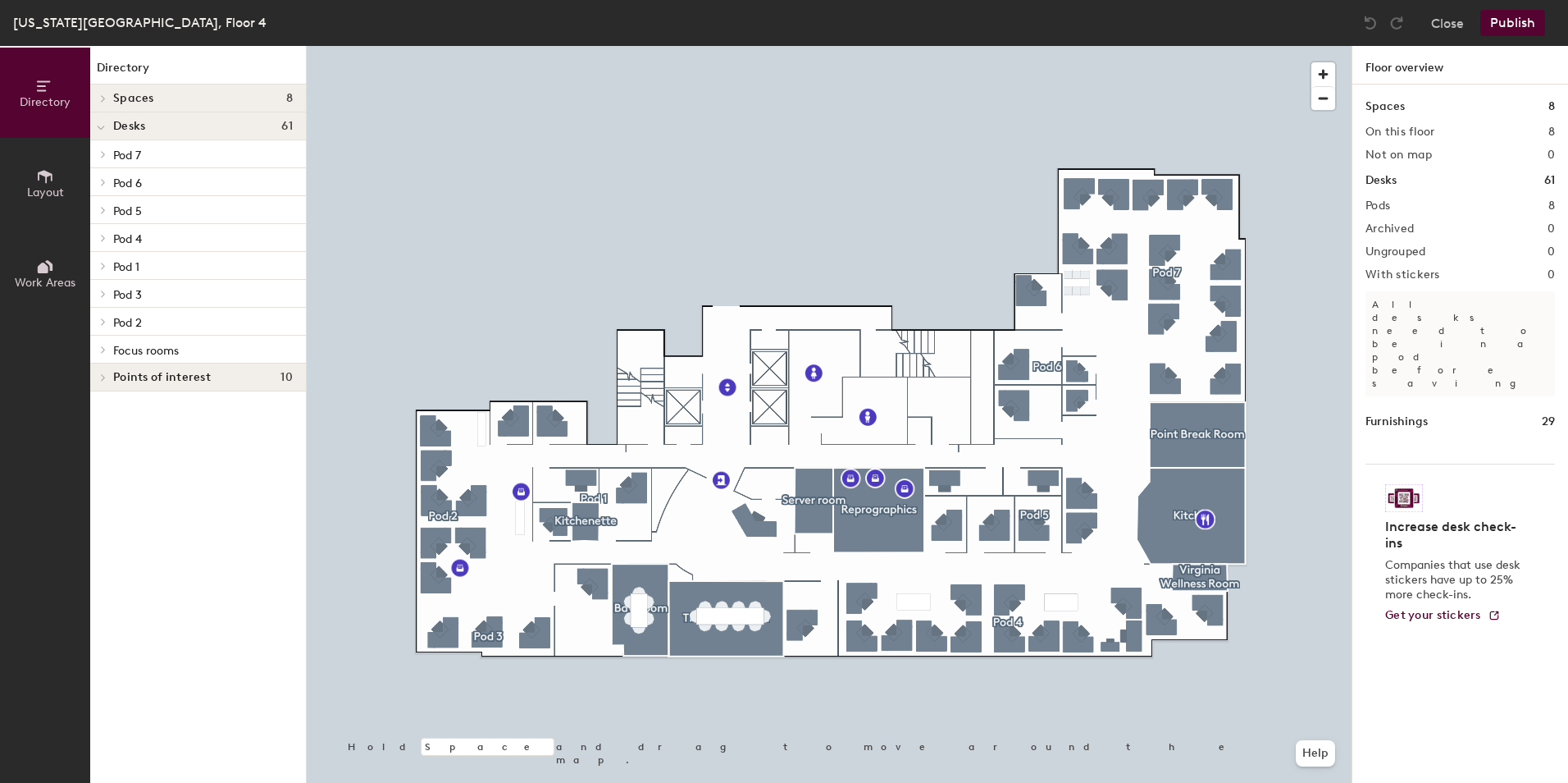
click at [150, 258] on p "Pod 1" at bounding box center [203, 266] width 179 height 21
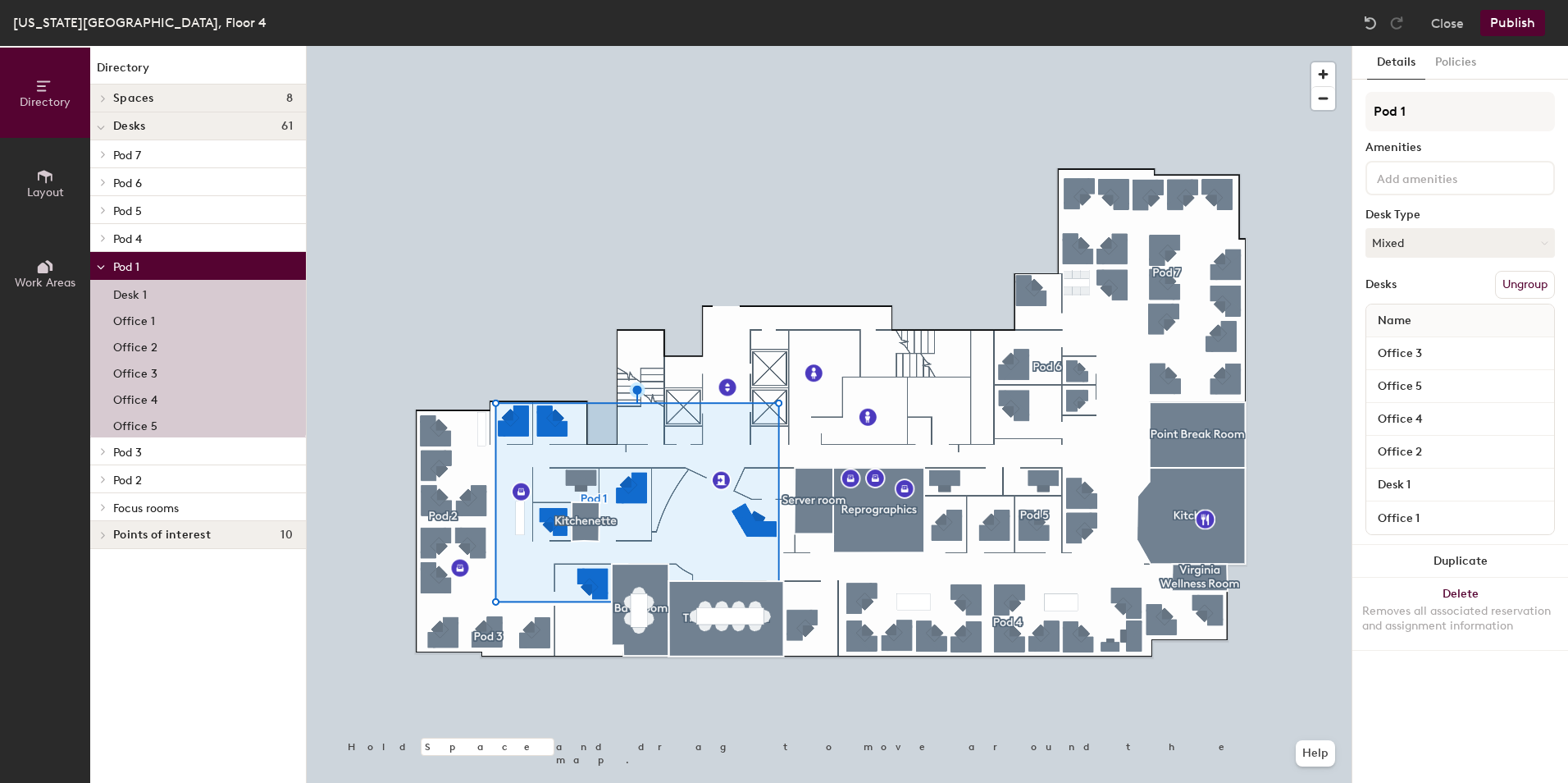
click at [104, 479] on icon at bounding box center [104, 479] width 3 height 7
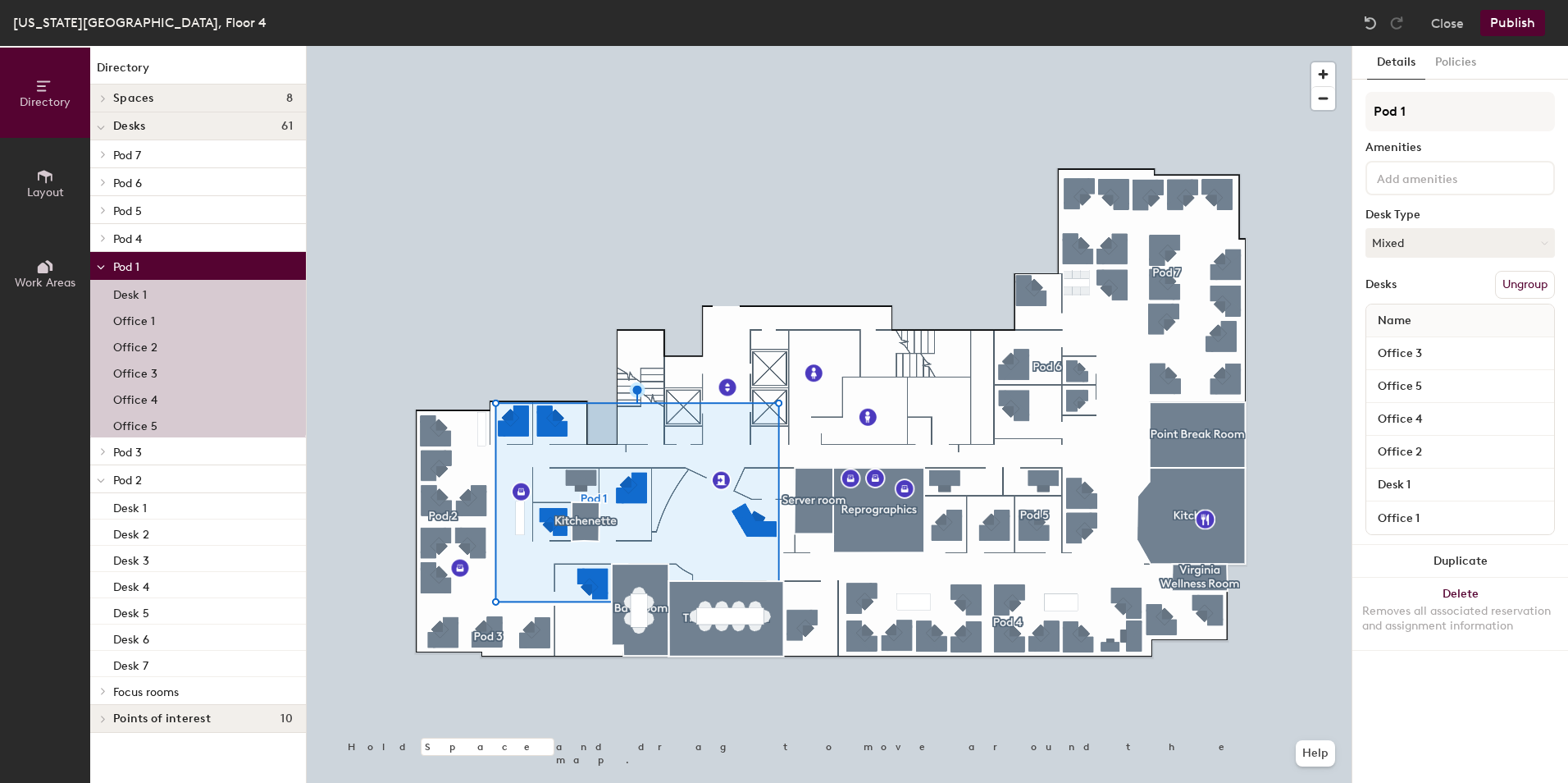
click at [177, 473] on p "Pod 2" at bounding box center [203, 479] width 179 height 21
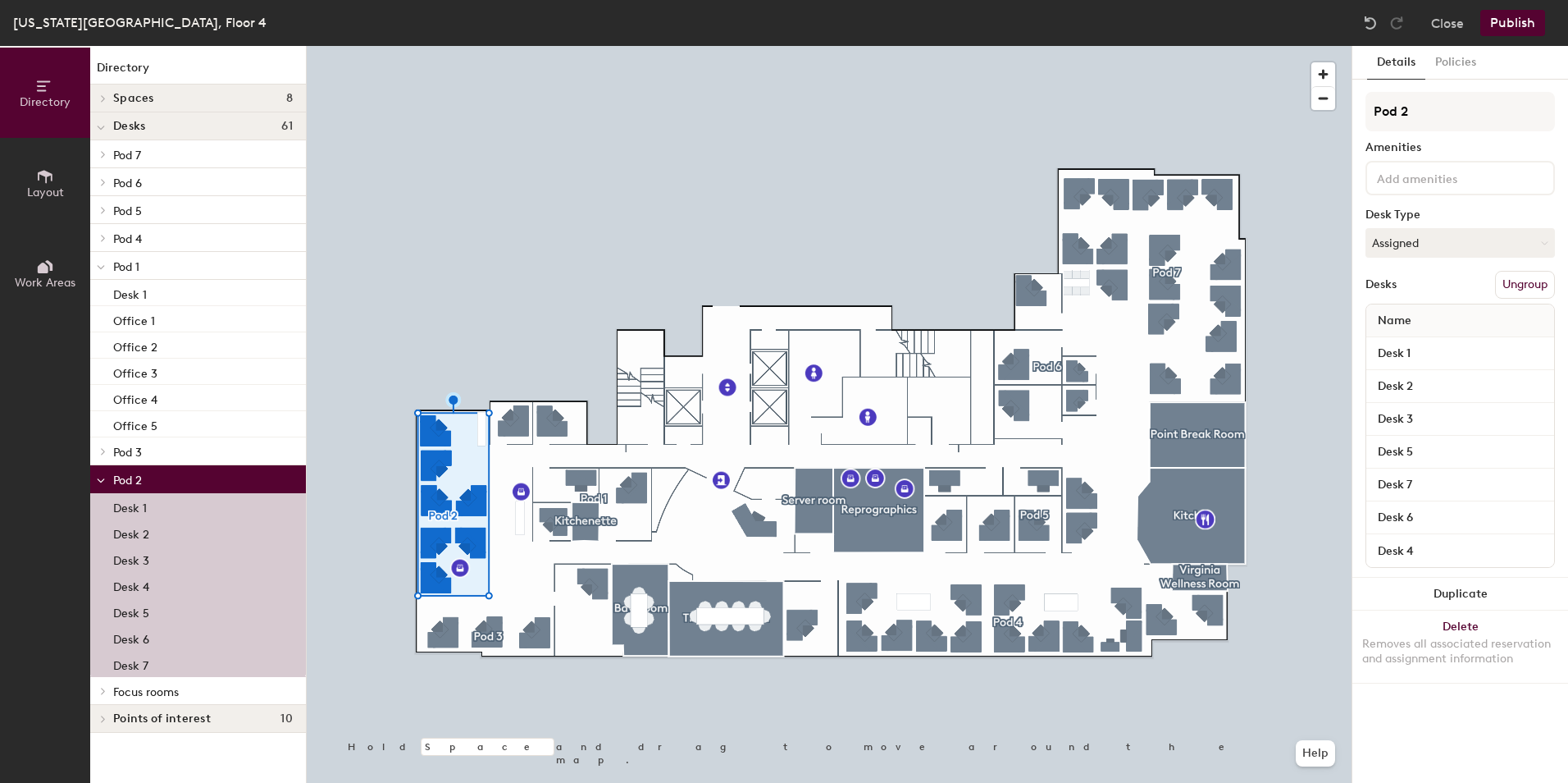
click at [172, 266] on p "Pod 1" at bounding box center [203, 266] width 179 height 21
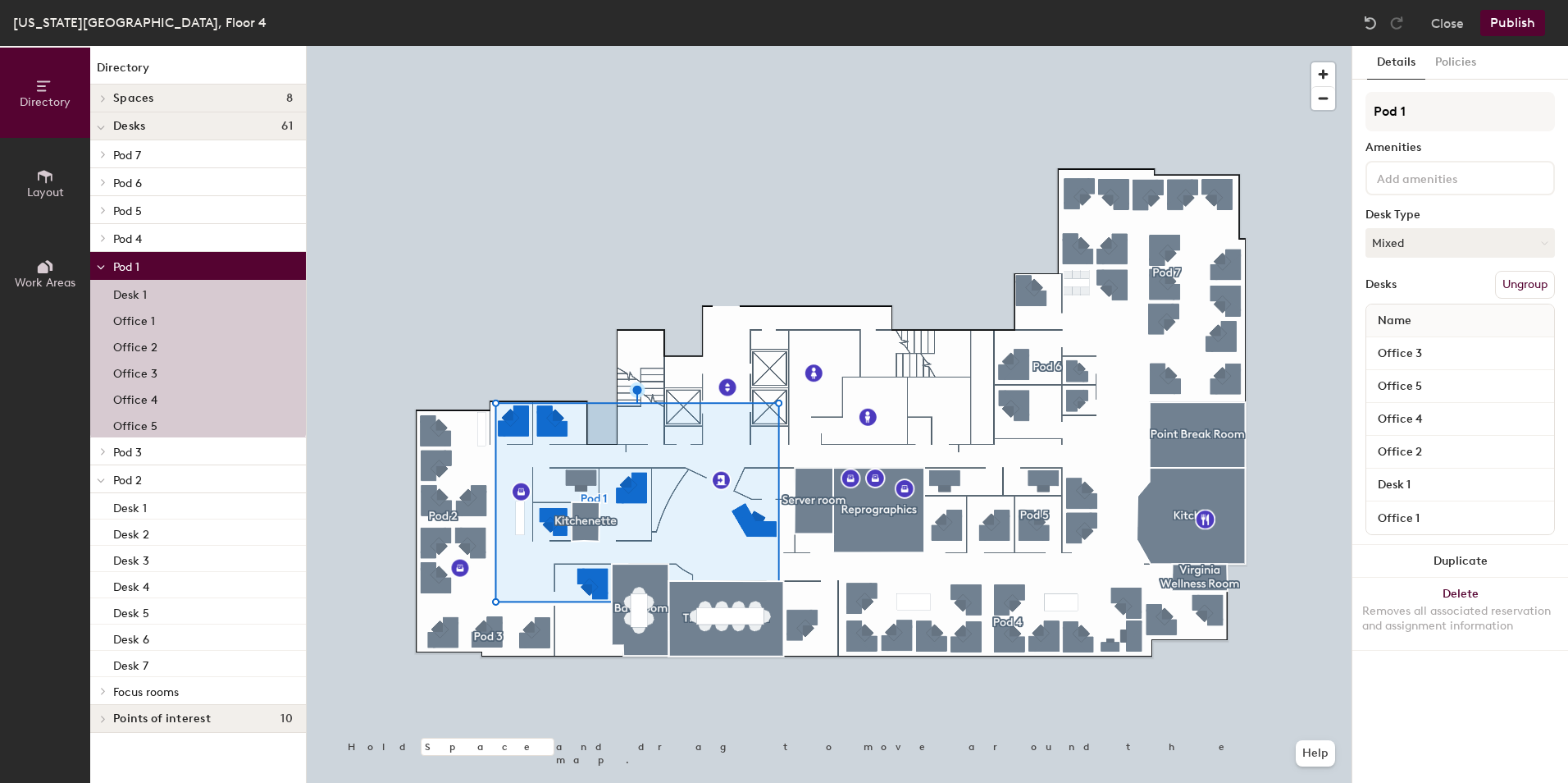
click at [164, 483] on p "Pod 2" at bounding box center [203, 479] width 179 height 21
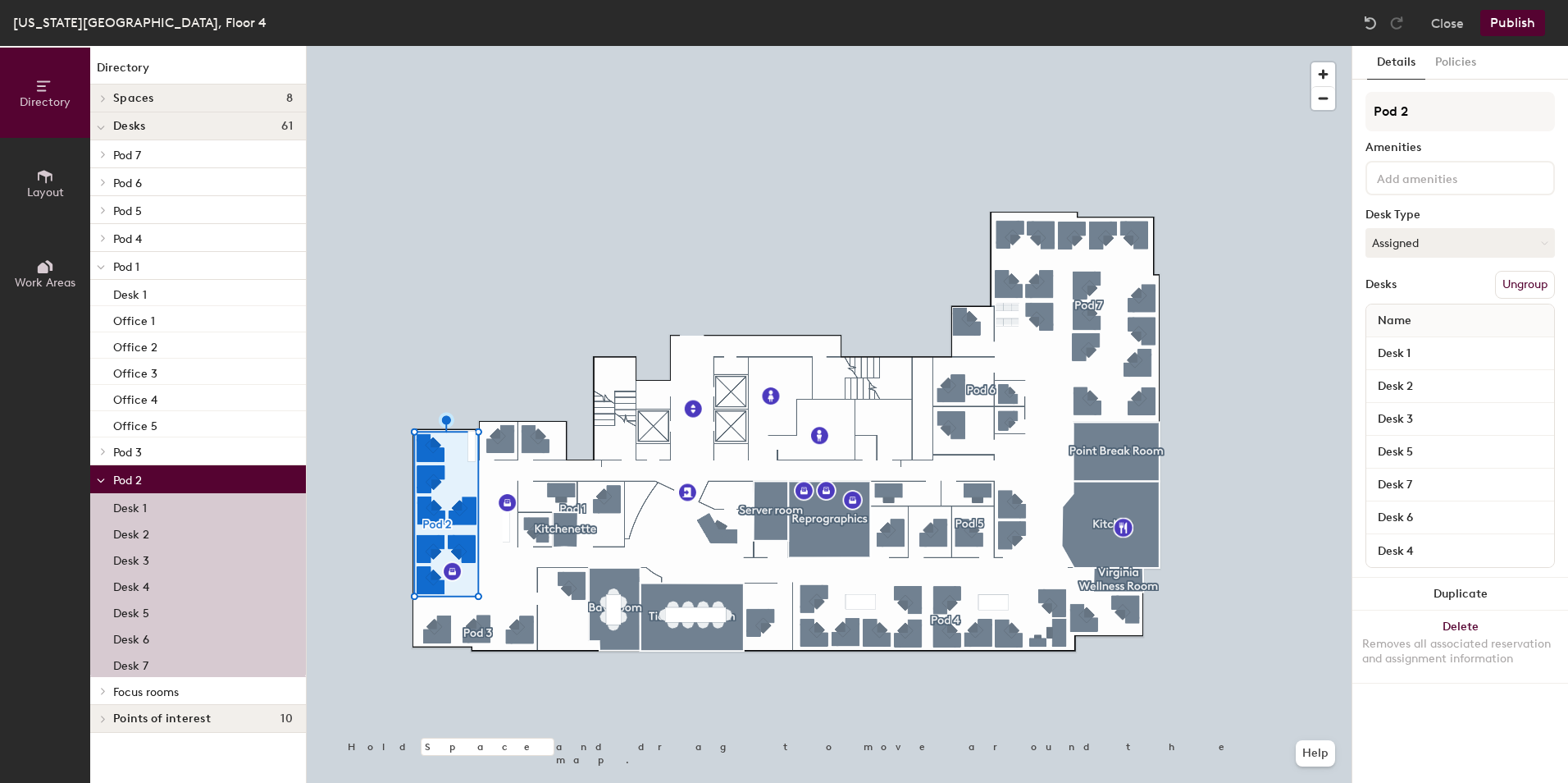
click at [100, 267] on icon at bounding box center [100, 267] width 8 height 7
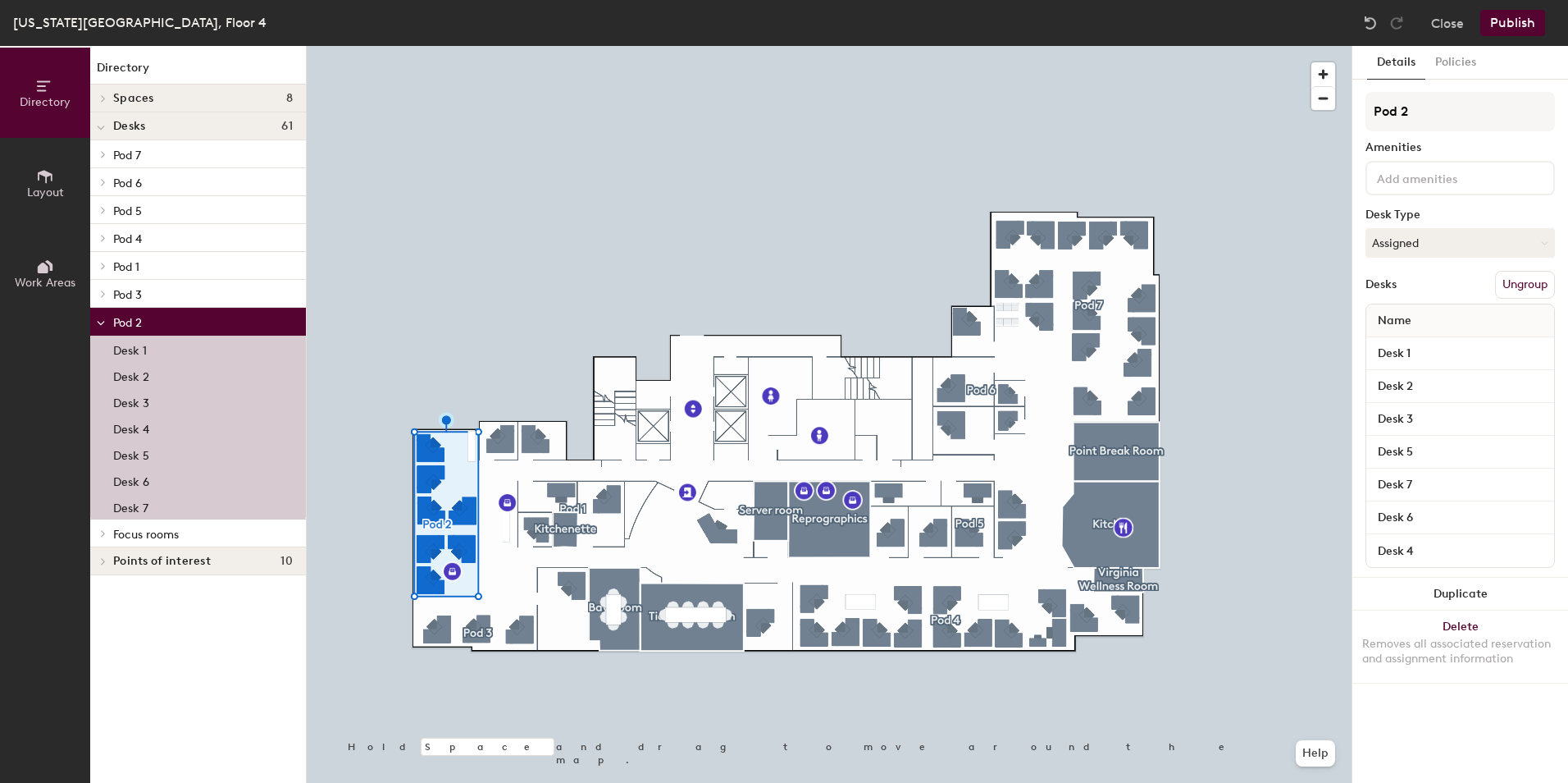
click at [138, 290] on span "Pod 3" at bounding box center [127, 295] width 29 height 14
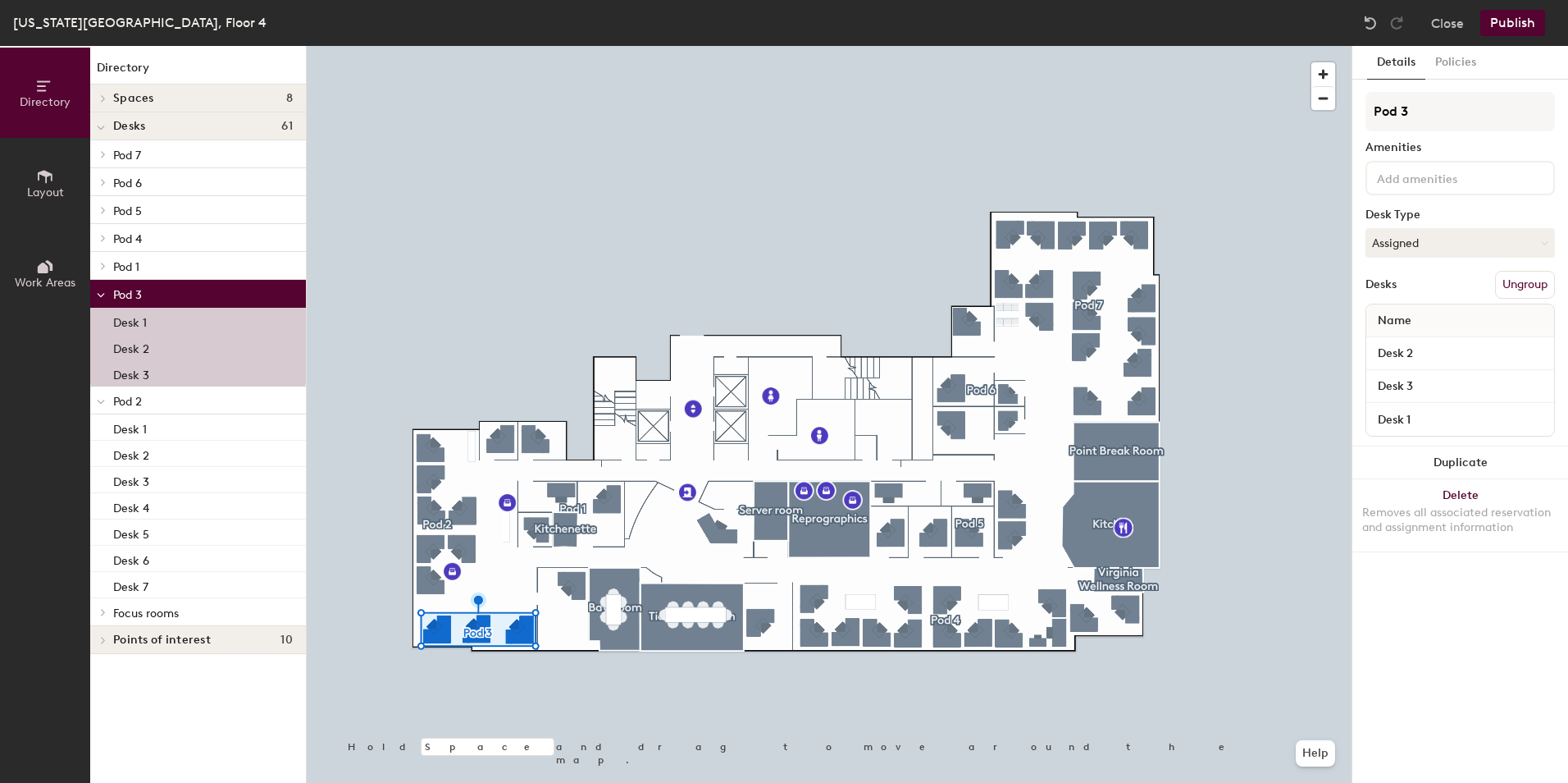
click at [94, 289] on div at bounding box center [101, 293] width 21 height 27
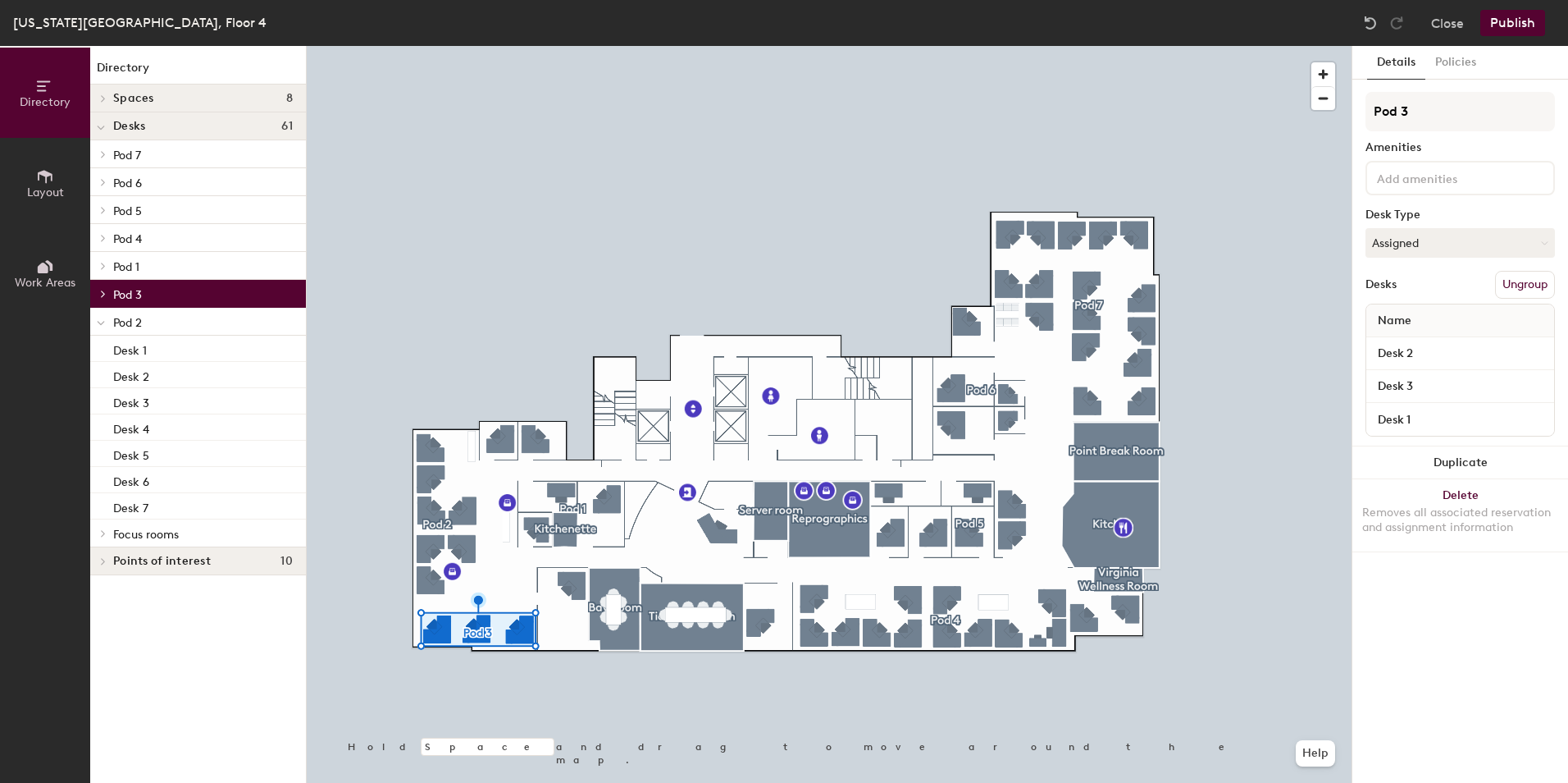
click at [106, 233] on icon at bounding box center [104, 237] width 7 height 8
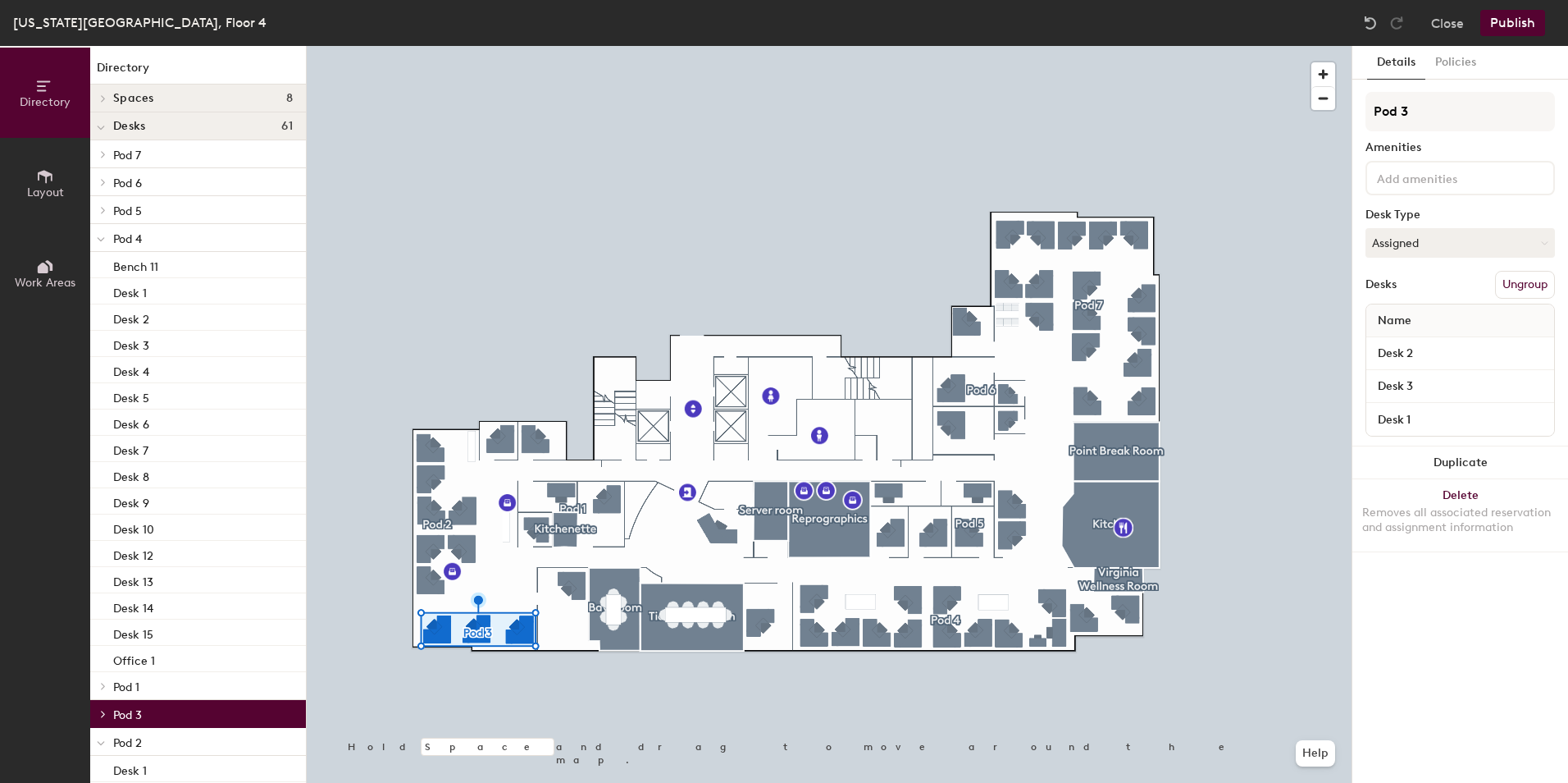
click at [172, 235] on p "Pod 4" at bounding box center [203, 238] width 179 height 21
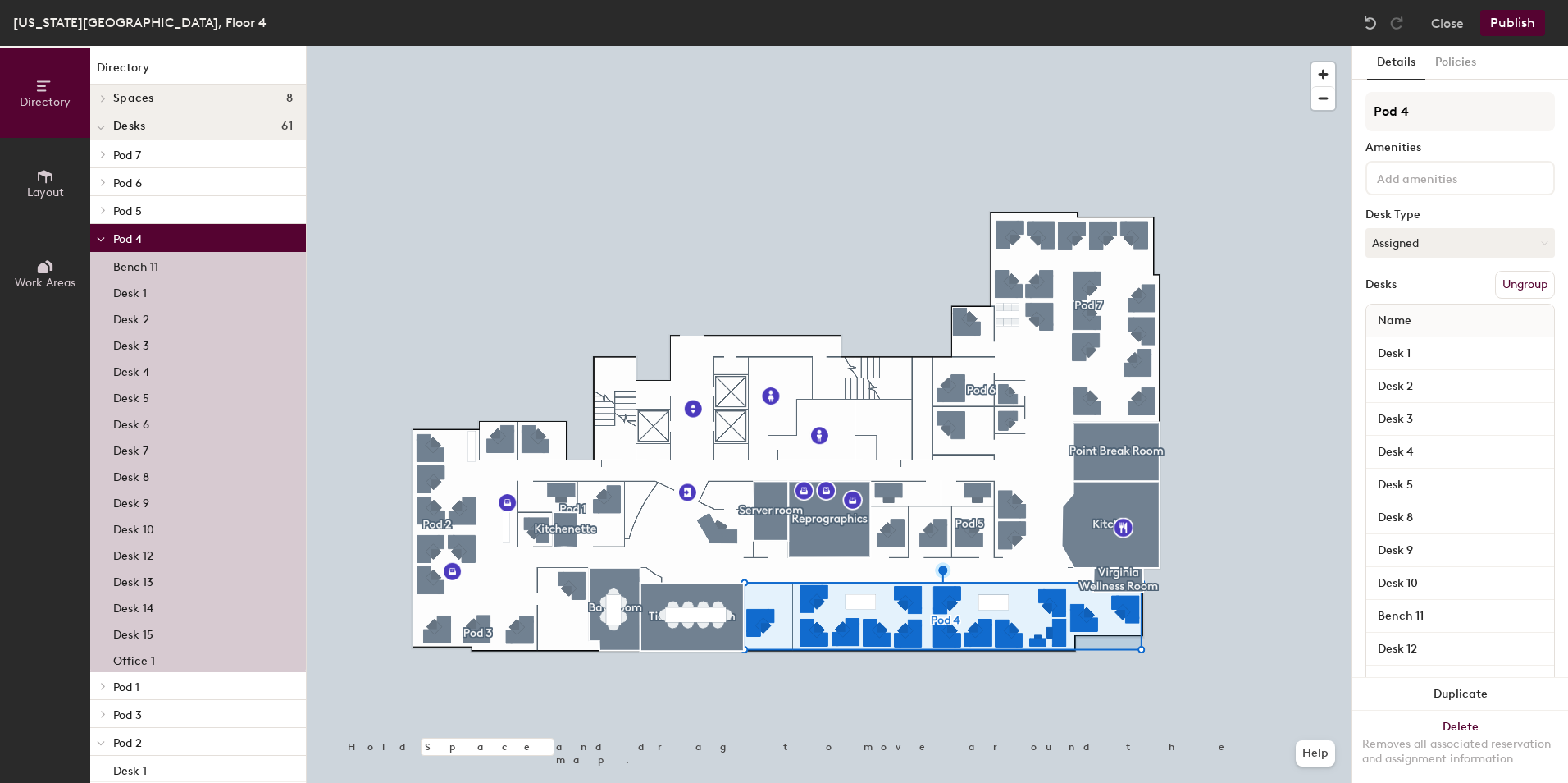
click at [101, 207] on icon at bounding box center [104, 209] width 7 height 8
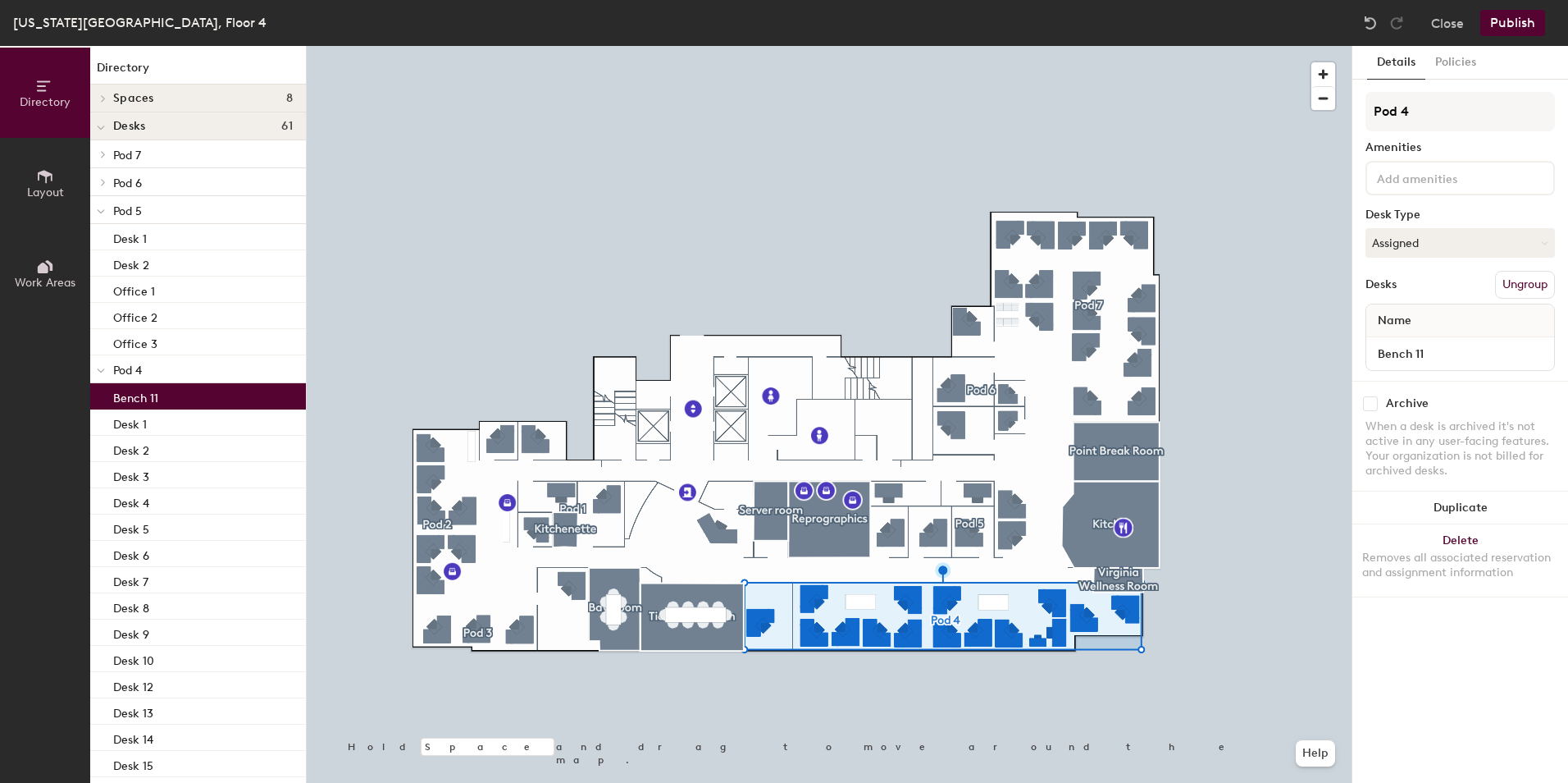
click at [134, 394] on p "Bench 11" at bounding box center [136, 396] width 45 height 19
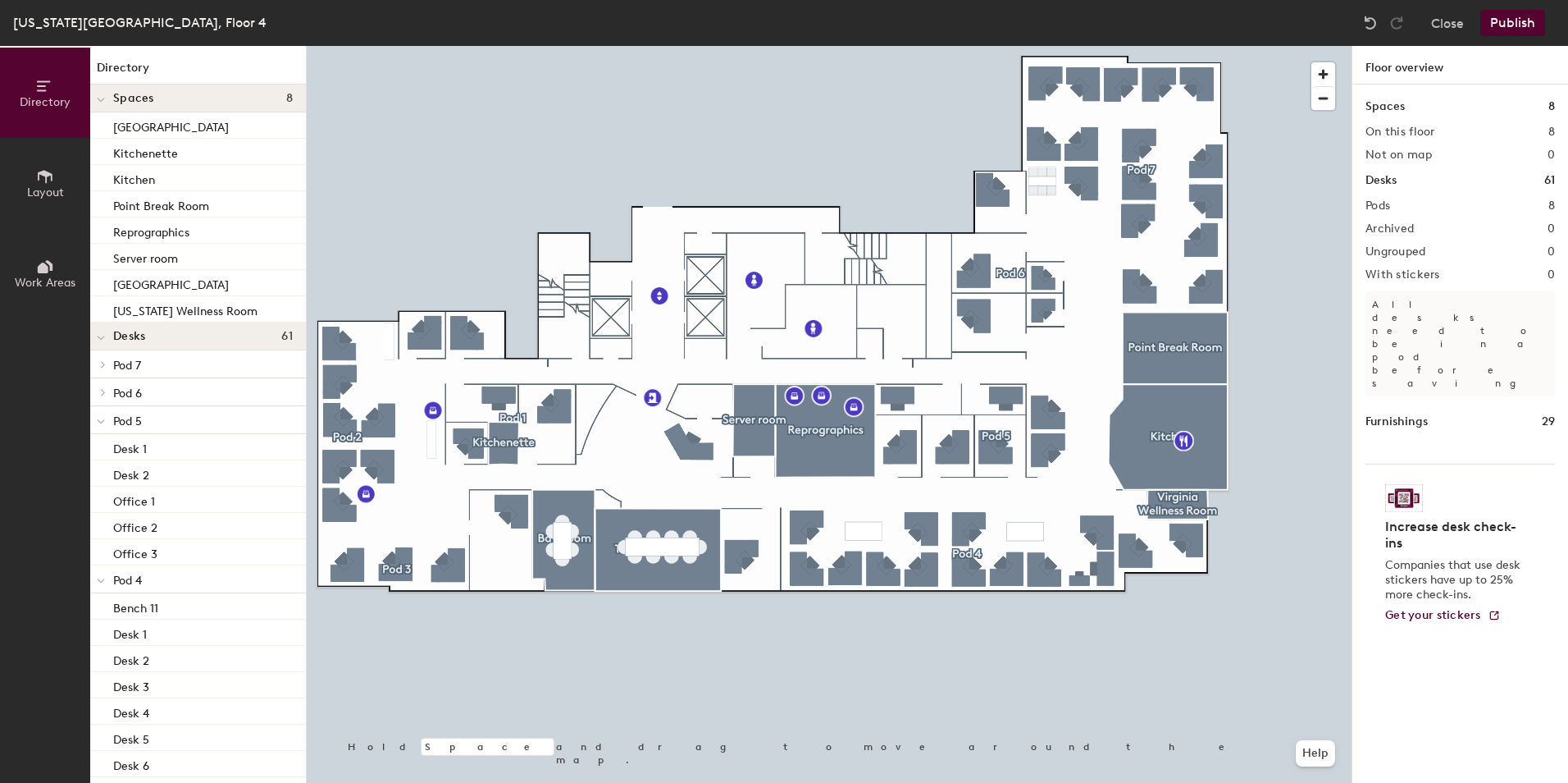
click at [97, 416] on span at bounding box center [100, 422] width 8 height 14
click at [151, 415] on p "Pod 5" at bounding box center [203, 420] width 179 height 21
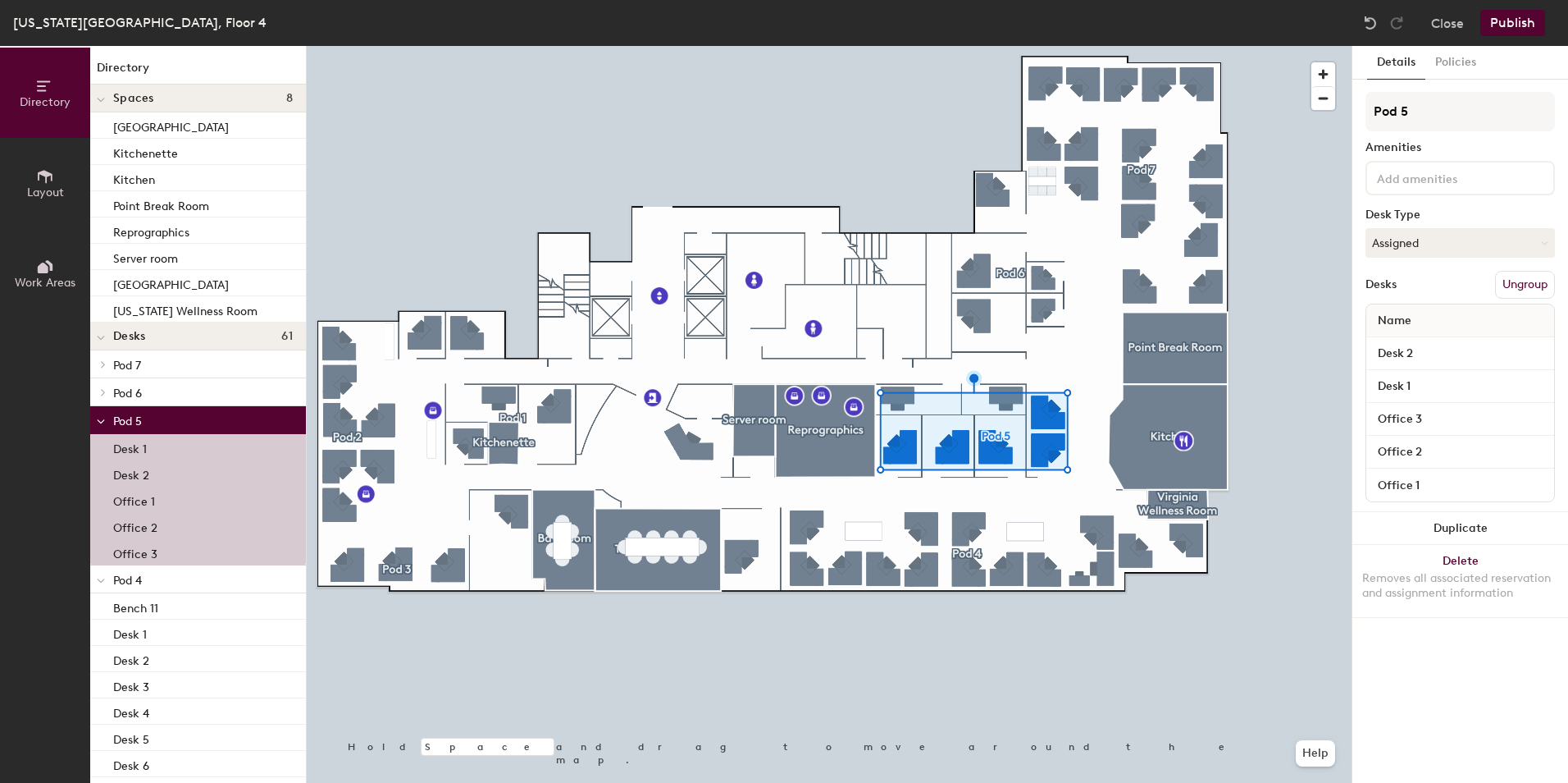
click at [100, 421] on icon at bounding box center [100, 422] width 8 height 7
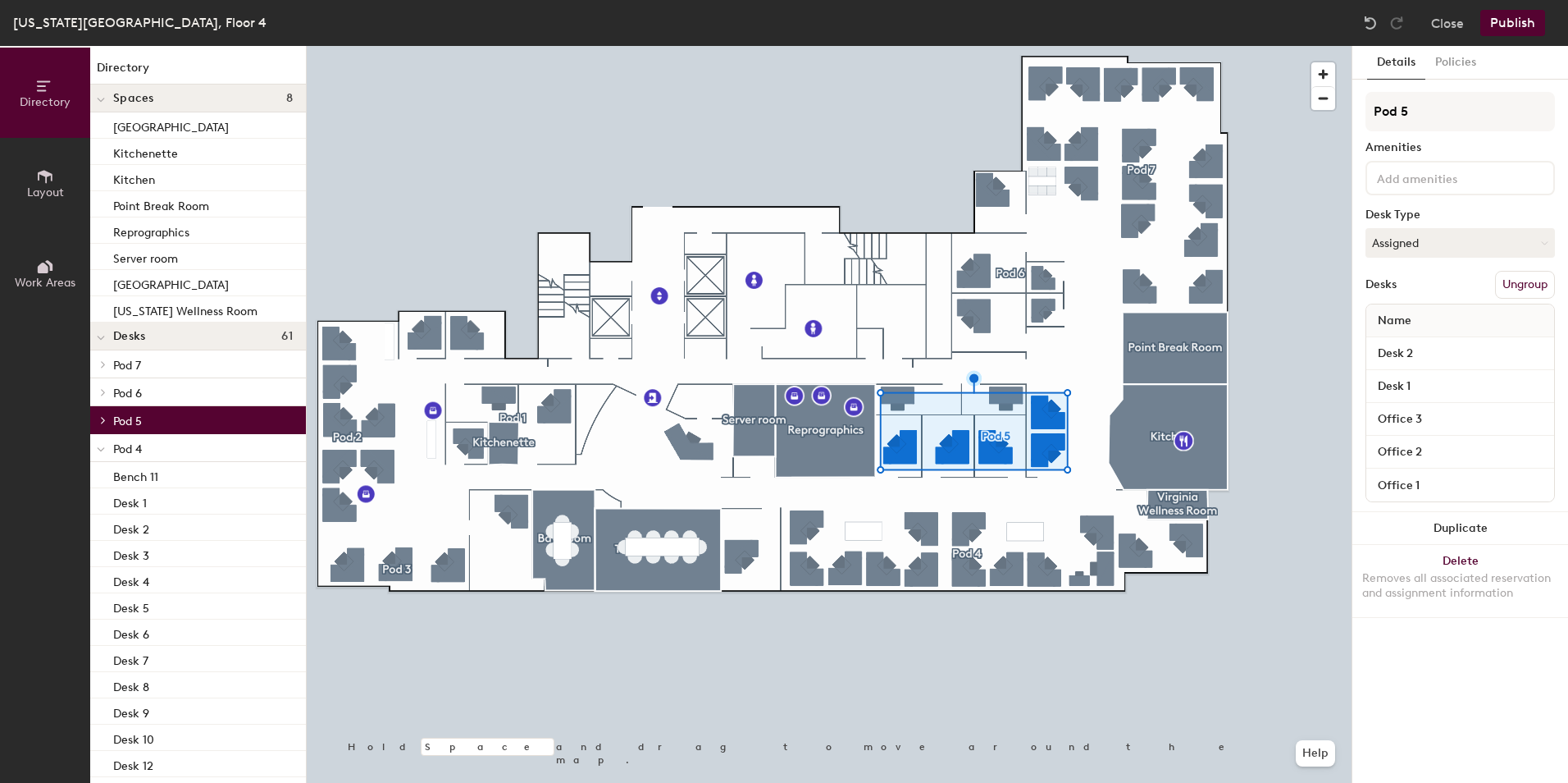
click at [141, 388] on span "Pod 6" at bounding box center [127, 394] width 29 height 14
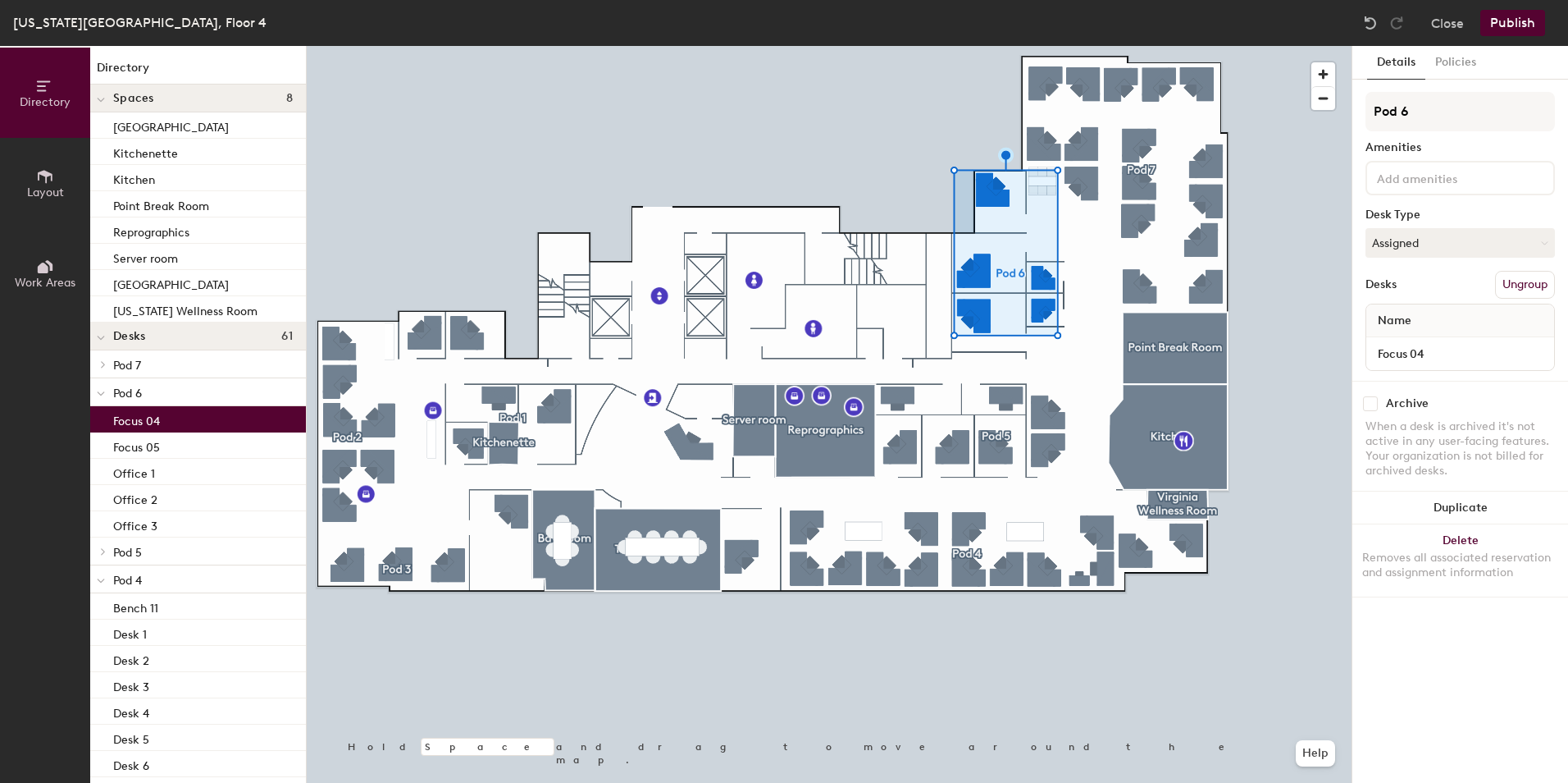
click at [165, 422] on div "Focus 04" at bounding box center [199, 419] width 216 height 26
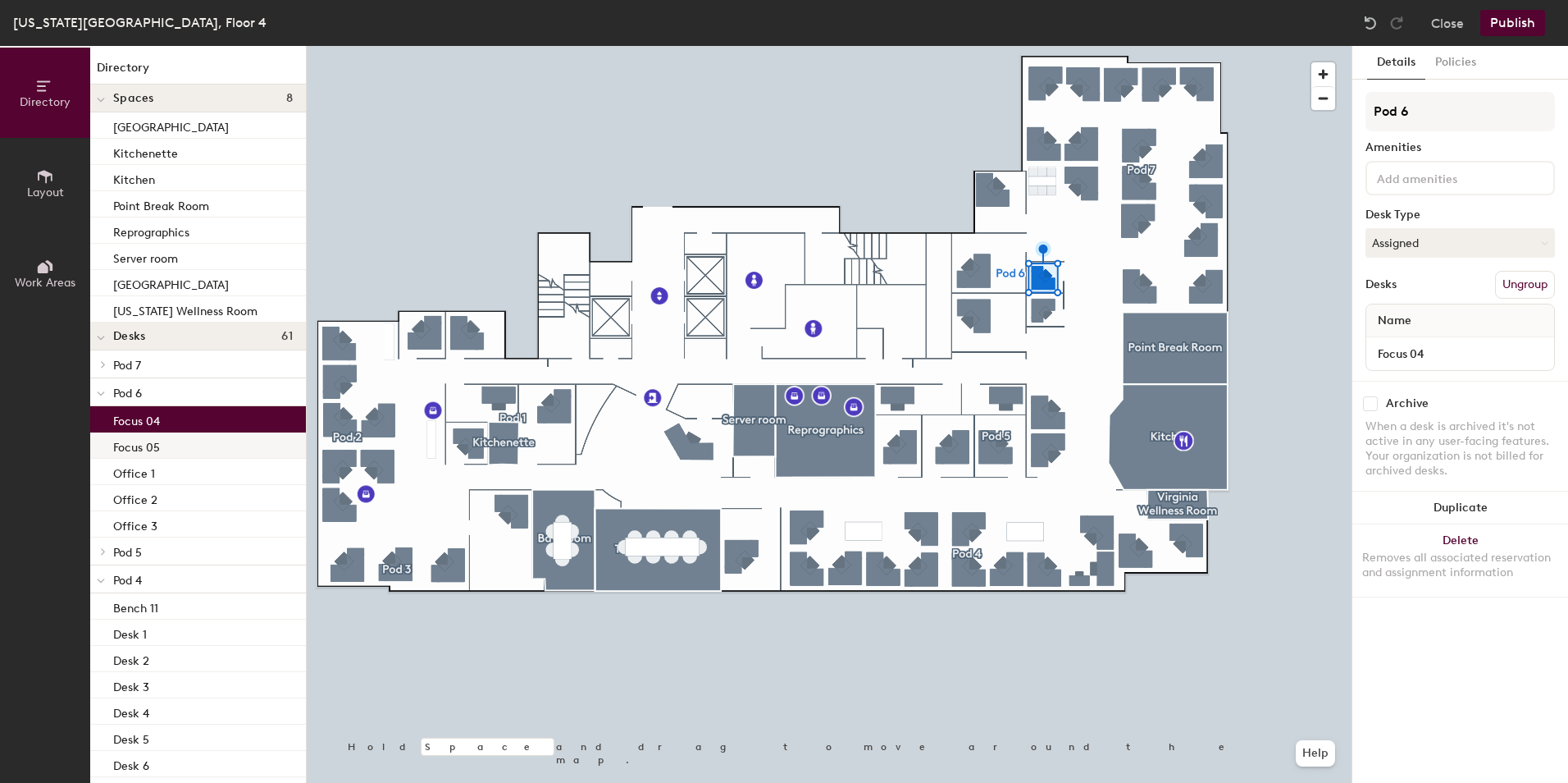
click at [173, 442] on div "Focus 05" at bounding box center [199, 445] width 216 height 26
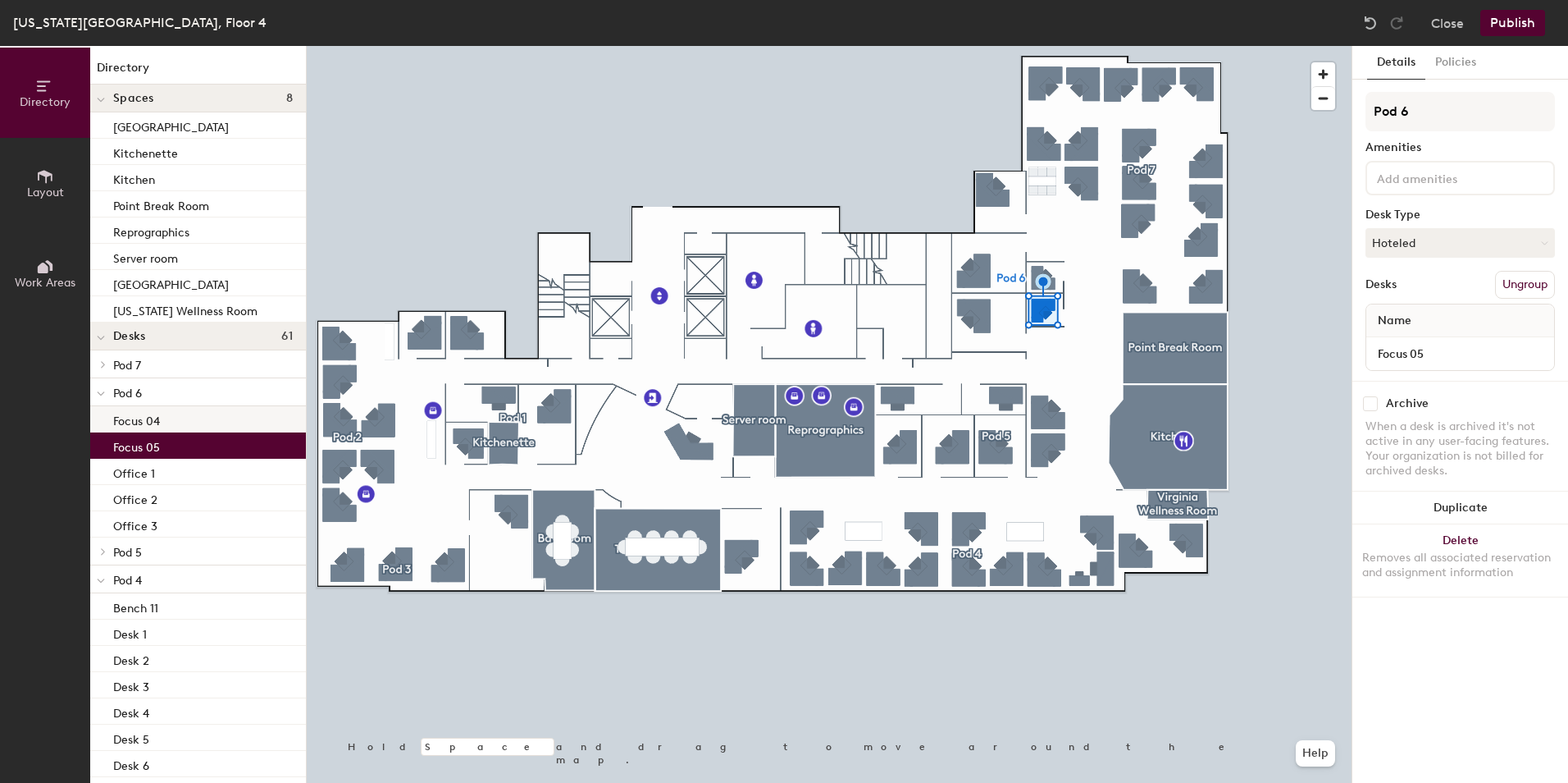
click at [181, 420] on div "Focus 04" at bounding box center [199, 419] width 216 height 26
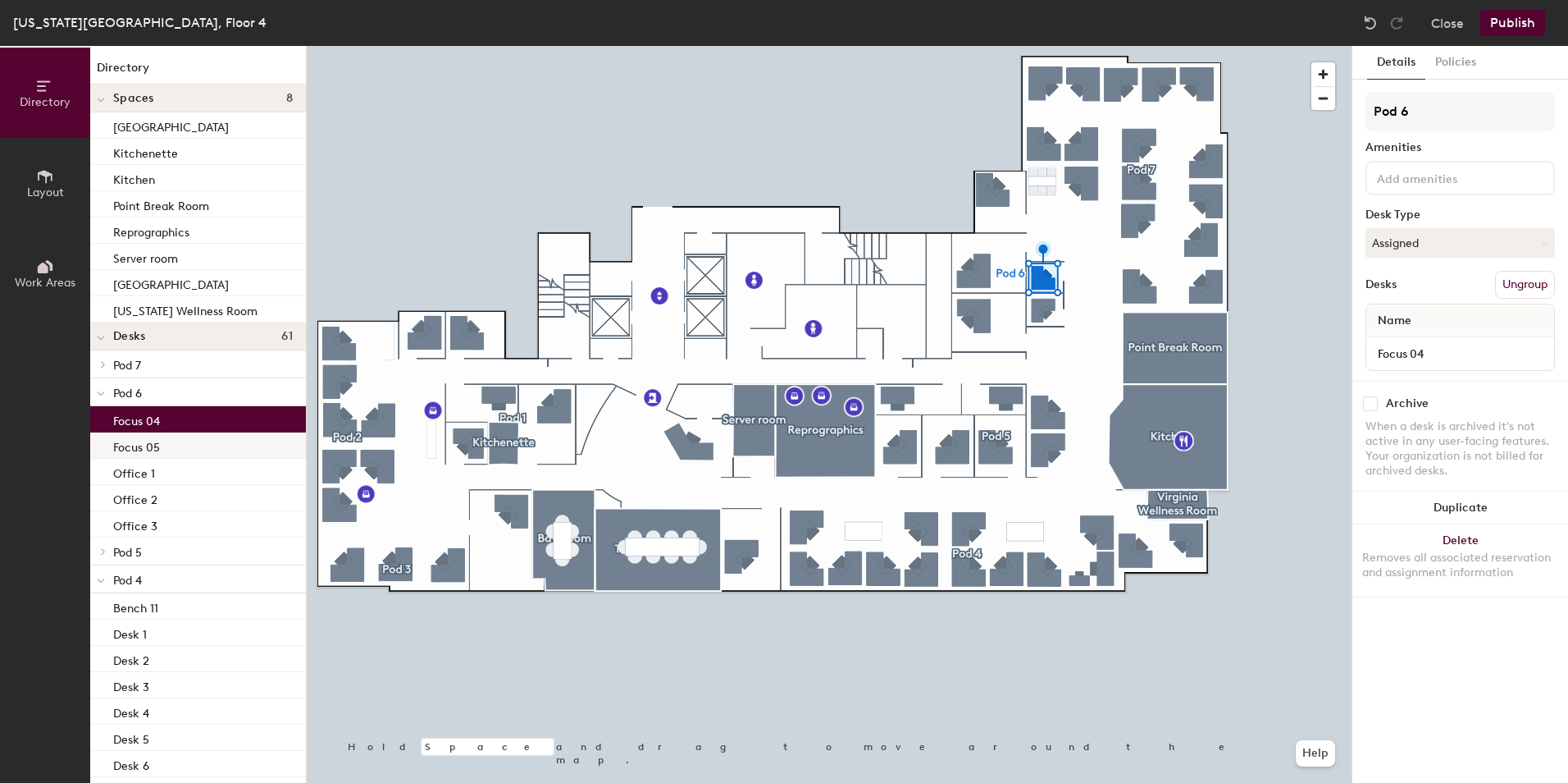
click at [182, 442] on div "Focus 05" at bounding box center [199, 445] width 216 height 26
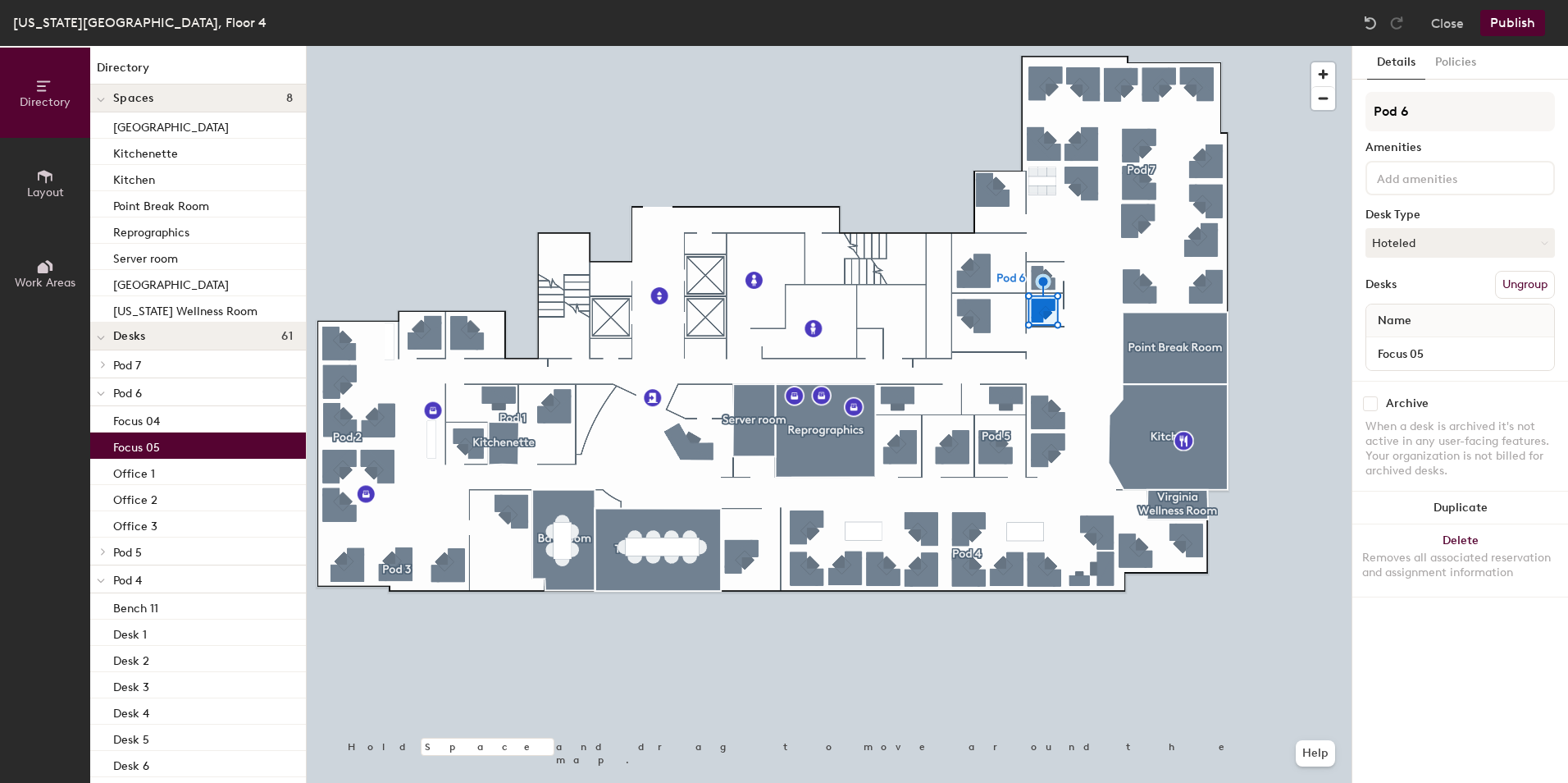
click at [92, 390] on div at bounding box center [101, 391] width 21 height 27
click at [103, 363] on icon at bounding box center [104, 363] width 7 height 8
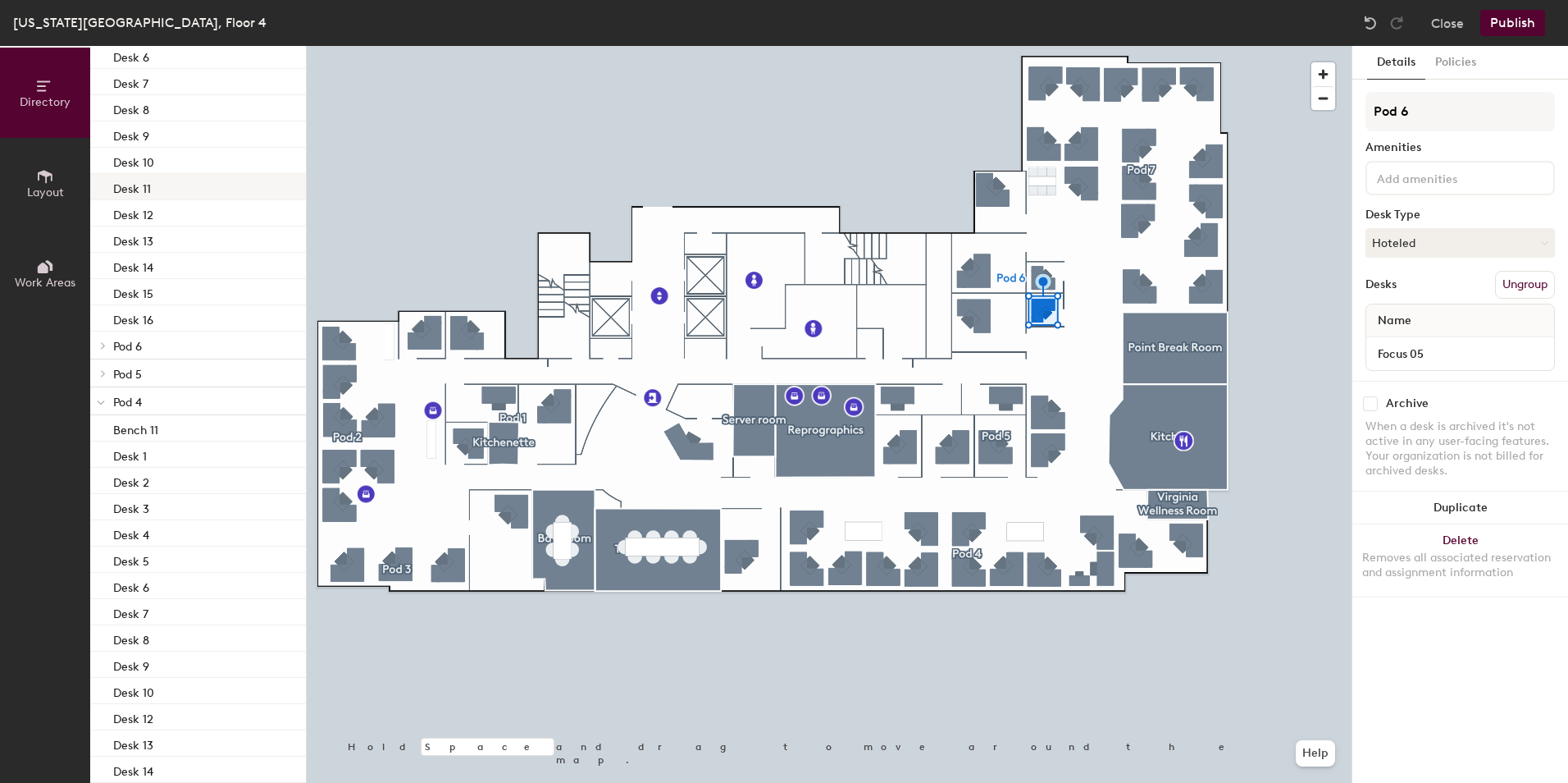
scroll to position [492, 0]
click at [101, 377] on icon at bounding box center [100, 377] width 8 height 7
click at [104, 459] on icon at bounding box center [101, 461] width 7 height 3
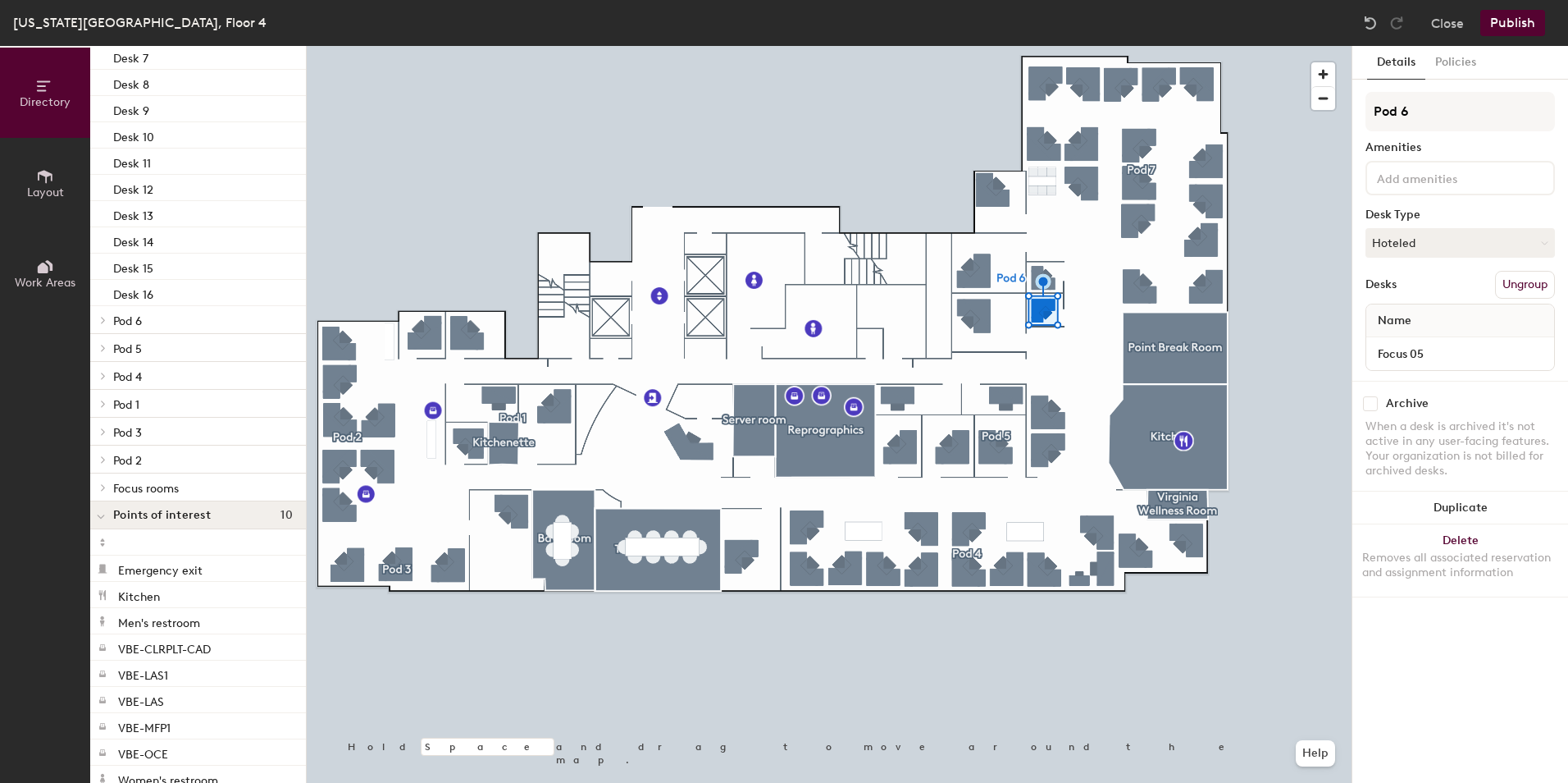
click at [173, 485] on span "Focus rooms" at bounding box center [145, 489] width 65 height 14
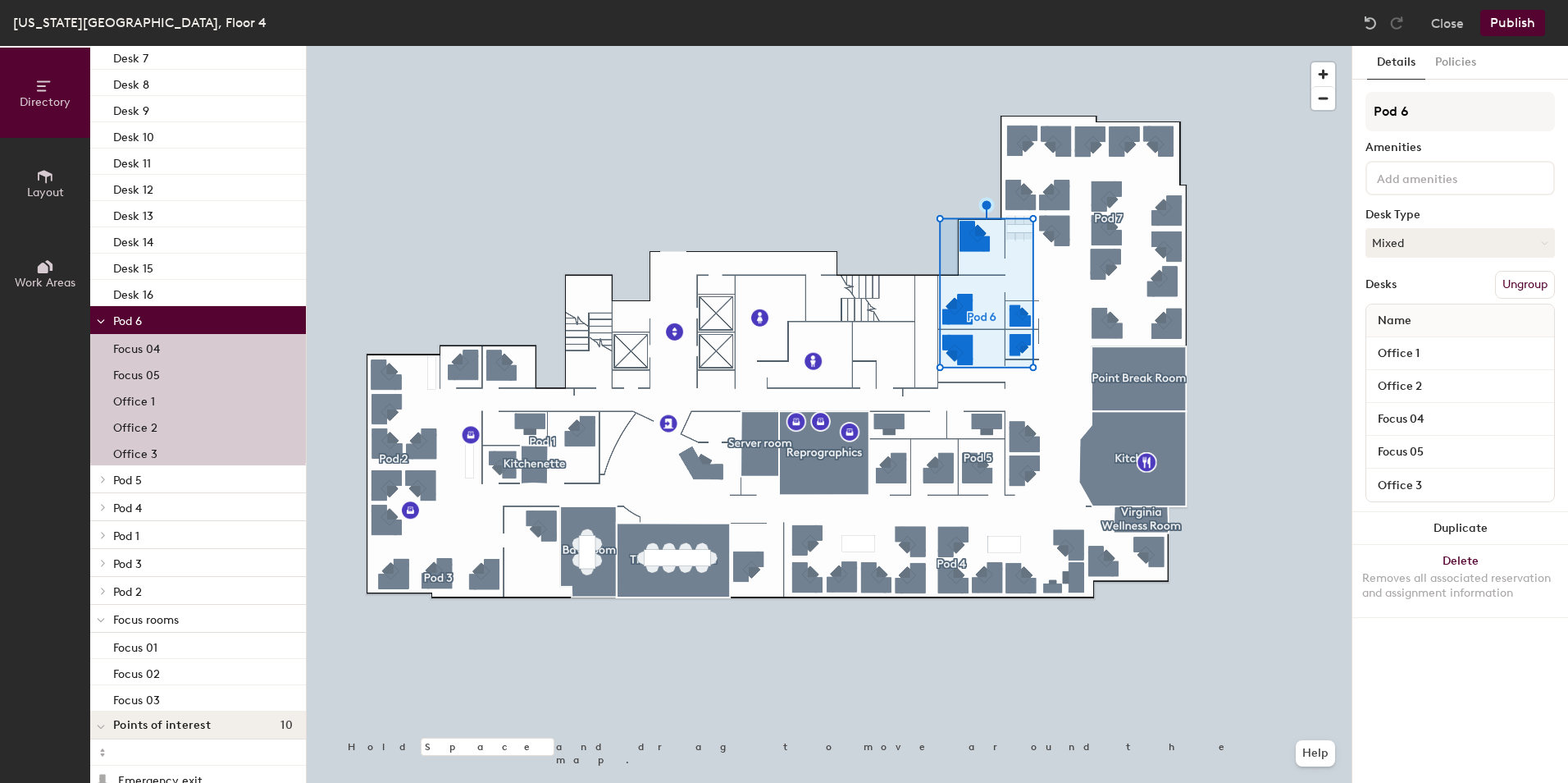
click at [1525, 287] on button "Ungroup" at bounding box center [1524, 285] width 60 height 28
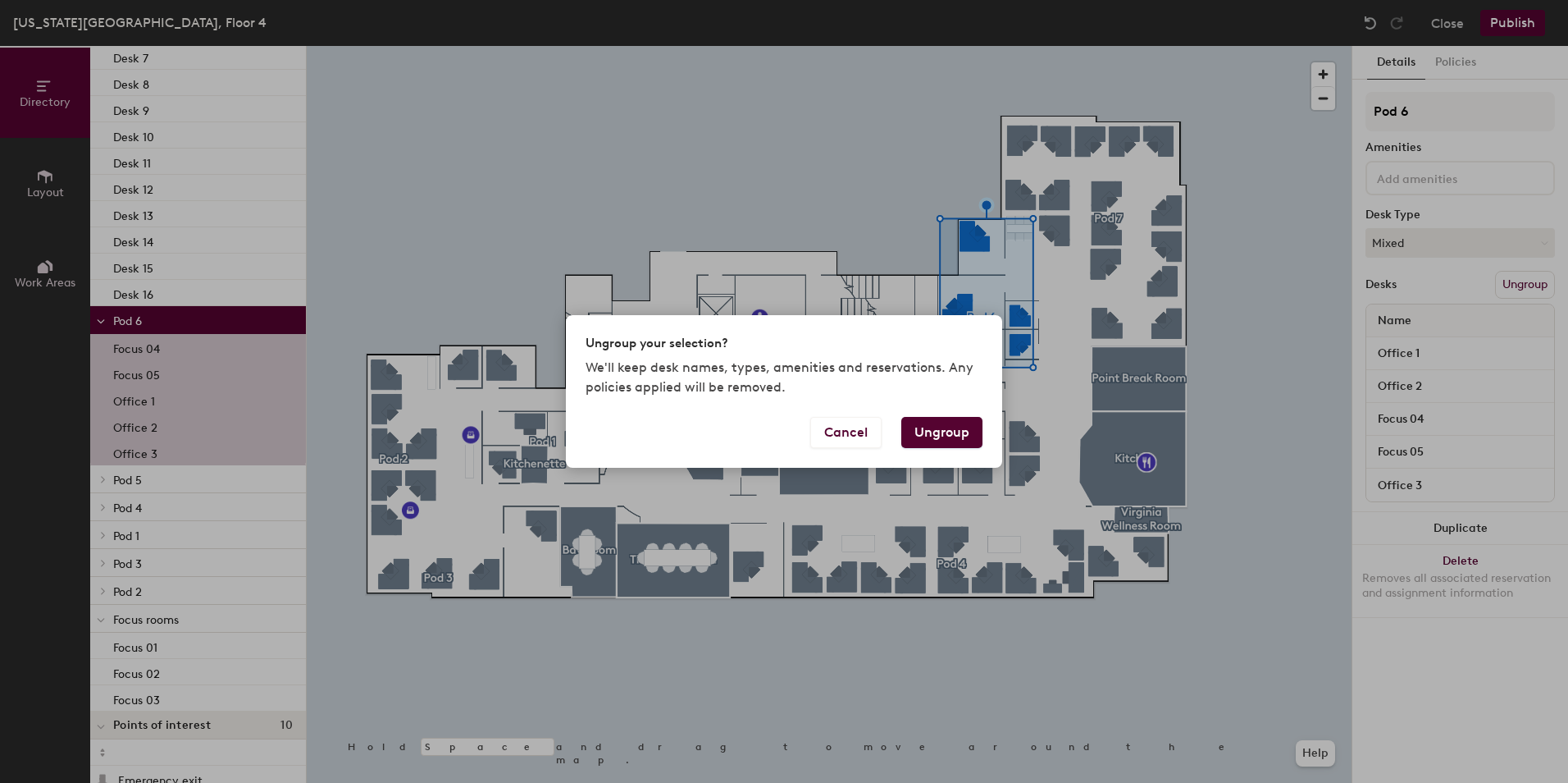
click at [941, 429] on button "Ungroup" at bounding box center [941, 432] width 81 height 31
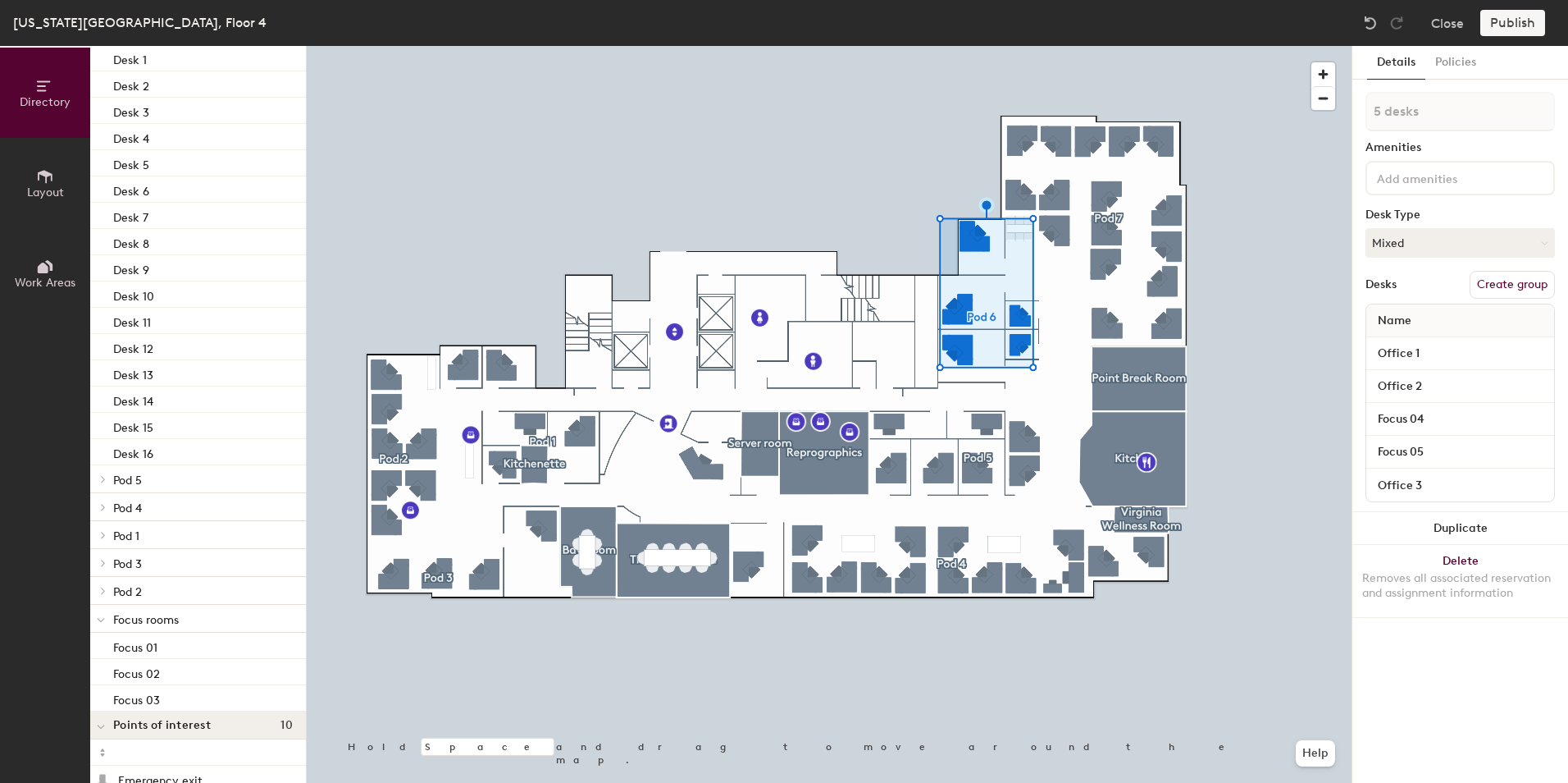
scroll to position [651, 0]
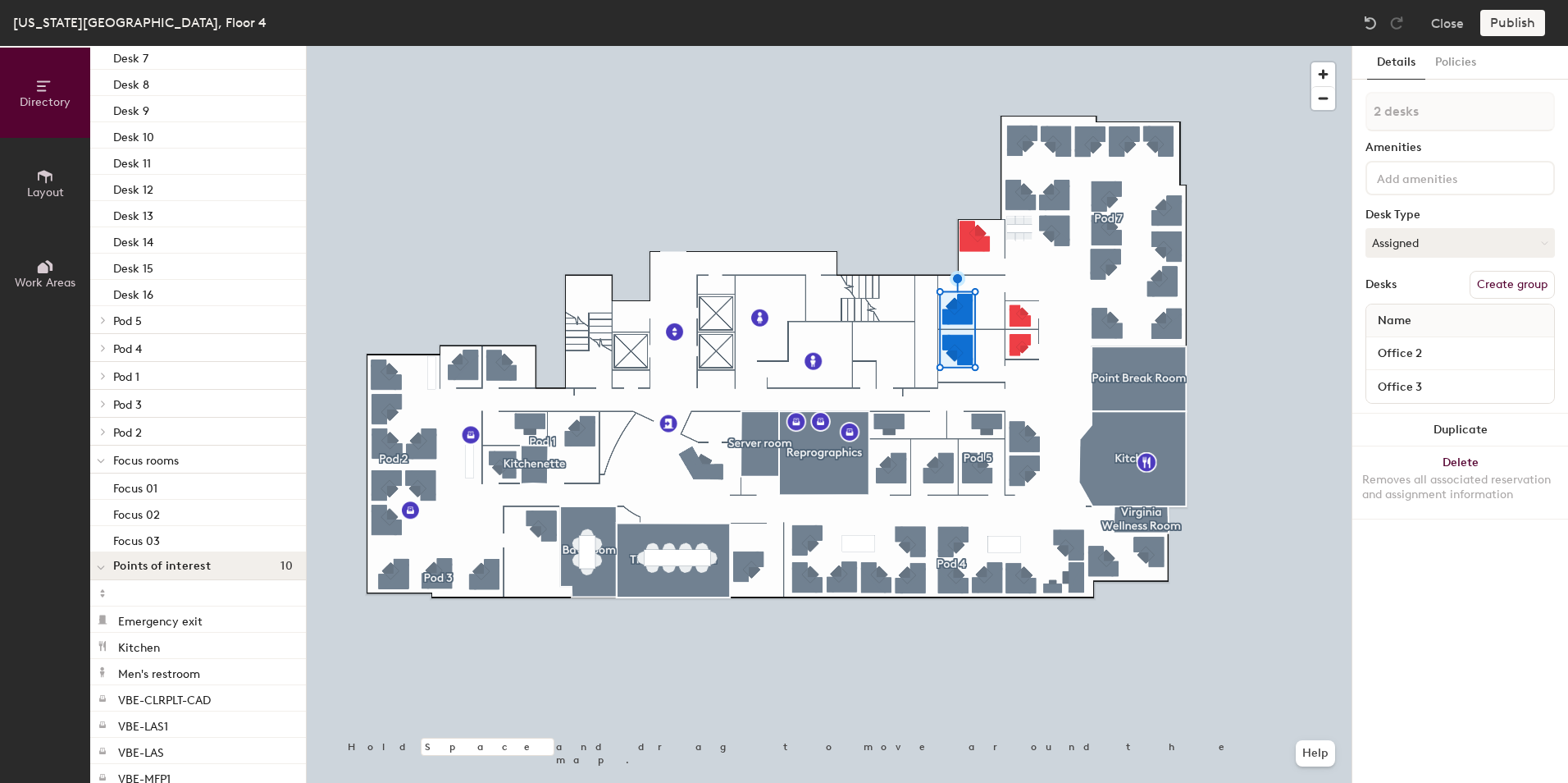
type input "3 desks"
click at [1505, 283] on button "Create group" at bounding box center [1512, 285] width 85 height 28
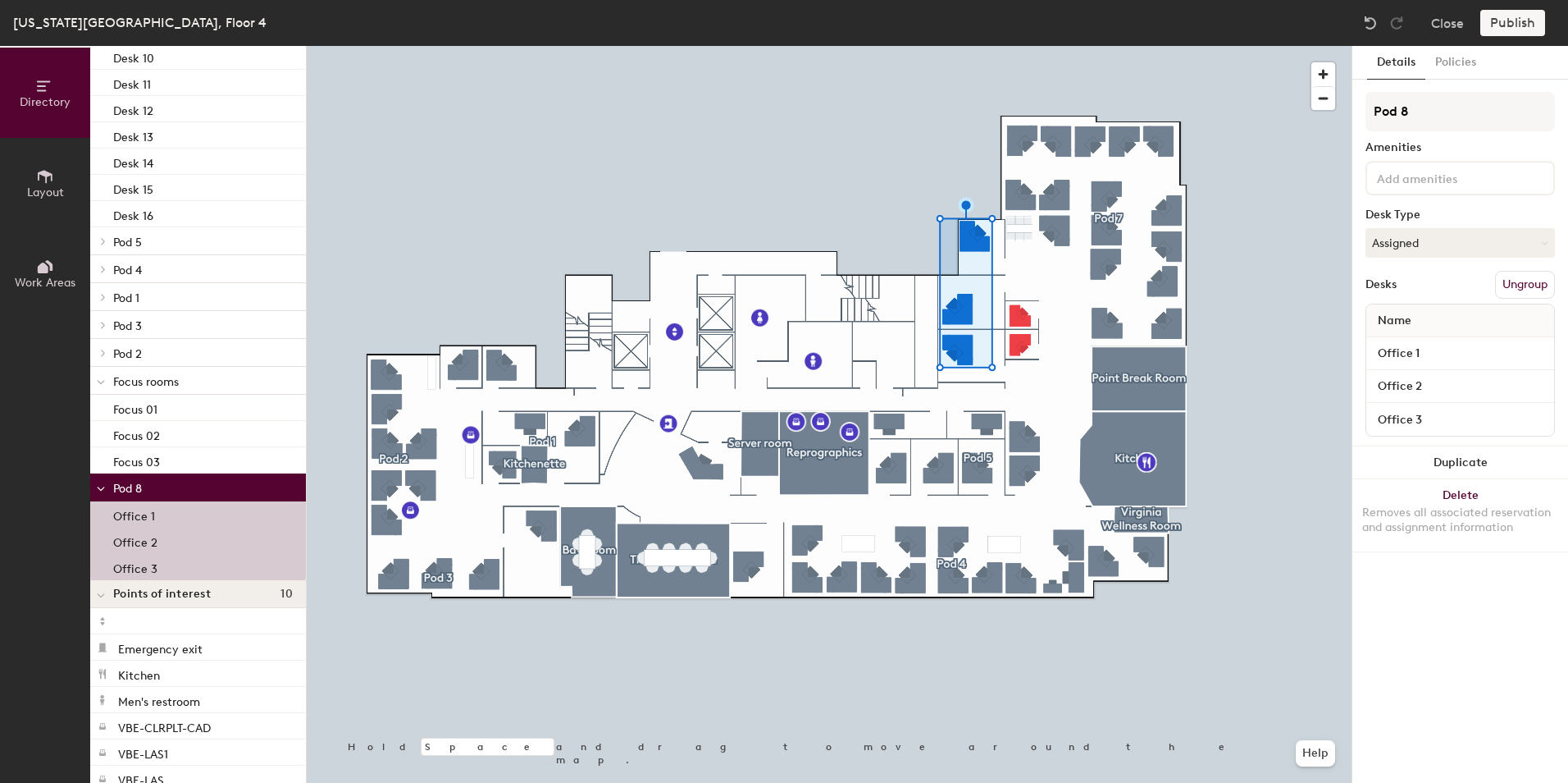
scroll to position [572, 0]
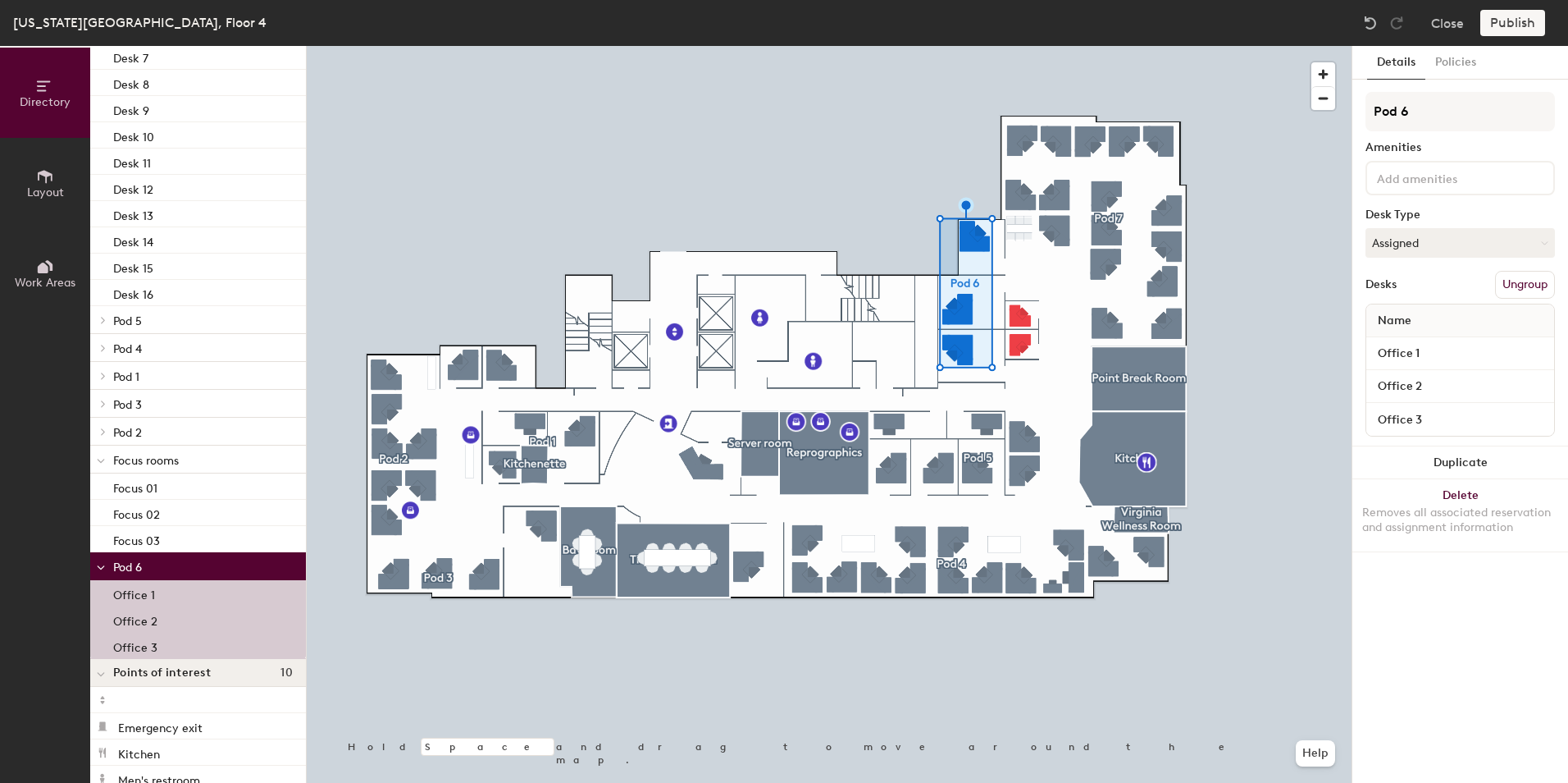
type input "Pod 6"
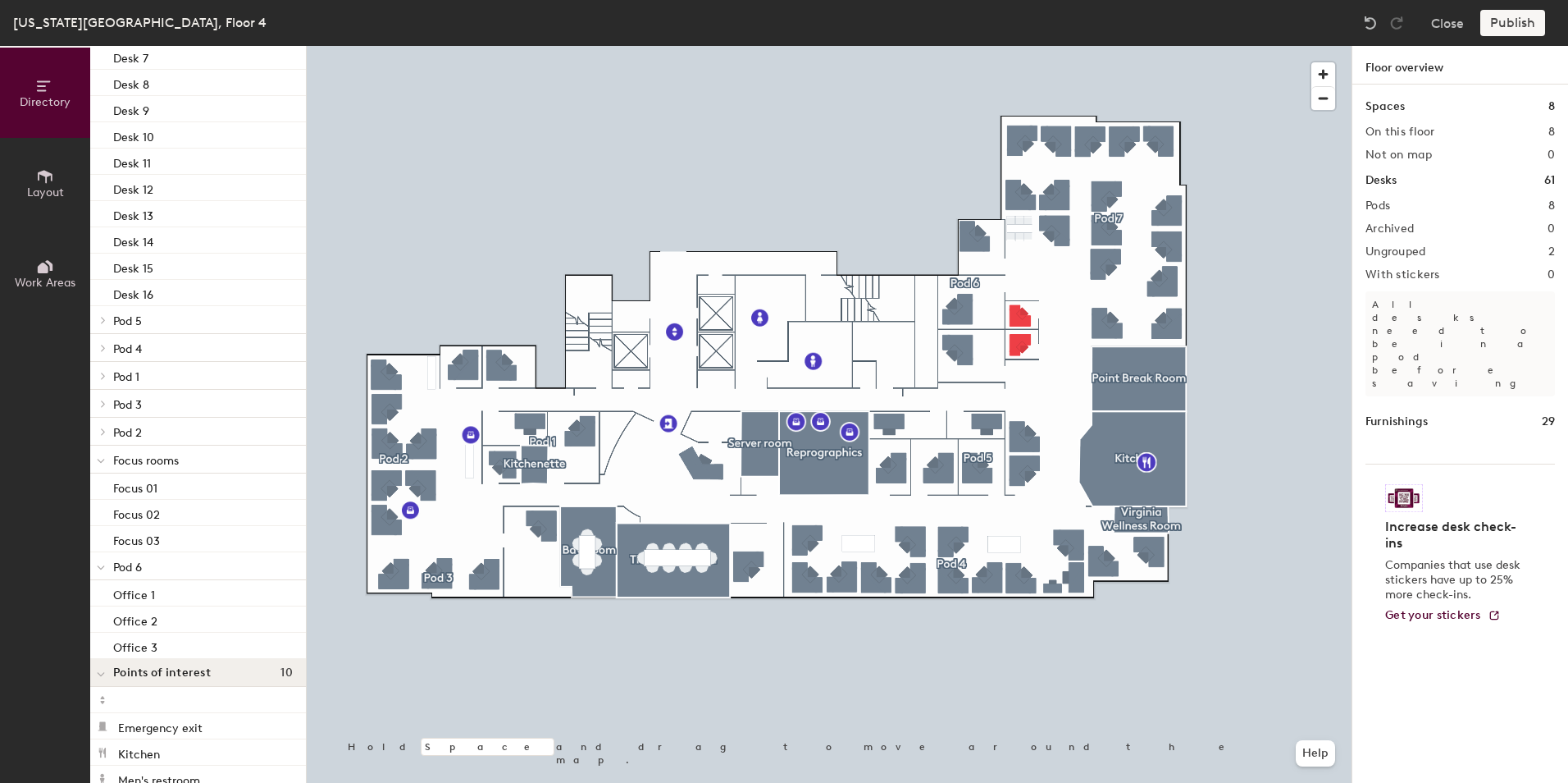
click at [980, 46] on div at bounding box center [829, 46] width 1045 height 0
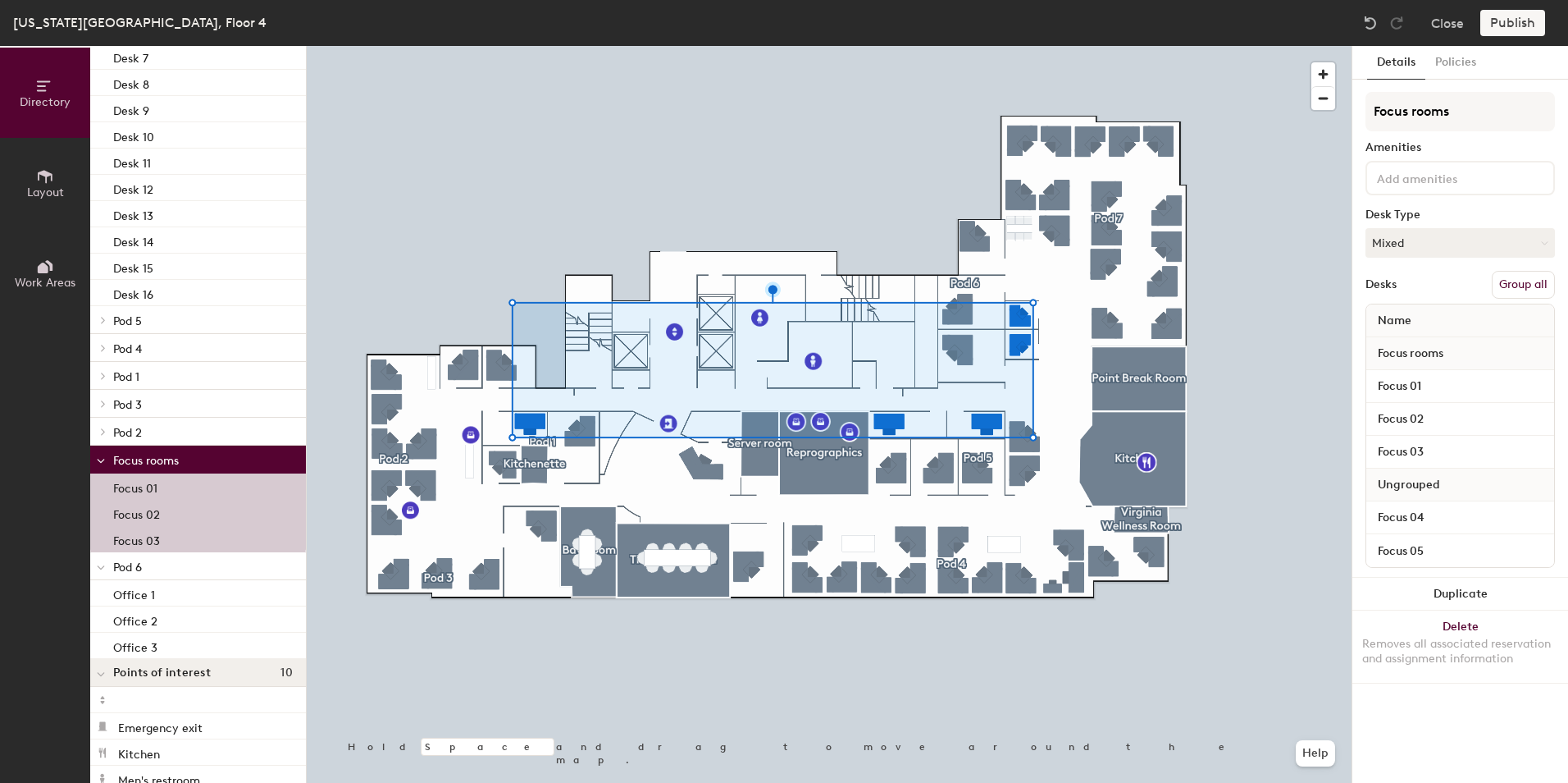
click at [1522, 287] on button "Group all" at bounding box center [1523, 285] width 64 height 28
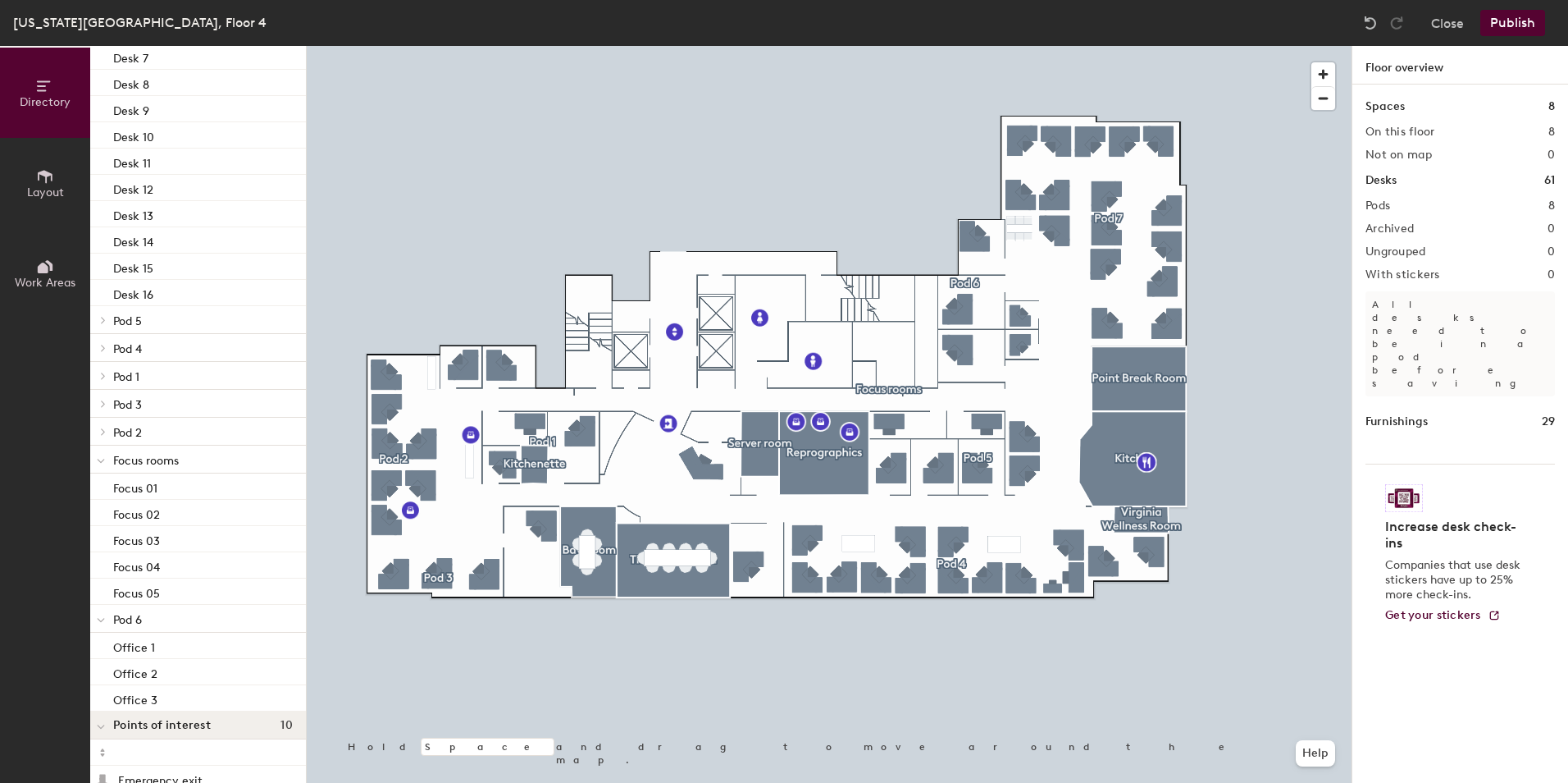
click at [102, 462] on icon at bounding box center [101, 461] width 7 height 3
click at [98, 487] on icon at bounding box center [101, 489] width 7 height 3
click at [1505, 21] on button "Publish" at bounding box center [1512, 23] width 64 height 26
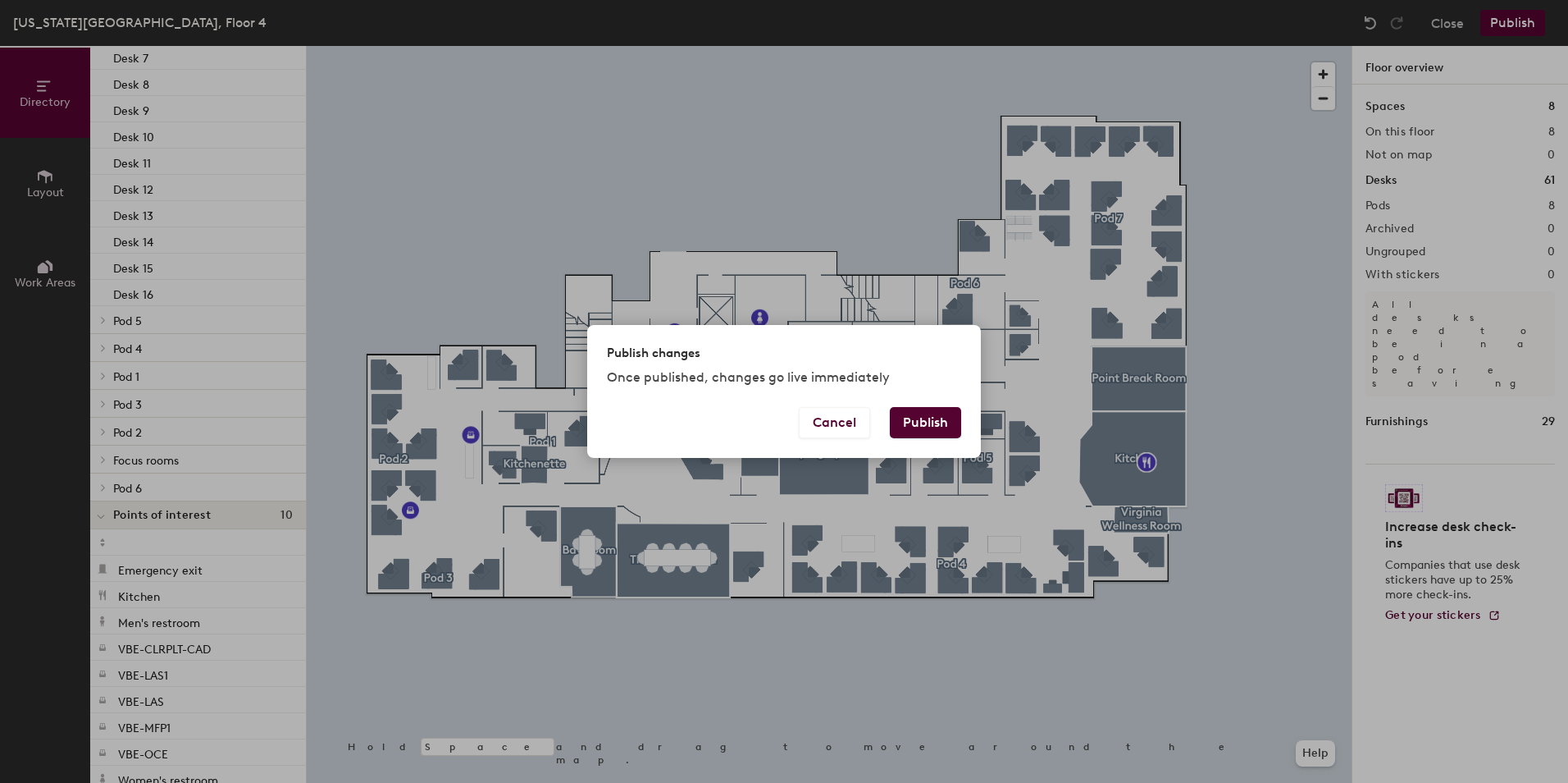
click at [915, 423] on button "Publish" at bounding box center [925, 422] width 71 height 31
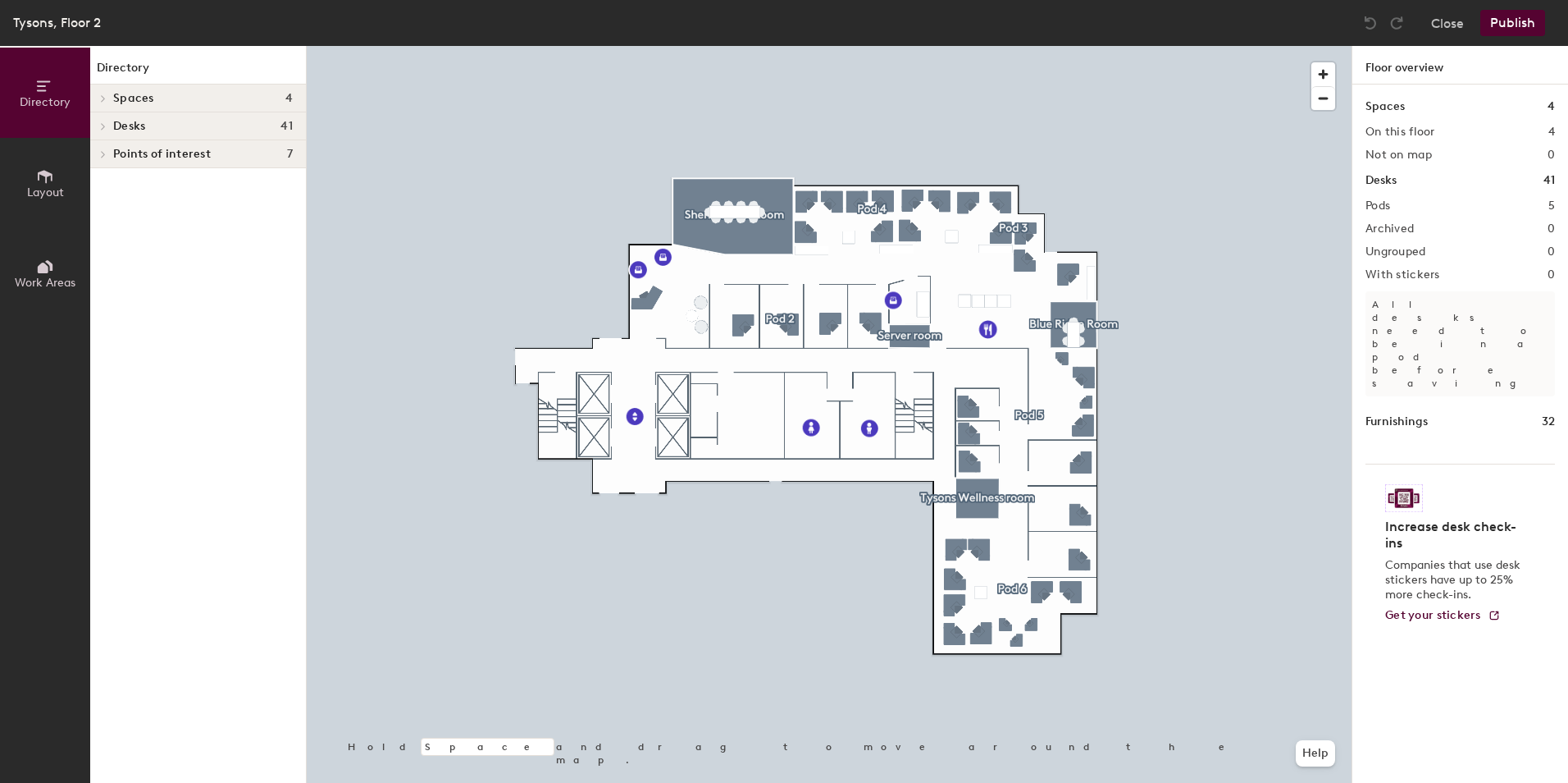
click at [106, 125] on icon at bounding box center [104, 125] width 7 height 8
click at [140, 264] on span "Pod 2" at bounding box center [127, 267] width 29 height 14
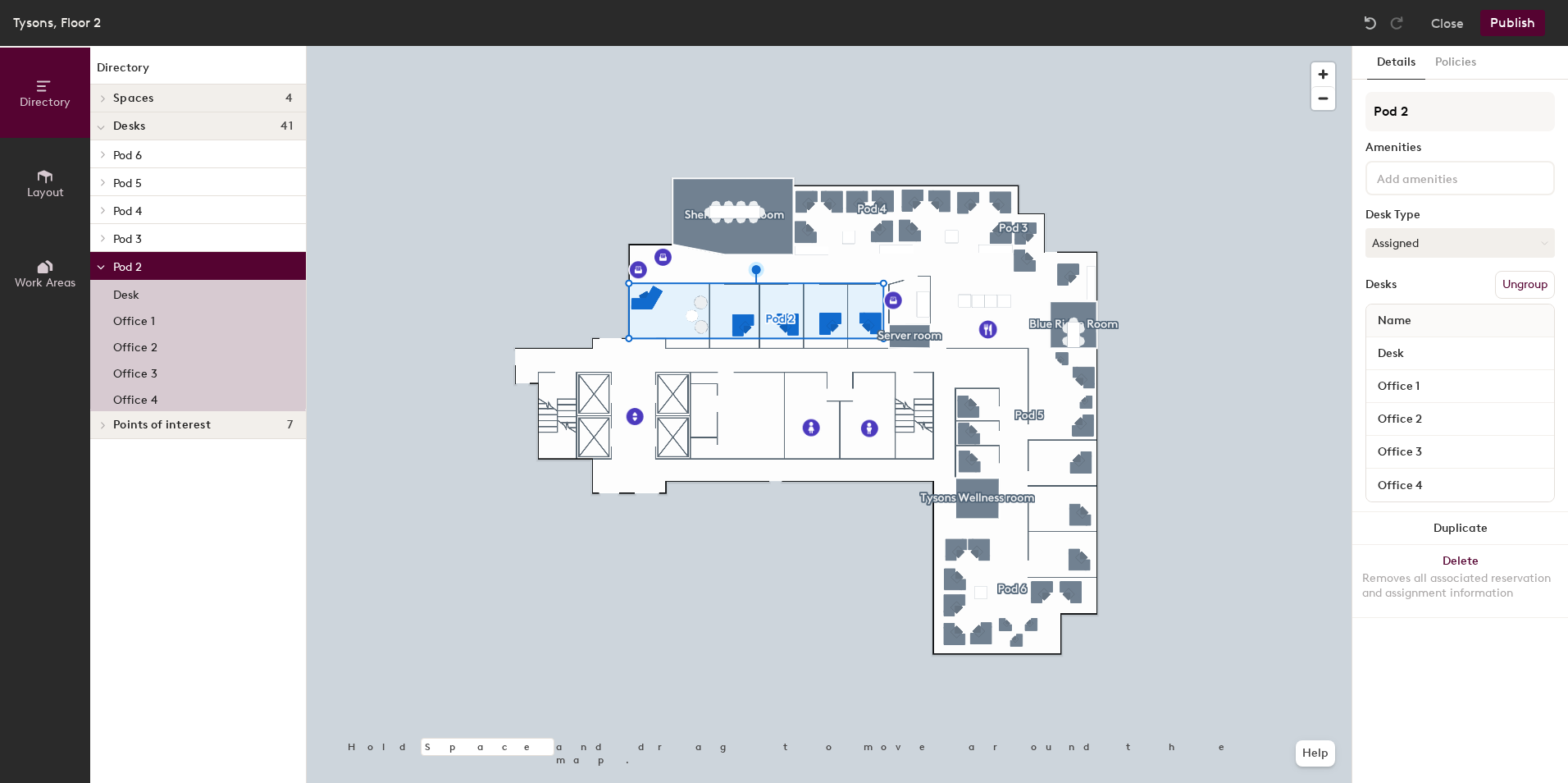
click at [147, 233] on p "Pod 3" at bounding box center [203, 238] width 179 height 21
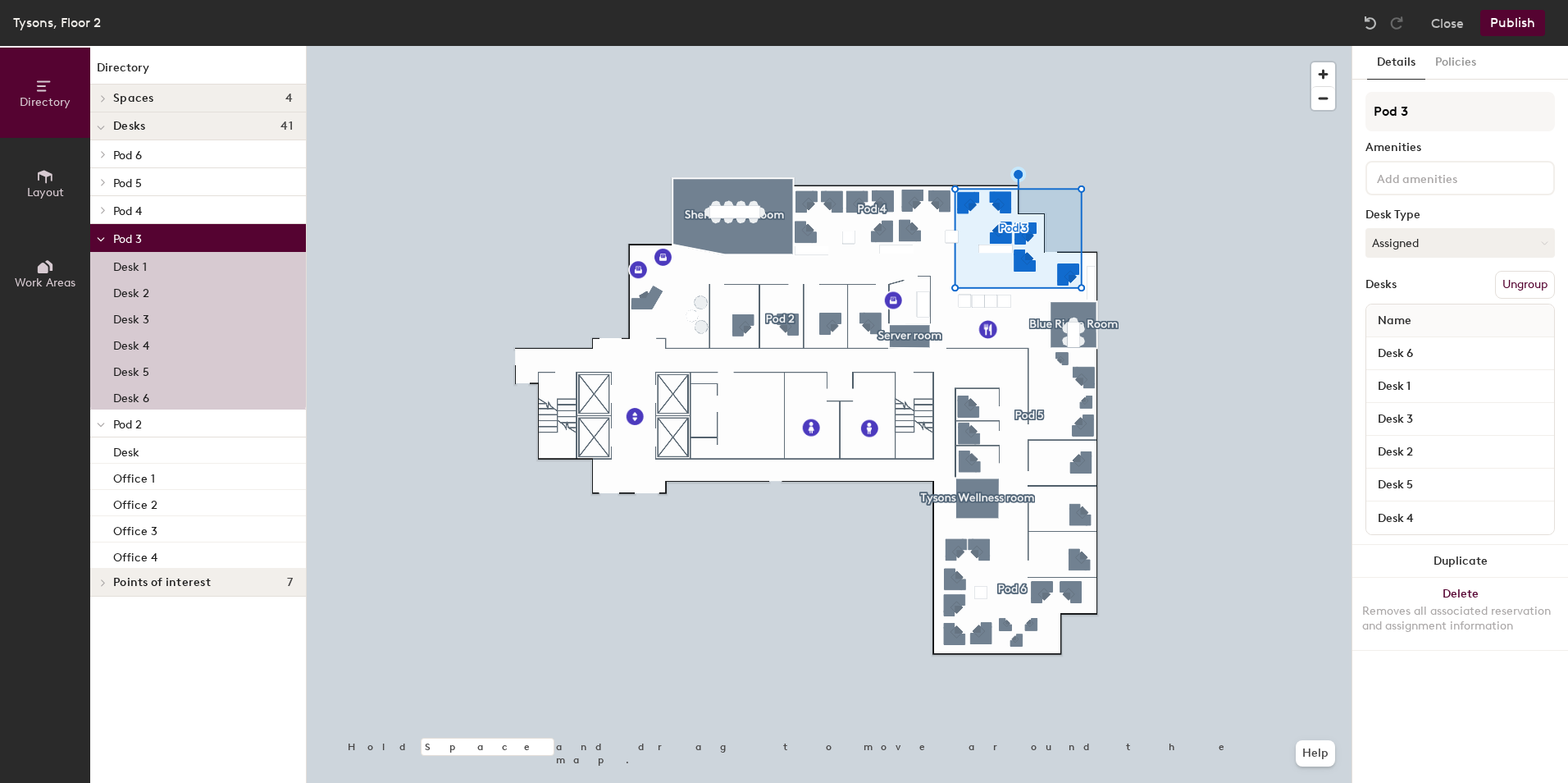
click at [149, 202] on p "Pod 4" at bounding box center [203, 210] width 179 height 21
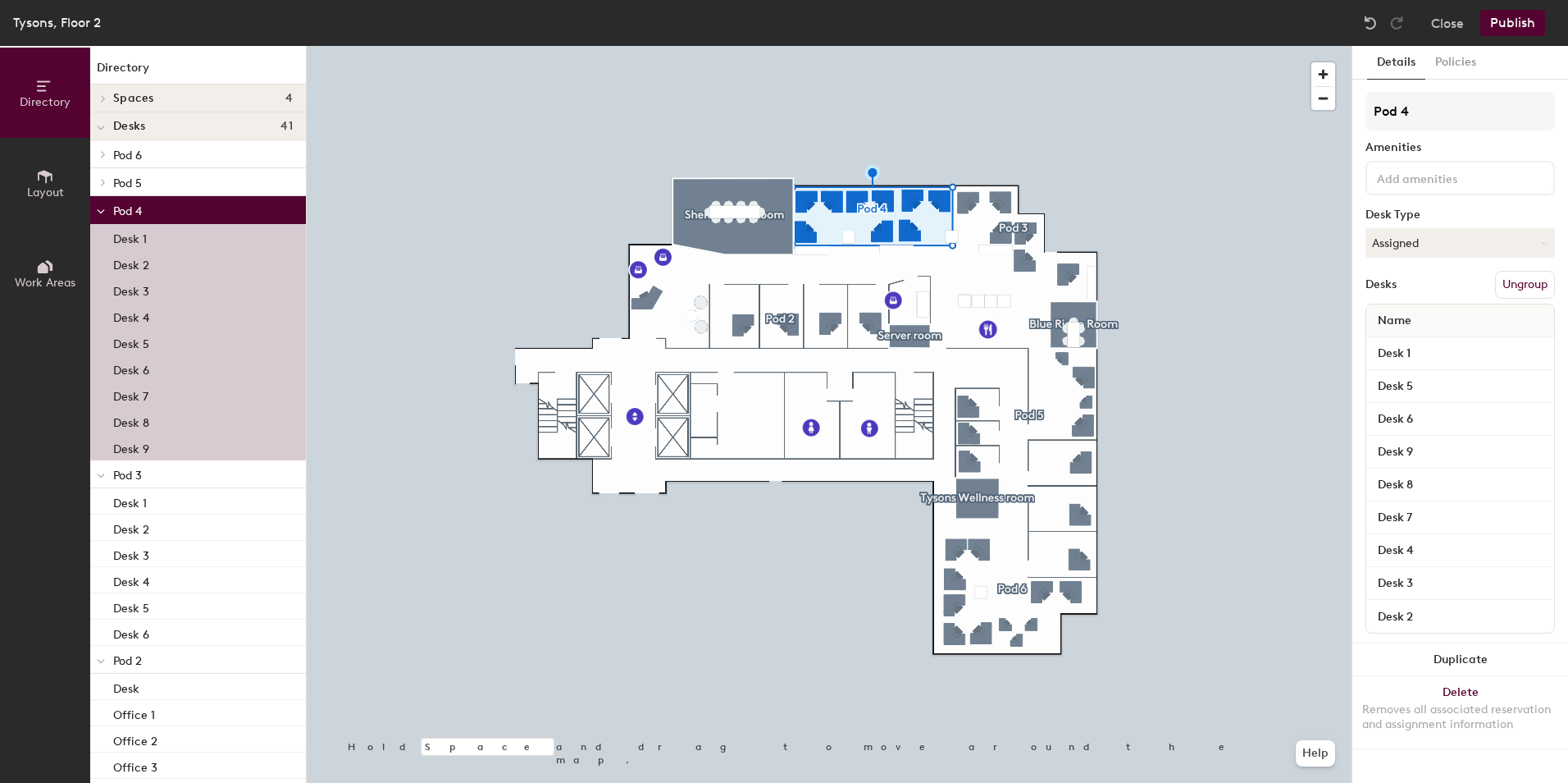
click at [162, 177] on p "Pod 5" at bounding box center [203, 182] width 179 height 21
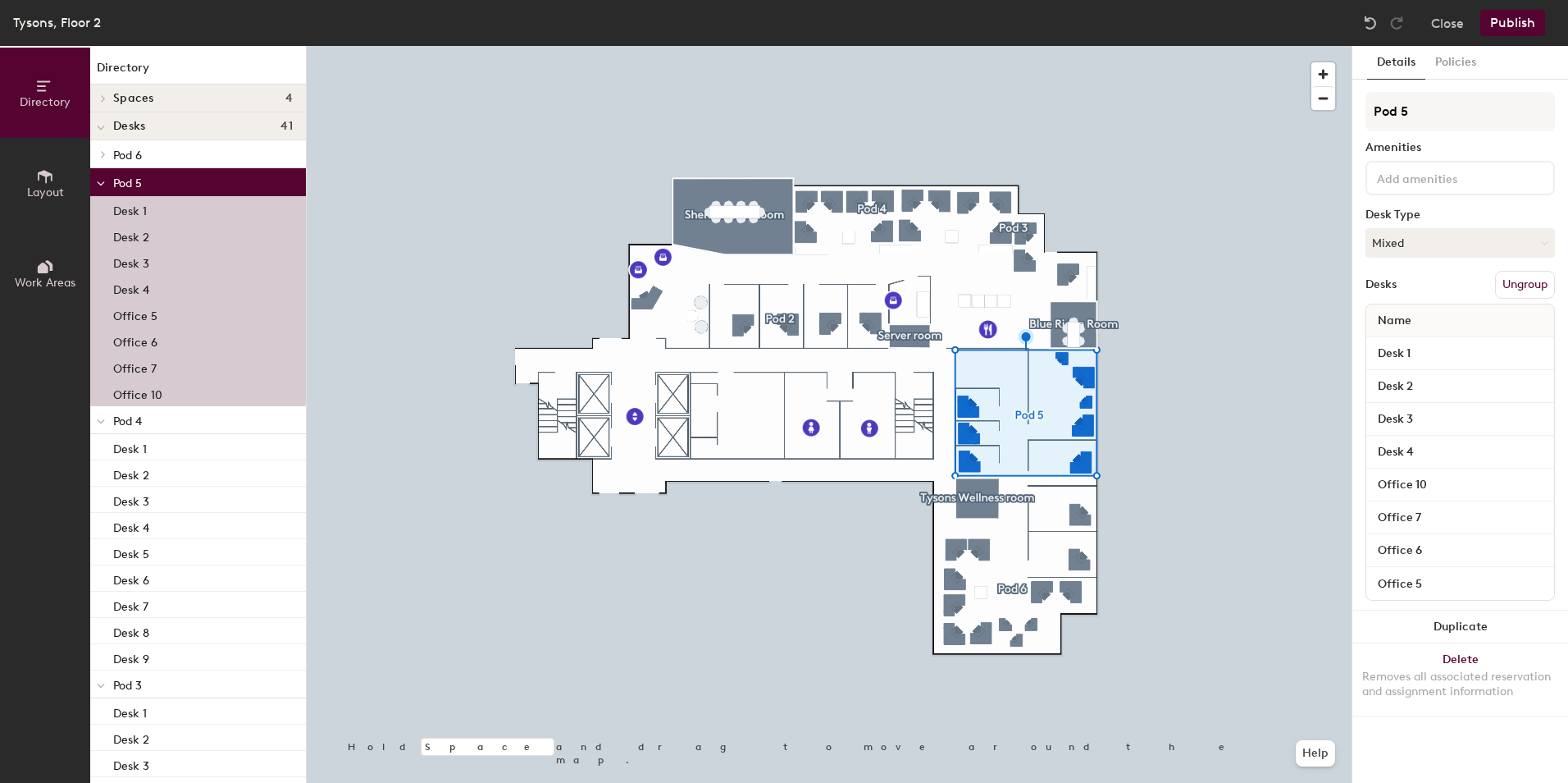
click at [169, 152] on p "Pod 6" at bounding box center [203, 154] width 179 height 21
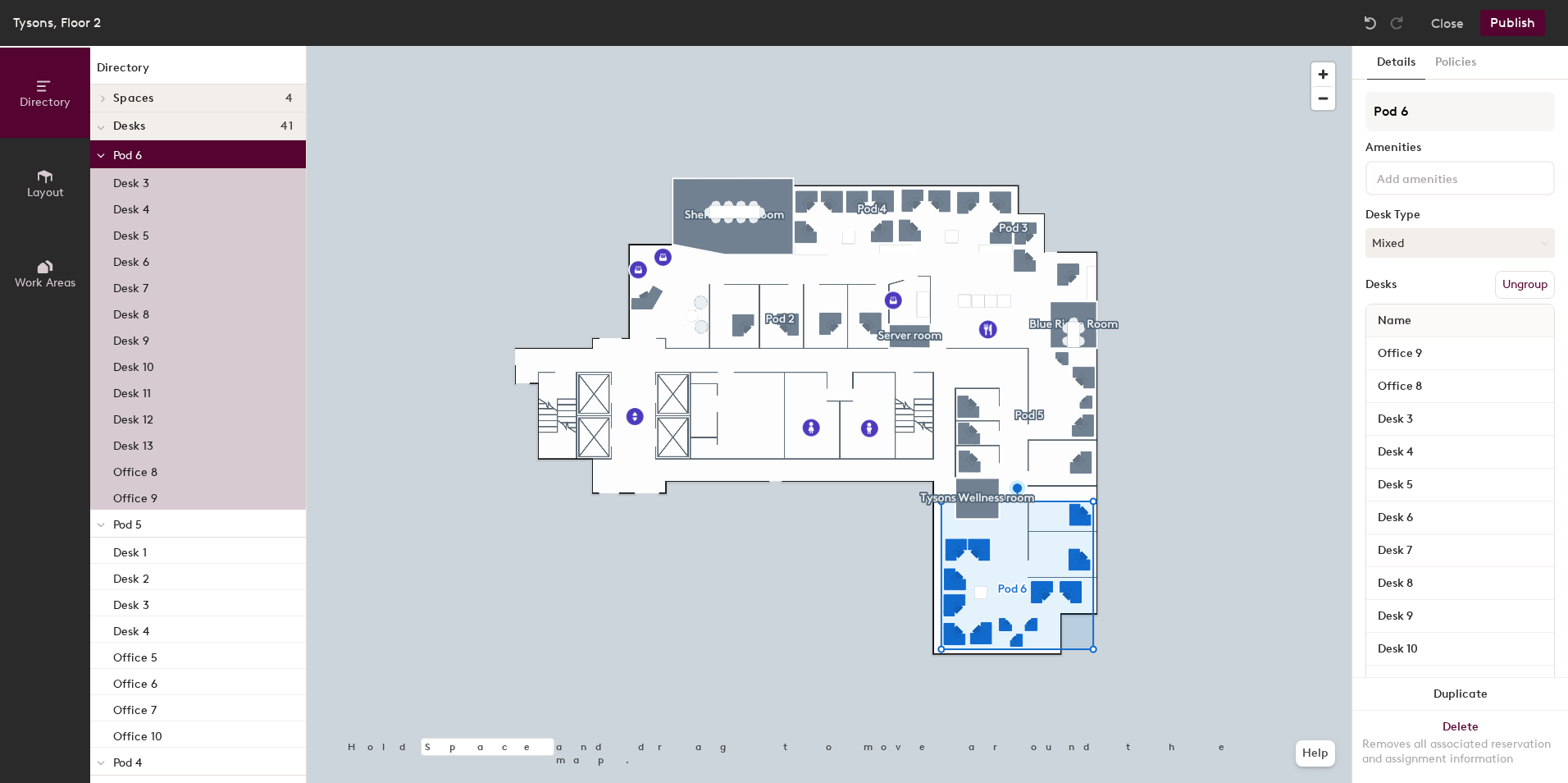
click at [97, 154] on icon at bounding box center [100, 156] width 8 height 7
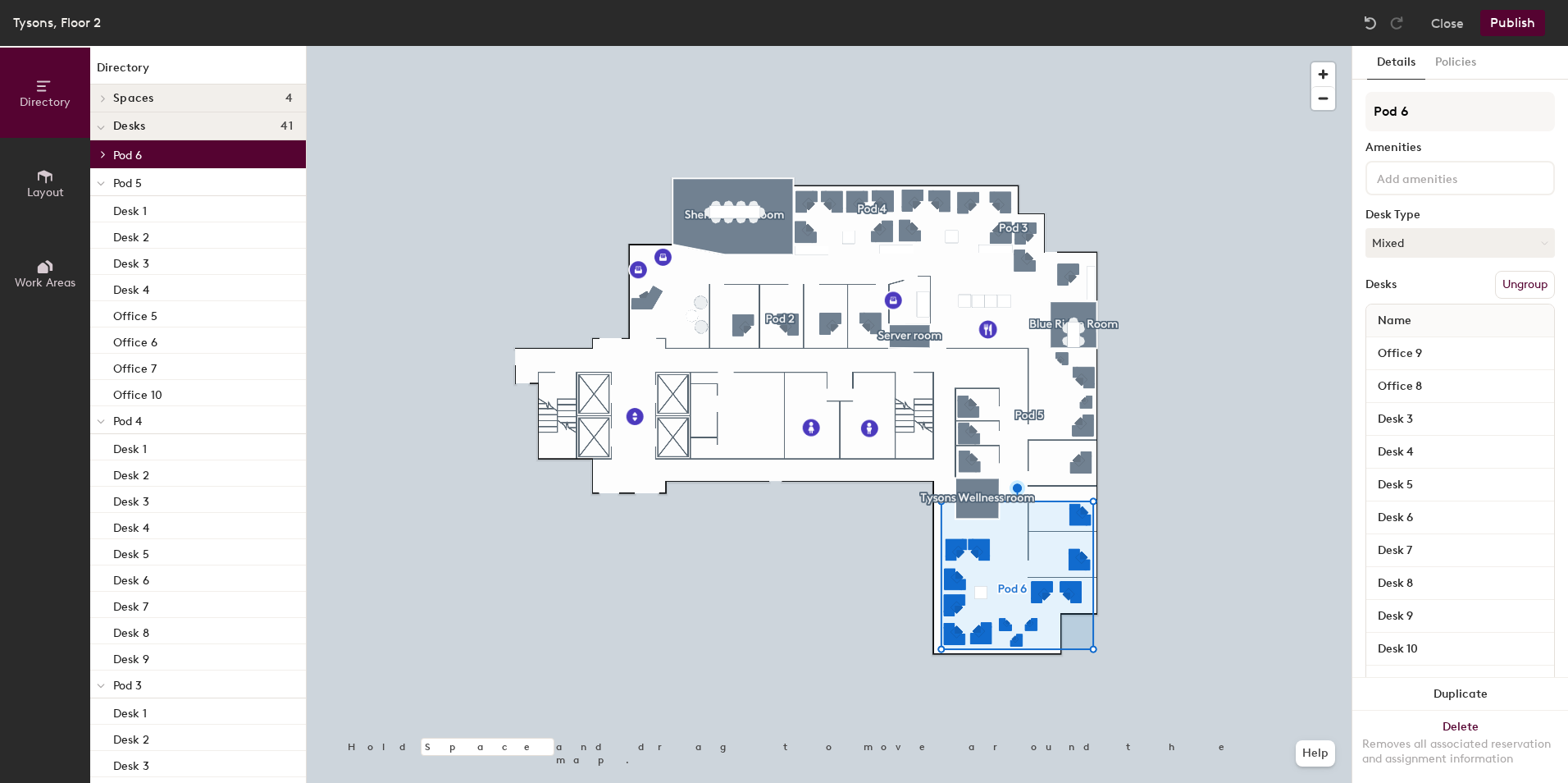
click at [97, 181] on icon at bounding box center [100, 184] width 8 height 7
click at [99, 206] on span at bounding box center [100, 212] width 8 height 14
click at [102, 237] on icon at bounding box center [100, 240] width 8 height 7
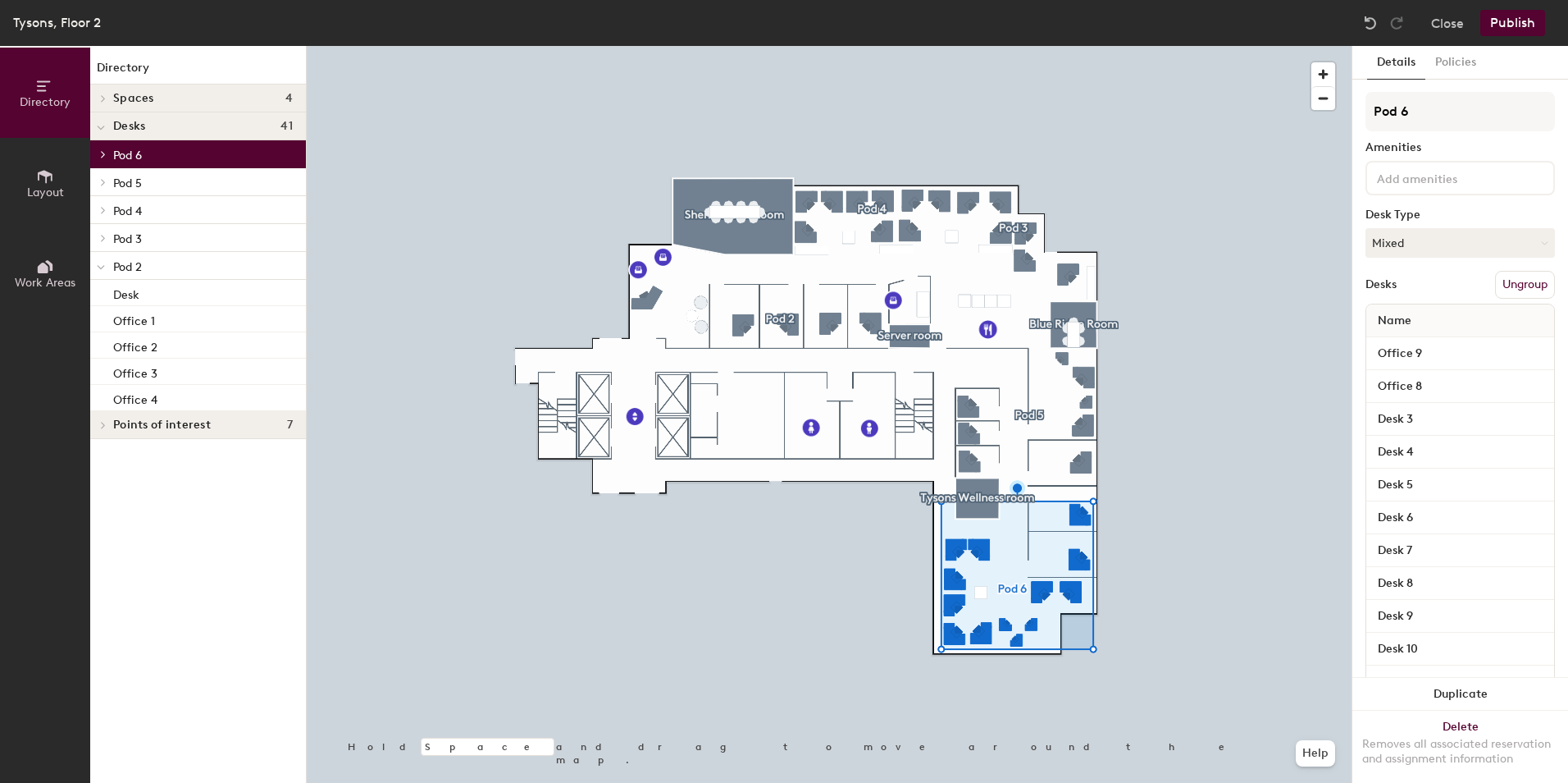
click at [98, 269] on icon at bounding box center [100, 267] width 8 height 7
click at [154, 264] on p "Pod 2" at bounding box center [203, 266] width 179 height 21
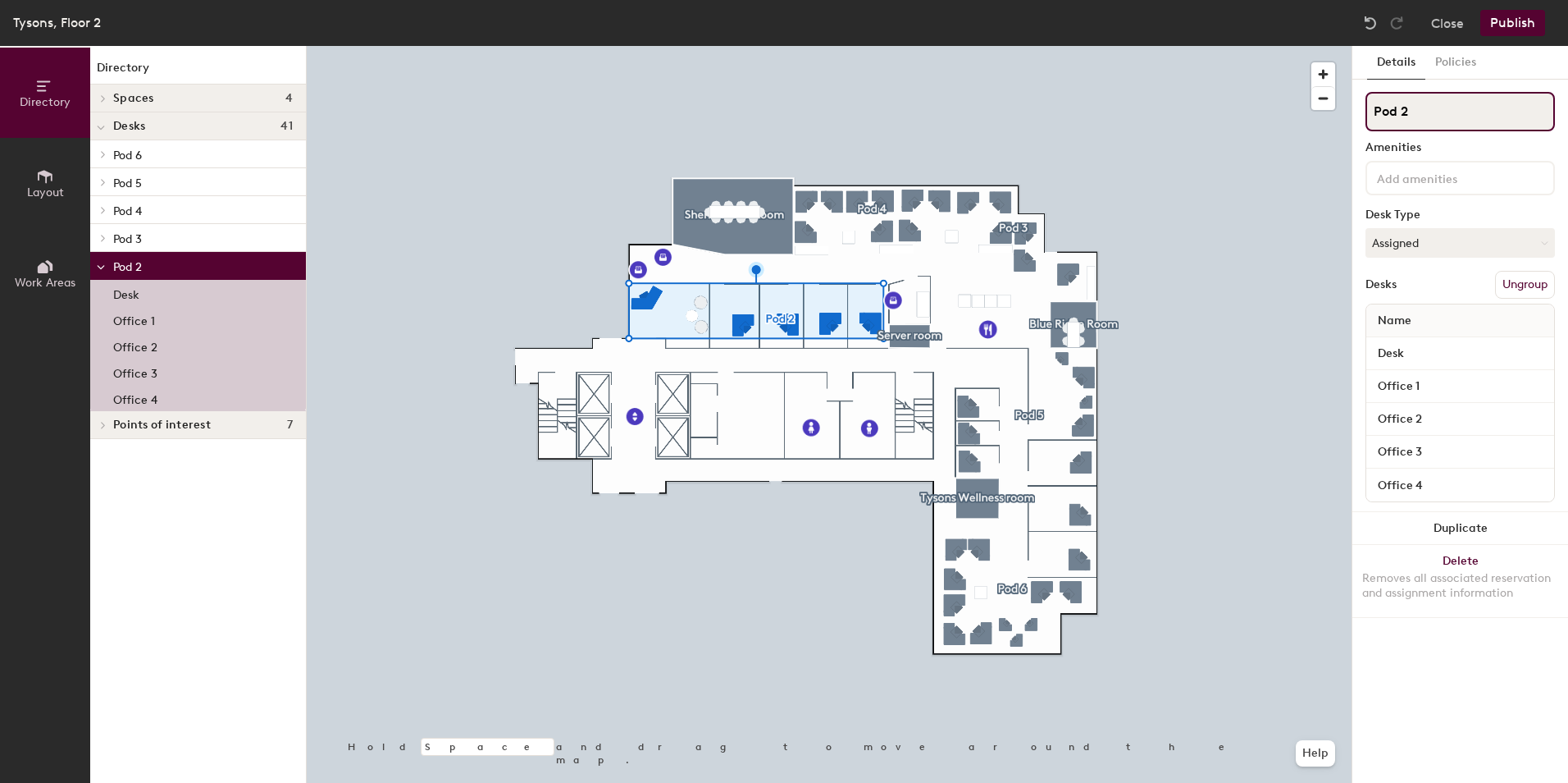
click at [1438, 118] on input "Pod 2" at bounding box center [1460, 111] width 190 height 39
type input "Pod 1"
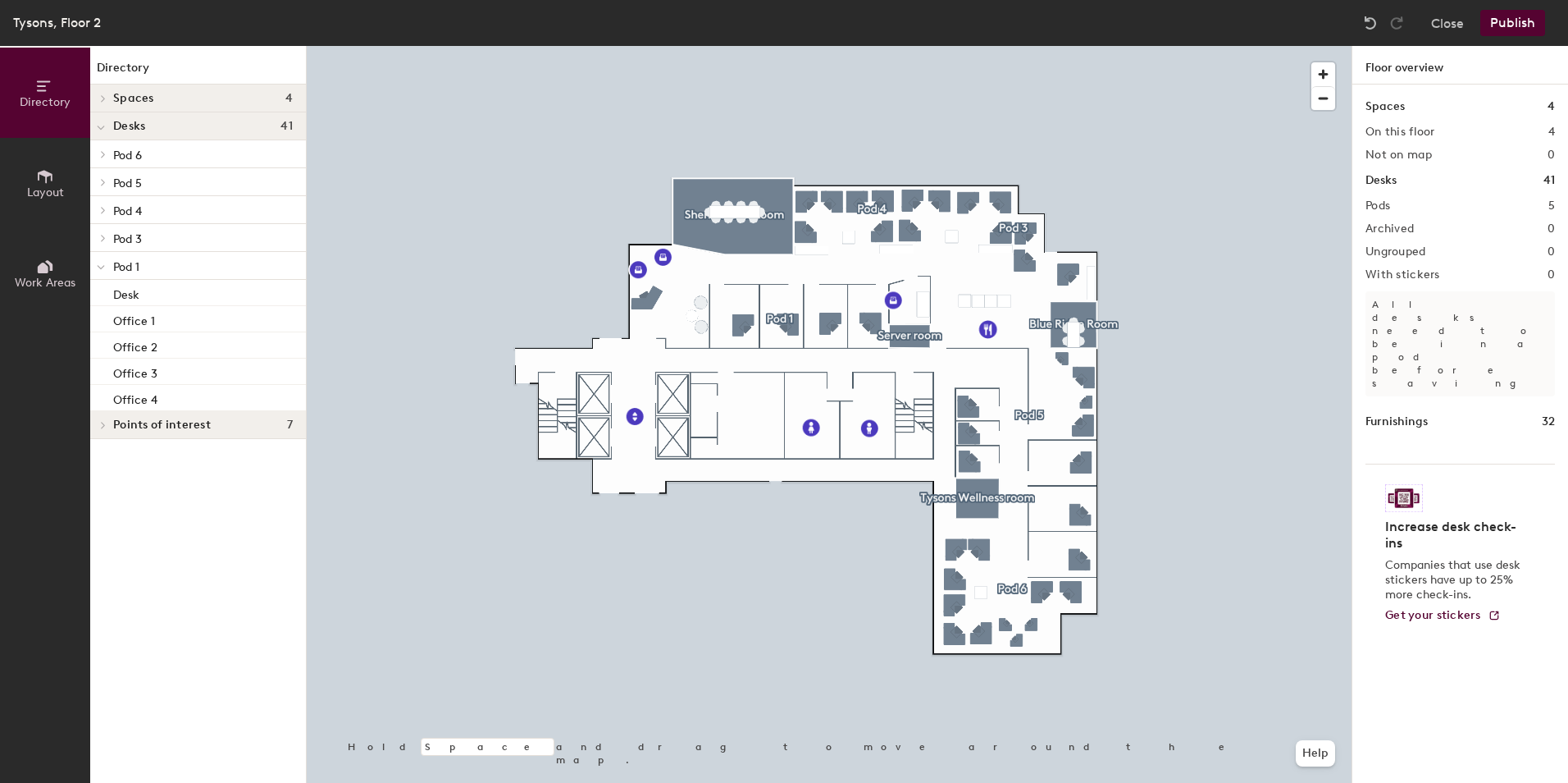
click at [187, 239] on p "Pod 3" at bounding box center [203, 238] width 179 height 21
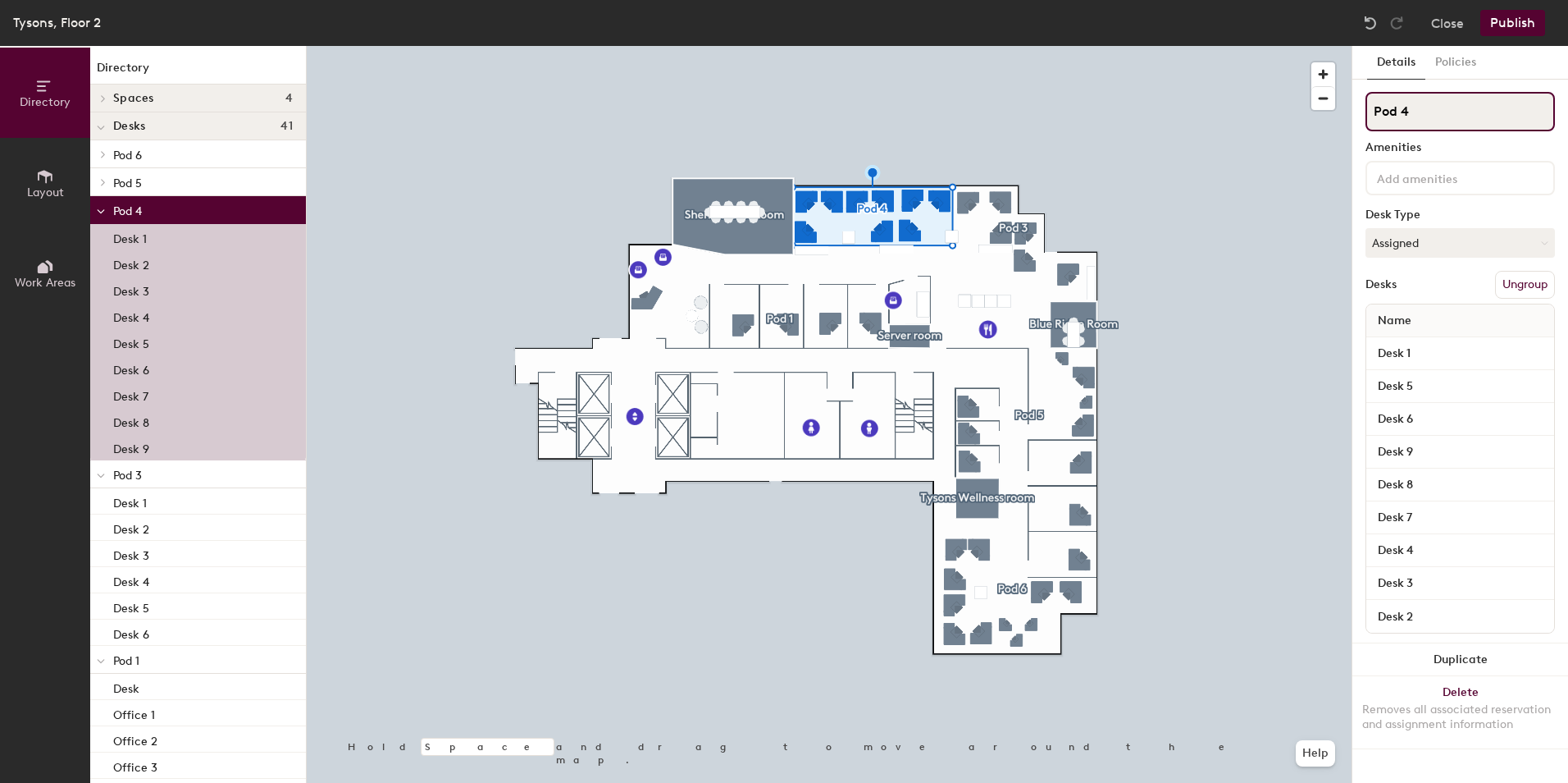
click at [1429, 107] on input "Pod 4" at bounding box center [1460, 111] width 190 height 39
type input "Pod 2"
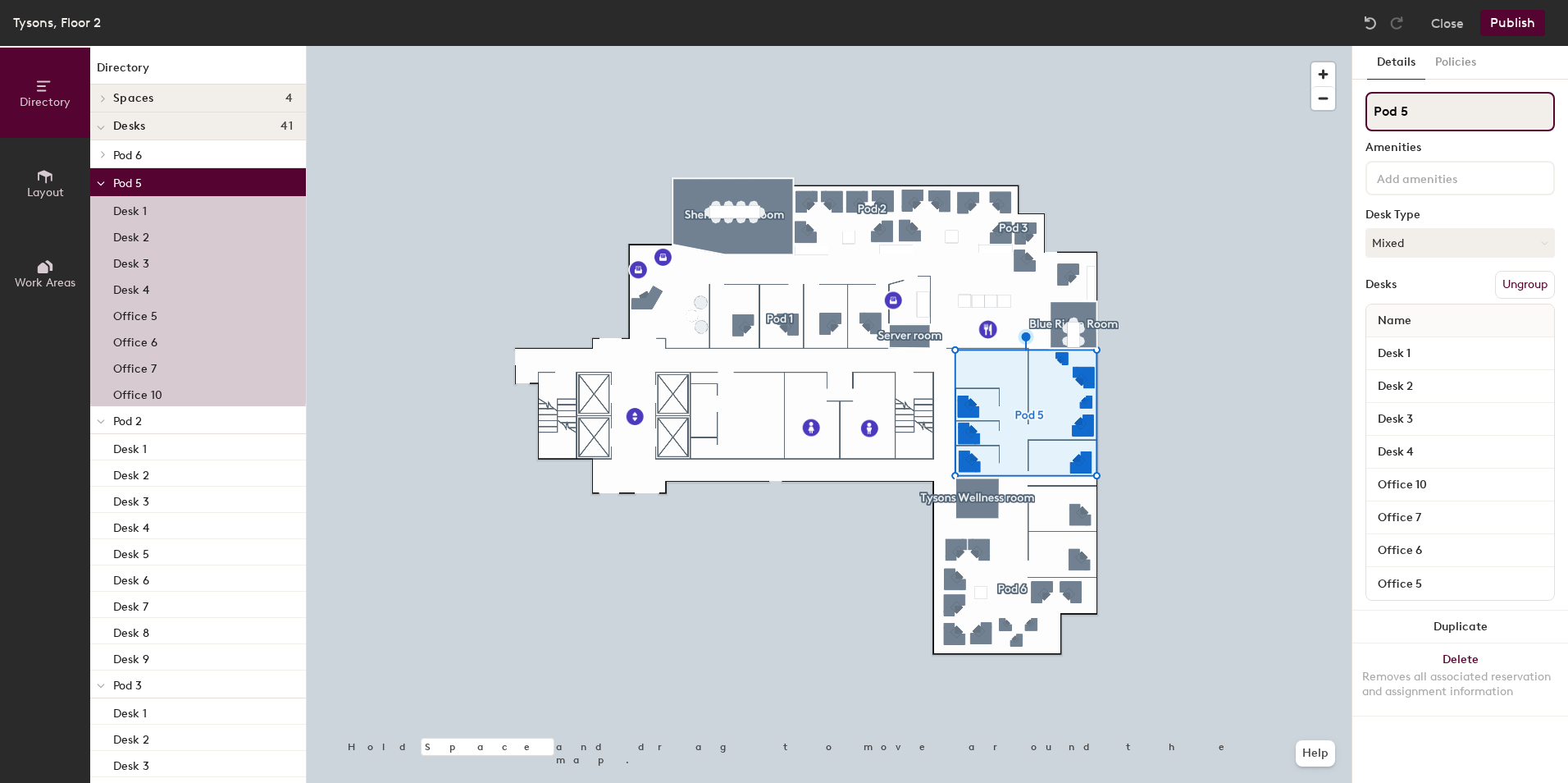
click at [1418, 116] on input "Pod 5" at bounding box center [1460, 111] width 190 height 39
type input "Pod 4"
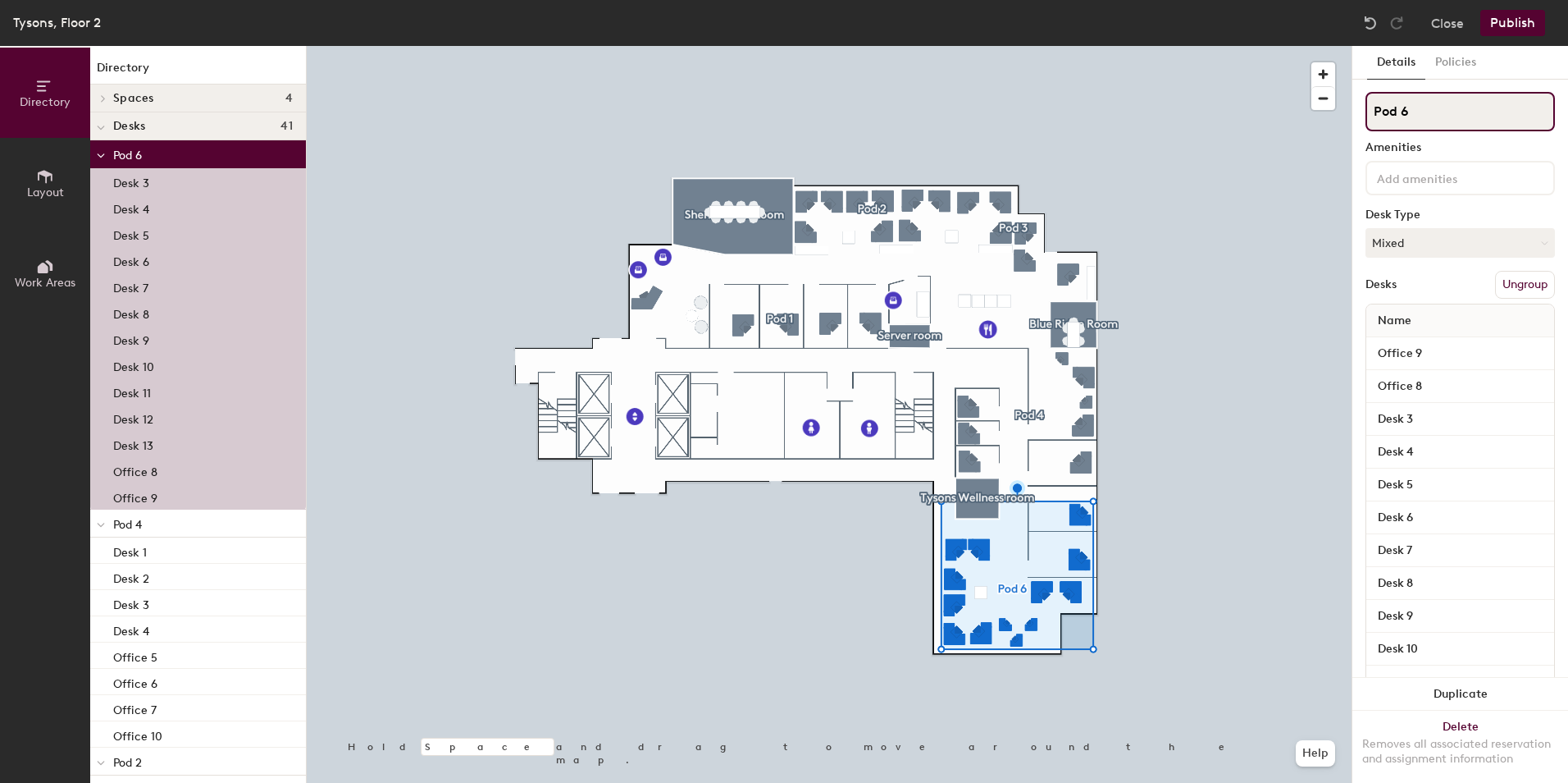
click at [1438, 118] on input "Pod 6" at bounding box center [1460, 111] width 190 height 39
type input "Pod 5"
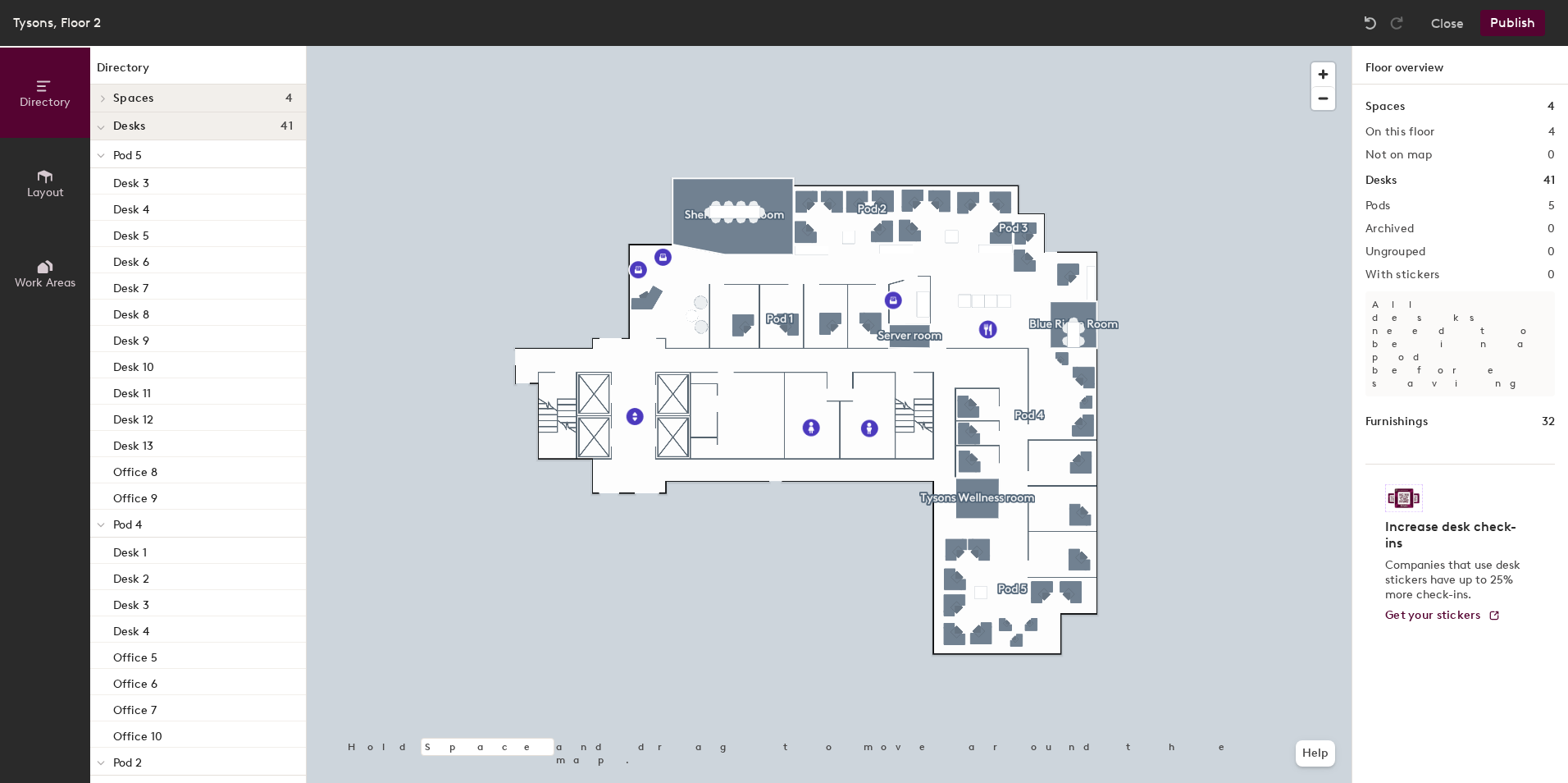
click at [103, 159] on icon at bounding box center [100, 156] width 8 height 7
click at [103, 179] on span at bounding box center [100, 184] width 8 height 14
click at [101, 206] on span at bounding box center [100, 212] width 8 height 14
click at [99, 238] on icon at bounding box center [100, 240] width 8 height 7
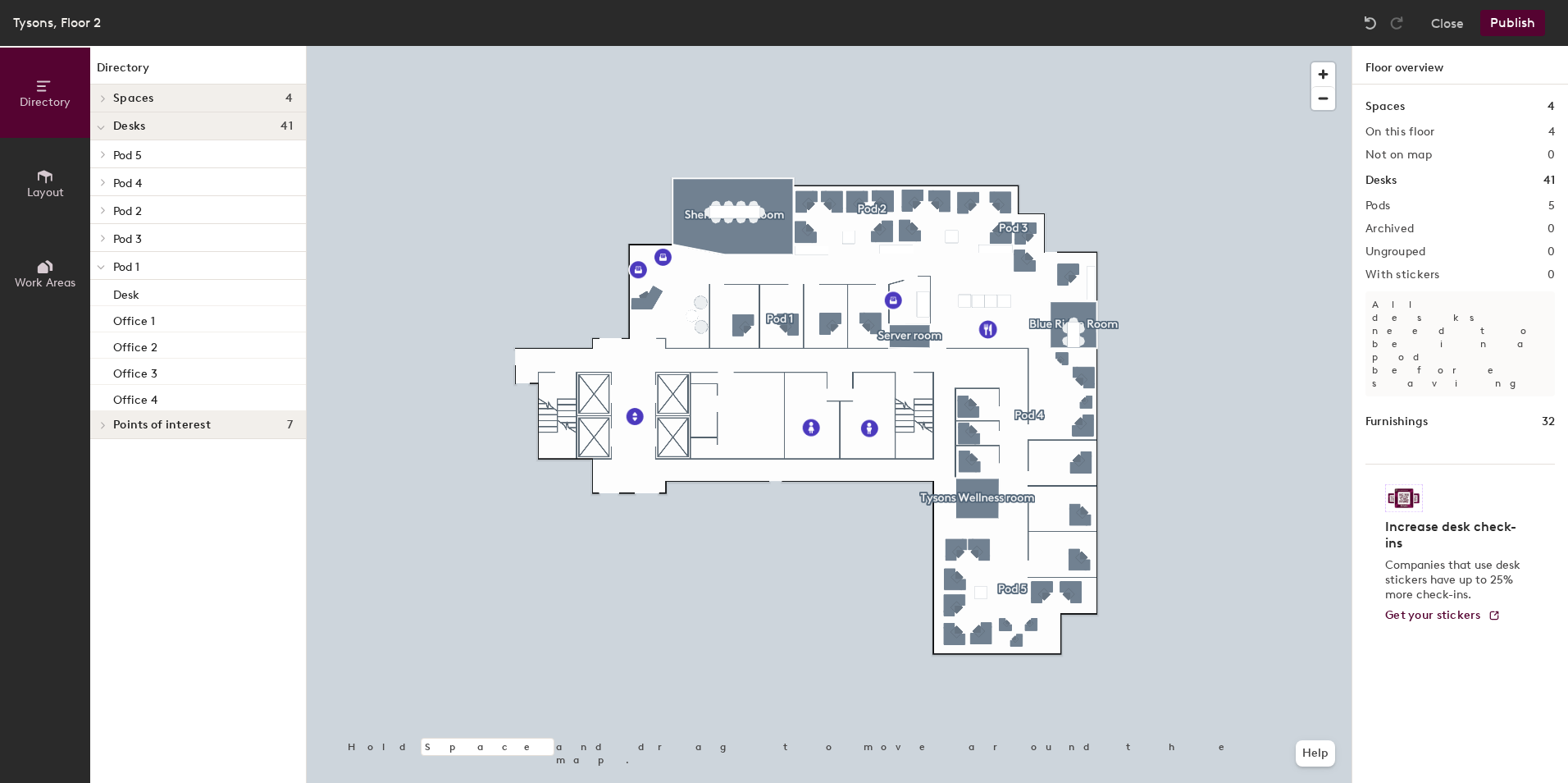
click at [98, 263] on span at bounding box center [100, 267] width 8 height 14
click at [1518, 22] on button "Publish" at bounding box center [1512, 23] width 64 height 26
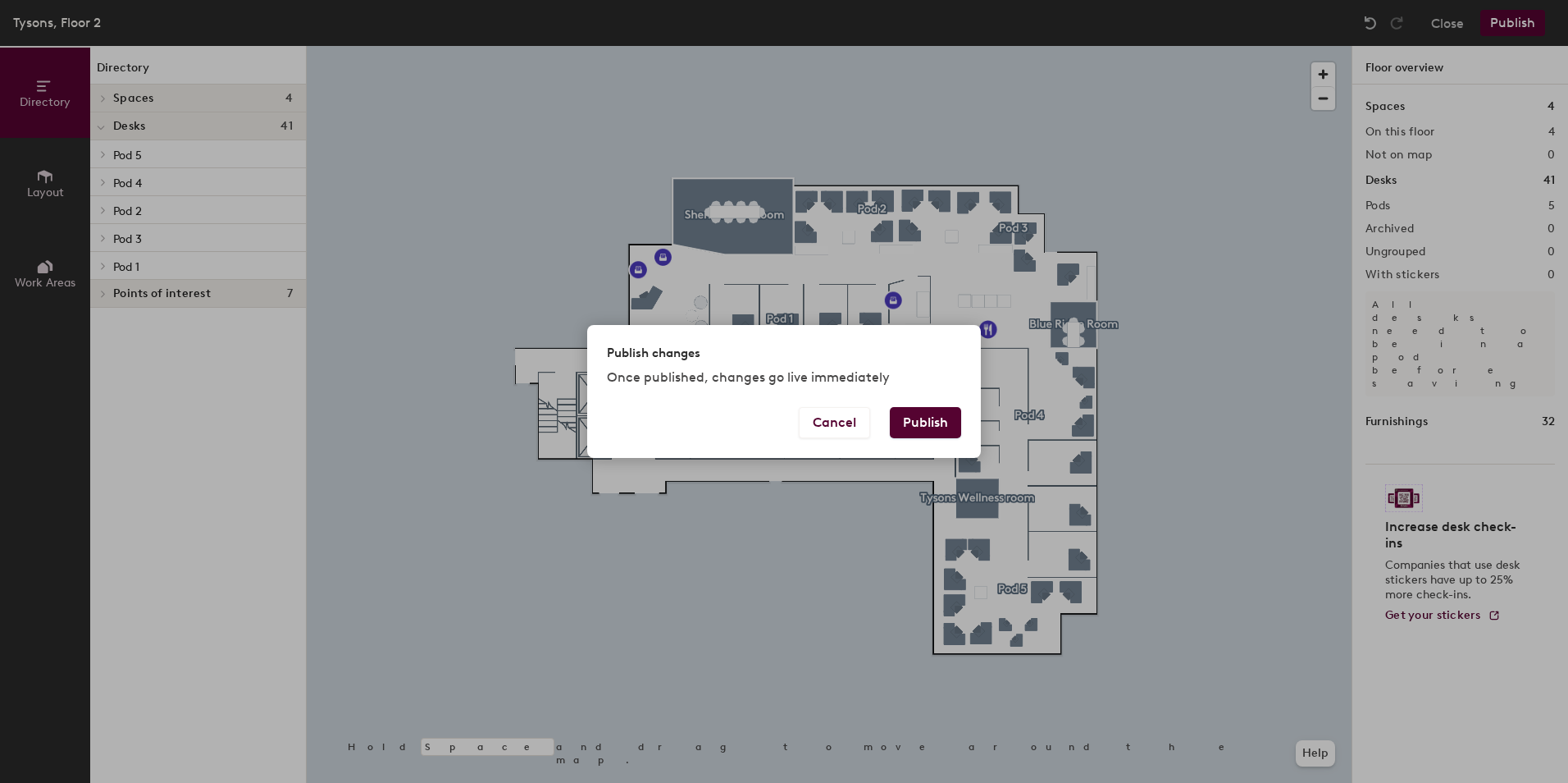
click at [929, 422] on button "Publish" at bounding box center [925, 422] width 71 height 31
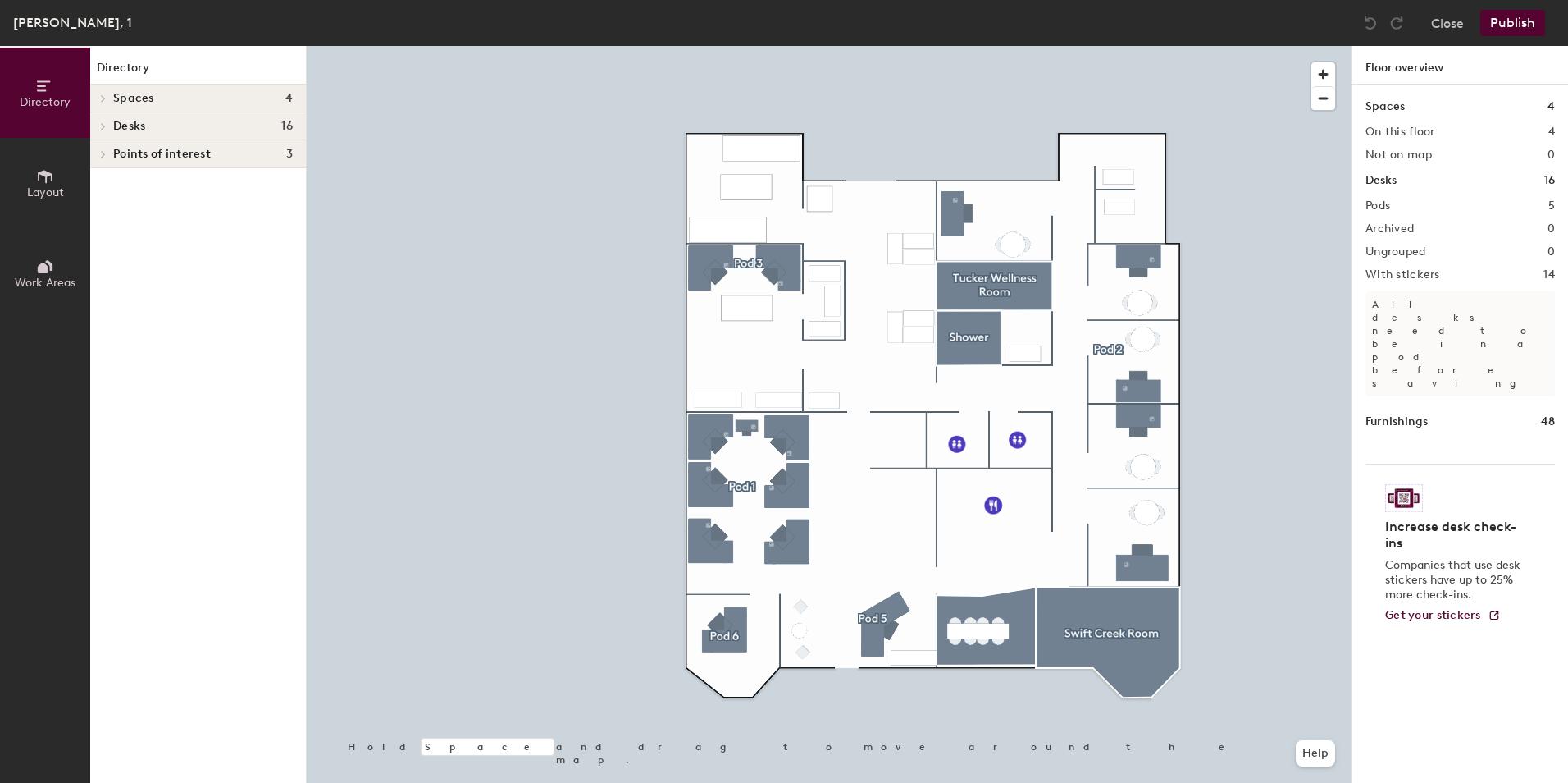
click at [102, 126] on icon at bounding box center [104, 125] width 7 height 8
click at [121, 208] on span "Pod 1" at bounding box center [126, 212] width 26 height 14
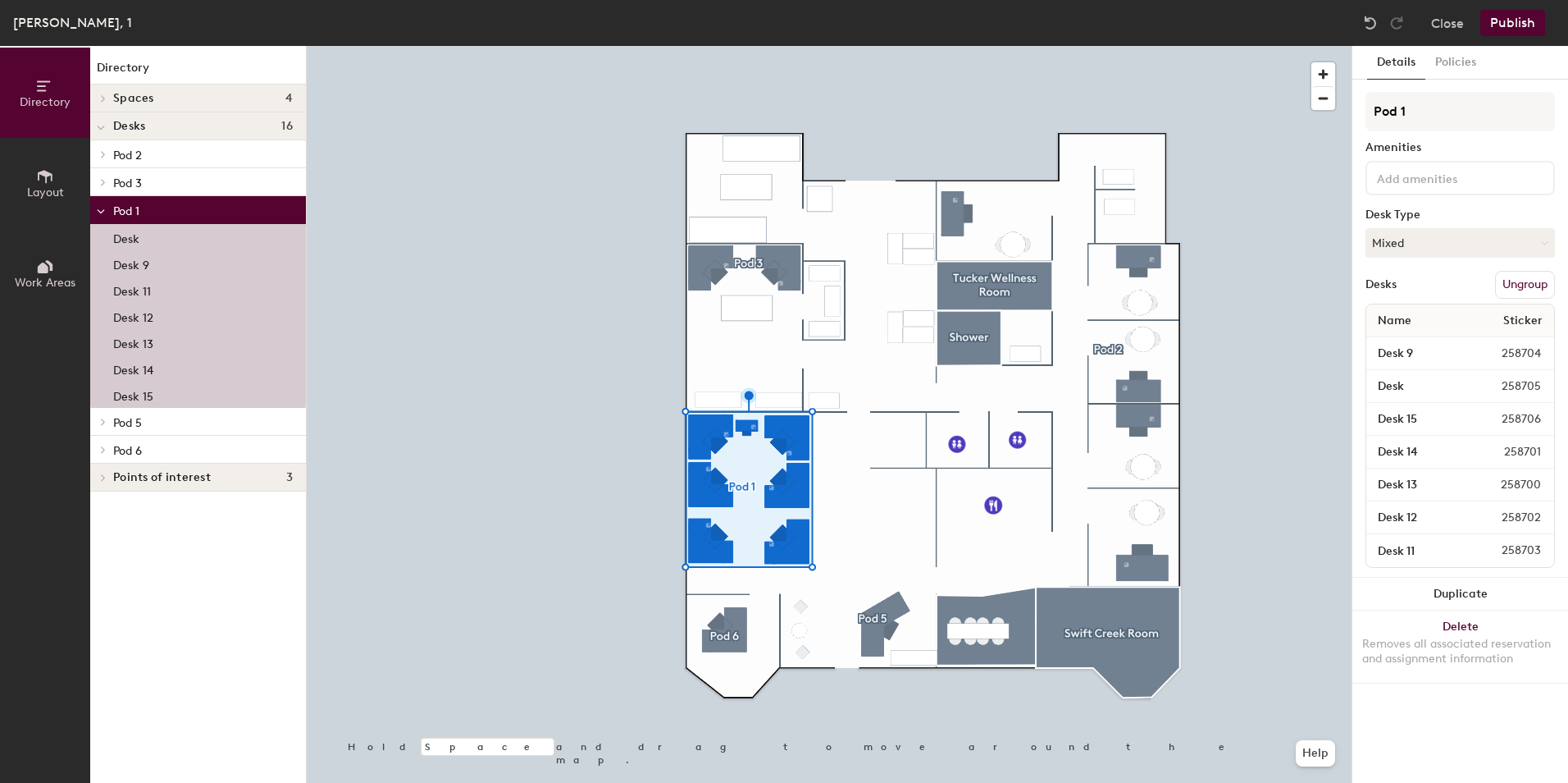
click at [99, 212] on icon at bounding box center [101, 212] width 7 height 3
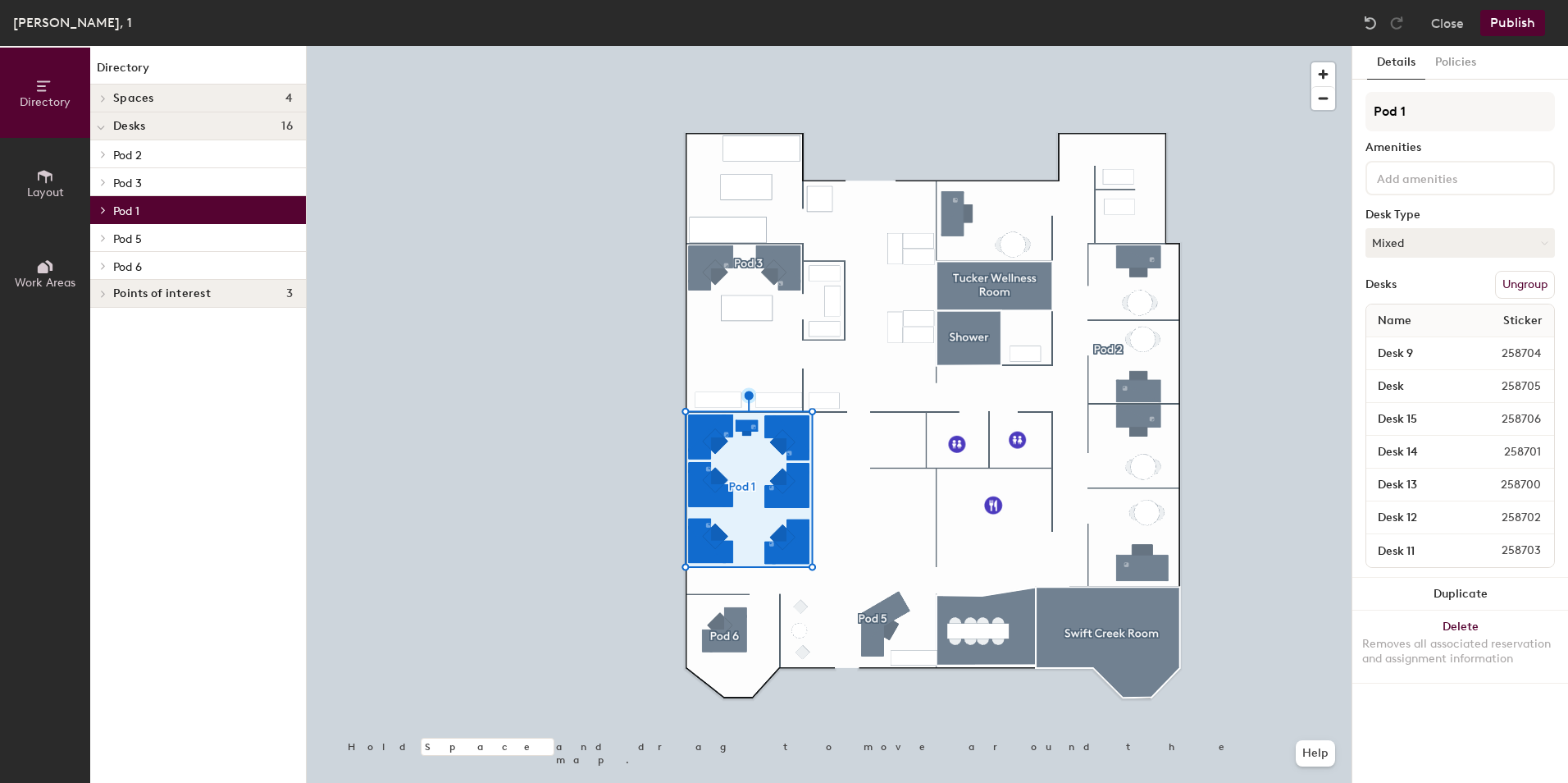
click at [134, 148] on span "Pod 2" at bounding box center [127, 155] width 29 height 14
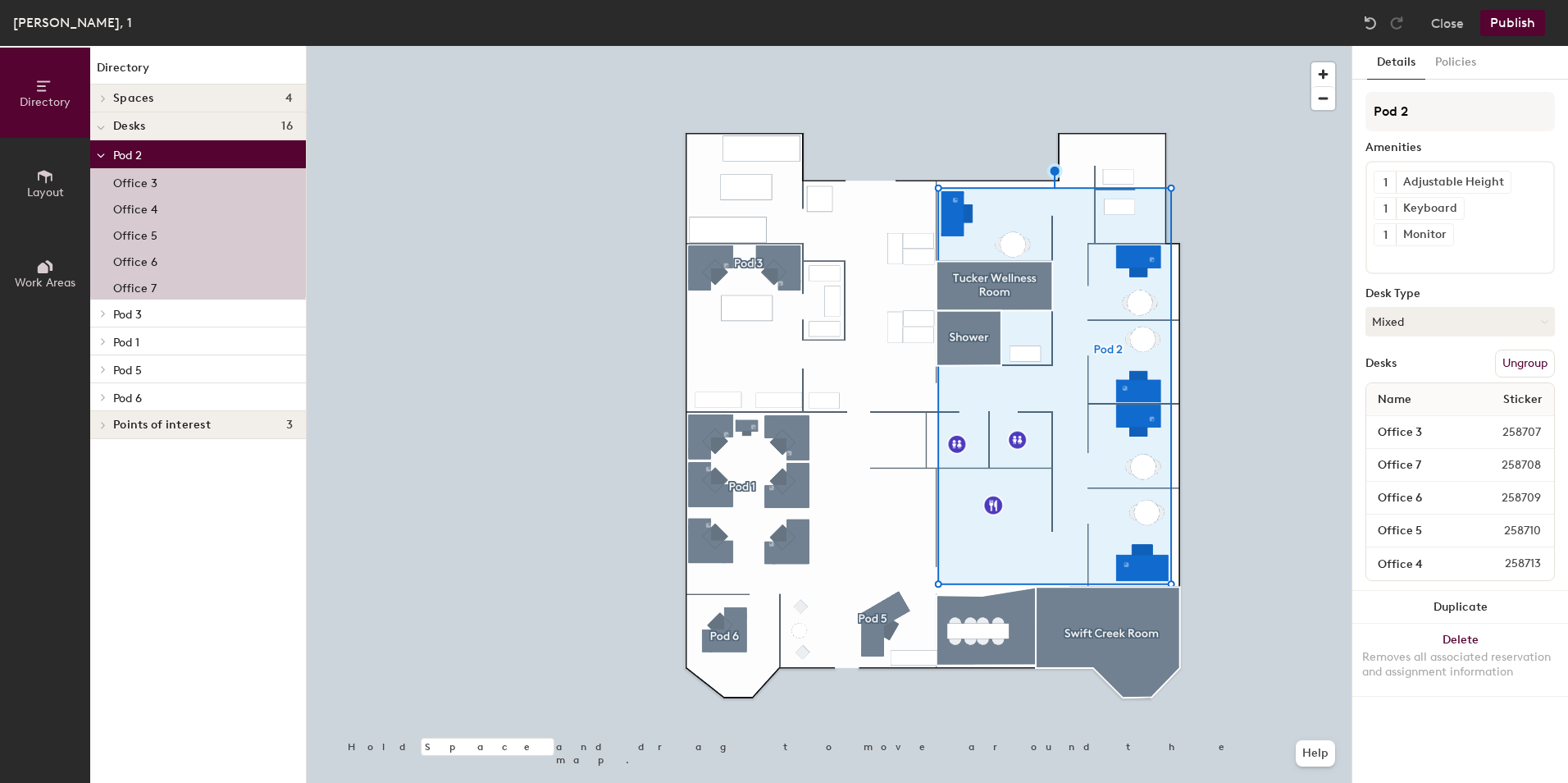
click at [124, 311] on span "Pod 3" at bounding box center [127, 314] width 29 height 14
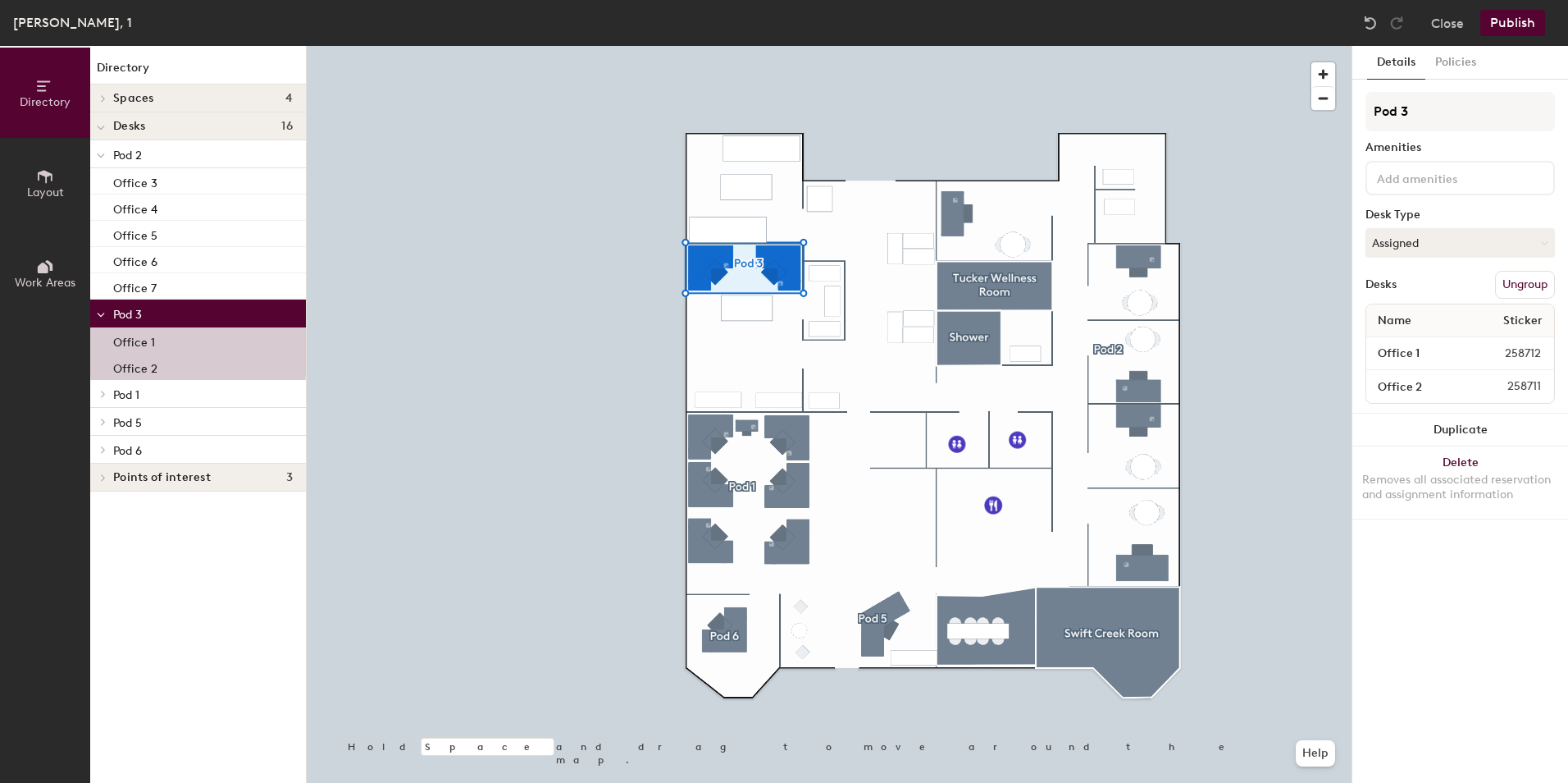
click at [129, 392] on span "Pod 1" at bounding box center [126, 395] width 26 height 14
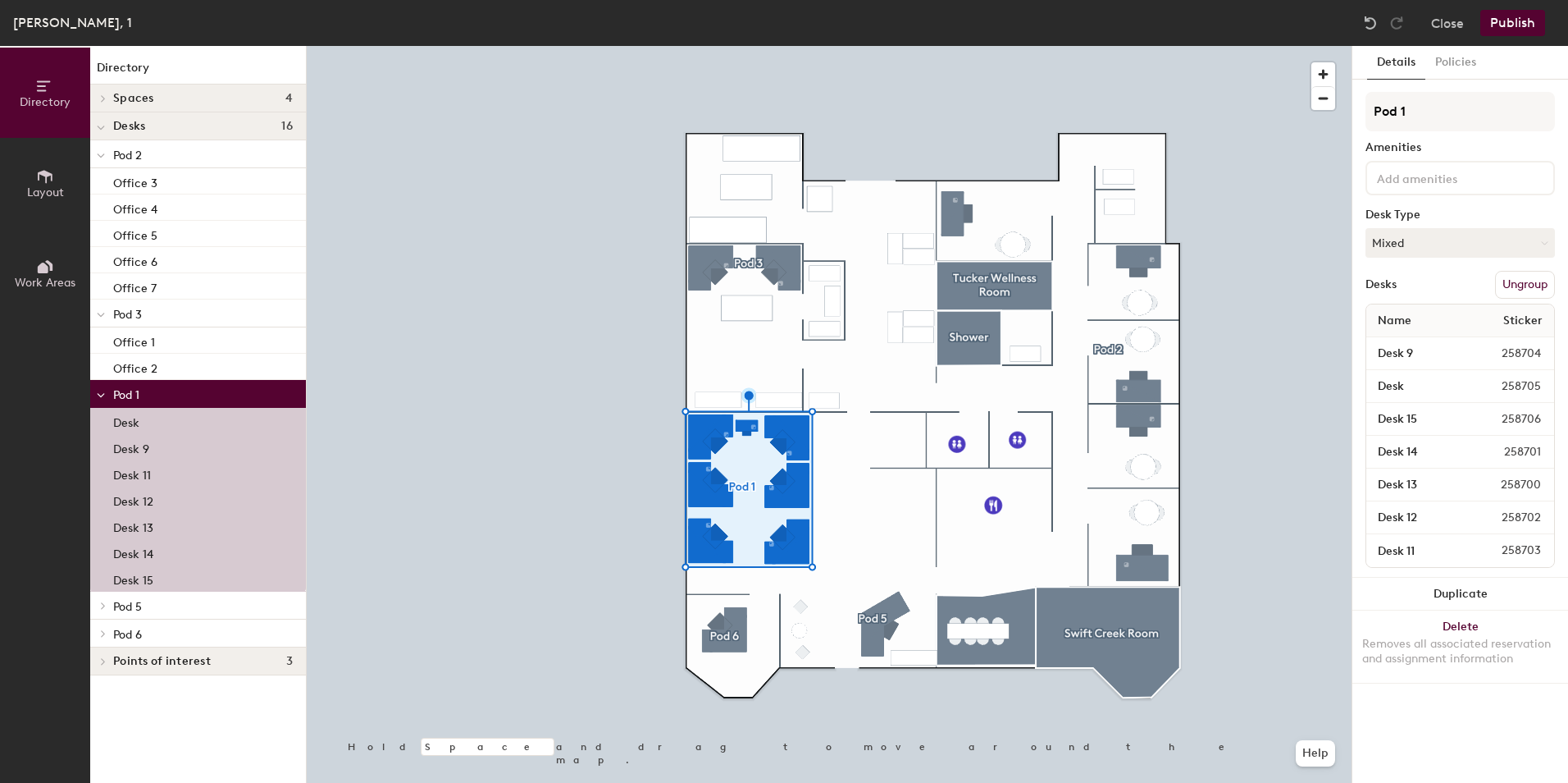
click at [134, 423] on p "Desk" at bounding box center [126, 421] width 26 height 19
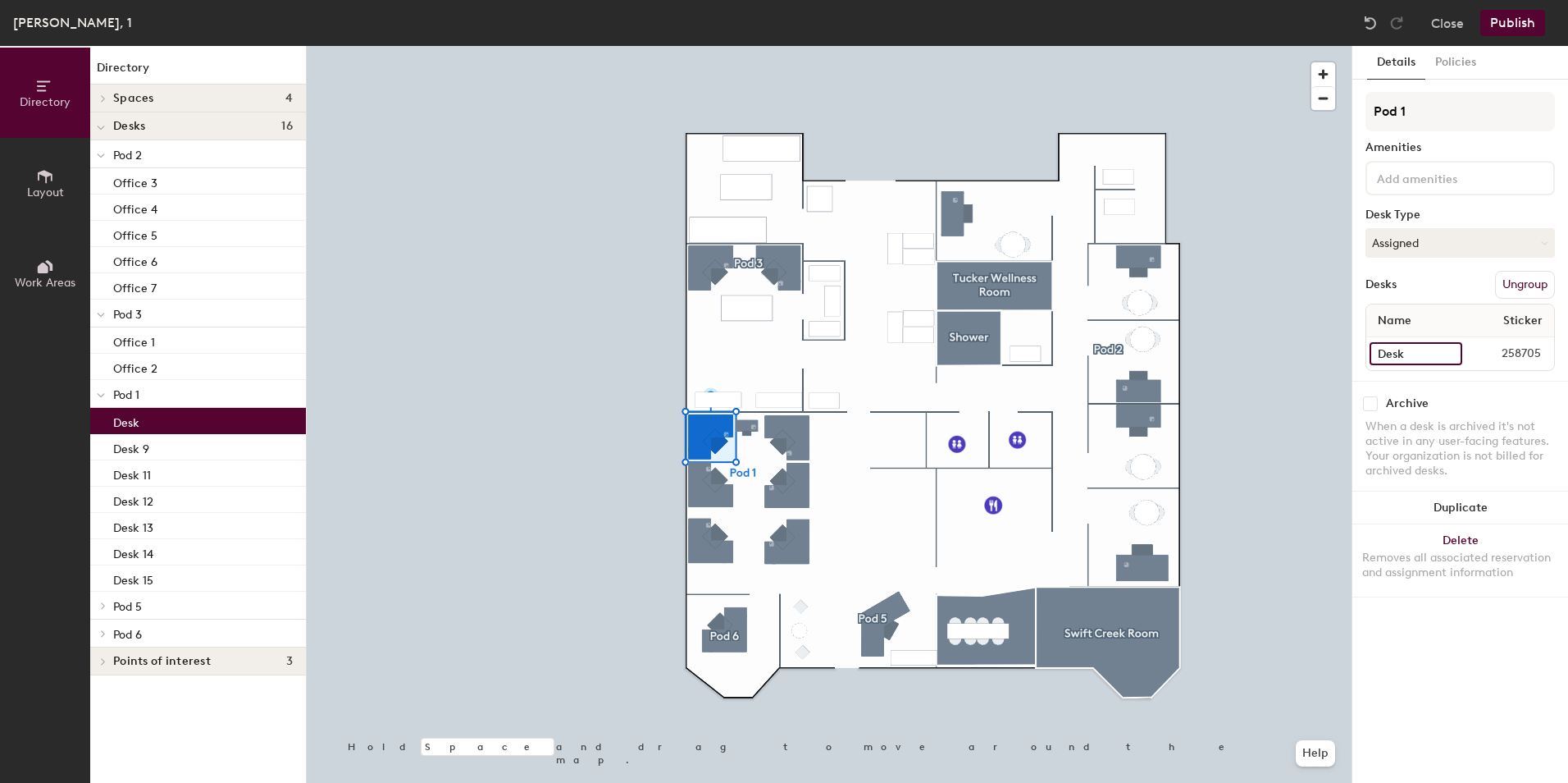
click at [1428, 360] on input "Desk" at bounding box center [1416, 354] width 92 height 23
type input "Desk 1"
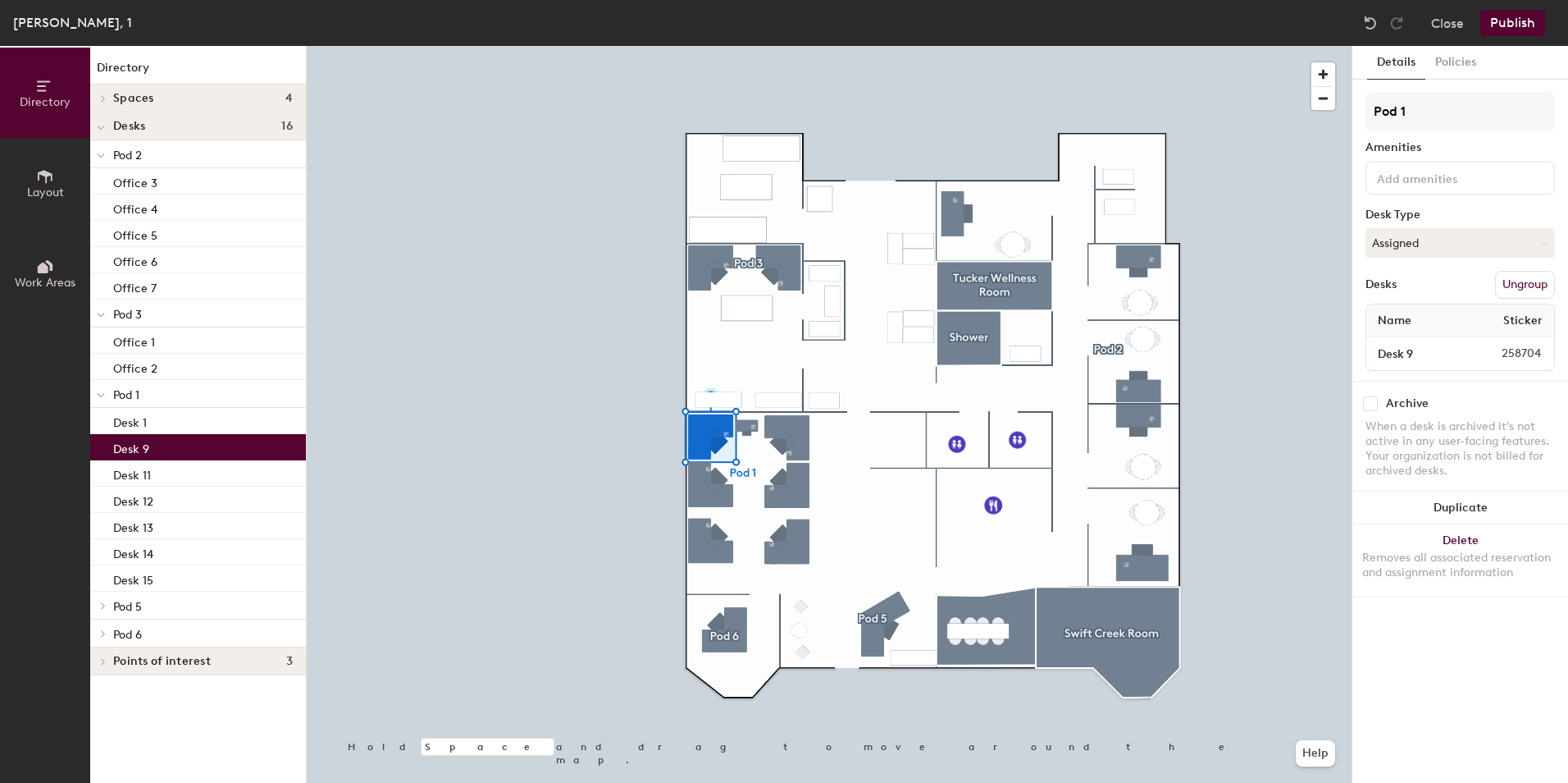
click at [192, 446] on div "Desk 9" at bounding box center [199, 447] width 216 height 26
click at [1418, 360] on input "Desk 9" at bounding box center [1416, 354] width 92 height 23
type input "Desk 2"
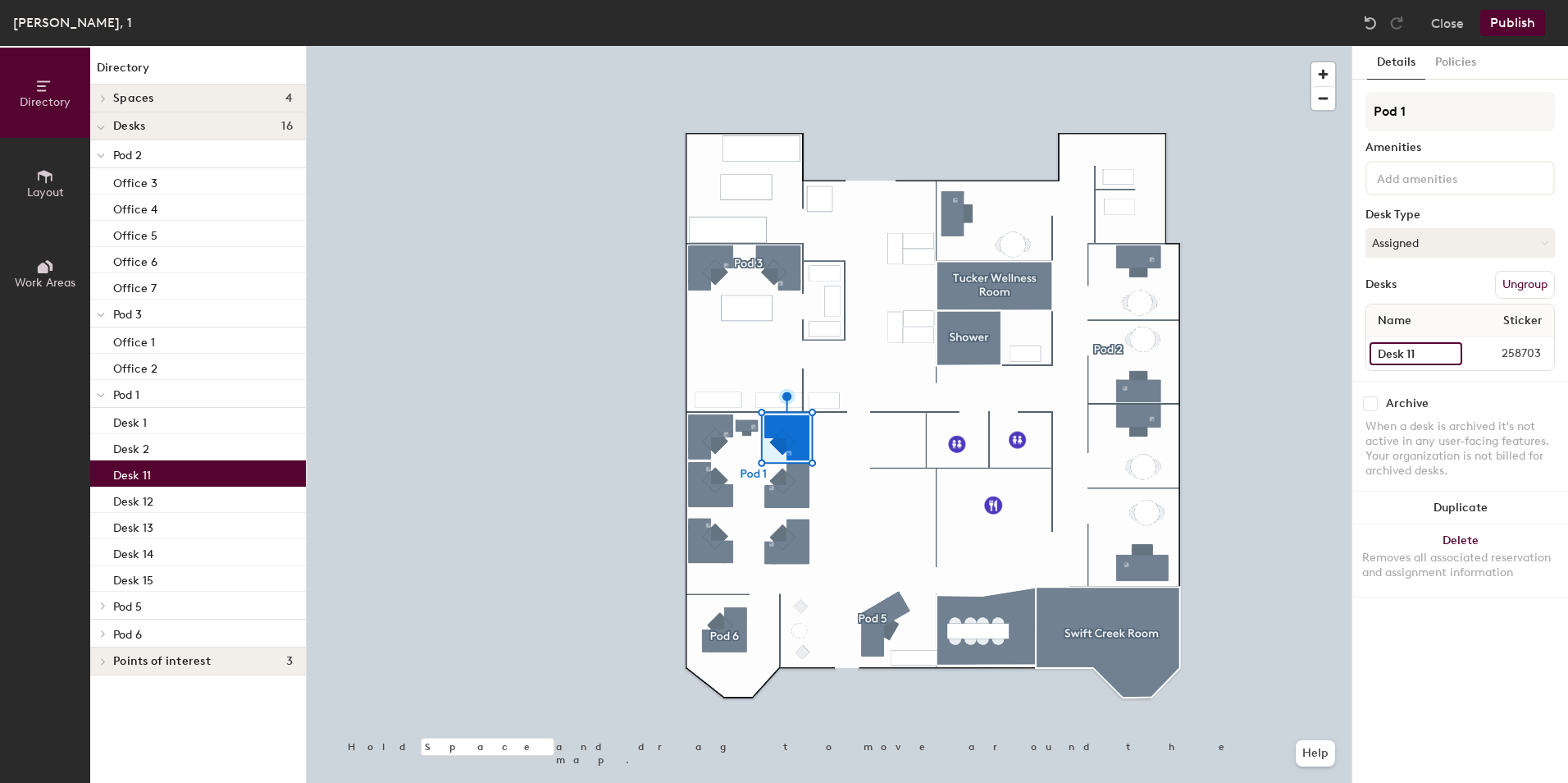
click at [1425, 358] on input "Desk 11" at bounding box center [1416, 354] width 92 height 23
type input "Desk 3"
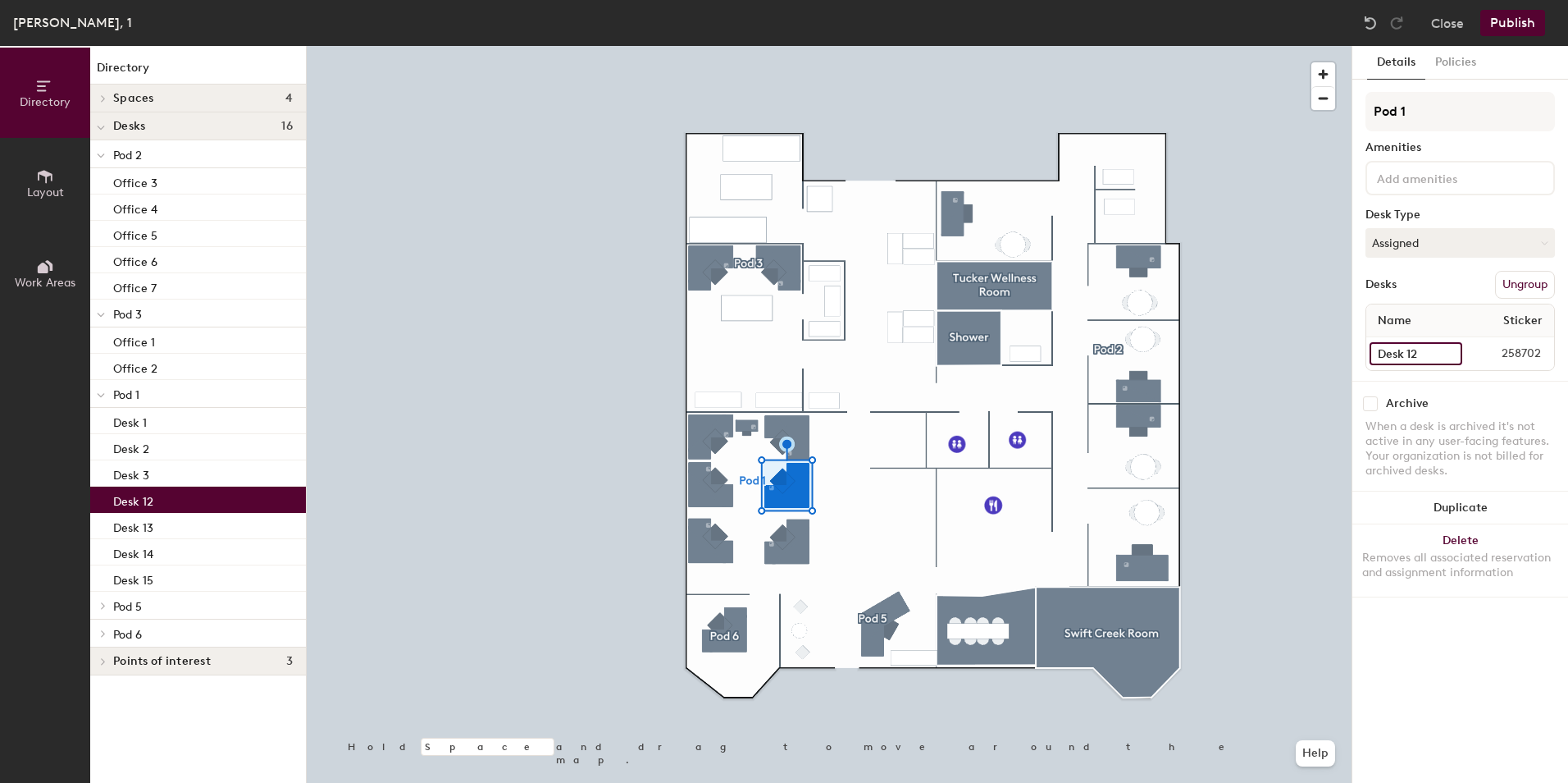
click at [1418, 350] on input "Desk 12" at bounding box center [1416, 354] width 92 height 23
type input "Desk 4"
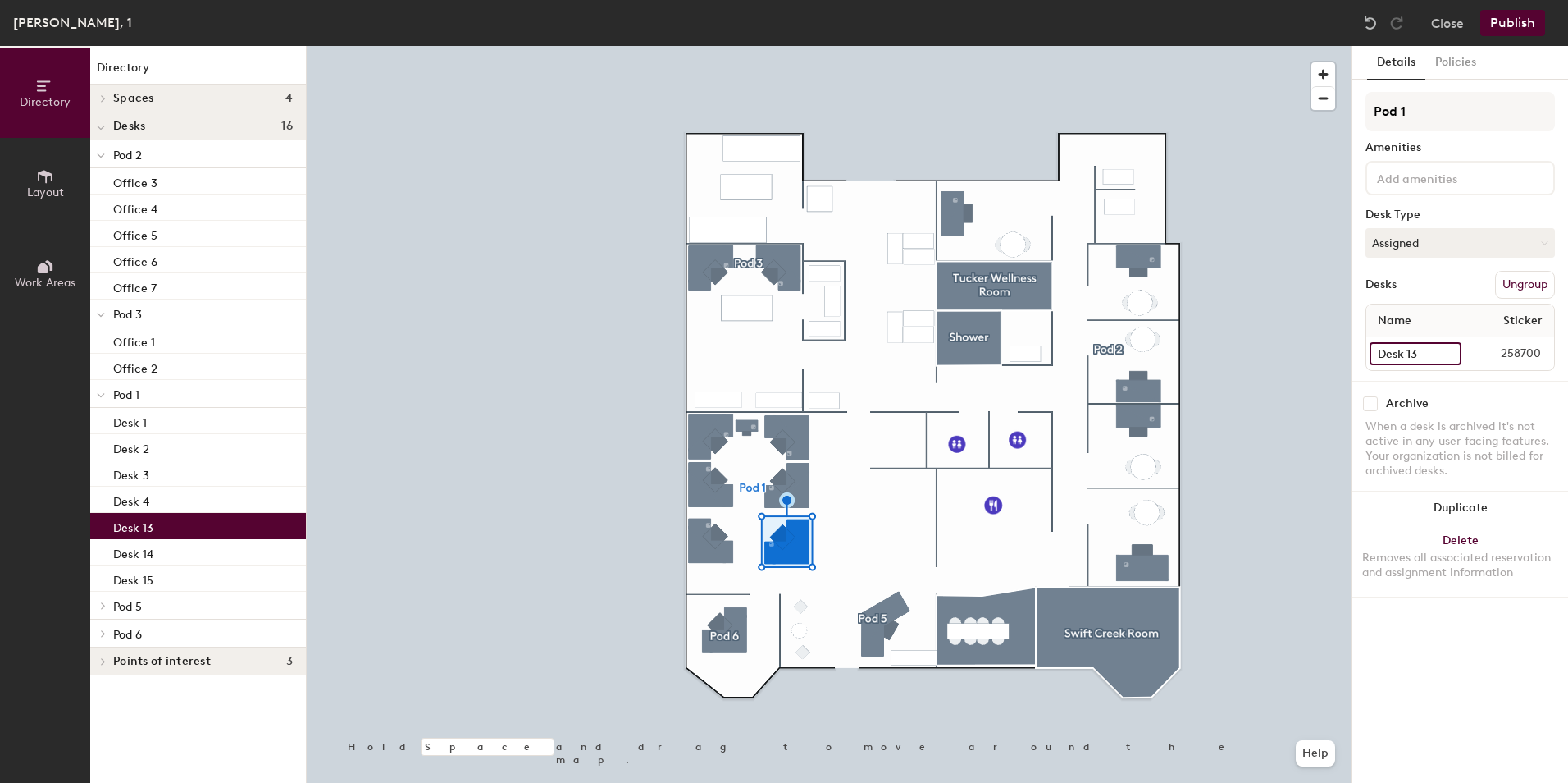
click at [1433, 353] on input "Desk 13" at bounding box center [1415, 354] width 91 height 23
type input "Desk 5"
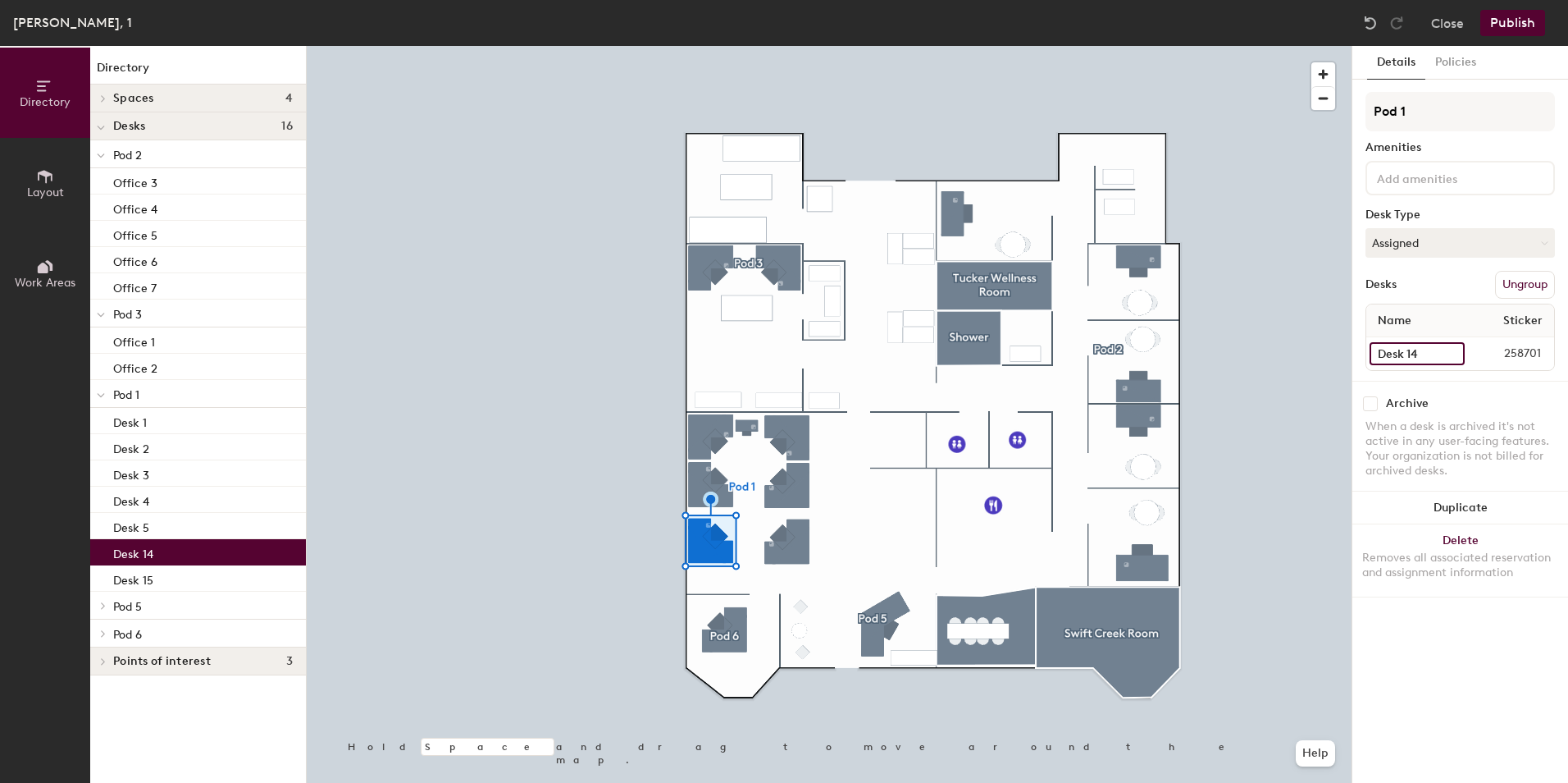
click at [1406, 348] on input "Desk 14" at bounding box center [1417, 354] width 95 height 23
click at [1418, 353] on input "Desk 14" at bounding box center [1417, 354] width 95 height 23
type input "Desk 6"
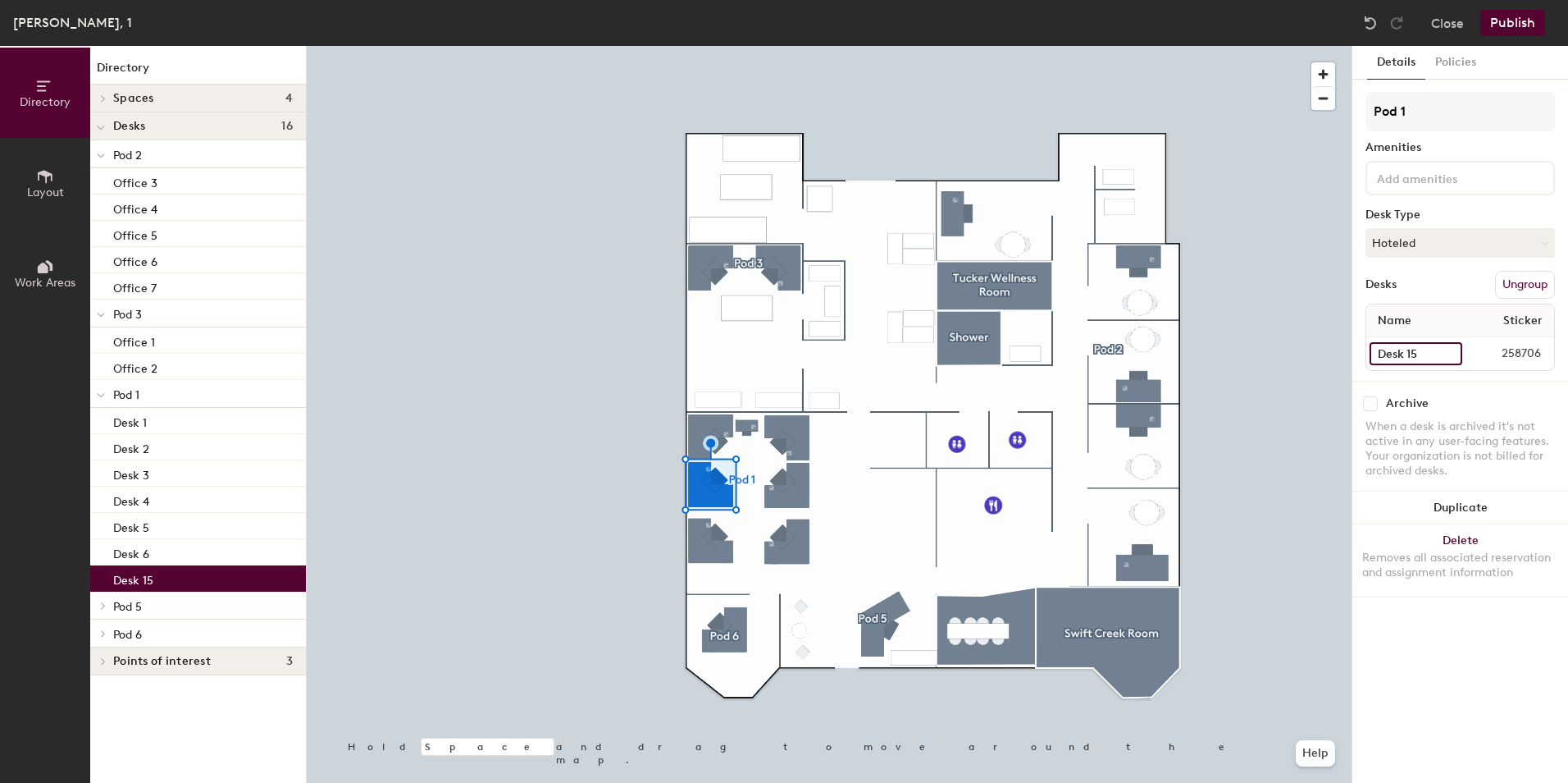
click at [1423, 348] on input "Desk 15" at bounding box center [1416, 354] width 92 height 23
type input "Desk 7"
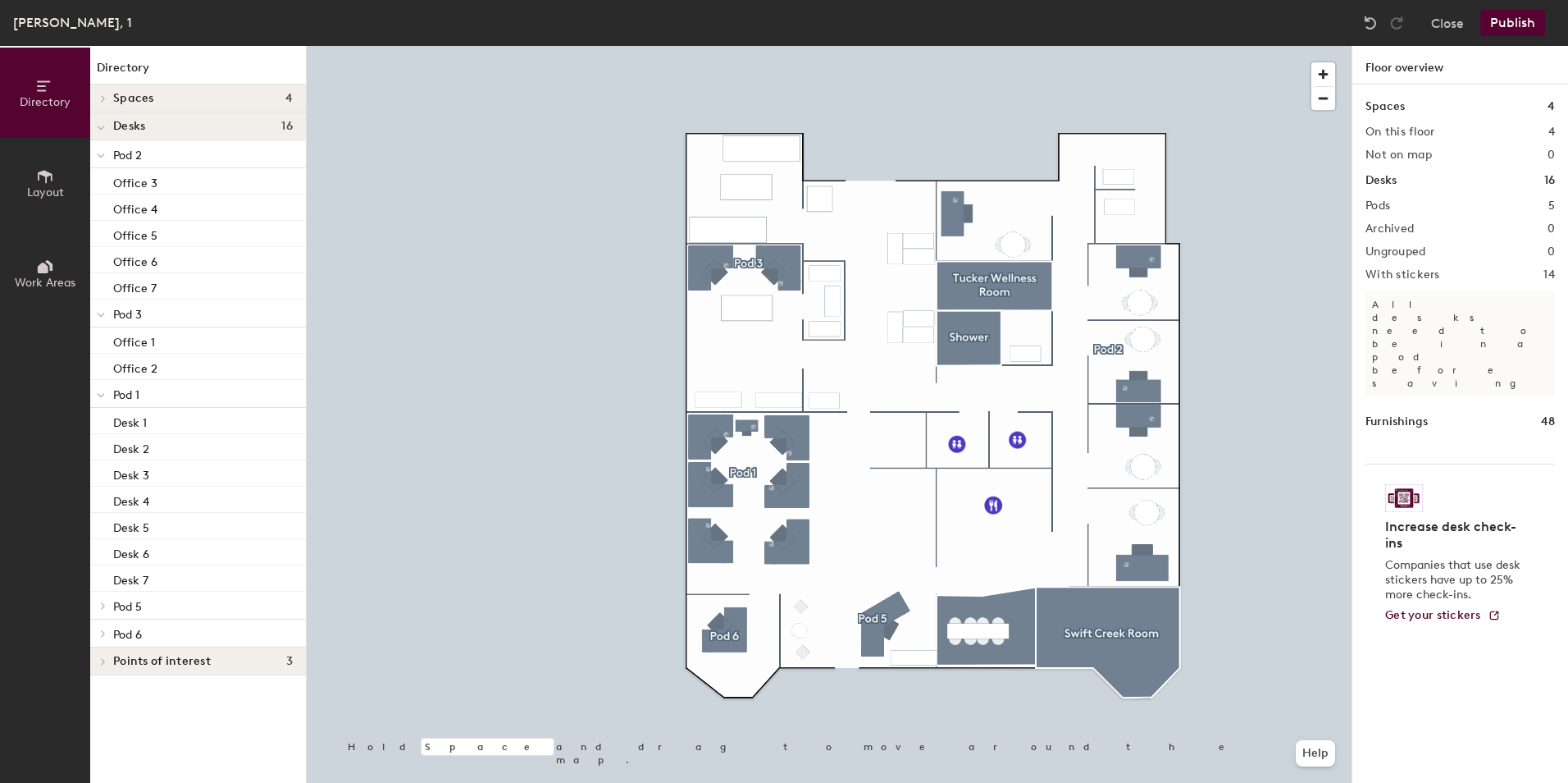
click at [105, 309] on div at bounding box center [101, 313] width 21 height 27
click at [104, 341] on icon at bounding box center [100, 343] width 8 height 7
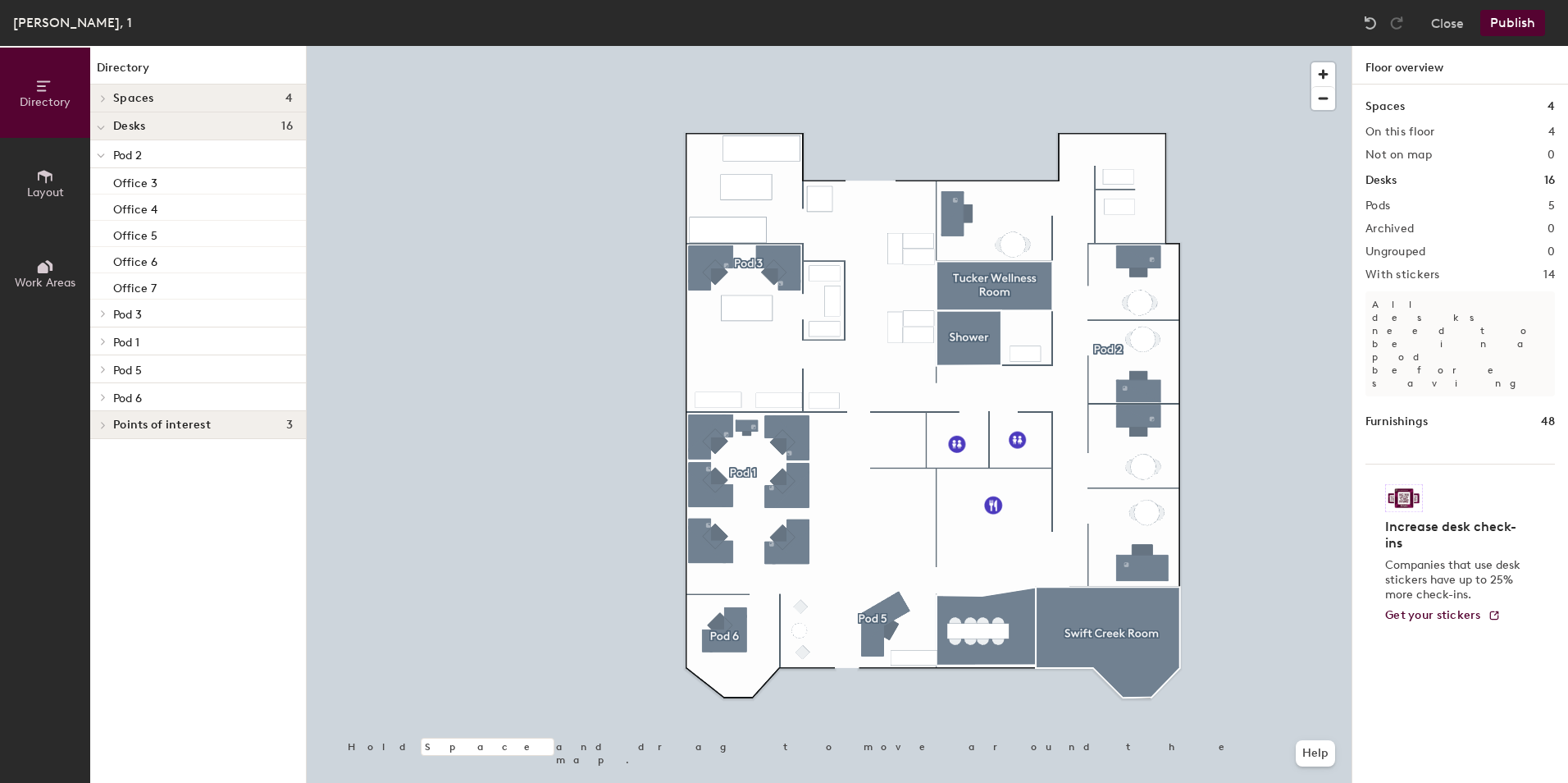
click at [104, 155] on icon at bounding box center [100, 156] width 8 height 7
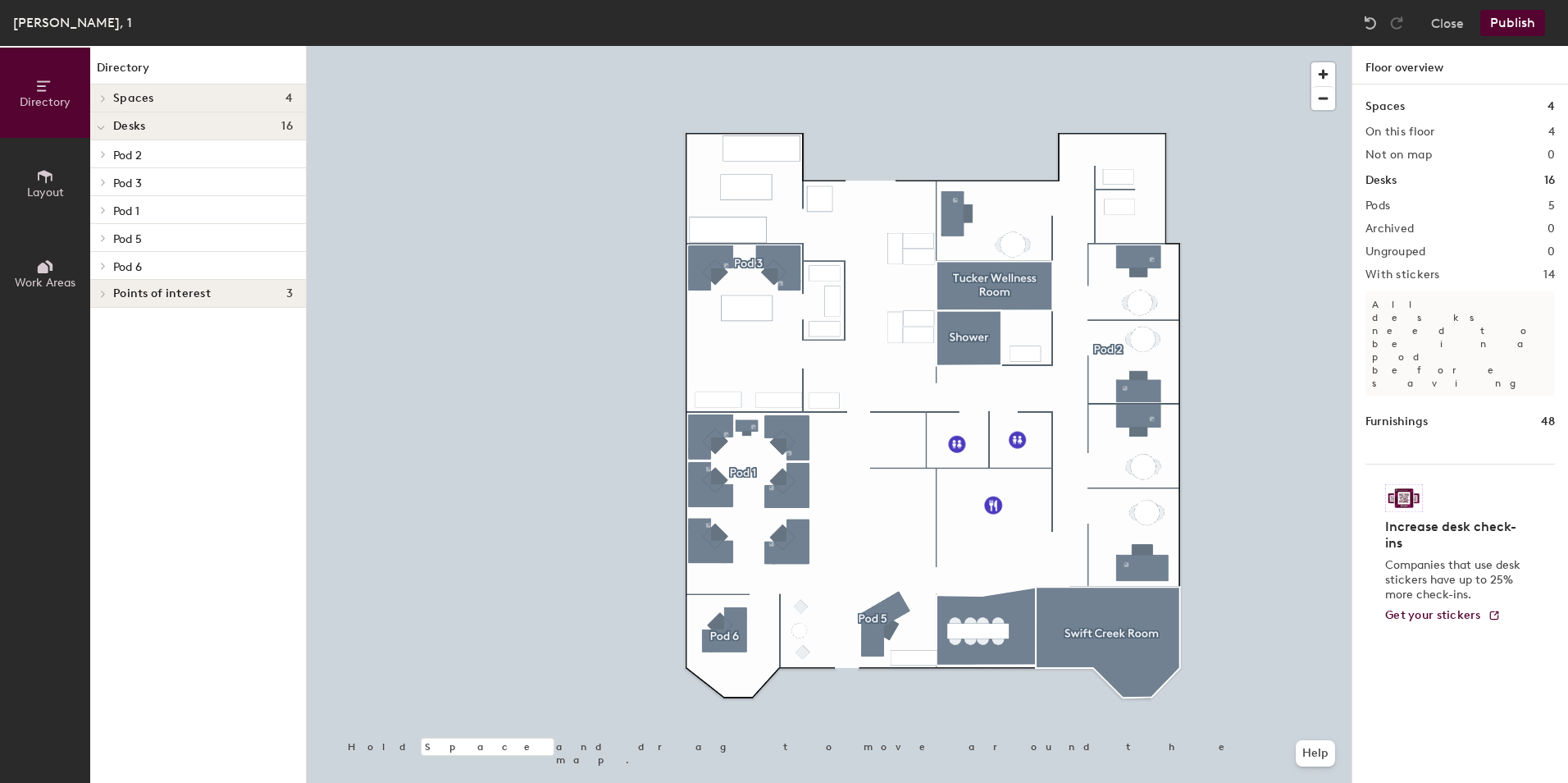
click at [143, 236] on p "Pod 5" at bounding box center [203, 238] width 179 height 21
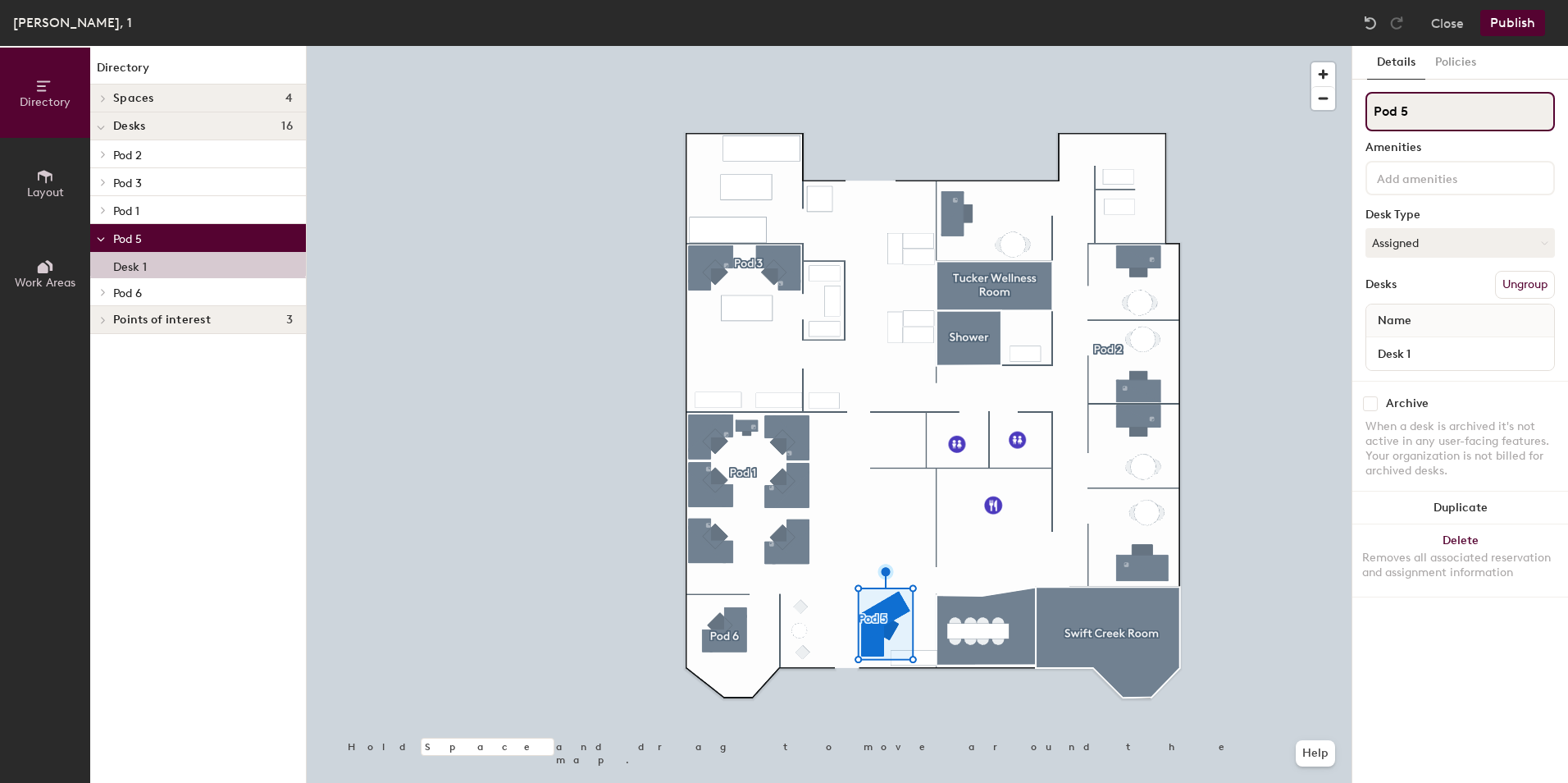
click at [1455, 116] on input "Pod 5" at bounding box center [1460, 111] width 190 height 39
type input "Pod 4"
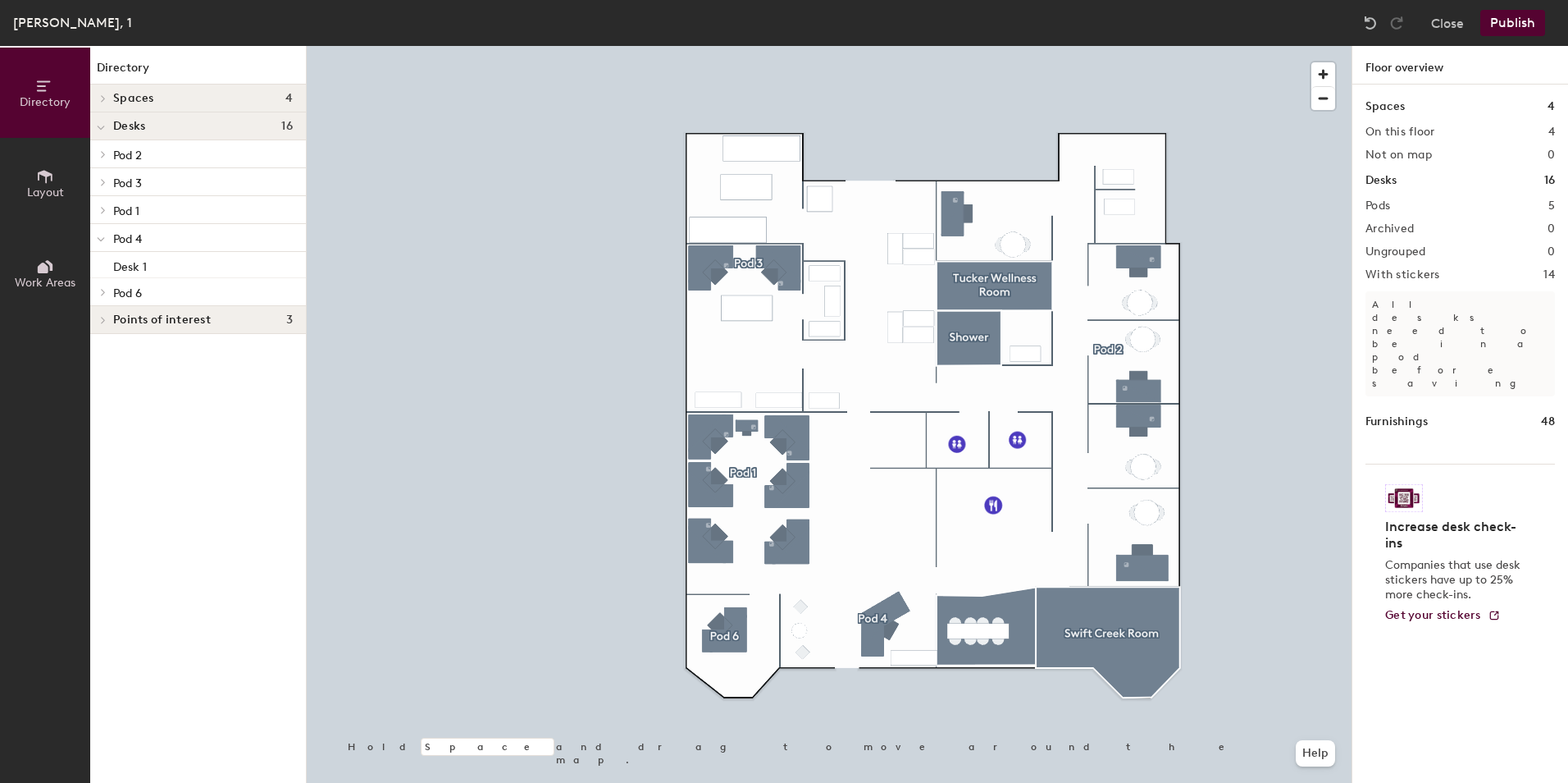
click at [137, 288] on span "Pod 6" at bounding box center [127, 294] width 29 height 14
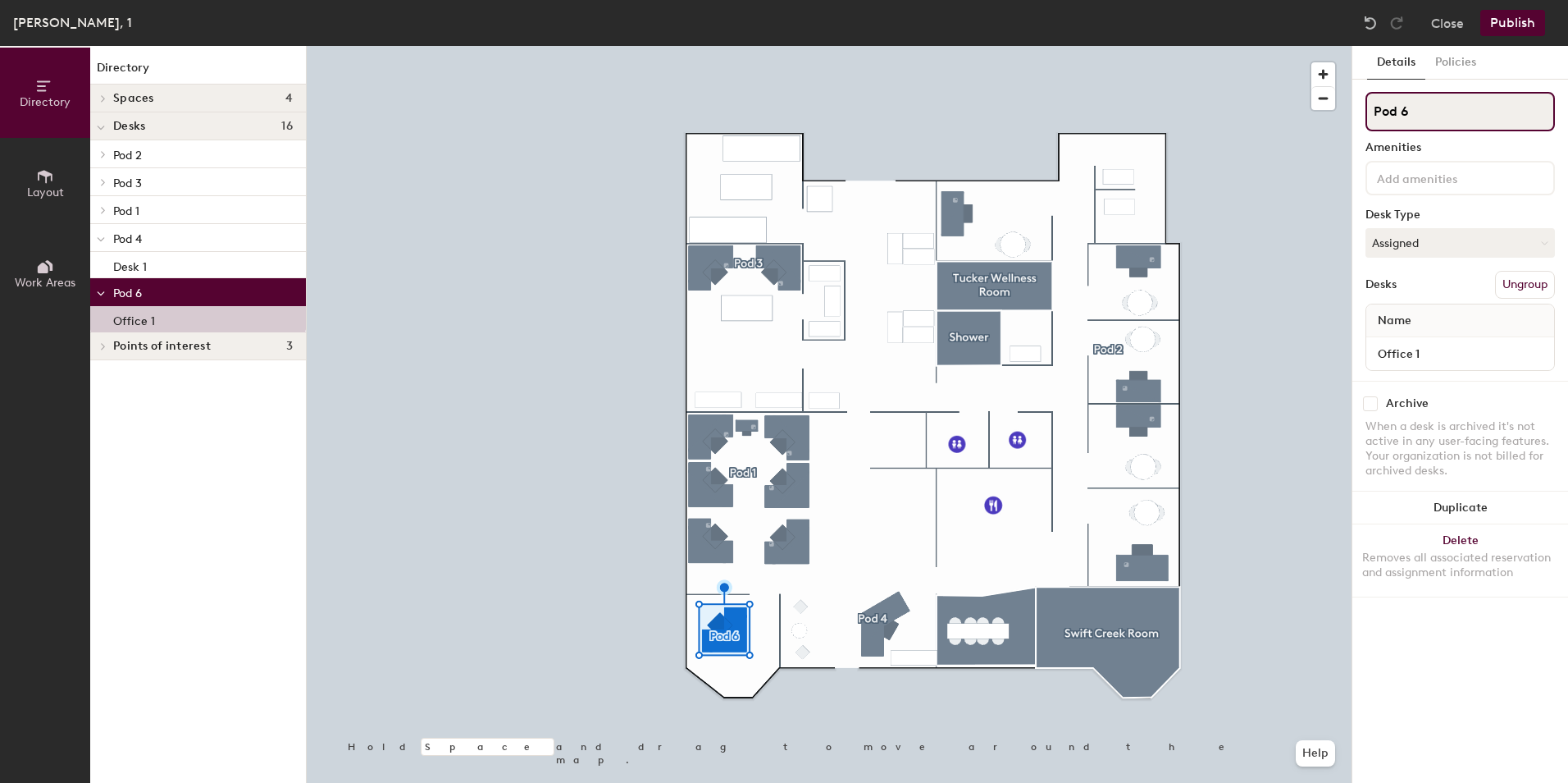
click at [1440, 122] on input "Pod 6" at bounding box center [1460, 111] width 190 height 39
type input "Pod 5"
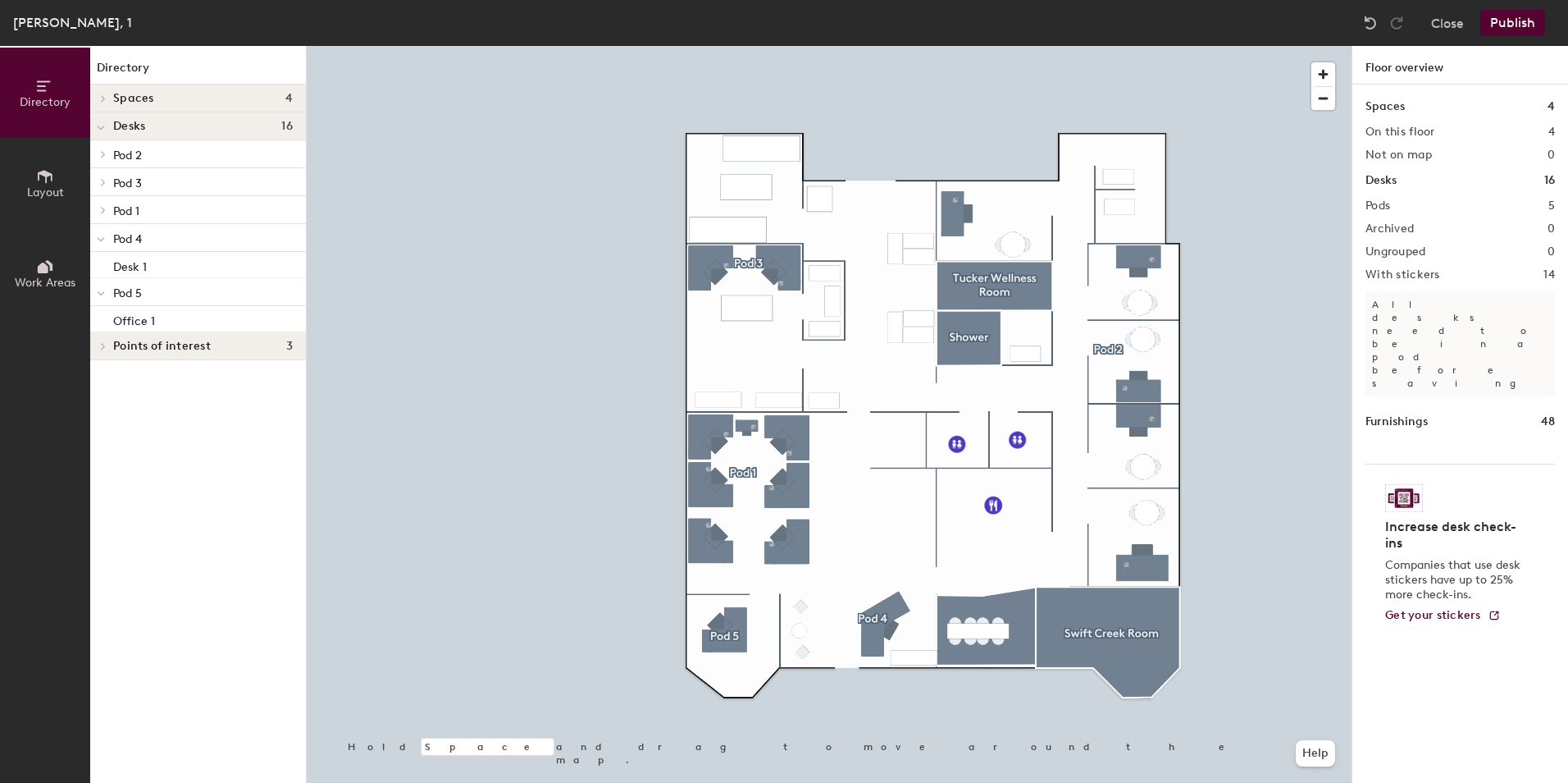
click at [1528, 23] on button "Publish" at bounding box center [1512, 23] width 64 height 26
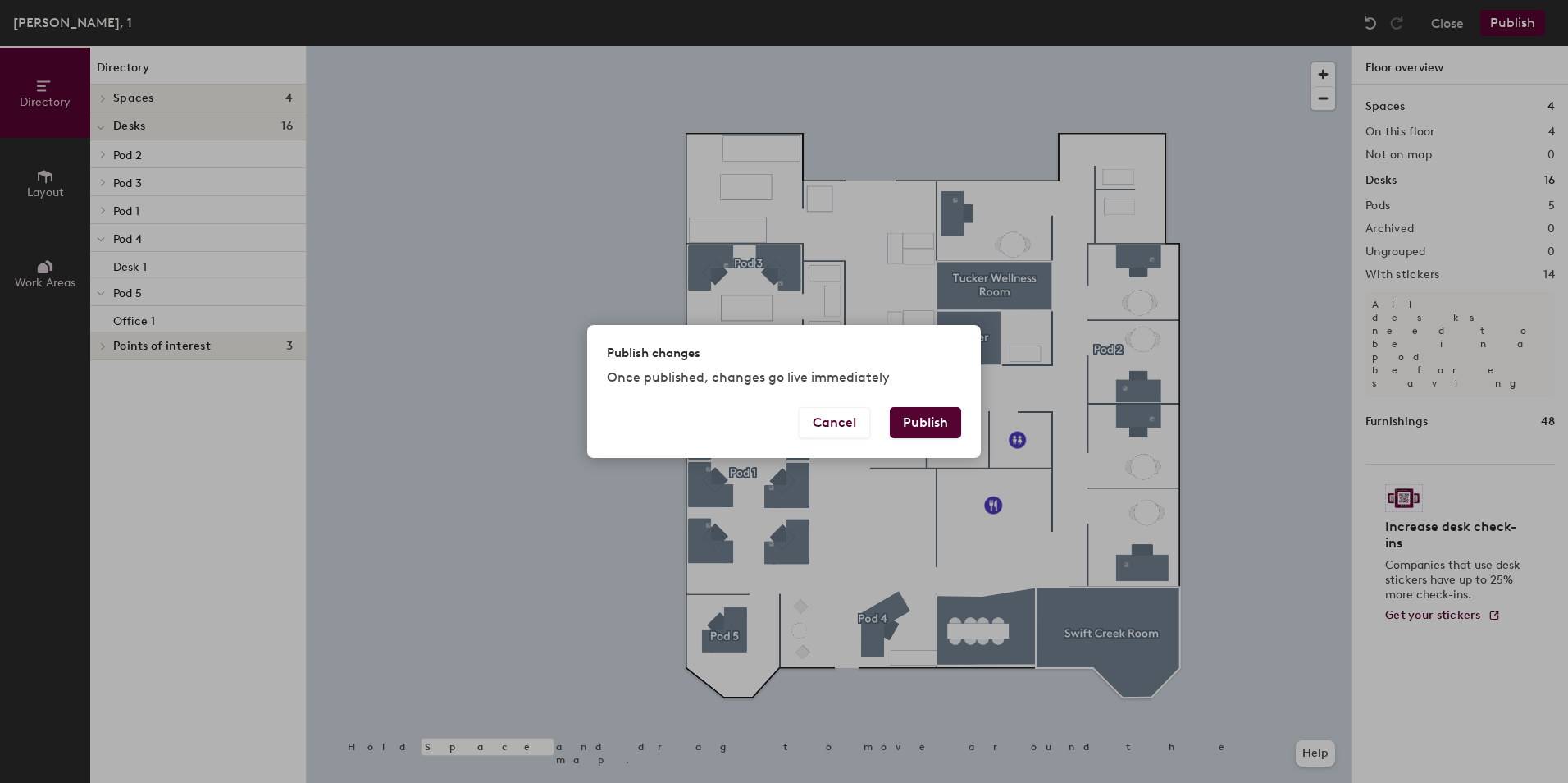
click at [910, 422] on button "Publish" at bounding box center [925, 422] width 71 height 31
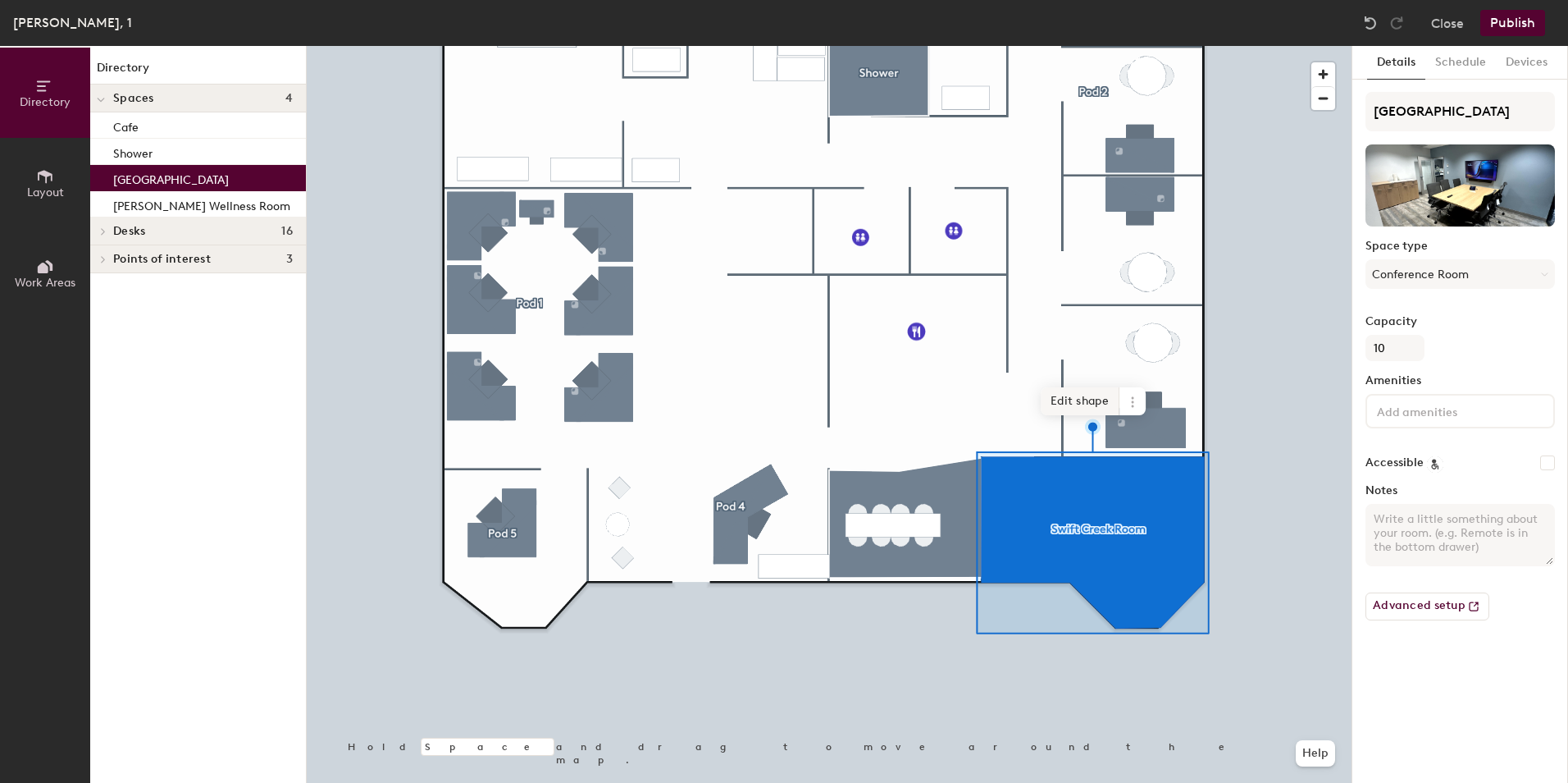
click at [1080, 395] on span "Edit shape" at bounding box center [1080, 402] width 78 height 28
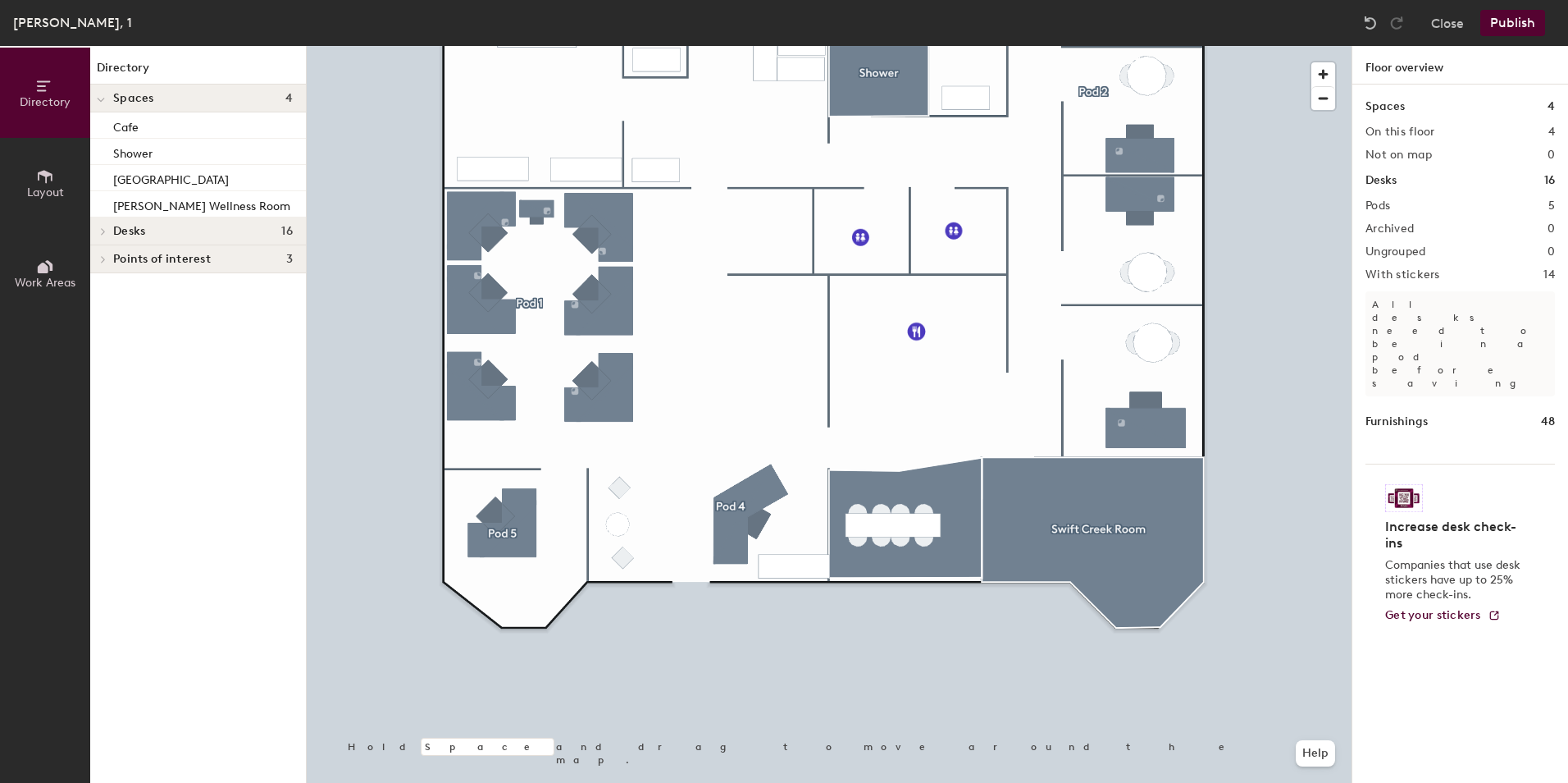
click at [1504, 30] on button "Publish" at bounding box center [1512, 23] width 64 height 26
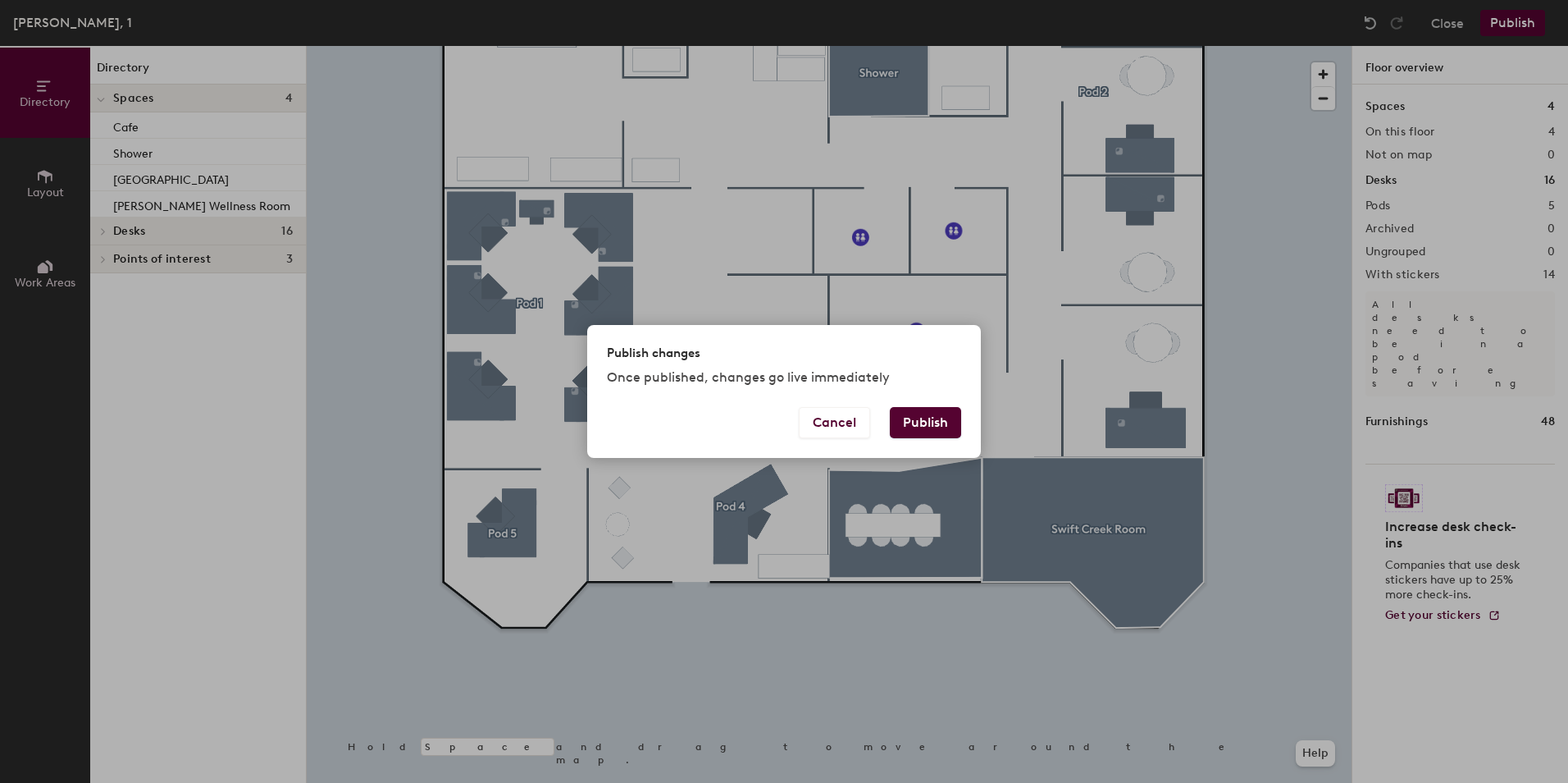
click at [905, 428] on button "Publish" at bounding box center [925, 422] width 71 height 31
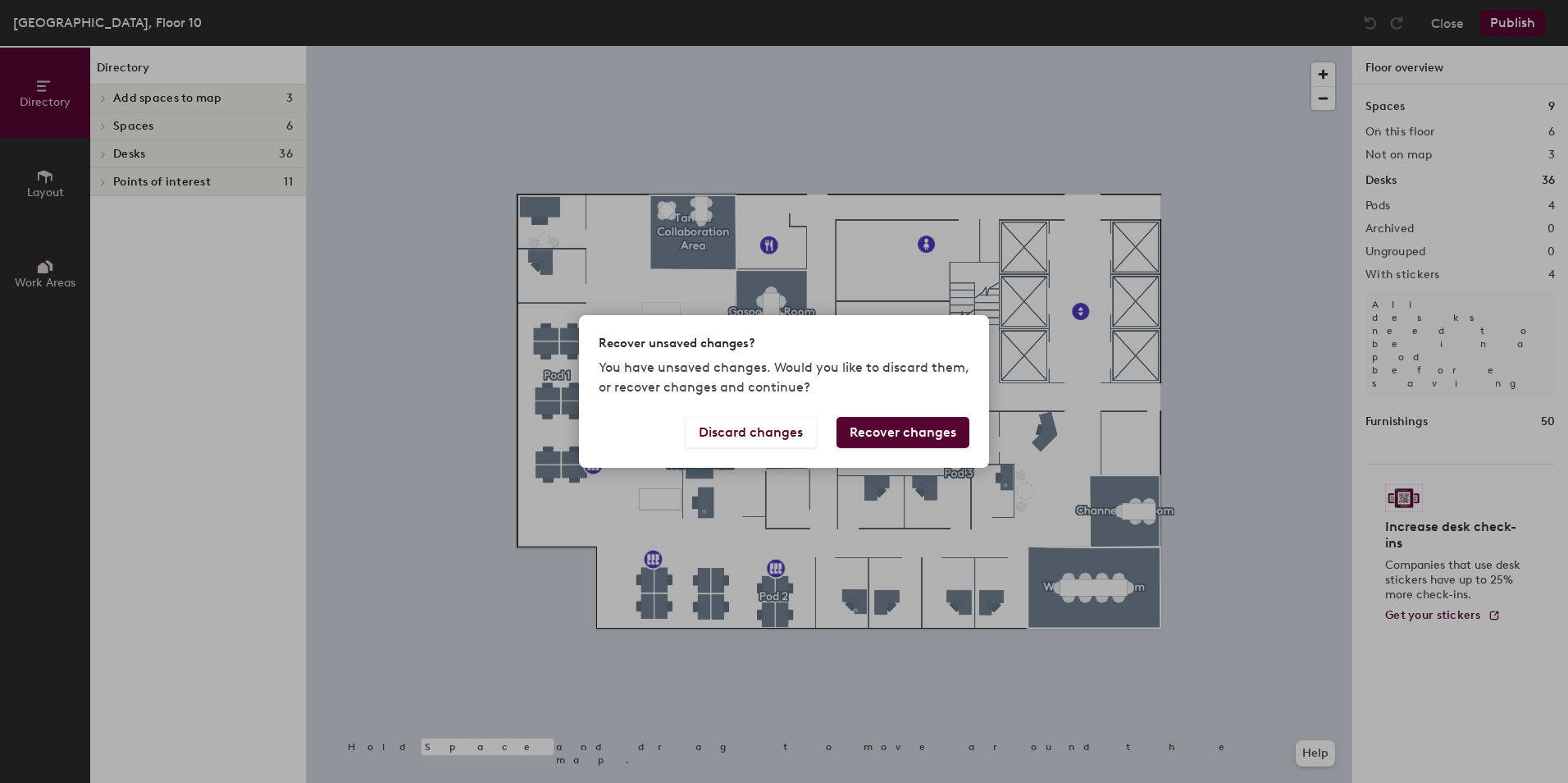
click at [878, 428] on button "Recover changes" at bounding box center [903, 432] width 133 height 31
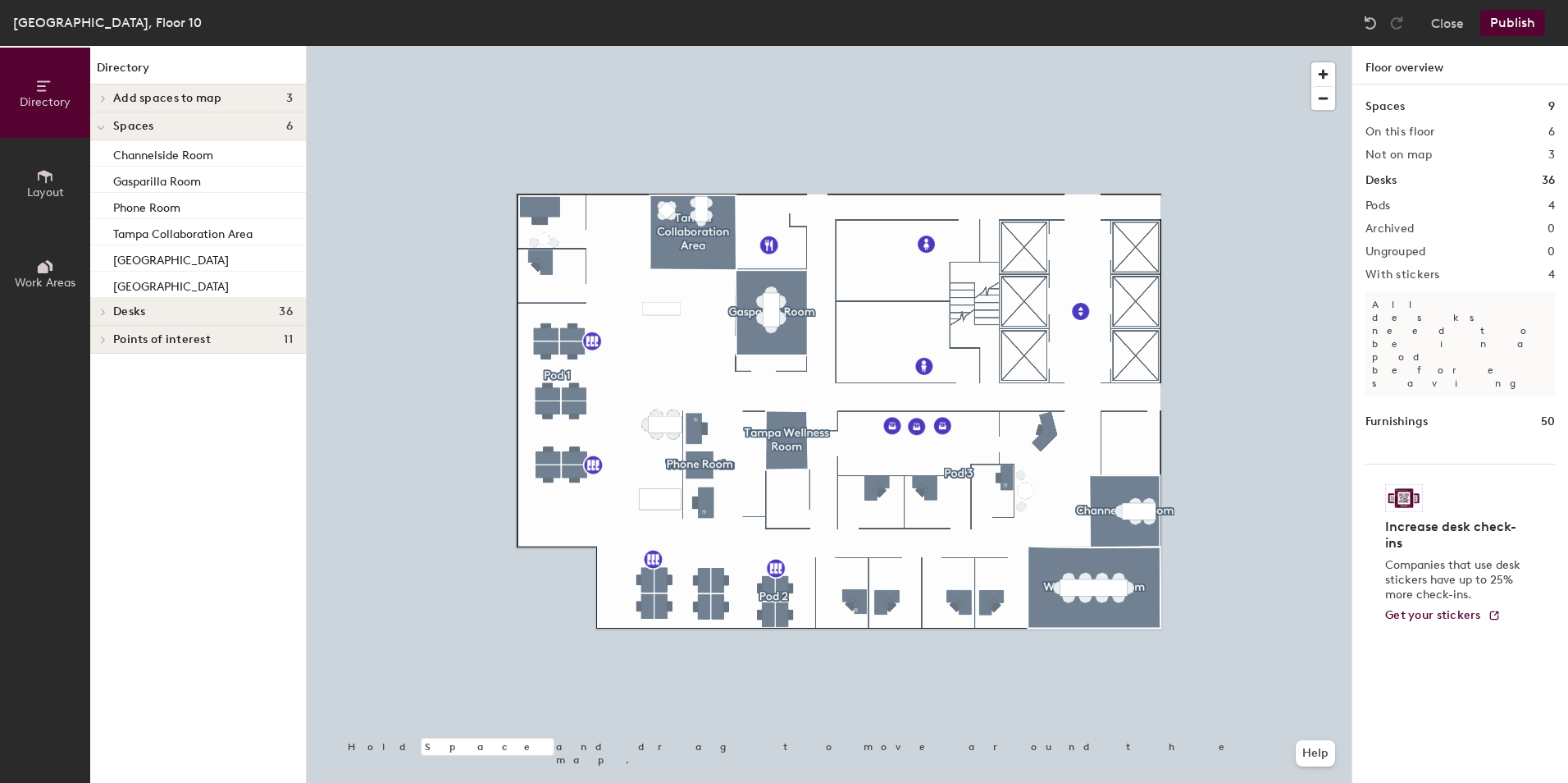
click at [105, 314] on icon at bounding box center [104, 311] width 7 height 8
click at [124, 334] on span "Pod 1" at bounding box center [126, 341] width 26 height 14
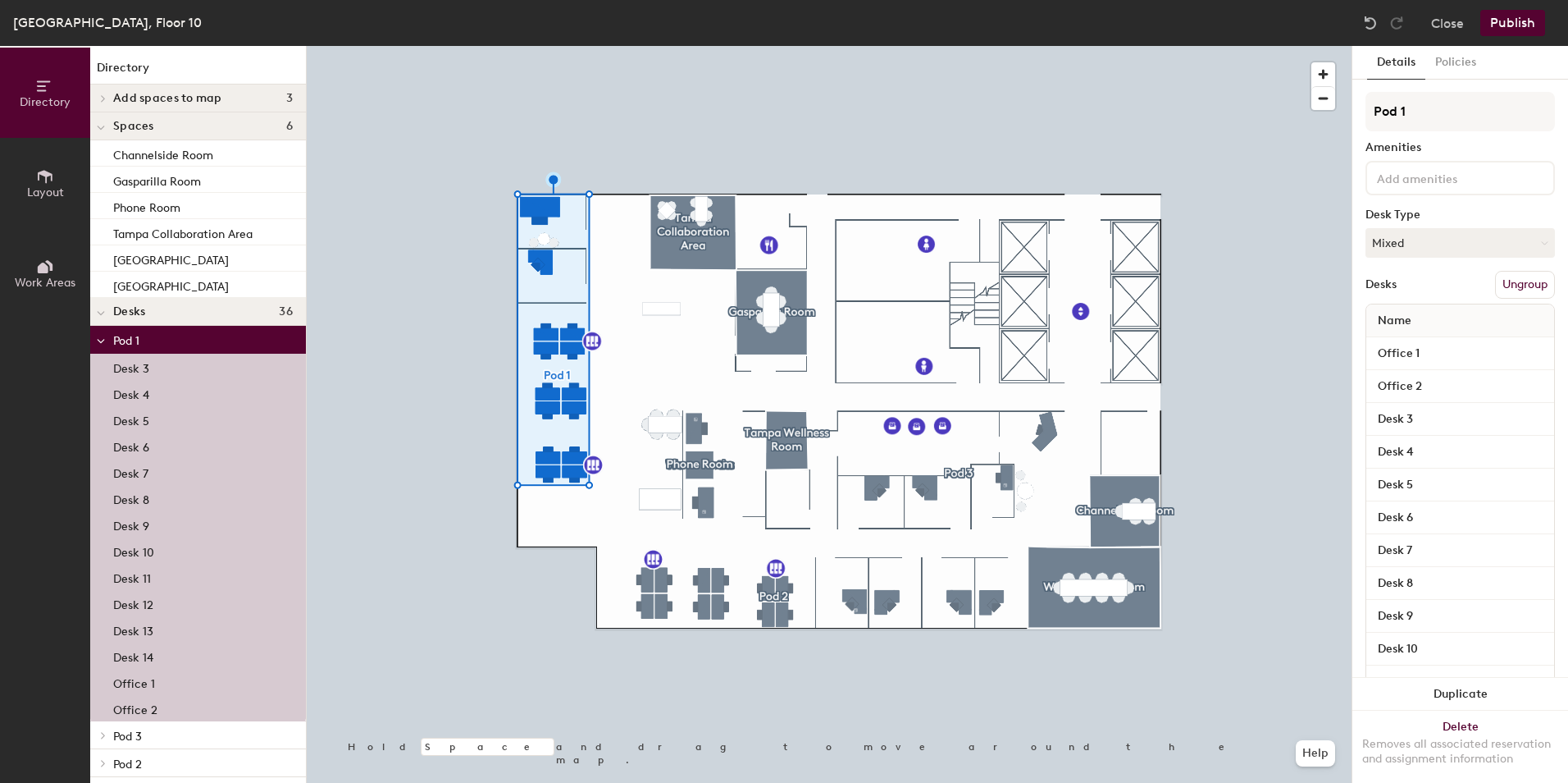
click at [134, 360] on p "Desk 3" at bounding box center [131, 367] width 36 height 19
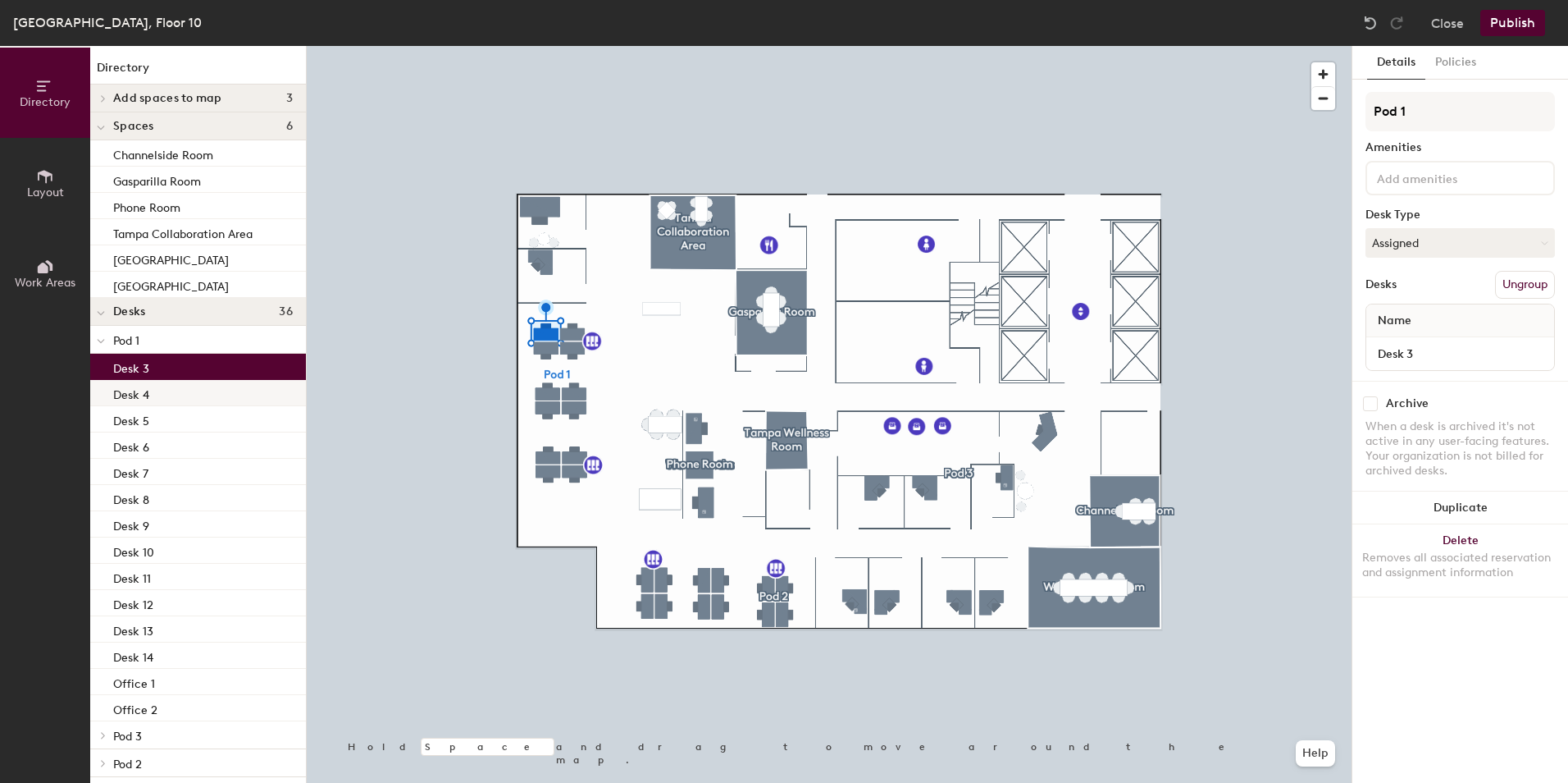
click at [162, 392] on div "Desk 4" at bounding box center [199, 393] width 216 height 26
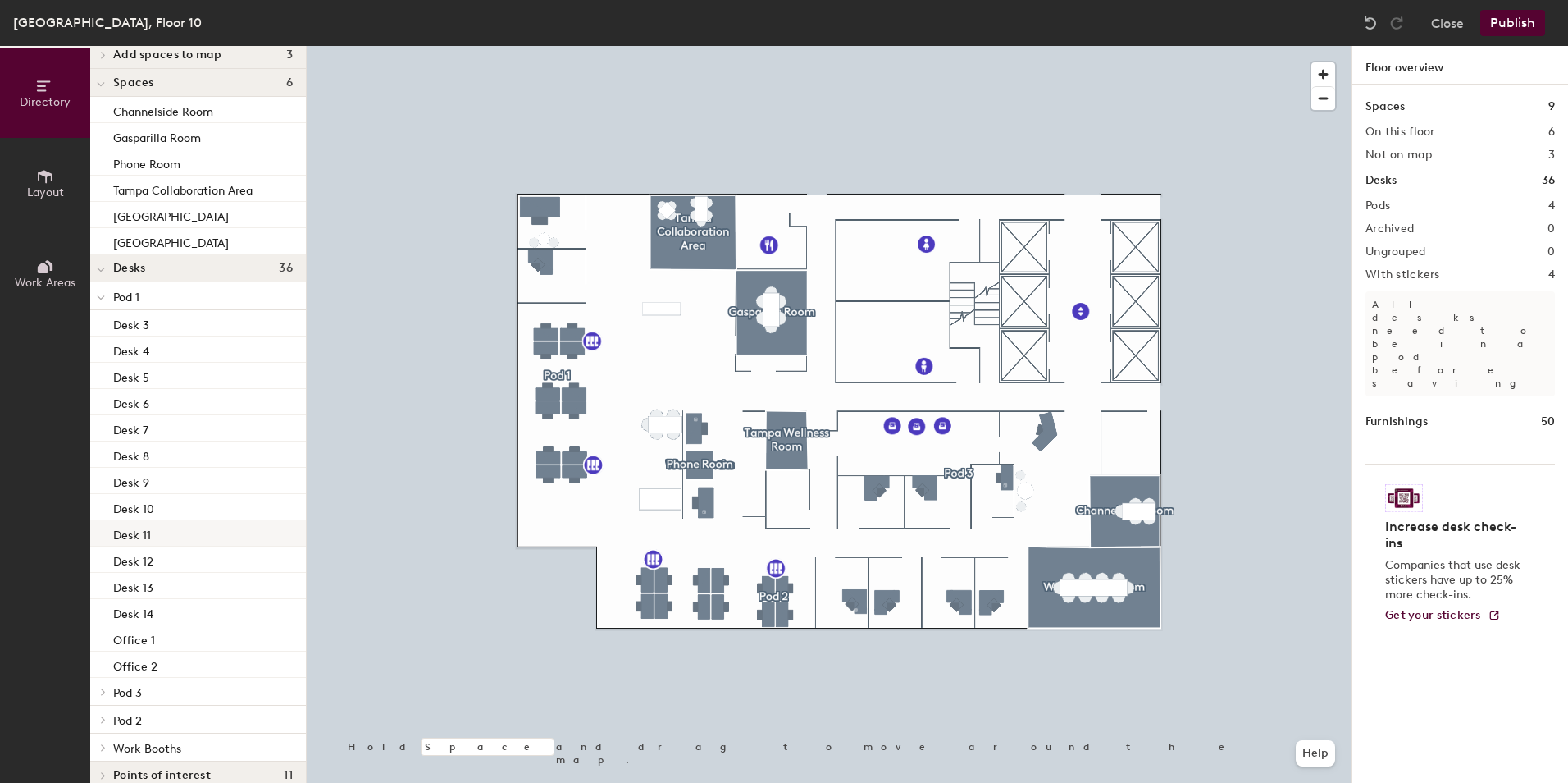
scroll to position [64, 0]
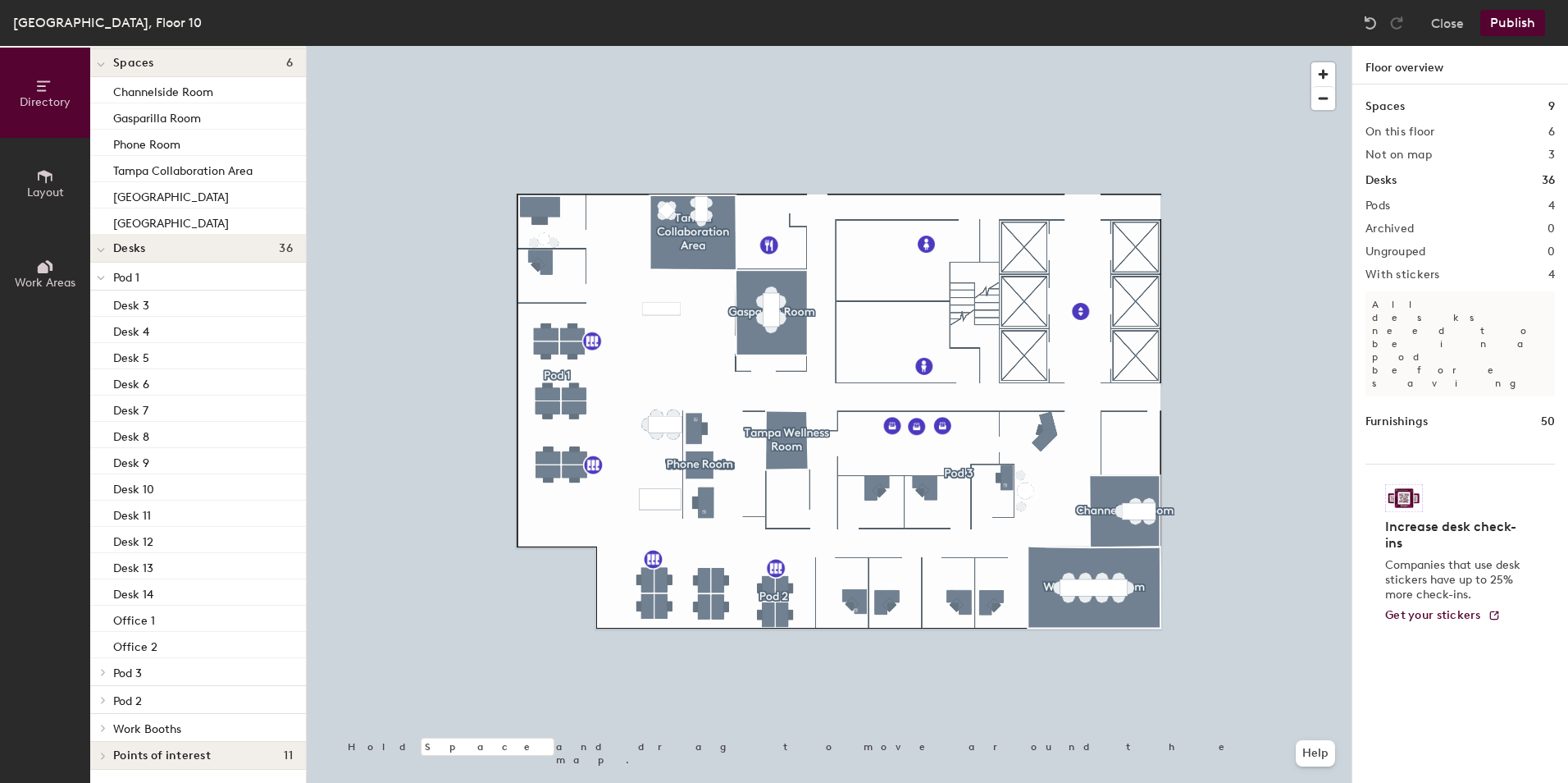
click at [100, 275] on icon at bounding box center [100, 279] width 8 height 7
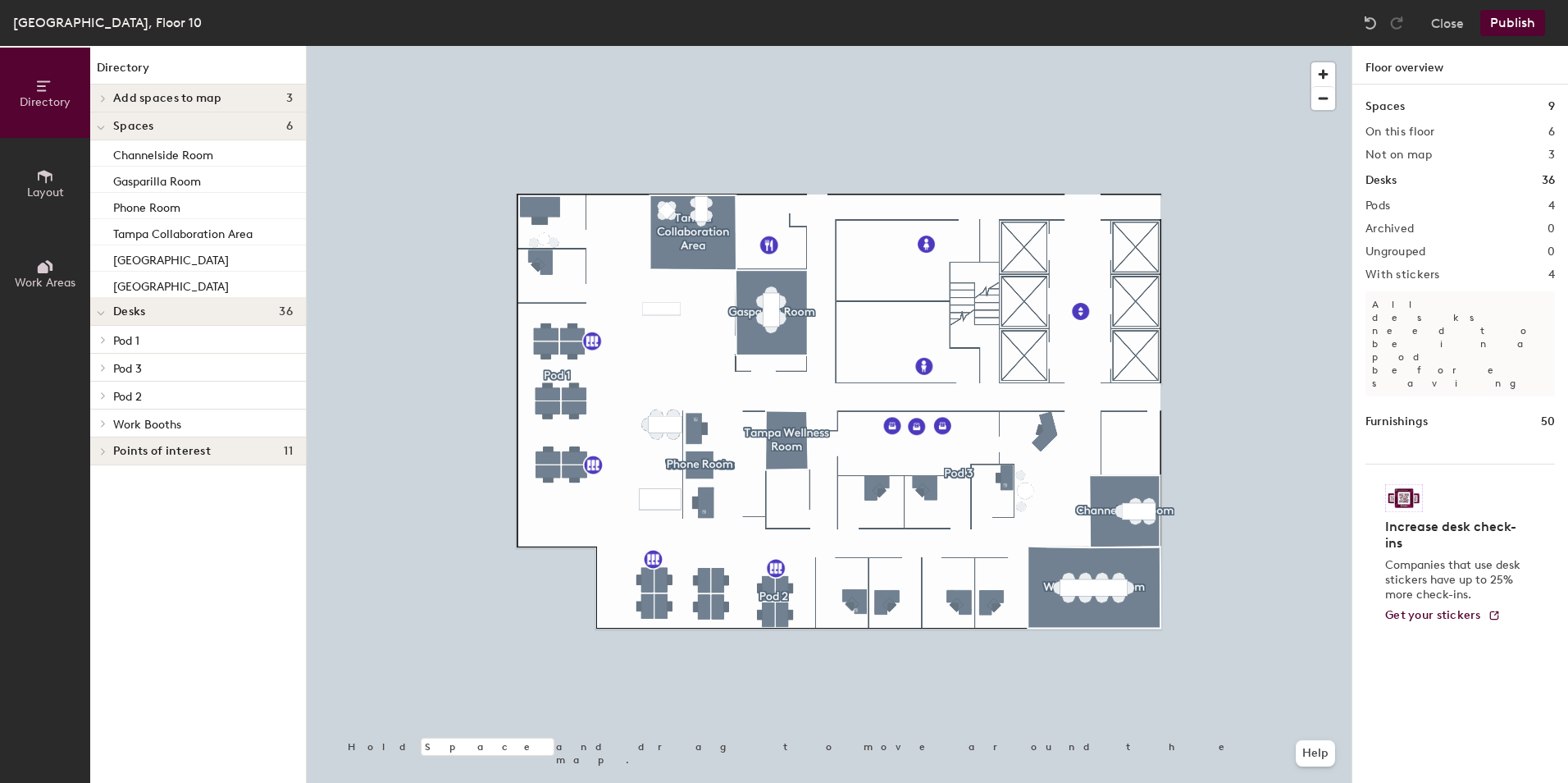
click at [138, 391] on span "Pod 2" at bounding box center [127, 396] width 29 height 14
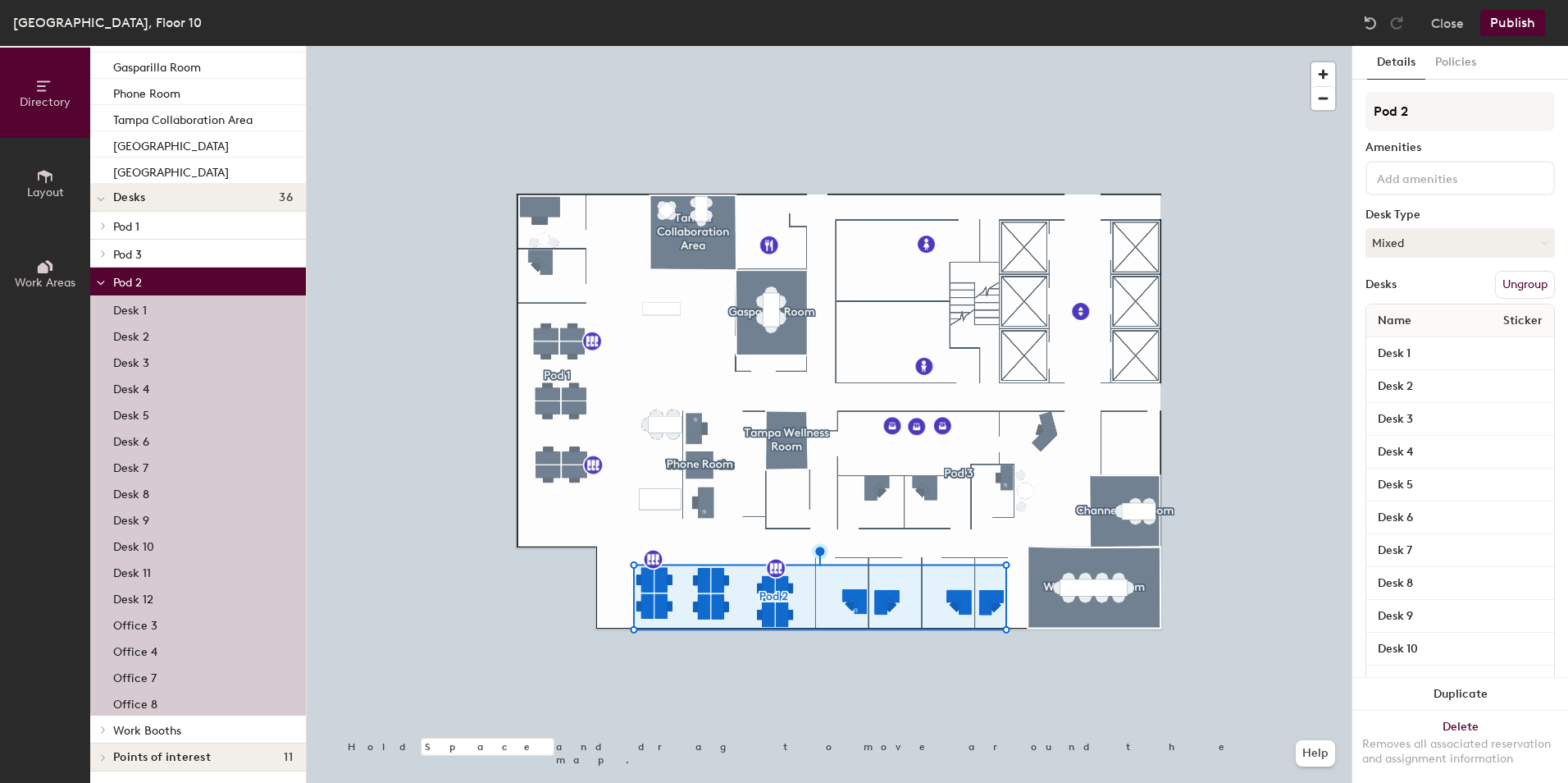
scroll to position [116, 0]
click at [157, 243] on p "Pod 3" at bounding box center [203, 252] width 179 height 21
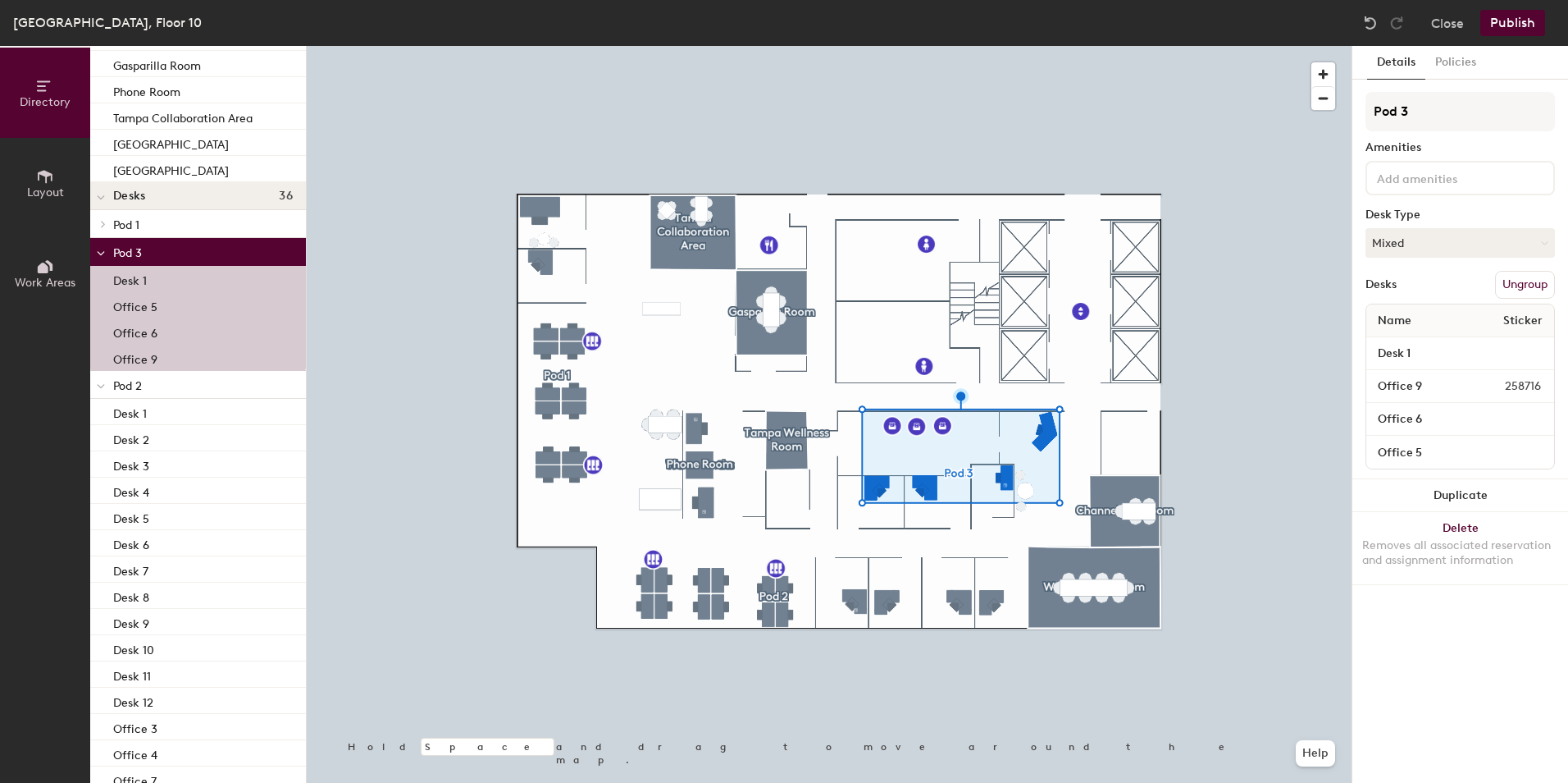
click at [186, 305] on div "Office 5" at bounding box center [199, 305] width 216 height 26
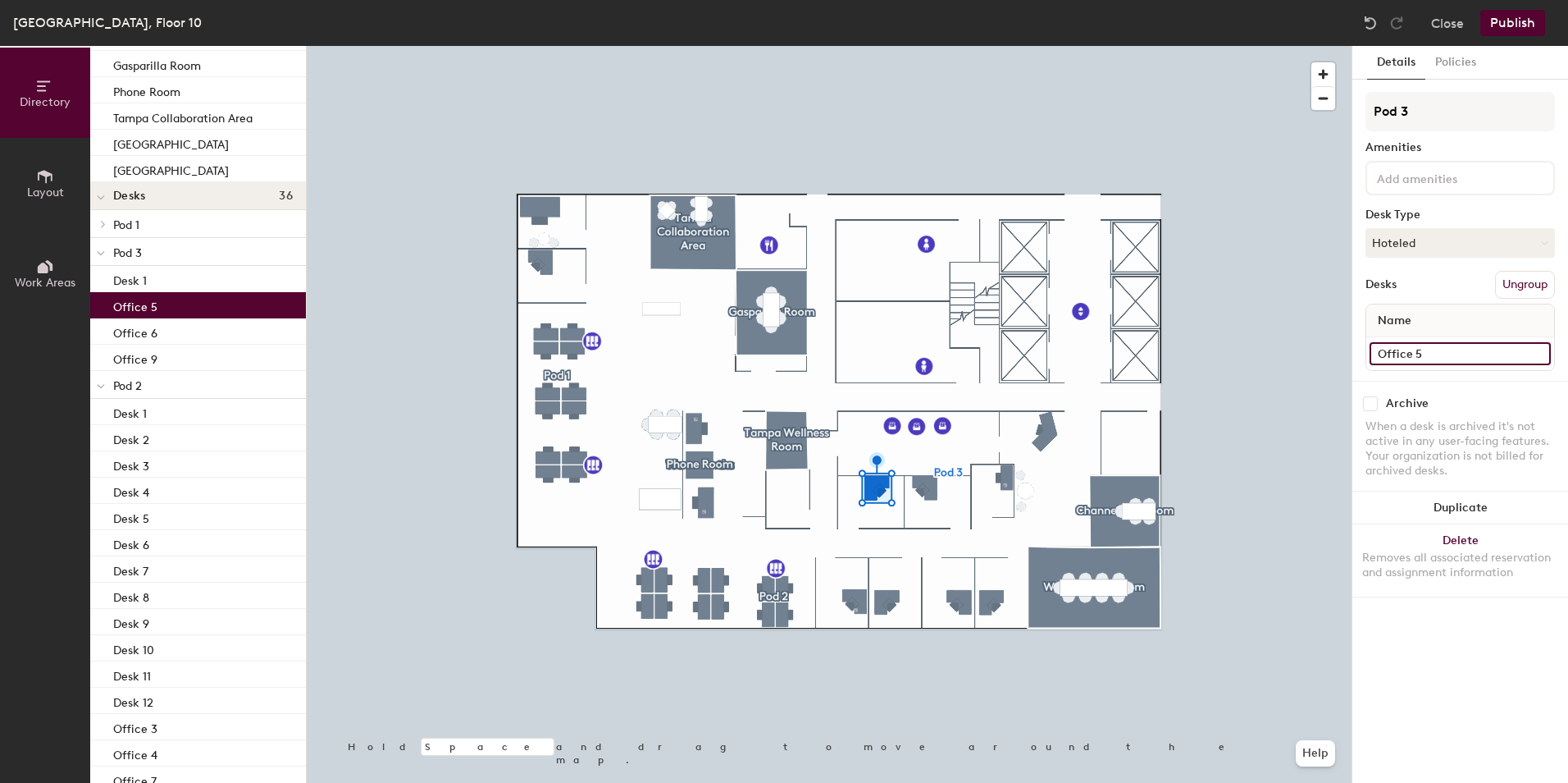
click at [1442, 361] on input "Office 5" at bounding box center [1460, 354] width 181 height 23
type input "Office 1"
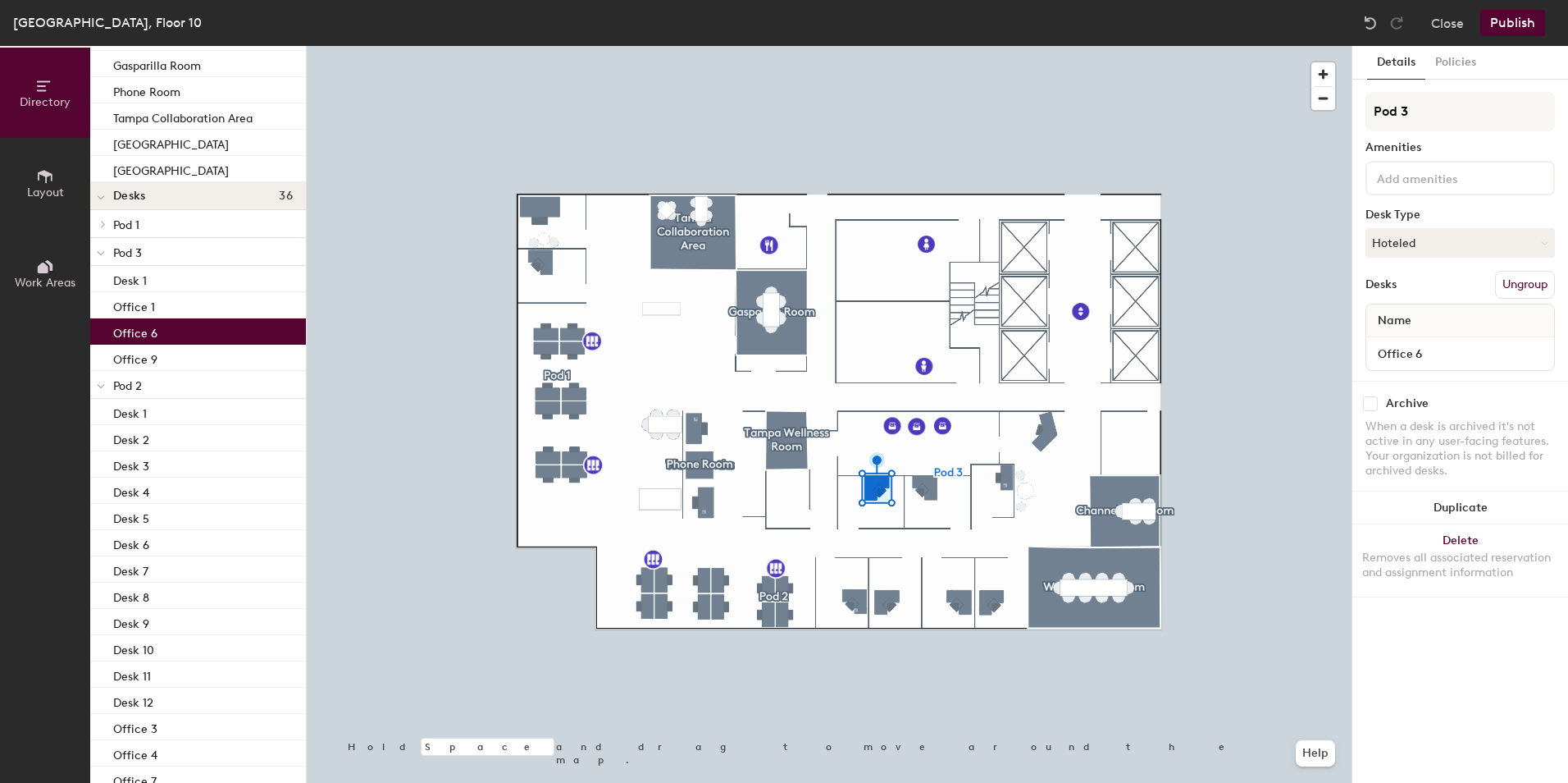
click at [186, 325] on div "Office 6" at bounding box center [199, 331] width 216 height 26
click at [1432, 354] on input "Office 6" at bounding box center [1460, 354] width 181 height 23
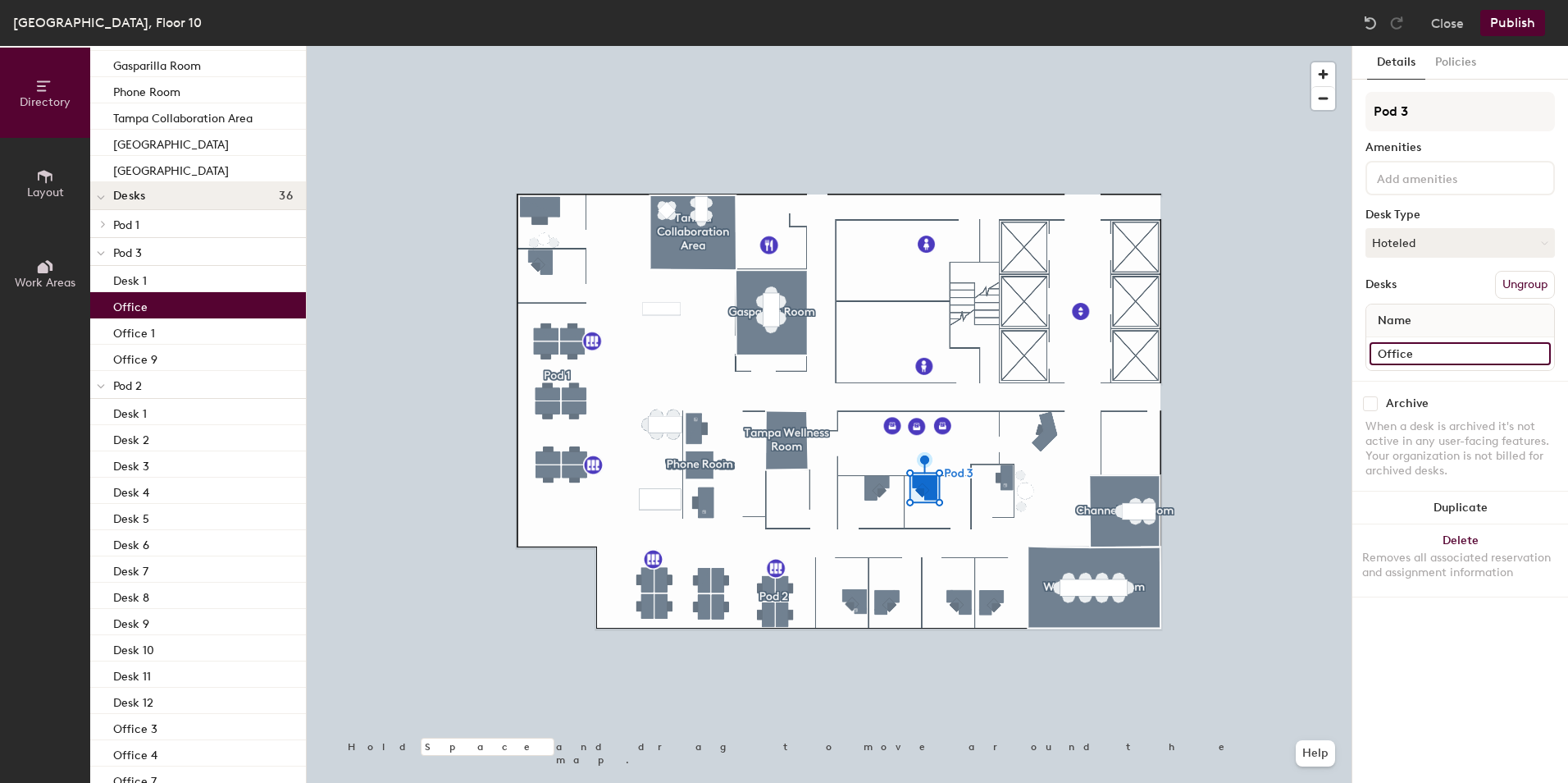
type input "Office 2"
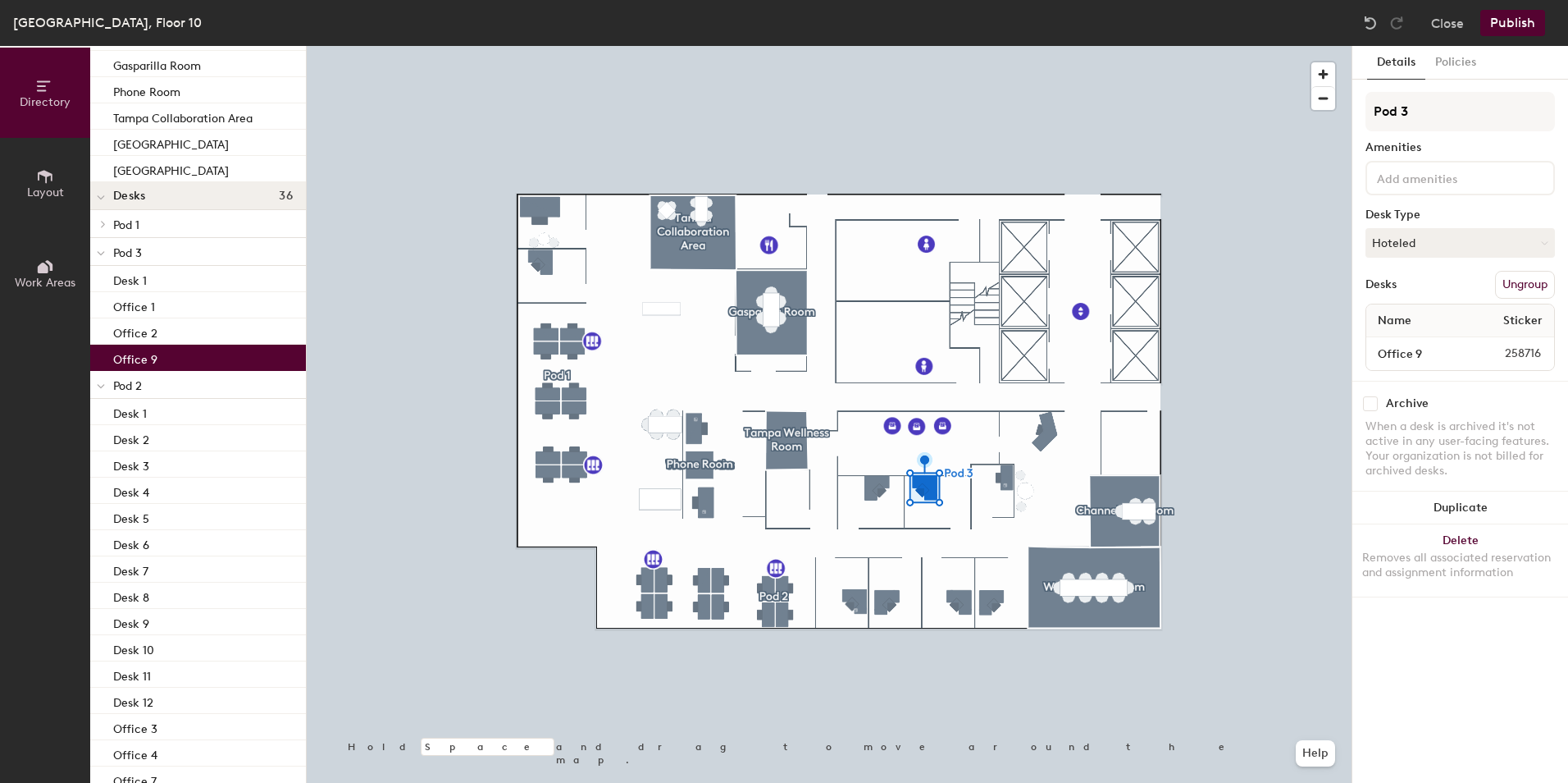
click at [194, 354] on div "Office 9" at bounding box center [199, 358] width 216 height 26
click at [1427, 351] on input "Office 9" at bounding box center [1417, 354] width 96 height 23
type input "Office 3"
click at [178, 353] on div "Office 3" at bounding box center [199, 358] width 216 height 26
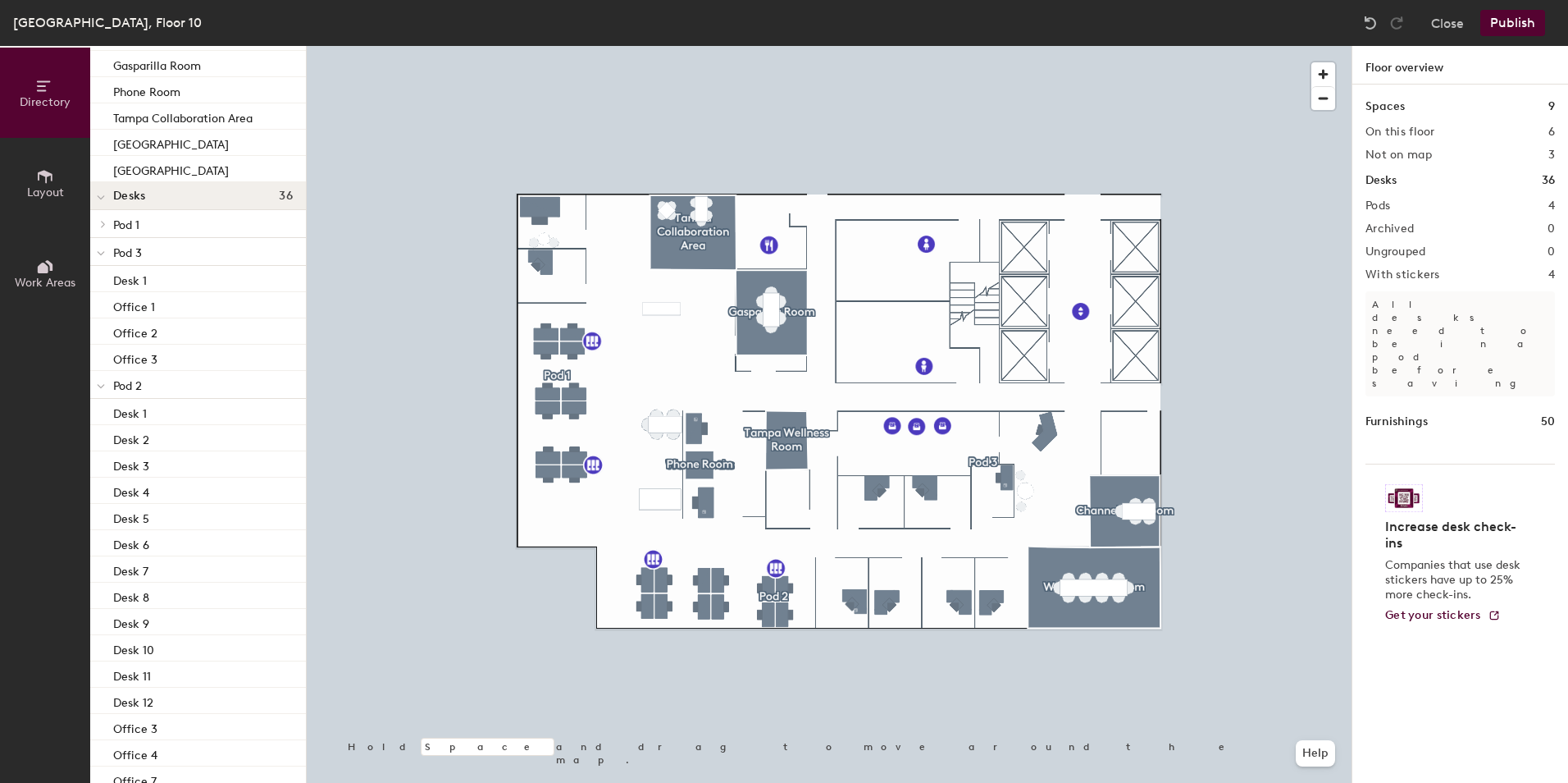
click at [99, 383] on icon at bounding box center [100, 387] width 8 height 7
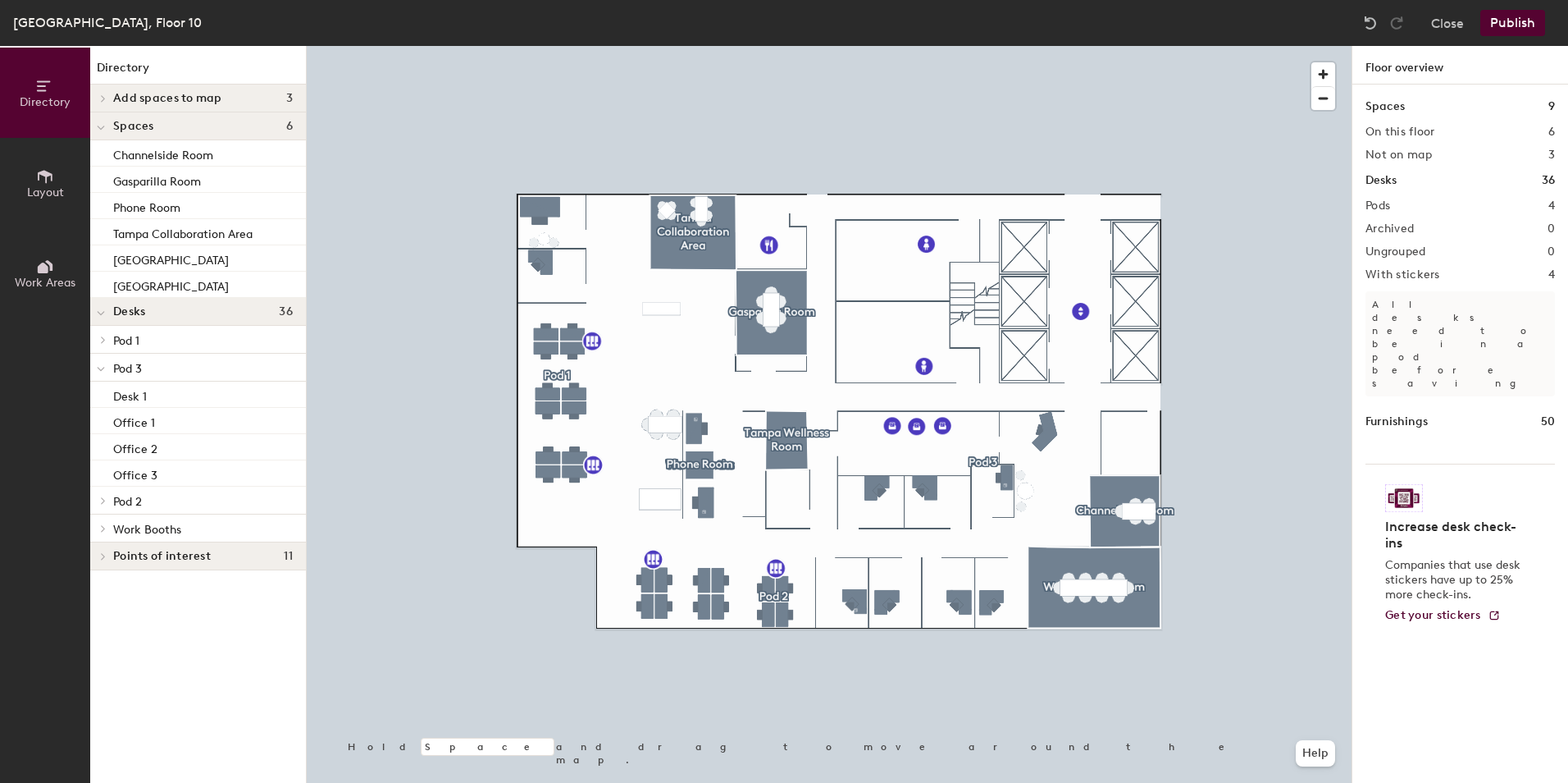
scroll to position [0, 0]
click at [98, 368] on icon at bounding box center [100, 369] width 8 height 7
click at [99, 309] on span at bounding box center [100, 313] width 8 height 14
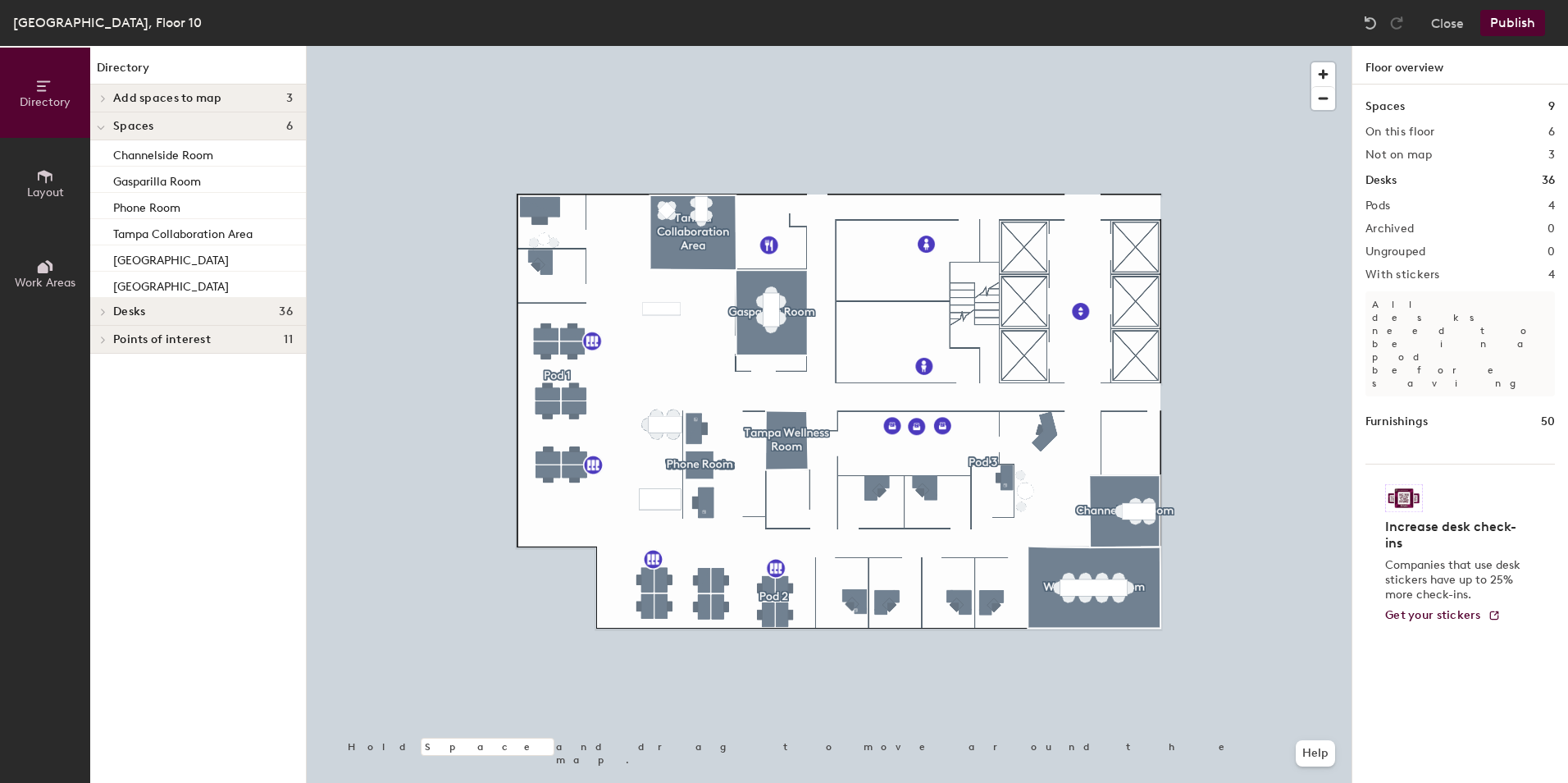
click at [100, 309] on icon at bounding box center [104, 311] width 7 height 8
click at [139, 417] on span "Work Booths" at bounding box center [147, 424] width 68 height 14
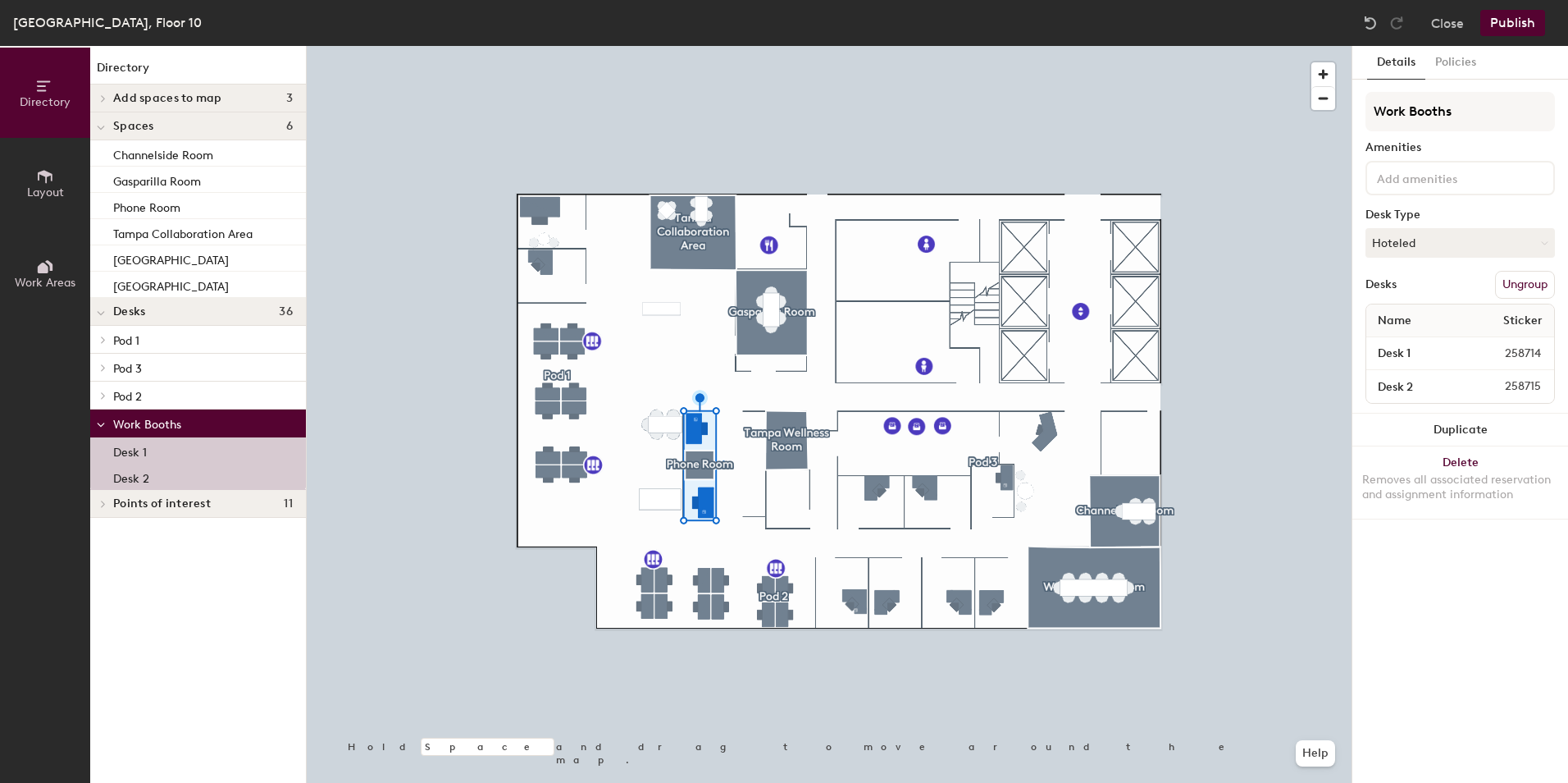
click at [151, 614] on div "Directory Add spaces to map 3 Work booth 2 Work booth 1 Work booth 2 Spaces 6 C…" at bounding box center [199, 415] width 216 height 737
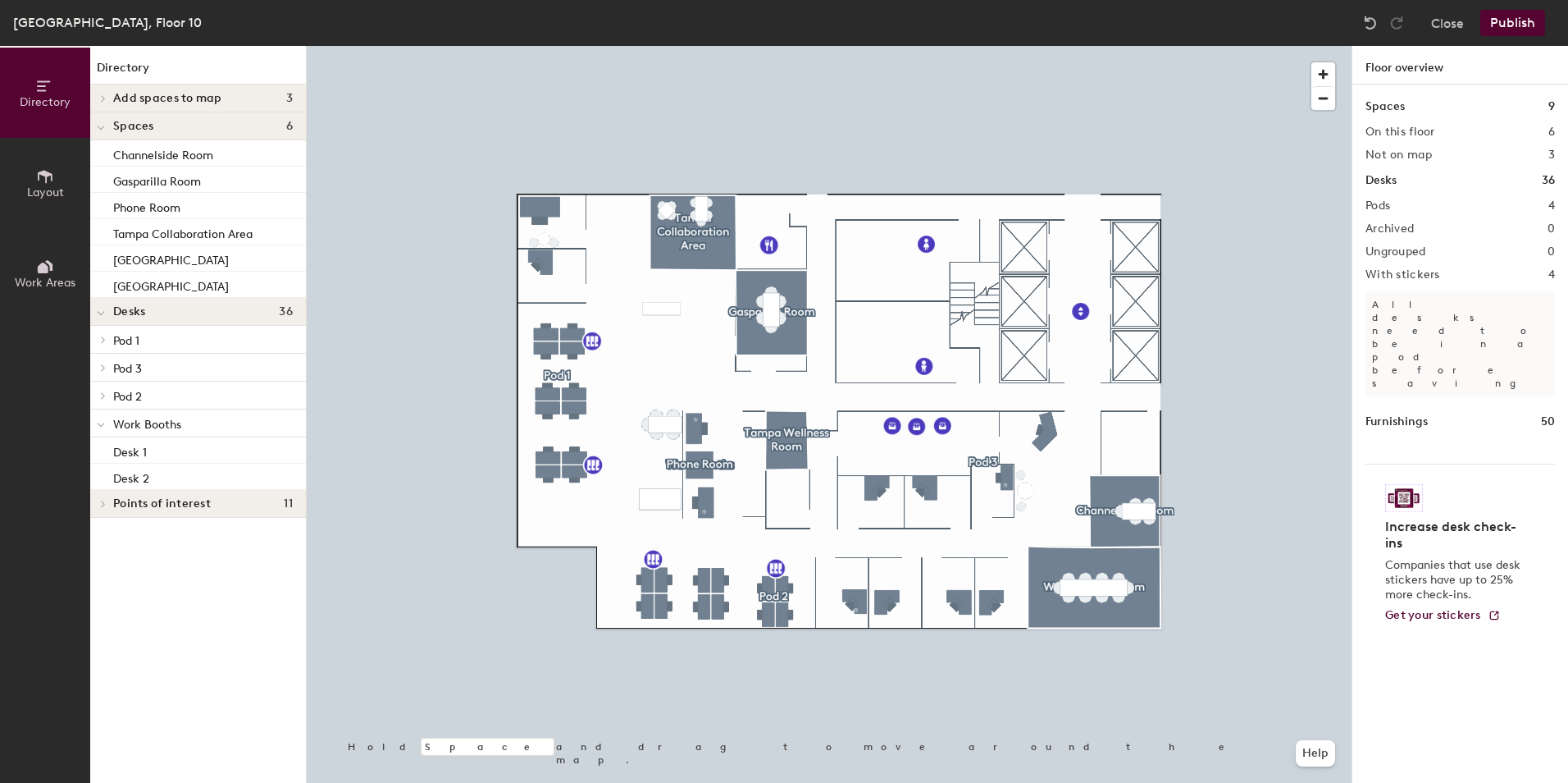
click at [1503, 21] on button "Publish" at bounding box center [1512, 23] width 64 height 26
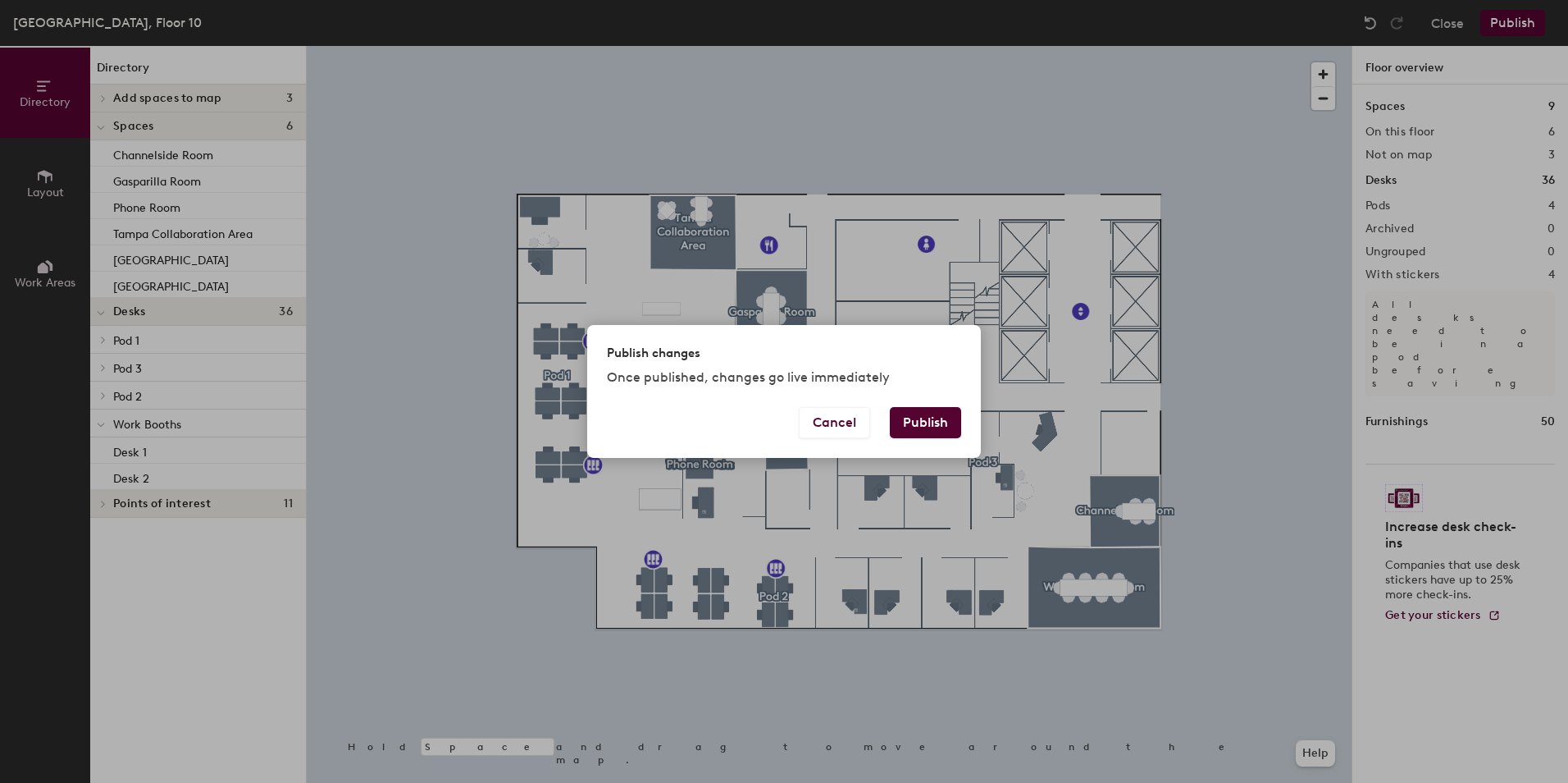
click at [924, 421] on button "Publish" at bounding box center [925, 422] width 71 height 31
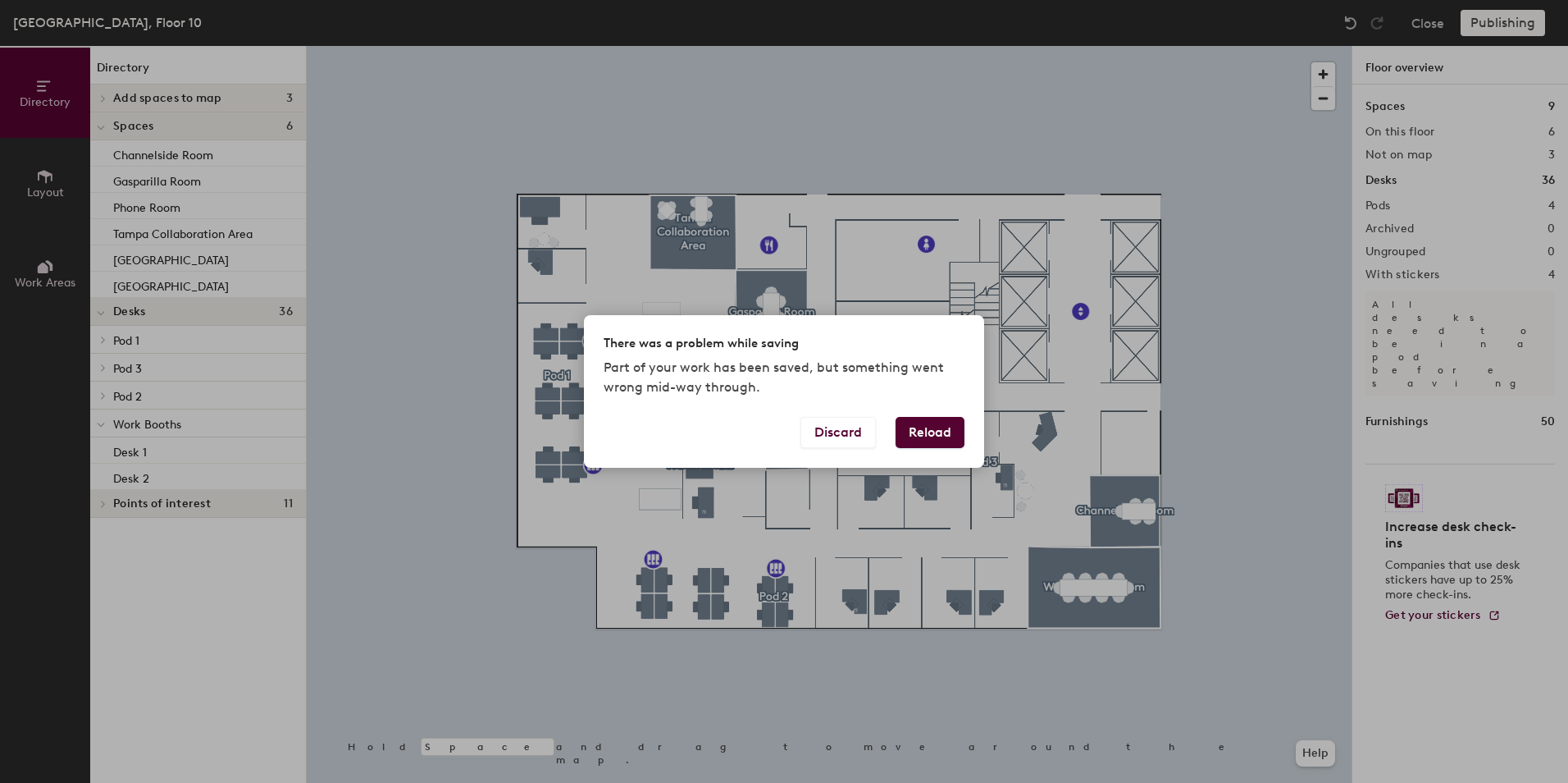
click at [933, 430] on button "Reload" at bounding box center [930, 432] width 69 height 31
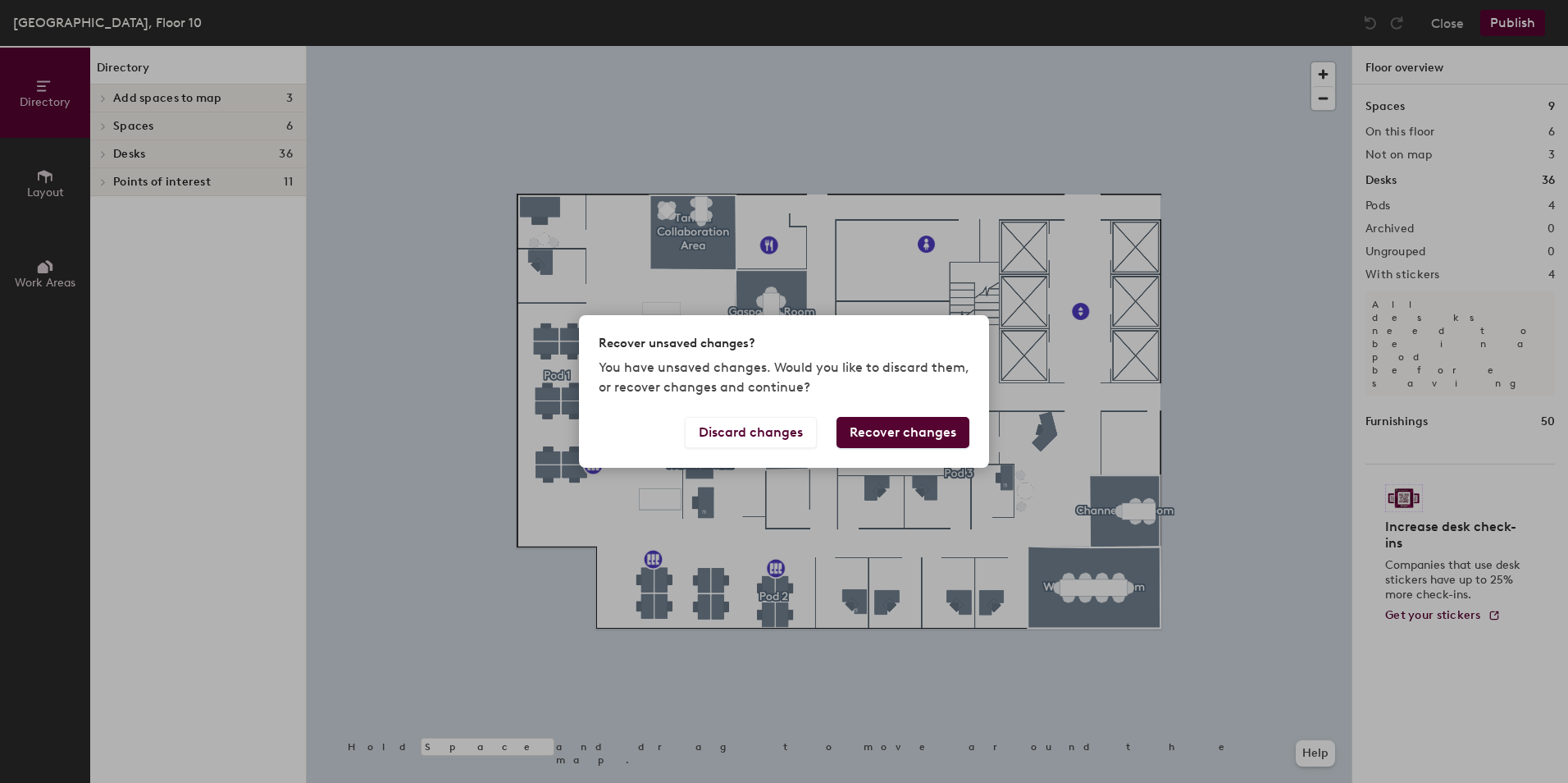
click at [905, 431] on button "Recover changes" at bounding box center [903, 432] width 133 height 31
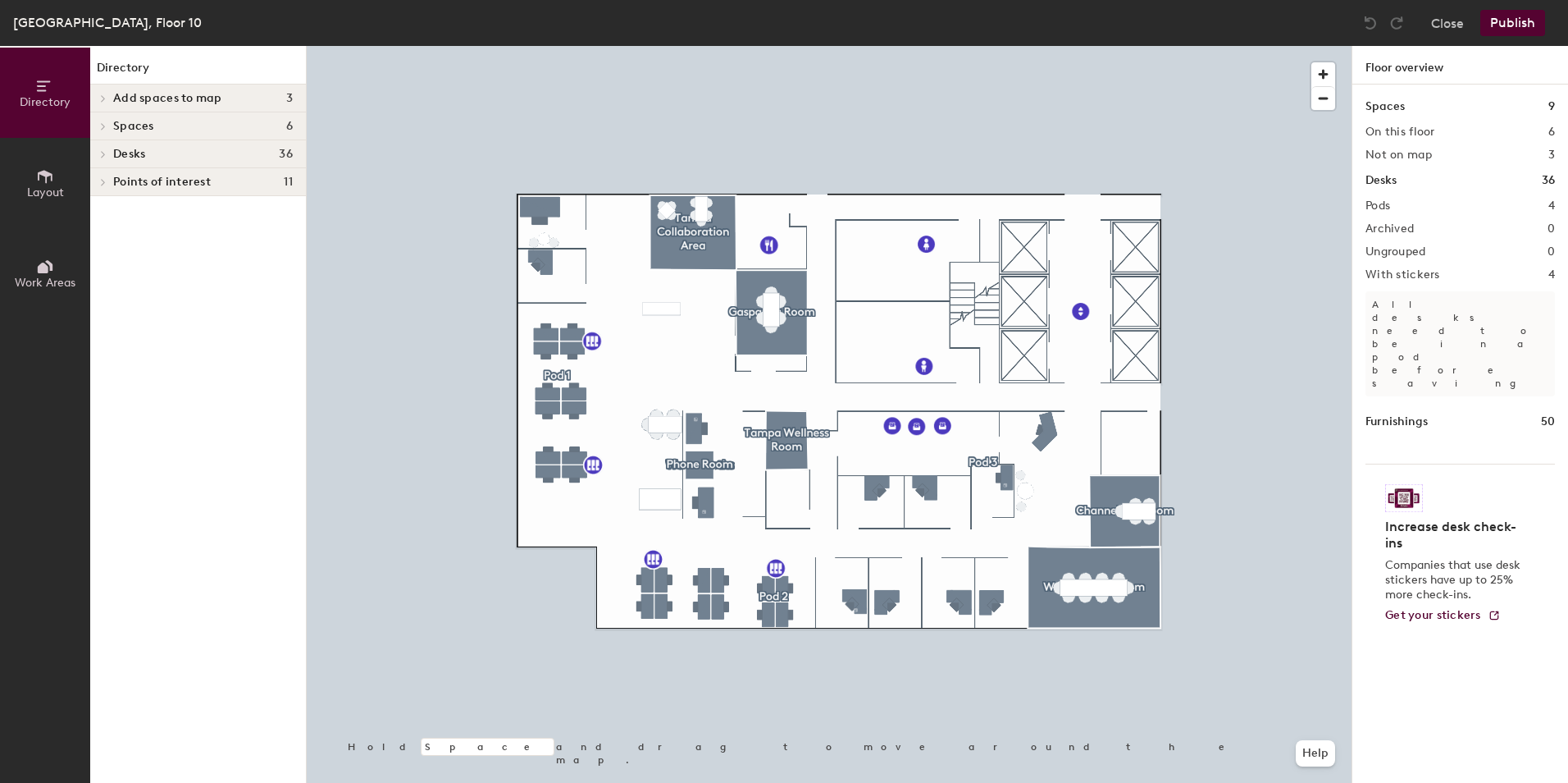
click at [106, 154] on icon at bounding box center [104, 153] width 7 height 8
click at [149, 183] on p "Pod 1" at bounding box center [203, 182] width 179 height 21
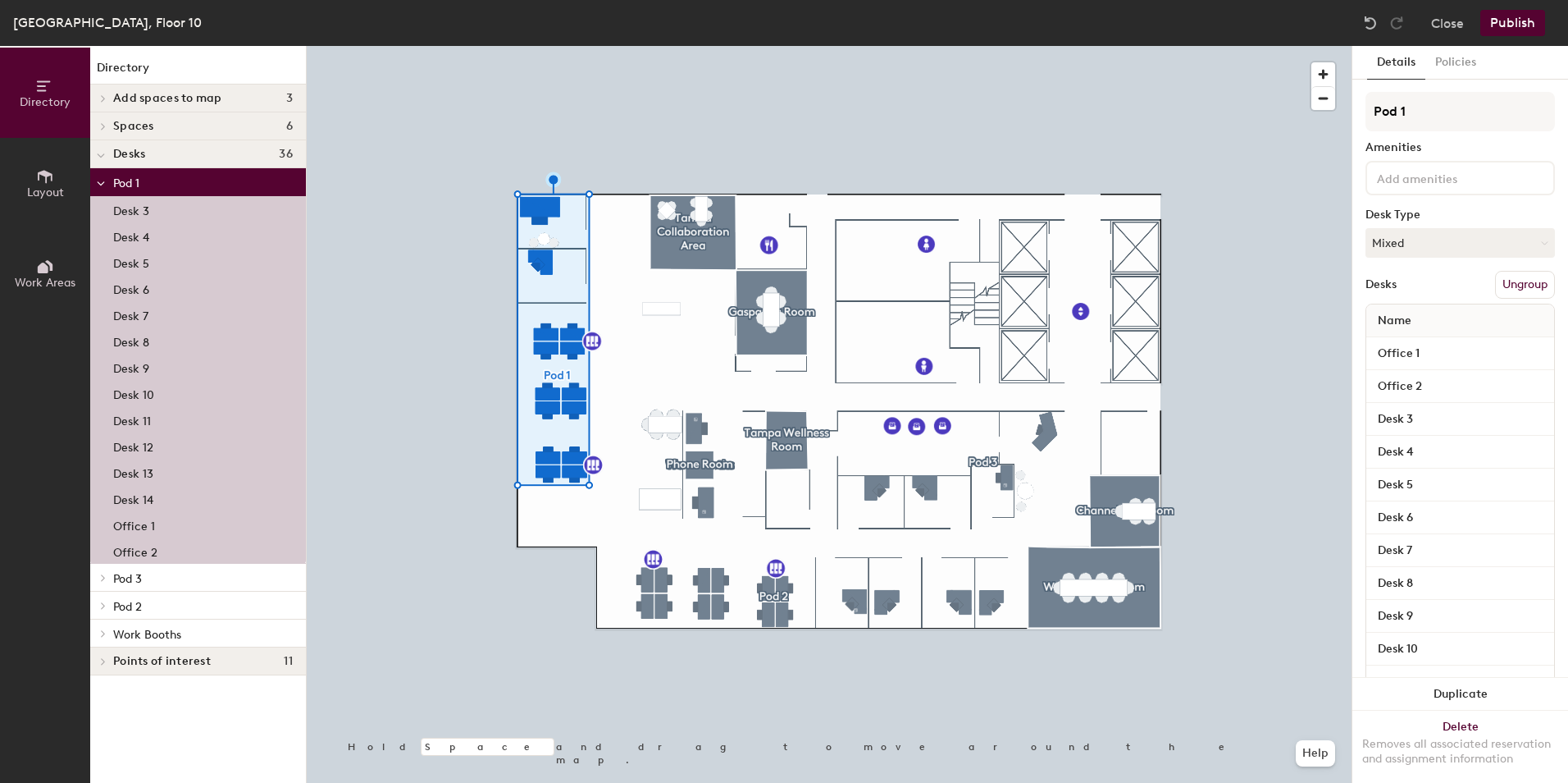
click at [149, 607] on p "Pod 2" at bounding box center [203, 605] width 179 height 21
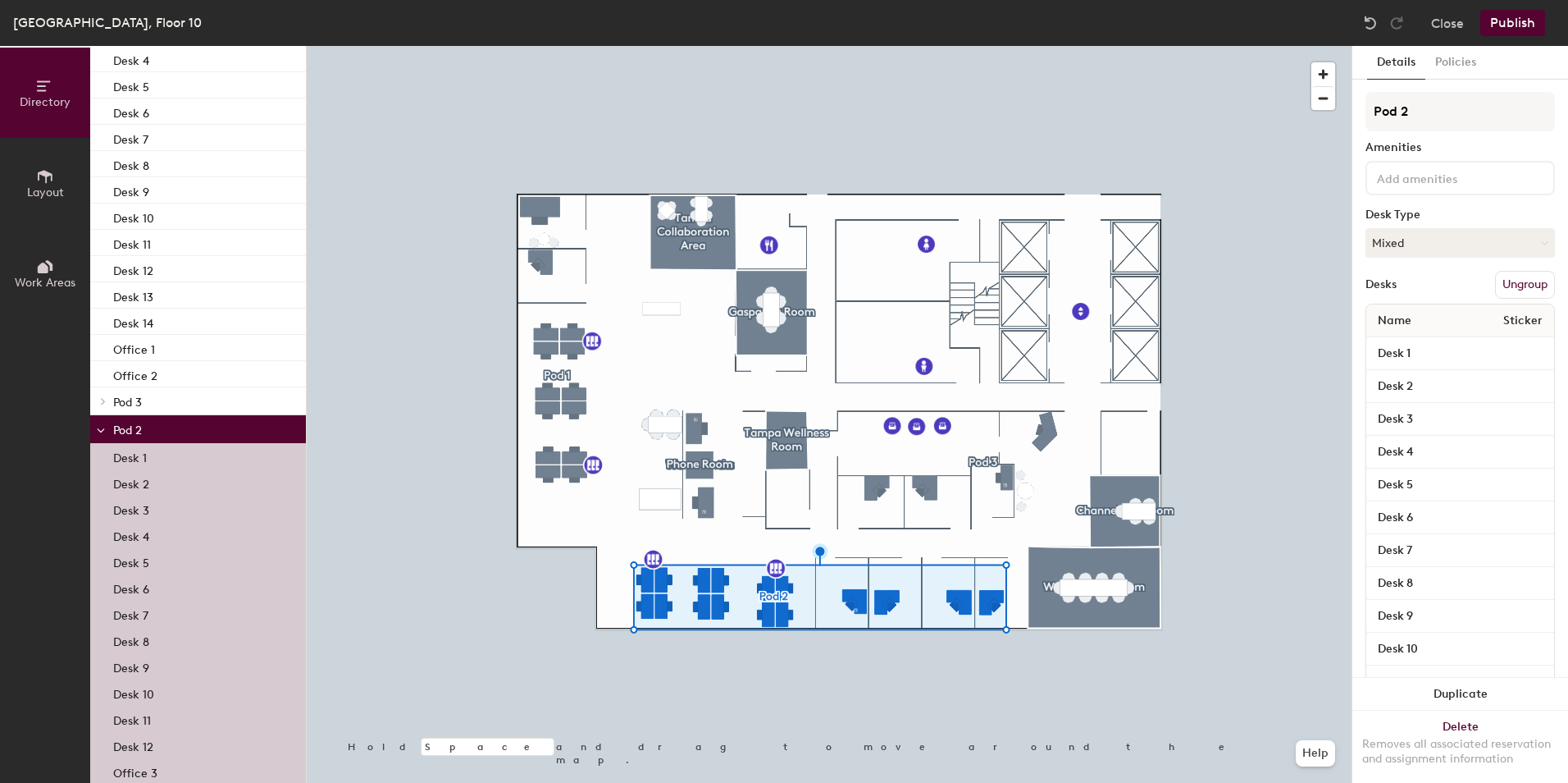
scroll to position [162, 0]
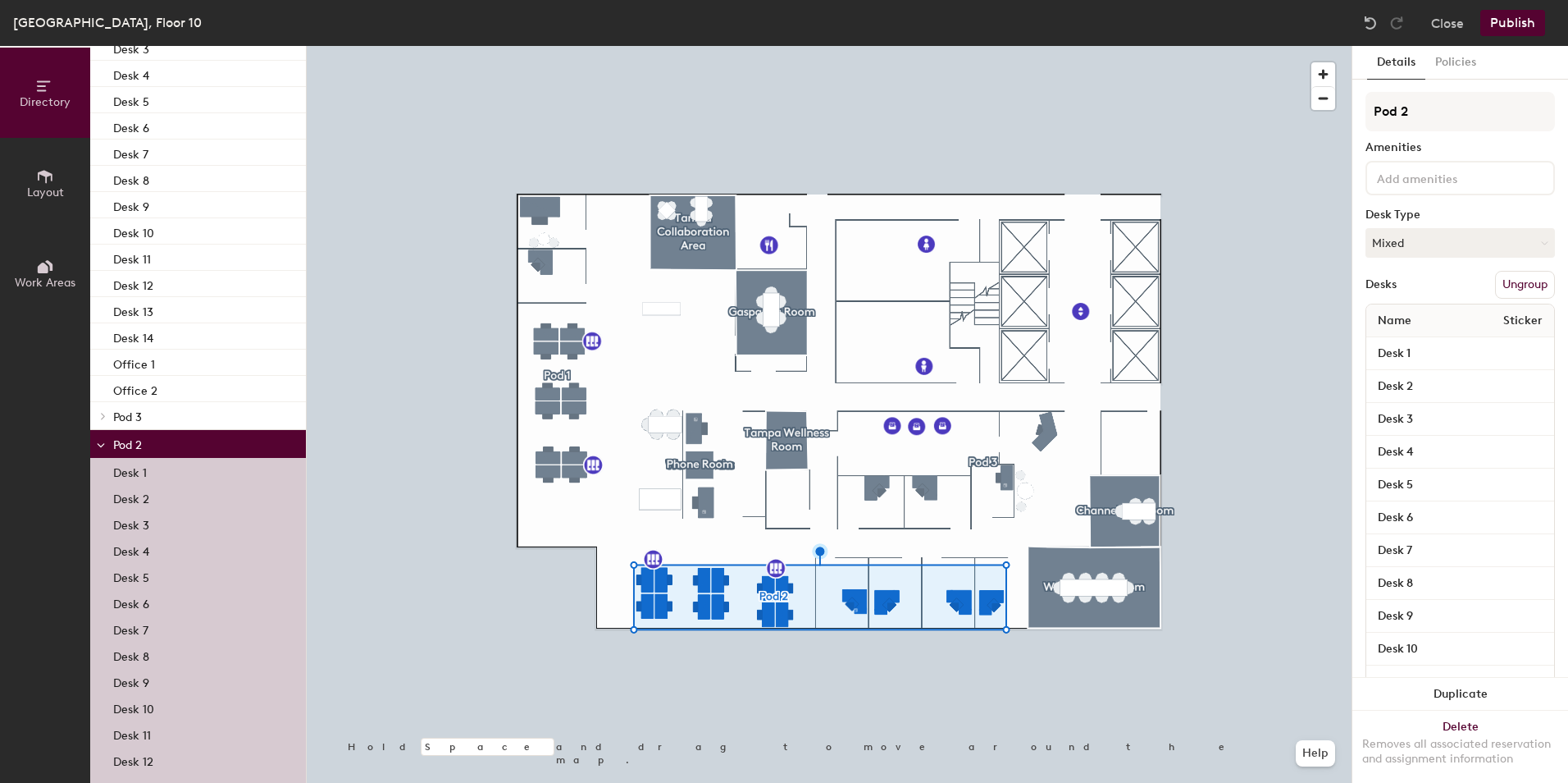
click at [140, 406] on p "Pod 3" at bounding box center [203, 415] width 179 height 21
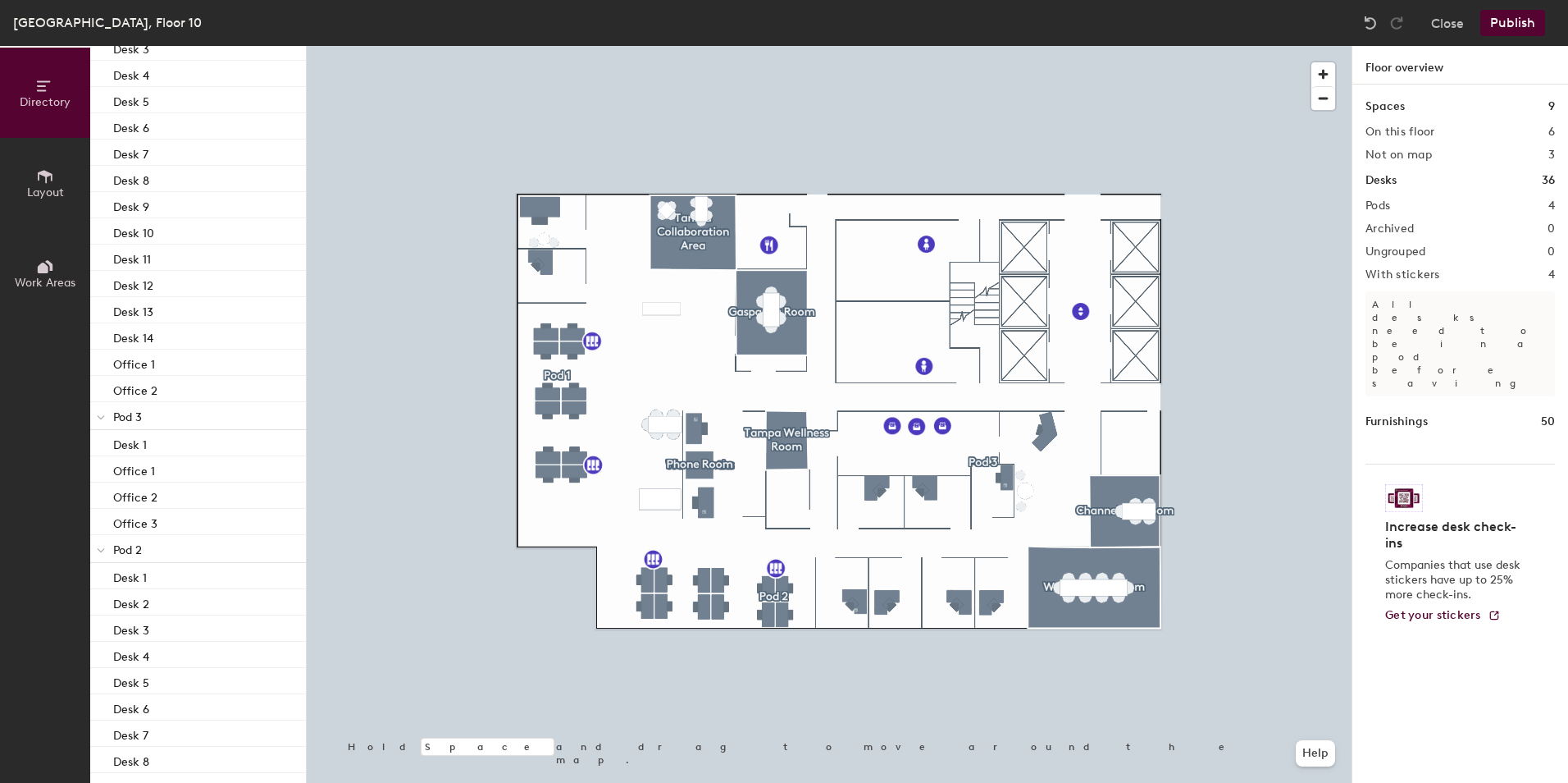
click at [1502, 25] on button "Publish" at bounding box center [1512, 23] width 64 height 26
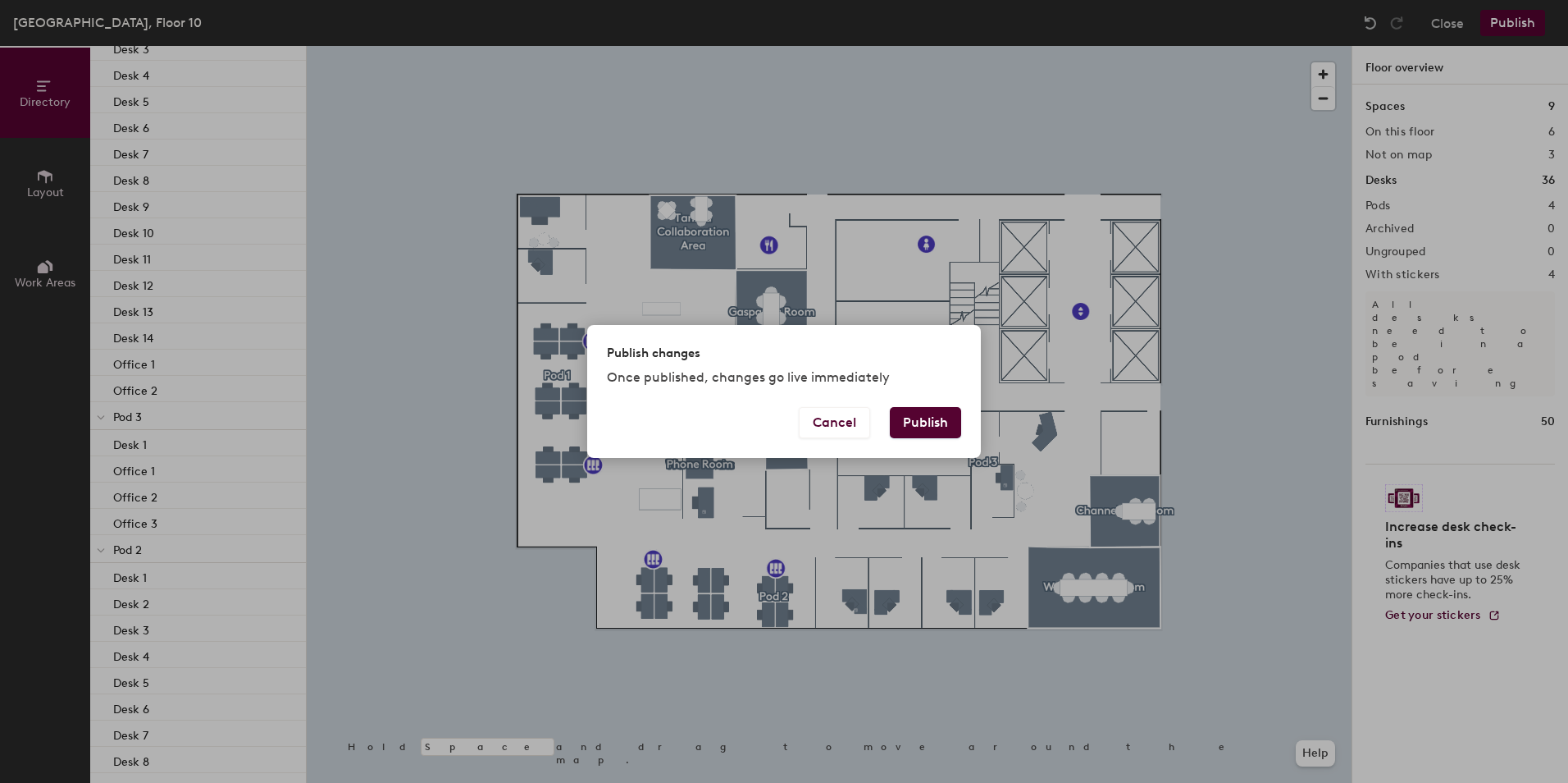
click at [929, 430] on button "Publish" at bounding box center [925, 422] width 71 height 31
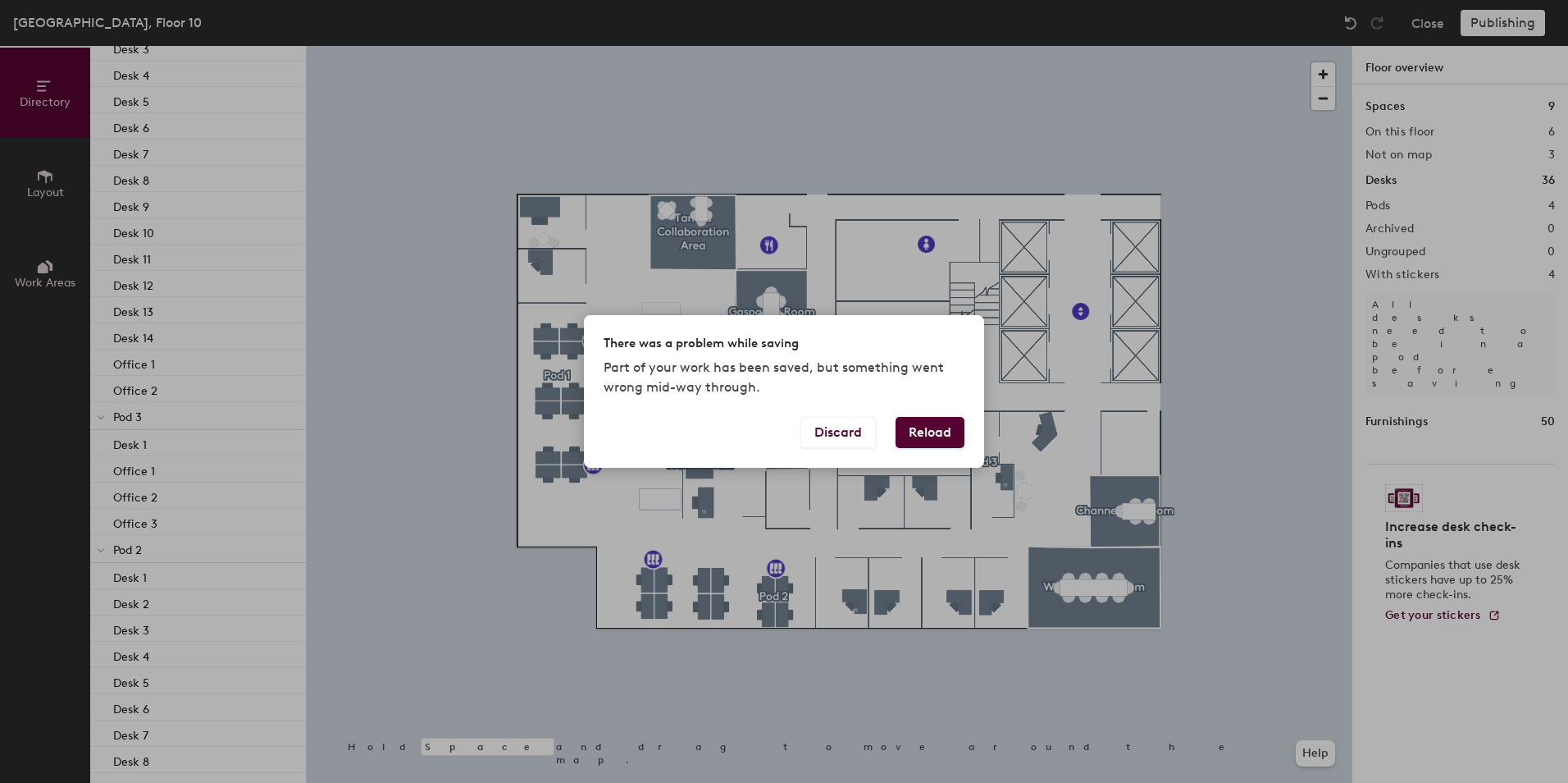
click at [927, 430] on button "Reload" at bounding box center [930, 432] width 69 height 31
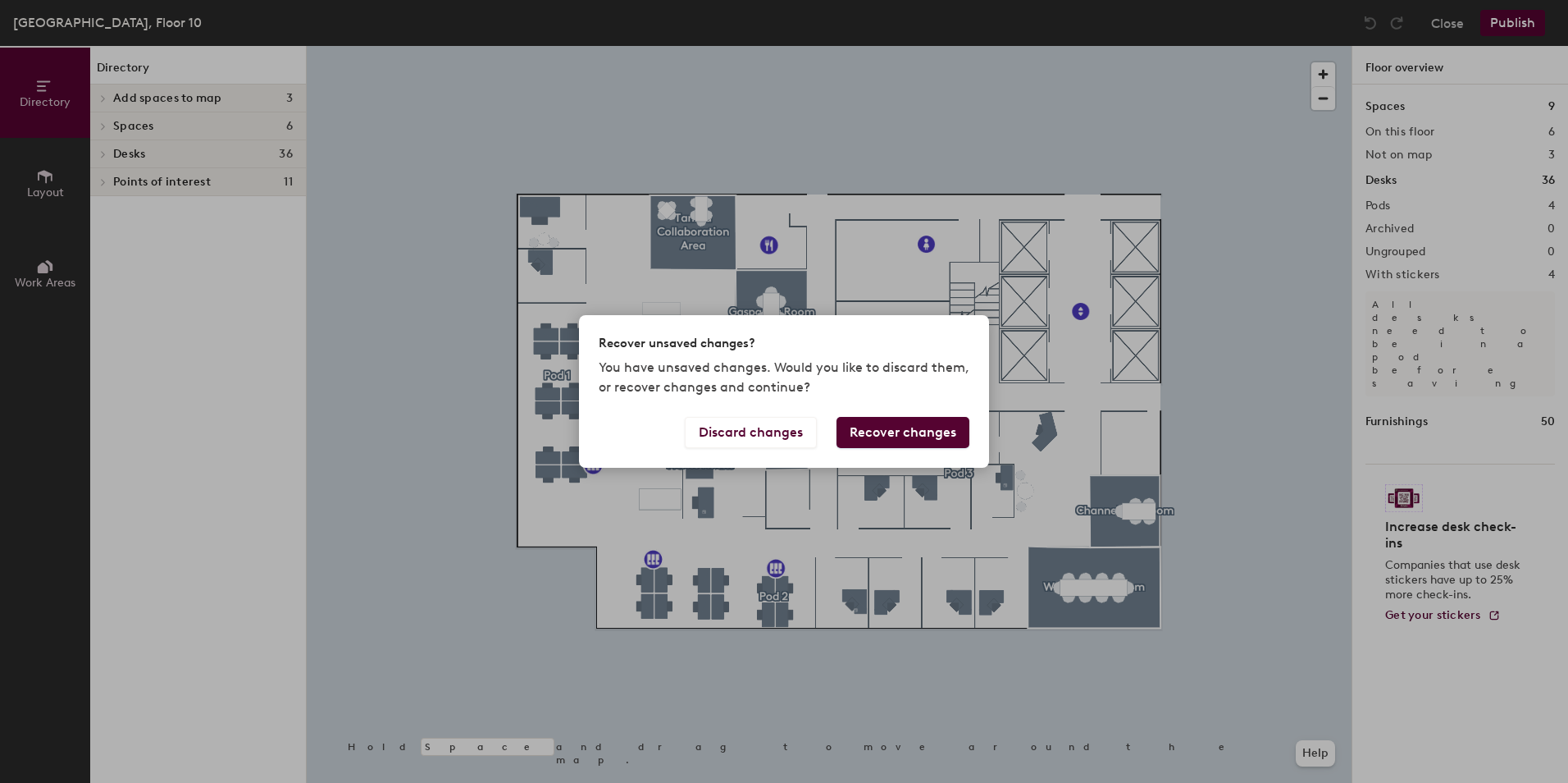
click at [892, 437] on button "Recover changes" at bounding box center [903, 432] width 133 height 31
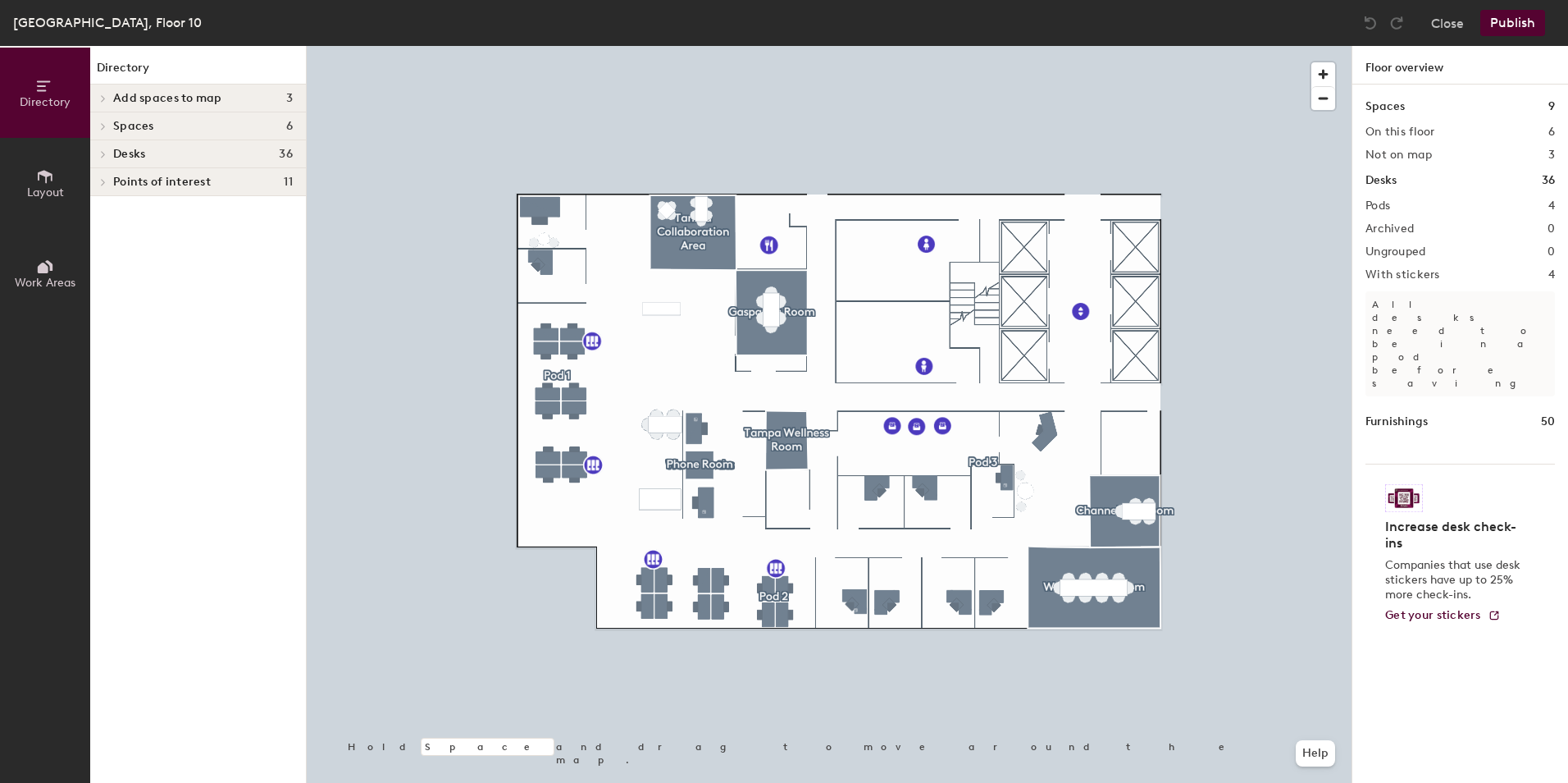
click at [102, 151] on icon at bounding box center [104, 154] width 3 height 7
click at [105, 177] on div at bounding box center [101, 181] width 21 height 27
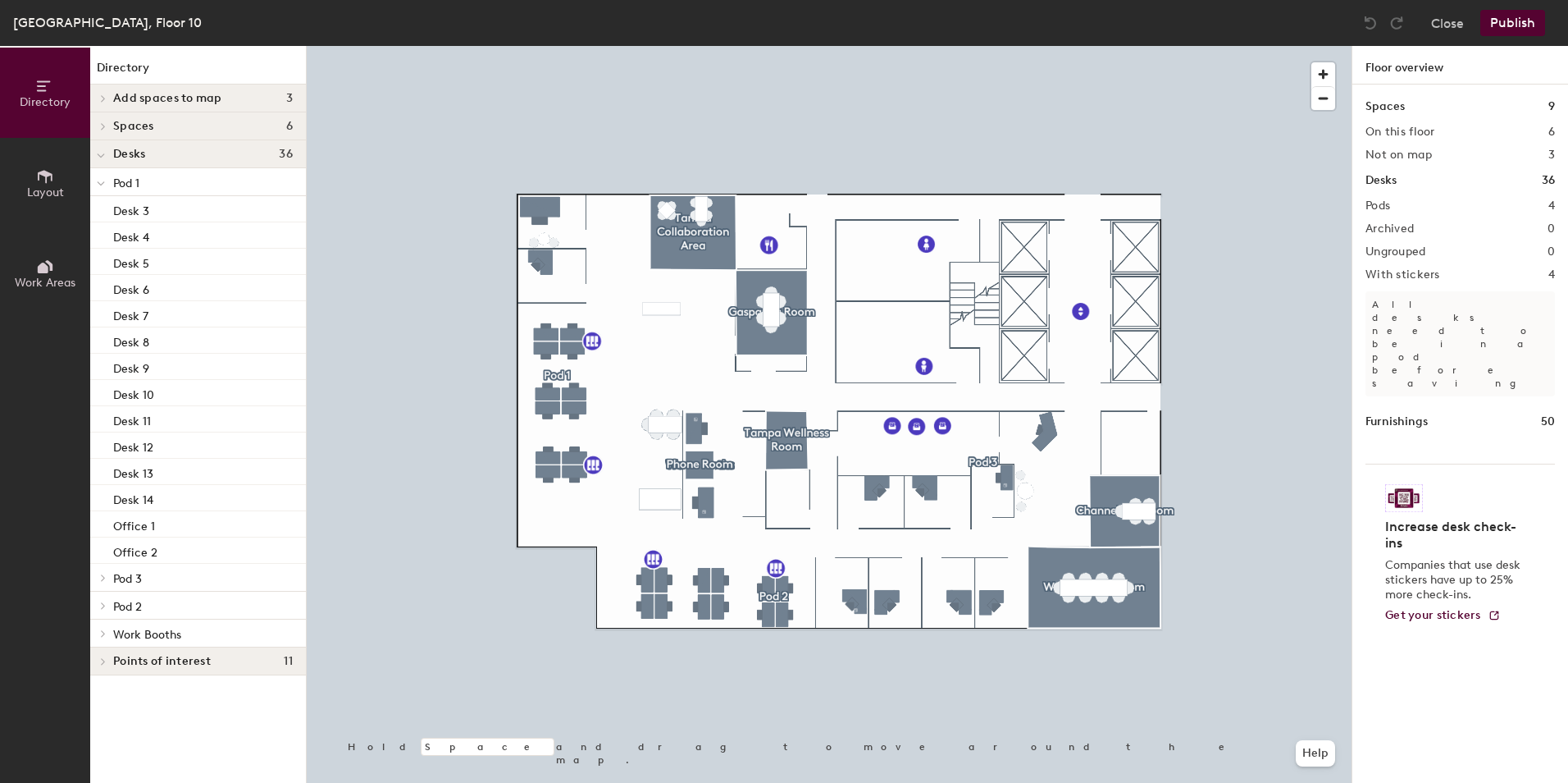
click at [105, 177] on div at bounding box center [101, 181] width 21 height 27
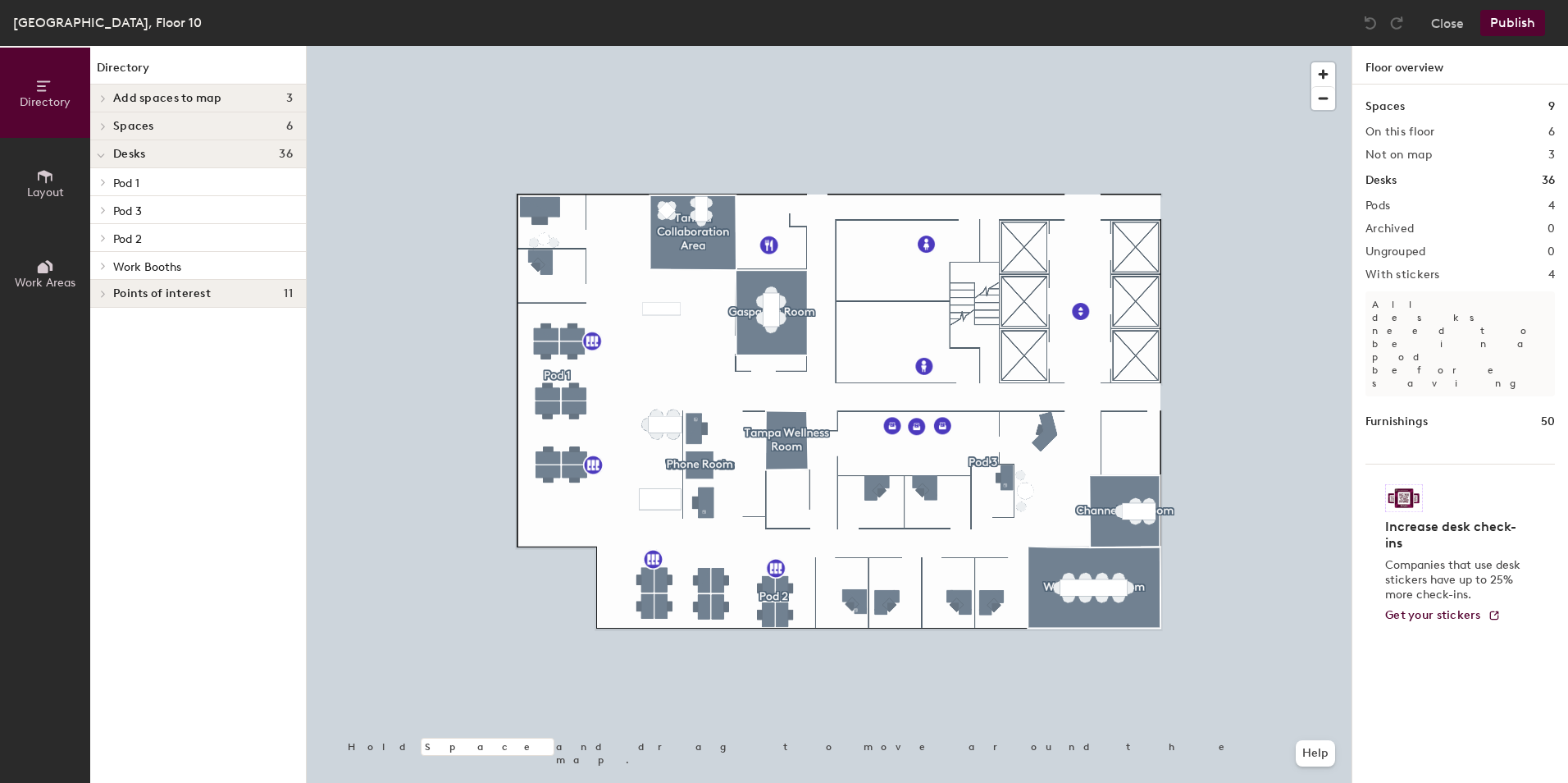
click at [120, 210] on span "Pod 3" at bounding box center [127, 212] width 29 height 14
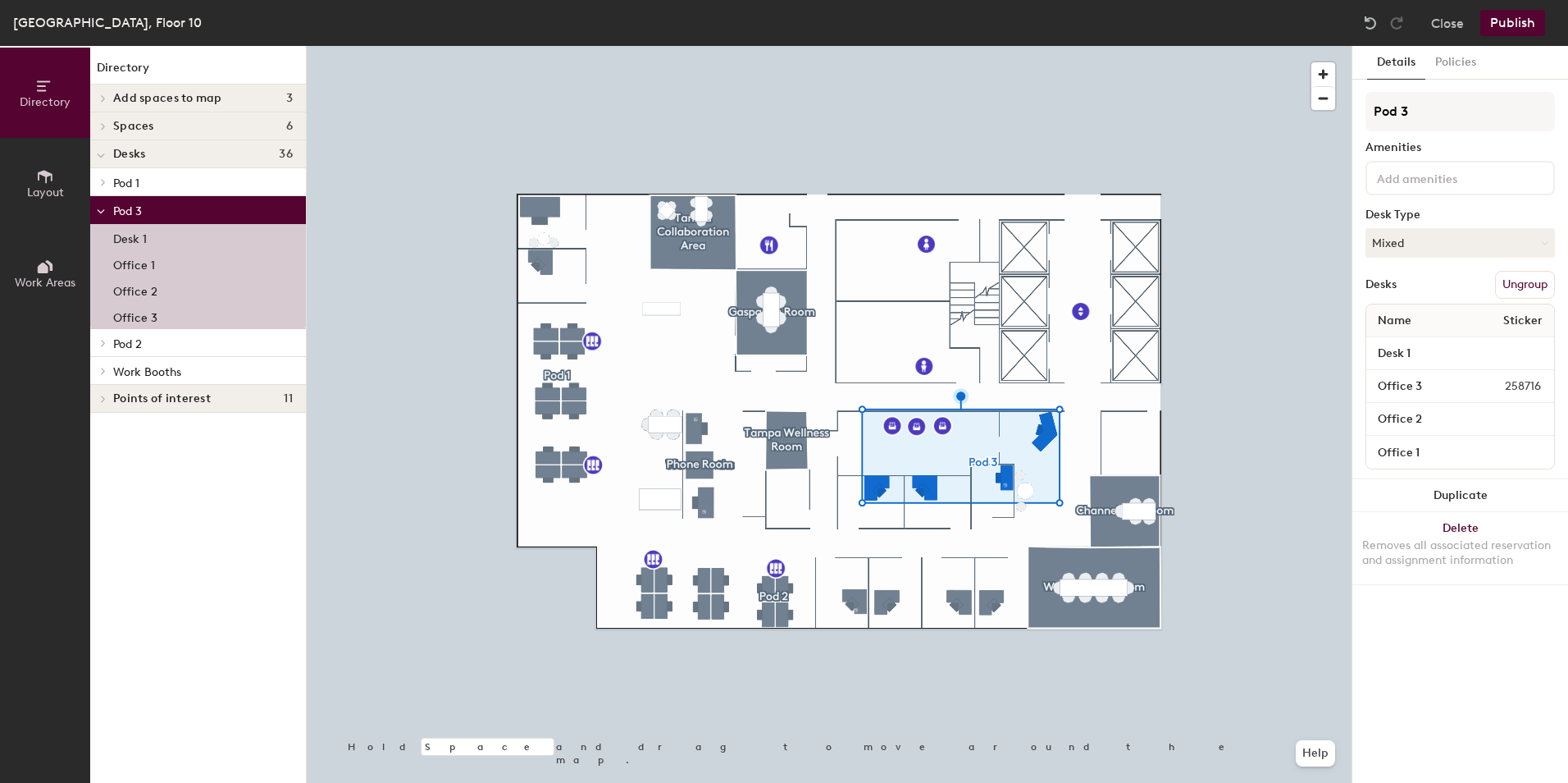
click at [120, 210] on span "Pod 3" at bounding box center [127, 212] width 29 height 14
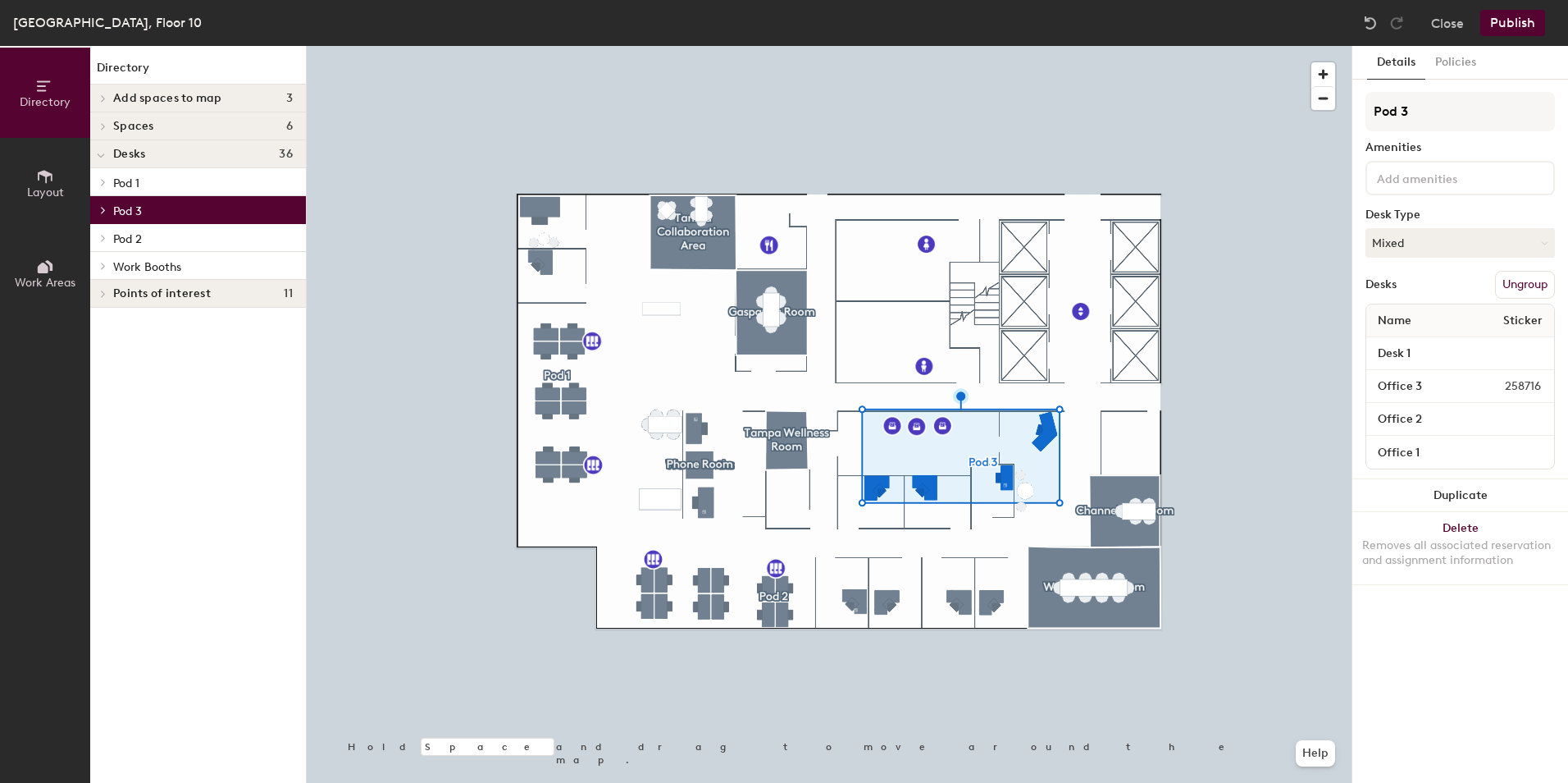
click at [126, 243] on span "Pod 2" at bounding box center [127, 240] width 29 height 14
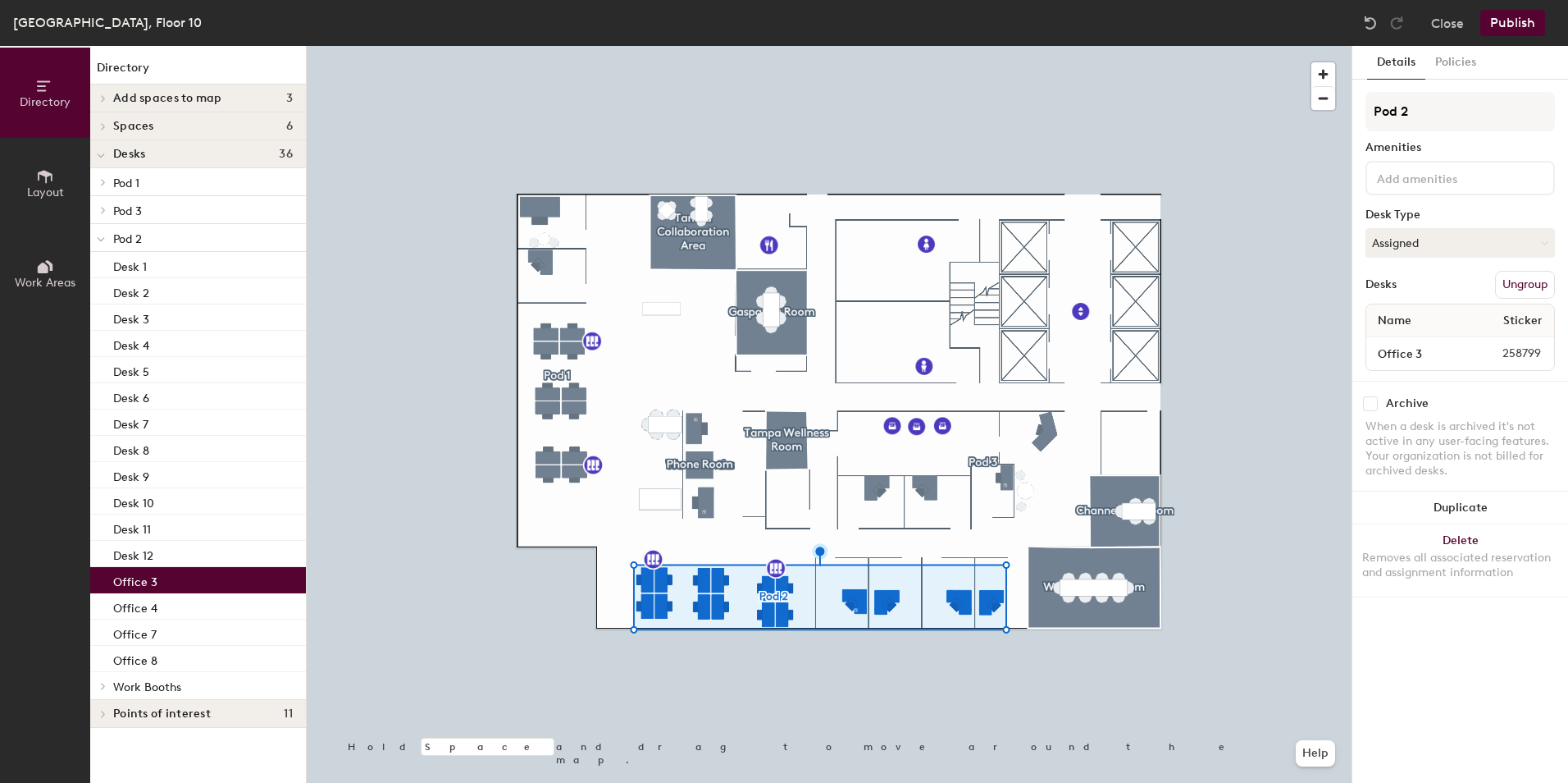
click at [164, 578] on div "Office 3" at bounding box center [199, 580] width 216 height 26
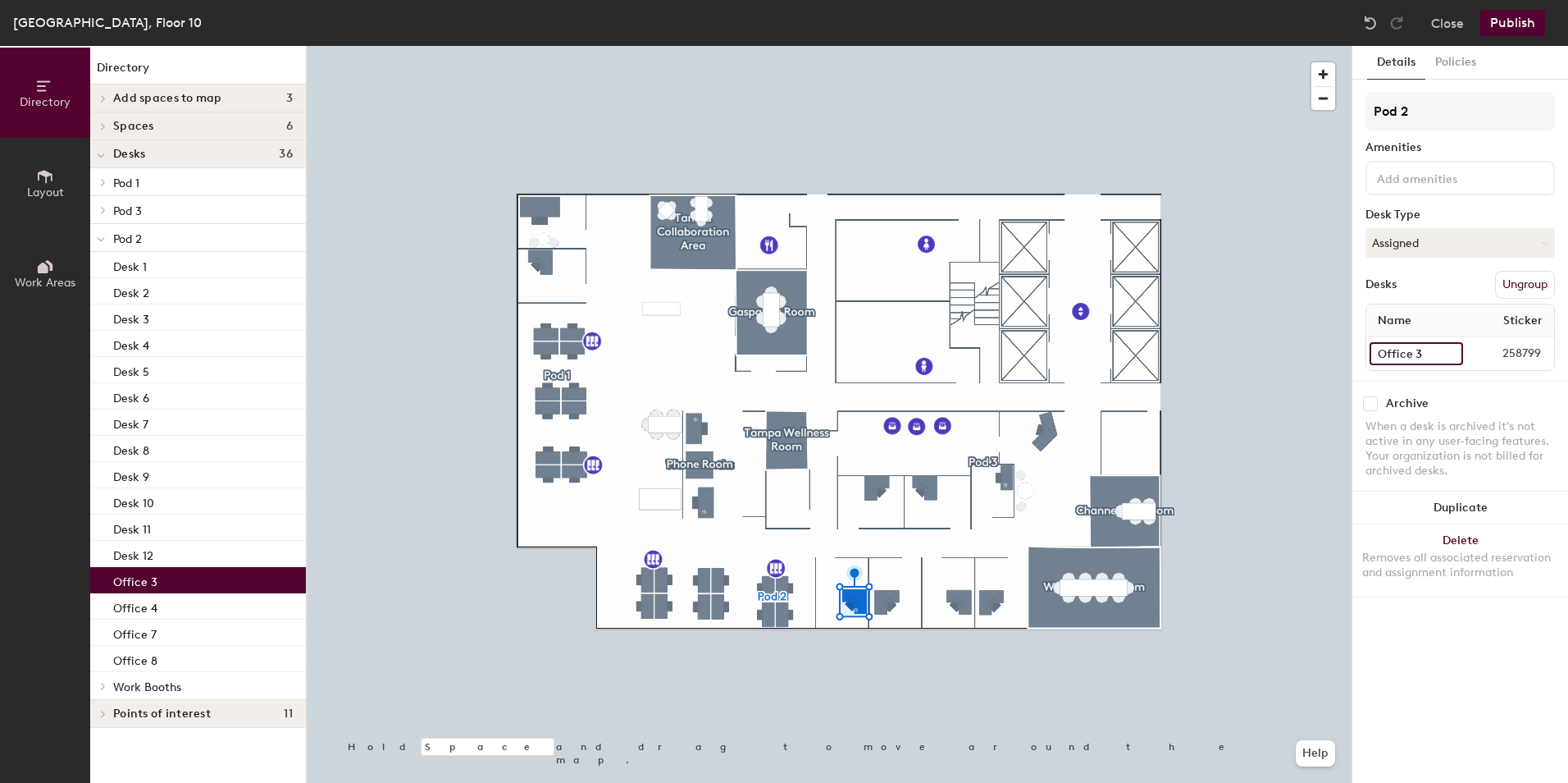
click at [1447, 352] on input "Office 3" at bounding box center [1416, 354] width 93 height 23
type input "Office 1"
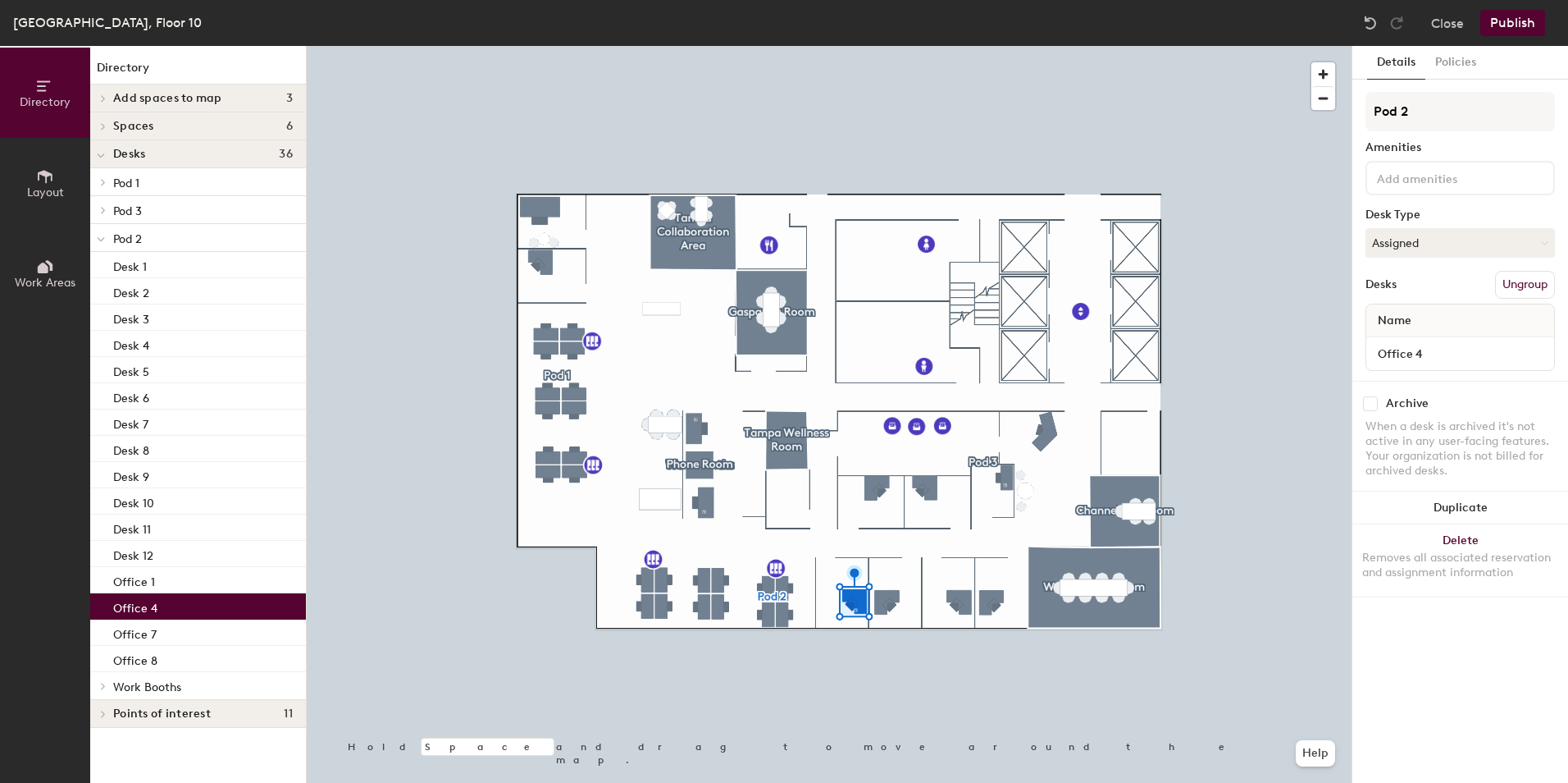
click at [191, 612] on div "Office 4" at bounding box center [199, 606] width 216 height 26
click at [1427, 354] on input "Office 4" at bounding box center [1460, 354] width 181 height 23
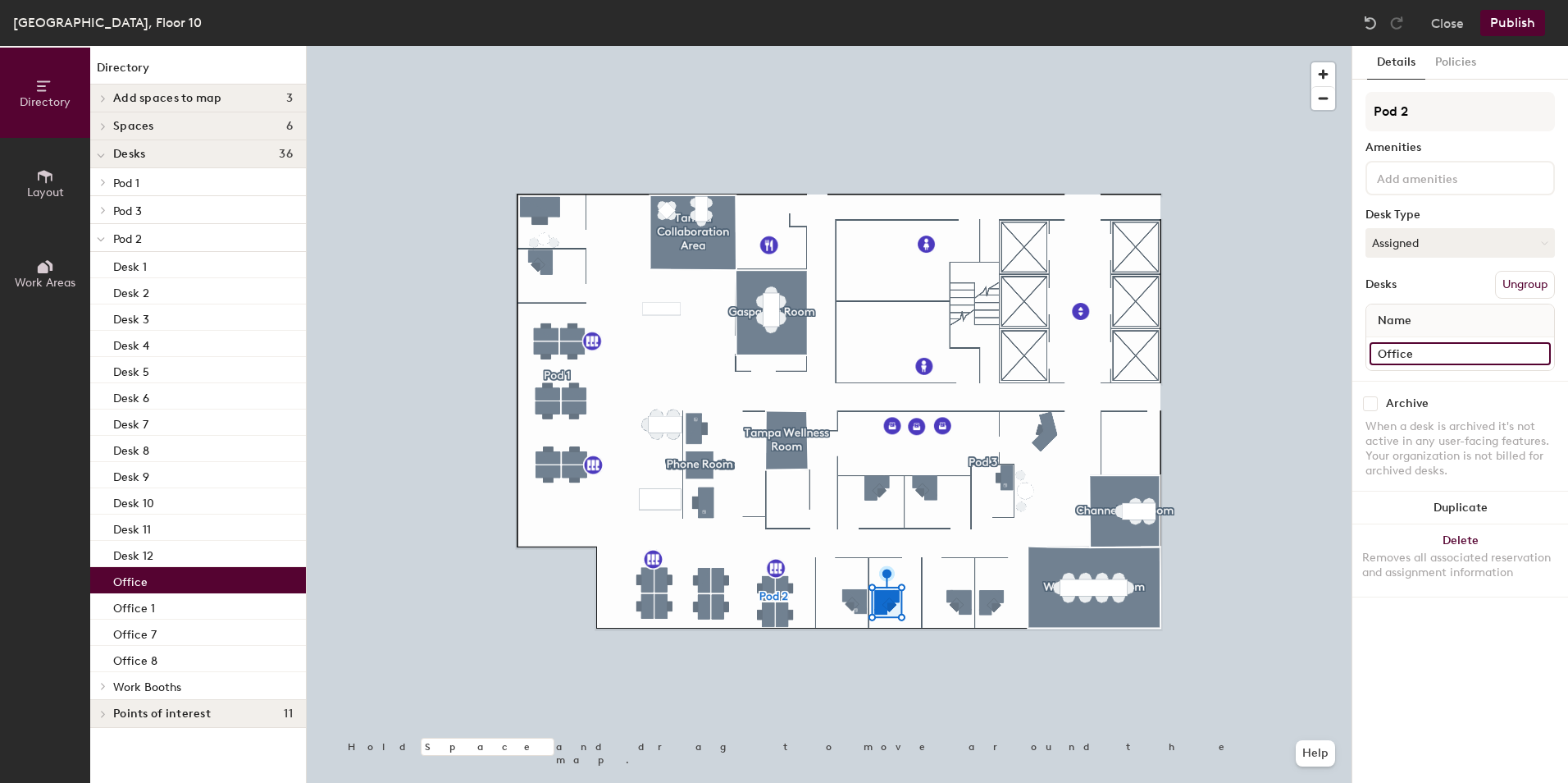
type input "Office 2"
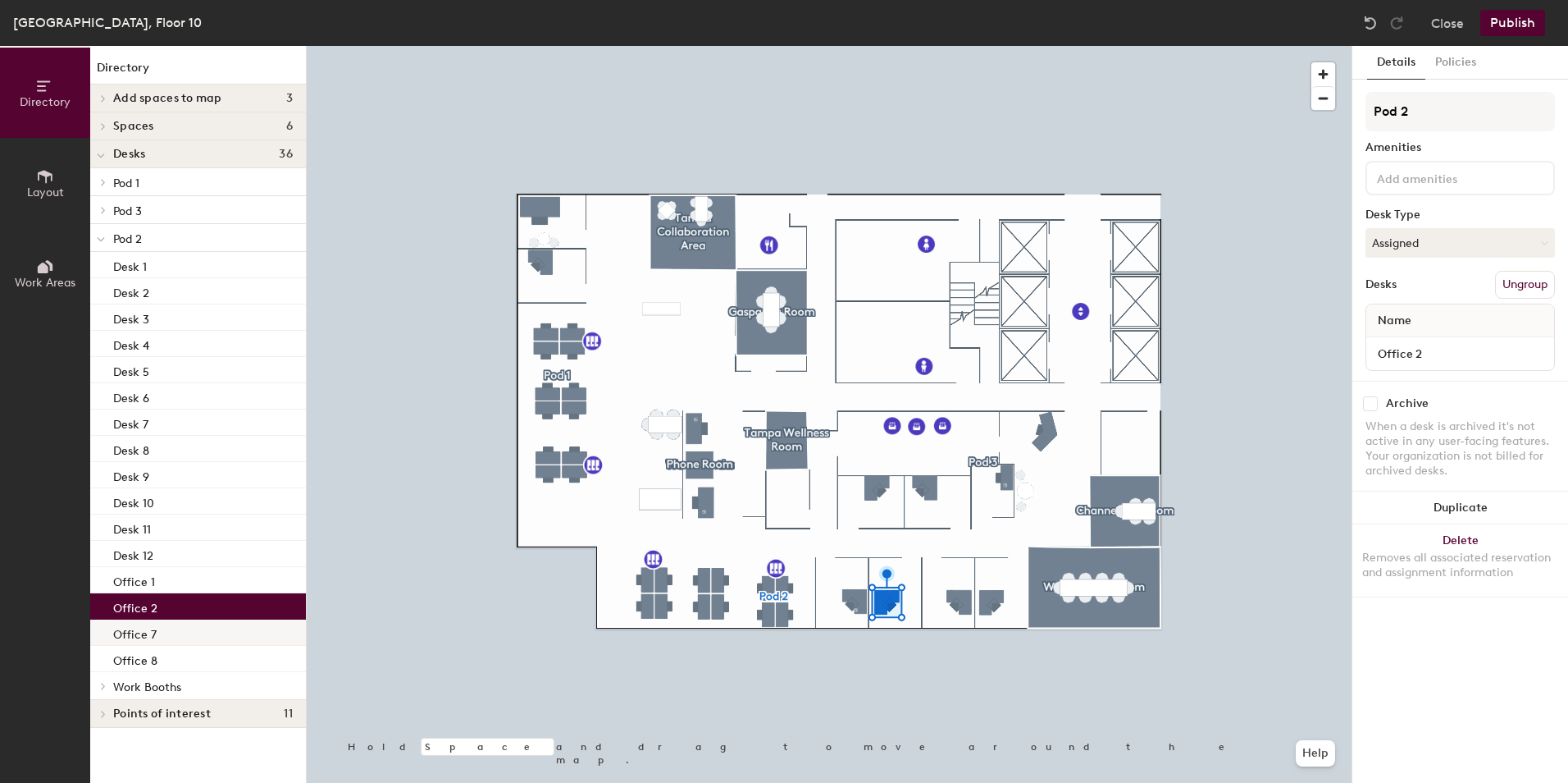
click at [202, 621] on div "Office 7" at bounding box center [199, 632] width 216 height 26
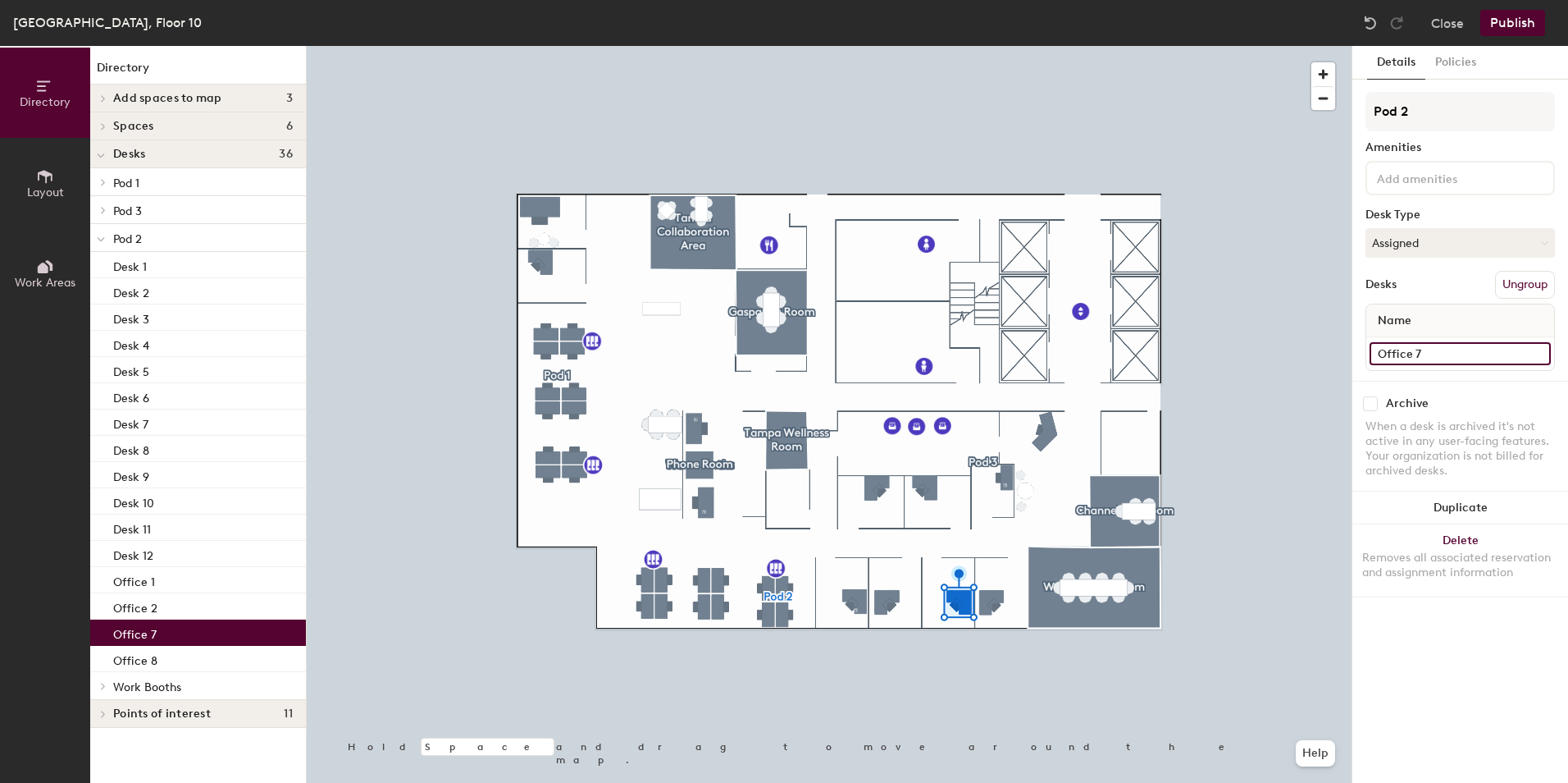
click at [1430, 356] on input "Office 7" at bounding box center [1460, 354] width 181 height 23
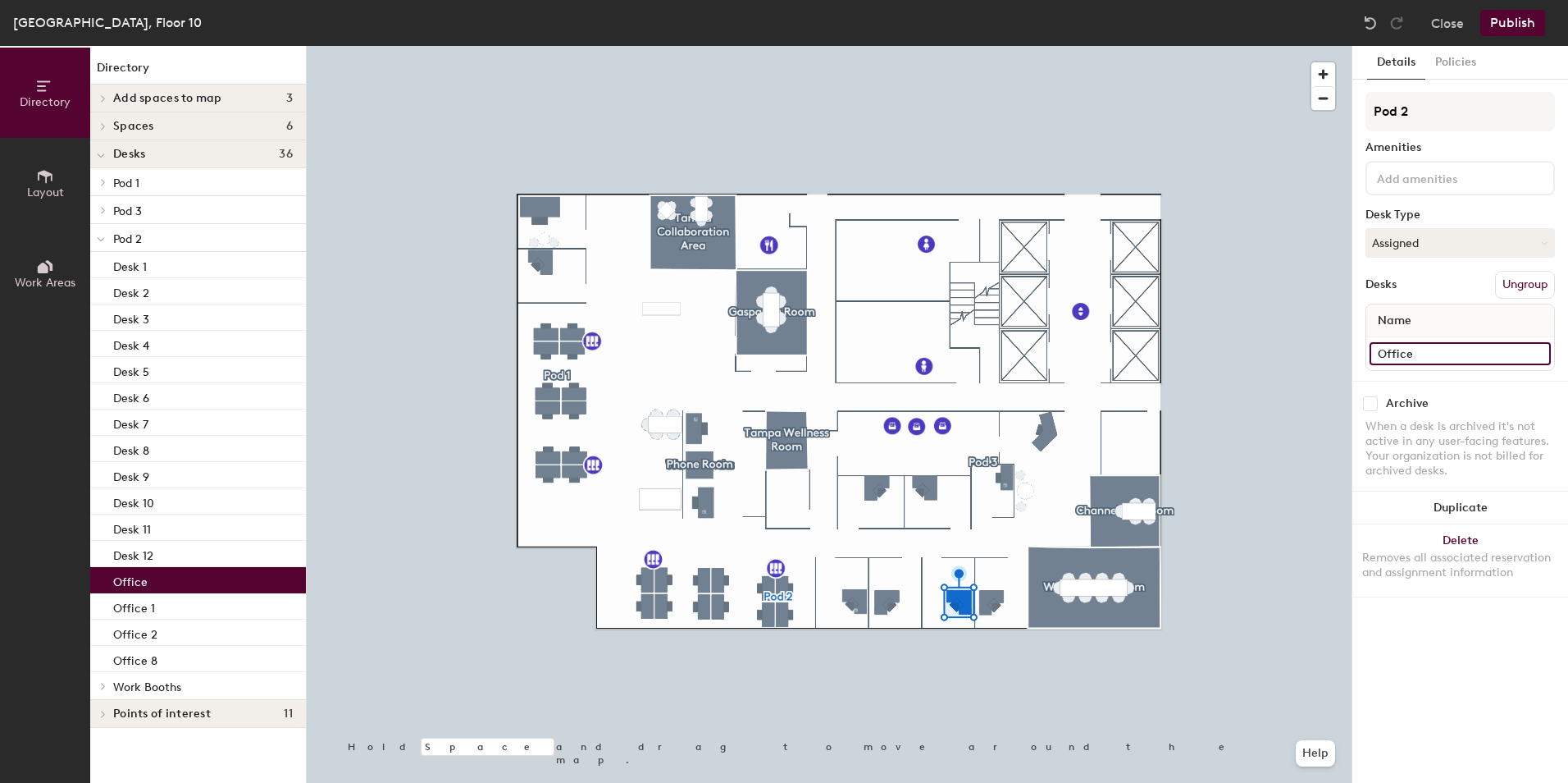
type input "Office 3"
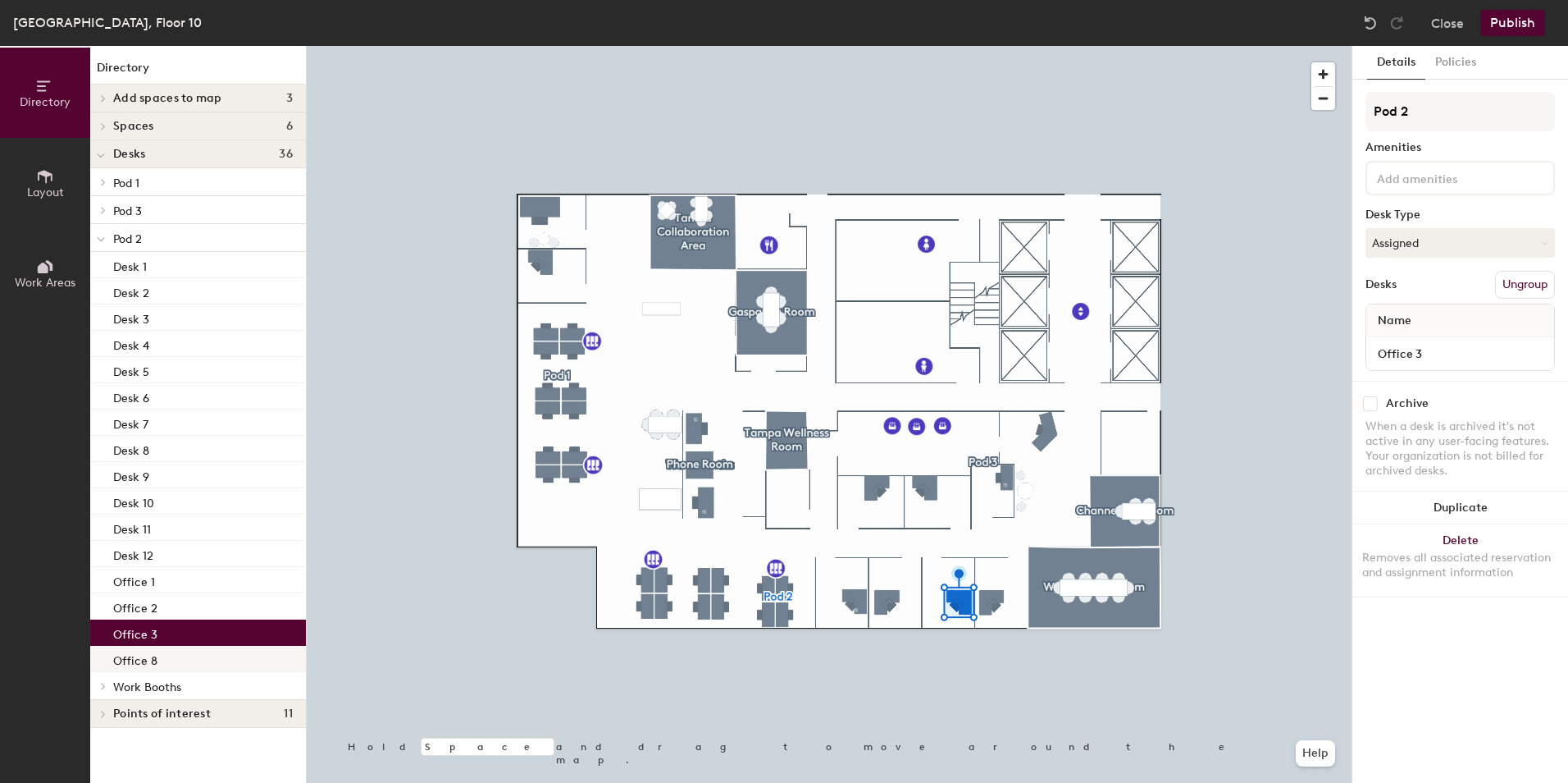
click at [192, 667] on div "Office 8" at bounding box center [199, 658] width 216 height 26
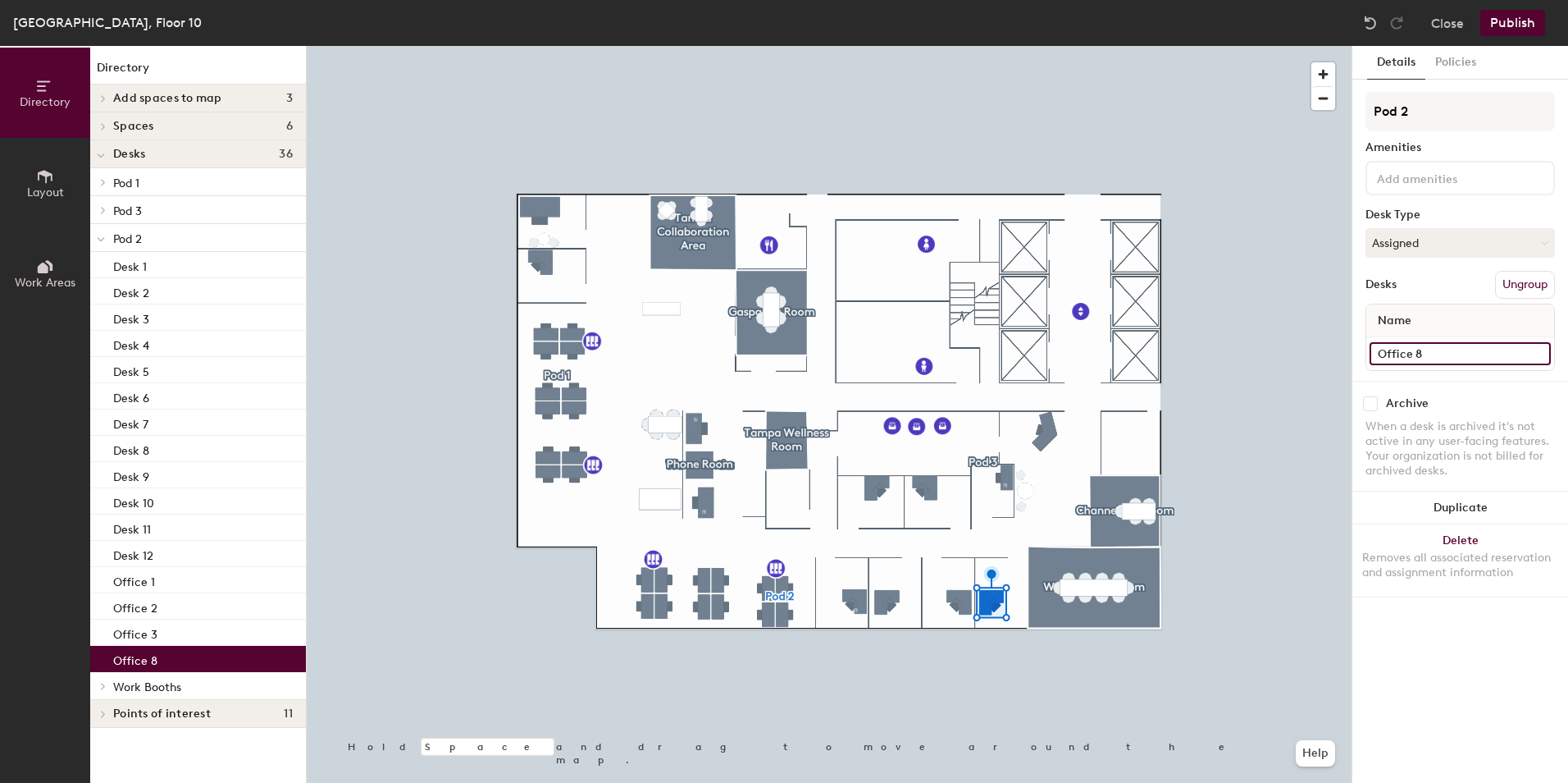
click at [1424, 357] on input "Office 8" at bounding box center [1460, 354] width 181 height 23
click at [1430, 358] on input "Office 8" at bounding box center [1460, 354] width 181 height 23
type input "Office 4"
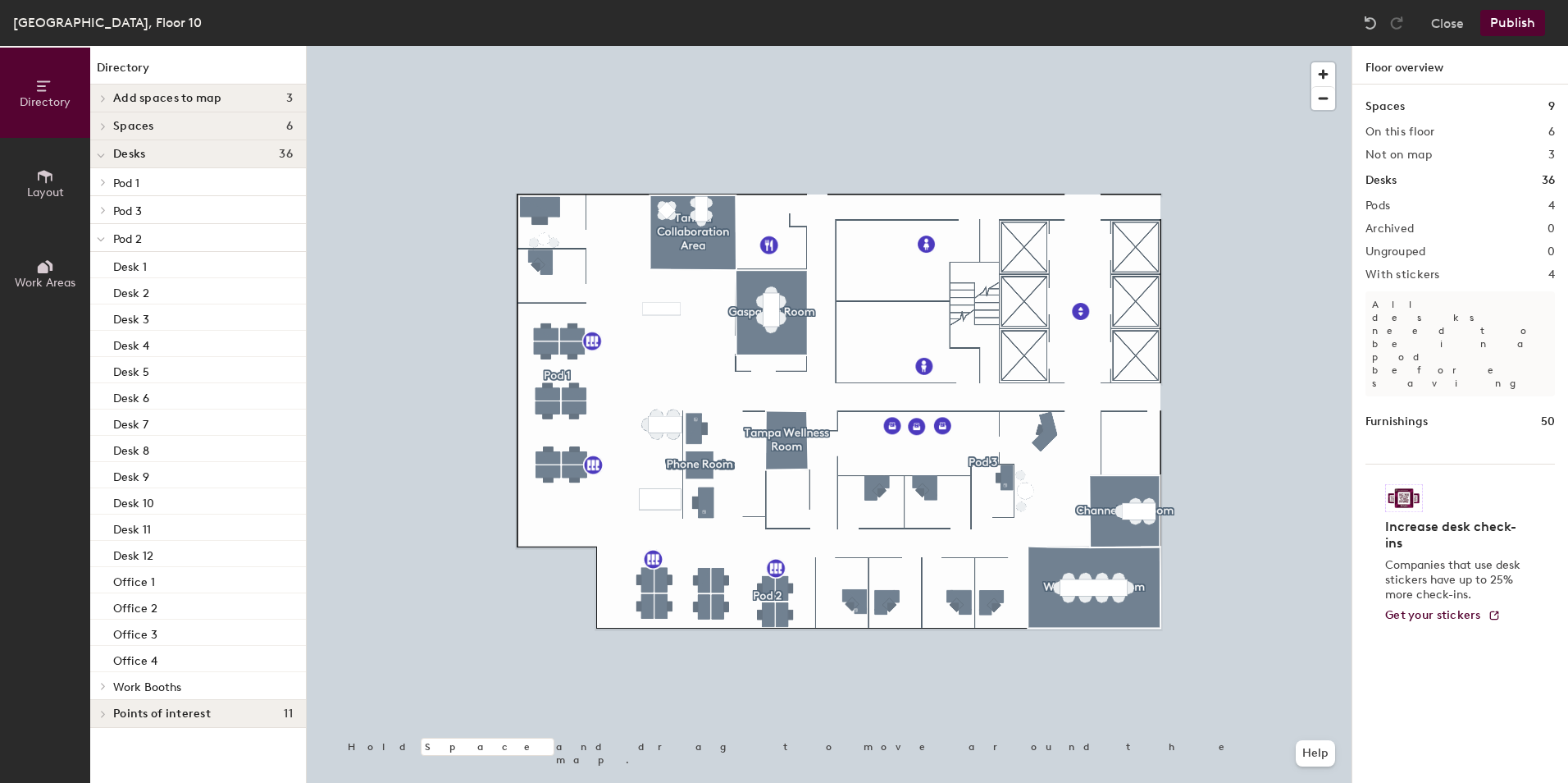
click at [1518, 17] on button "Publish" at bounding box center [1512, 23] width 64 height 26
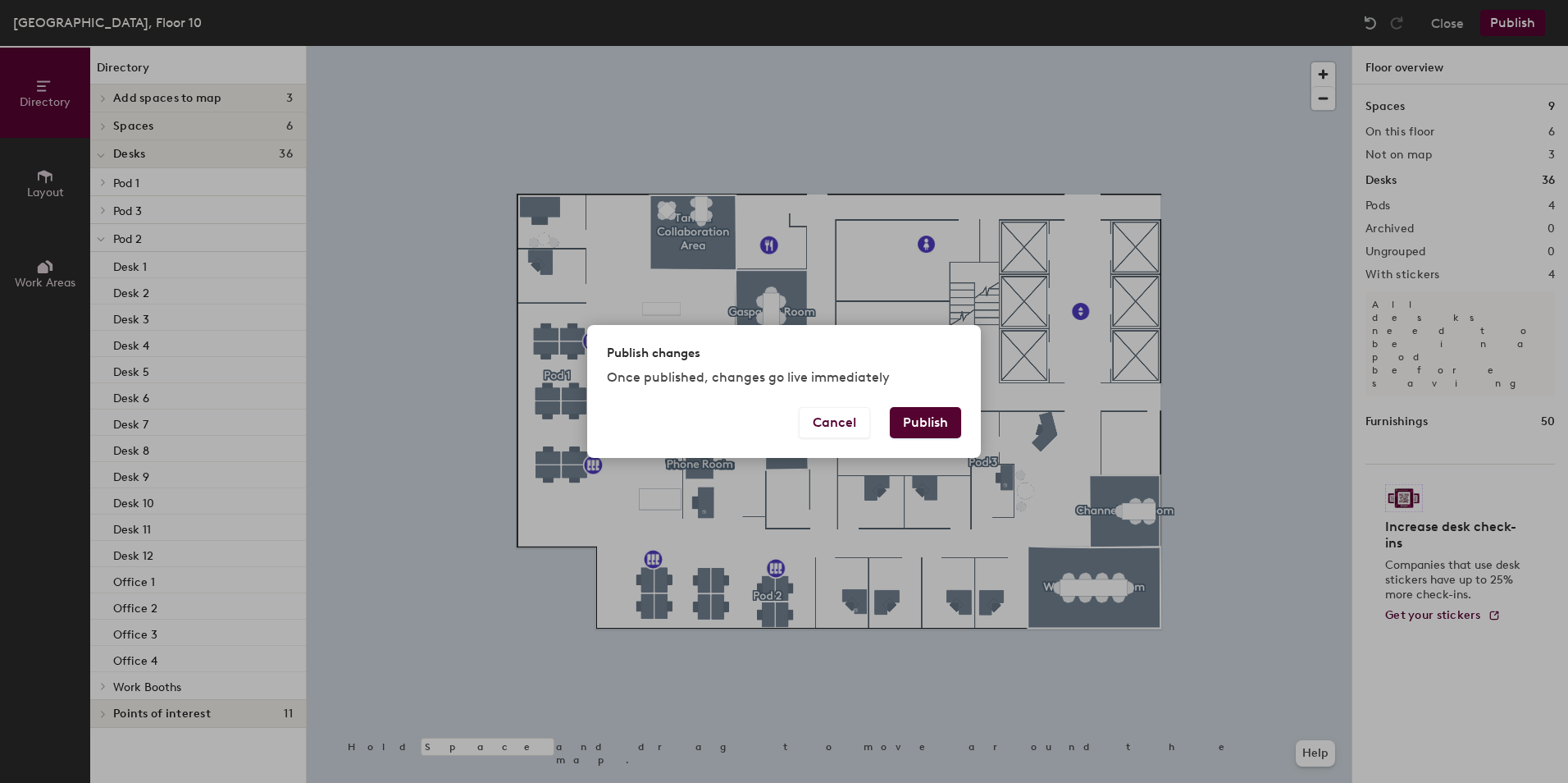
click at [932, 416] on button "Publish" at bounding box center [925, 422] width 71 height 31
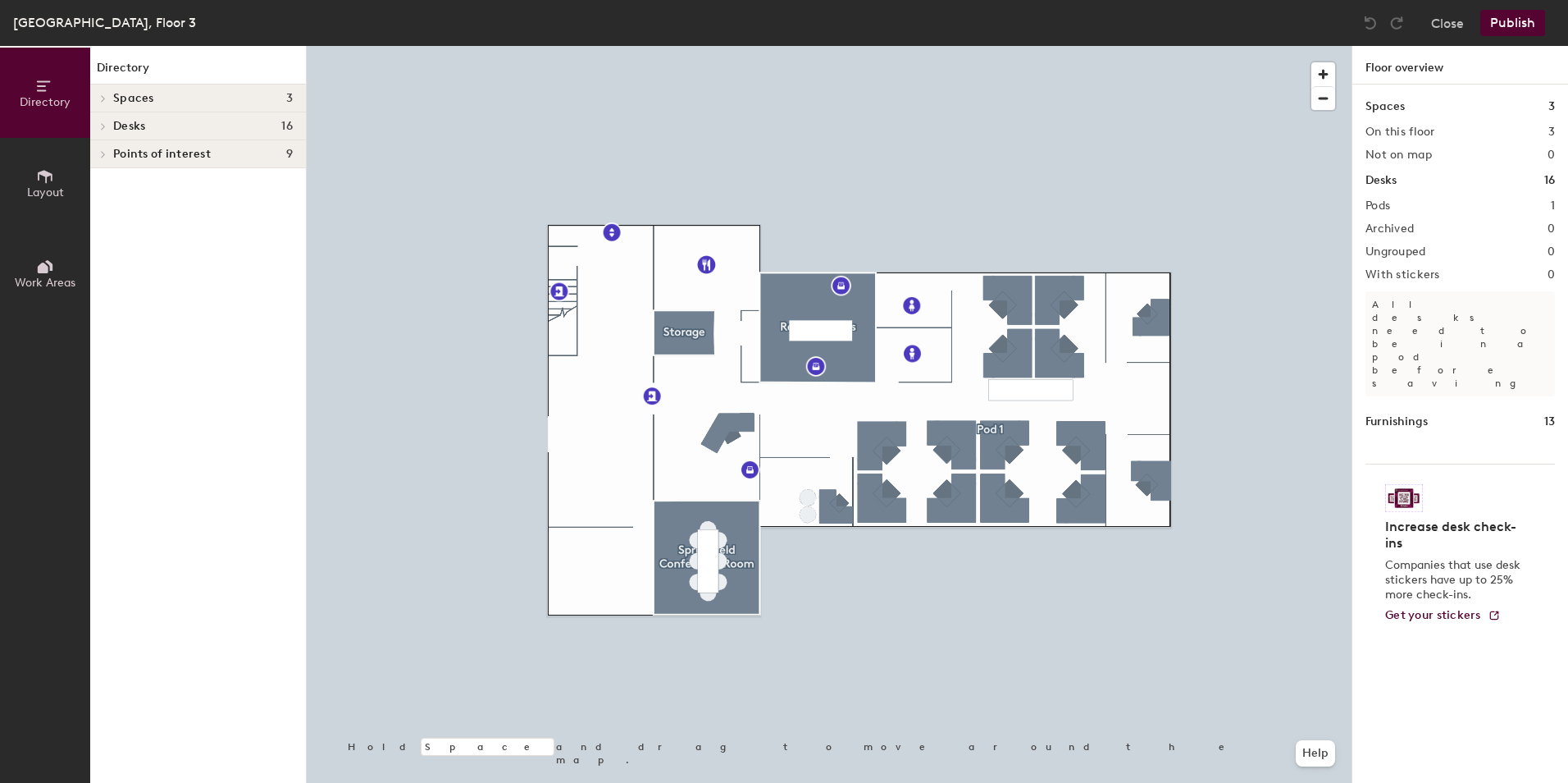
click at [100, 125] on icon at bounding box center [104, 125] width 7 height 8
click at [106, 157] on icon at bounding box center [104, 153] width 7 height 8
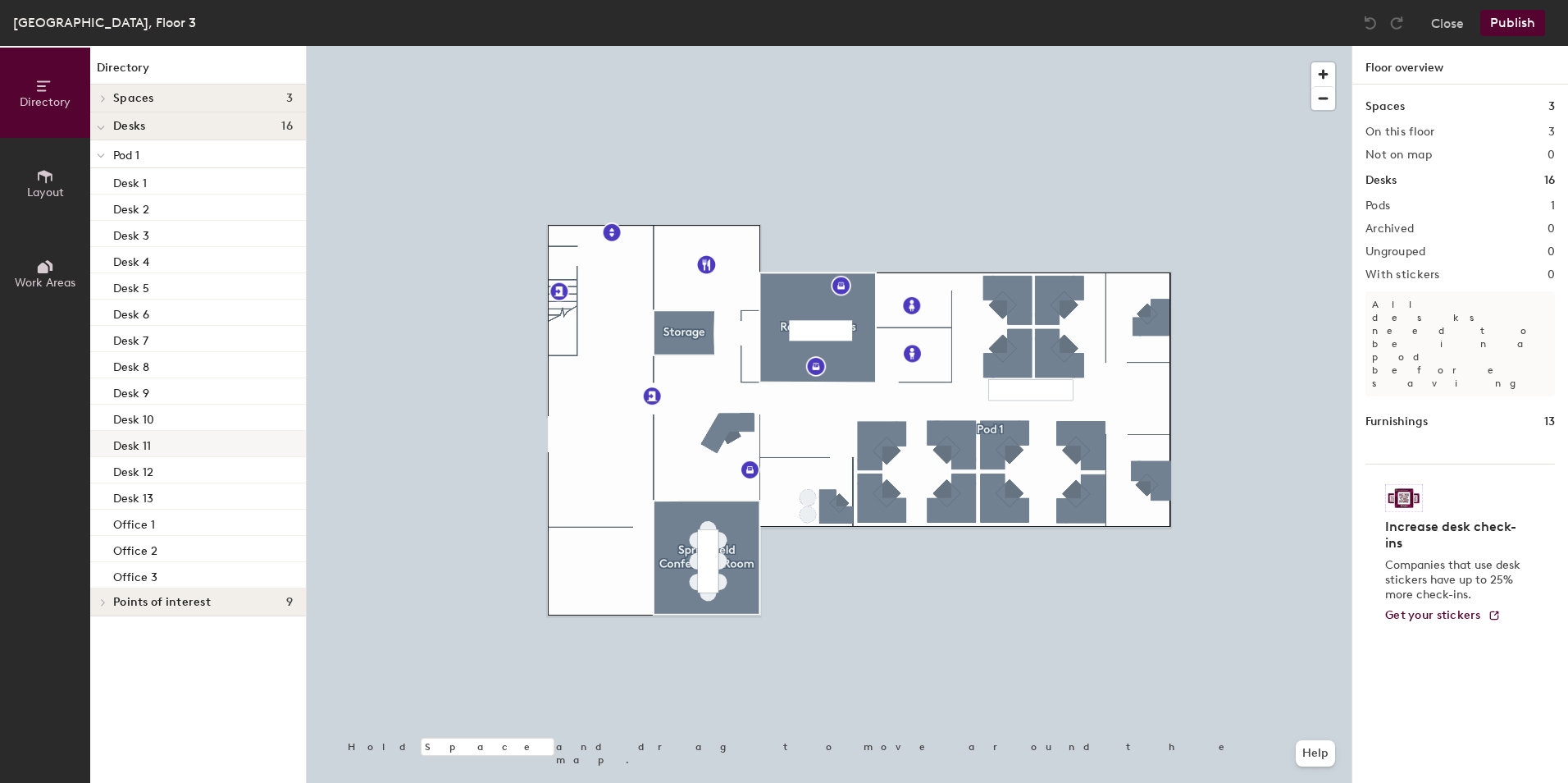
click at [419, 46] on div at bounding box center [829, 46] width 1045 height 0
click at [99, 154] on icon at bounding box center [100, 156] width 8 height 7
